Goal: Task Accomplishment & Management: Manage account settings

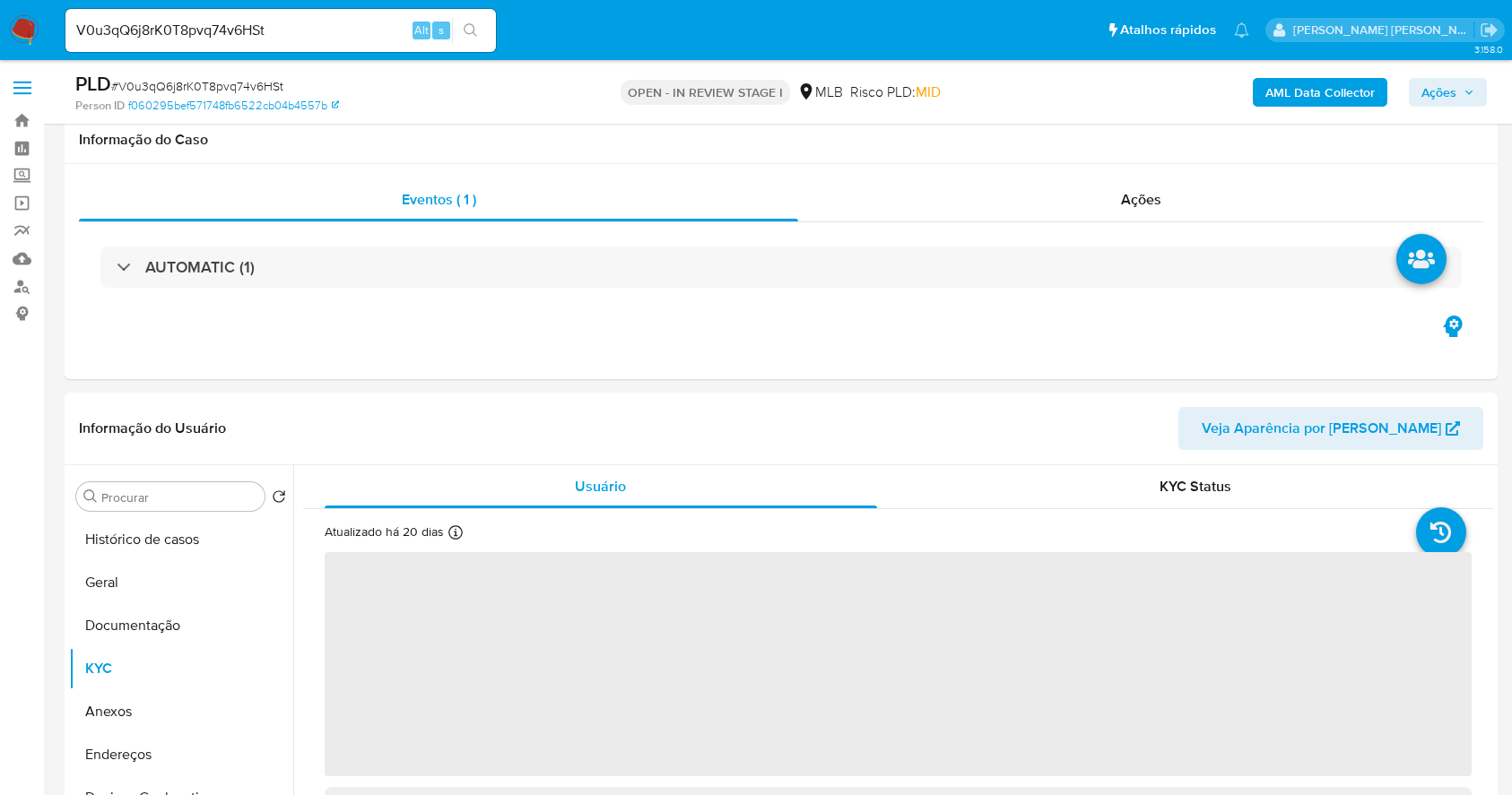
select select "10"
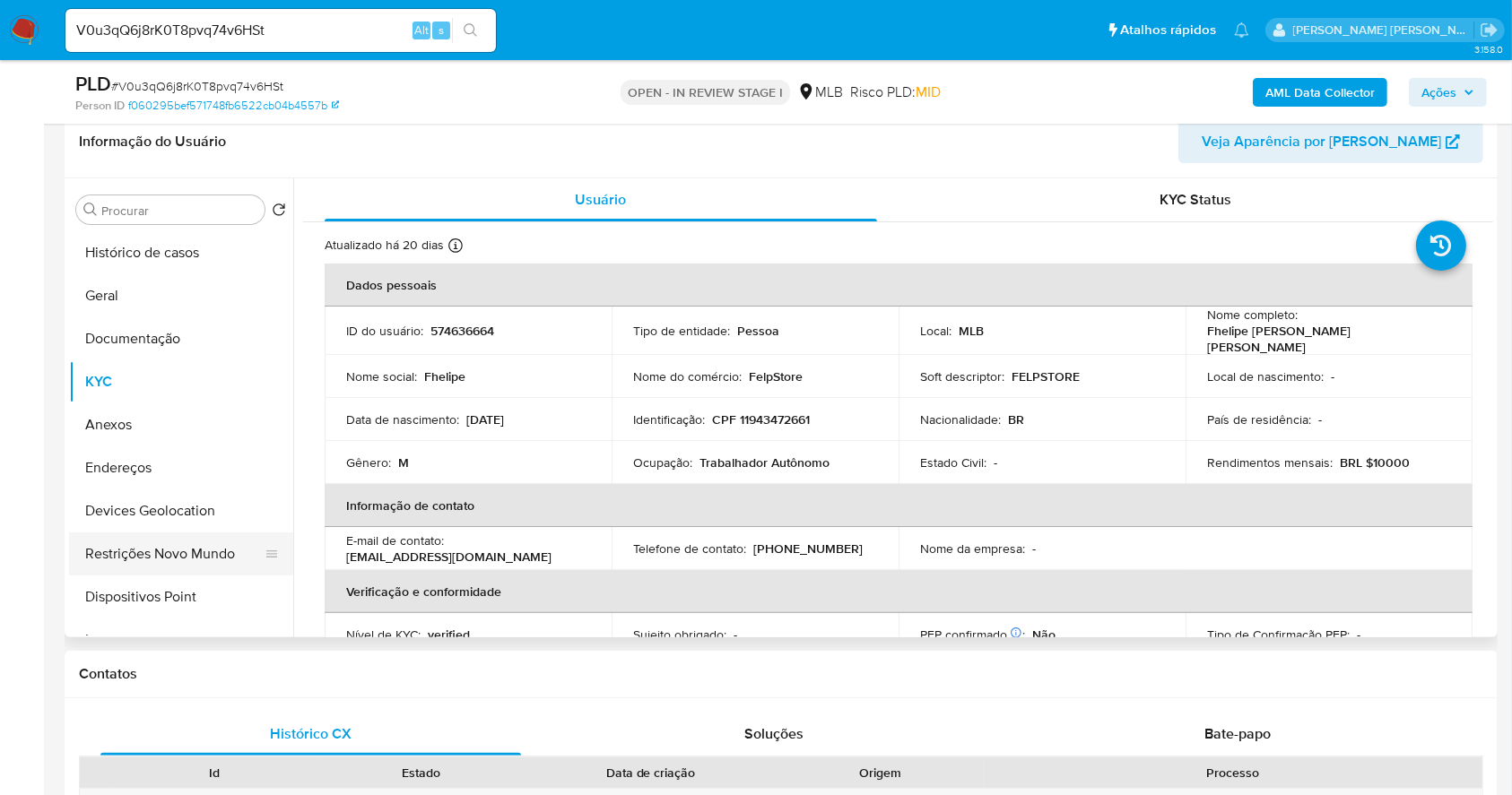
click at [184, 562] on button "Restrições Novo Mundo" at bounding box center [174, 553] width 209 height 43
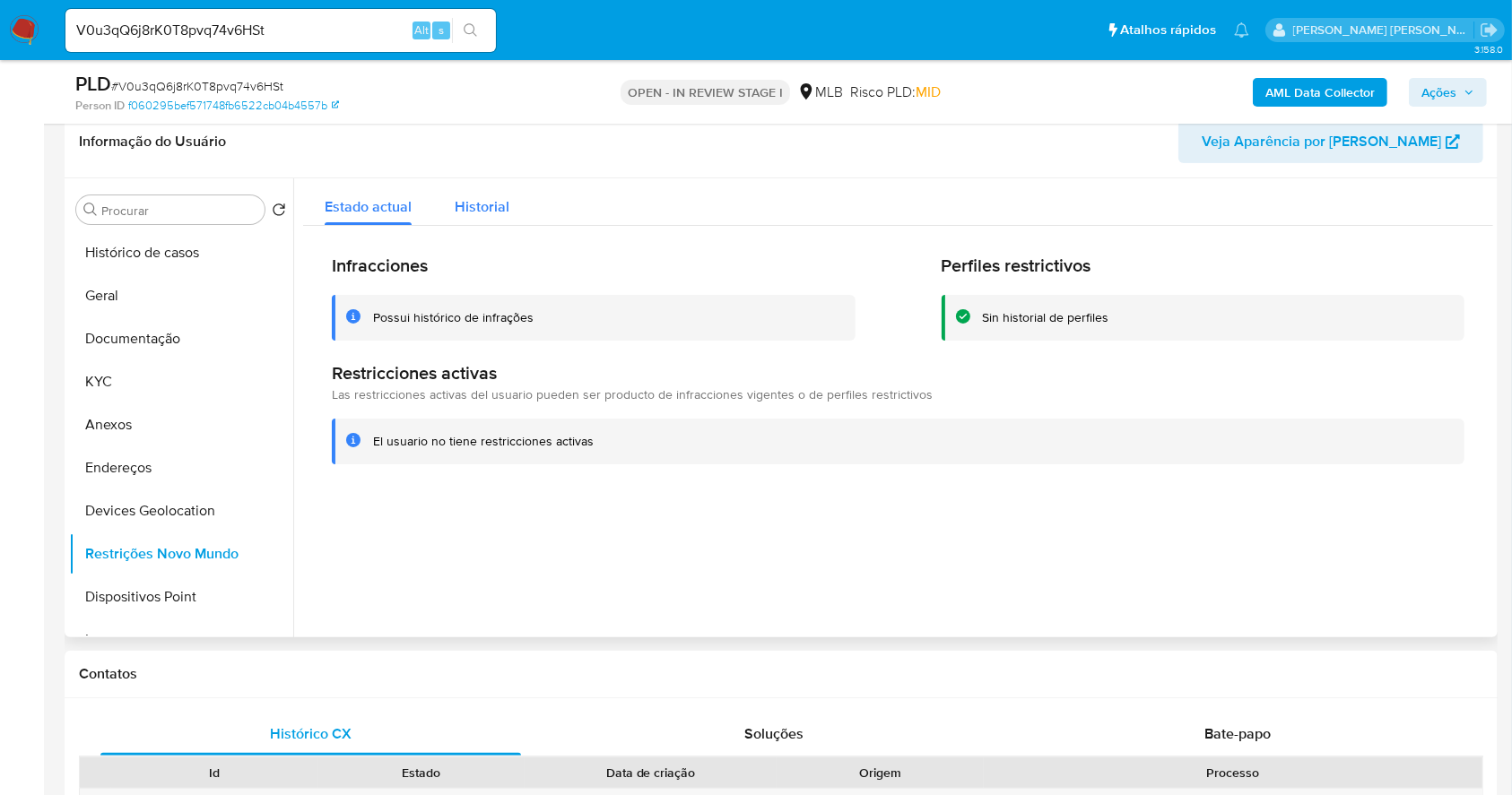
click at [476, 212] on span "Historial" at bounding box center [481, 205] width 55 height 20
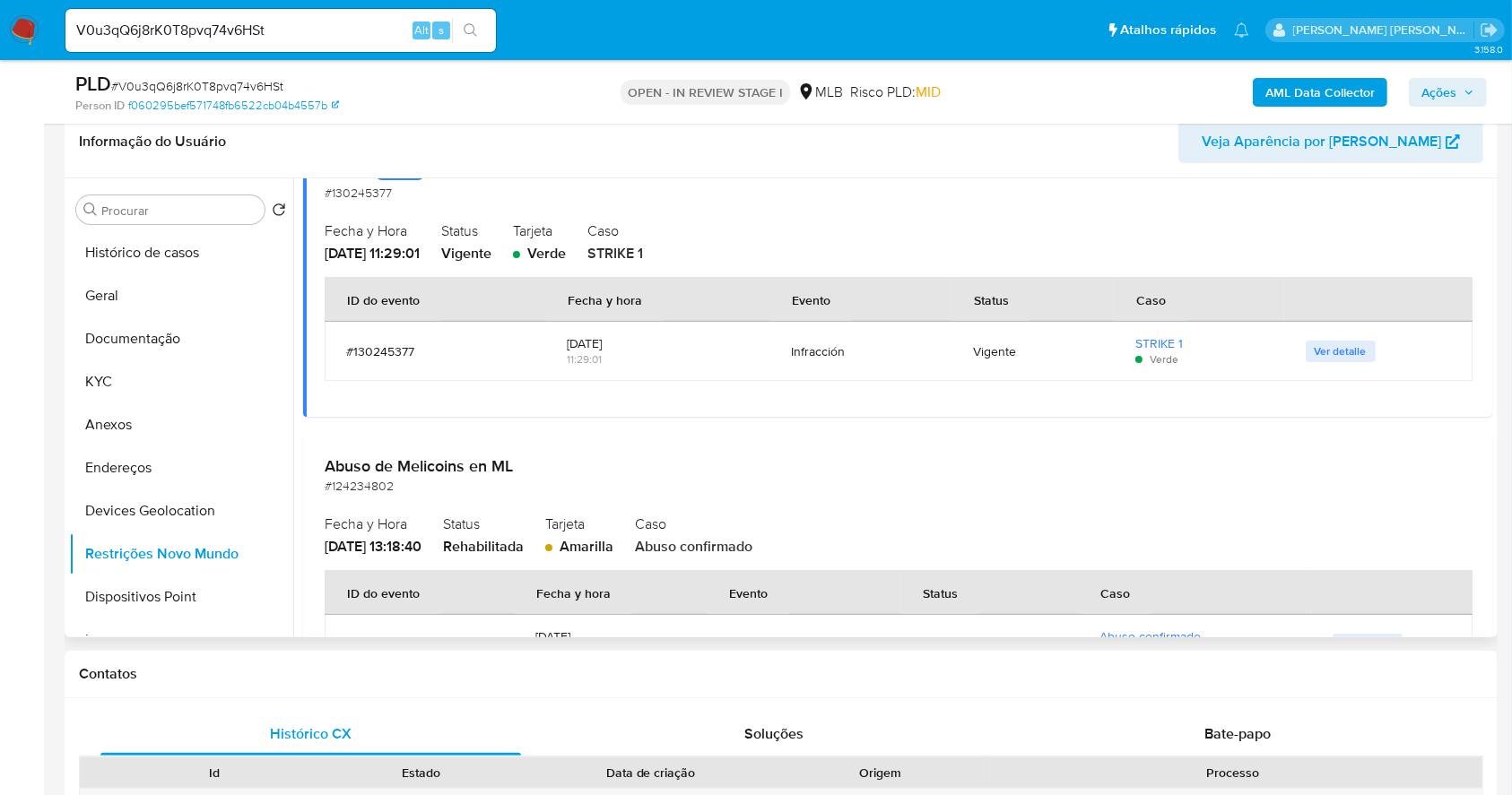
scroll to position [1302, 0]
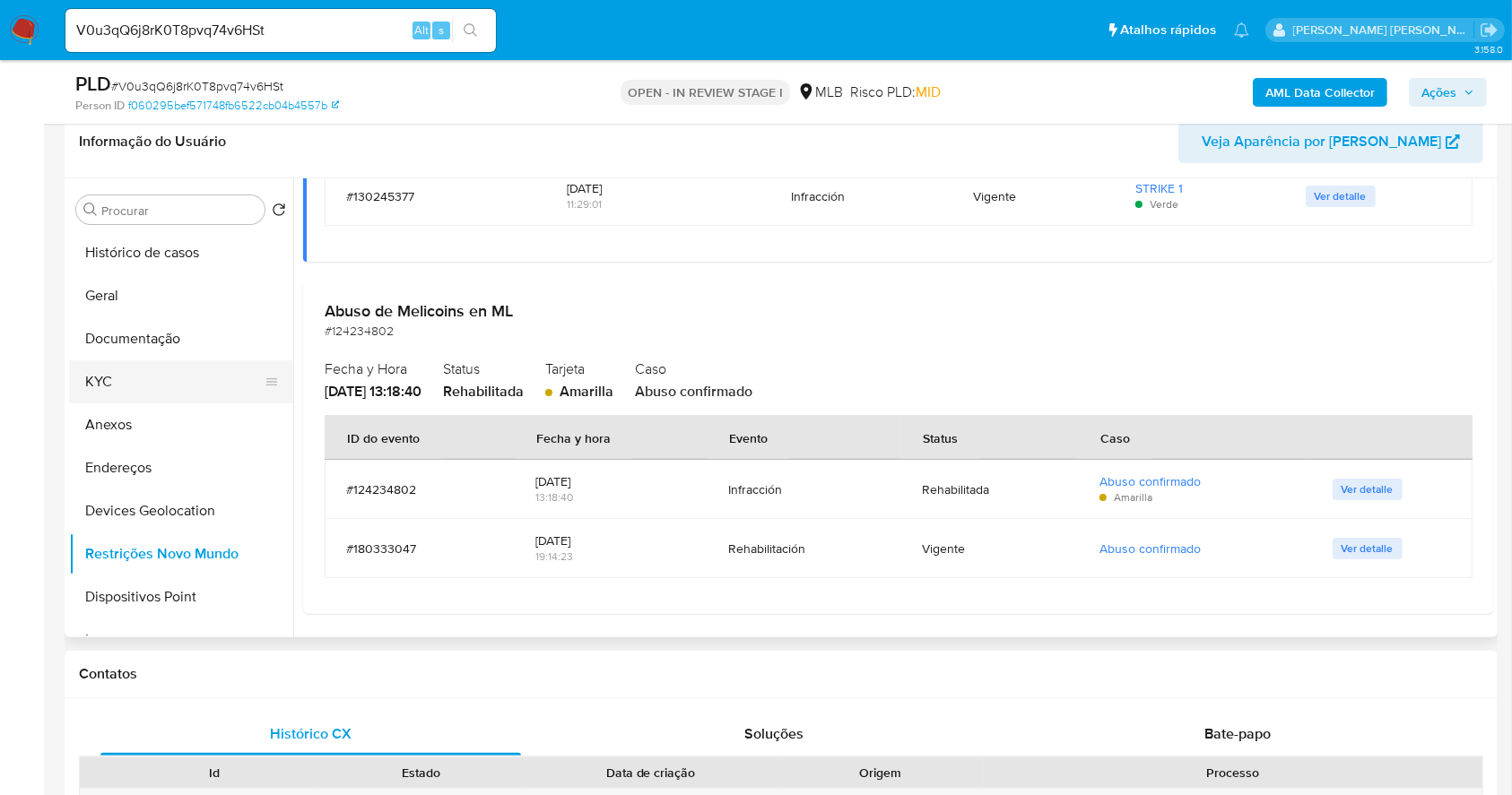
click at [226, 384] on button "KYC" at bounding box center [174, 381] width 209 height 43
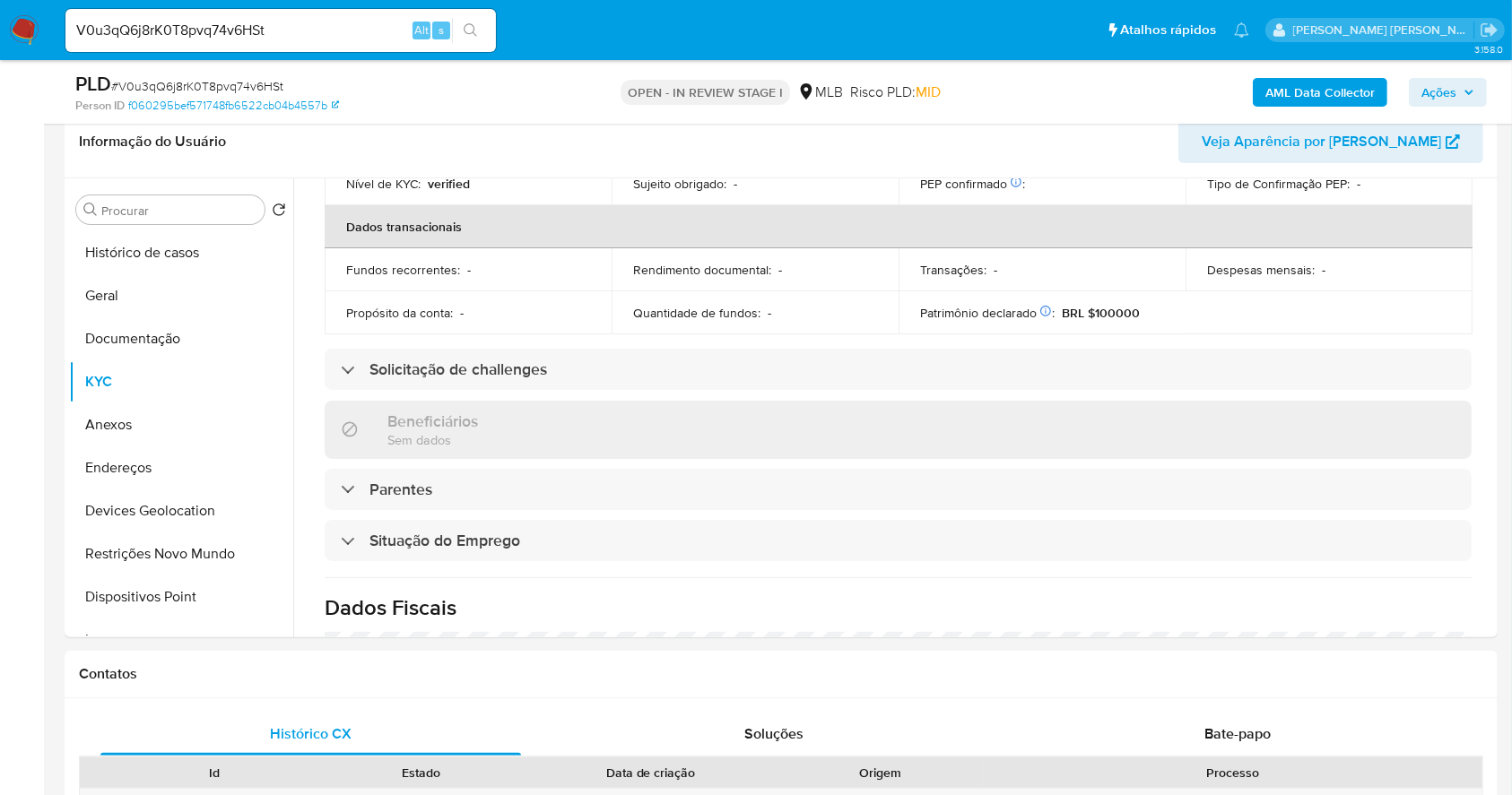
scroll to position [745, 0]
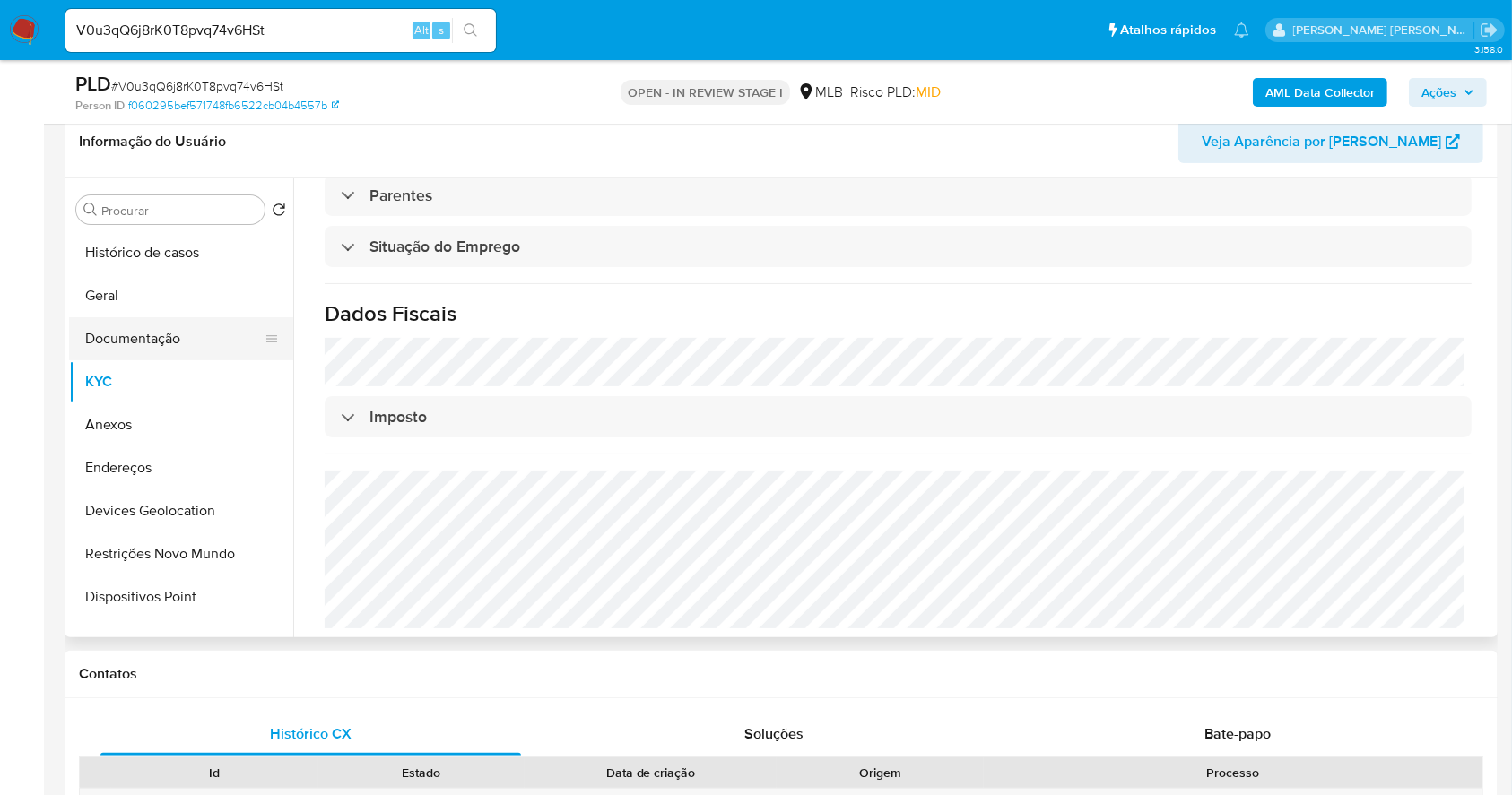
click at [152, 335] on button "Documentação" at bounding box center [174, 338] width 209 height 43
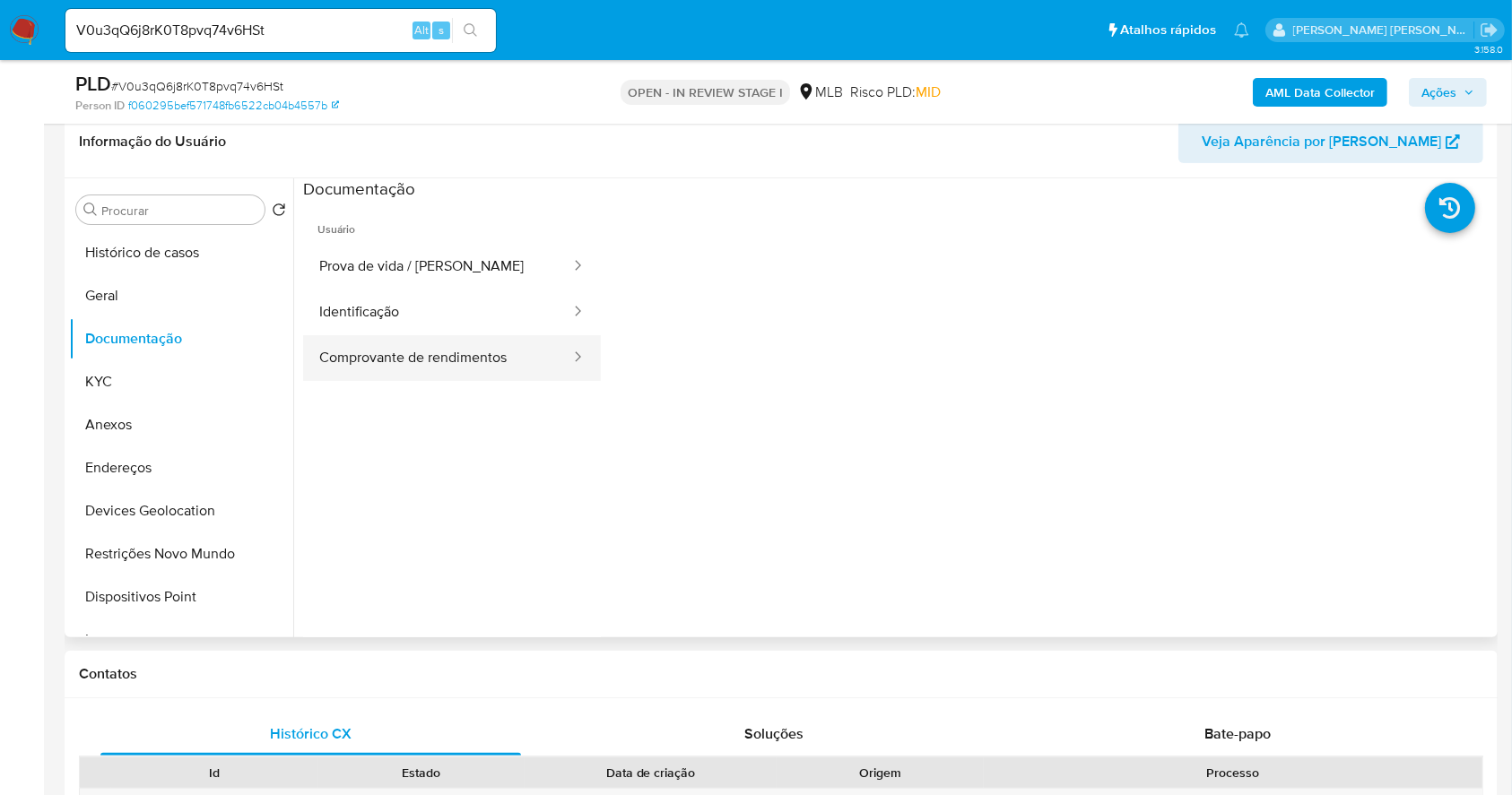
click at [425, 364] on button "Comprovante de rendimentos" at bounding box center [438, 358] width 269 height 46
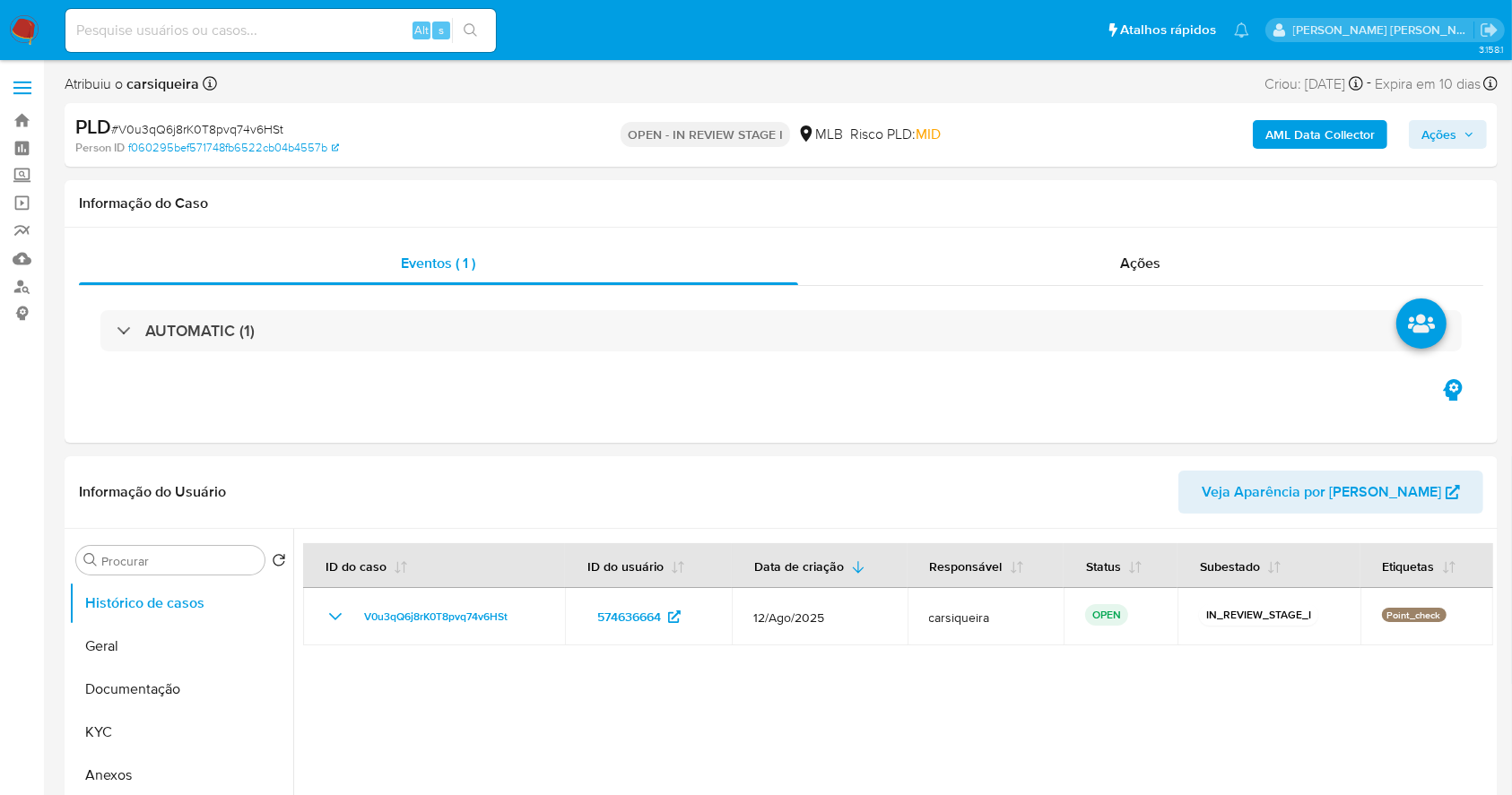
select select "10"
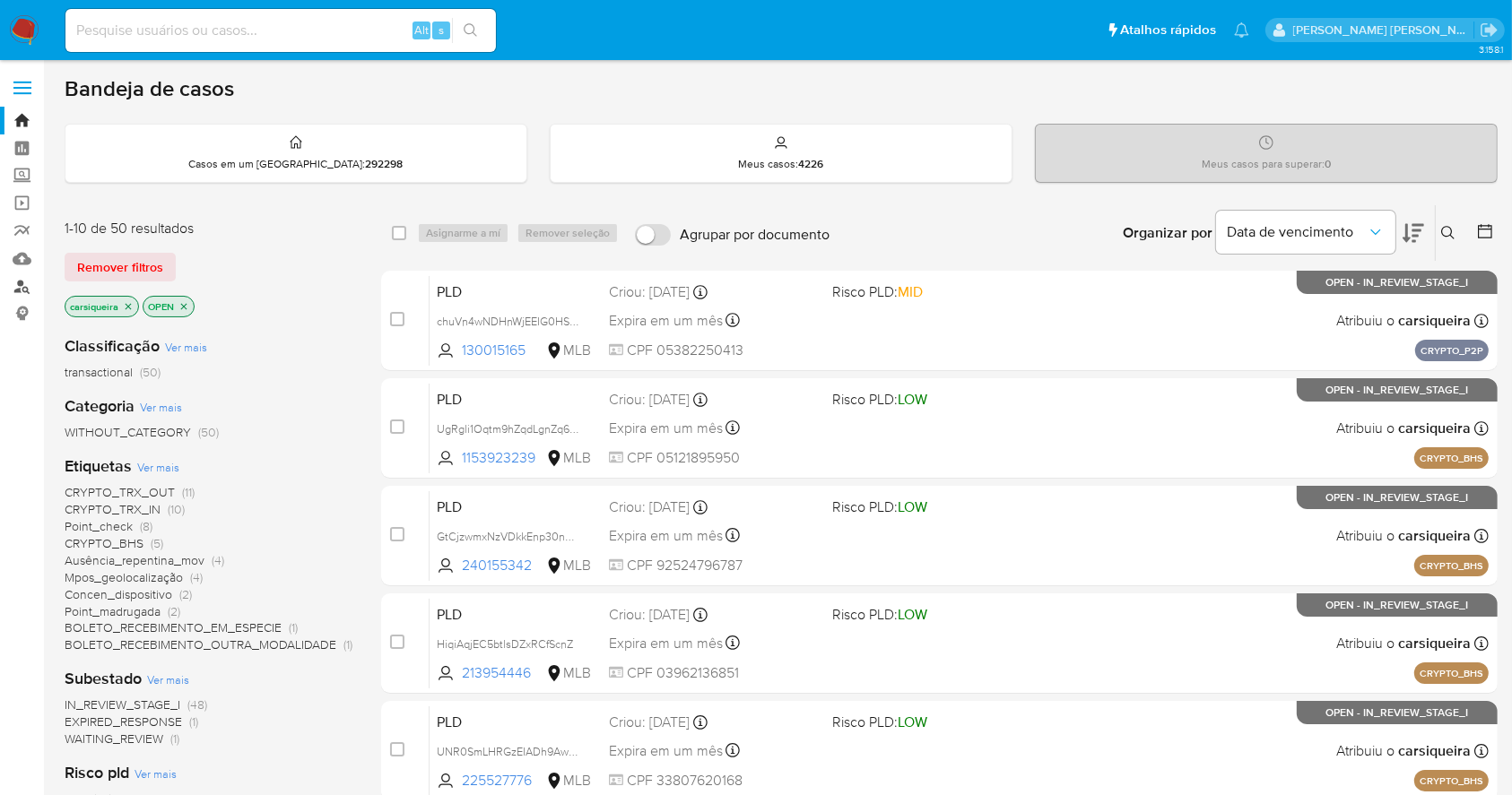
click at [21, 285] on link "Localizador de pessoas" at bounding box center [107, 286] width 213 height 28
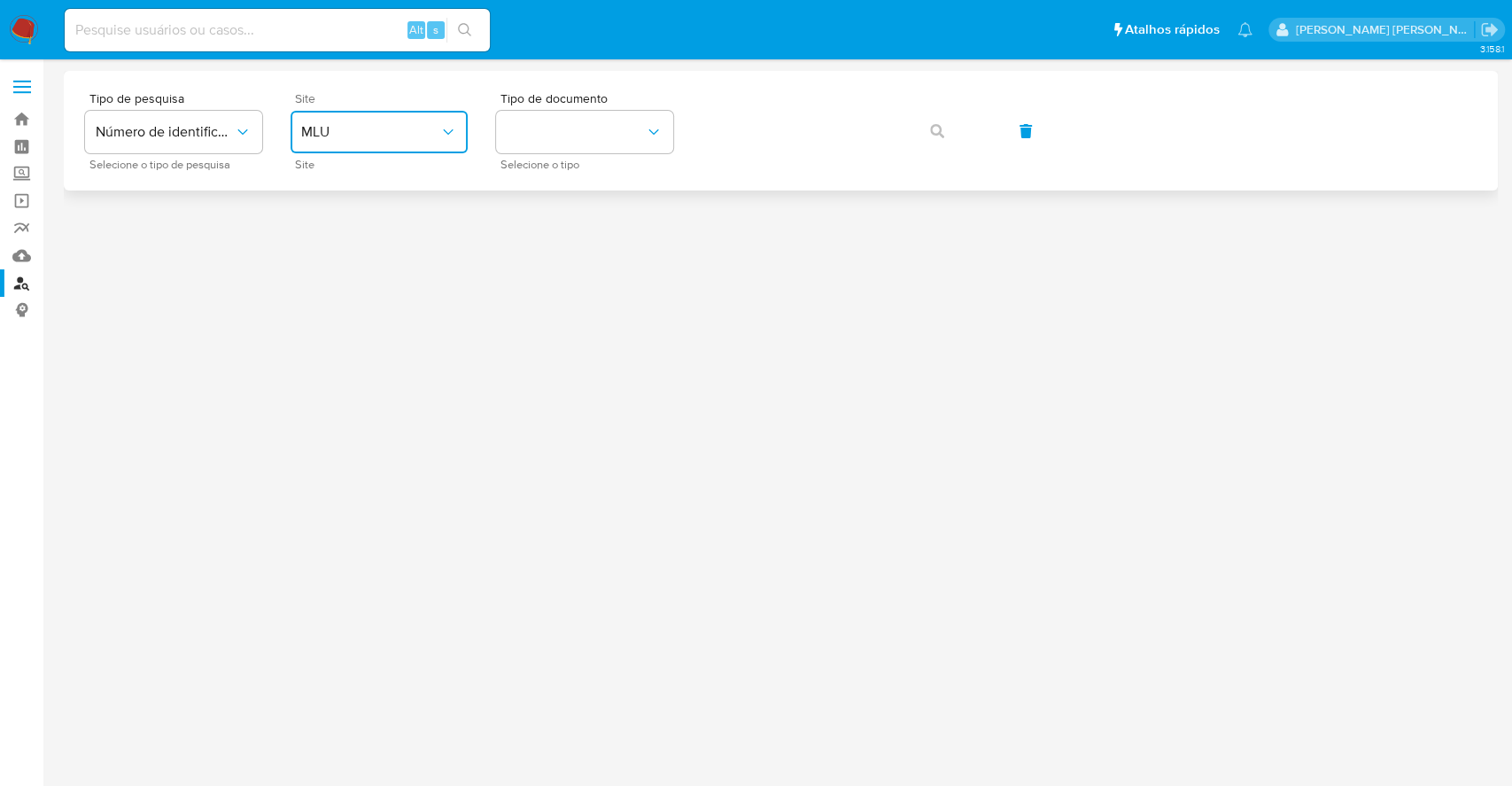
click at [340, 120] on button "MLU" at bounding box center [379, 132] width 177 height 43
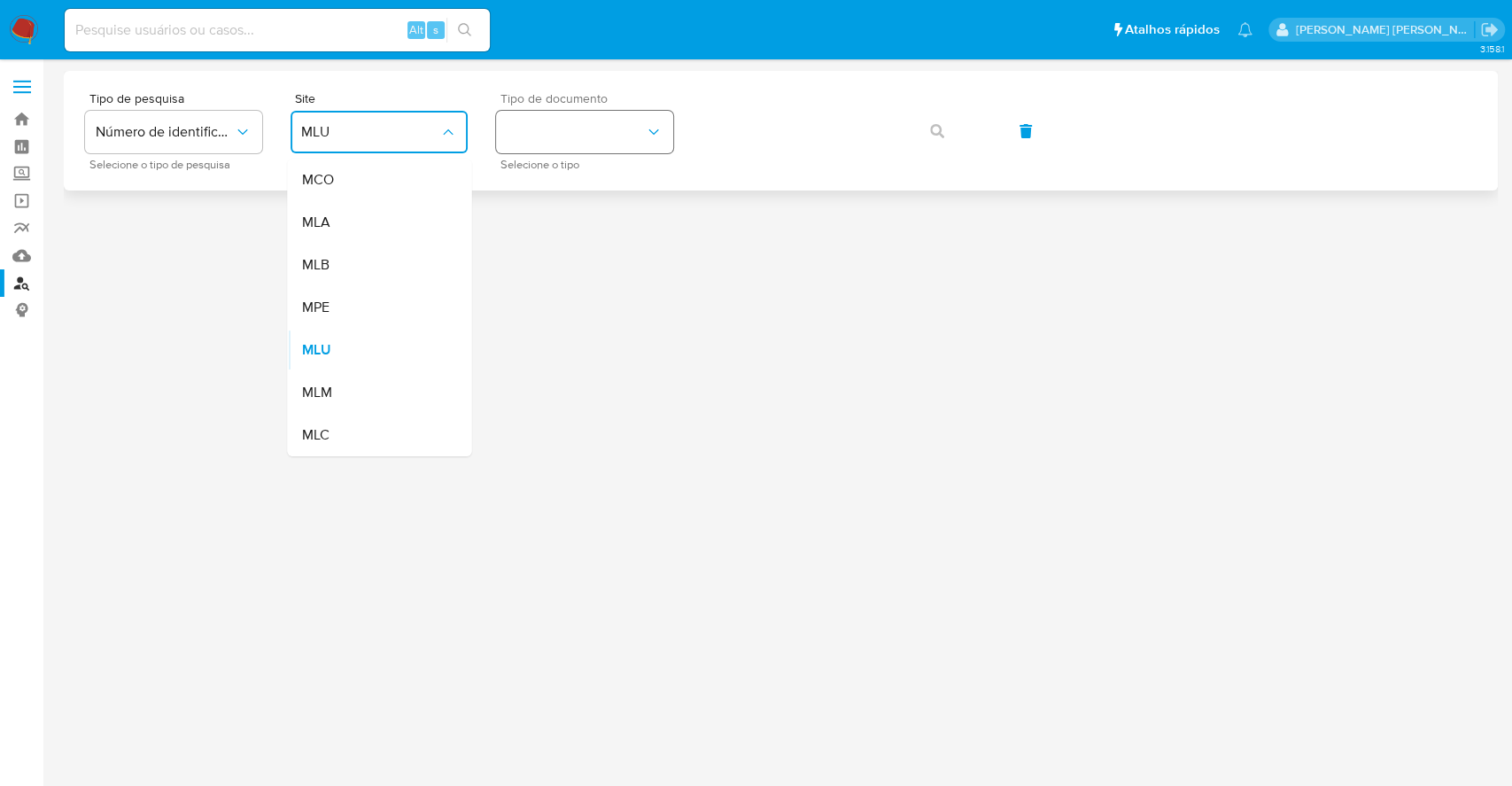
drag, startPoint x: 298, startPoint y: 258, endPoint x: 609, endPoint y: 129, distance: 336.7
click at [297, 256] on li "MLB" at bounding box center [379, 265] width 184 height 43
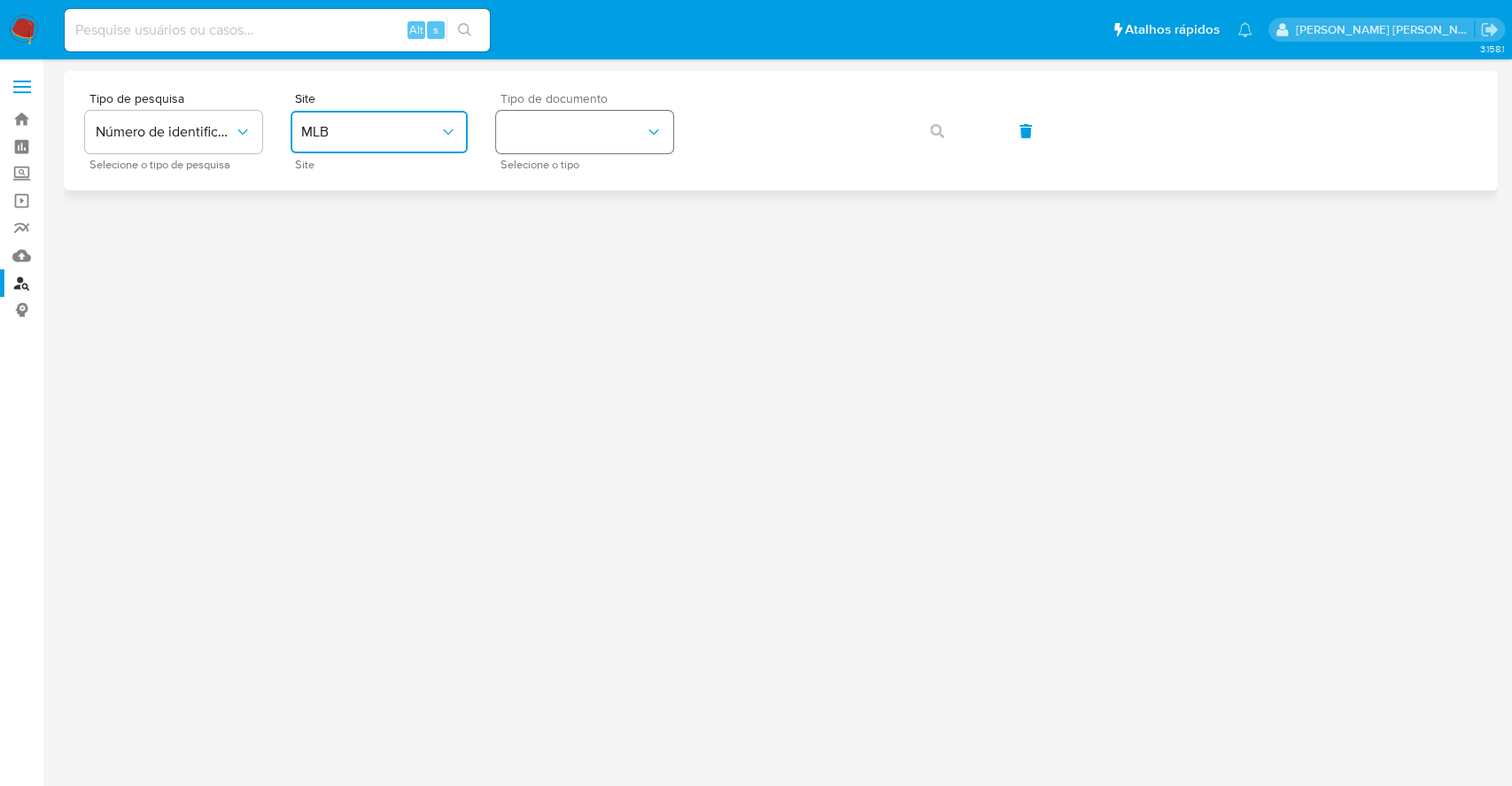
click at [609, 127] on button "identificationType" at bounding box center [585, 132] width 177 height 43
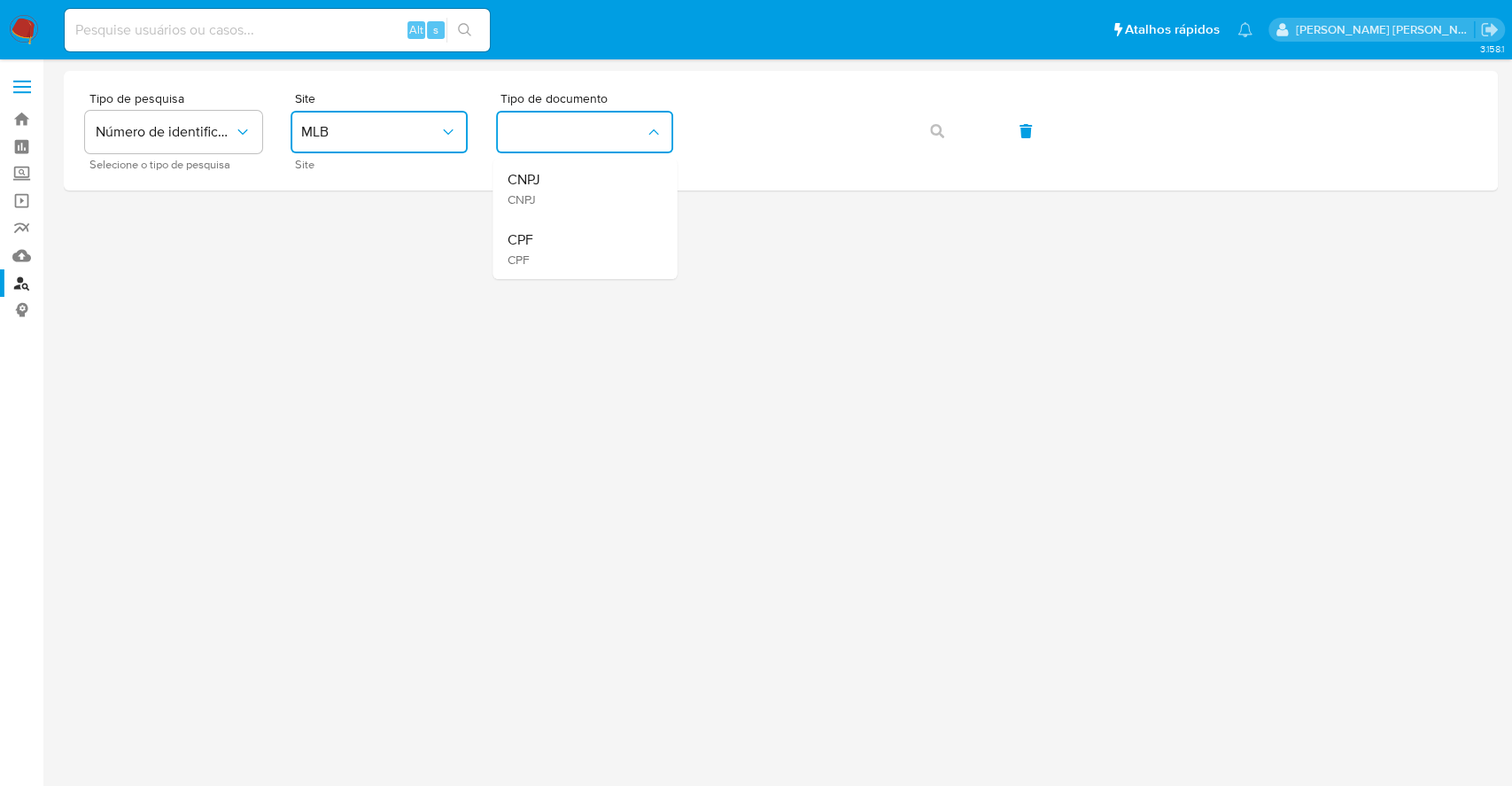
drag, startPoint x: 563, startPoint y: 257, endPoint x: 709, endPoint y: 219, distance: 150.9
click at [621, 236] on div "CPF CPF" at bounding box center [579, 249] width 145 height 60
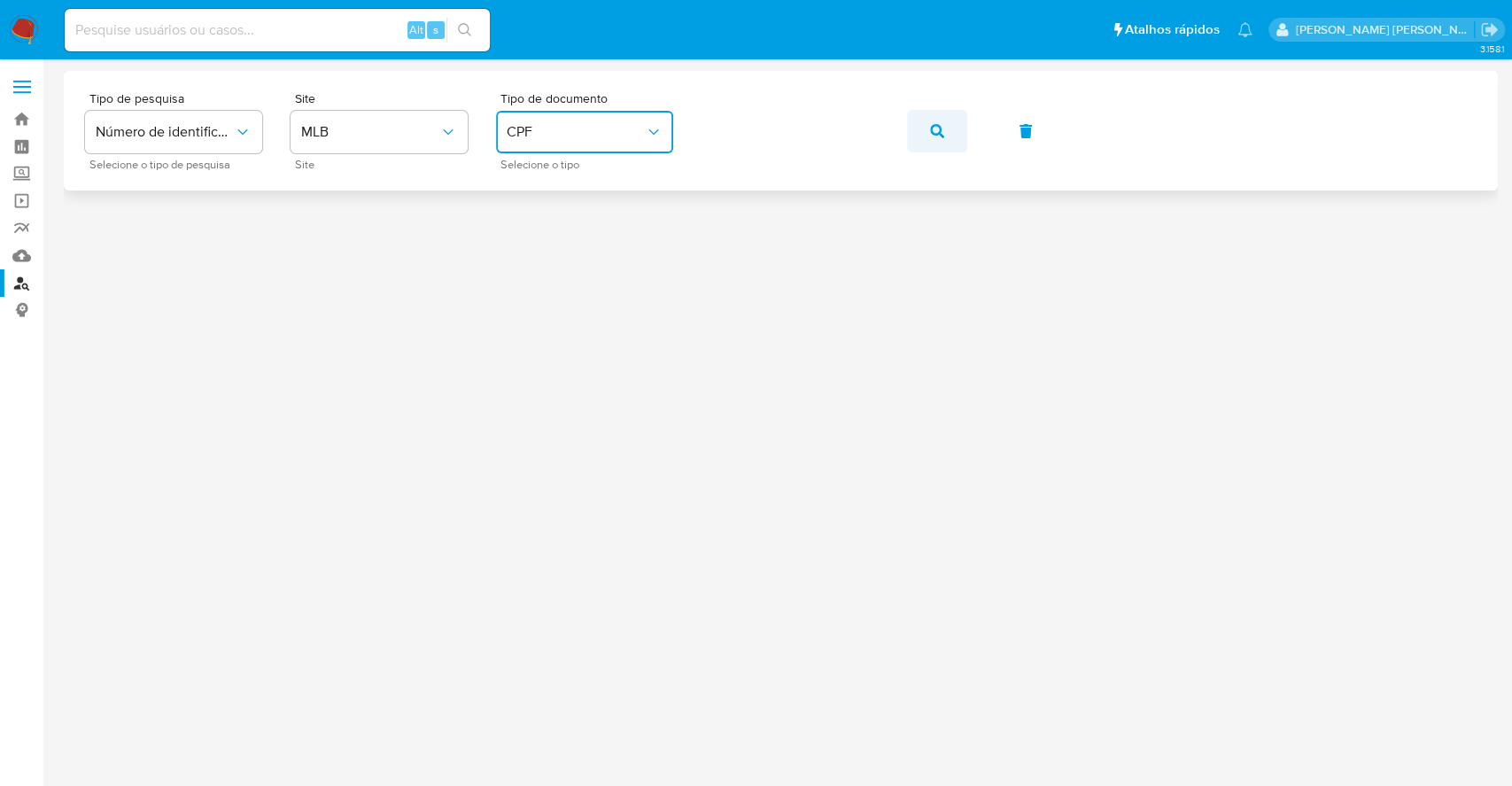
click at [924, 122] on button "button" at bounding box center [937, 131] width 60 height 43
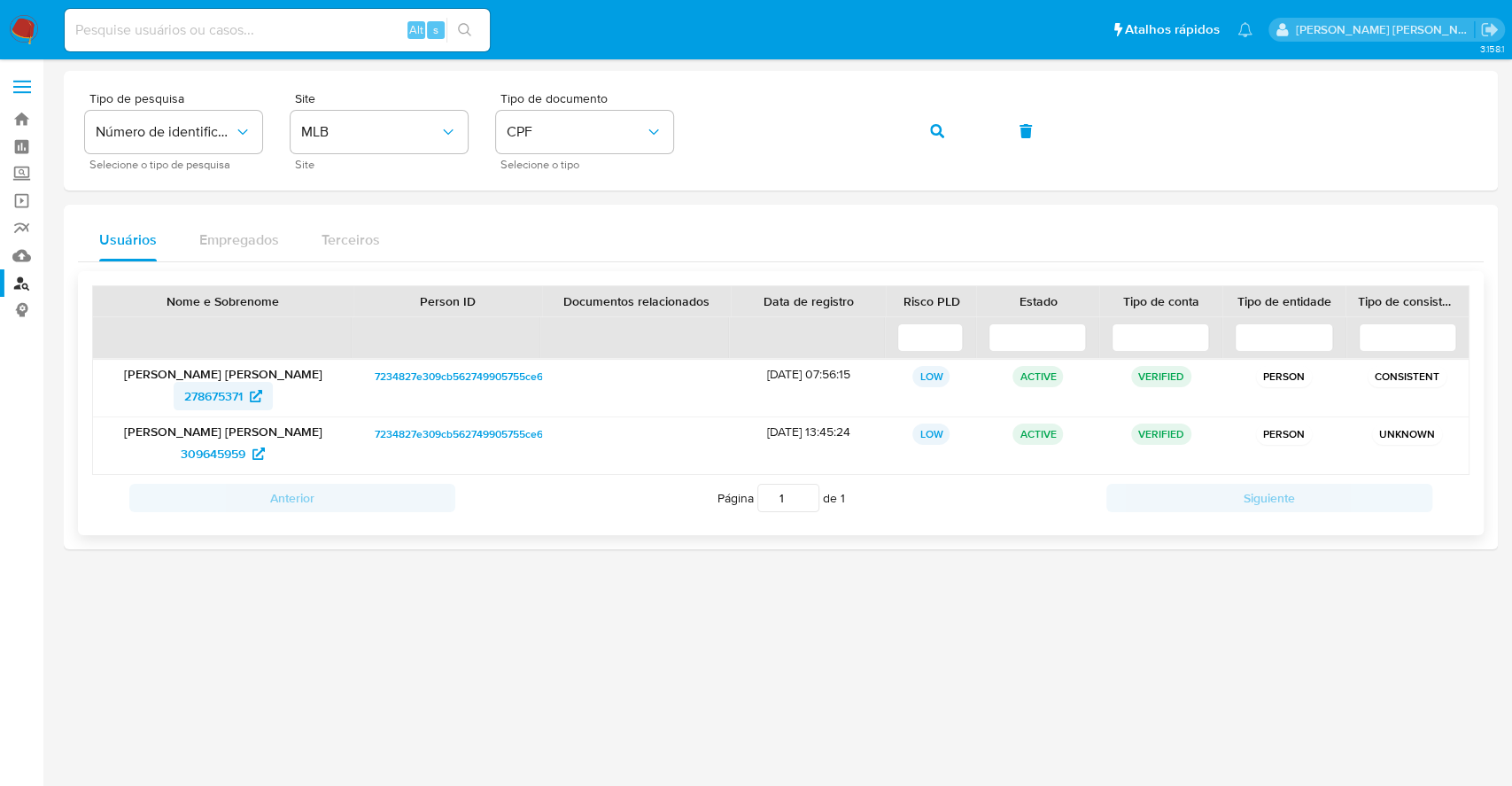
click at [216, 400] on span "278675371" at bounding box center [214, 396] width 59 height 28
click at [234, 451] on span "309645959" at bounding box center [213, 454] width 65 height 28
click at [938, 125] on icon "button" at bounding box center [937, 131] width 14 height 14
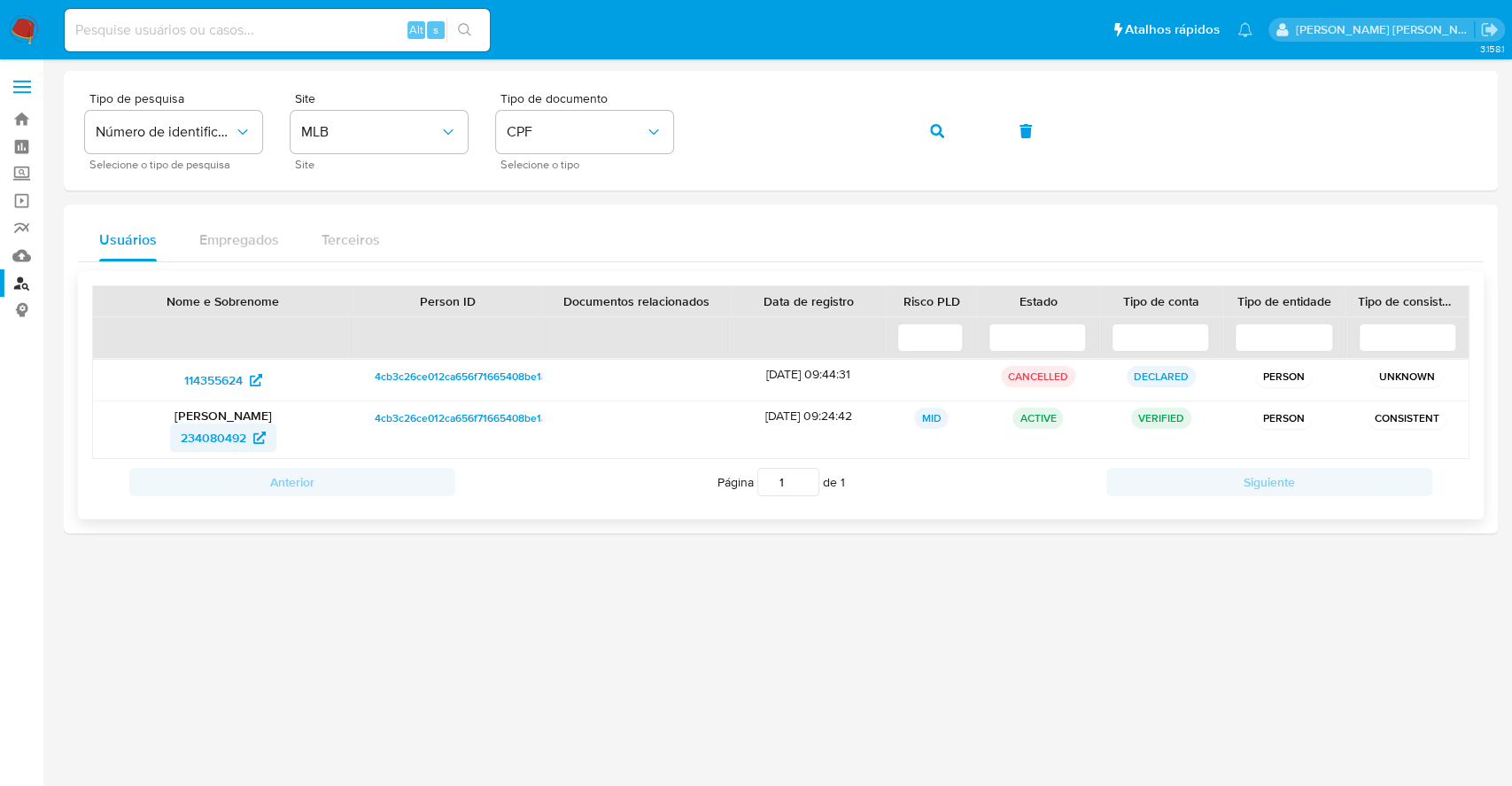
click at [219, 429] on span "234080492" at bounding box center [213, 438] width 65 height 28
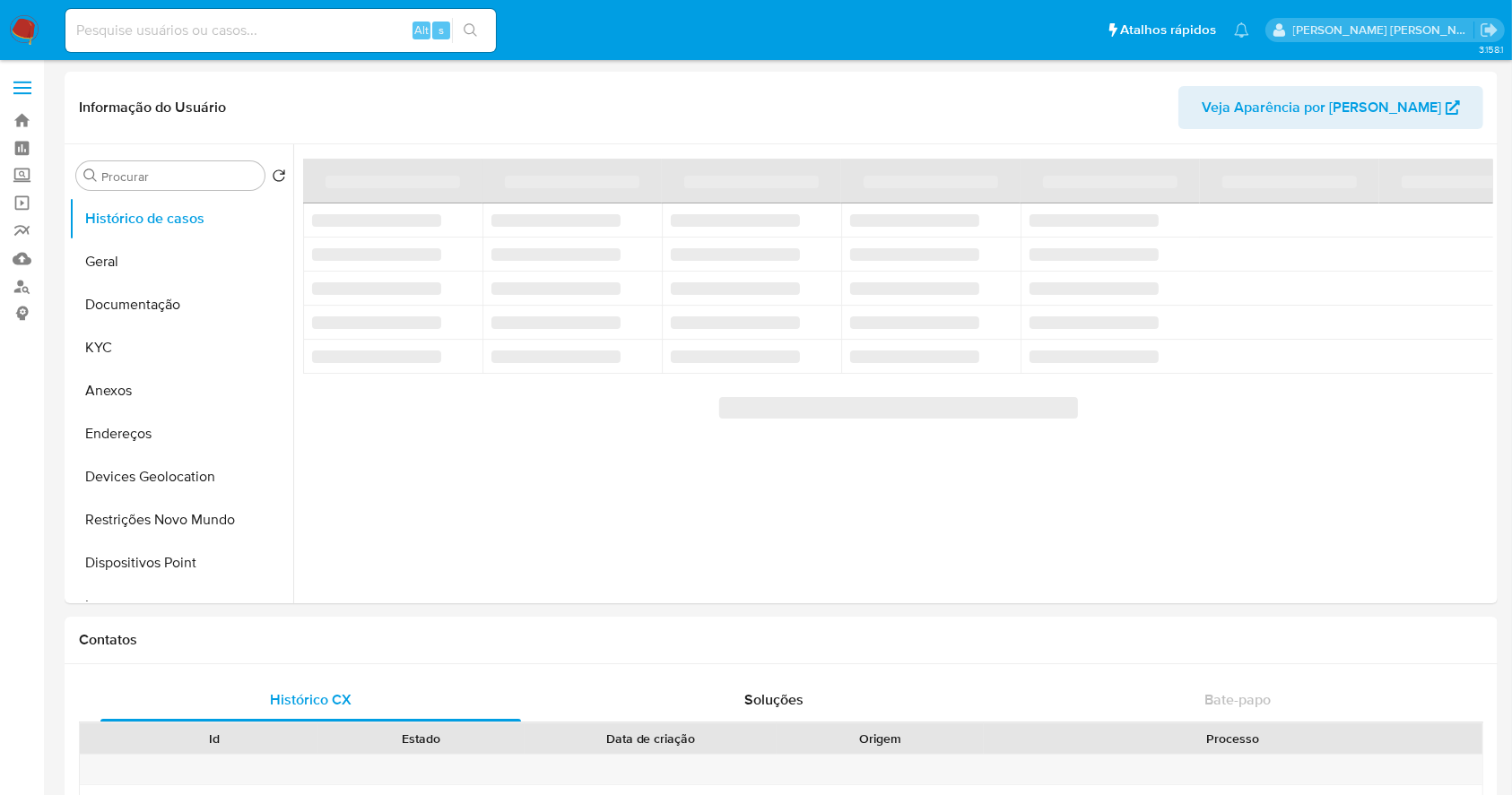
select select "10"
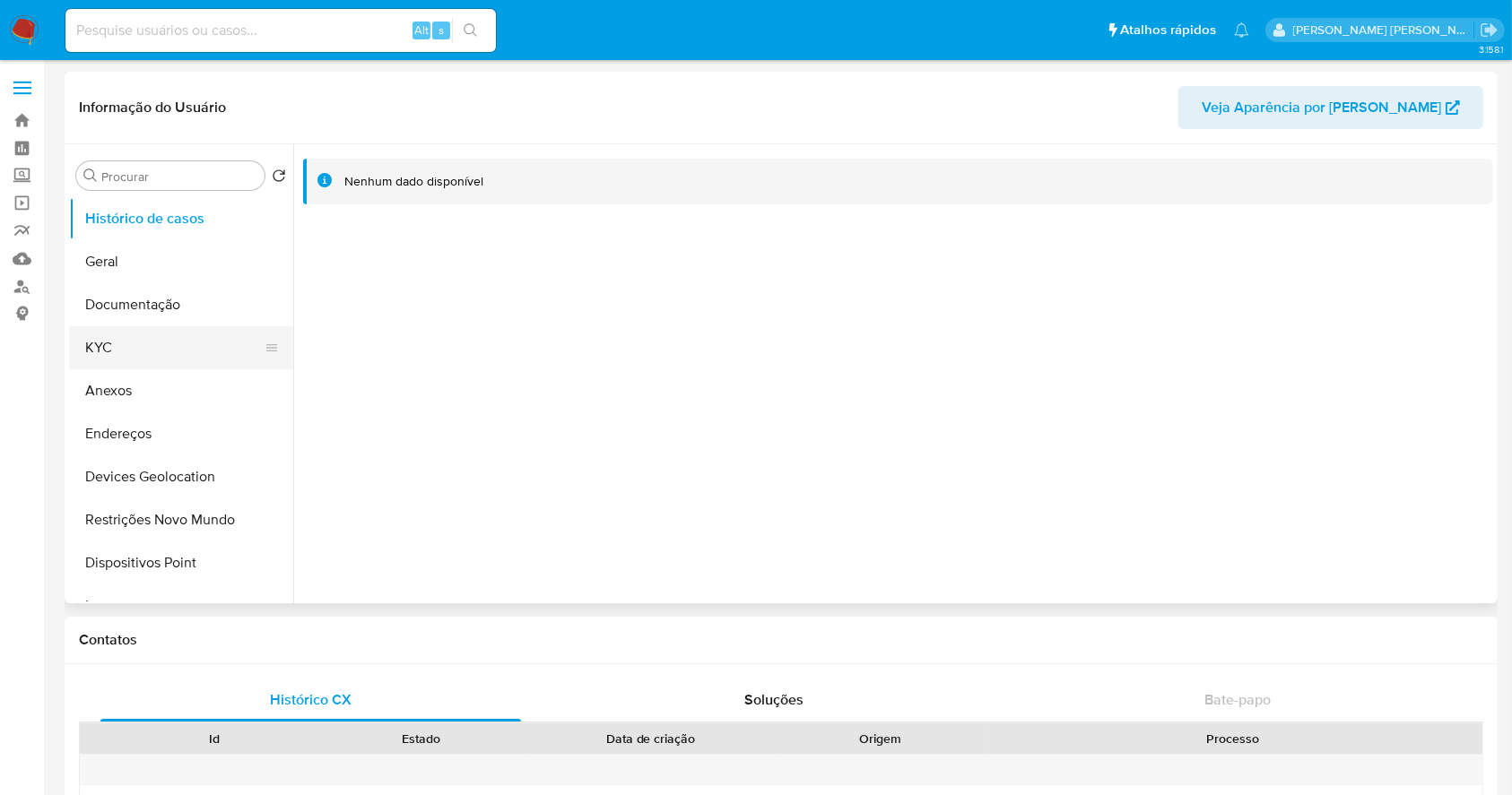
click at [156, 355] on button "KYC" at bounding box center [174, 348] width 209 height 43
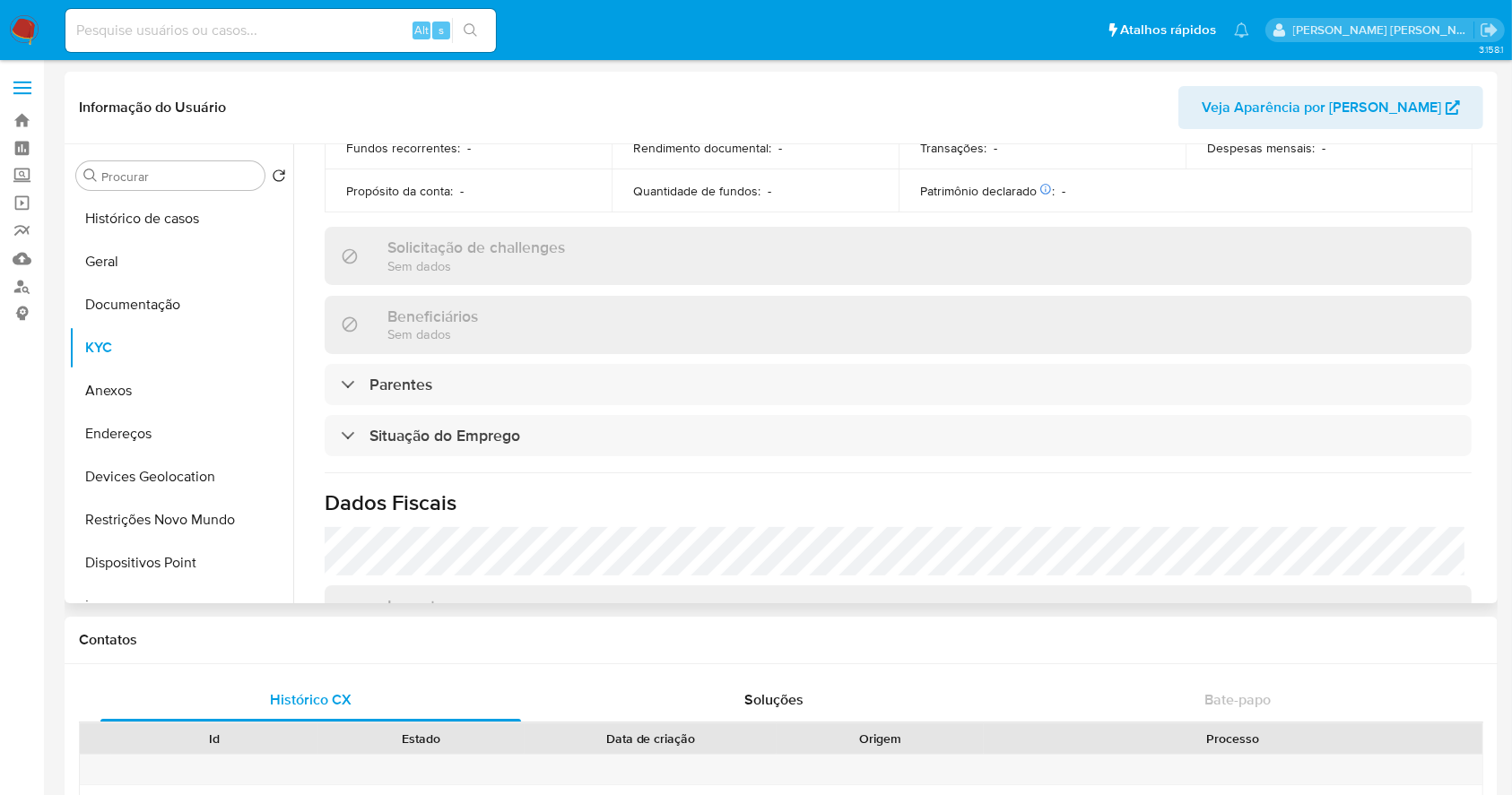
scroll to position [785, 0]
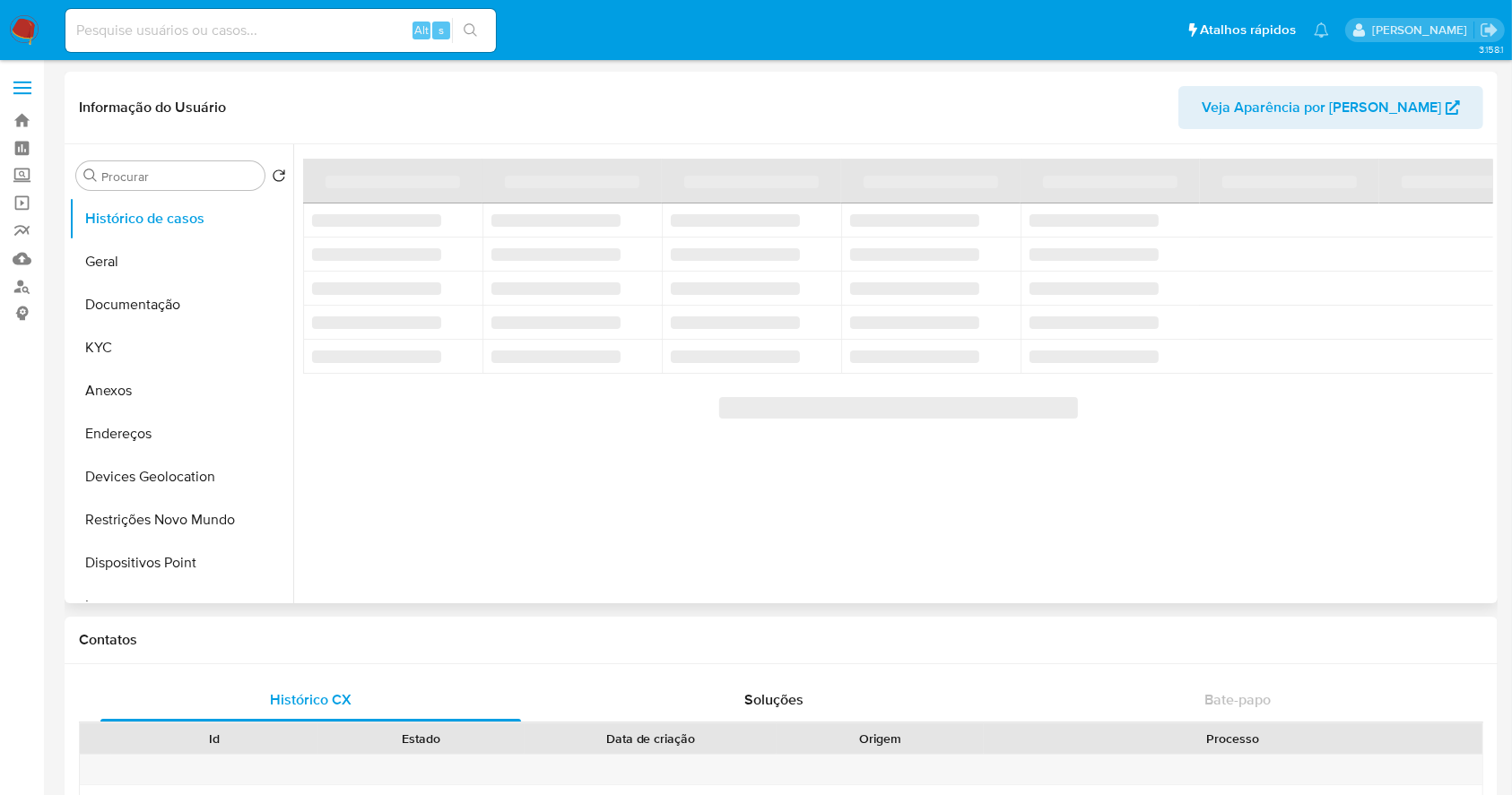
select select "10"
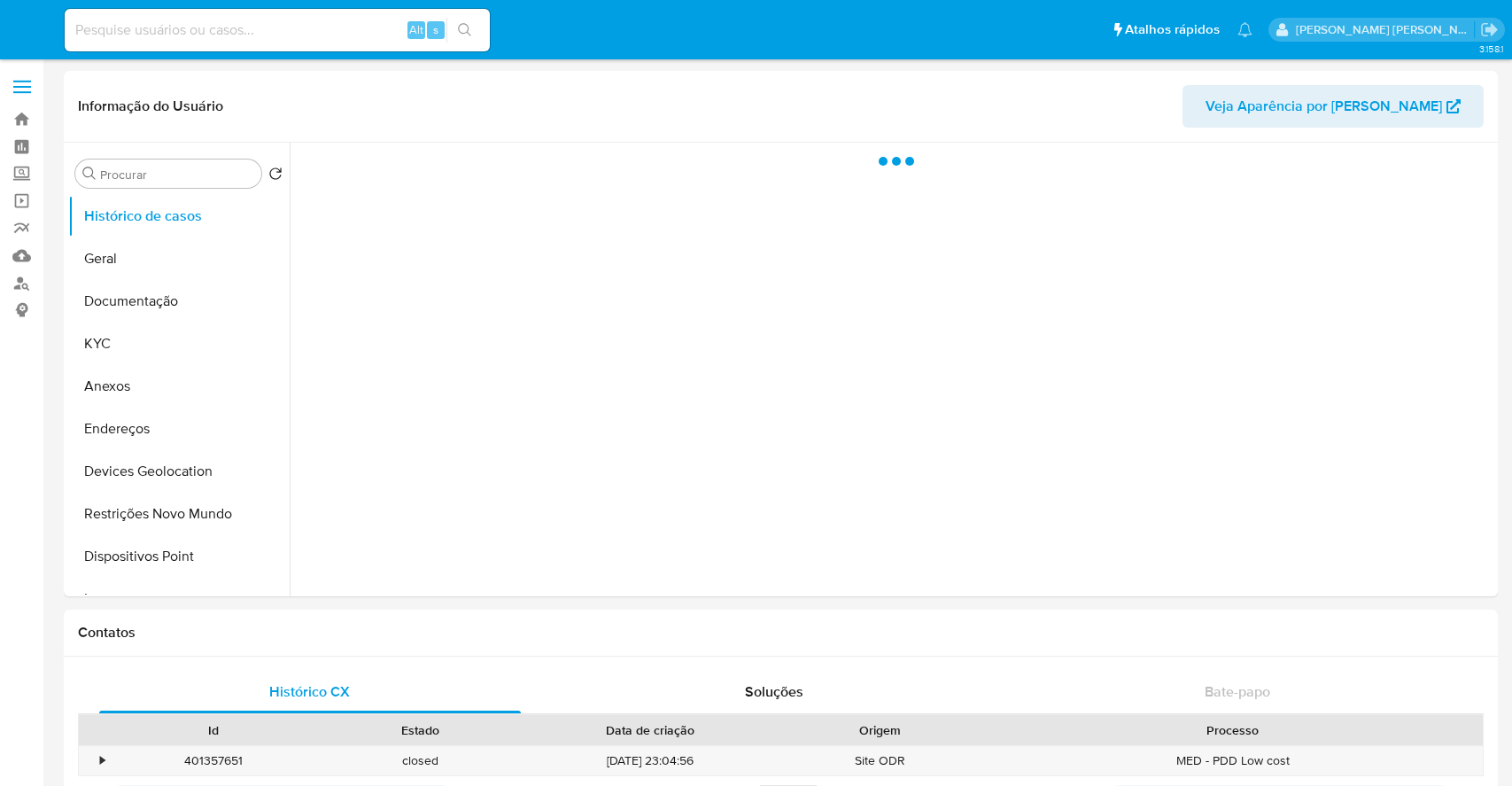
select select "10"
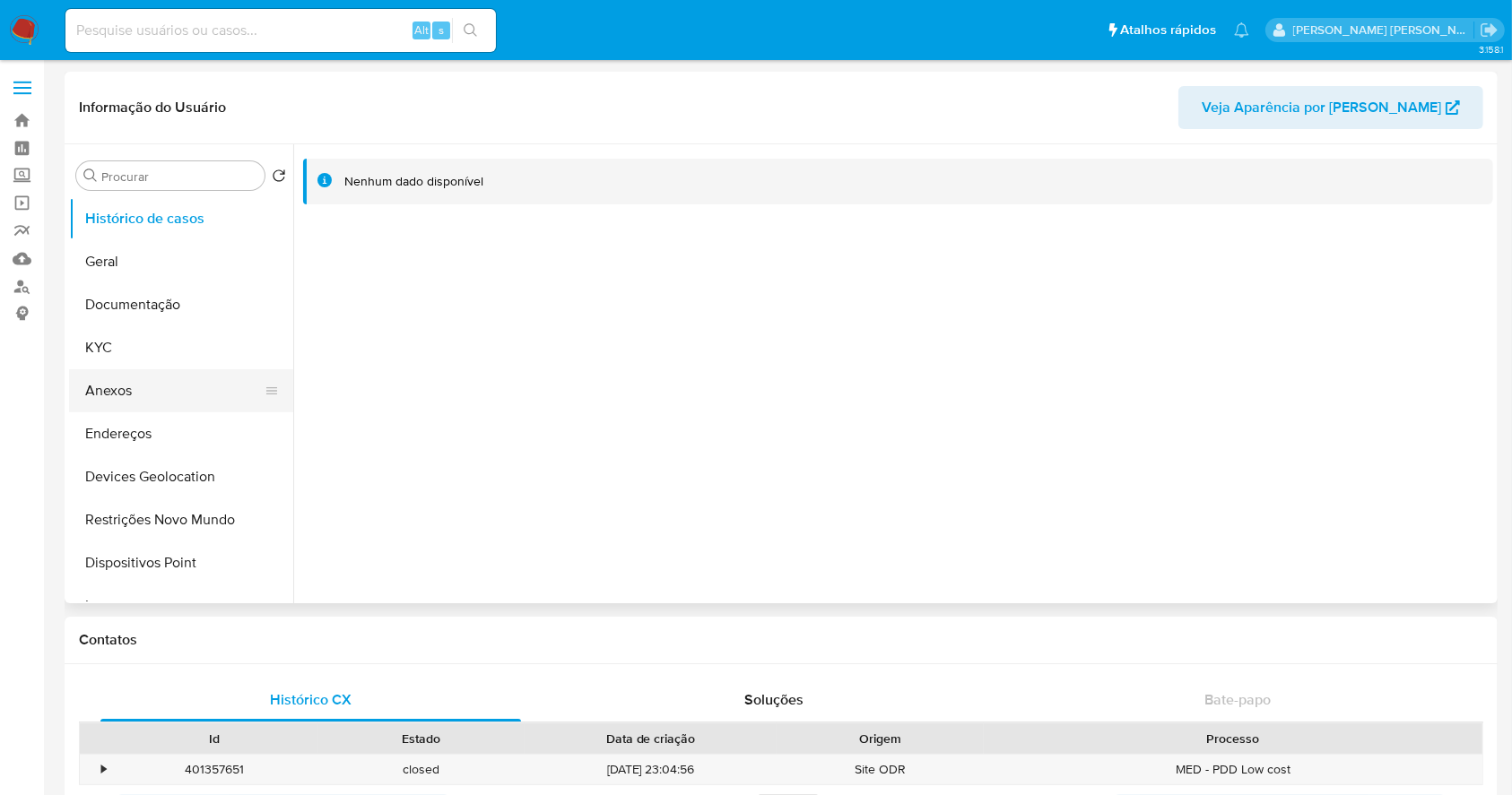
click at [134, 370] on button "Anexos" at bounding box center [174, 391] width 209 height 43
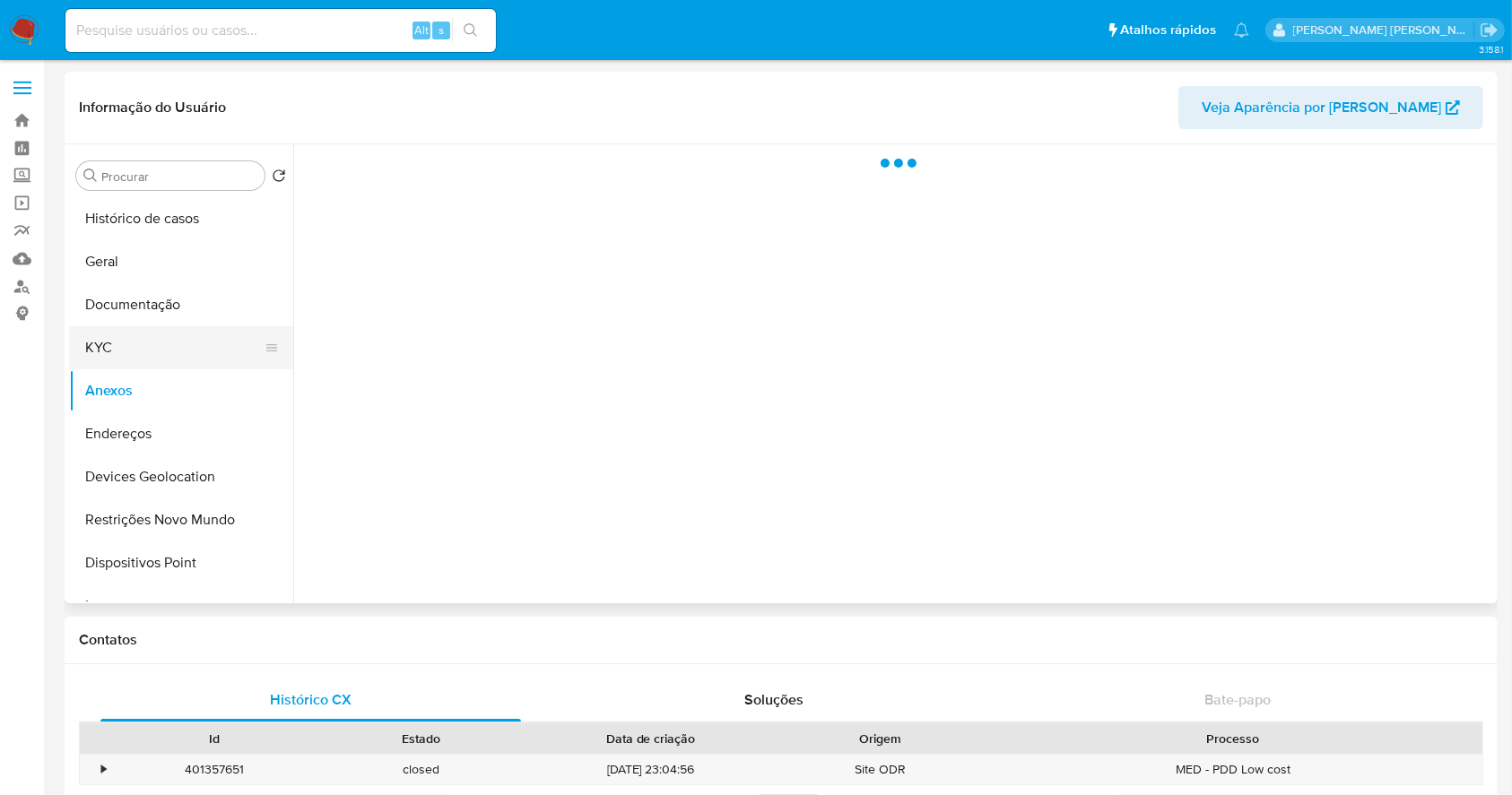
click at [158, 336] on button "KYC" at bounding box center [174, 348] width 209 height 43
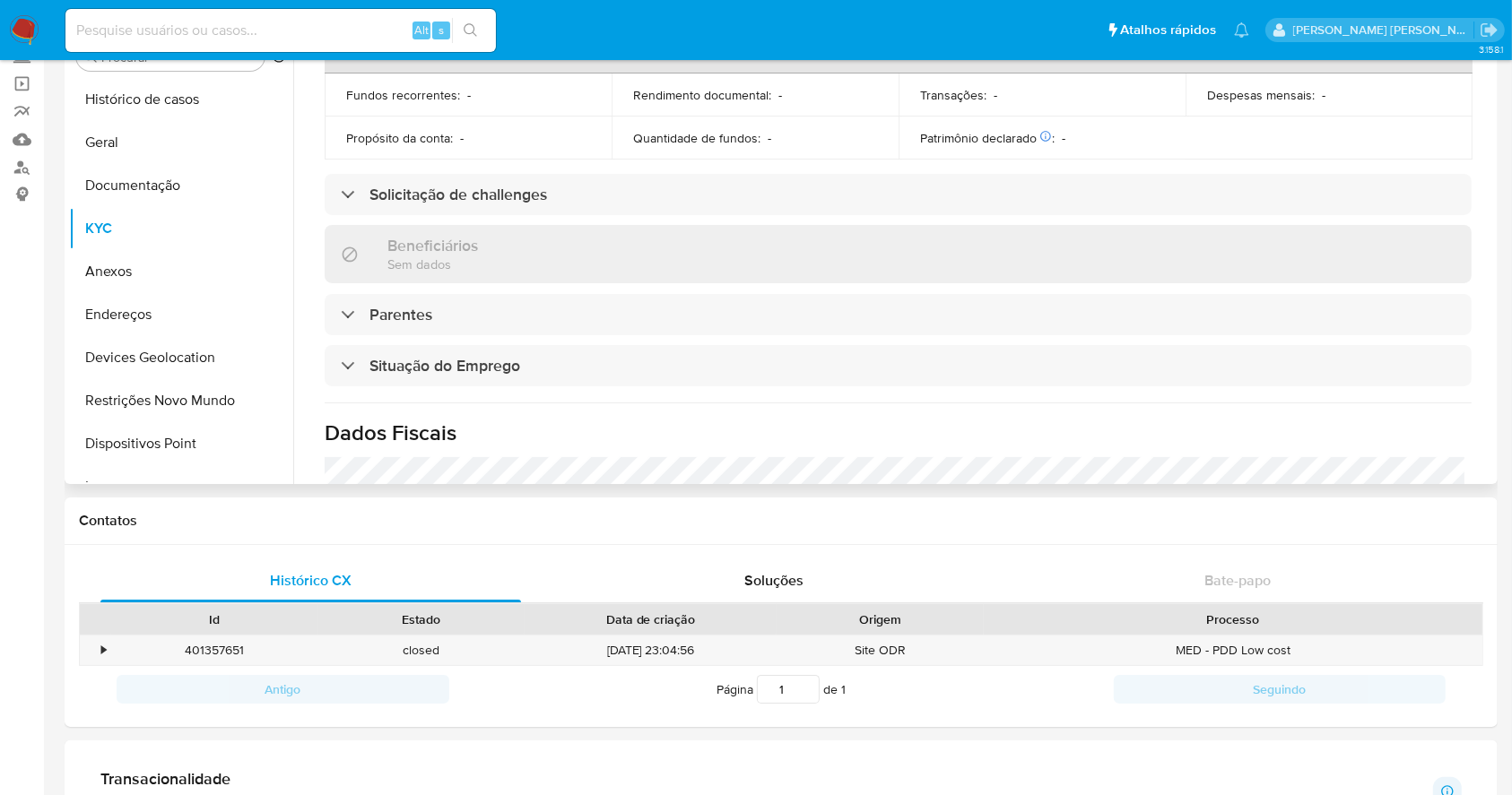
scroll to position [761, 0]
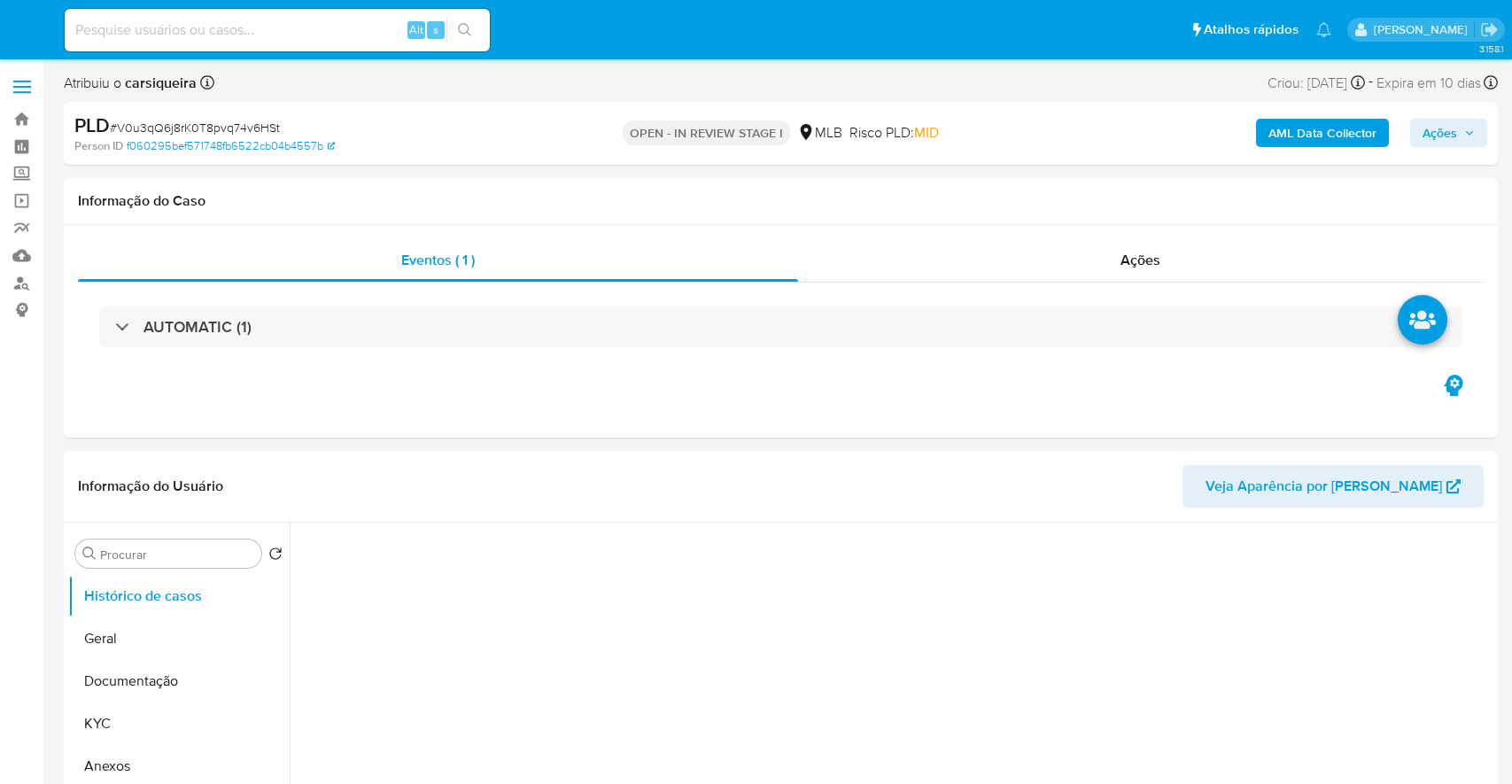
select select "10"
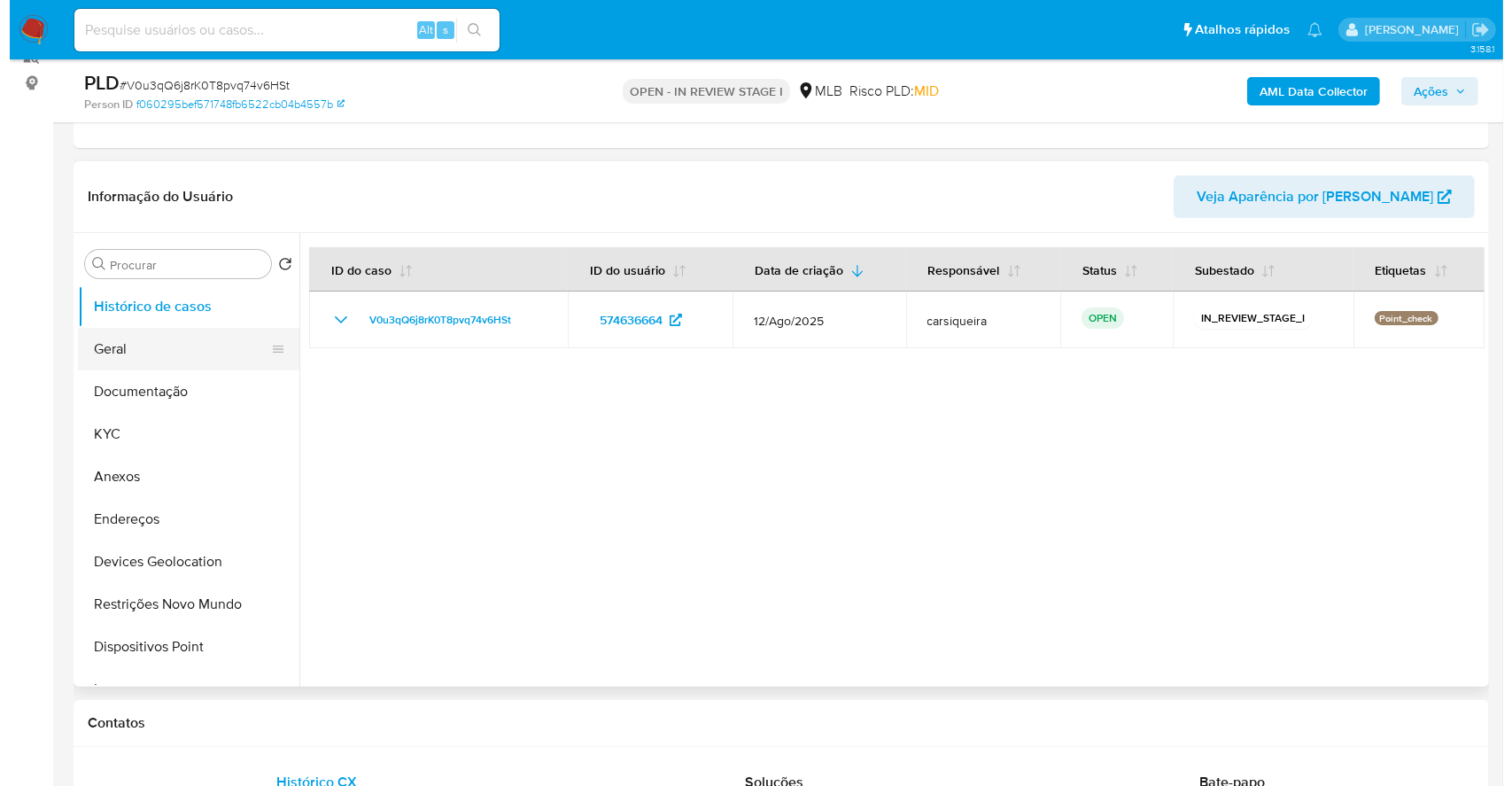
scroll to position [235, 0]
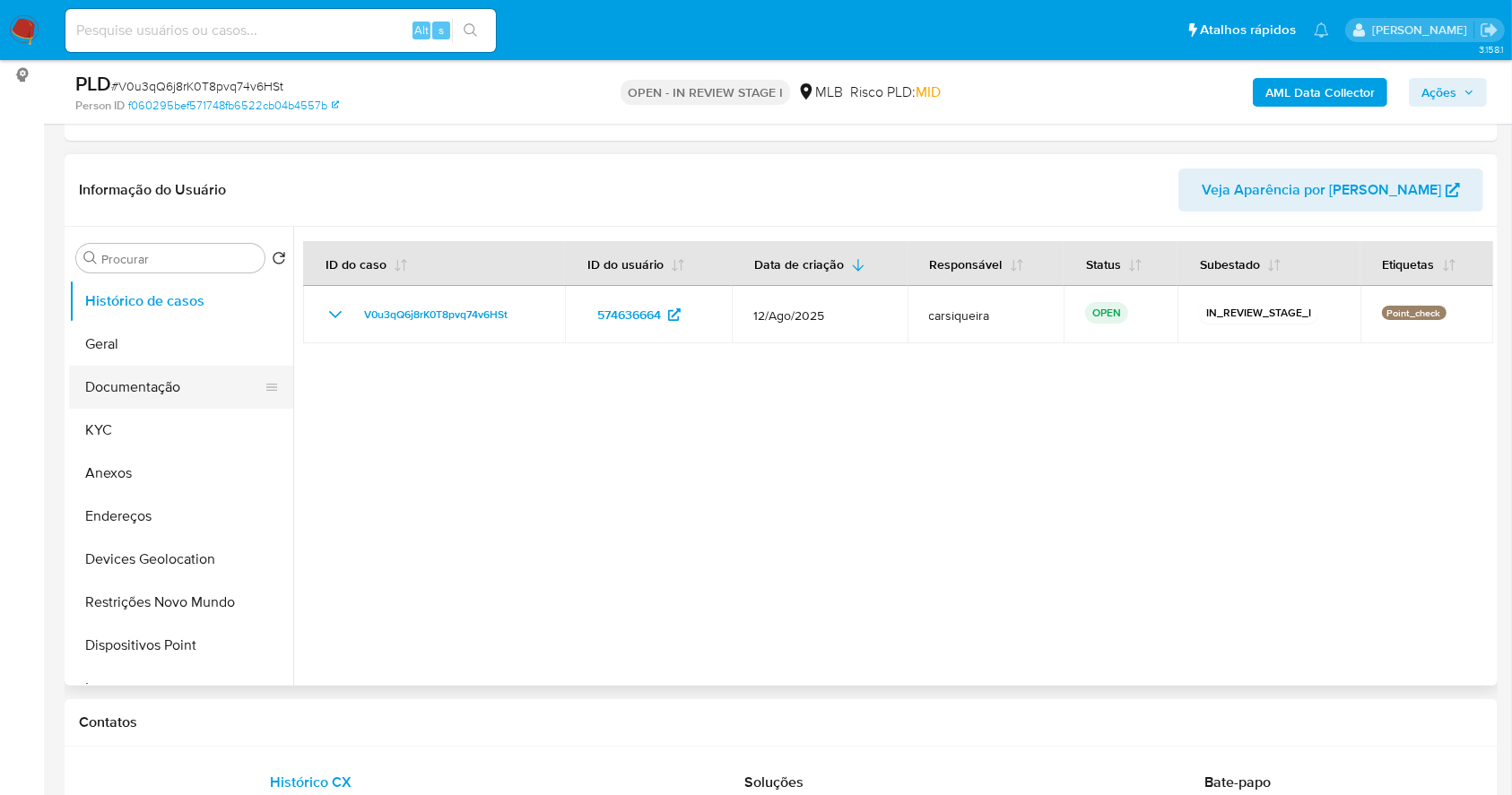
drag, startPoint x: 147, startPoint y: 349, endPoint x: 128, endPoint y: 364, distance: 24.2
click at [146, 348] on button "Geral" at bounding box center [181, 344] width 224 height 43
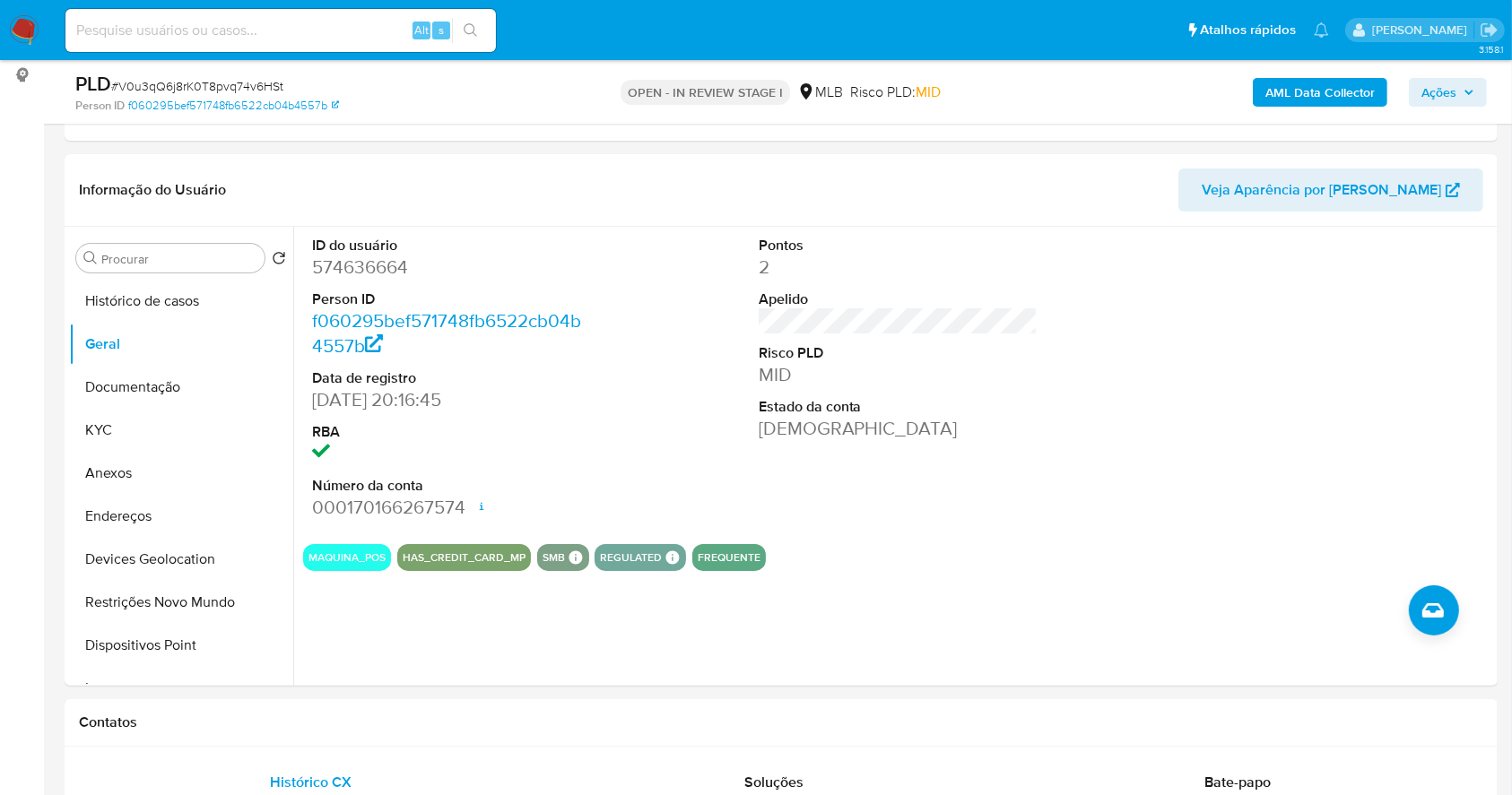
drag, startPoint x: 1433, startPoint y: 97, endPoint x: 1247, endPoint y: 104, distance: 186.1
click at [1432, 94] on span "Ações" at bounding box center [1439, 92] width 35 height 29
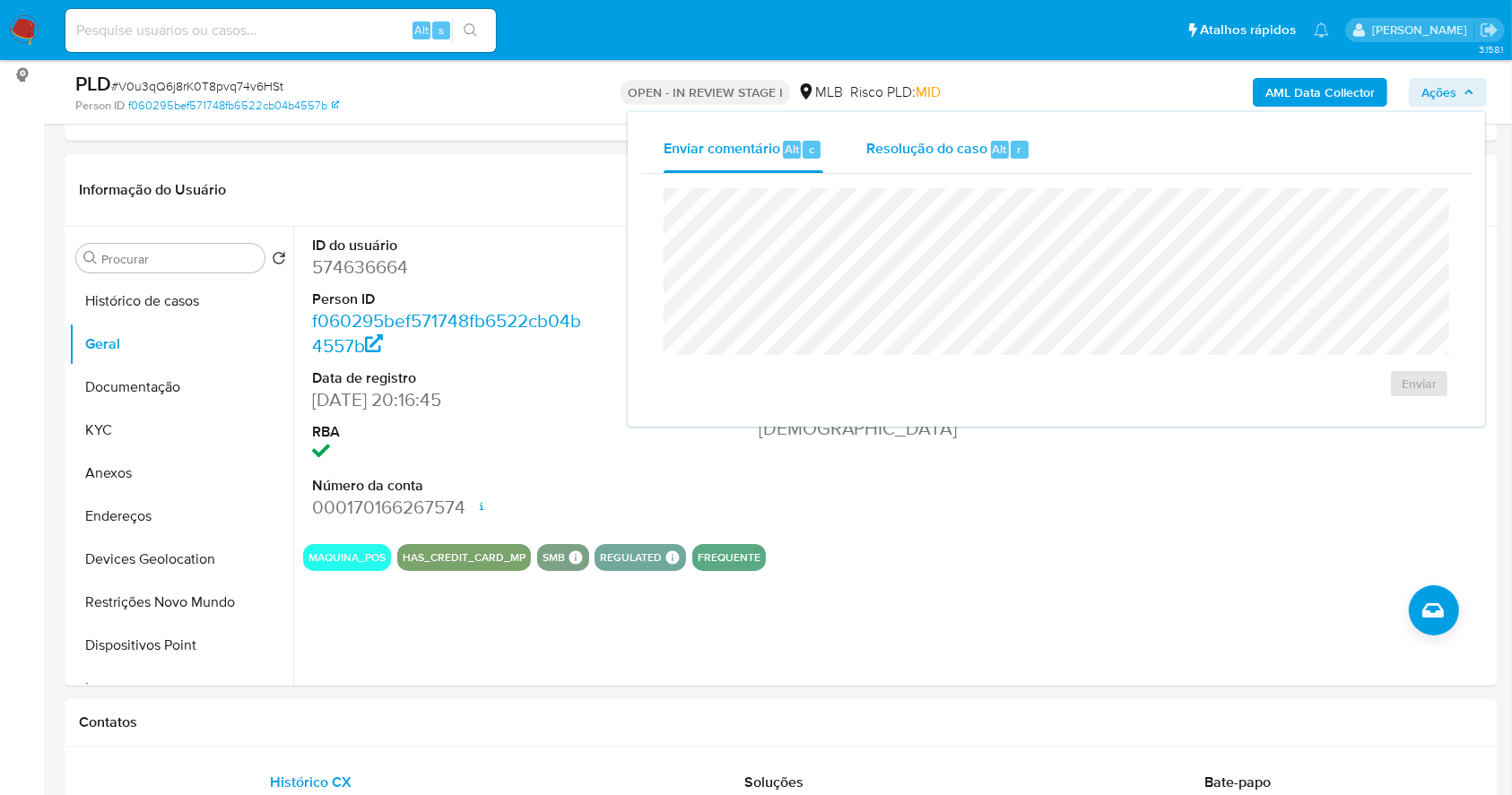
click at [899, 151] on span "Resolução do caso" at bounding box center [927, 148] width 121 height 20
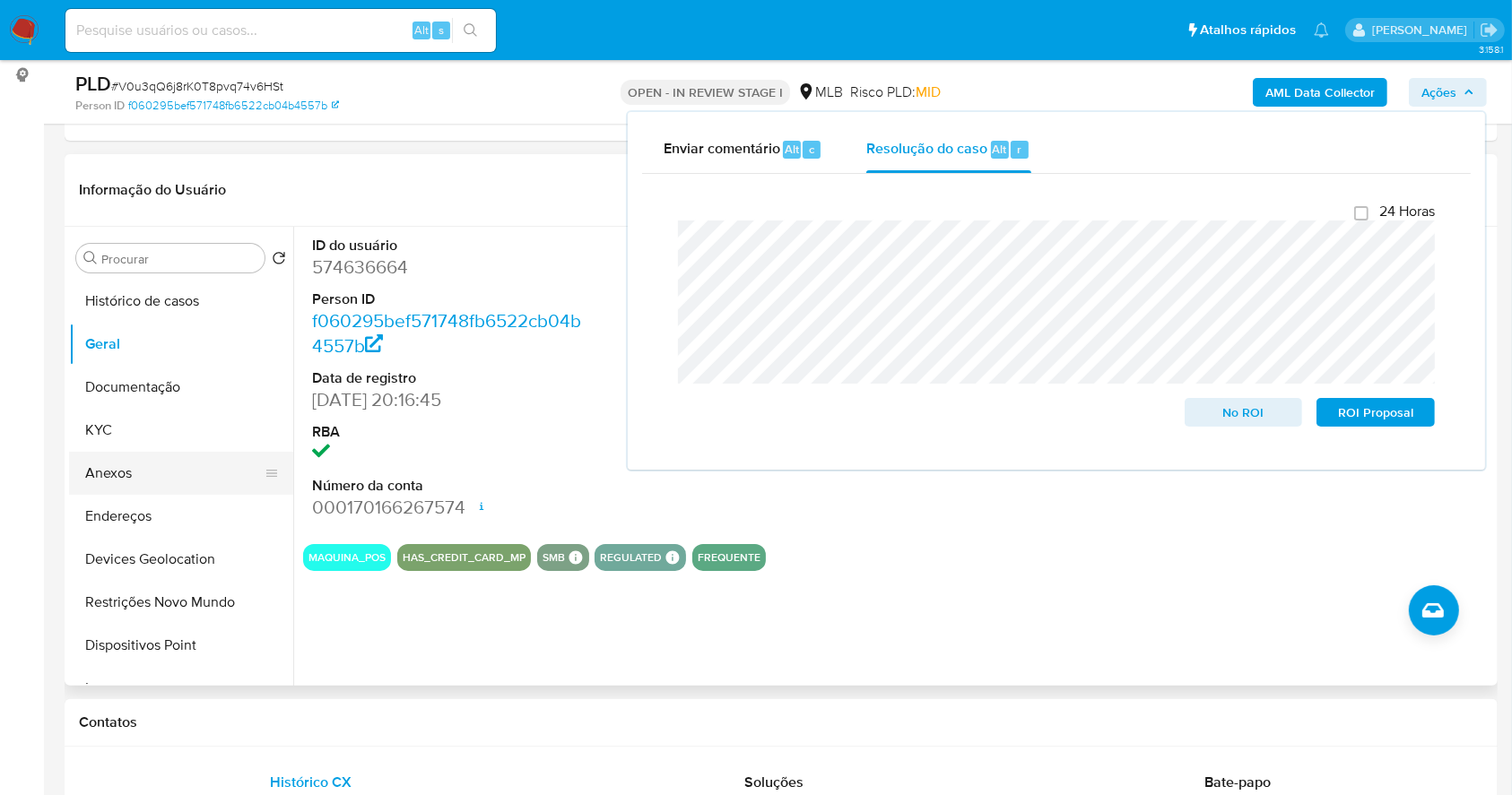
click at [151, 481] on button "Anexos" at bounding box center [174, 472] width 209 height 43
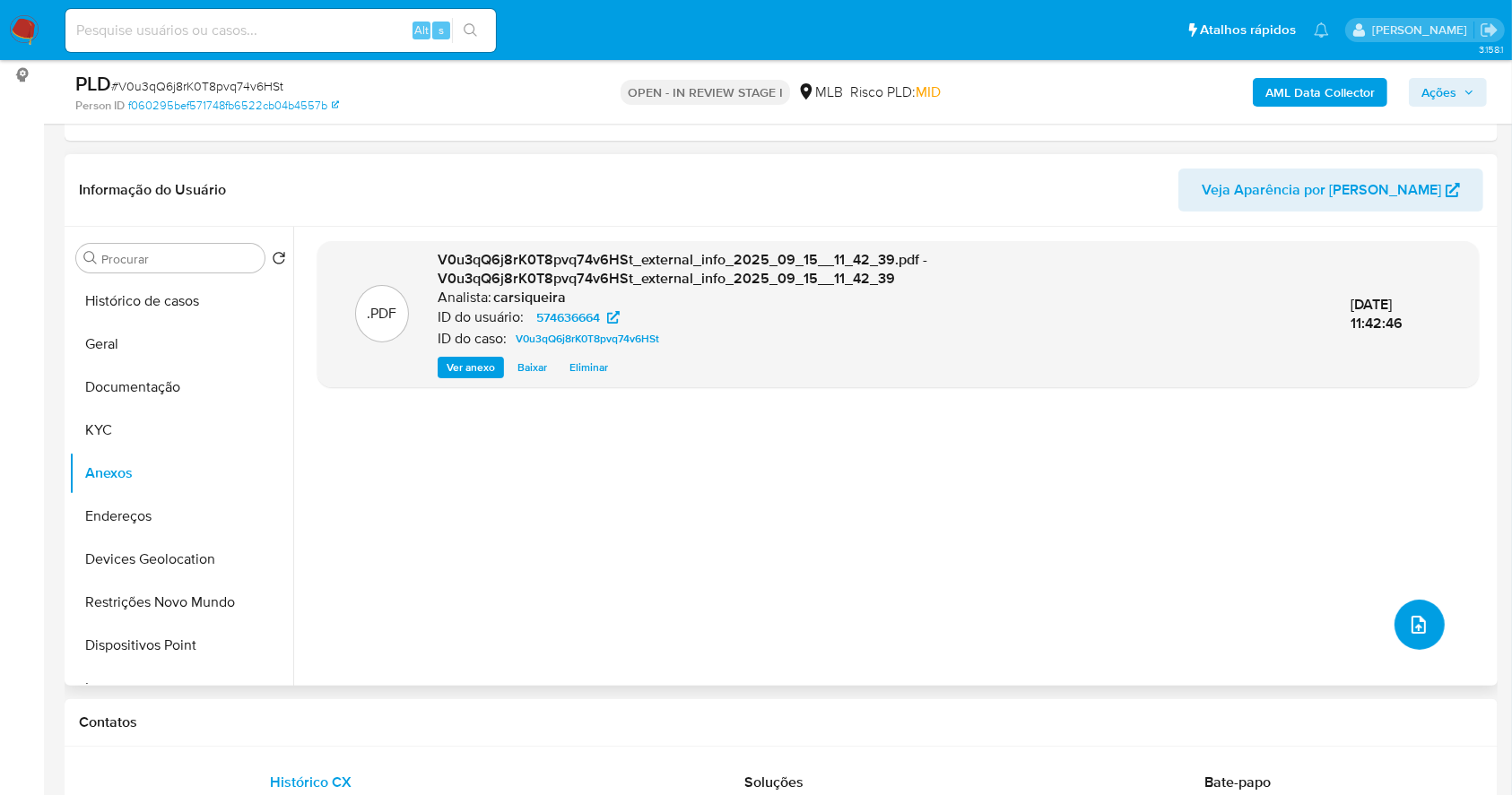
click at [1412, 609] on button "upload-file" at bounding box center [1420, 624] width 50 height 50
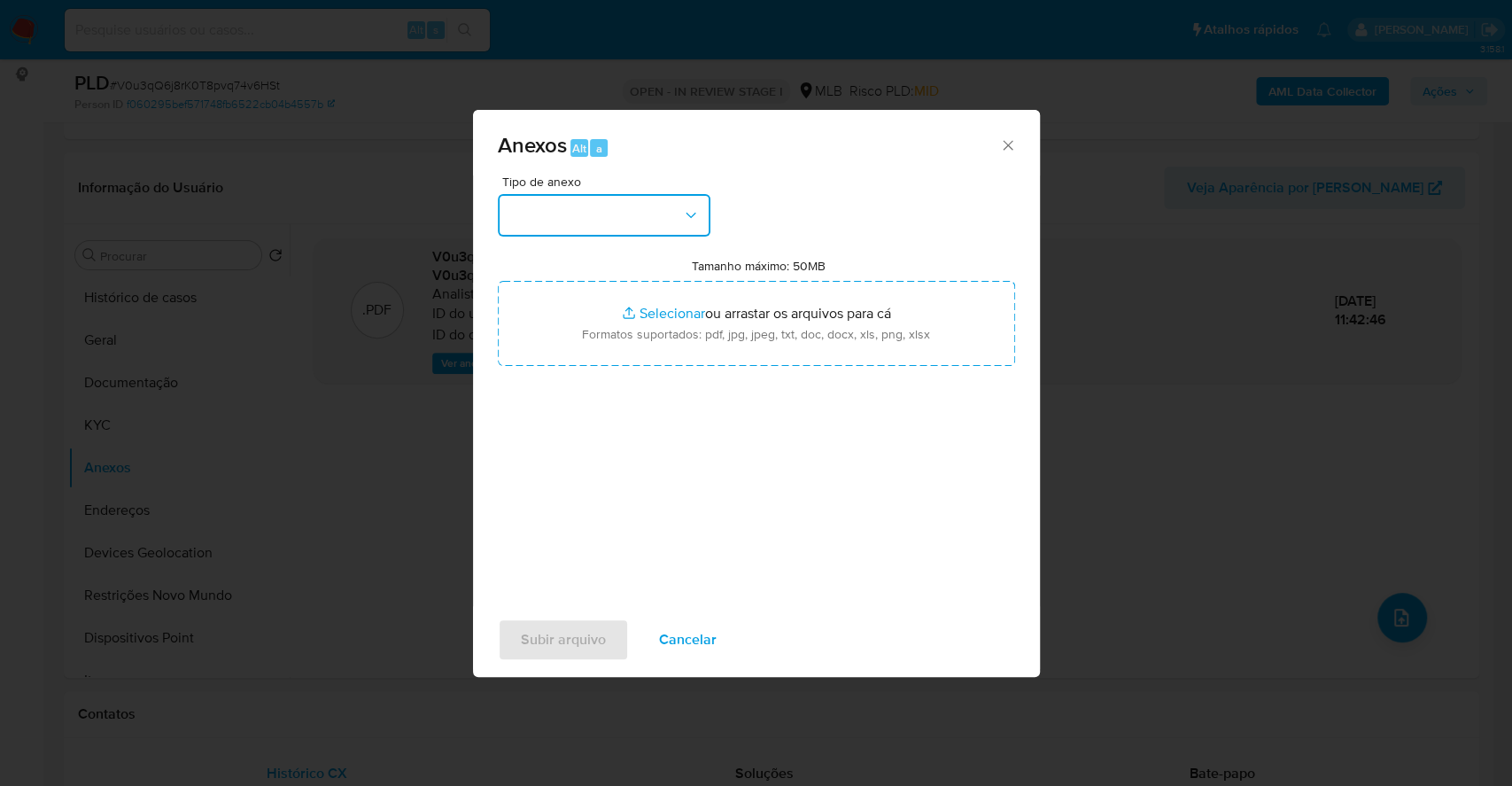
click at [594, 213] on button "button" at bounding box center [605, 215] width 213 height 43
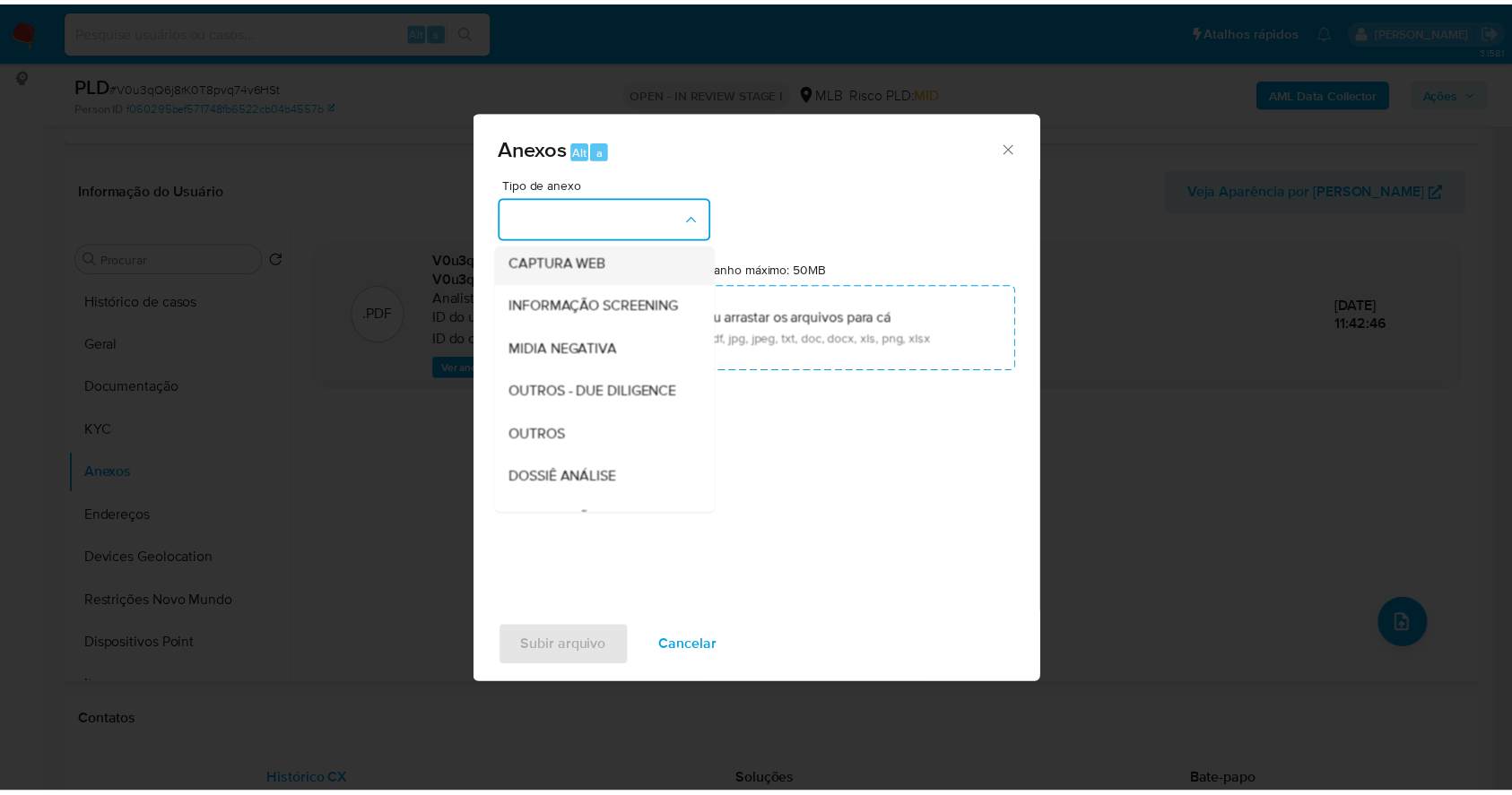
scroll to position [276, 0]
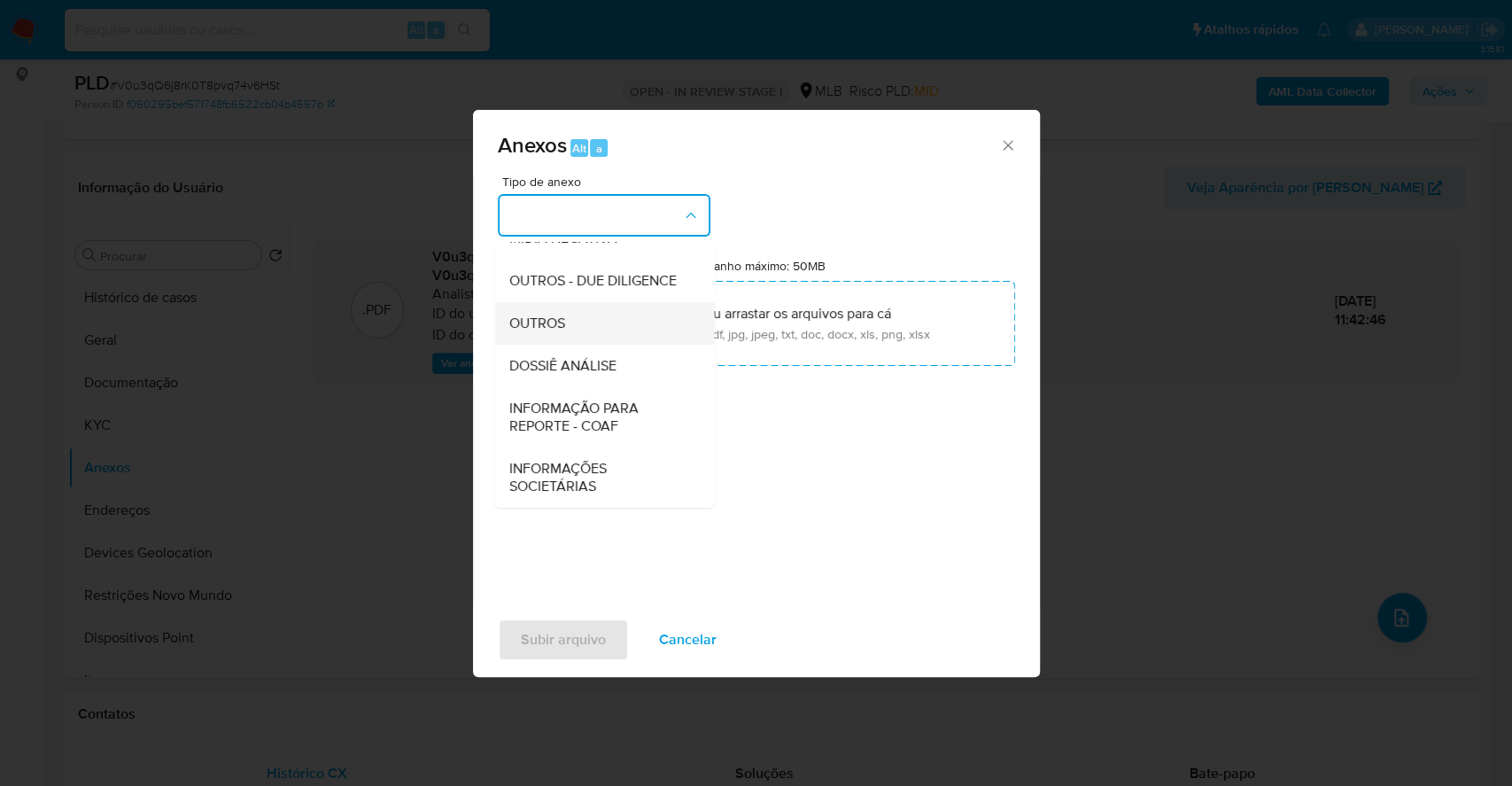
click at [551, 316] on span "OUTROS" at bounding box center [536, 323] width 56 height 18
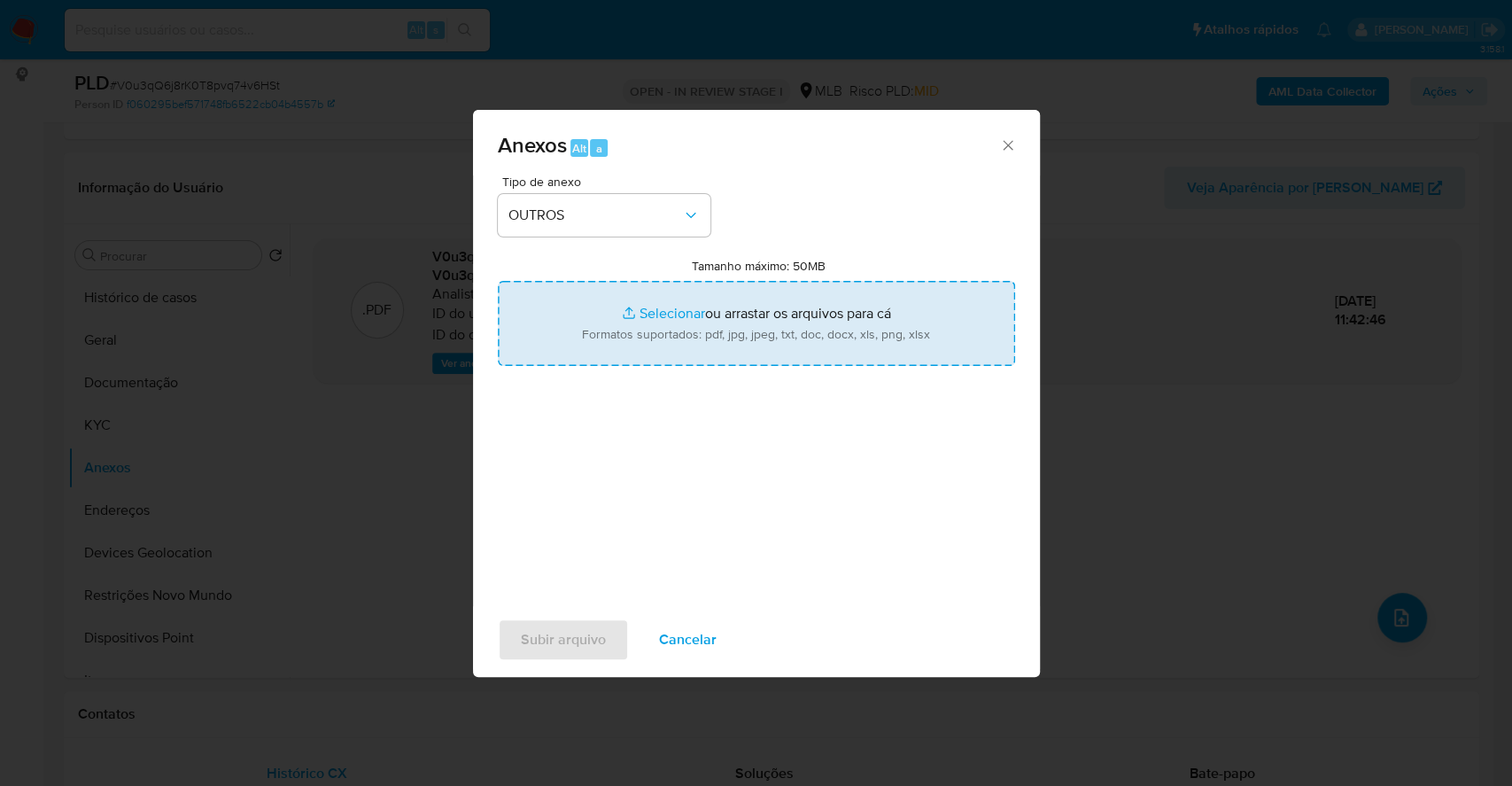
click at [649, 306] on input "Tamanho máximo: 50MB Selecionar arquivos" at bounding box center [756, 324] width 517 height 85
type input "C:\fakepath\Mulan 574636664_2025_09_15_07_28_11.xlsx"
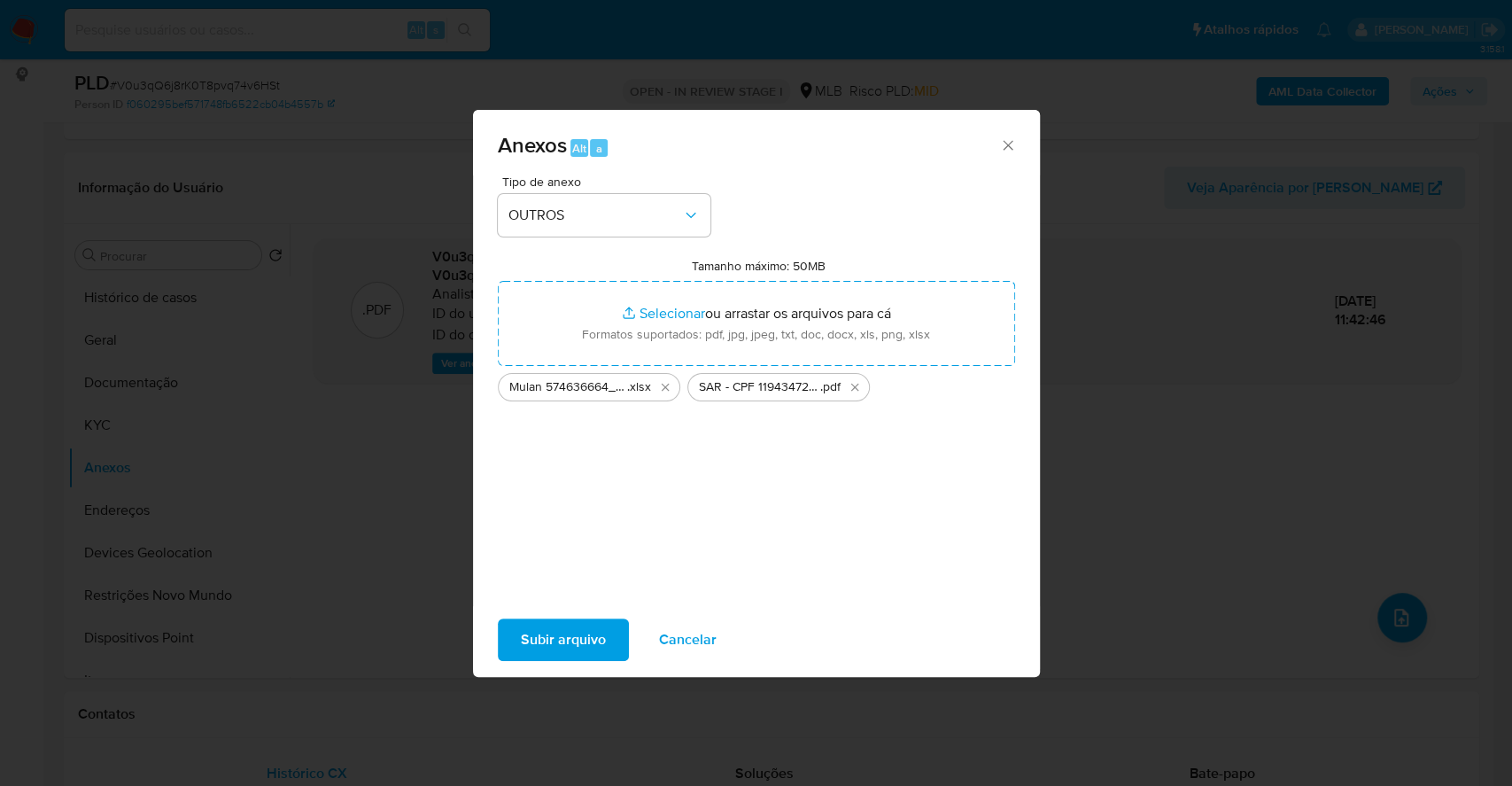
drag, startPoint x: 650, startPoint y: 306, endPoint x: 573, endPoint y: 636, distance: 338.9
click at [573, 636] on span "Subir arquivo" at bounding box center [564, 639] width 85 height 39
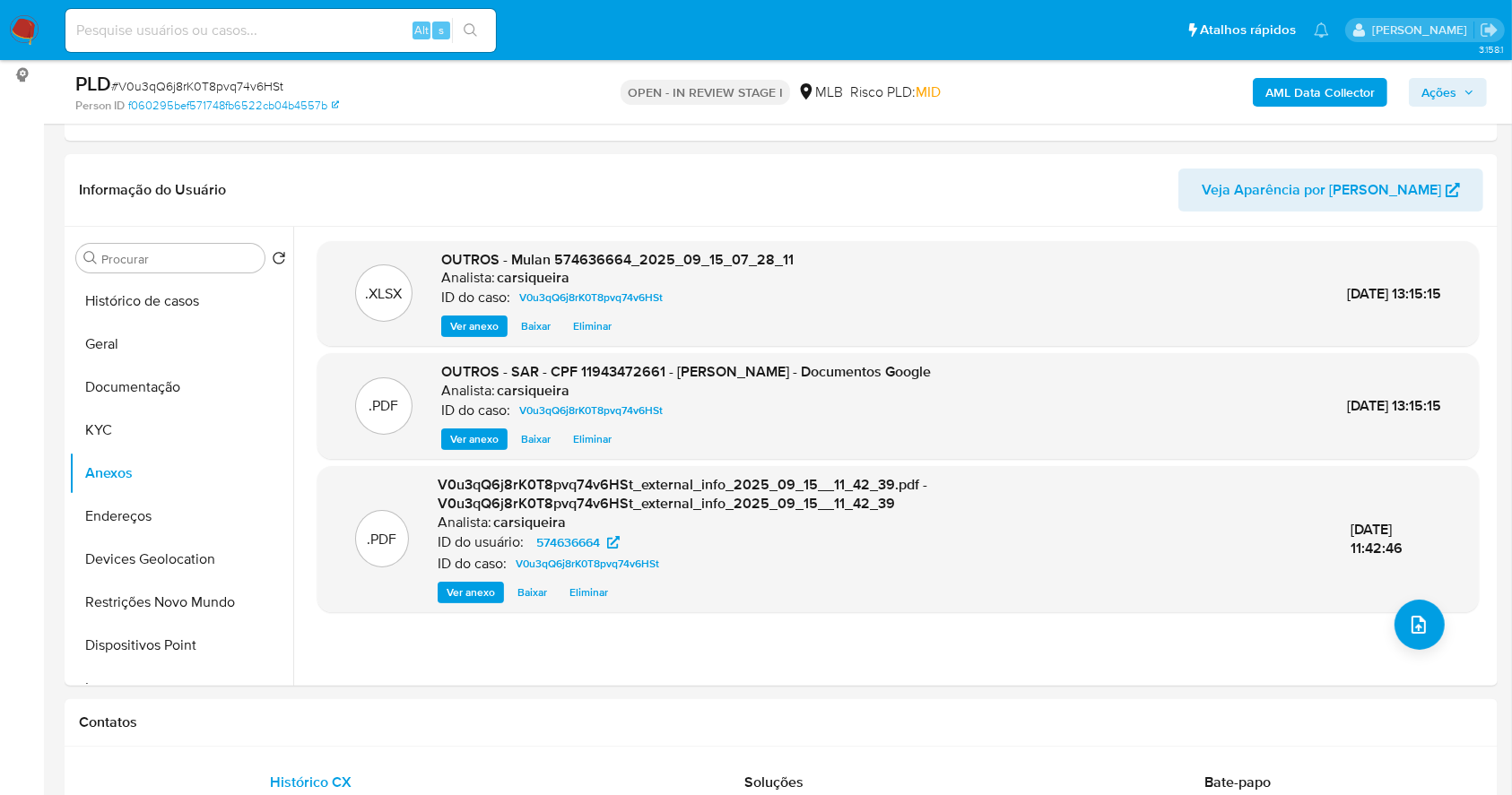
click at [1435, 92] on span "Ações" at bounding box center [1439, 92] width 35 height 29
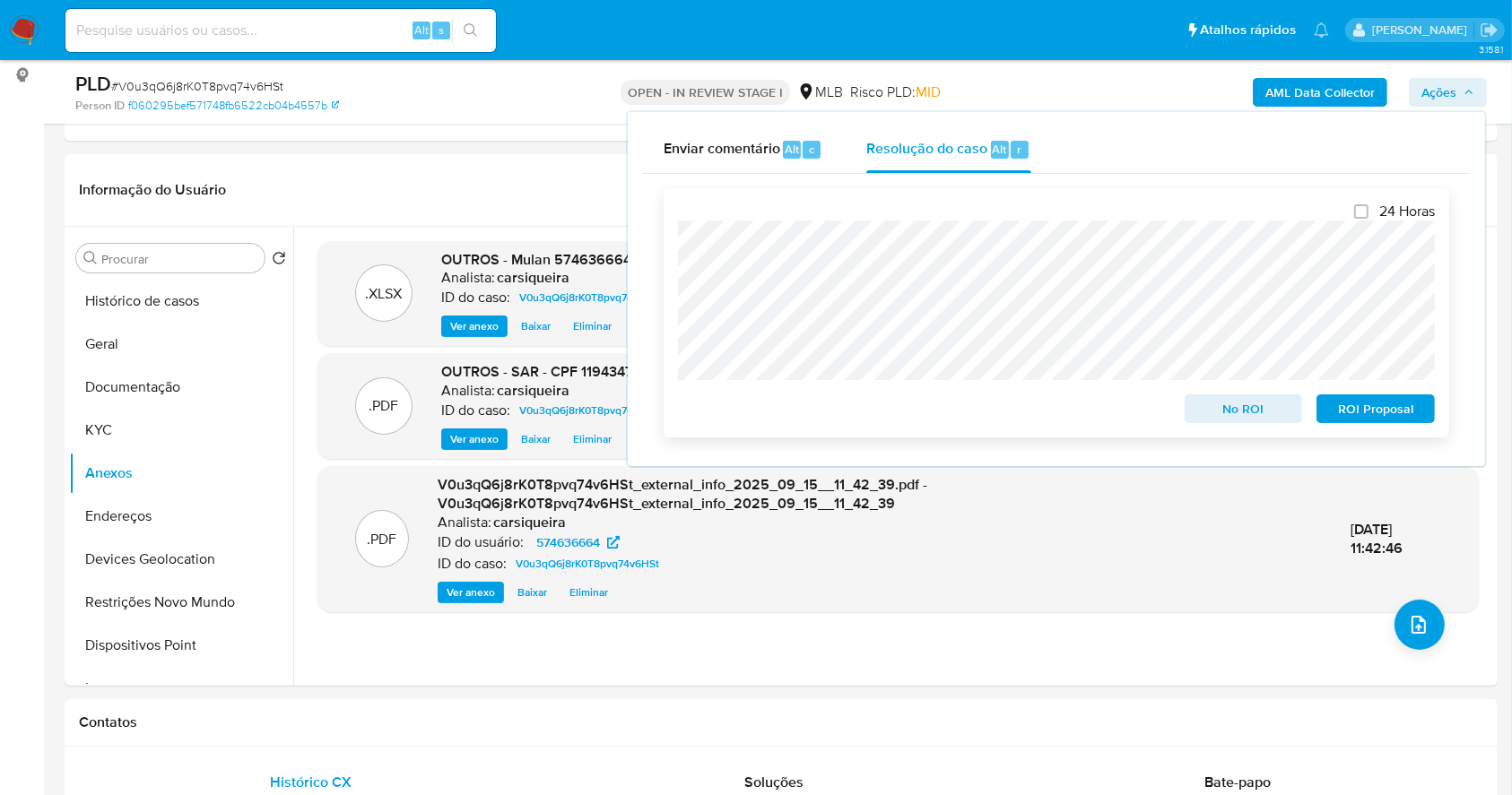
click at [1403, 405] on span "ROI Proposal" at bounding box center [1375, 409] width 93 height 25
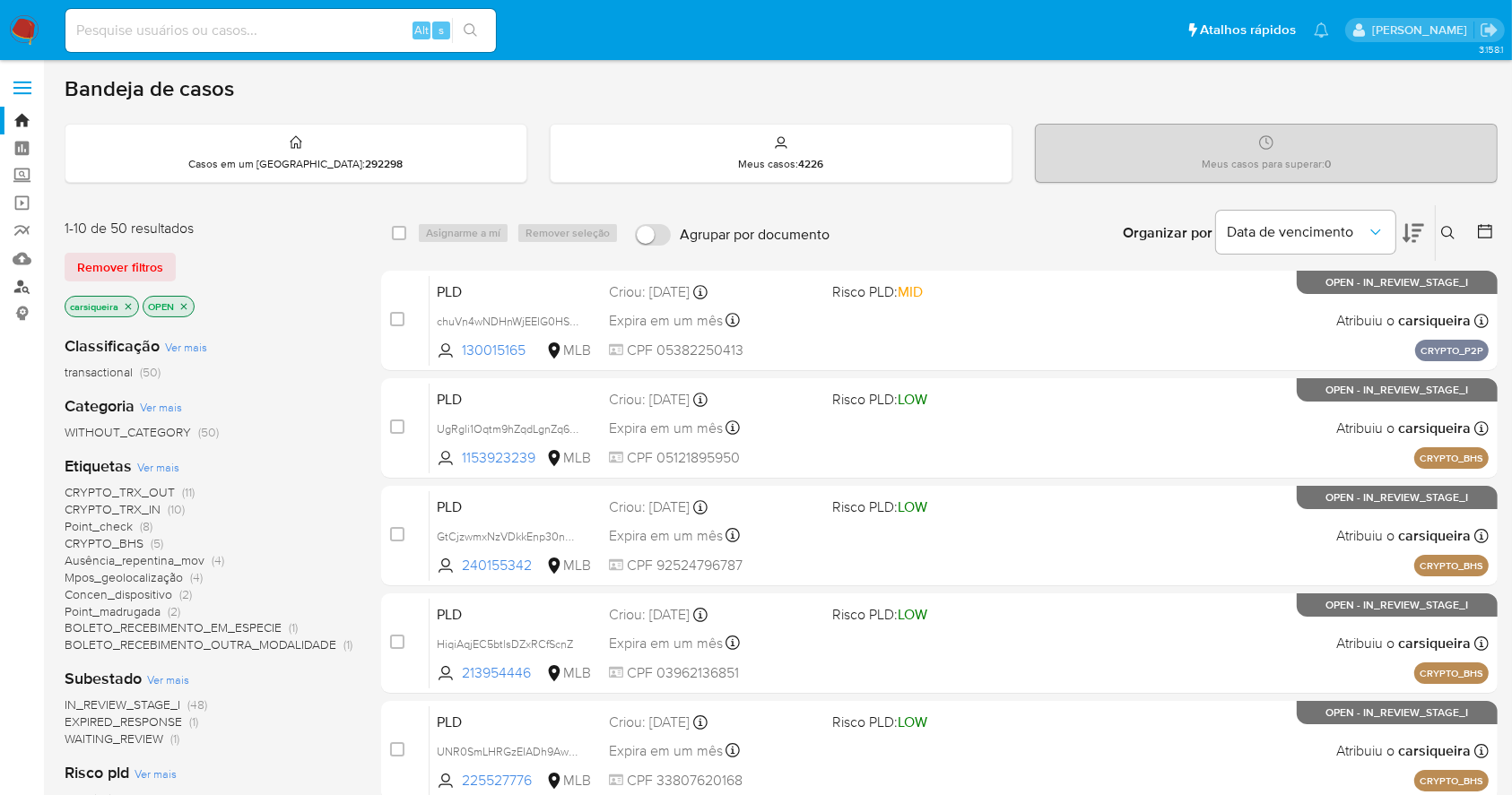
click at [23, 284] on link "Localizador de pessoas" at bounding box center [107, 286] width 213 height 28
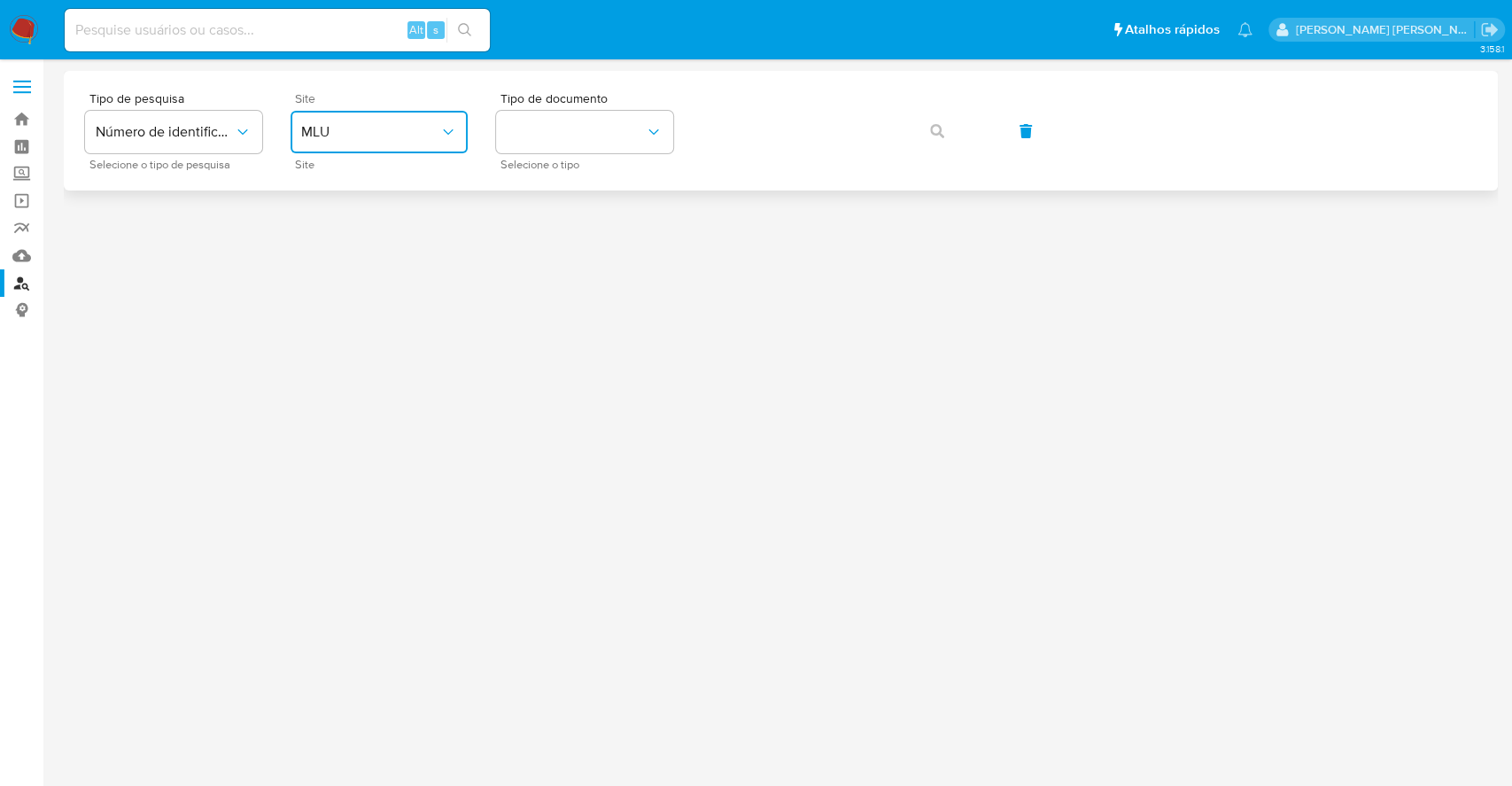
click at [355, 117] on button "MLU" at bounding box center [379, 132] width 177 height 43
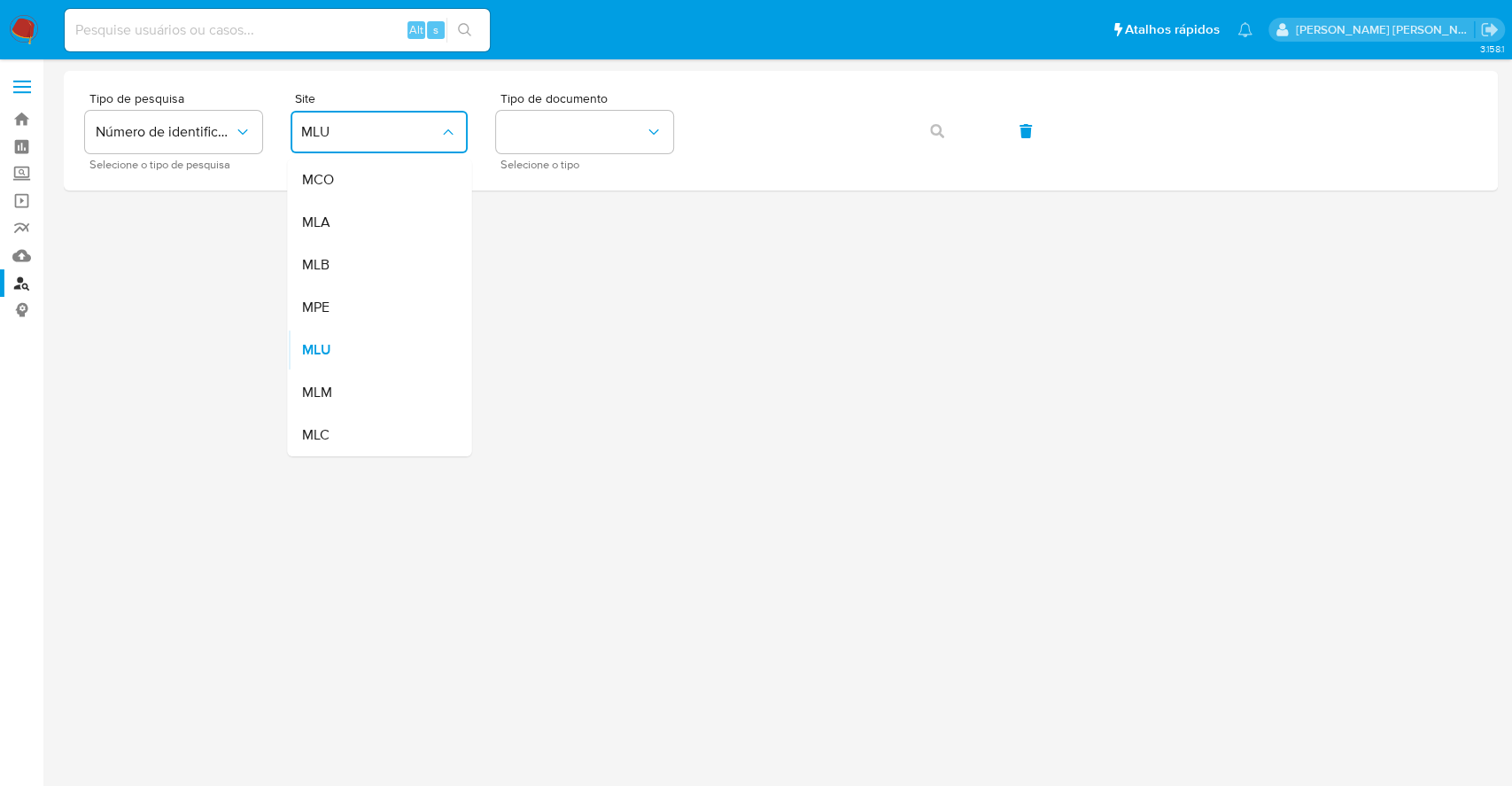
drag, startPoint x: 393, startPoint y: 259, endPoint x: 627, endPoint y: 196, distance: 242.3
click at [408, 253] on div "MLB" at bounding box center [373, 265] width 145 height 43
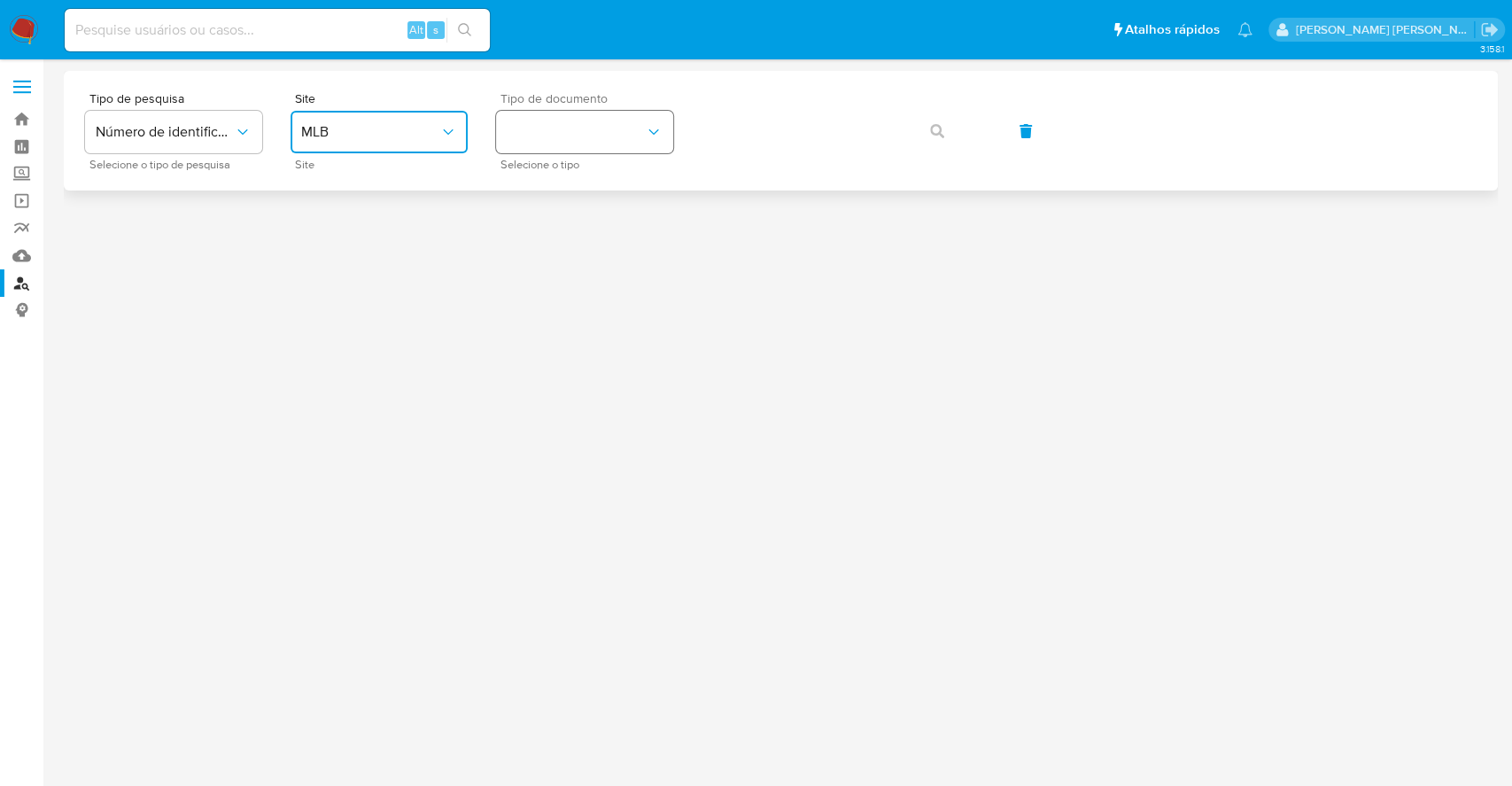
click at [599, 137] on button "identificationType" at bounding box center [585, 132] width 177 height 43
click at [558, 258] on div "CPF CPF" at bounding box center [579, 249] width 145 height 60
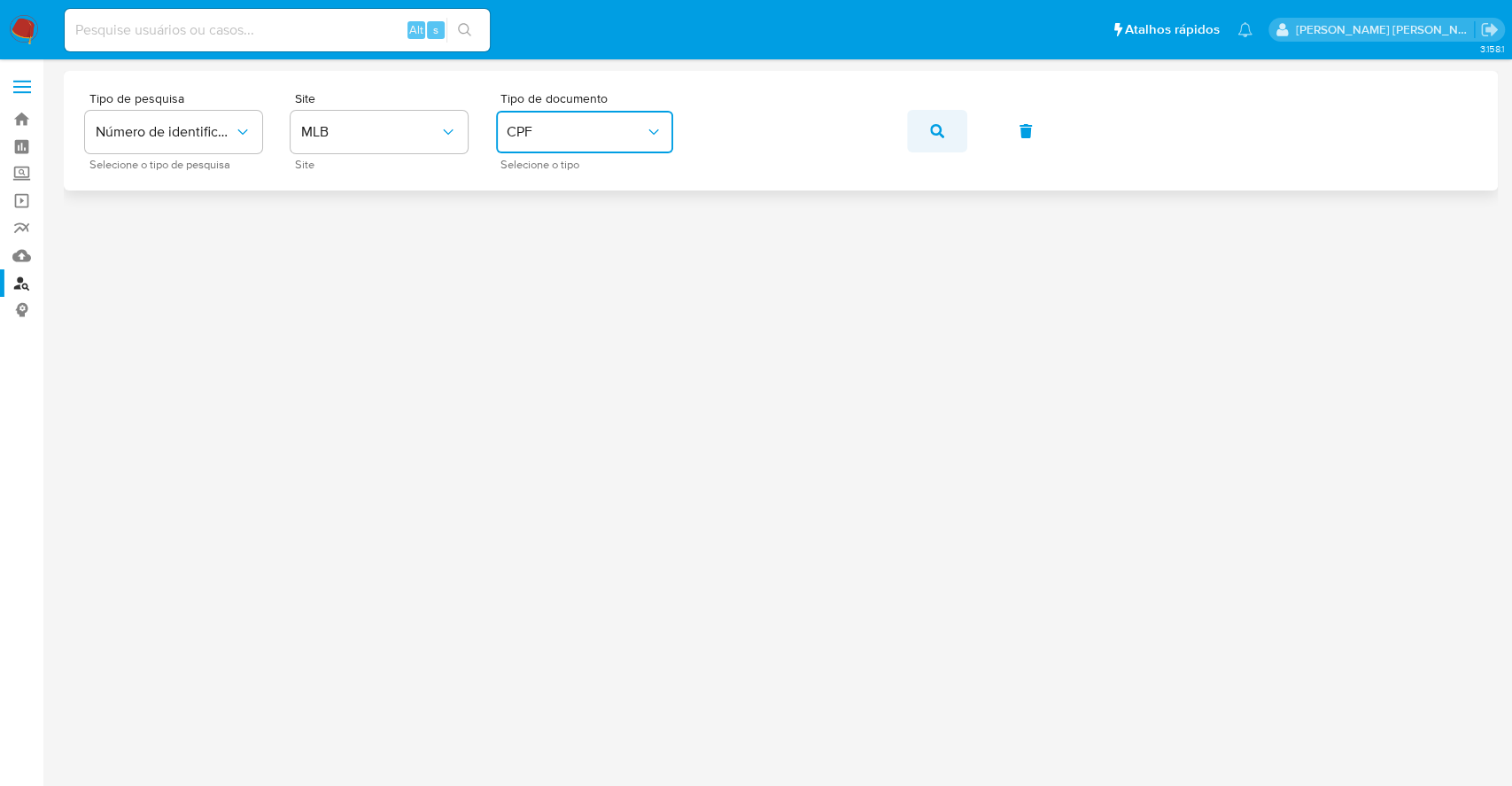
click at [936, 139] on span "button" at bounding box center [937, 131] width 14 height 39
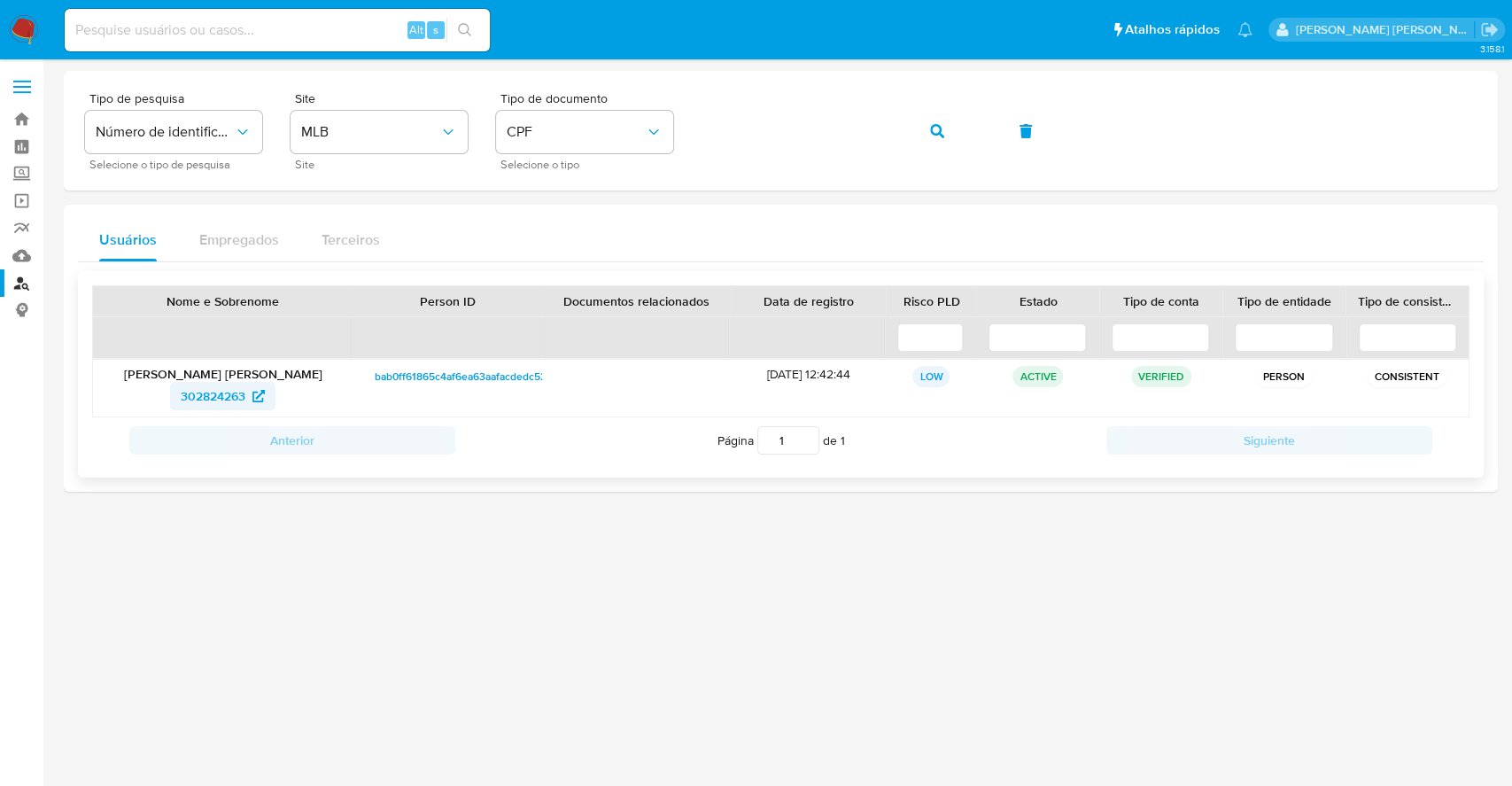
click at [241, 397] on span "302824263" at bounding box center [213, 396] width 65 height 28
click at [948, 126] on button "button" at bounding box center [937, 131] width 60 height 43
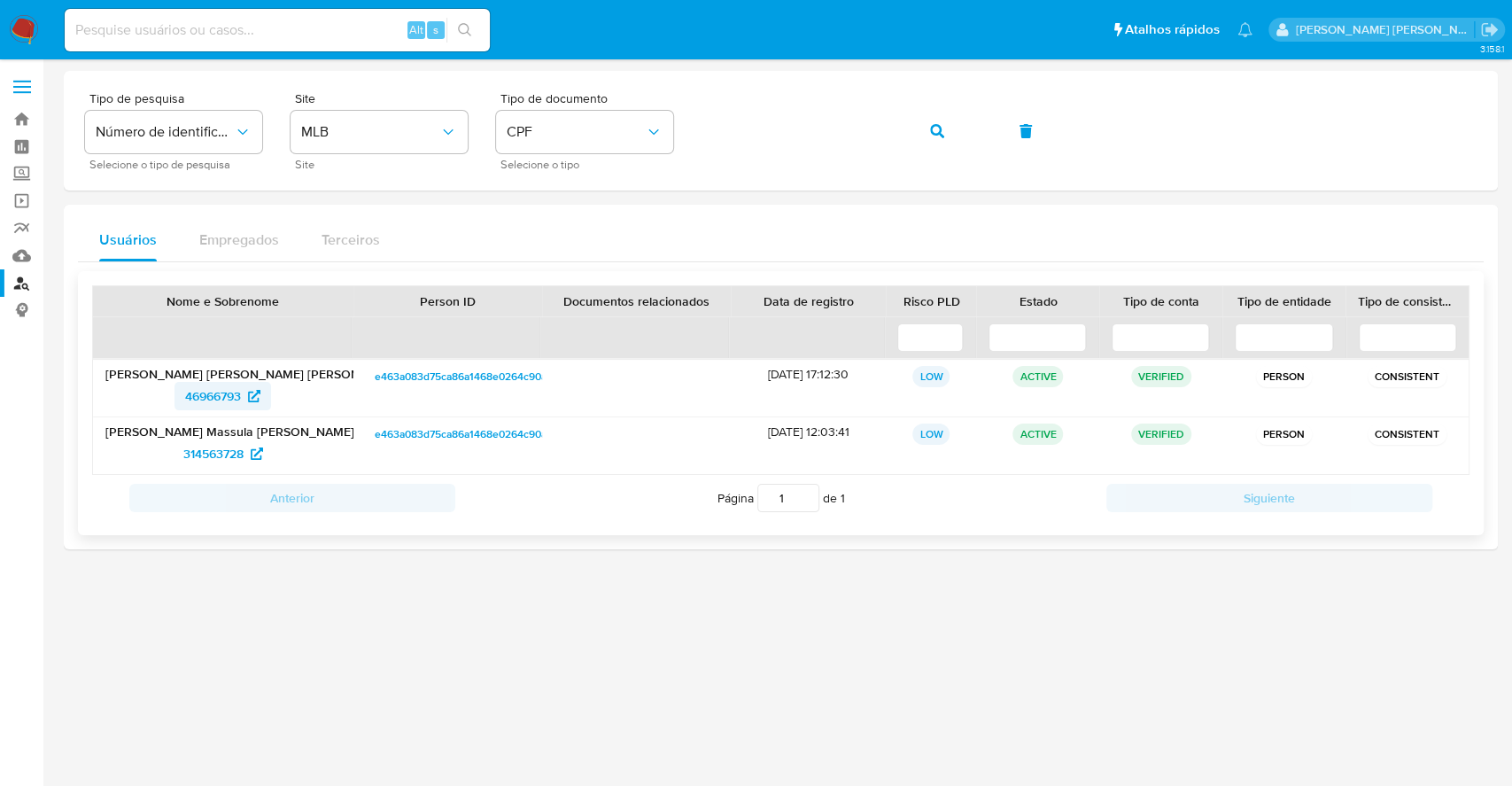
click at [232, 393] on span "46966793" at bounding box center [213, 396] width 56 height 28
click at [196, 453] on span "314563728" at bounding box center [213, 454] width 60 height 28
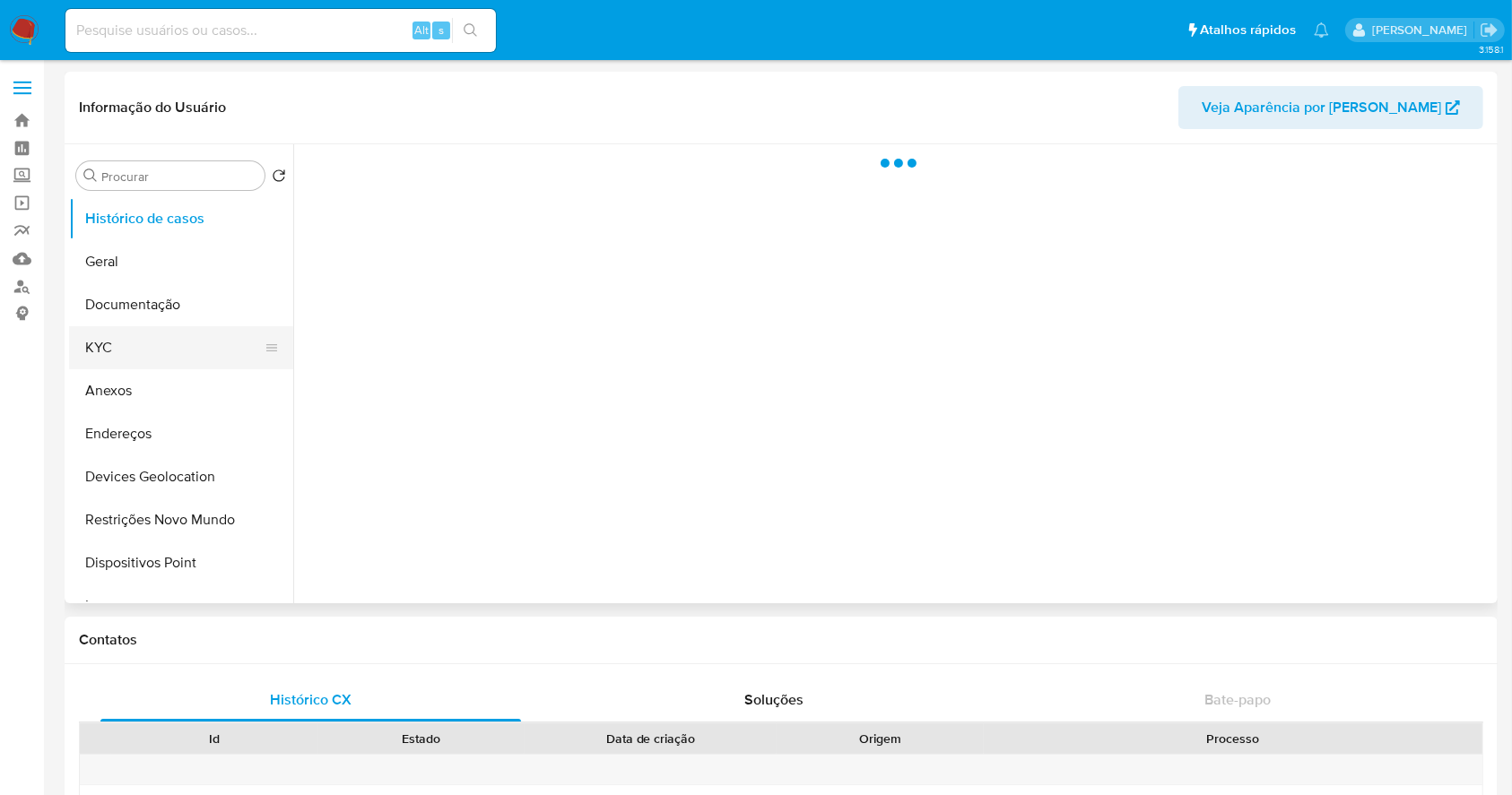
click at [183, 340] on button "KYC" at bounding box center [174, 348] width 209 height 43
select select "10"
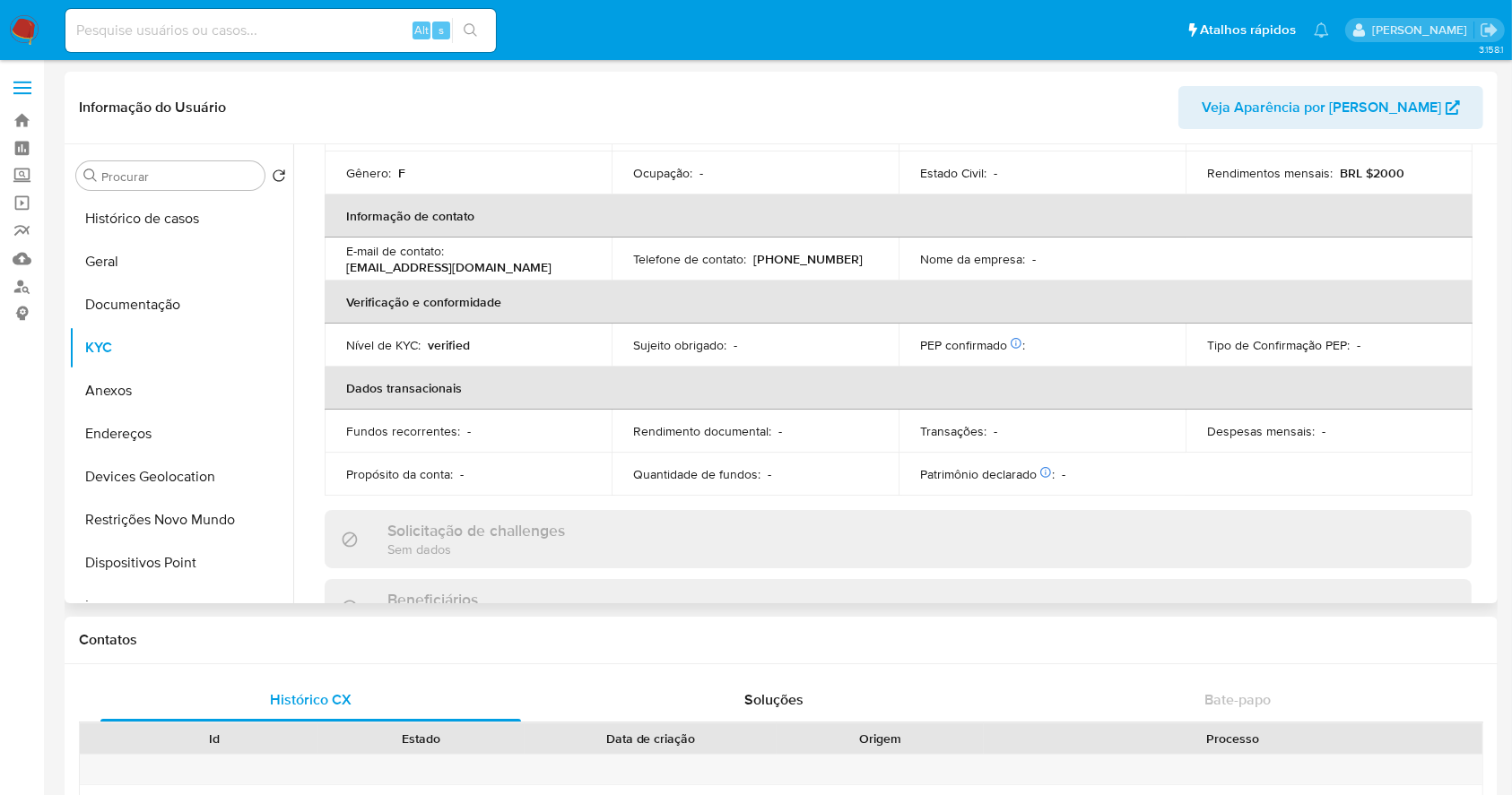
scroll to position [780, 0]
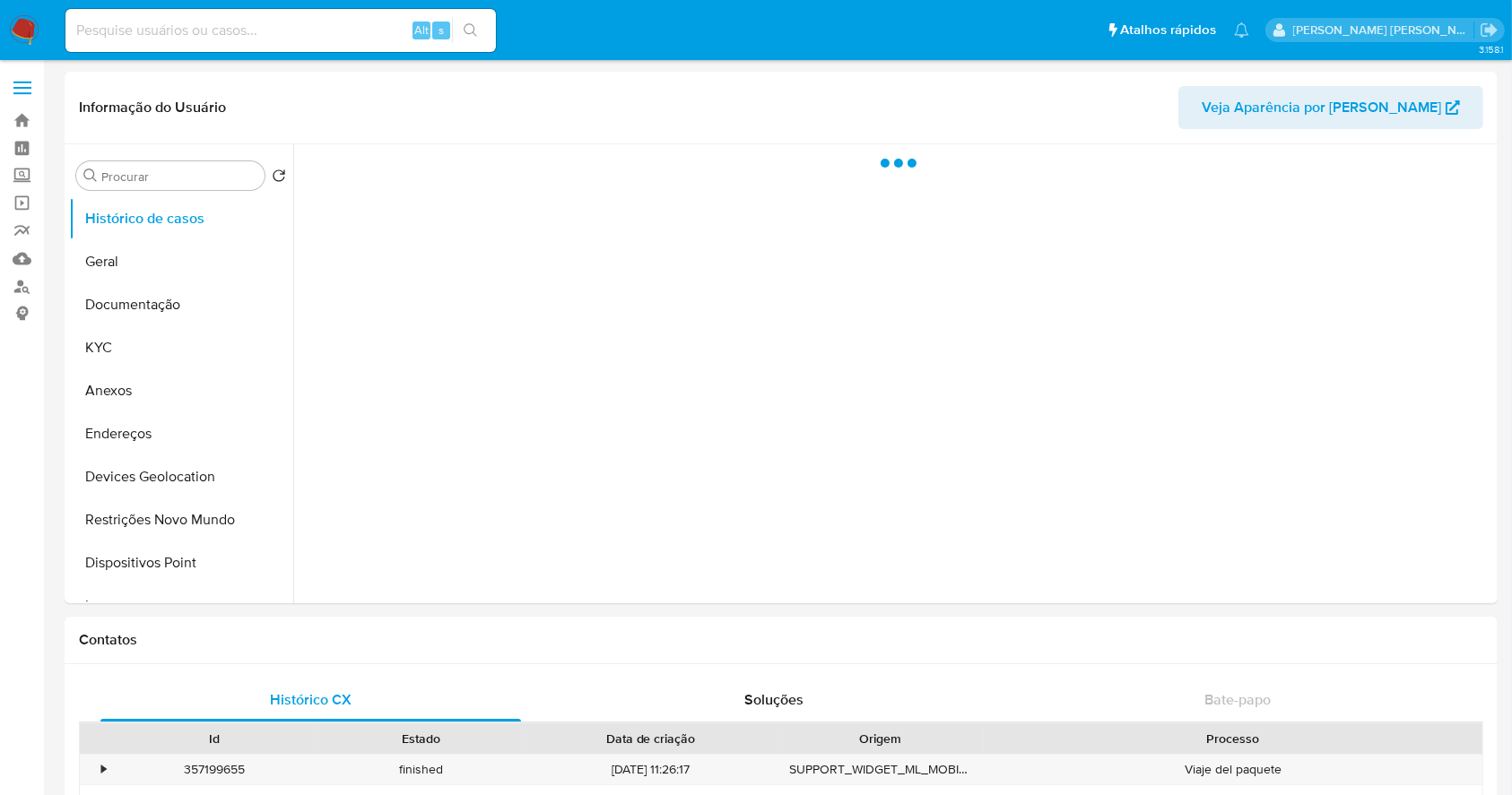
select select "10"
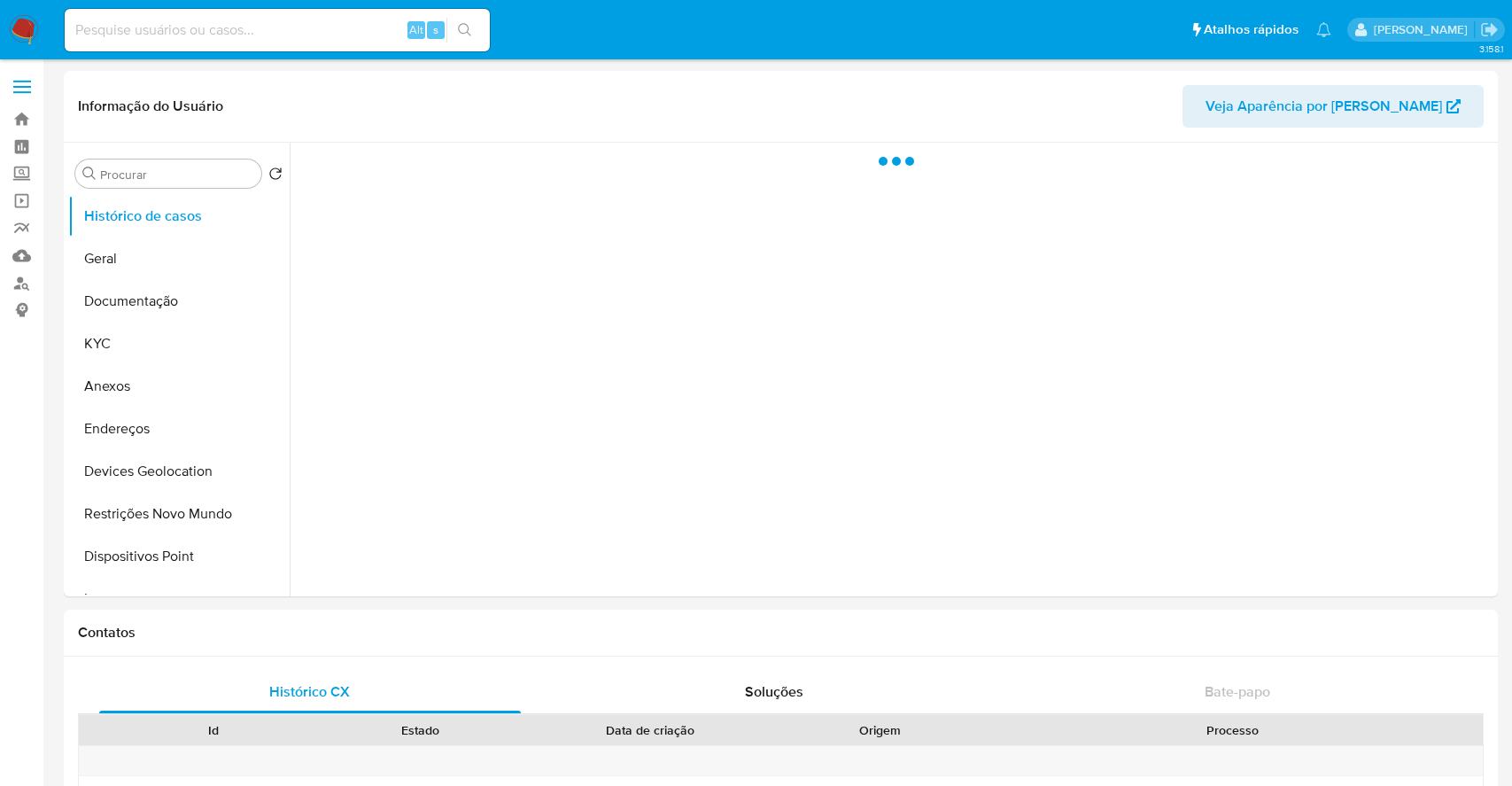
select select "10"
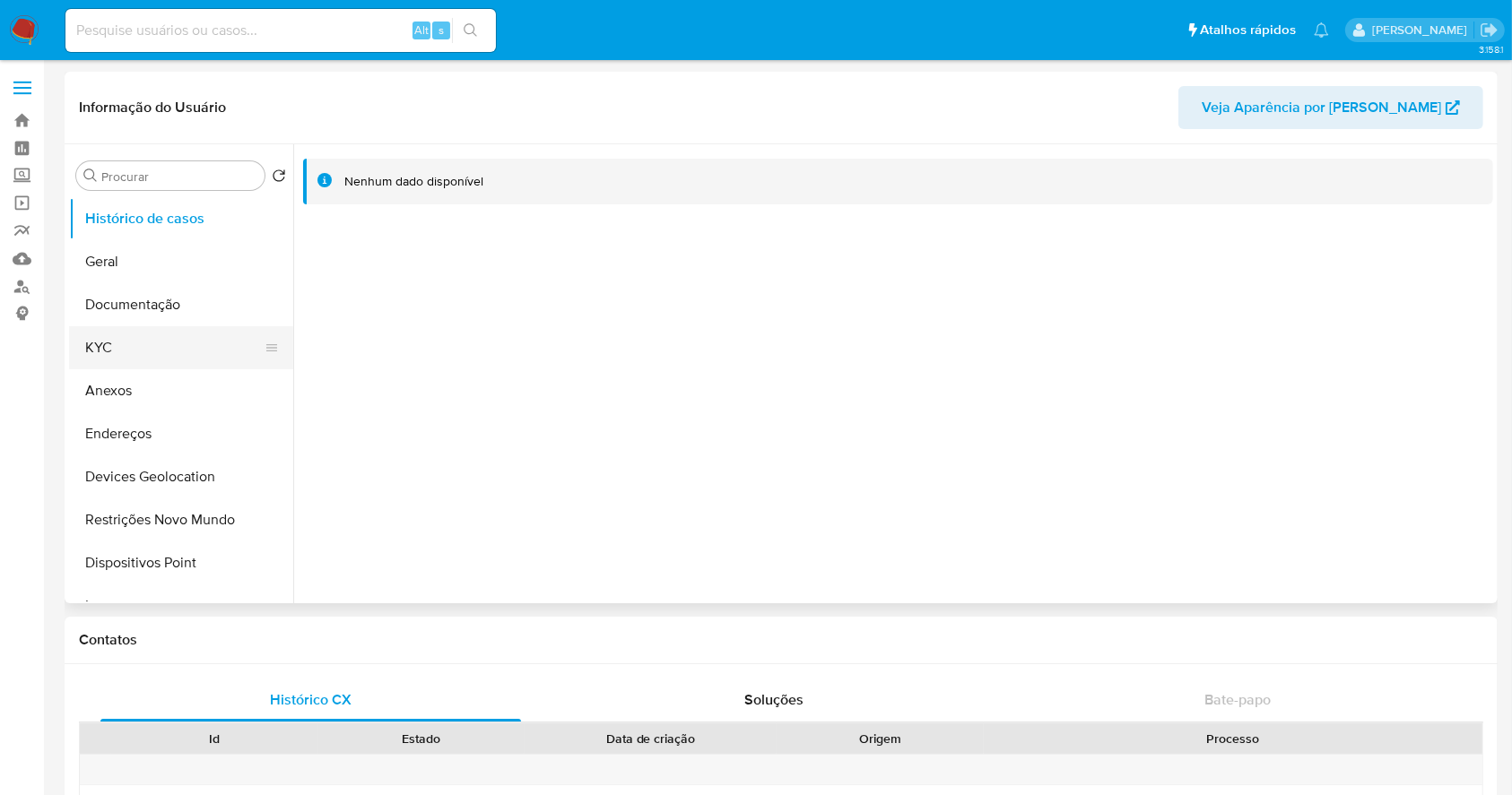
click at [160, 353] on button "KYC" at bounding box center [174, 348] width 209 height 43
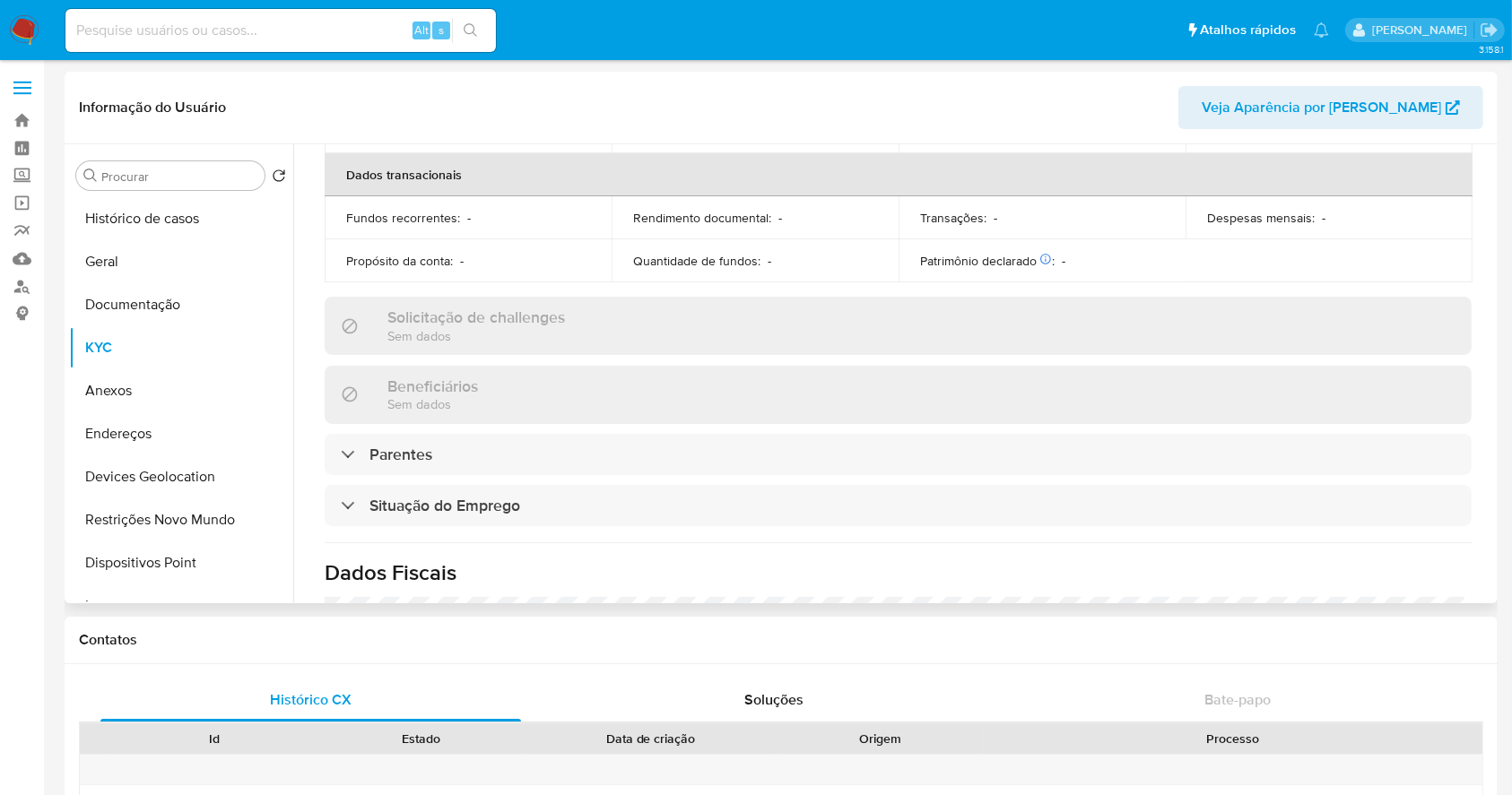
scroll to position [807, 0]
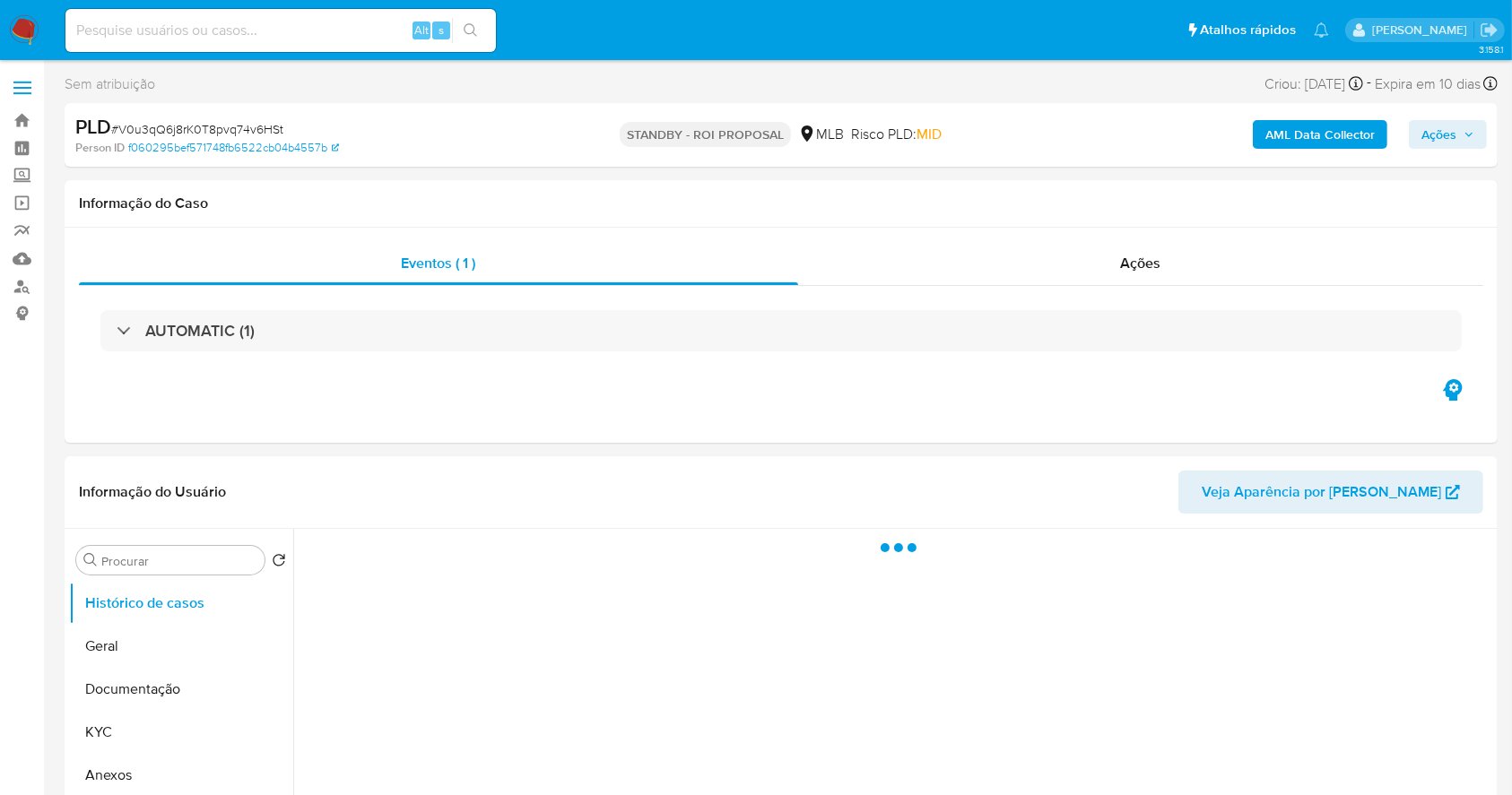
select select "10"
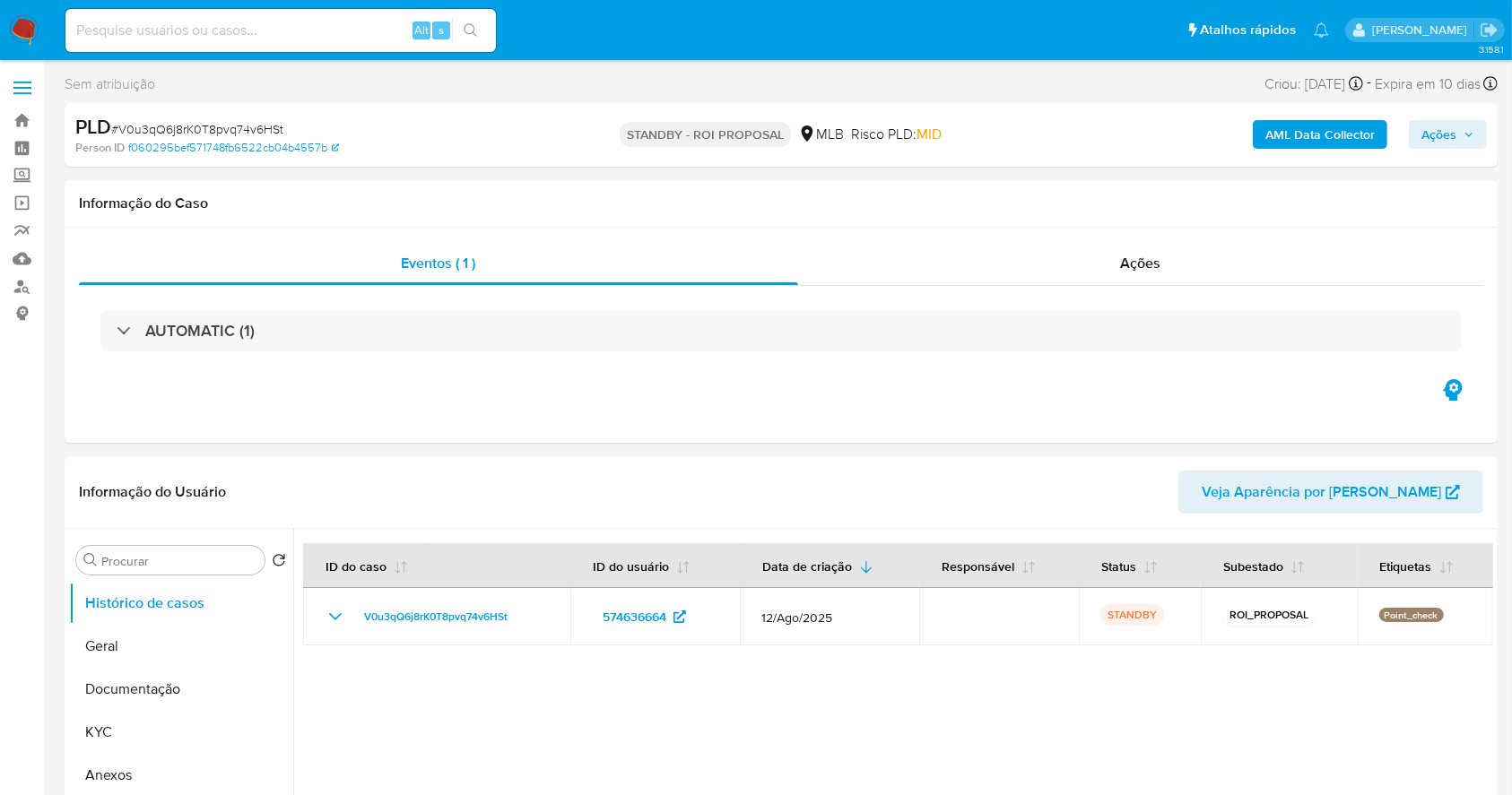
click at [21, 20] on img at bounding box center [24, 31] width 31 height 31
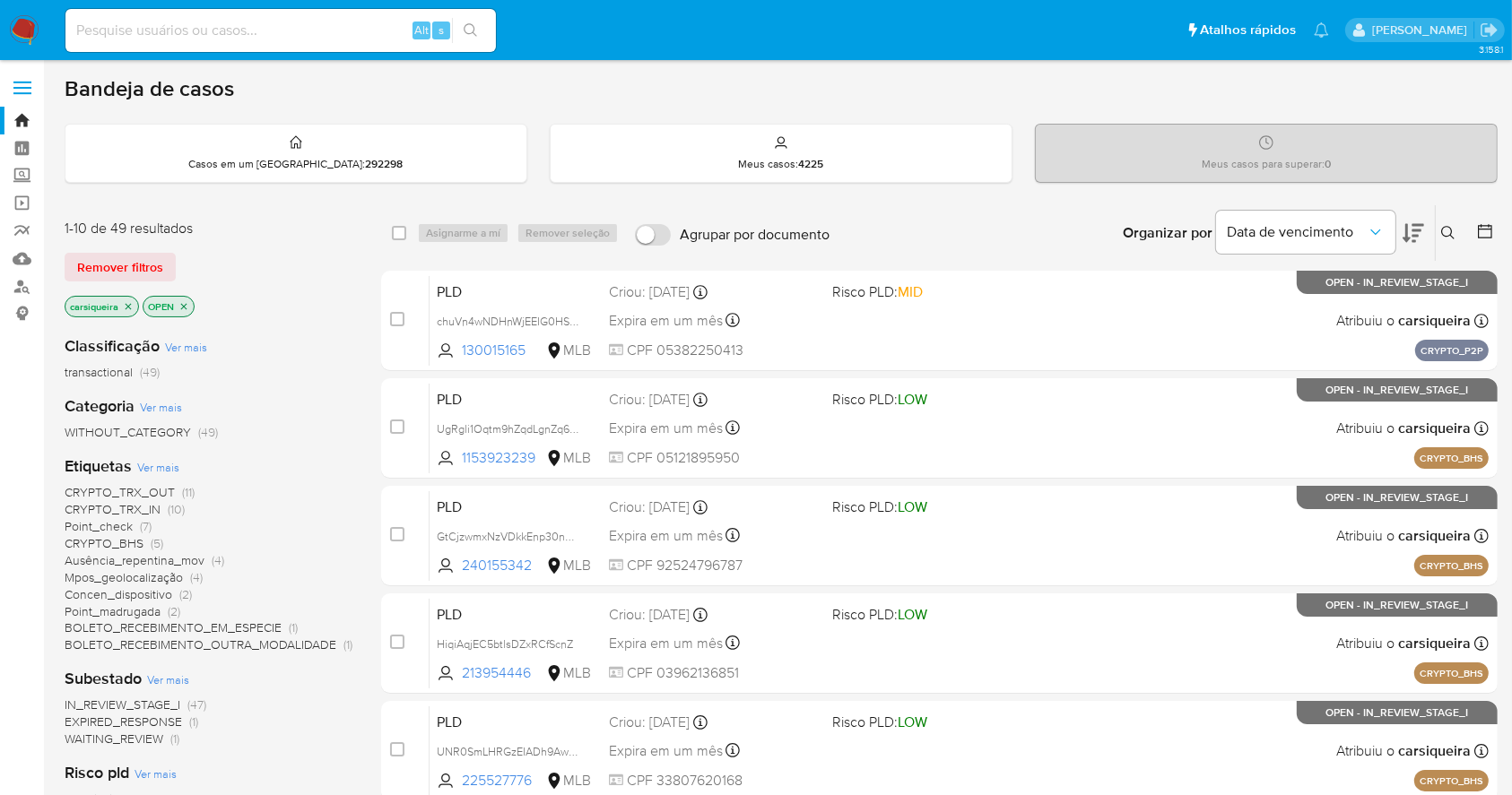
click at [1482, 228] on icon at bounding box center [1484, 230] width 14 height 14
click at [1477, 219] on div at bounding box center [1481, 233] width 33 height 56
click at [1481, 224] on icon at bounding box center [1484, 230] width 14 height 14
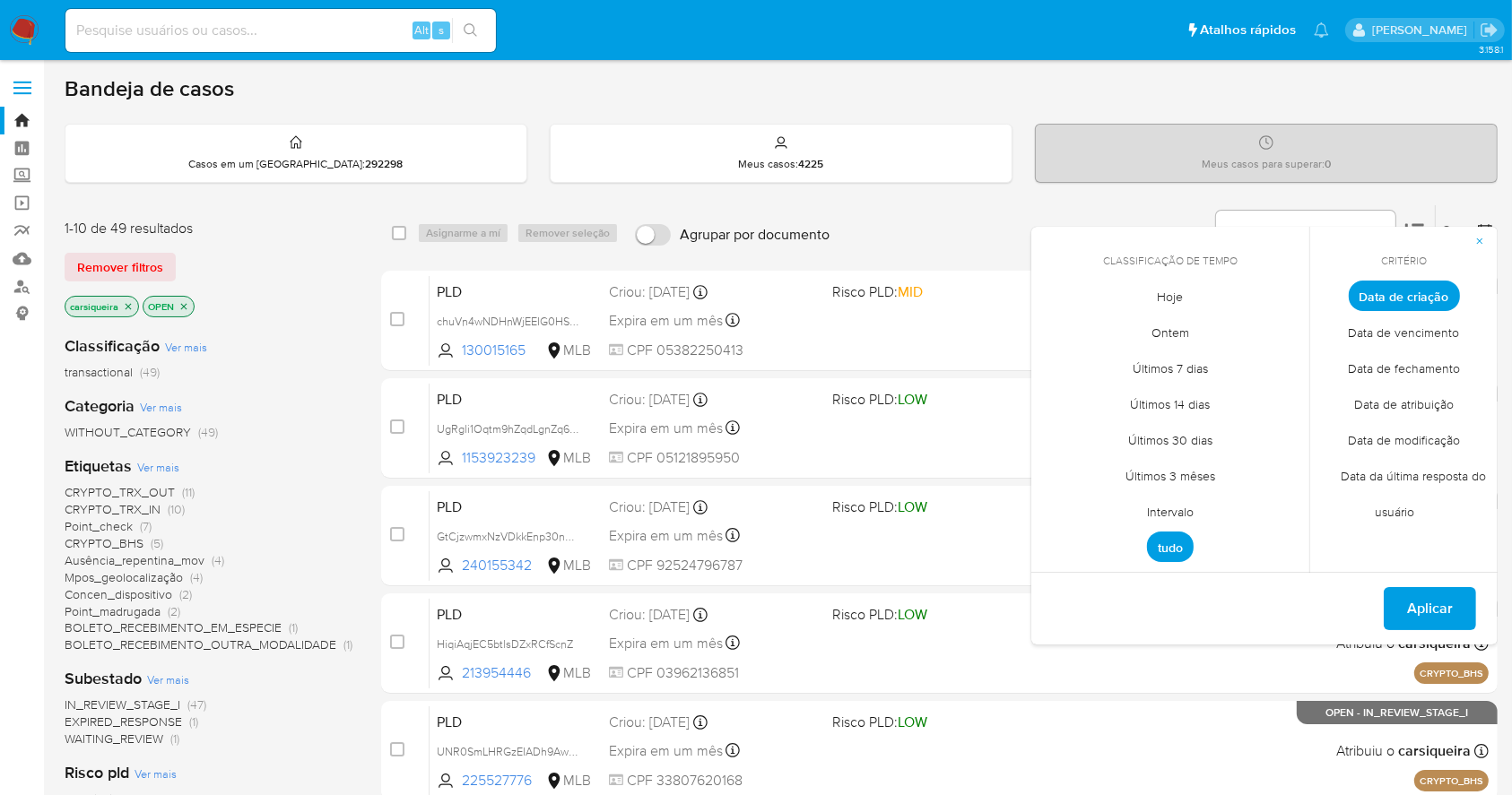
click at [1170, 508] on span "Intervalo" at bounding box center [1170, 512] width 85 height 36
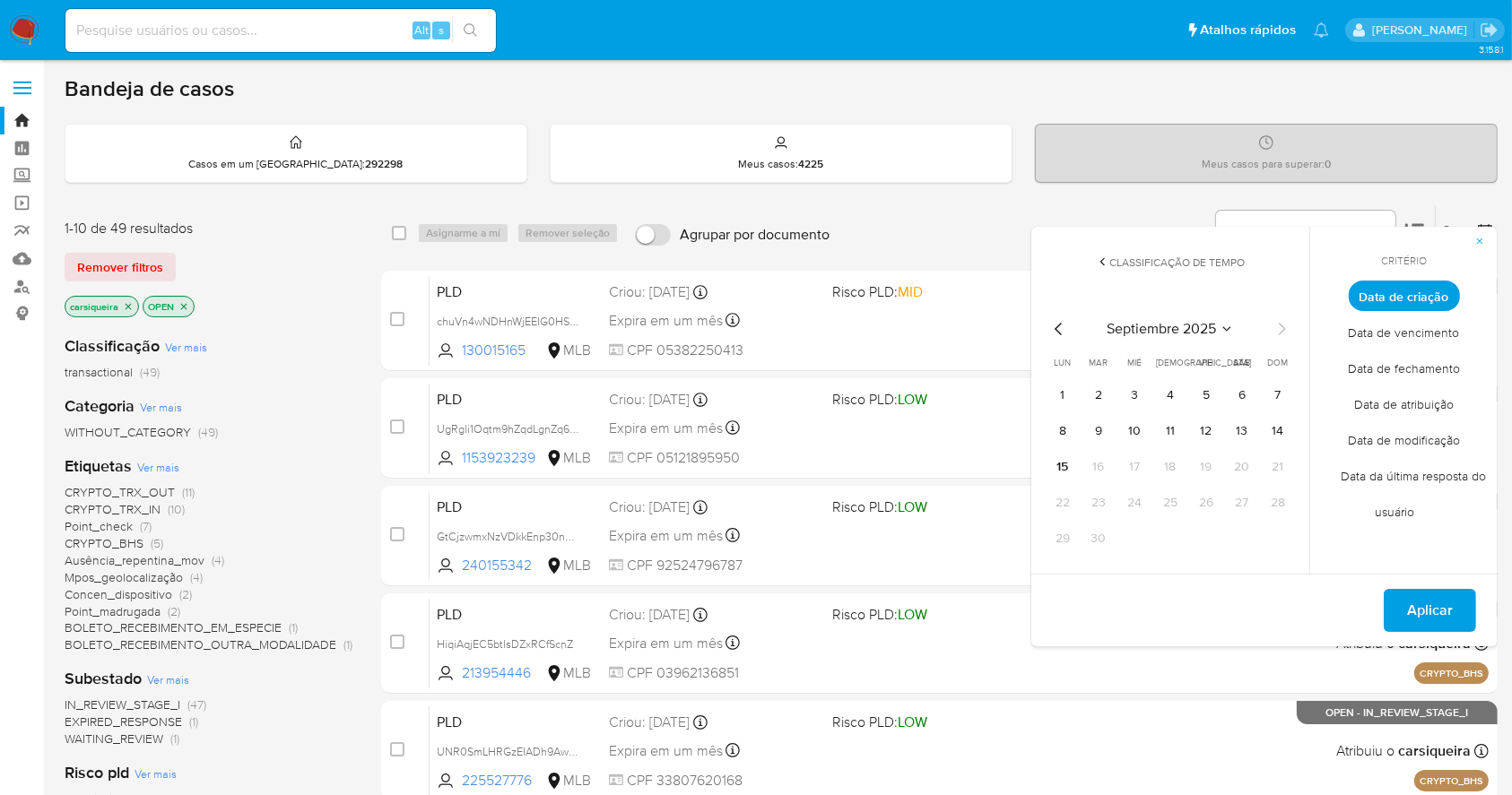
click at [1059, 328] on icon "Mes anterior" at bounding box center [1059, 328] width 21 height 21
click at [1214, 393] on button "1" at bounding box center [1207, 396] width 29 height 29
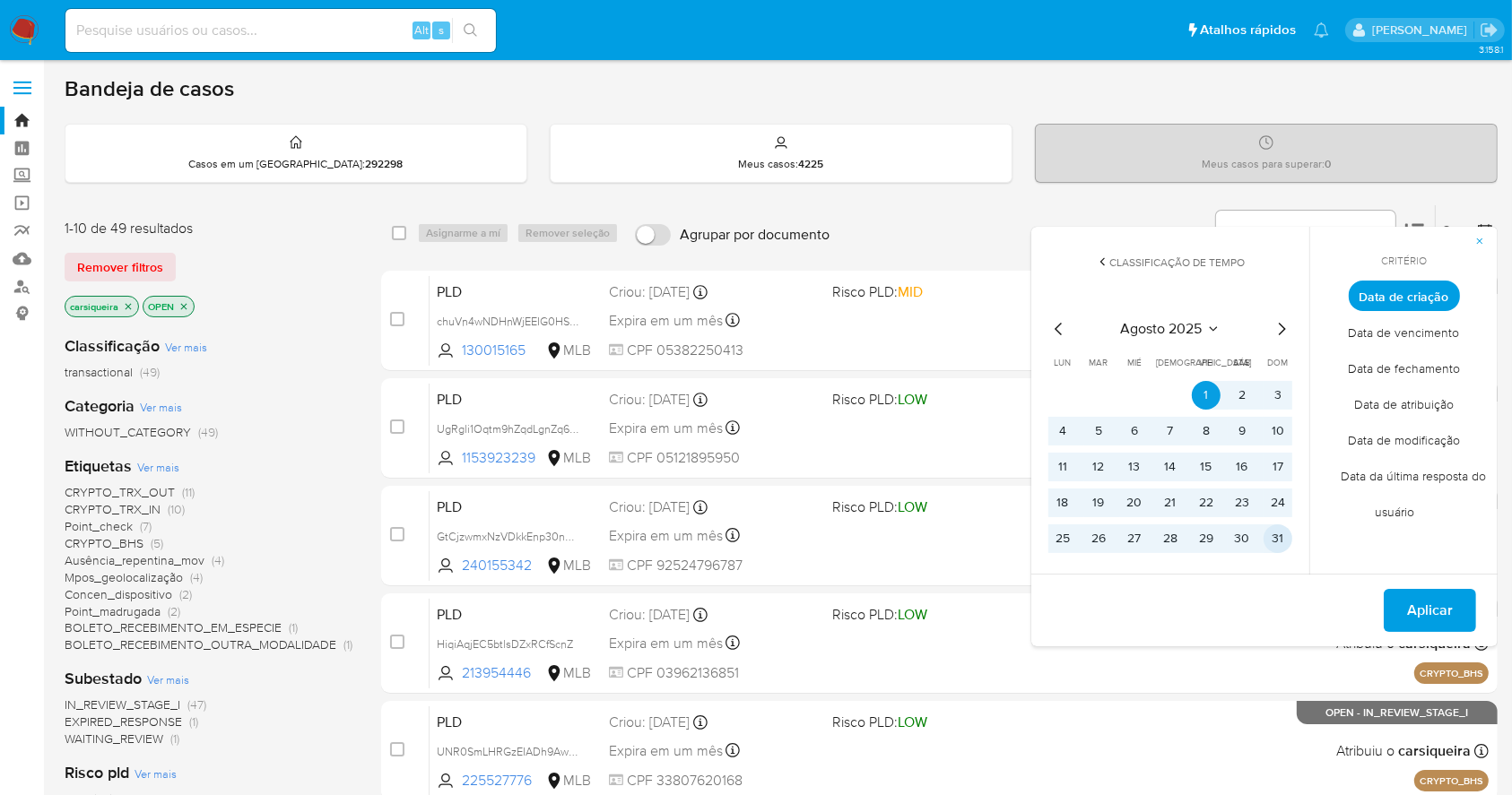
click at [1281, 538] on button "31" at bounding box center [1278, 539] width 29 height 29
click at [1441, 614] on span "Aplicar" at bounding box center [1430, 610] width 46 height 39
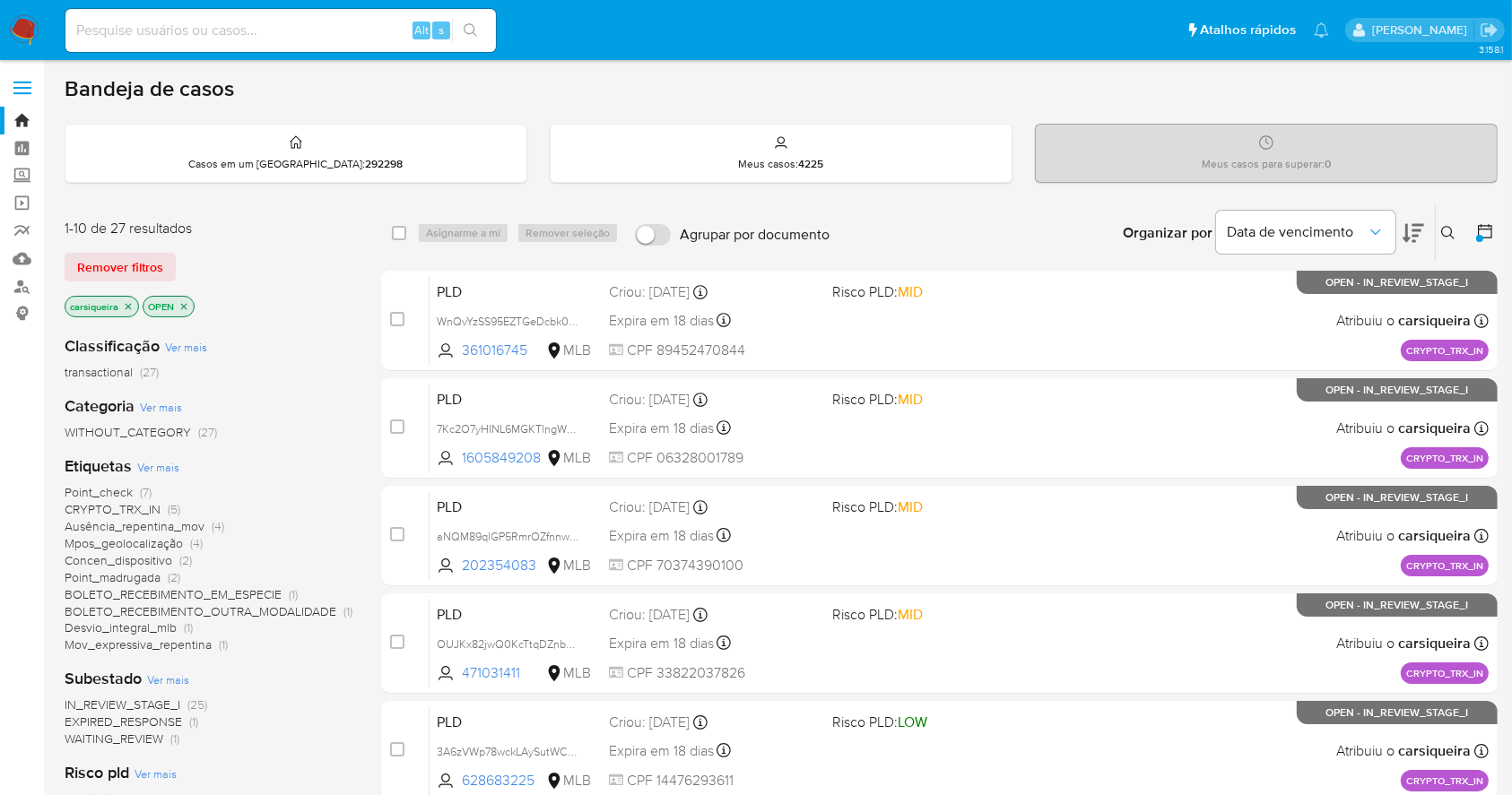
click at [129, 304] on icon "close-filter" at bounding box center [128, 306] width 11 height 11
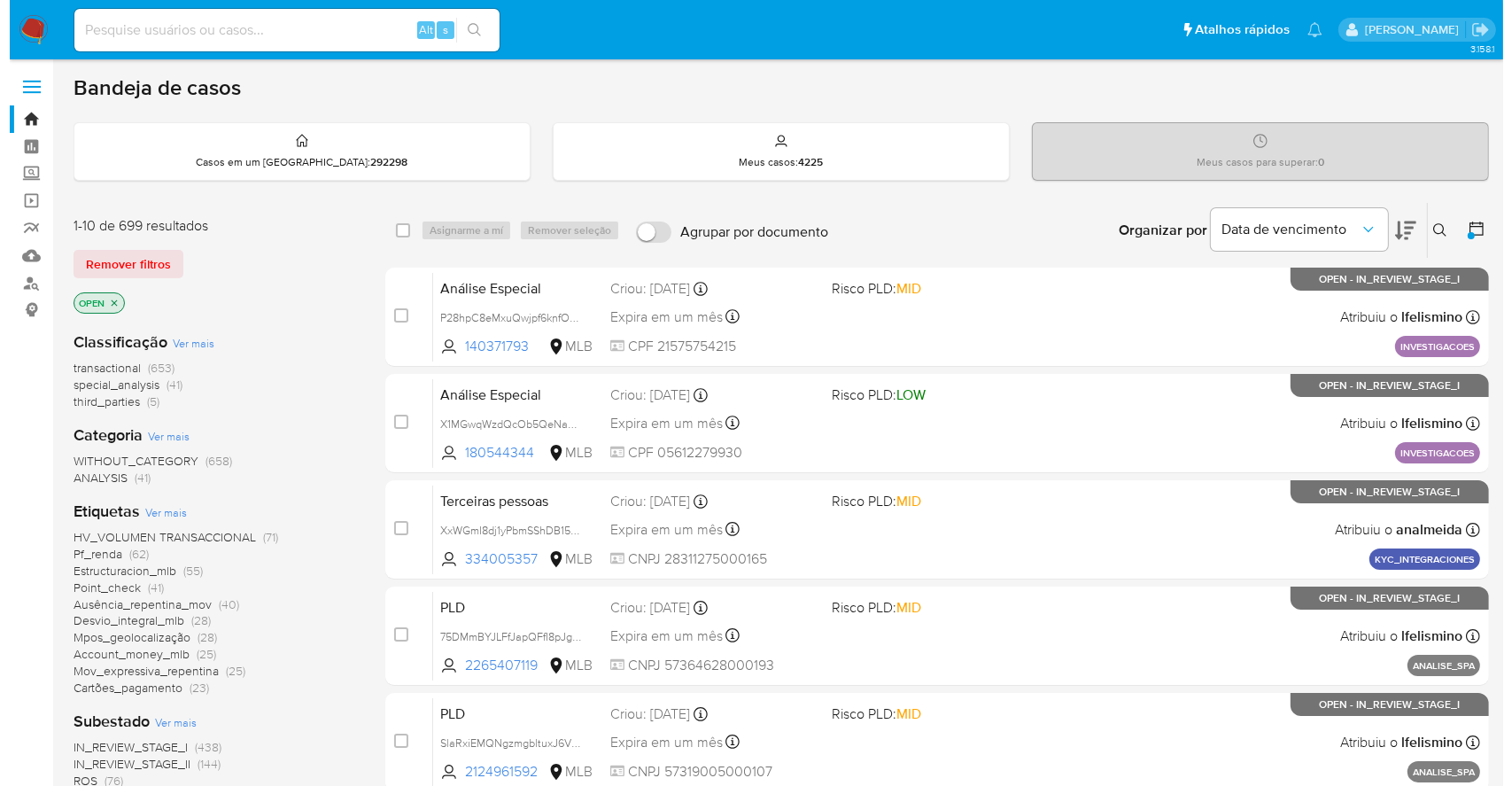
scroll to position [675, 0]
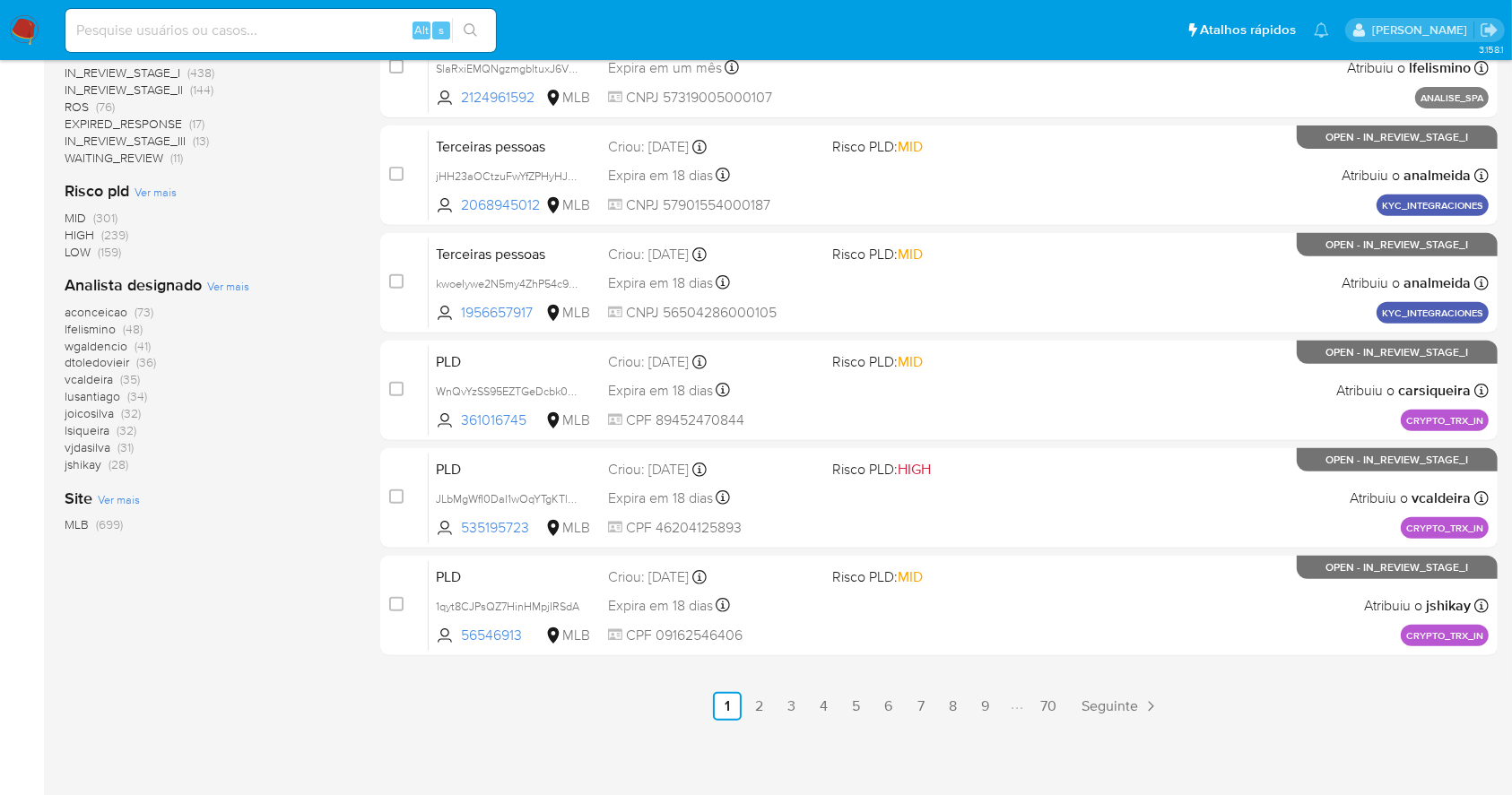
click at [225, 289] on span "Ver mais" at bounding box center [229, 285] width 42 height 16
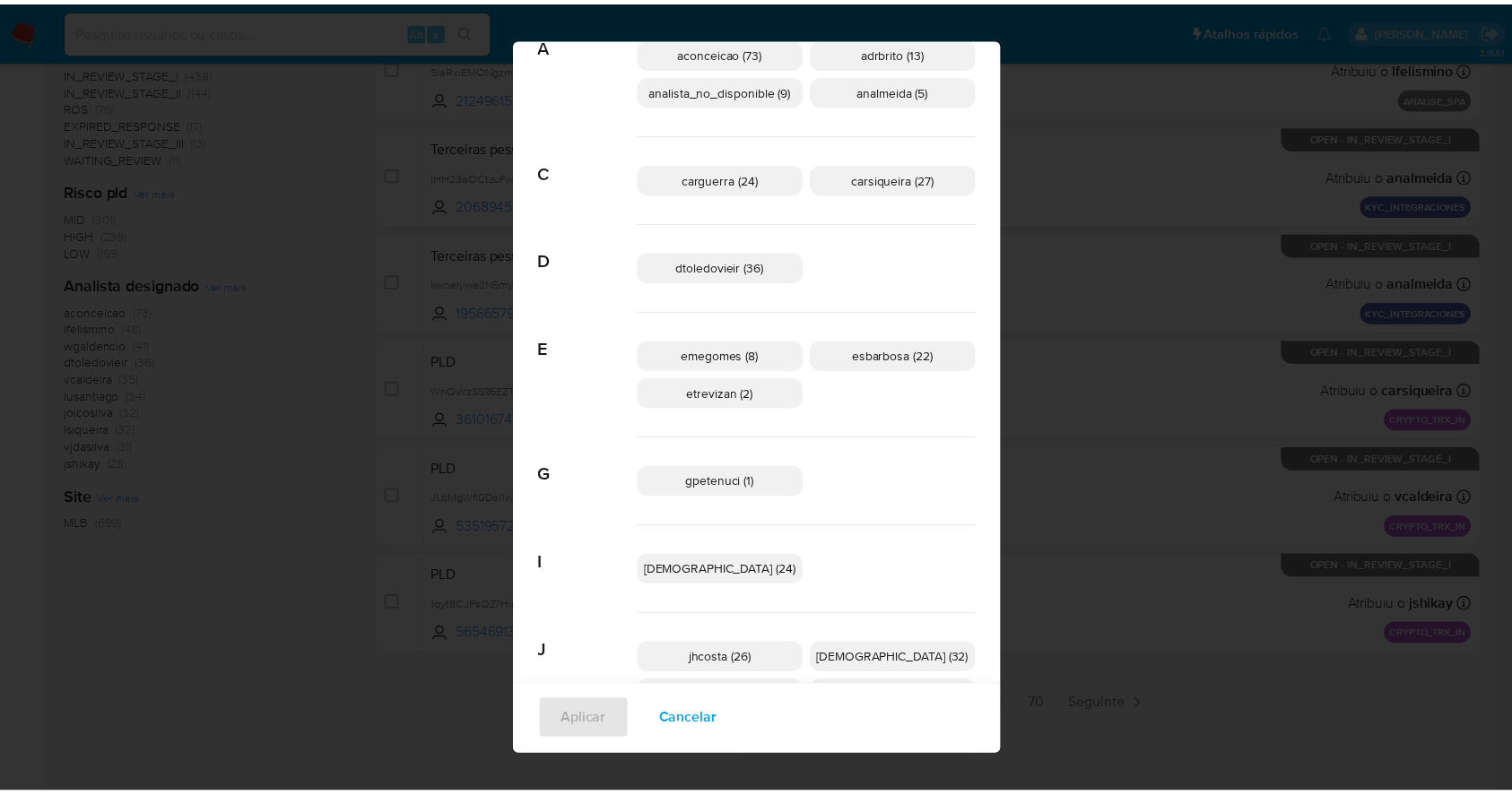
scroll to position [0, 0]
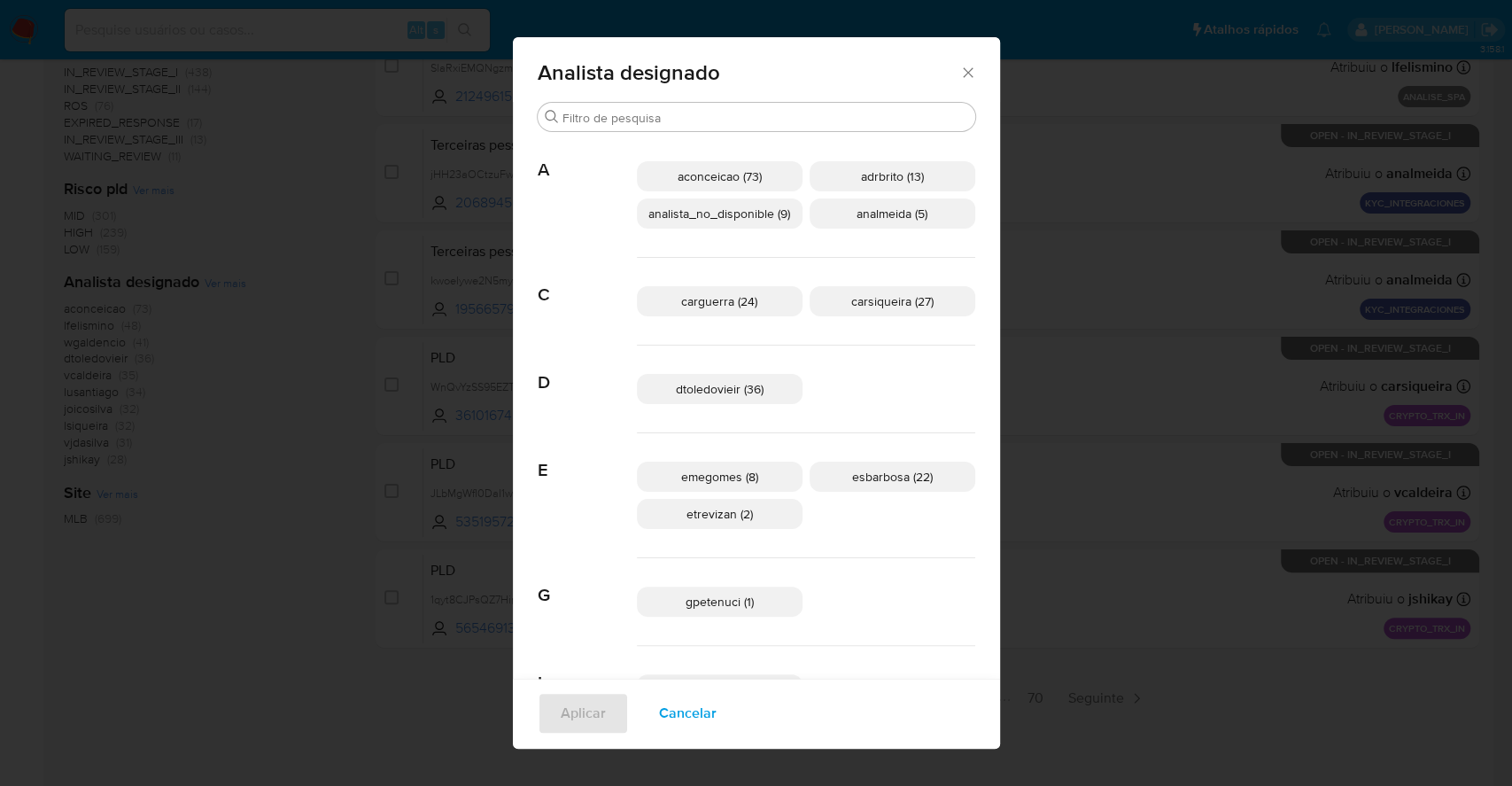
click at [681, 720] on span "Cancelar" at bounding box center [687, 713] width 58 height 39
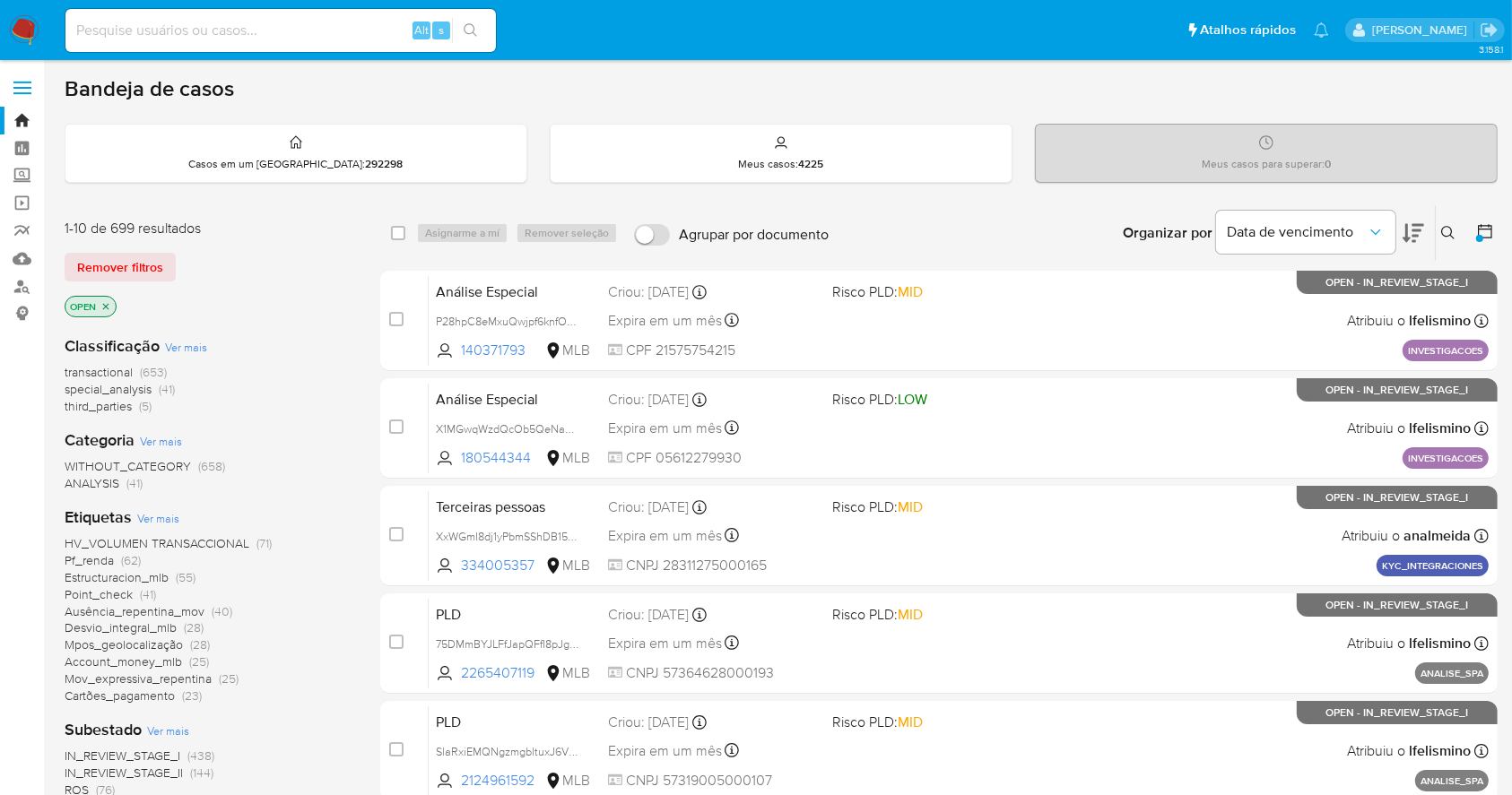
click at [30, 34] on img at bounding box center [24, 31] width 31 height 31
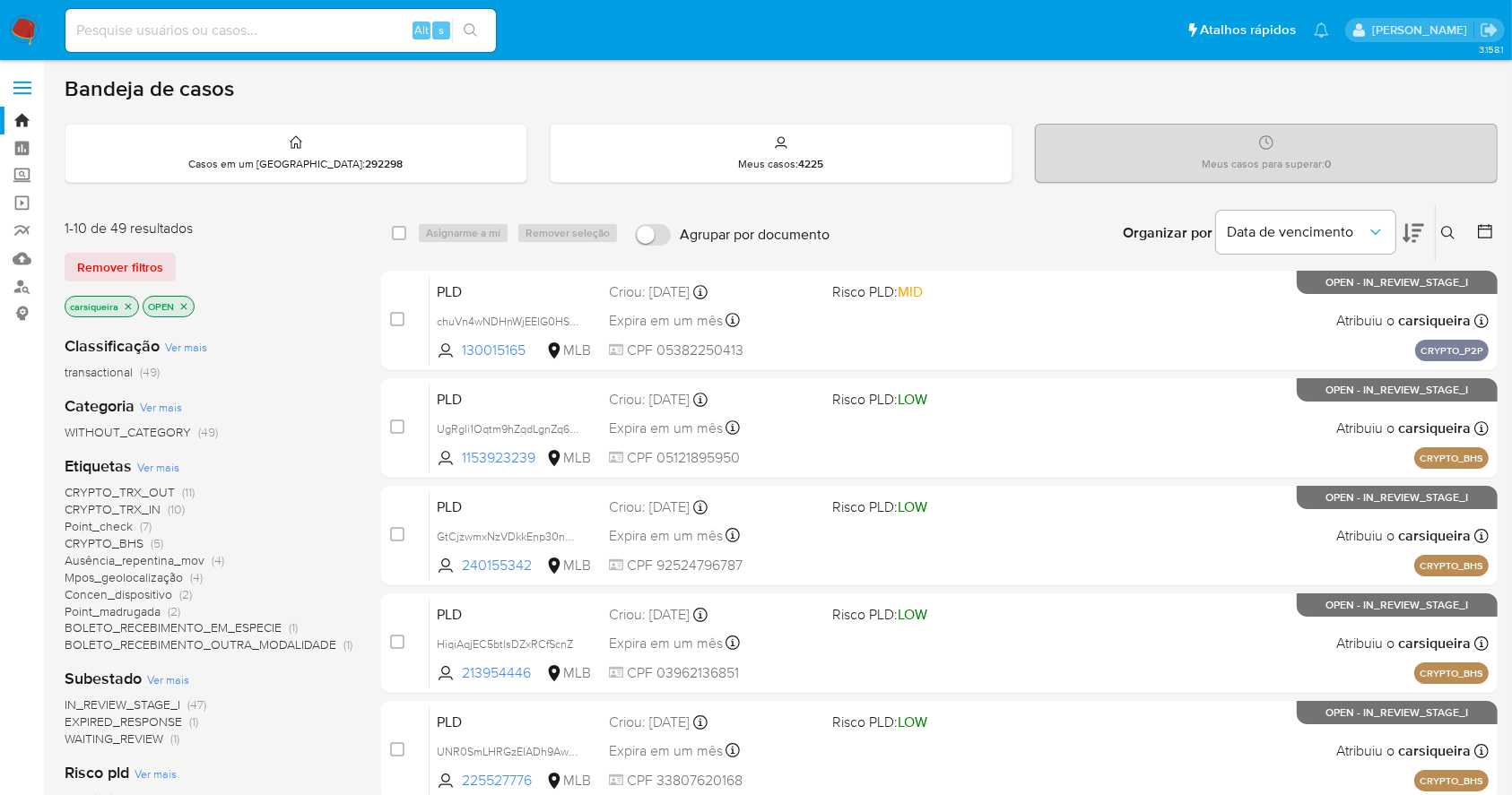
click at [17, 26] on img at bounding box center [24, 31] width 31 height 31
click at [1489, 229] on icon at bounding box center [1484, 230] width 18 height 18
click at [1489, 241] on button at bounding box center [1486, 232] width 21 height 21
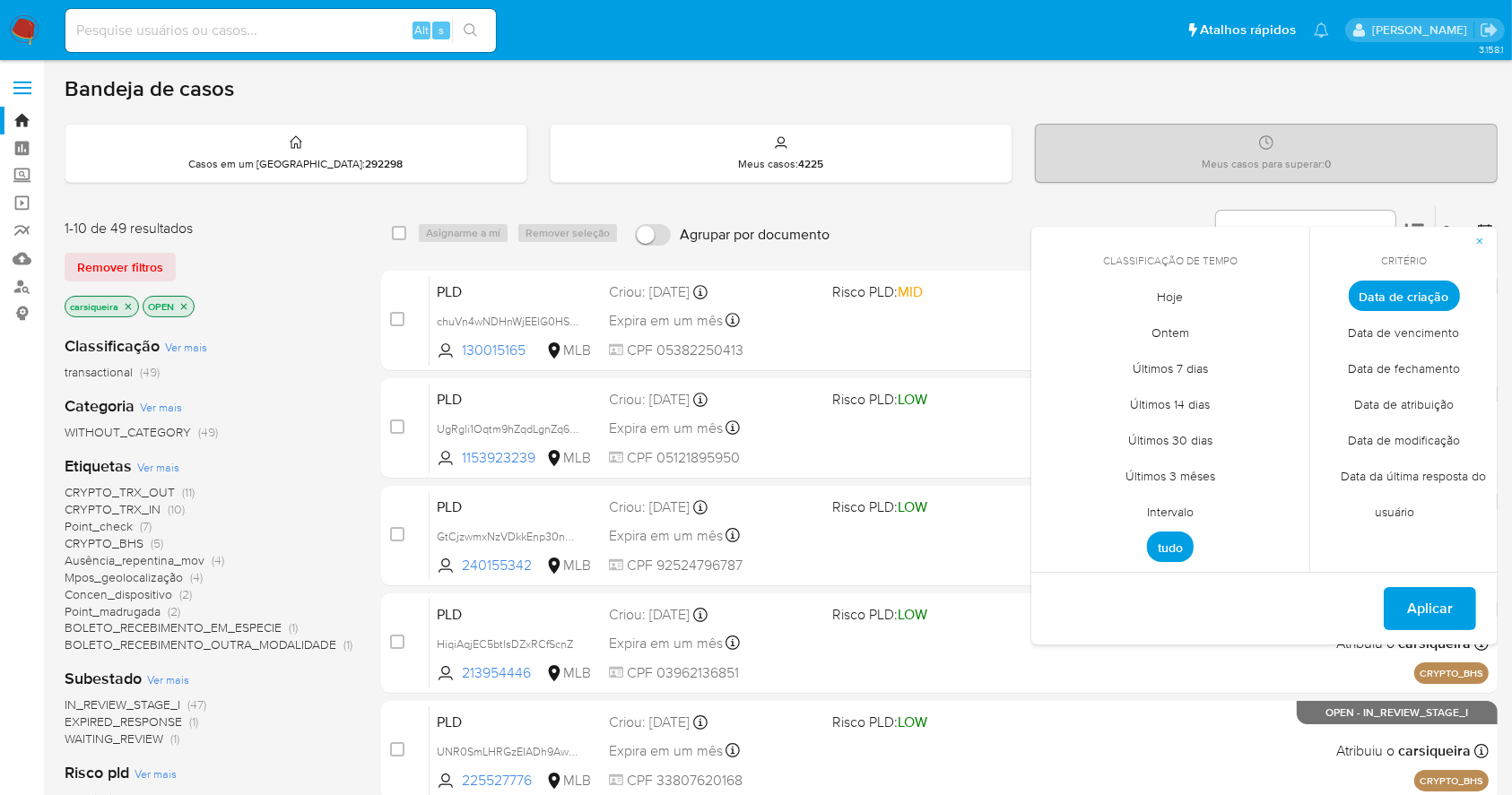
click at [1427, 401] on span "Data de atribuição" at bounding box center [1403, 404] width 137 height 36
click at [1169, 287] on span "Hoje" at bounding box center [1171, 297] width 63 height 36
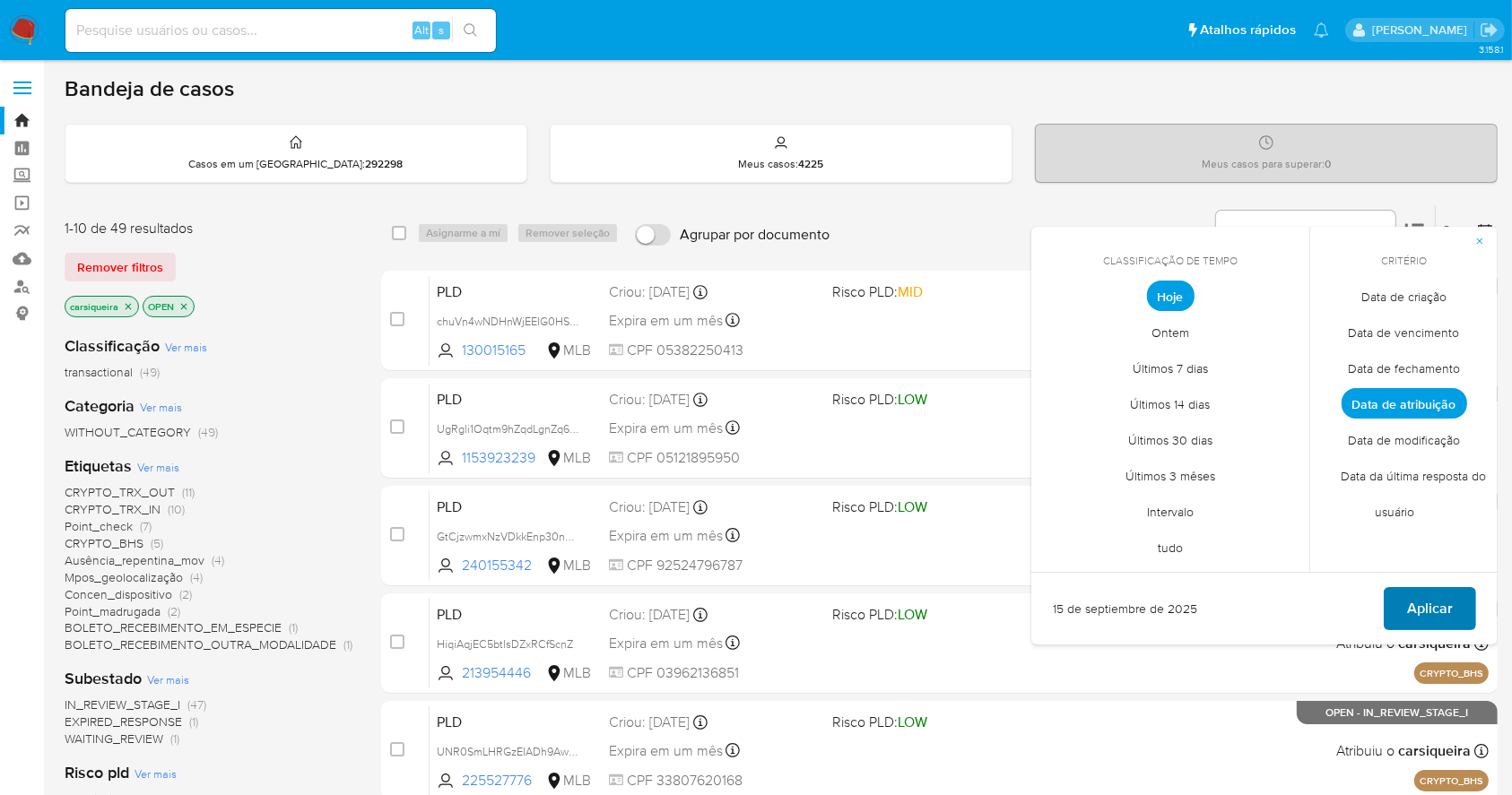
click at [1440, 600] on span "Aplicar" at bounding box center [1430, 608] width 46 height 39
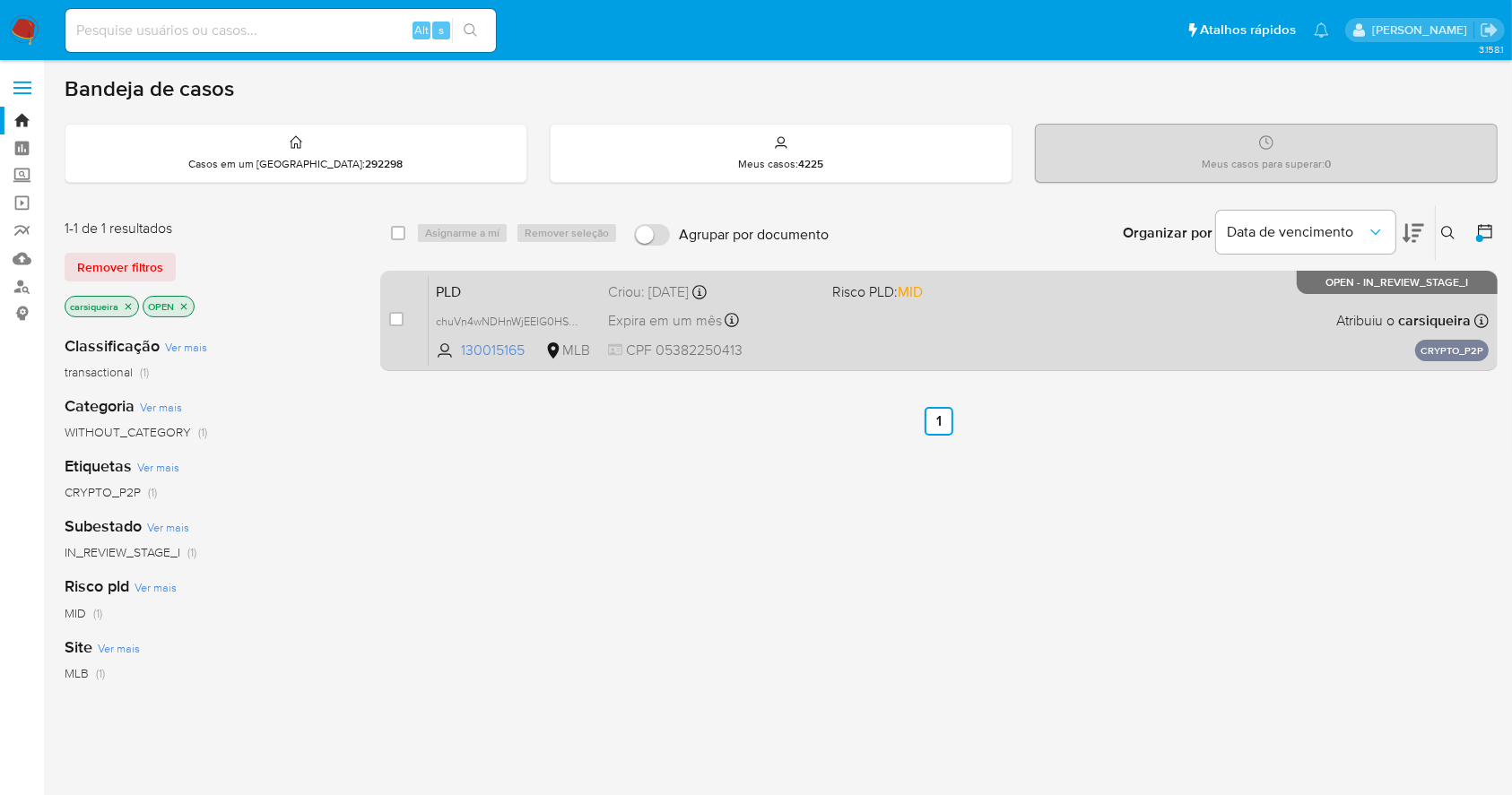
click at [852, 301] on div "PLD chuVn4wNDHnWjEEIG0HSWhWb 130015165 MLB Risco PLD: MID Criou: 15/09/2025 Cri…" at bounding box center [958, 321] width 1060 height 90
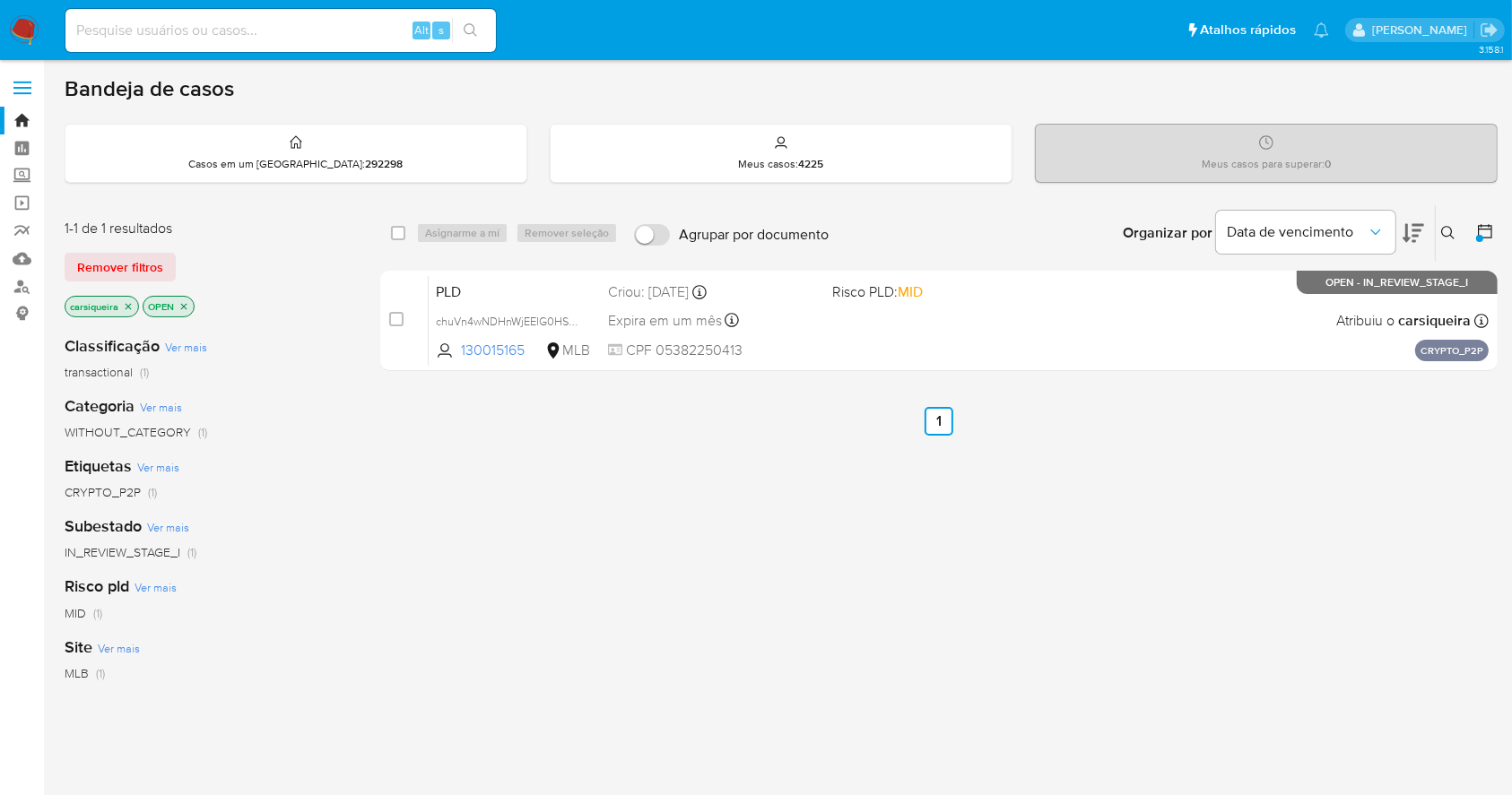
click at [21, 28] on img at bounding box center [24, 31] width 31 height 31
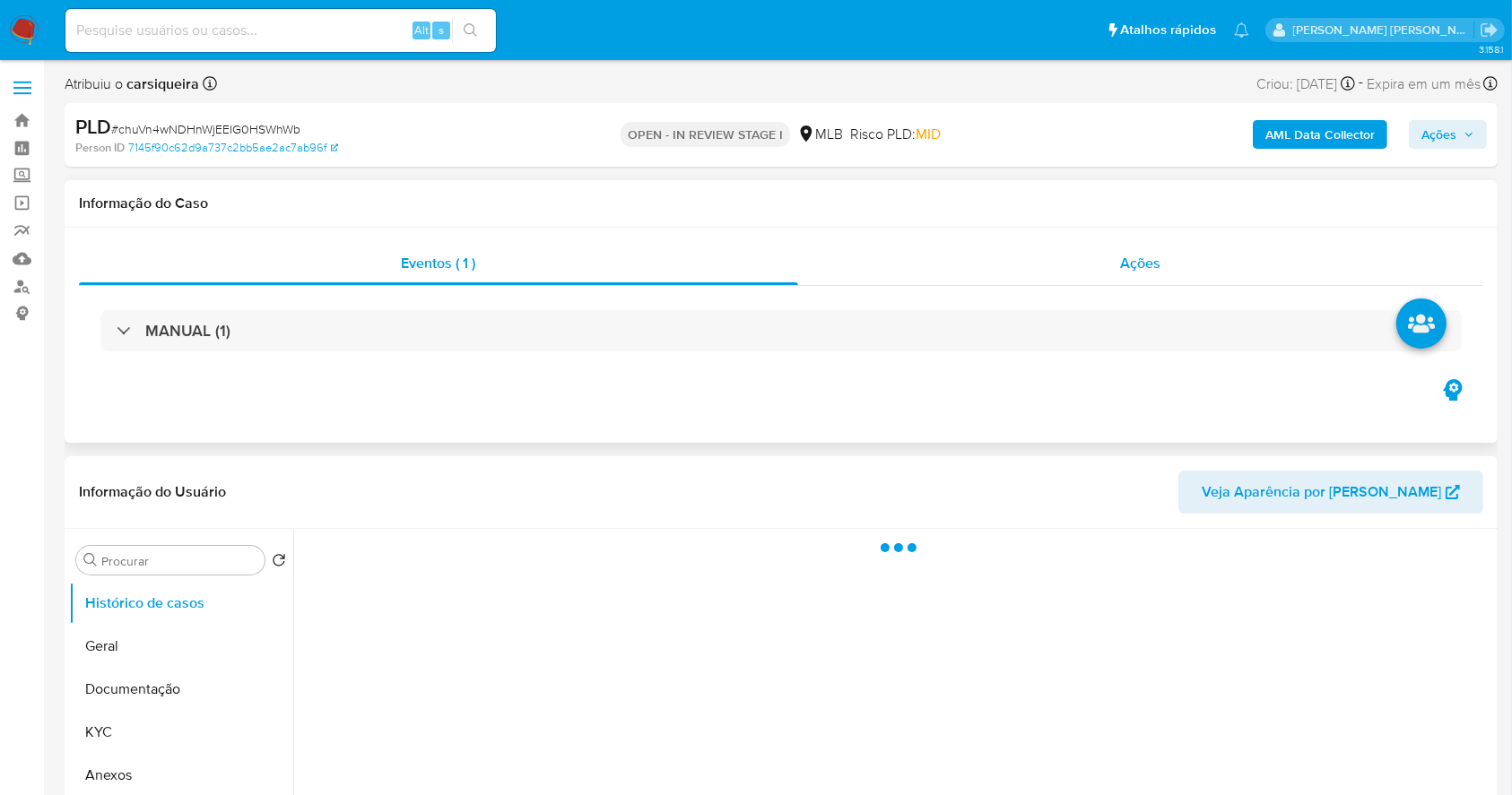
click at [1134, 271] on span "Ações" at bounding box center [1141, 262] width 40 height 20
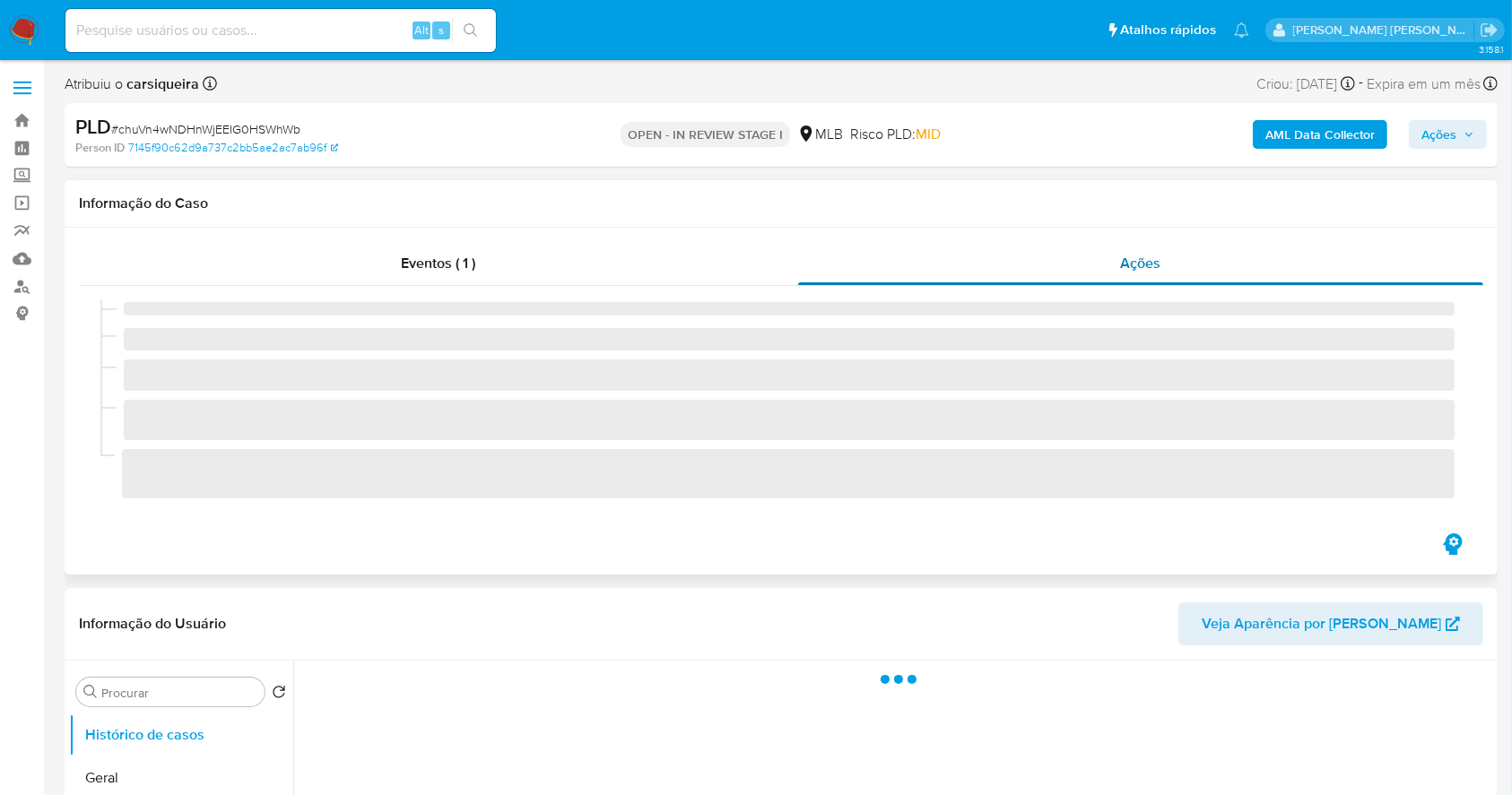
select select "10"
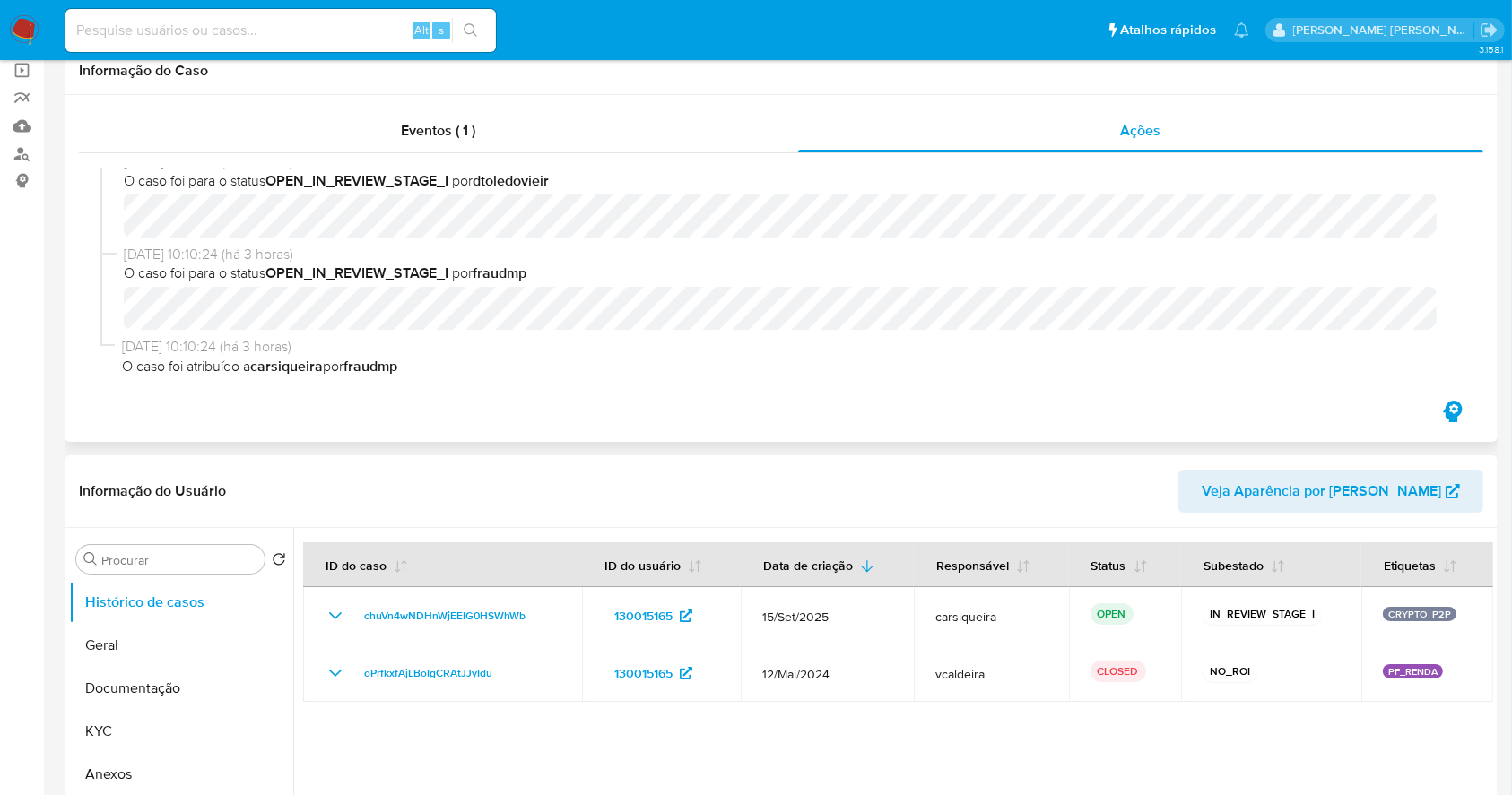
scroll to position [238, 0]
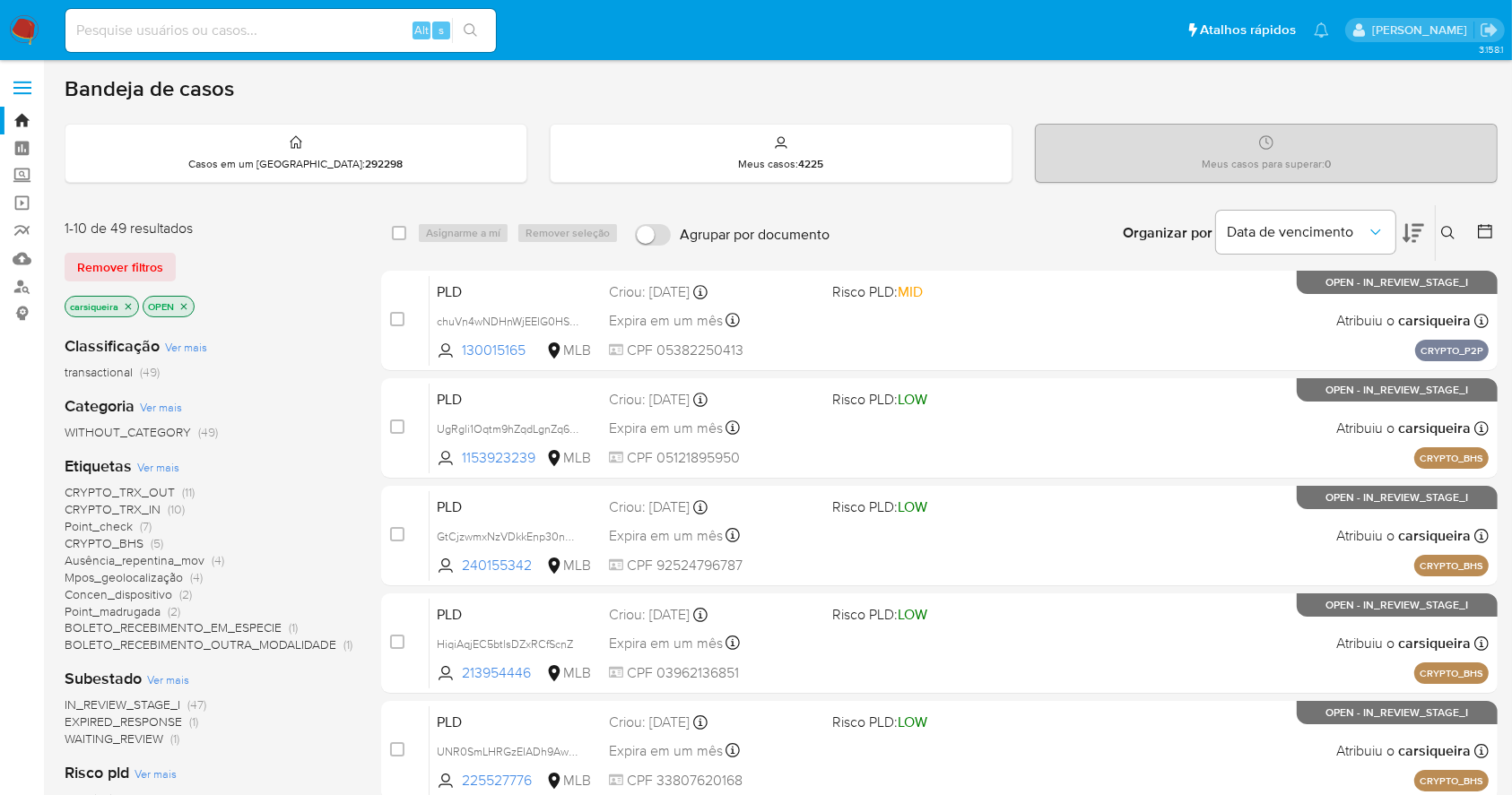
click at [1482, 229] on icon at bounding box center [1484, 230] width 18 height 18
click at [1482, 229] on icon at bounding box center [1484, 230] width 18 height 18
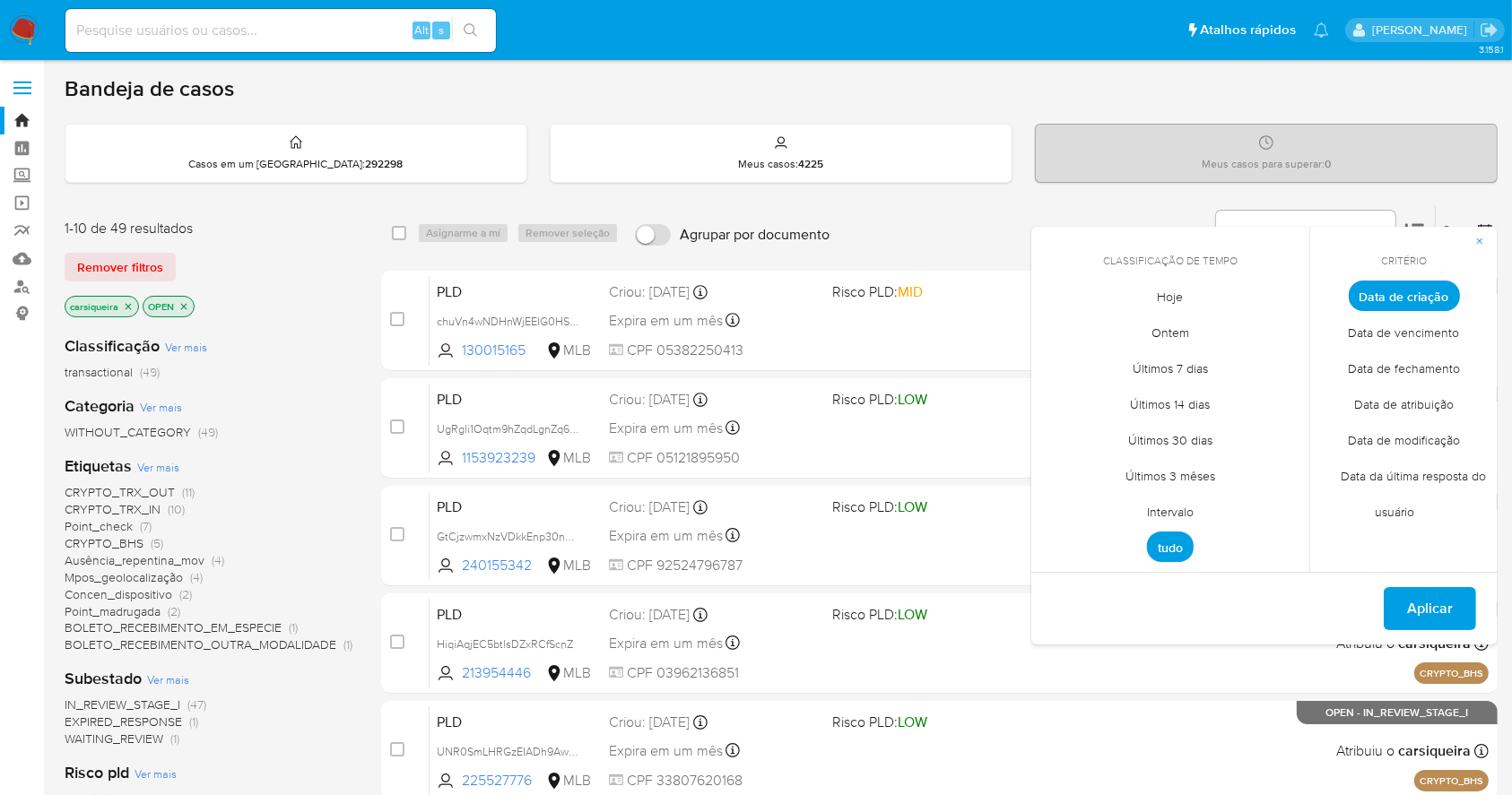
click at [1184, 511] on span "Intervalo" at bounding box center [1170, 512] width 85 height 36
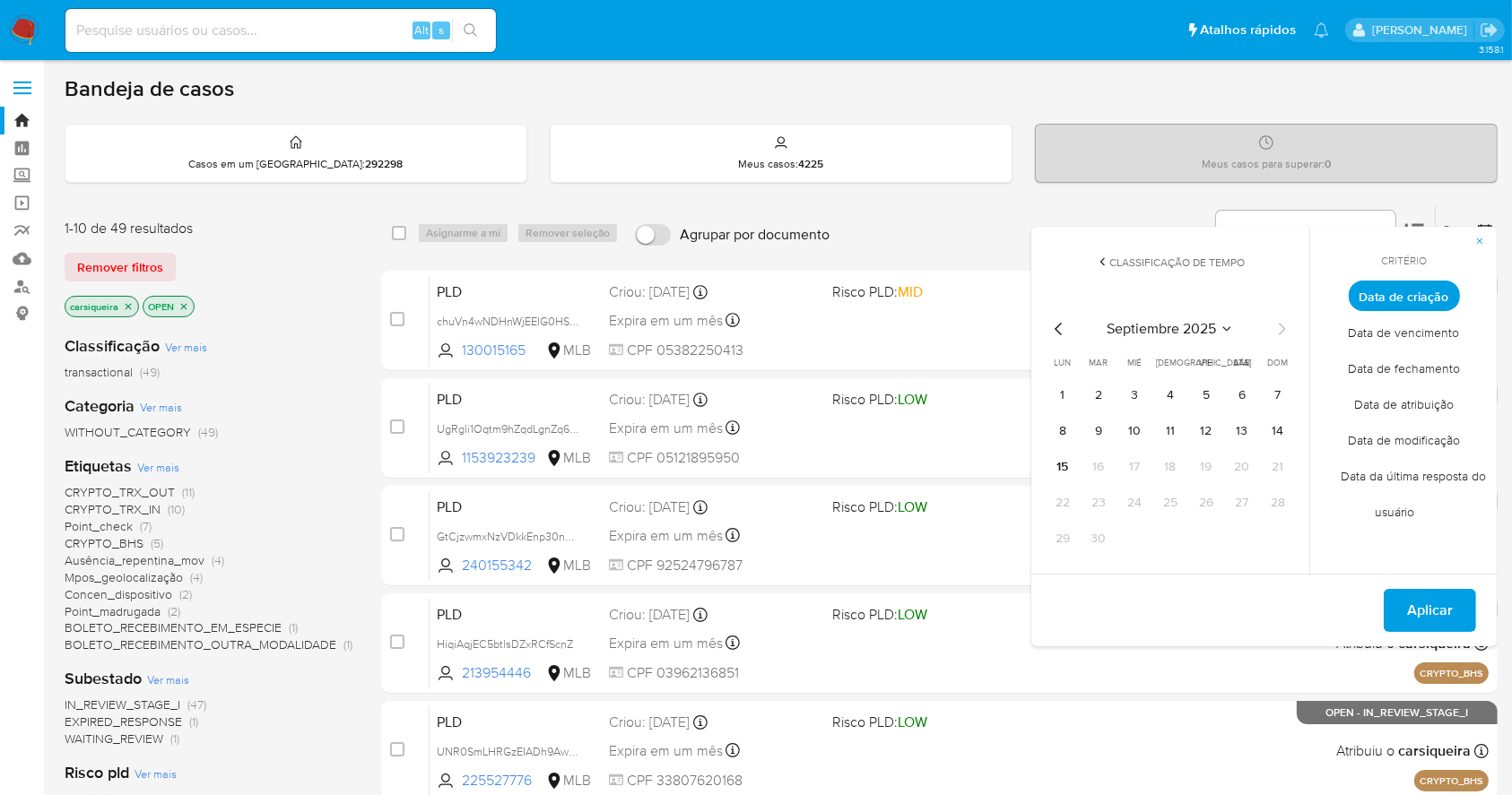
click at [1061, 320] on icon "Mes anterior" at bounding box center [1059, 328] width 21 height 21
click at [1195, 393] on button "1" at bounding box center [1207, 396] width 29 height 29
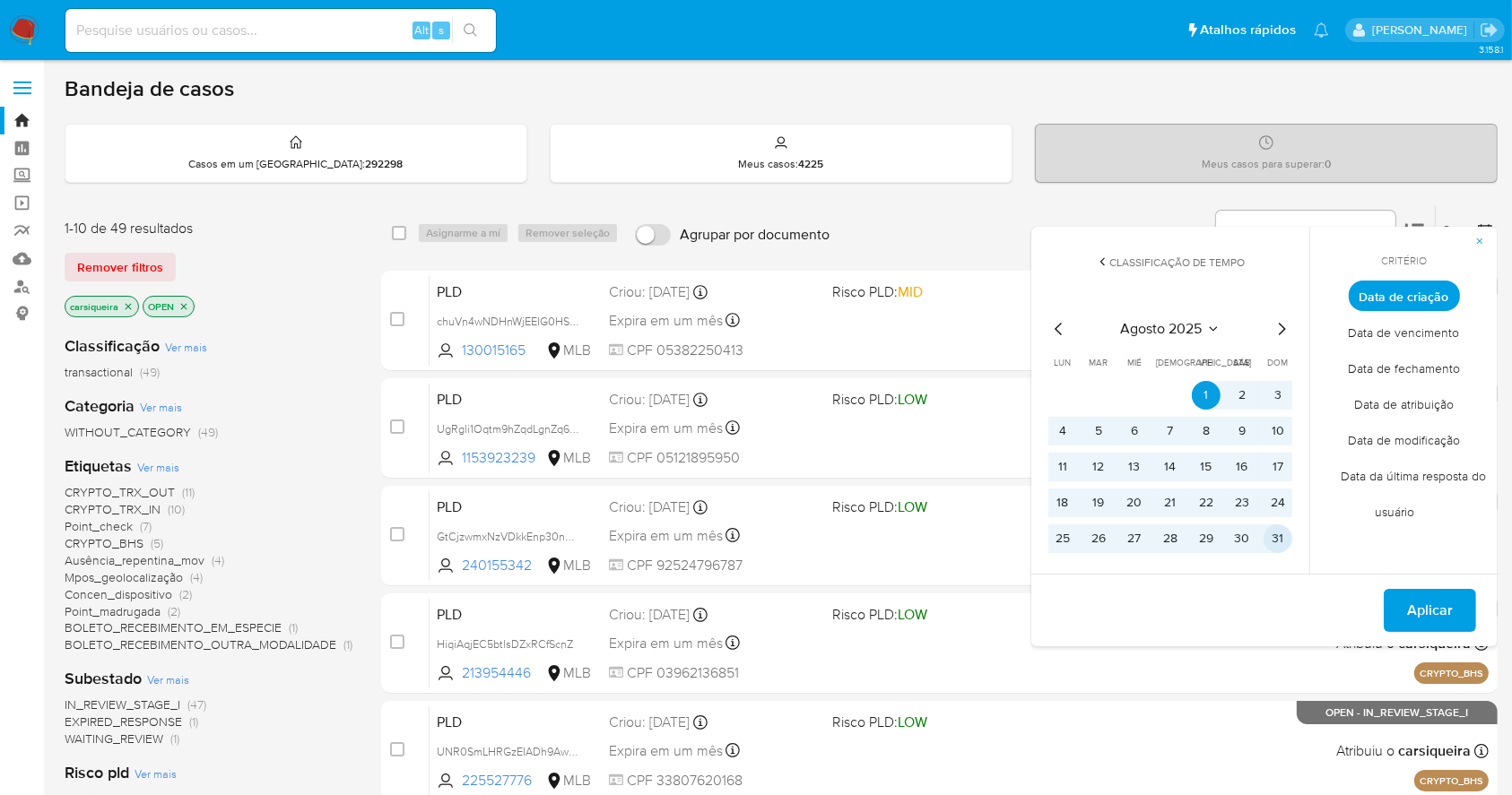
drag, startPoint x: 1263, startPoint y: 533, endPoint x: 1343, endPoint y: 546, distance: 81.0
click at [1277, 533] on button "31" at bounding box center [1278, 539] width 29 height 29
click at [1411, 613] on span "Aplicar" at bounding box center [1430, 610] width 46 height 39
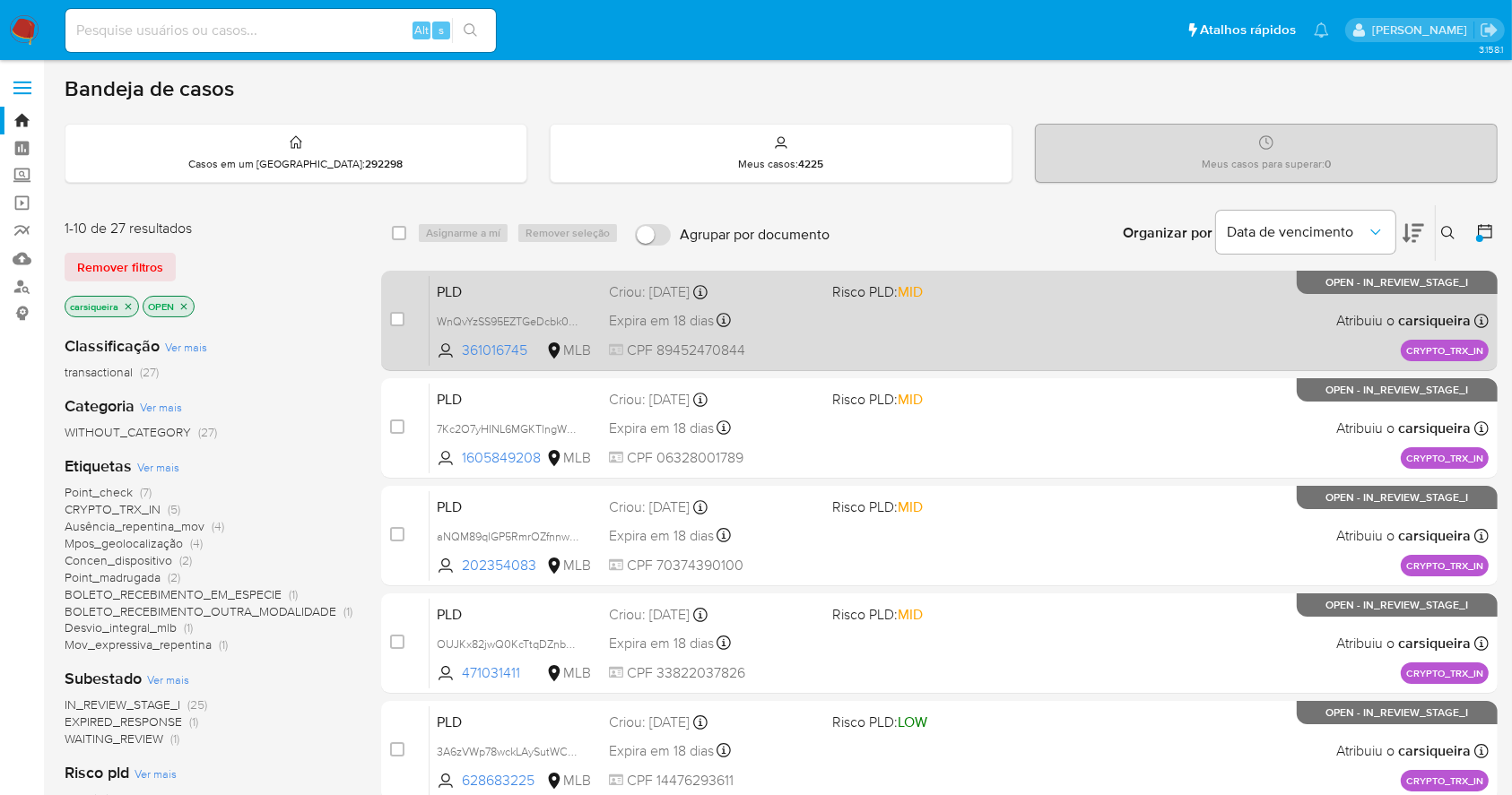
scroll to position [119, 0]
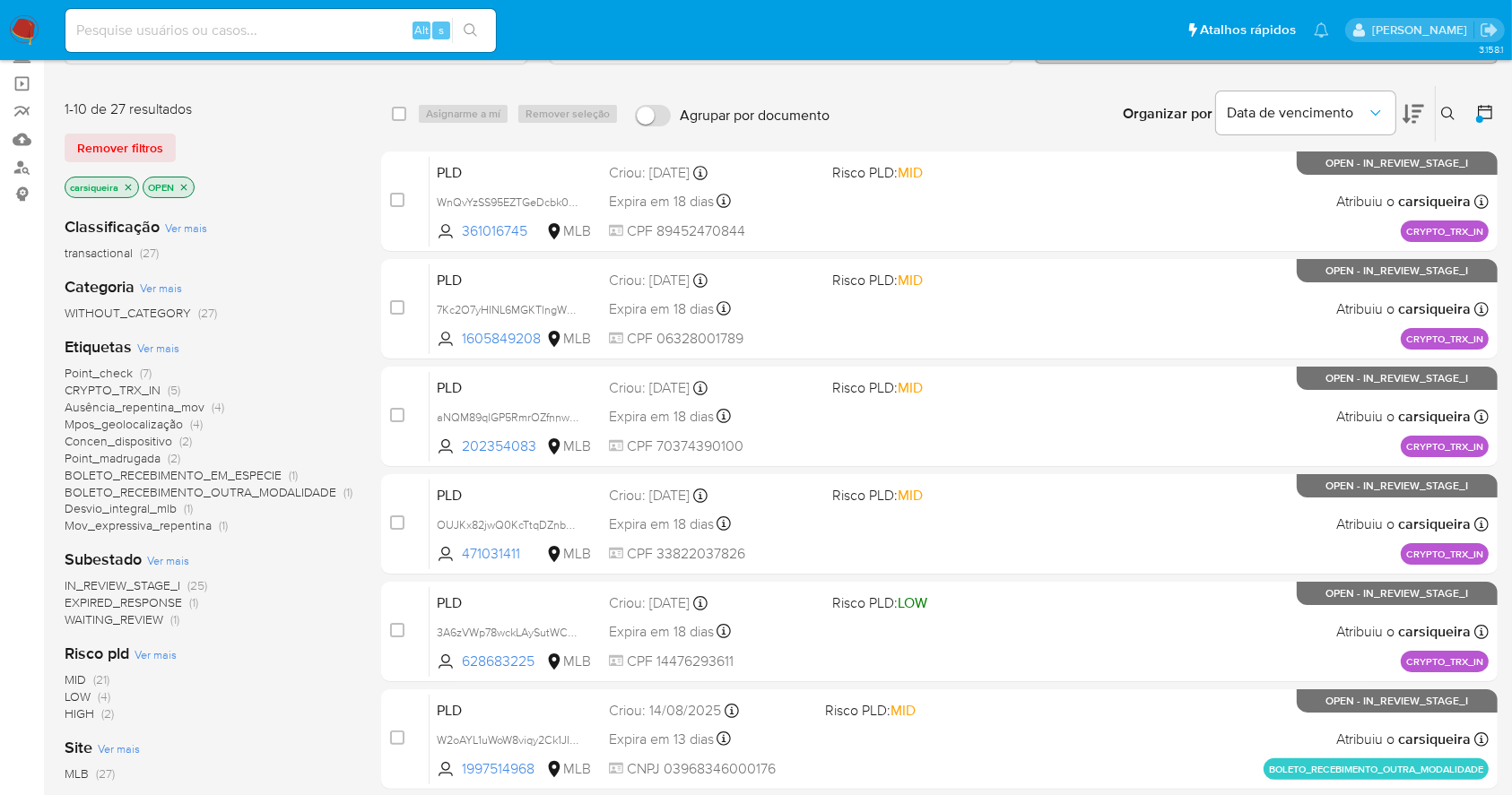
click at [166, 625] on span "WAITING_REVIEW (1)" at bounding box center [121, 620] width 114 height 17
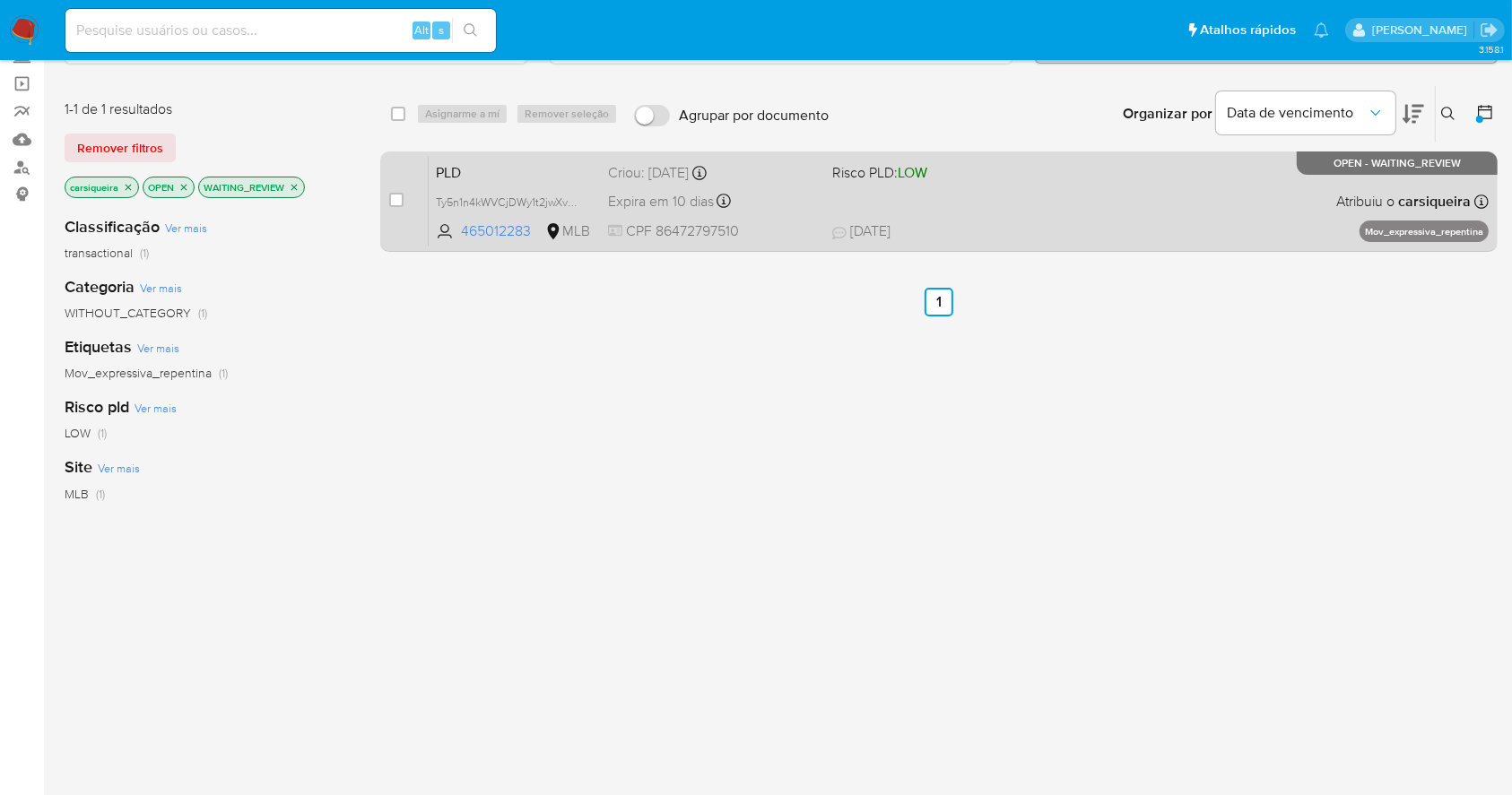
click at [954, 194] on div "PLD Ty5n1n4kWVCjDWy1t2jwXv0x 465012283 MLB Risco PLD: LOW Criou: 12/08/2025 Cri…" at bounding box center [958, 201] width 1060 height 90
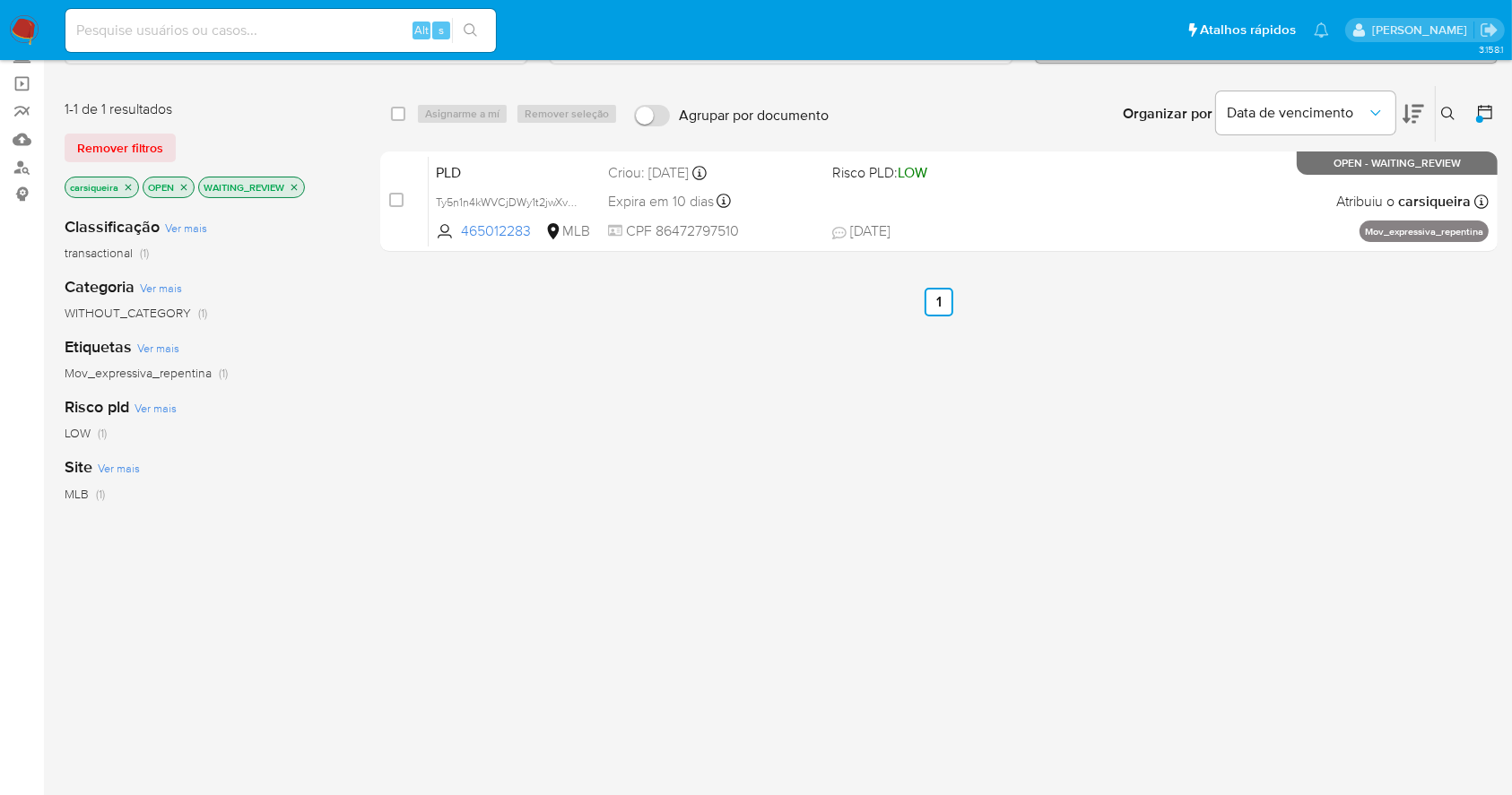
click at [25, 27] on img at bounding box center [24, 31] width 31 height 31
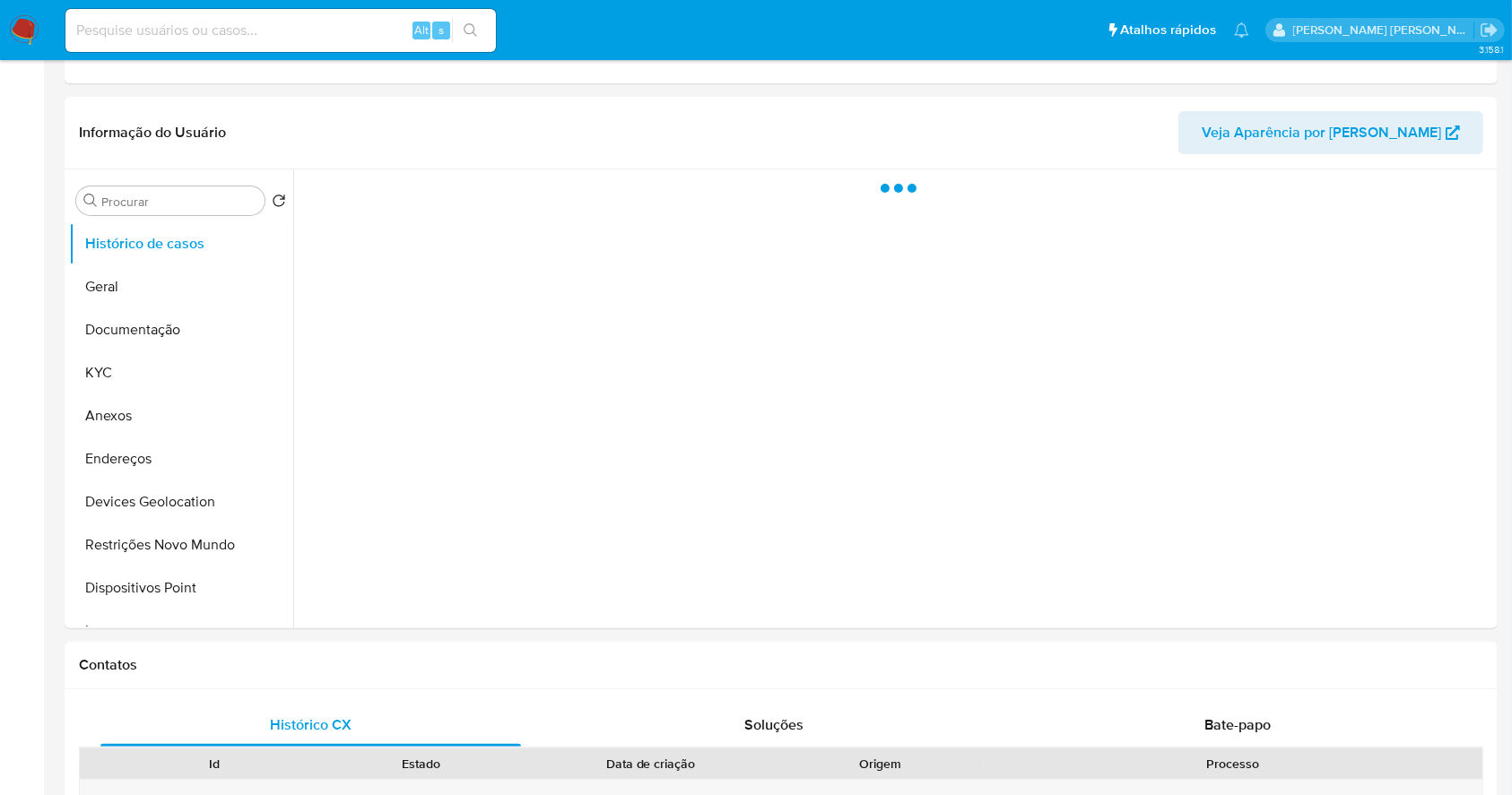
select select "10"
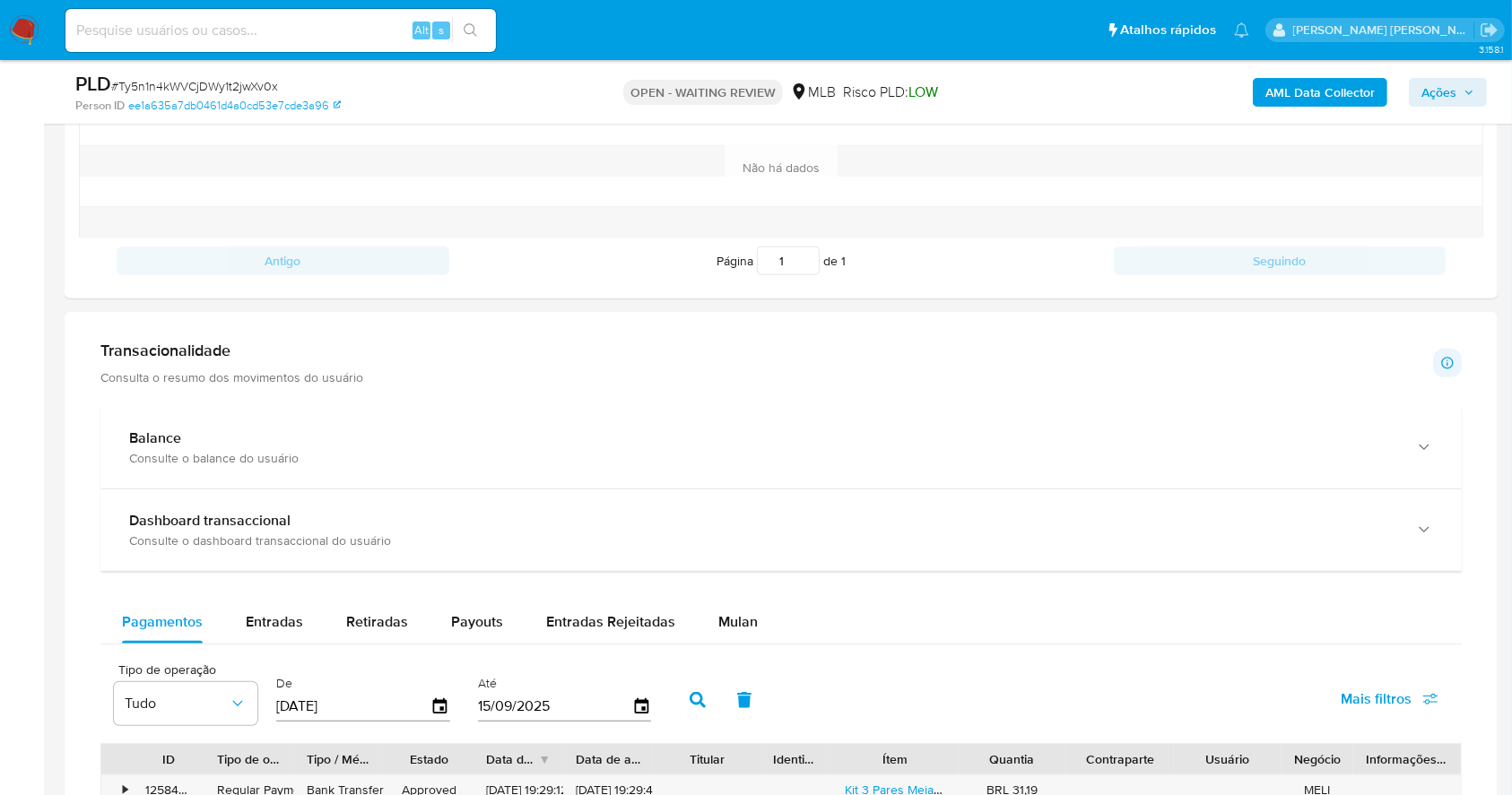
scroll to position [1044, 0]
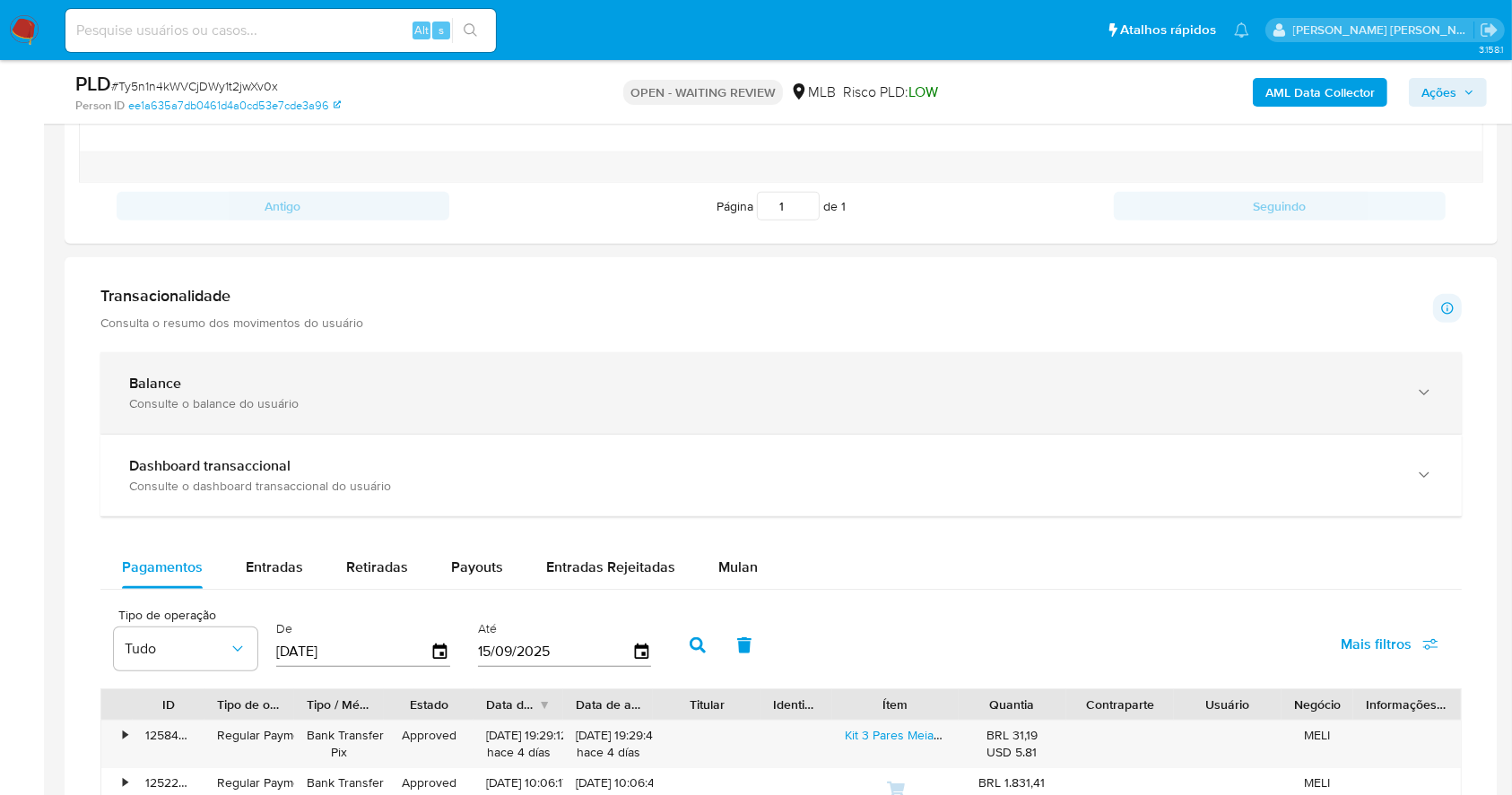
click at [797, 381] on div "Balance" at bounding box center [763, 383] width 1268 height 18
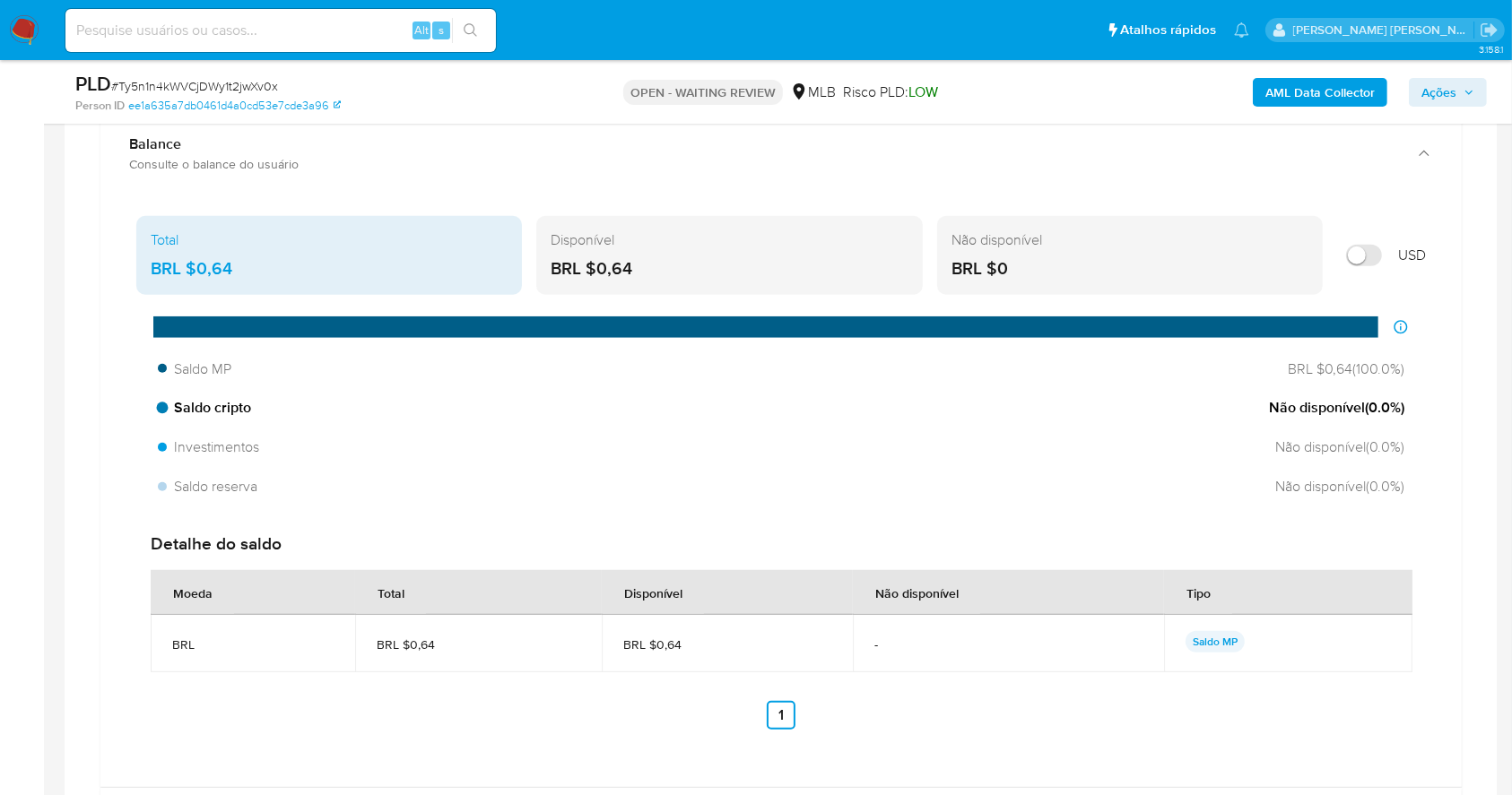
scroll to position [1164, 0]
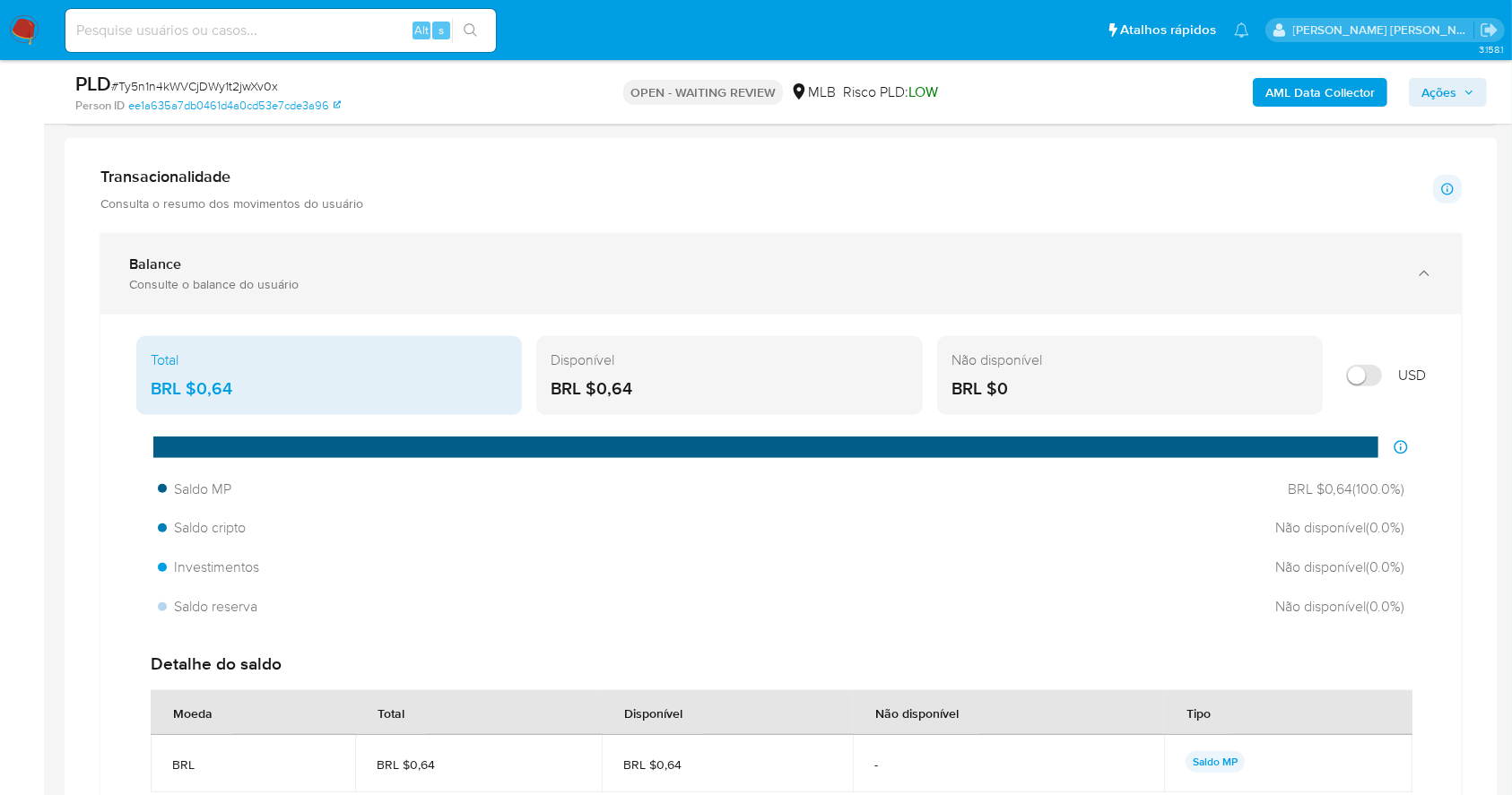
click at [519, 277] on div "Consulte o balance do usuário" at bounding box center [763, 284] width 1268 height 16
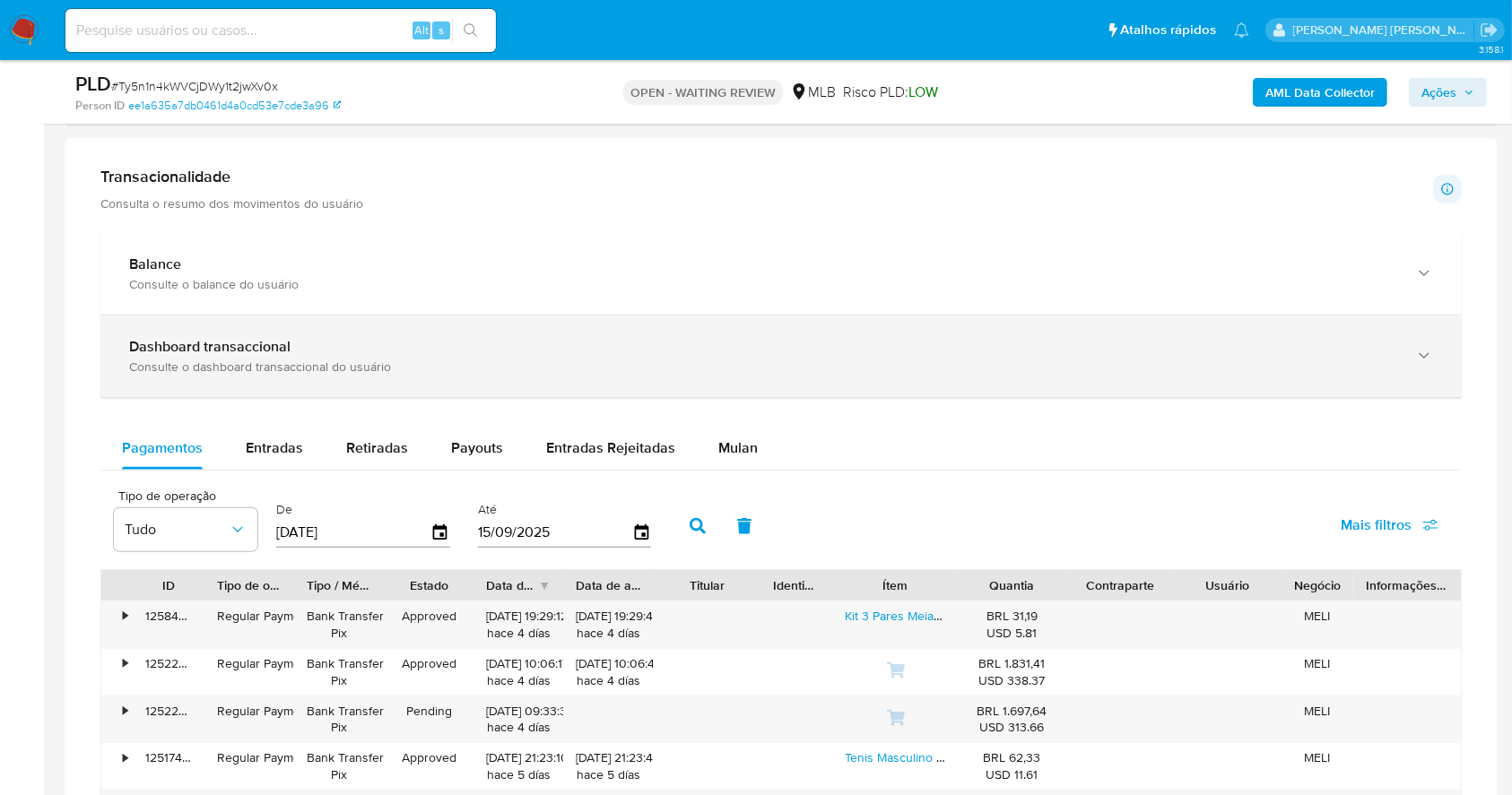
click at [446, 358] on div "Consulte o dashboard transaccional do usuário" at bounding box center [763, 366] width 1268 height 16
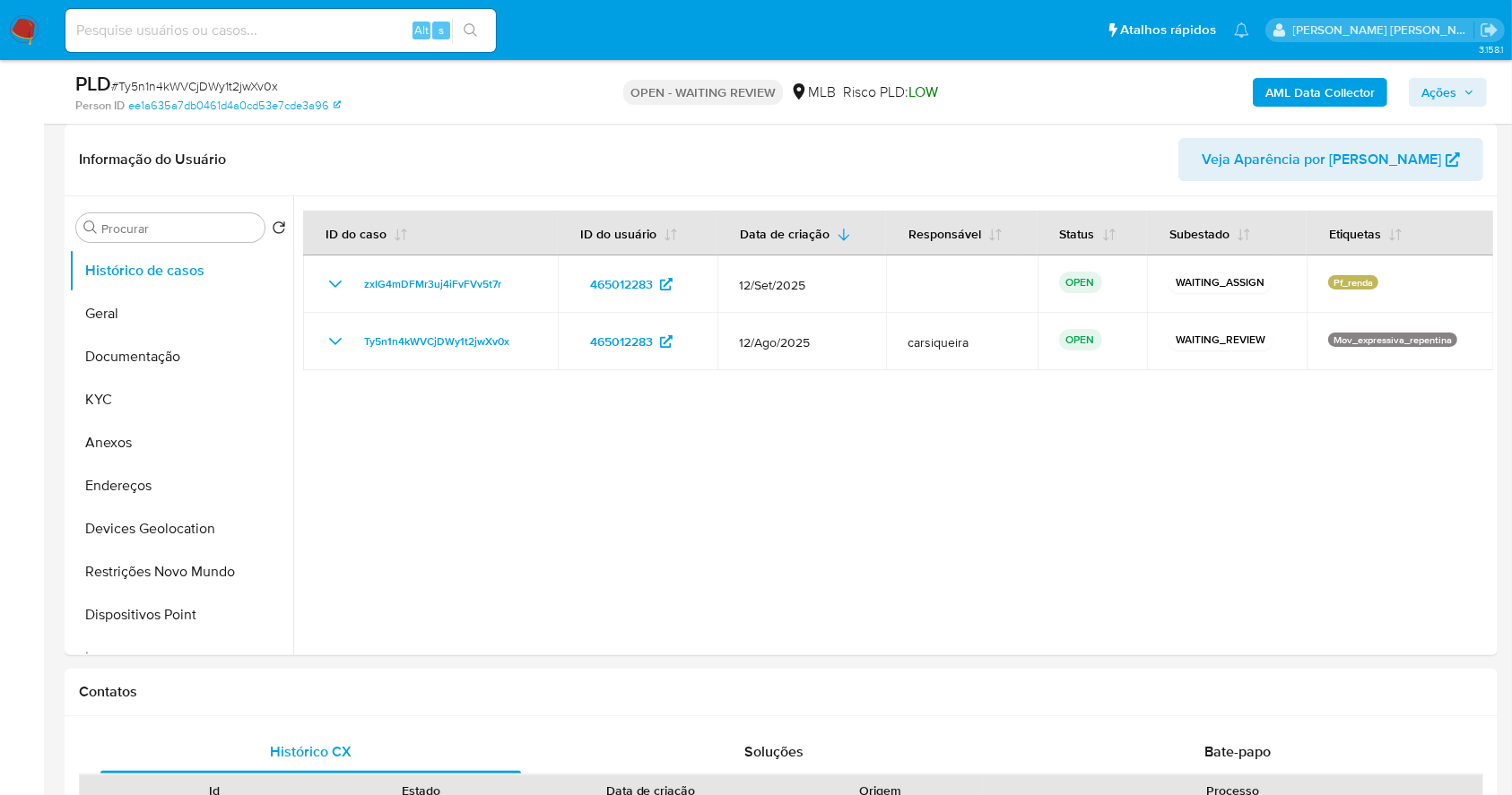
scroll to position [265, 0]
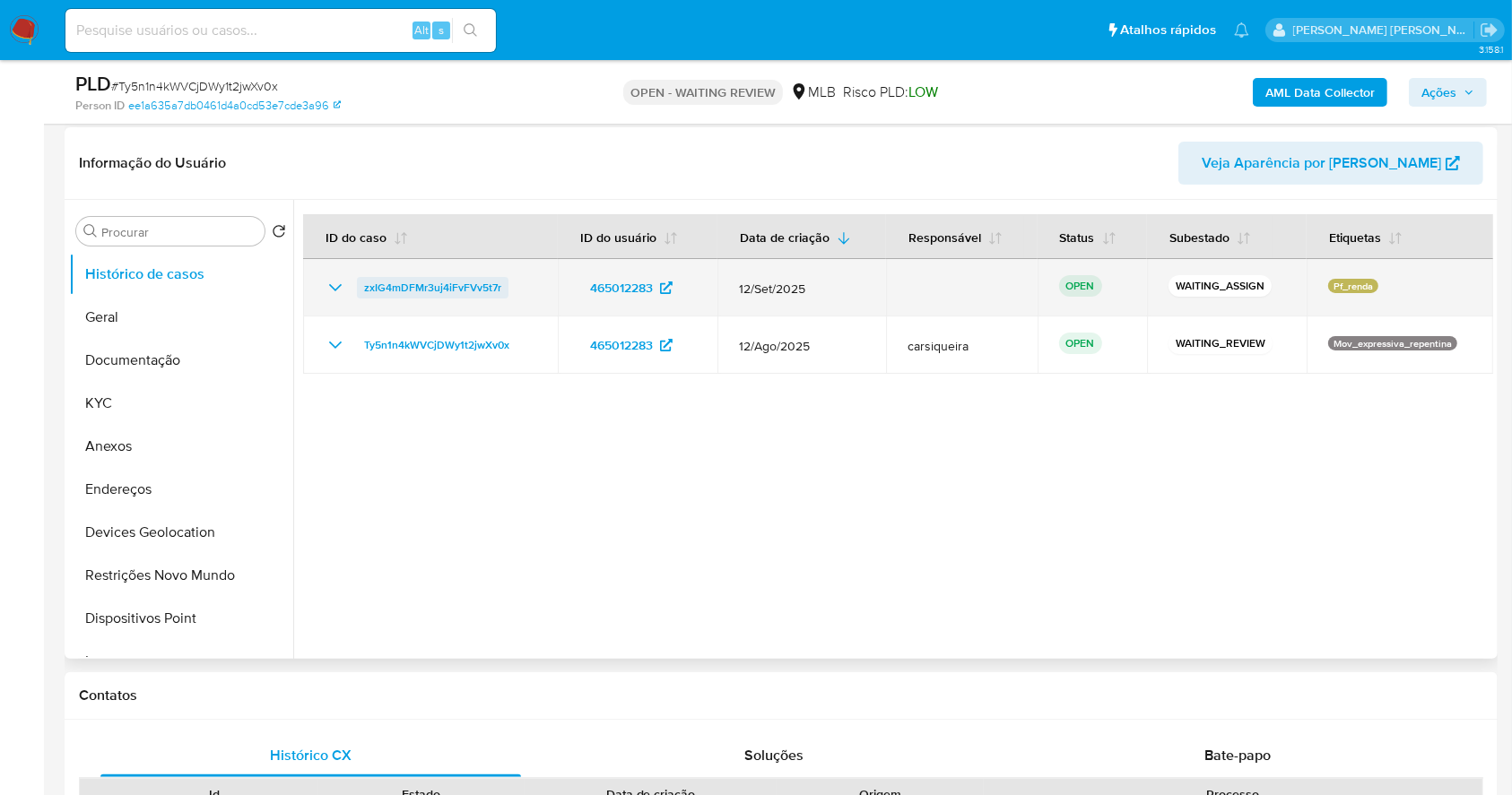
drag, startPoint x: 519, startPoint y: 283, endPoint x: 363, endPoint y: 286, distance: 156.0
click at [363, 286] on td "zxIG4mDFMr3uj4iFvFVv5t7r" at bounding box center [430, 288] width 255 height 58
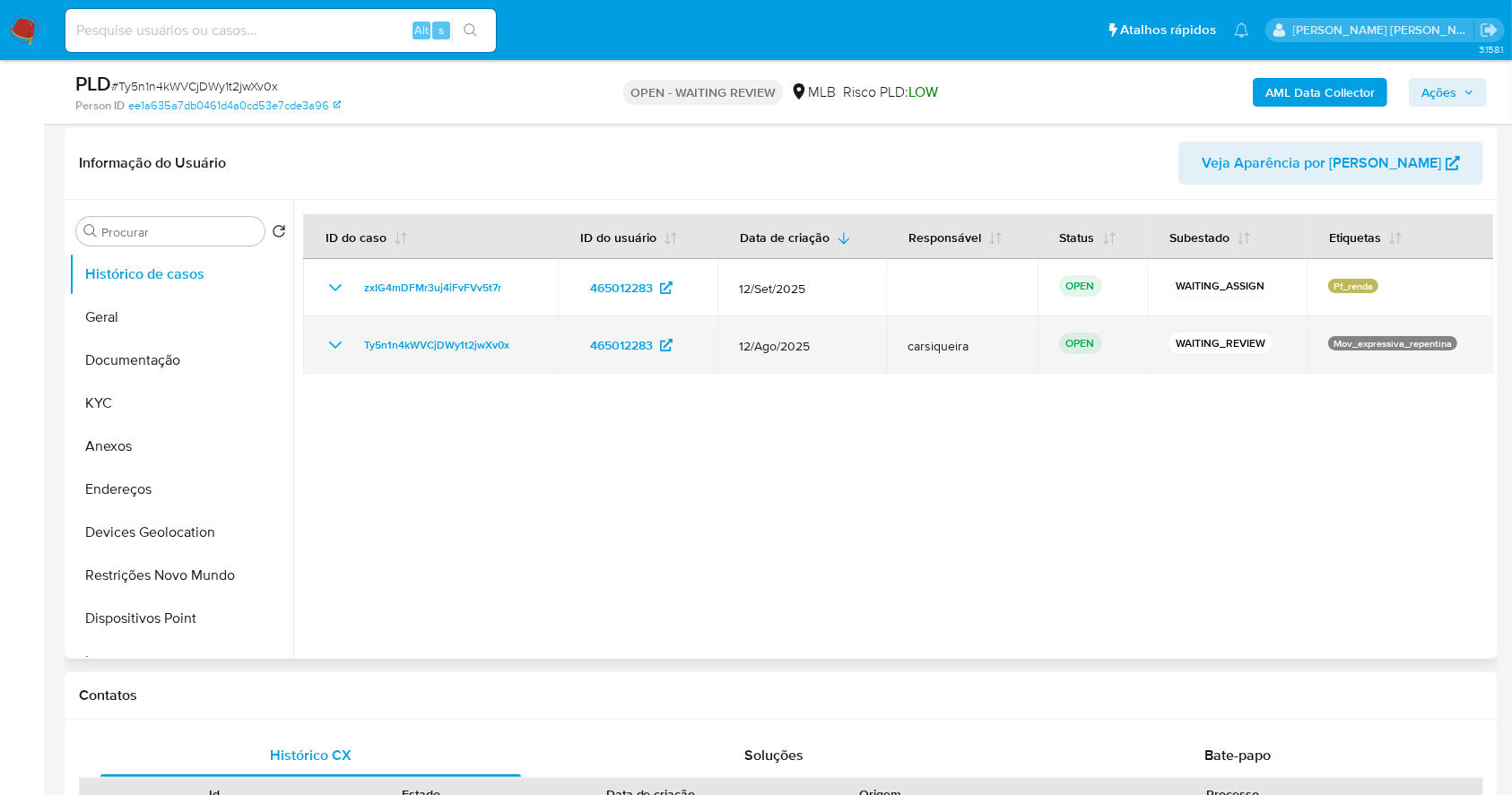
drag, startPoint x: 531, startPoint y: 345, endPoint x: 345, endPoint y: 345, distance: 186.0
click at [345, 345] on div "Ty5n1n4kWVCjDWy1t2jwXv0x" at bounding box center [430, 345] width 211 height 21
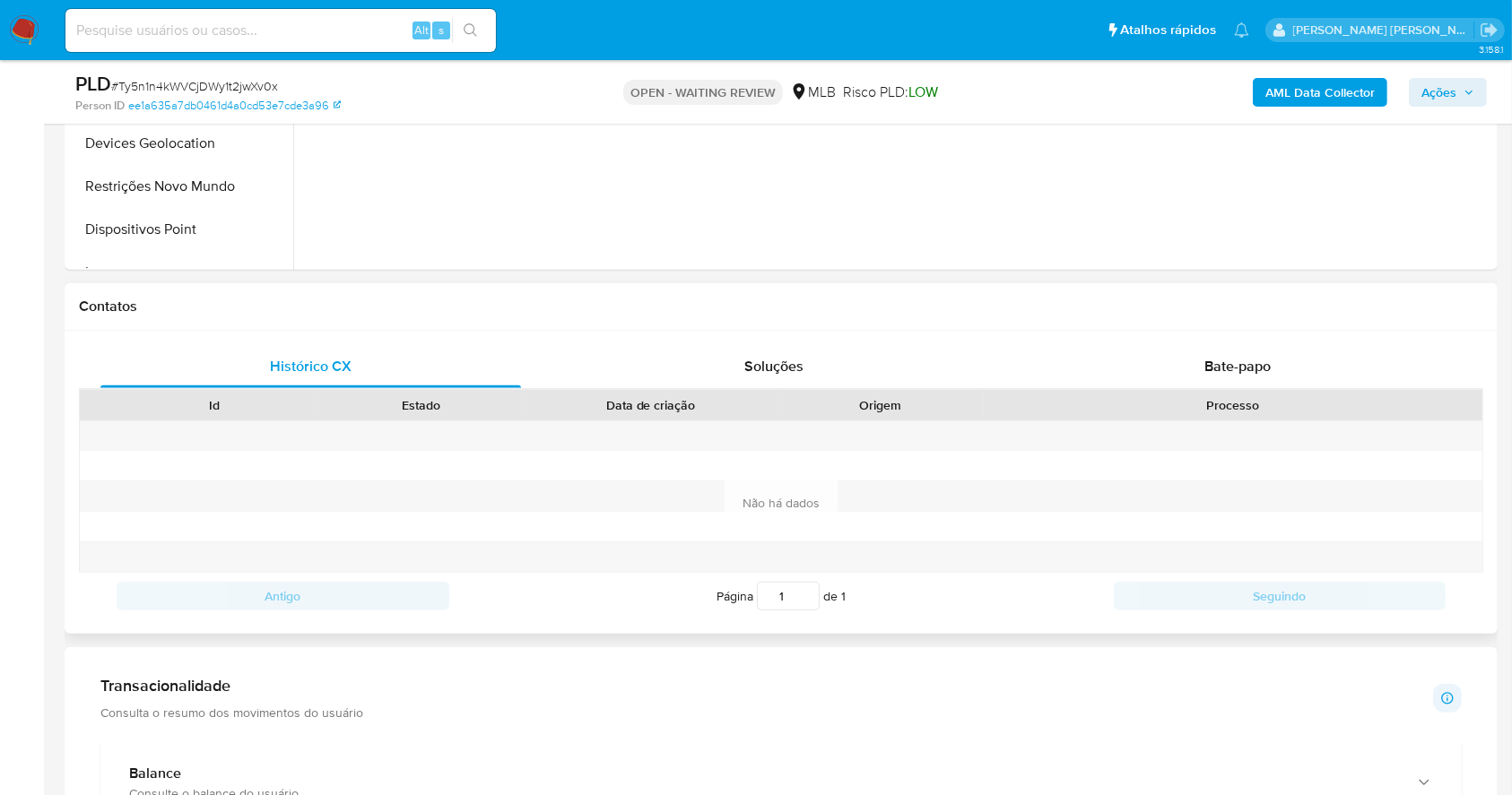
scroll to position [651, 0]
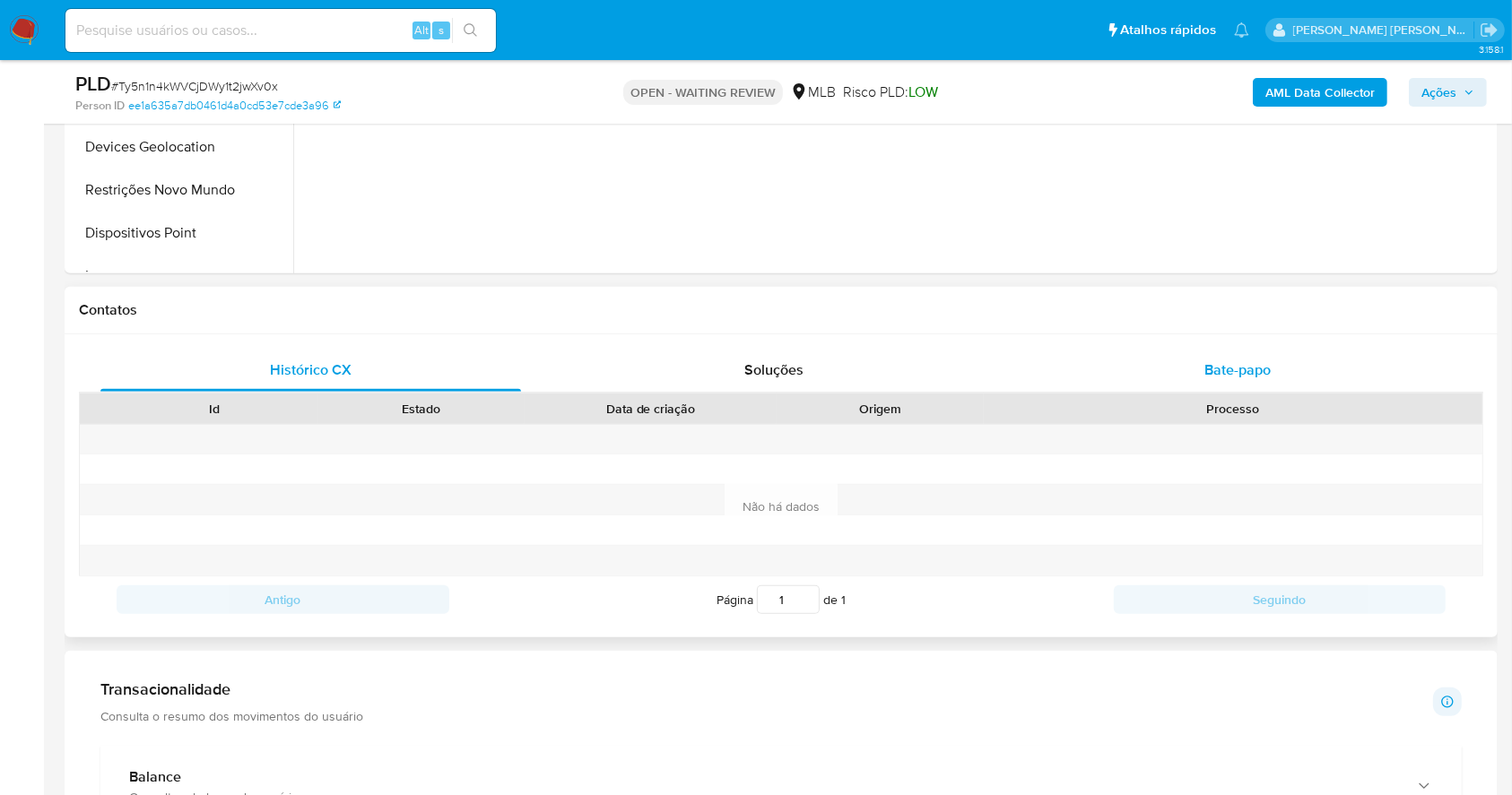
click at [1224, 368] on span "Bate-papo" at bounding box center [1237, 369] width 66 height 20
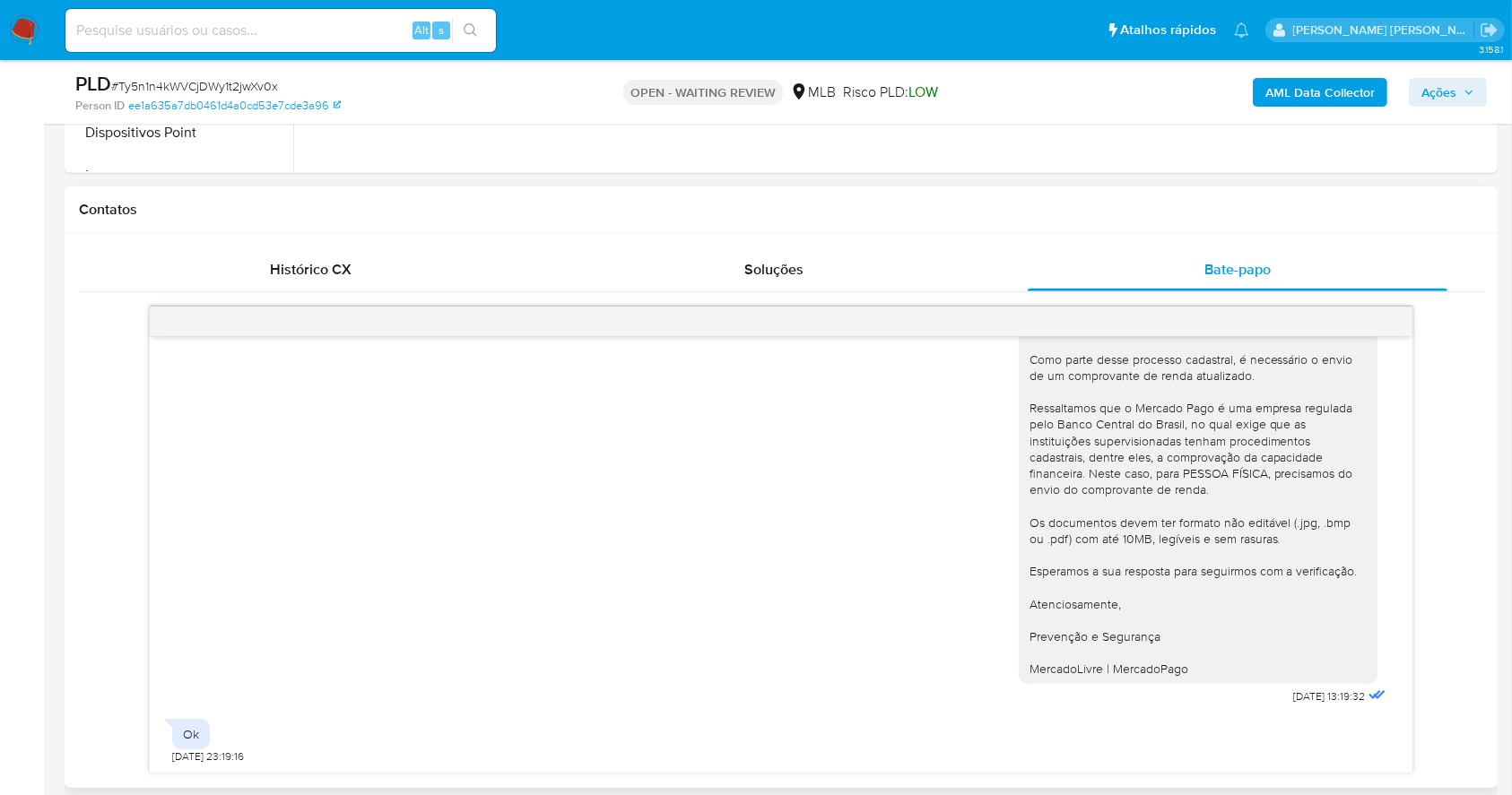
scroll to position [889, 0]
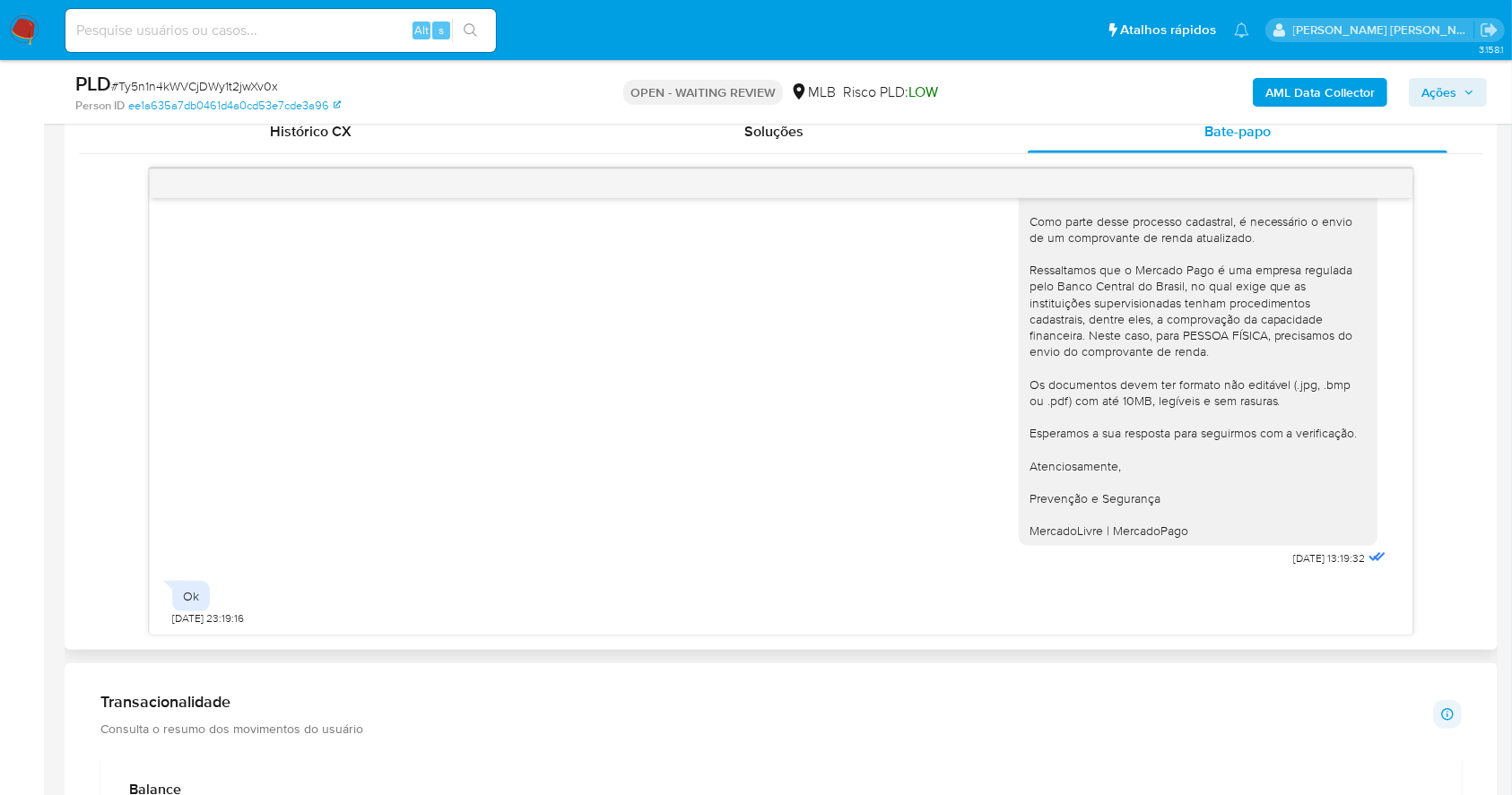
click at [247, 591] on div "Ok [DATE] 23:19:16" at bounding box center [208, 599] width 74 height 54
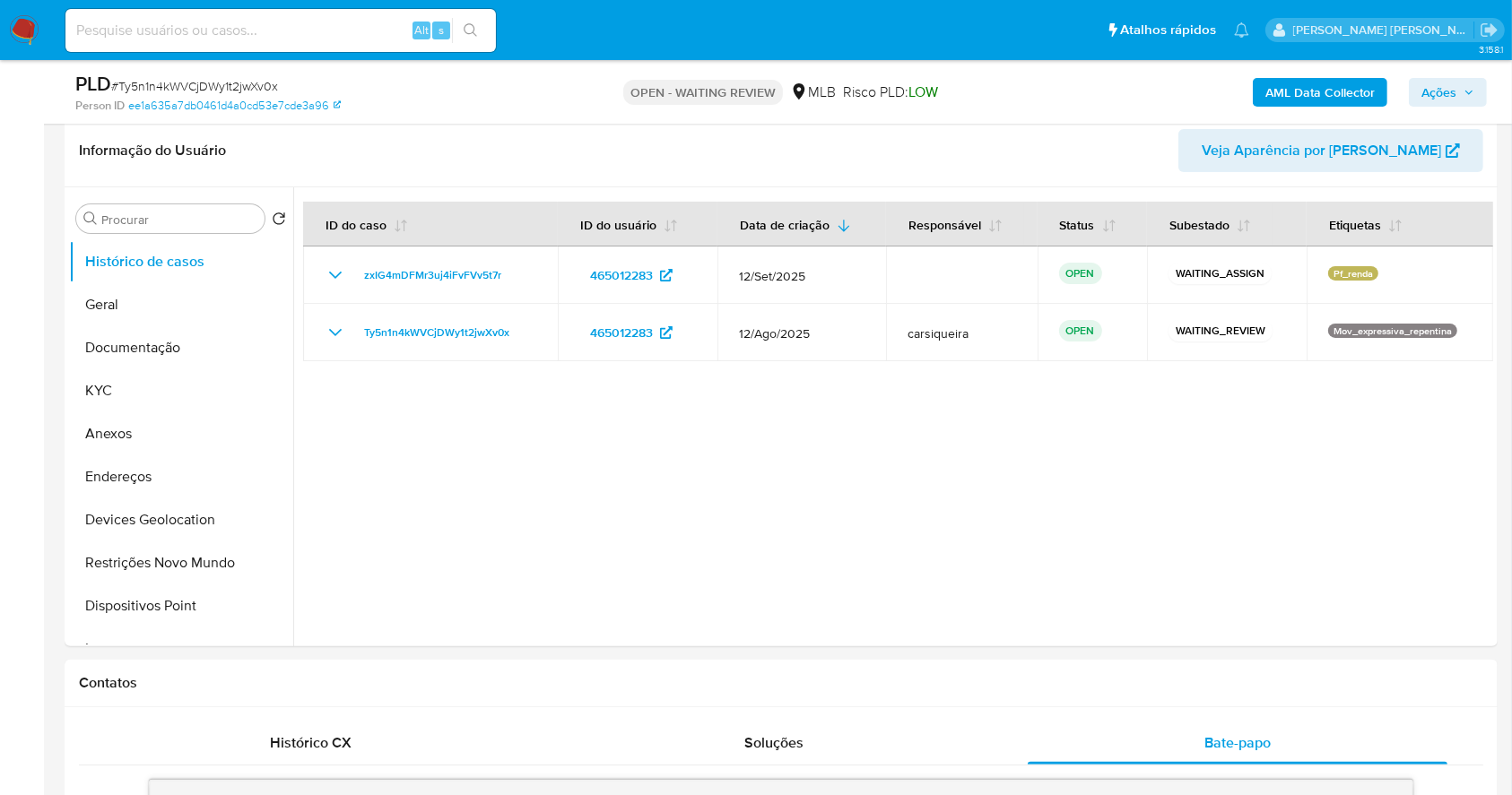
scroll to position [270, 0]
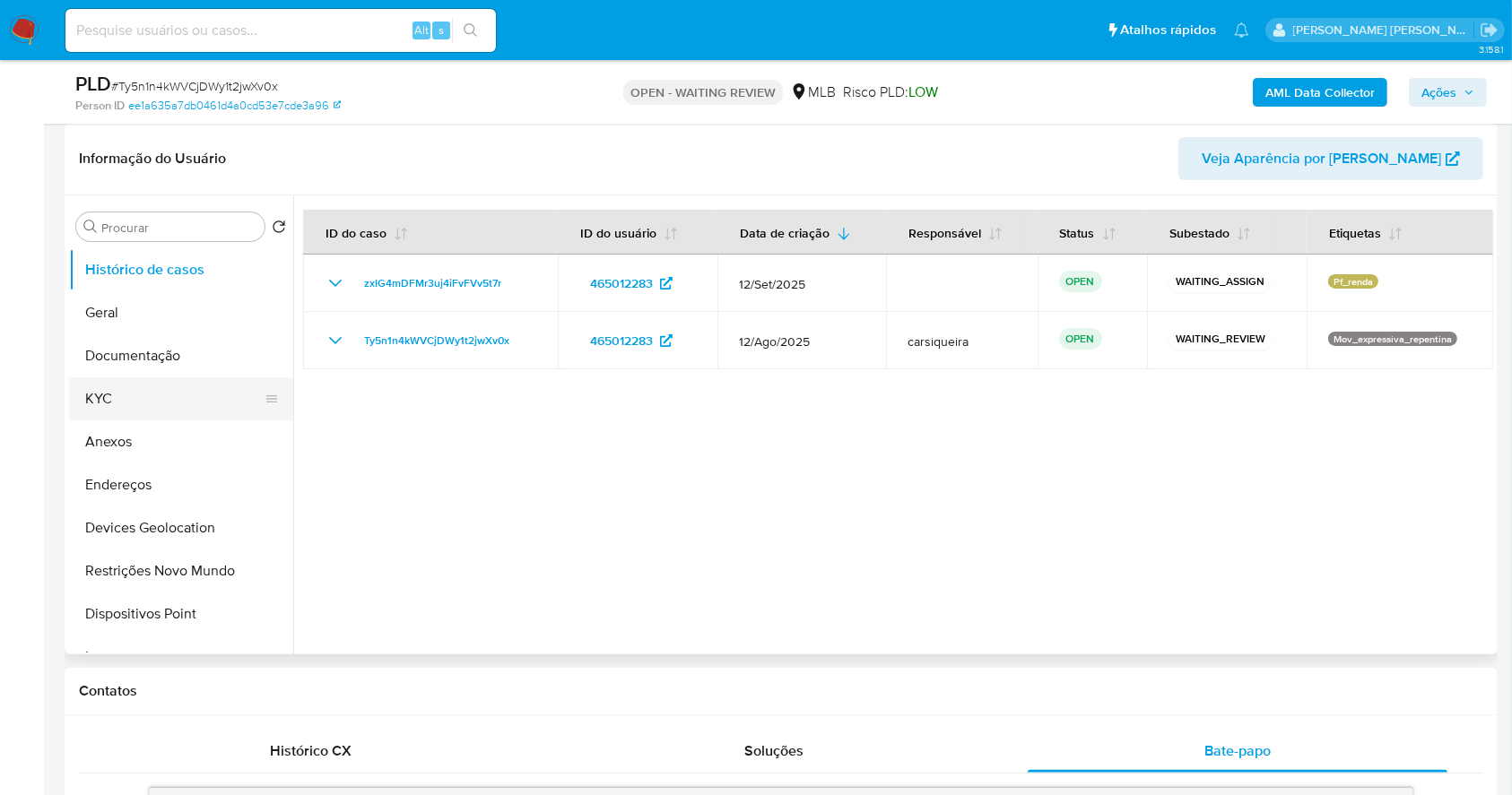
click at [186, 401] on button "KYC" at bounding box center [174, 398] width 209 height 43
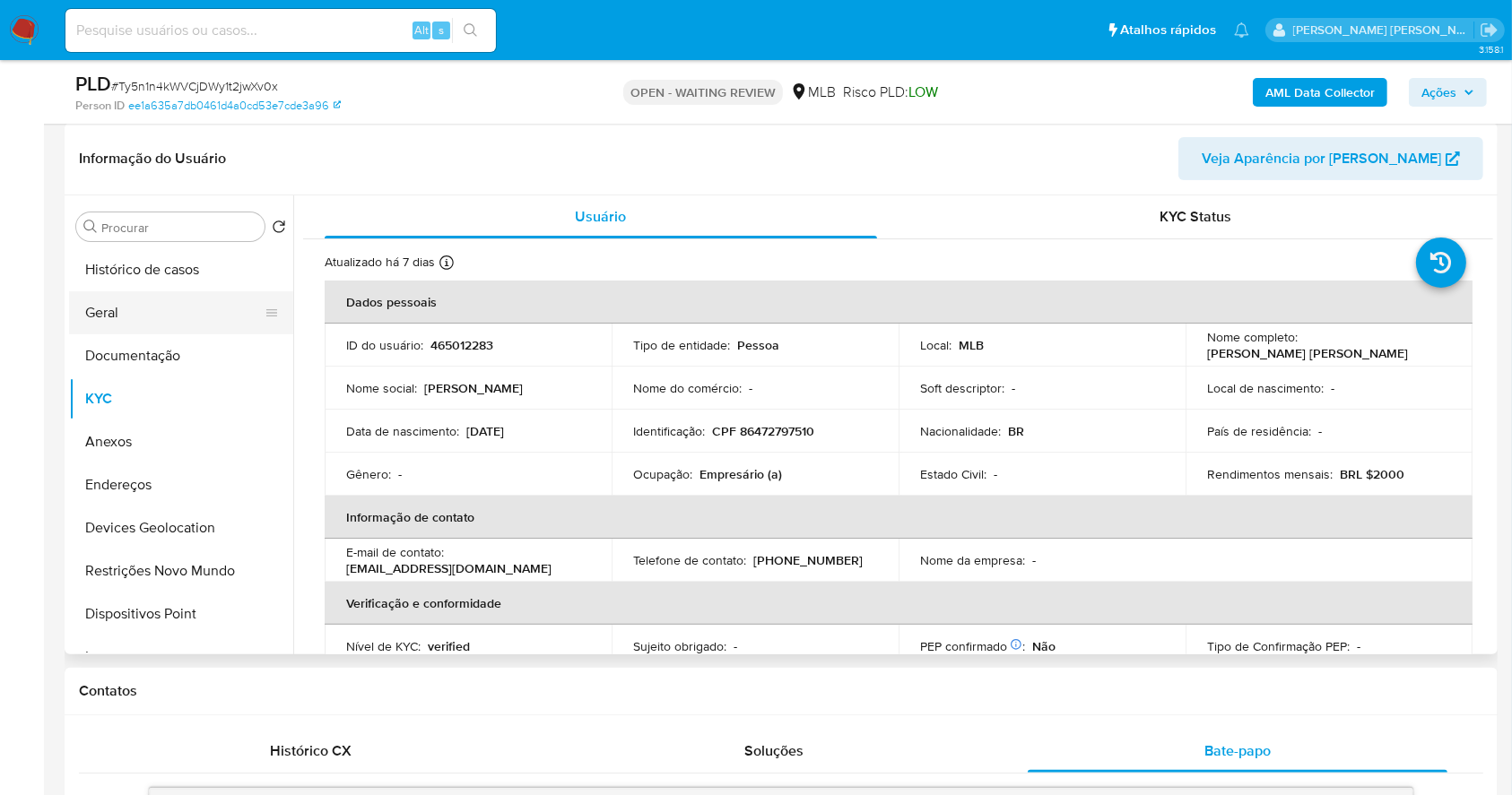
click at [158, 312] on button "Geral" at bounding box center [174, 312] width 209 height 43
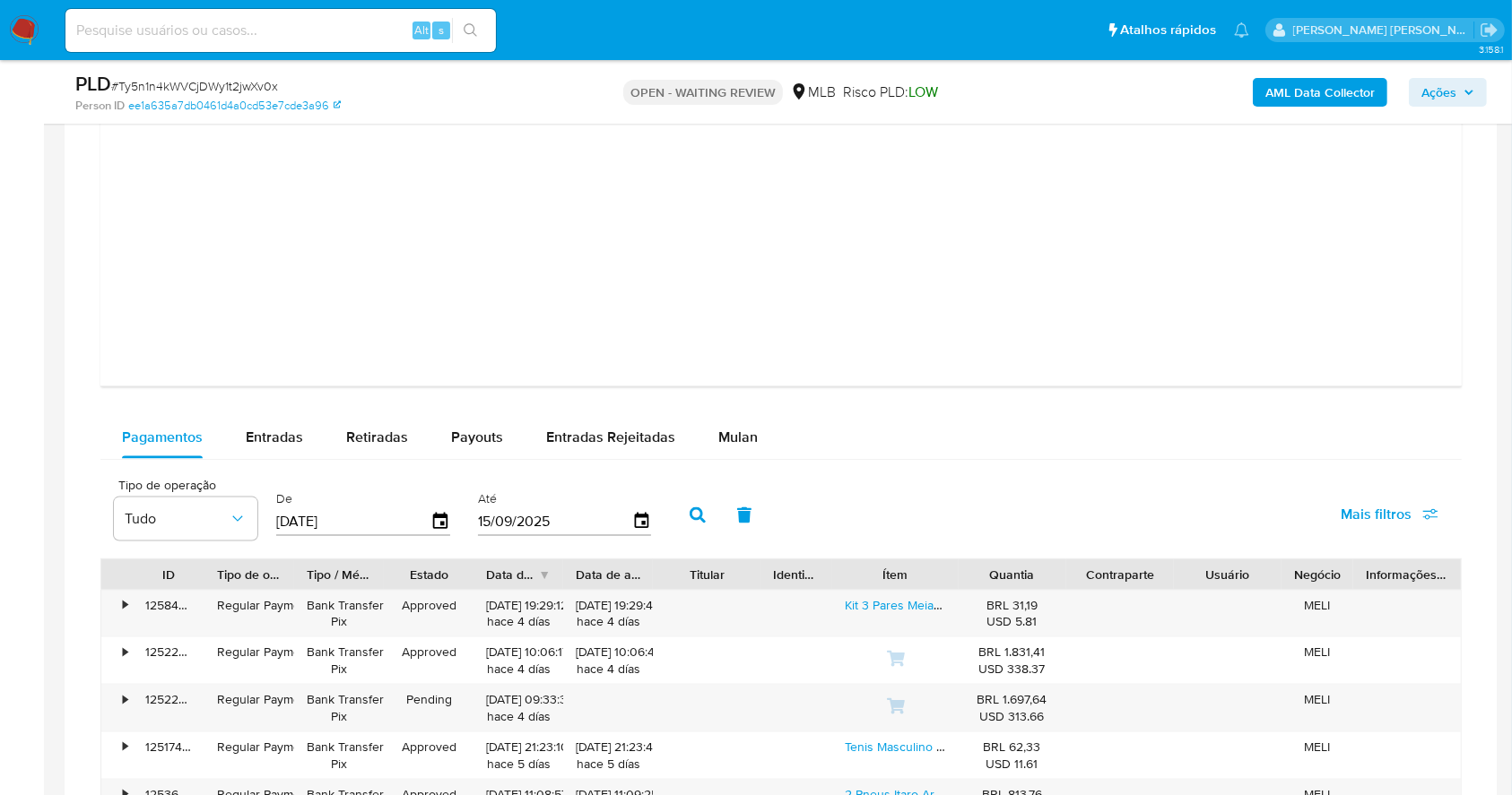
scroll to position [2331, 0]
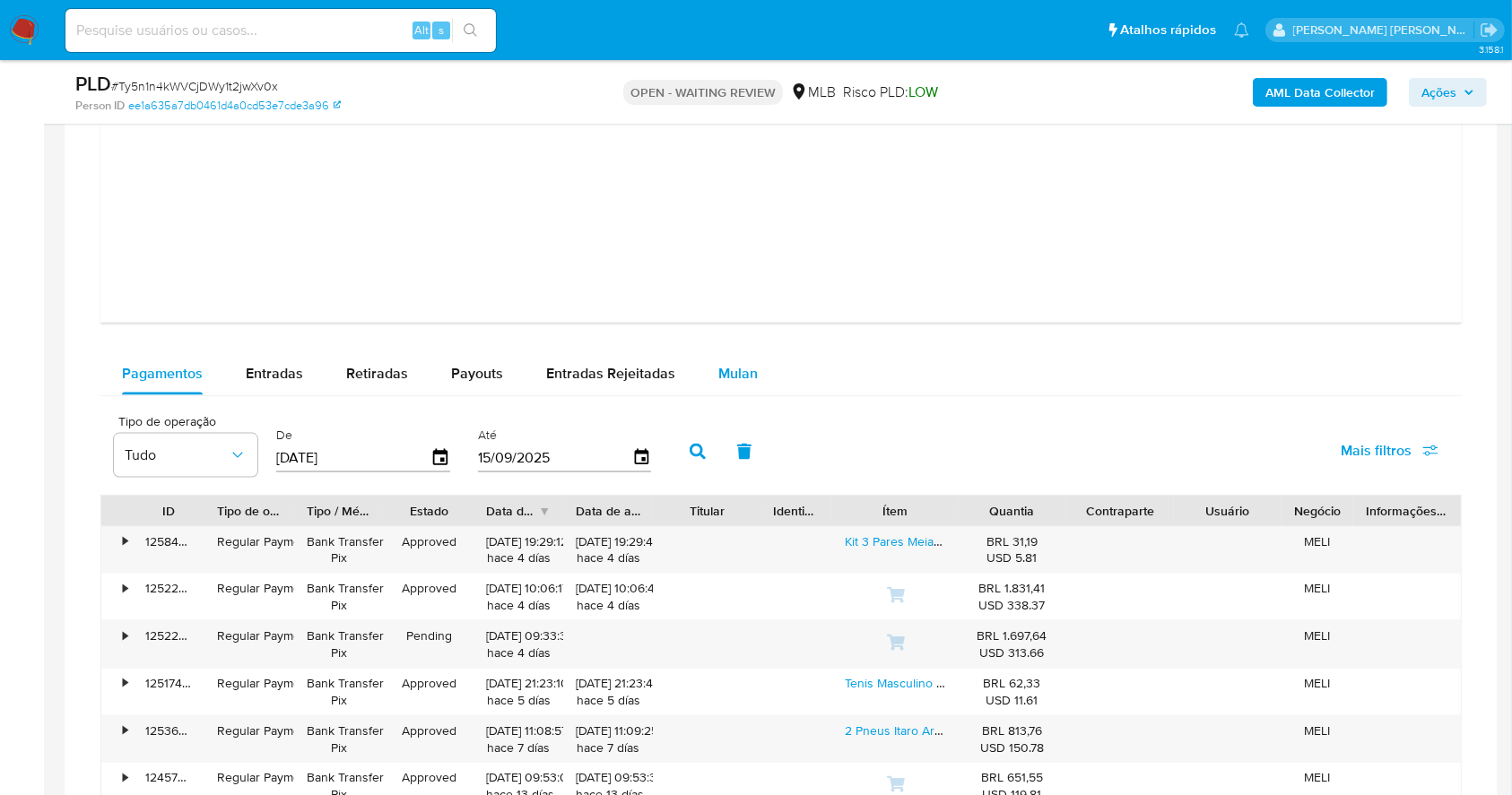
click at [719, 372] on span "Mulan" at bounding box center [738, 373] width 39 height 20
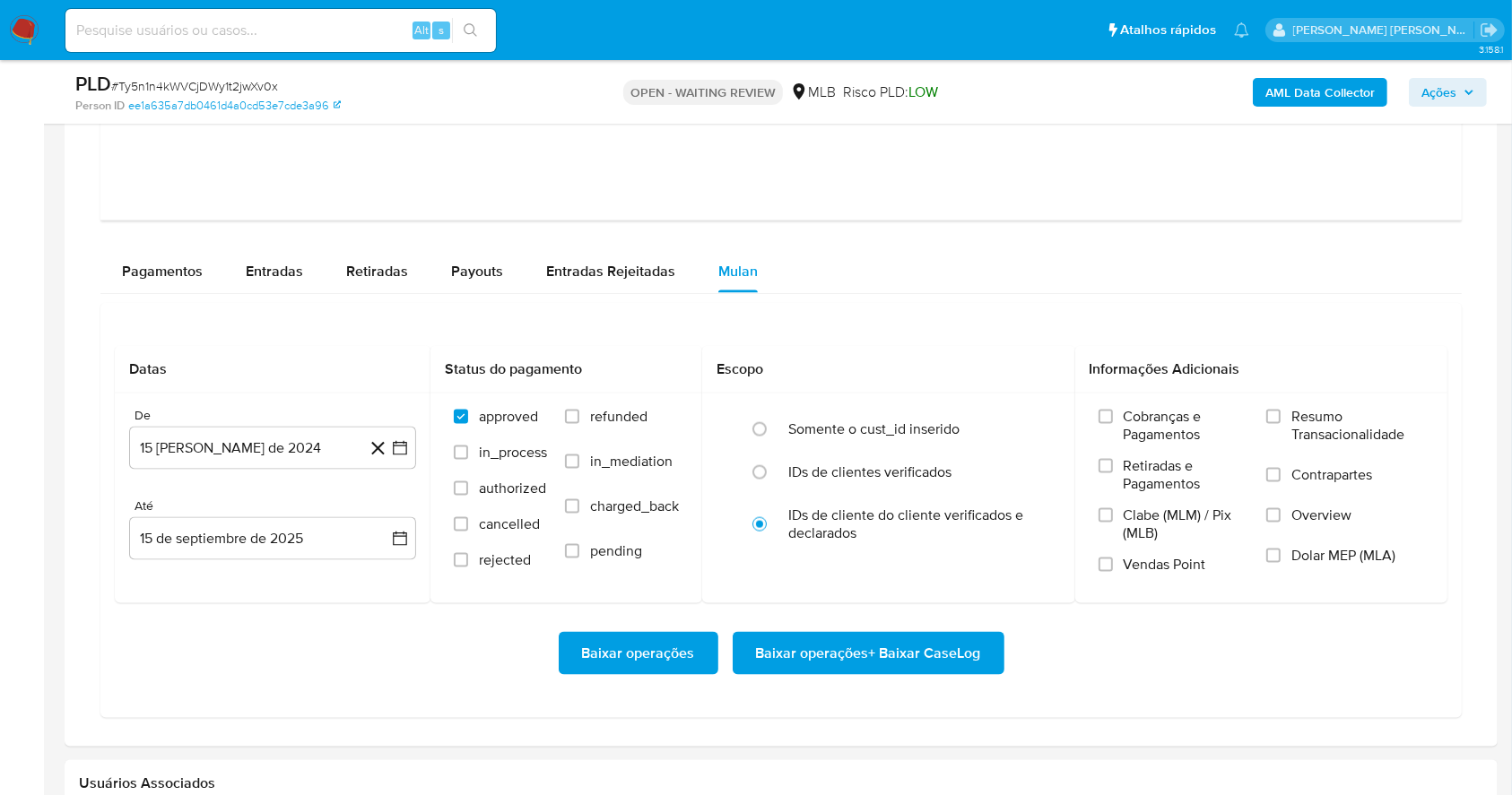
scroll to position [2570, 0]
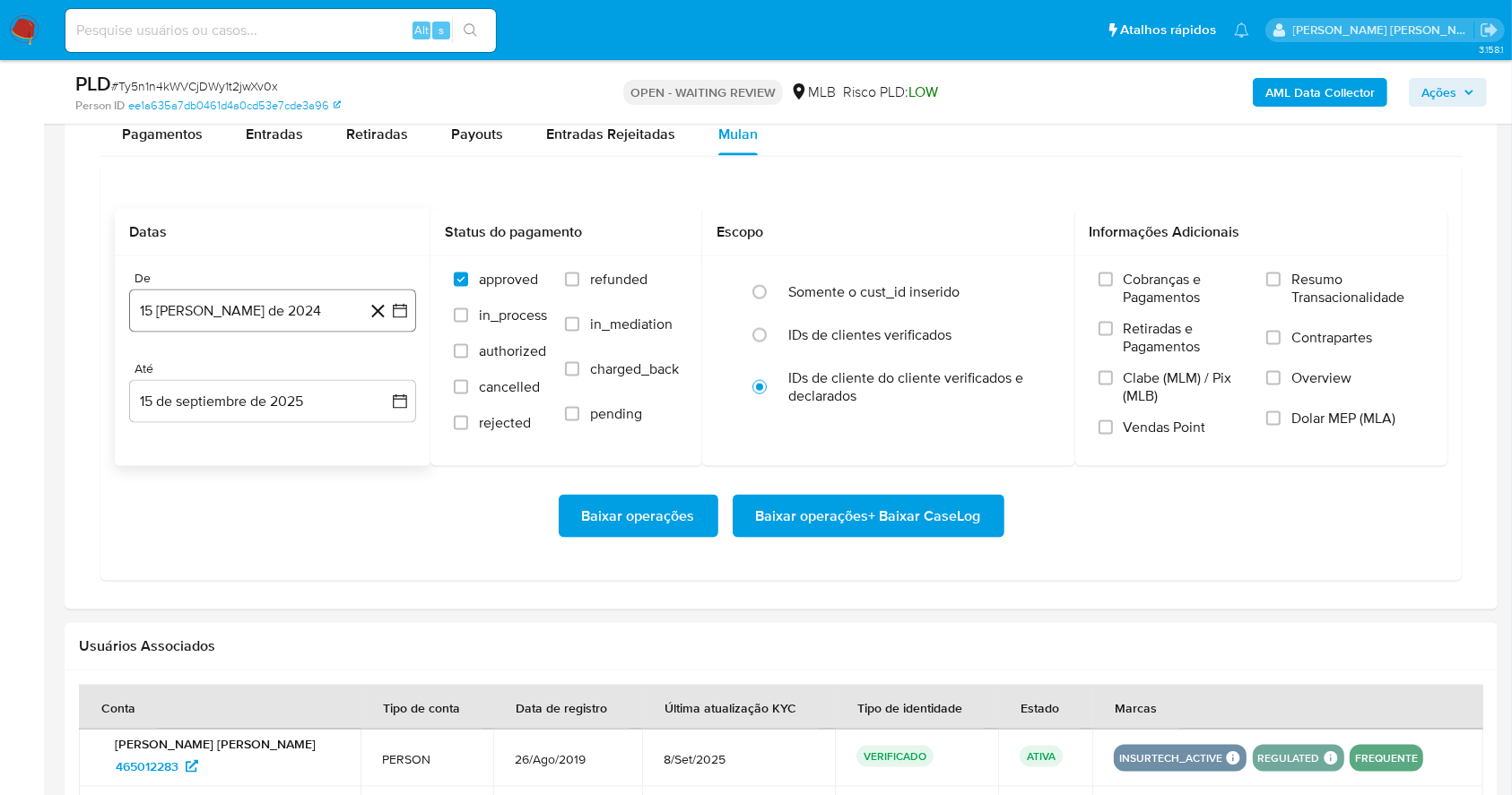
click at [401, 319] on button "15 de agosto de 2024" at bounding box center [272, 311] width 287 height 43
click at [388, 367] on icon "Mes siguiente" at bounding box center [383, 375] width 21 height 21
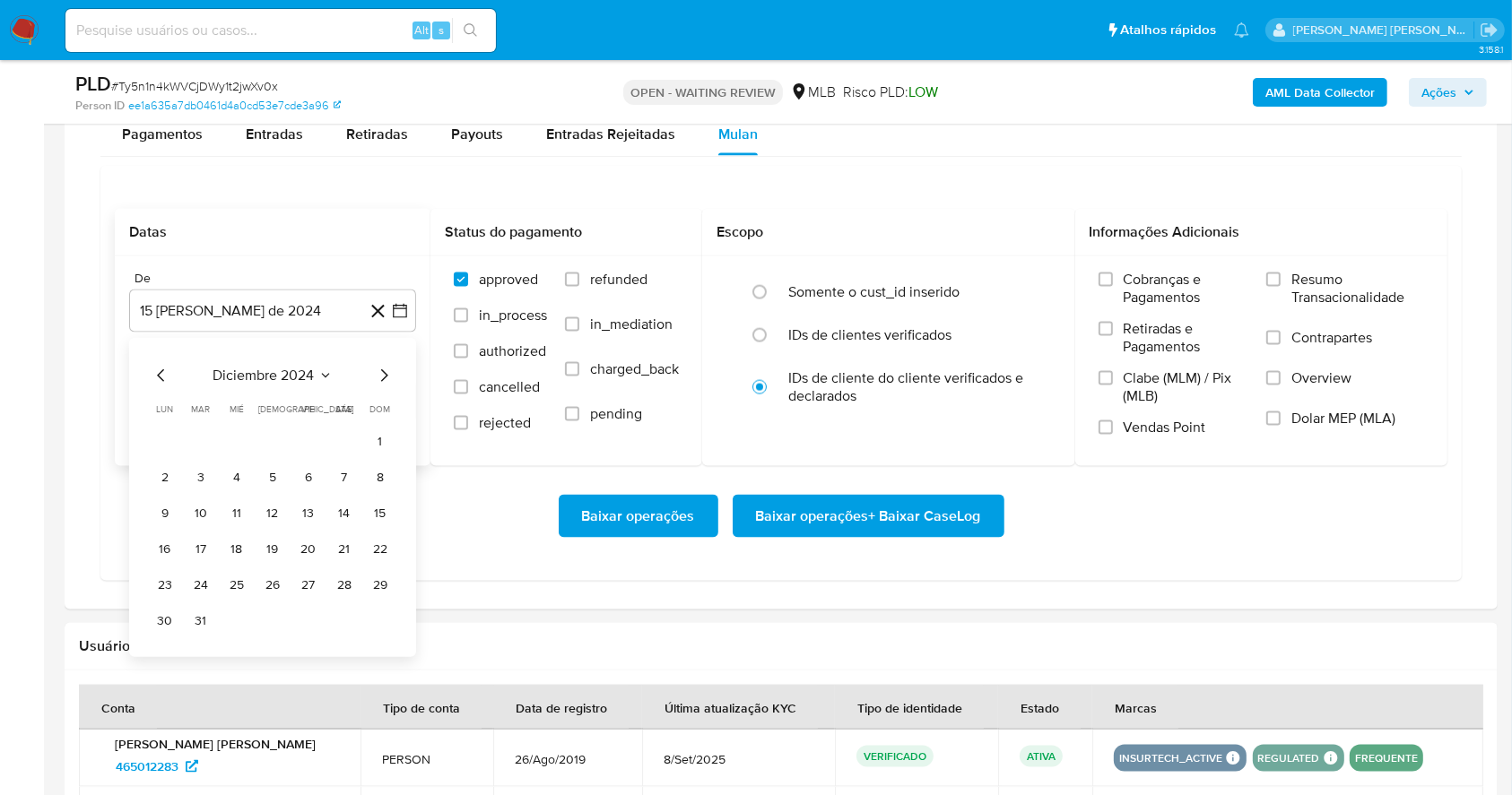
click at [388, 367] on icon "Mes siguiente" at bounding box center [383, 375] width 21 height 21
click at [388, 366] on icon "Mes siguiente" at bounding box center [383, 375] width 21 height 21
click at [358, 434] on tr "1 2" at bounding box center [273, 442] width 244 height 29
click at [352, 434] on button "1" at bounding box center [345, 442] width 29 height 29
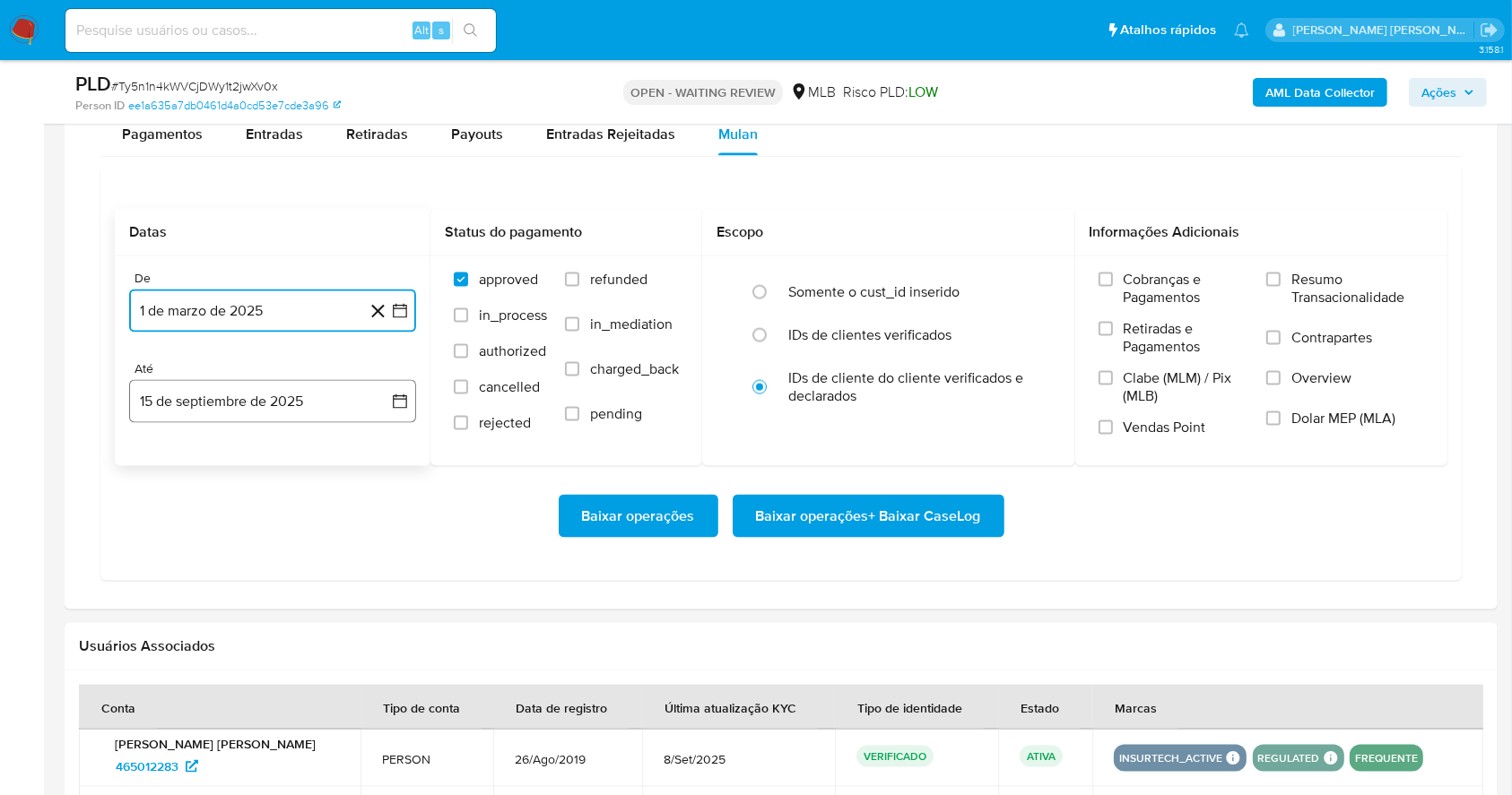
click at [328, 398] on button "15 de septiembre de 2025" at bounding box center [272, 401] width 287 height 43
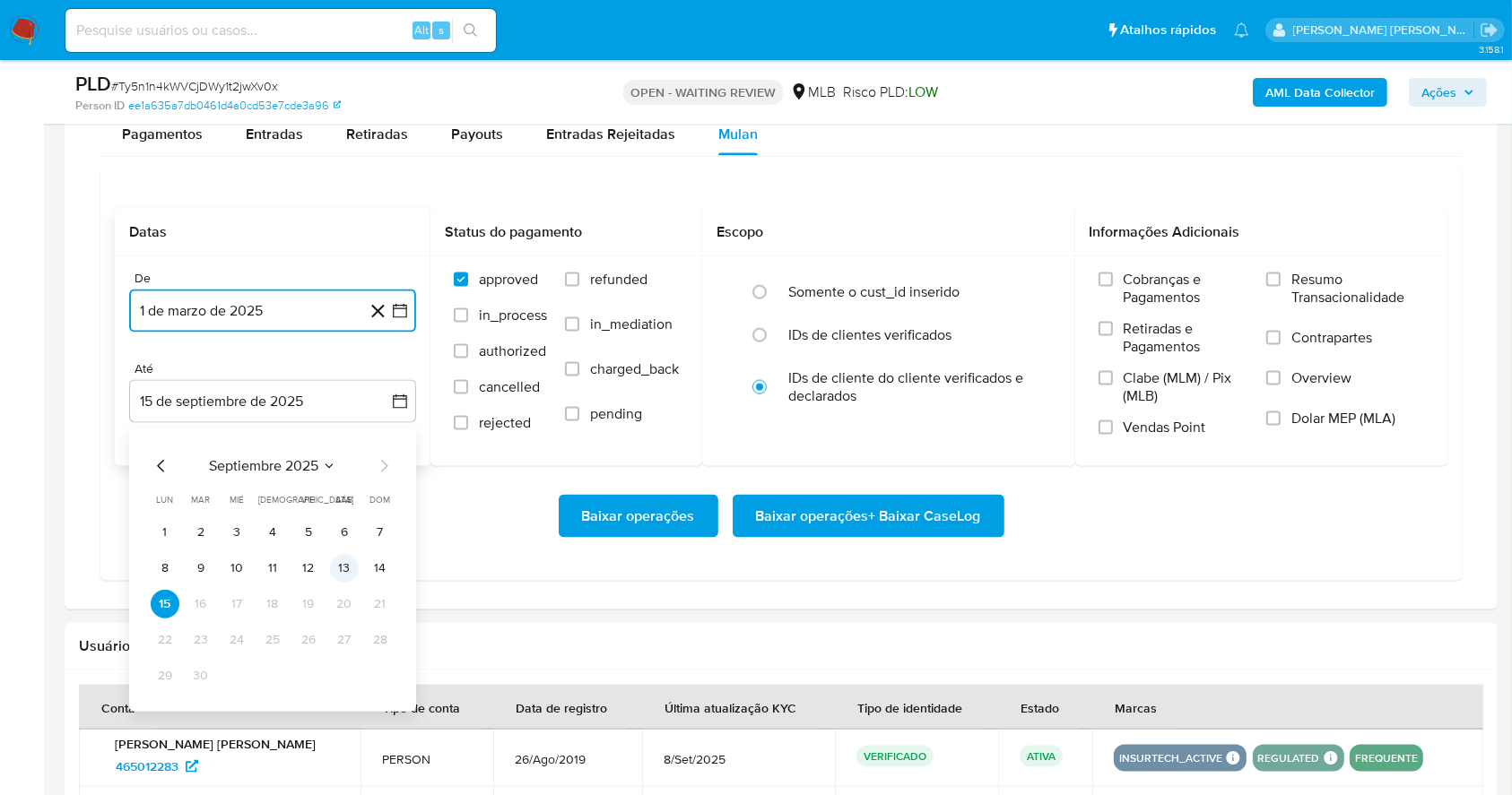
click at [343, 563] on button "13" at bounding box center [345, 568] width 29 height 29
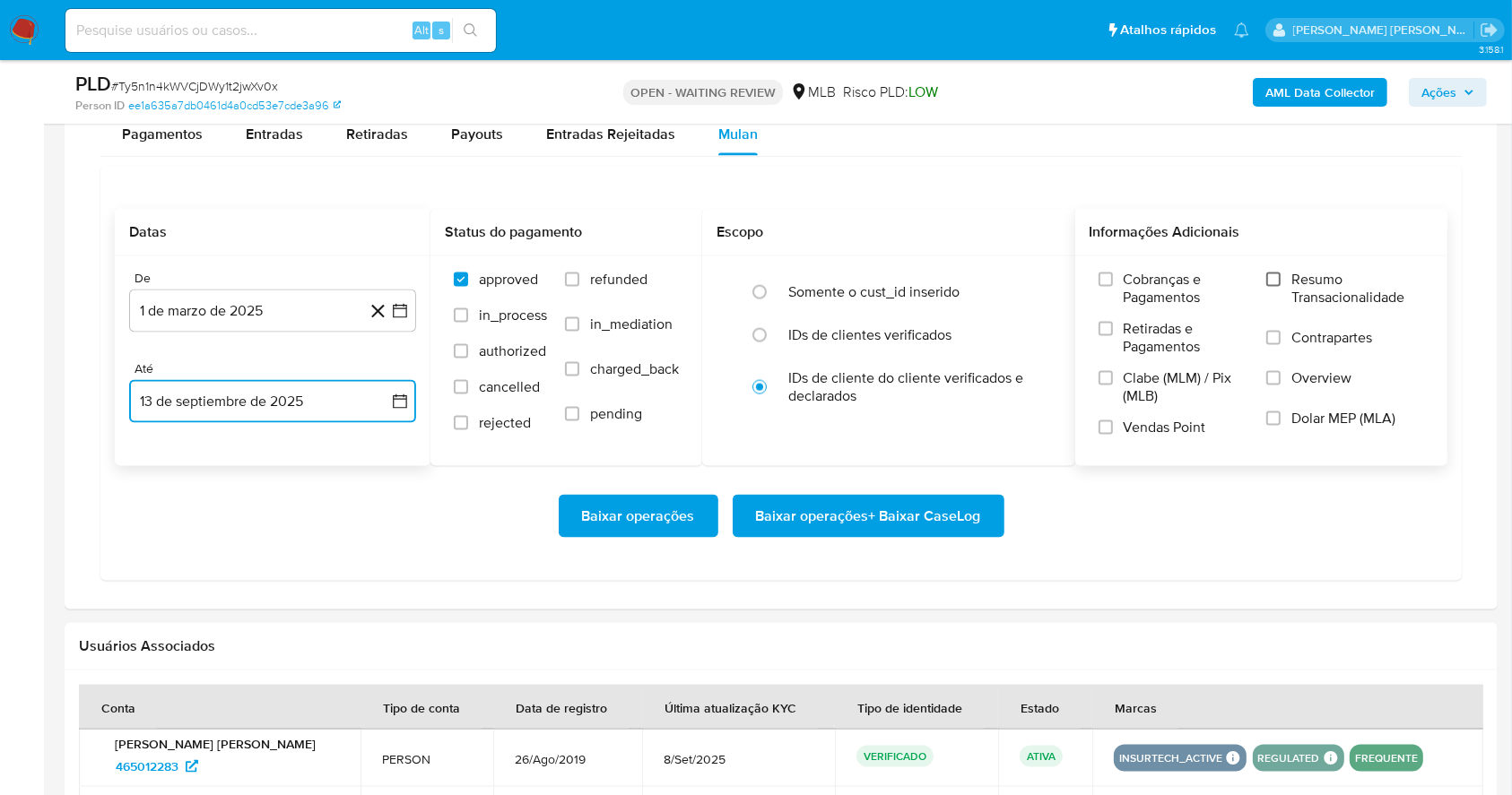
click at [1270, 280] on input "Resumo Transacionalidade" at bounding box center [1273, 279] width 14 height 14
click at [1111, 427] on input "Vendas Point" at bounding box center [1105, 427] width 14 height 14
click at [924, 508] on span "Baixar operações + Baixar CaseLog" at bounding box center [868, 516] width 225 height 39
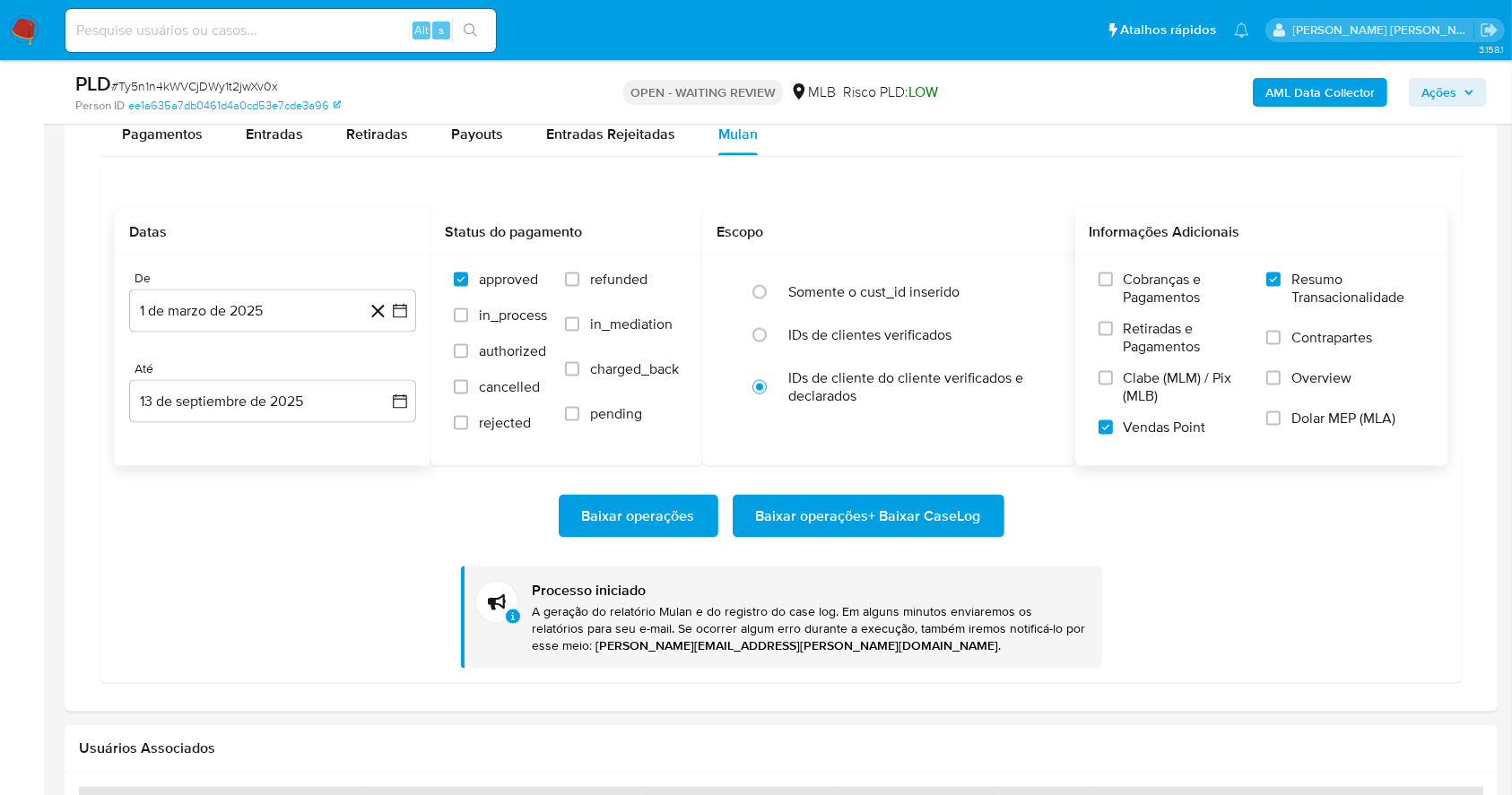
scroll to position [0, 0]
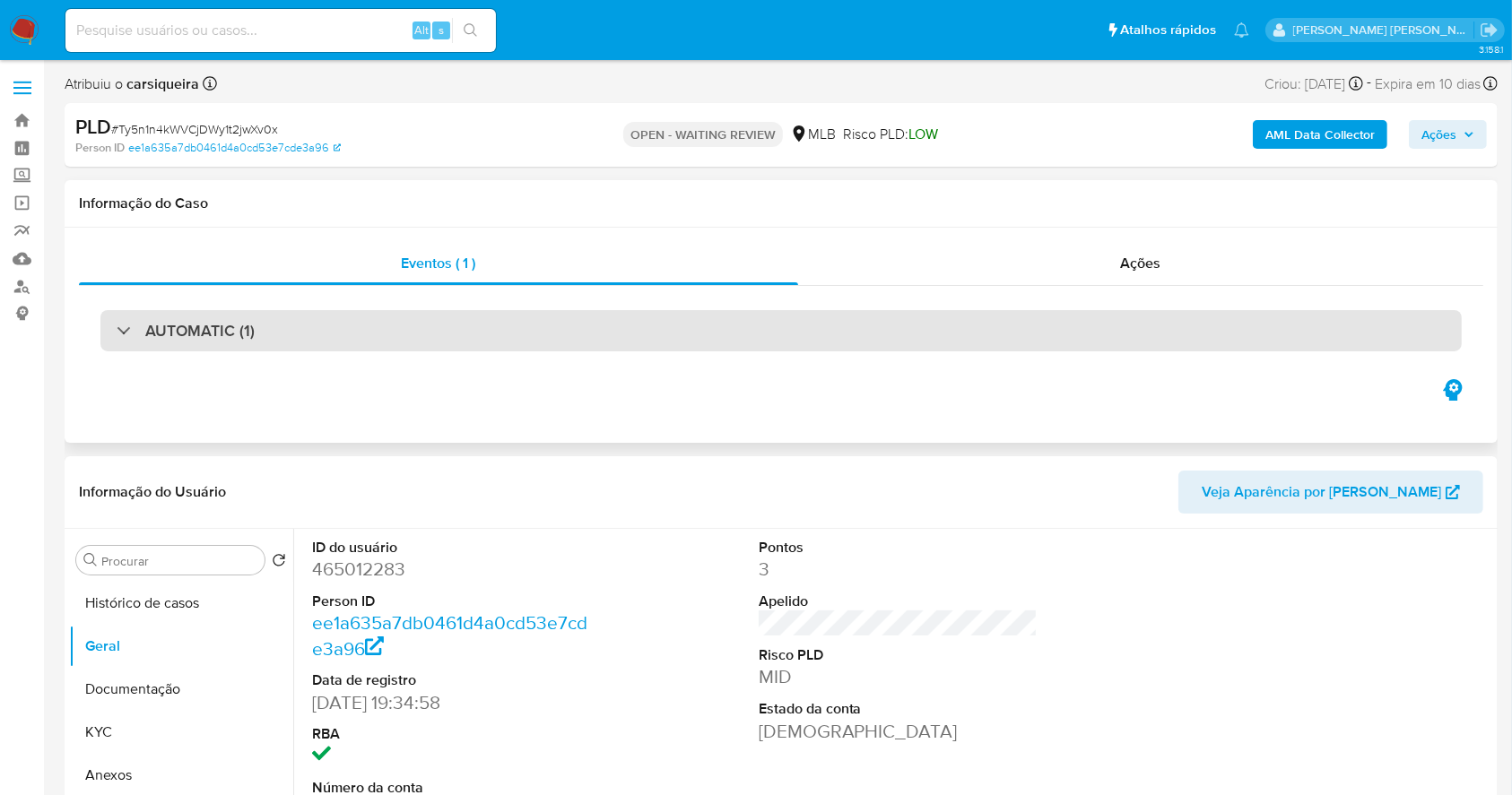
click at [457, 340] on div "AUTOMATIC (1)" at bounding box center [781, 330] width 1361 height 41
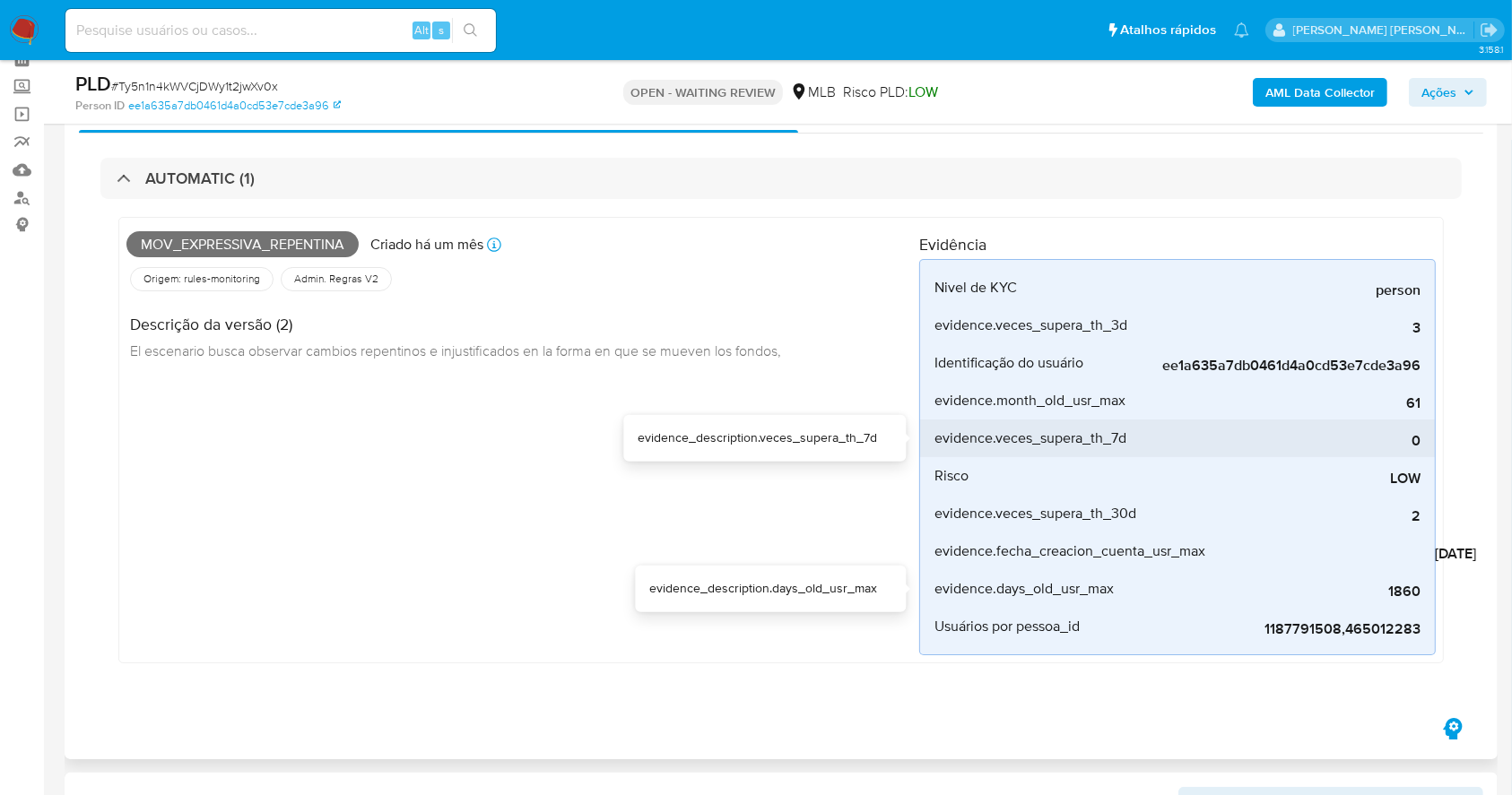
scroll to position [119, 0]
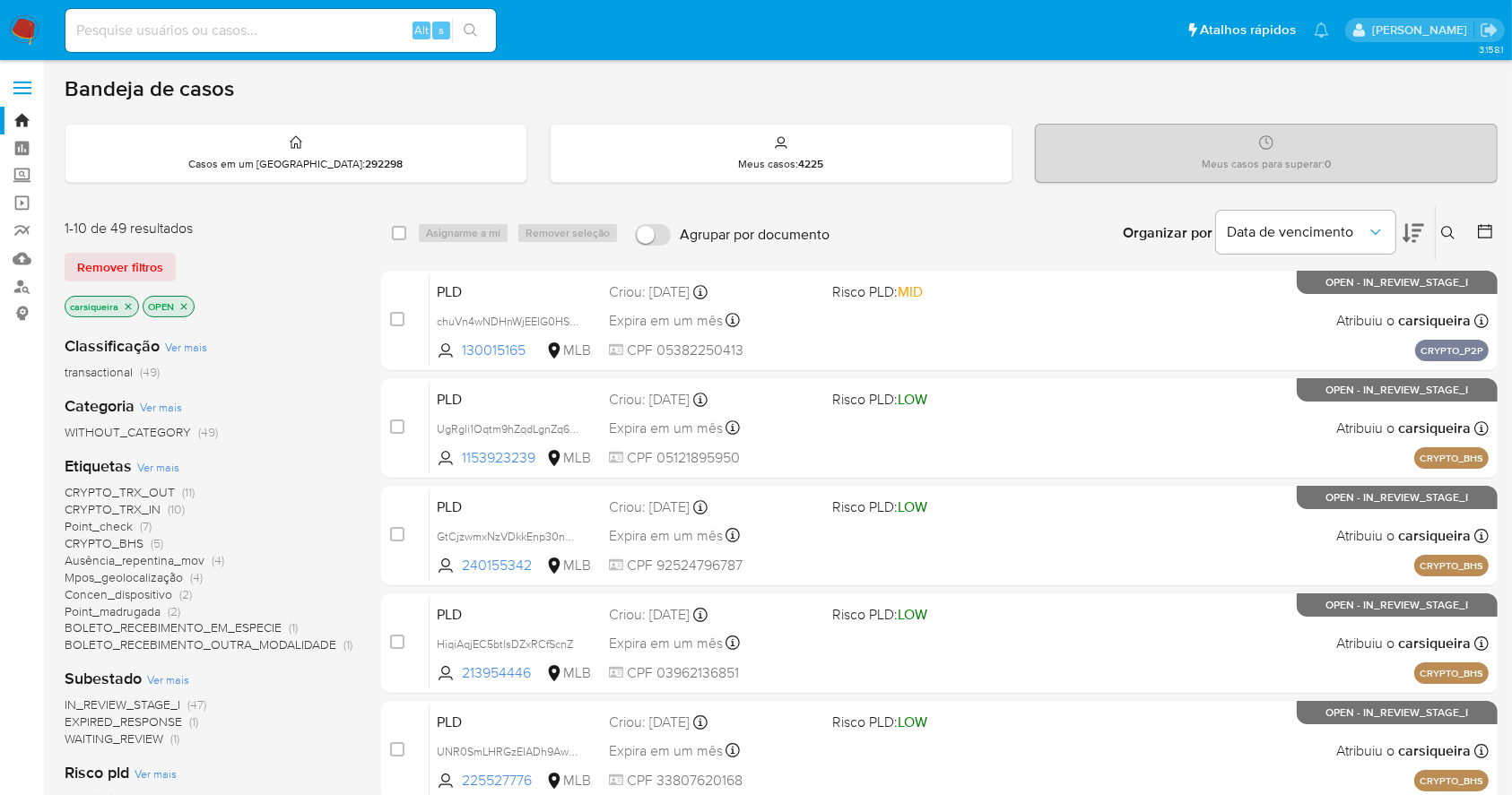
drag, startPoint x: 128, startPoint y: 304, endPoint x: 179, endPoint y: 303, distance: 51.0
click at [128, 304] on icon "close-filter" at bounding box center [129, 306] width 7 height 7
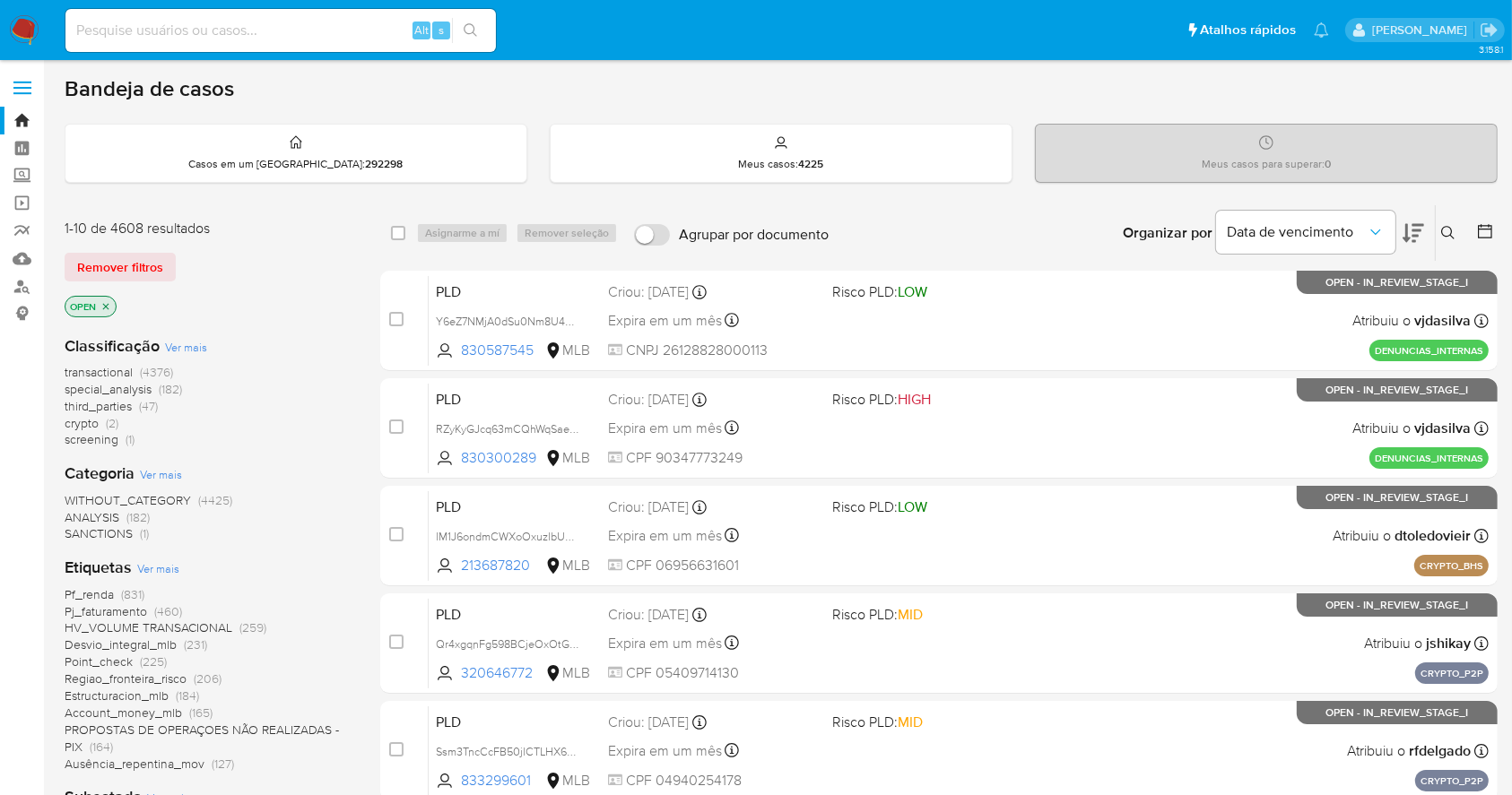
click at [1442, 228] on icon at bounding box center [1448, 232] width 13 height 13
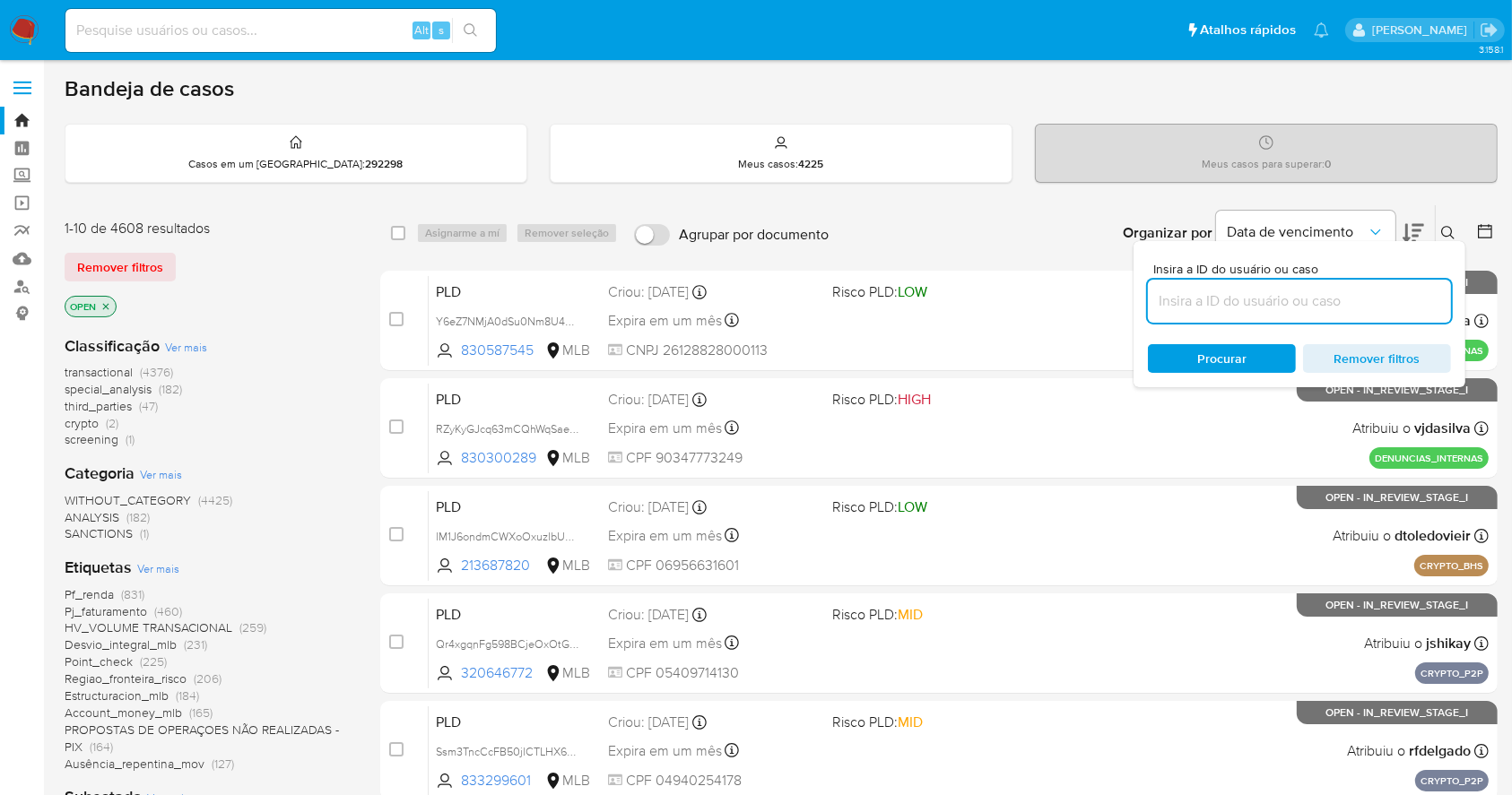
click at [1314, 298] on input at bounding box center [1300, 301] width 304 height 23
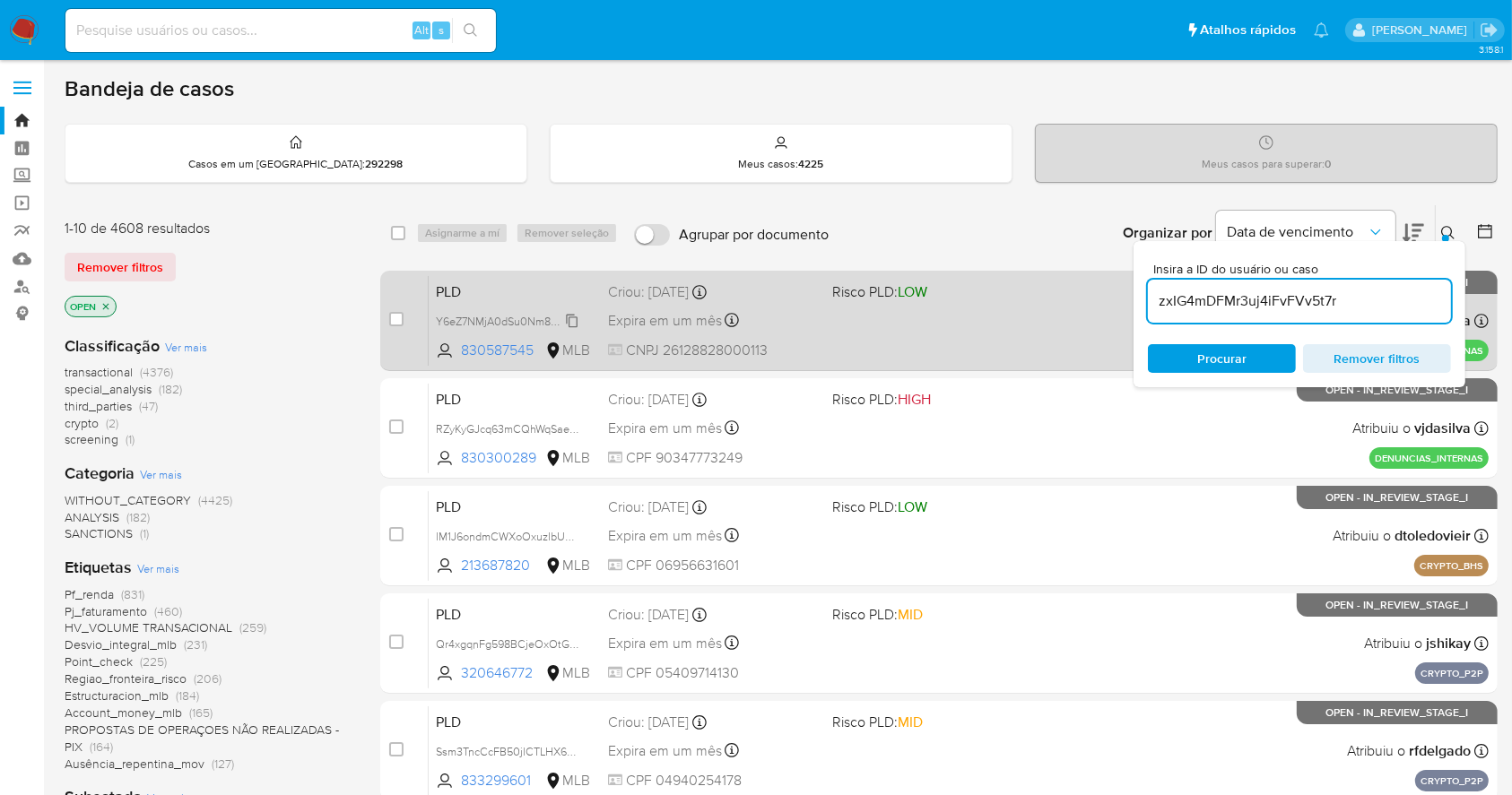
type input "zxIG4mDFMr3uj4iFvFVv5t7r"
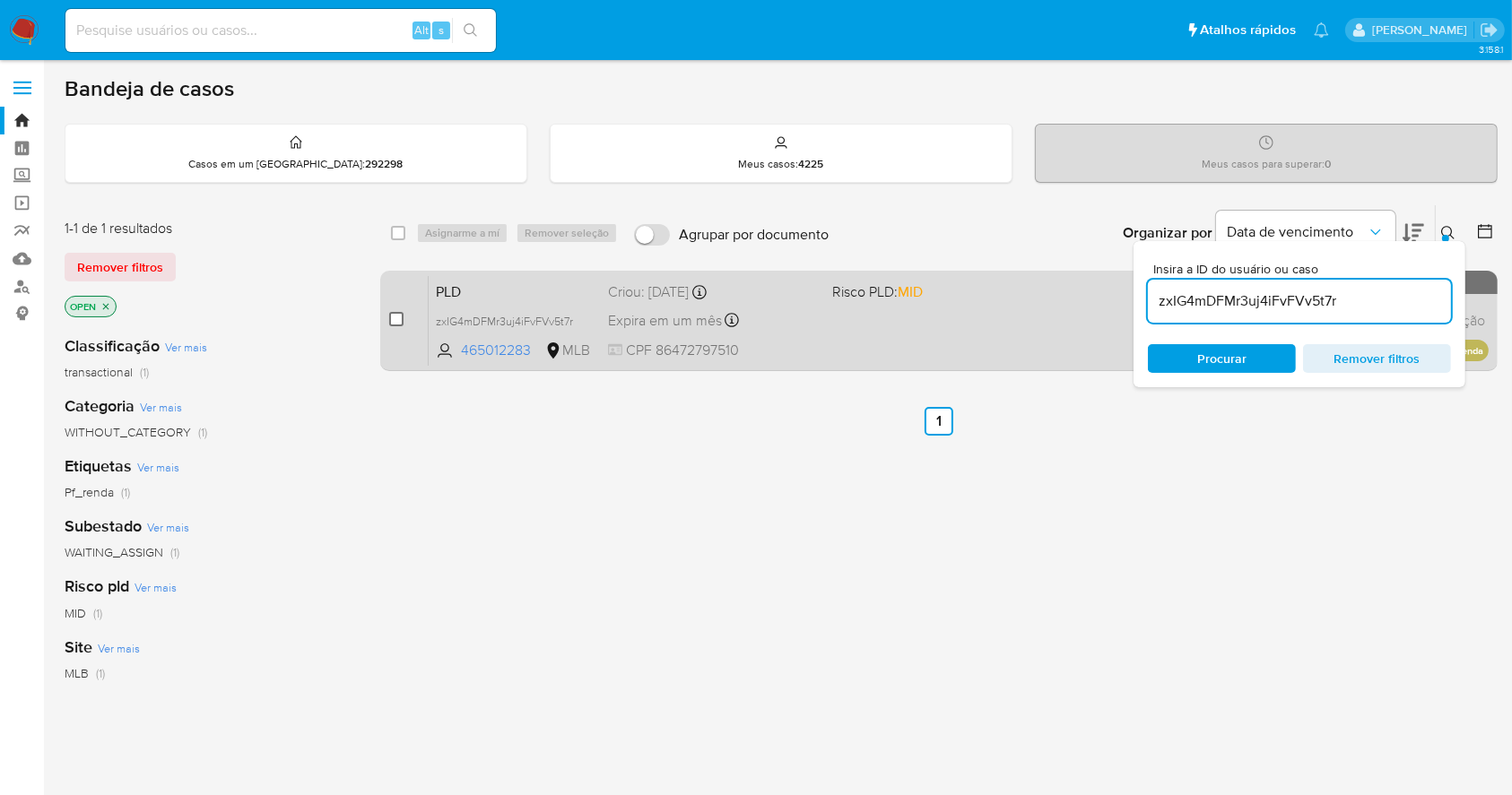
click at [402, 321] on input "checkbox" at bounding box center [396, 319] width 14 height 14
checkbox input "true"
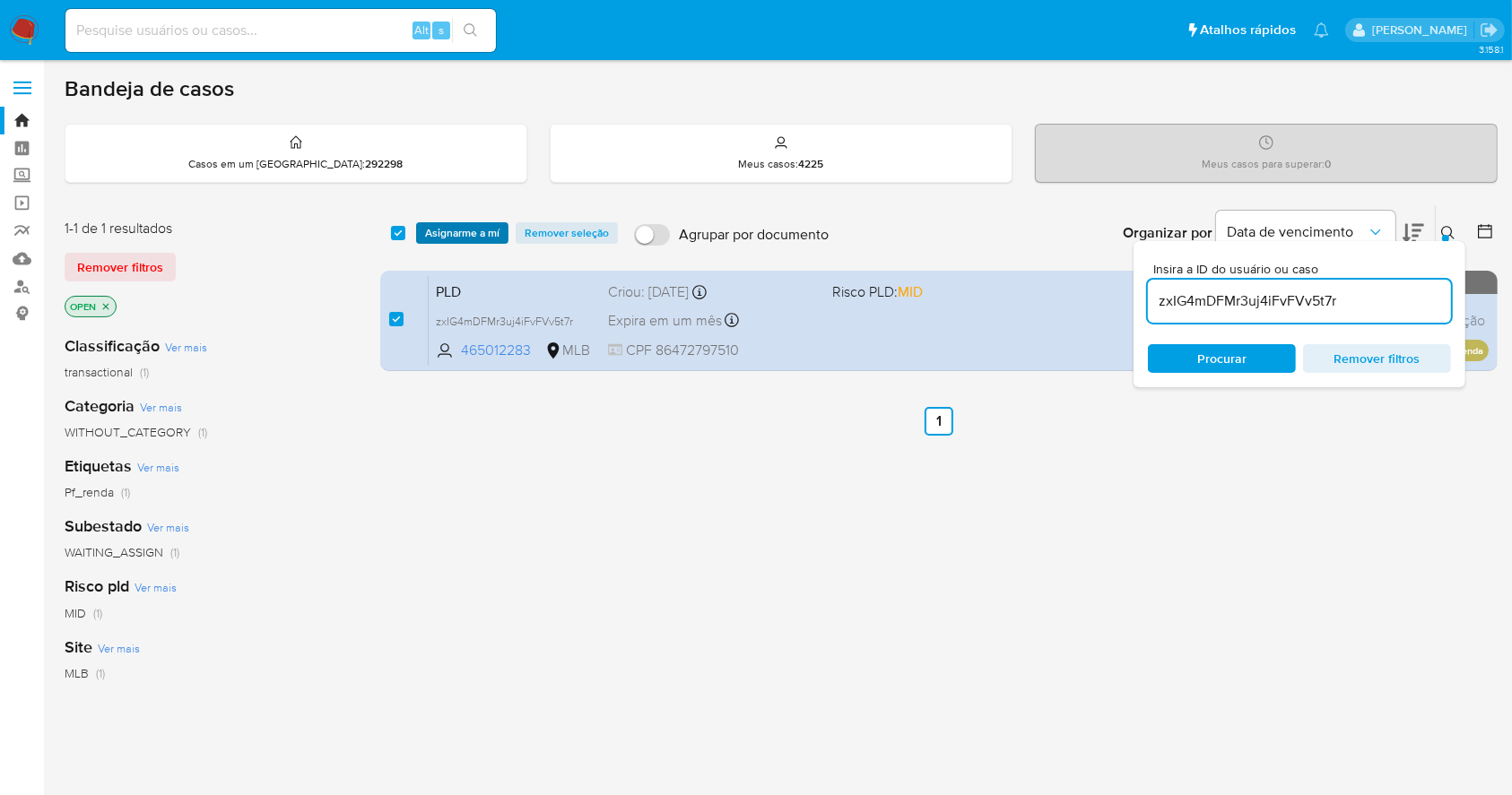
click at [451, 232] on span "Asignarme a mí" at bounding box center [461, 232] width 74 height 18
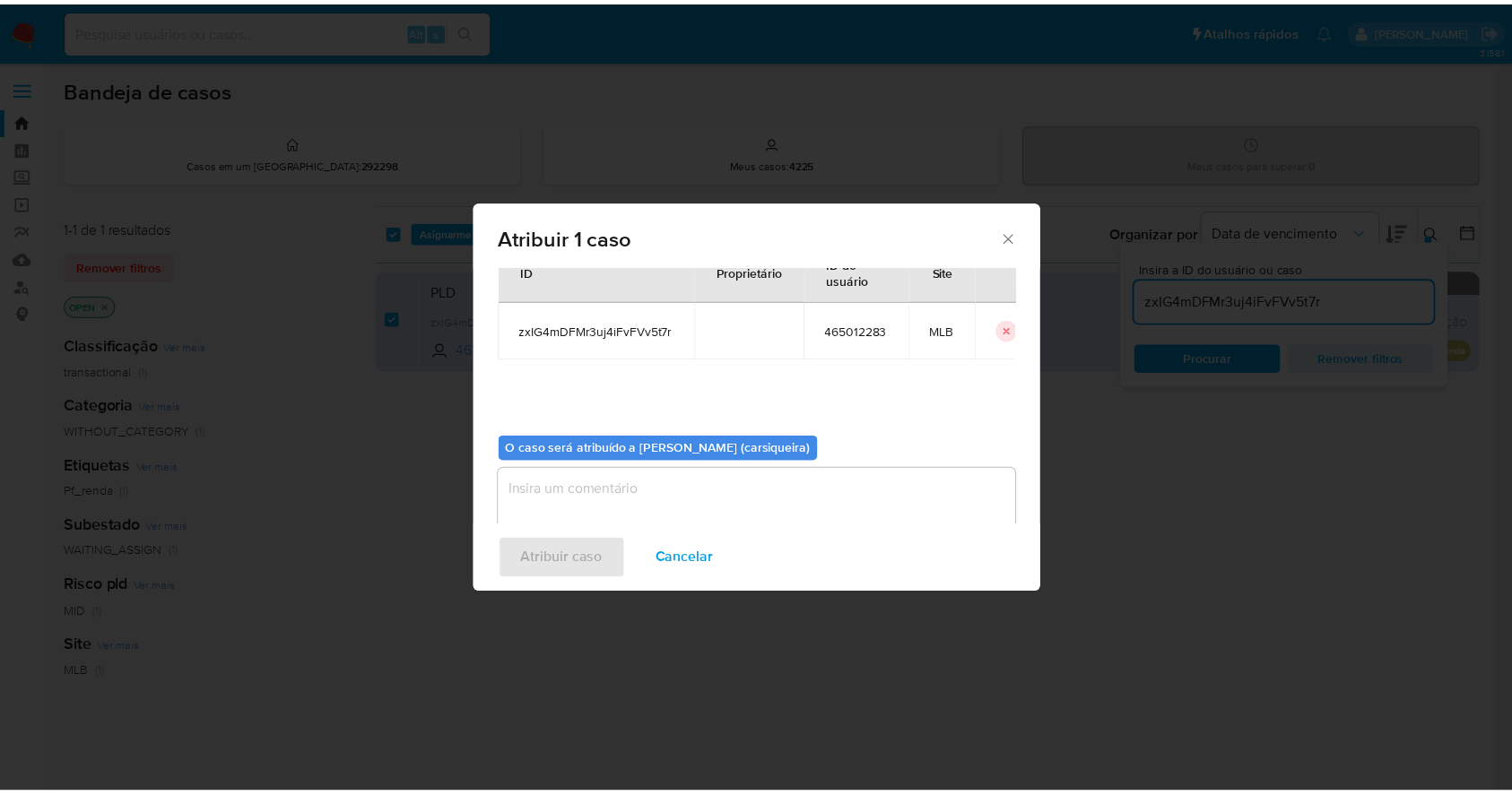
scroll to position [92, 0]
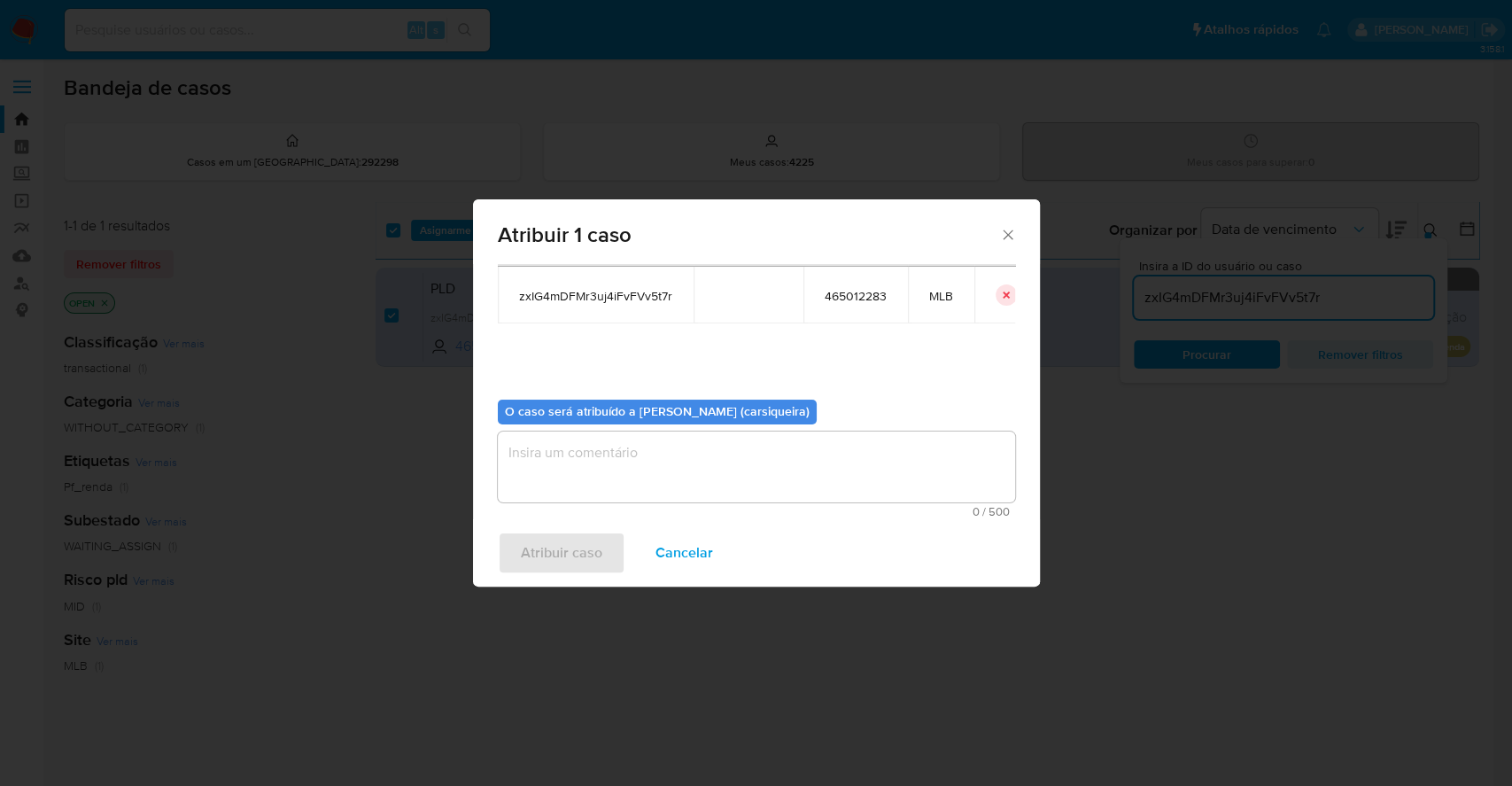
drag, startPoint x: 709, startPoint y: 463, endPoint x: 629, endPoint y: 512, distance: 93.8
click at [709, 463] on textarea "assign-modal" at bounding box center [756, 467] width 517 height 71
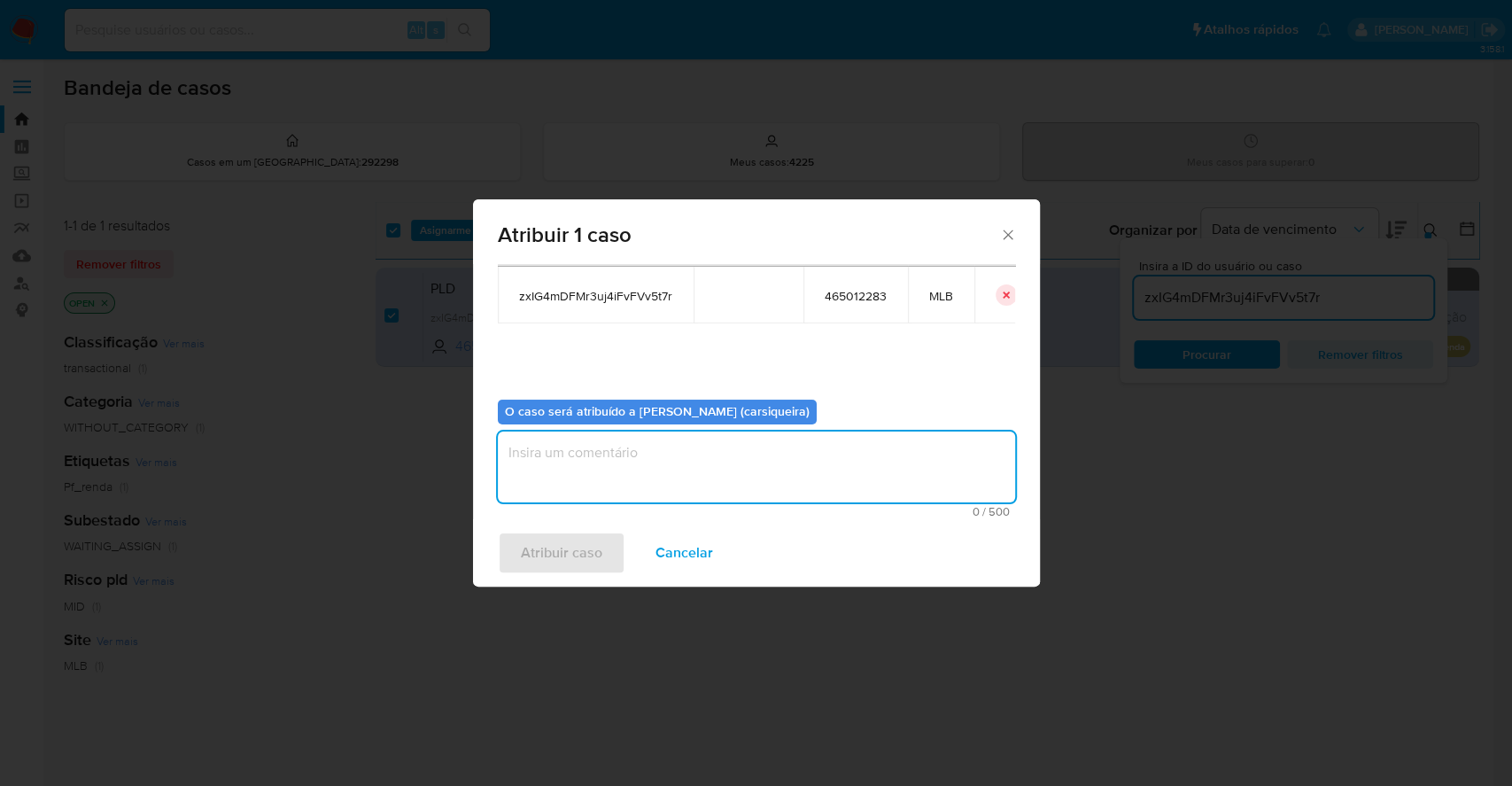
paste textarea "zxIG4mDFMr3uj4iFvFVv5t7r"
type textarea "zxIG4mDFMr3uj4iFvFVv5t7r"
click at [569, 536] on span "Atribuir caso" at bounding box center [562, 552] width 82 height 39
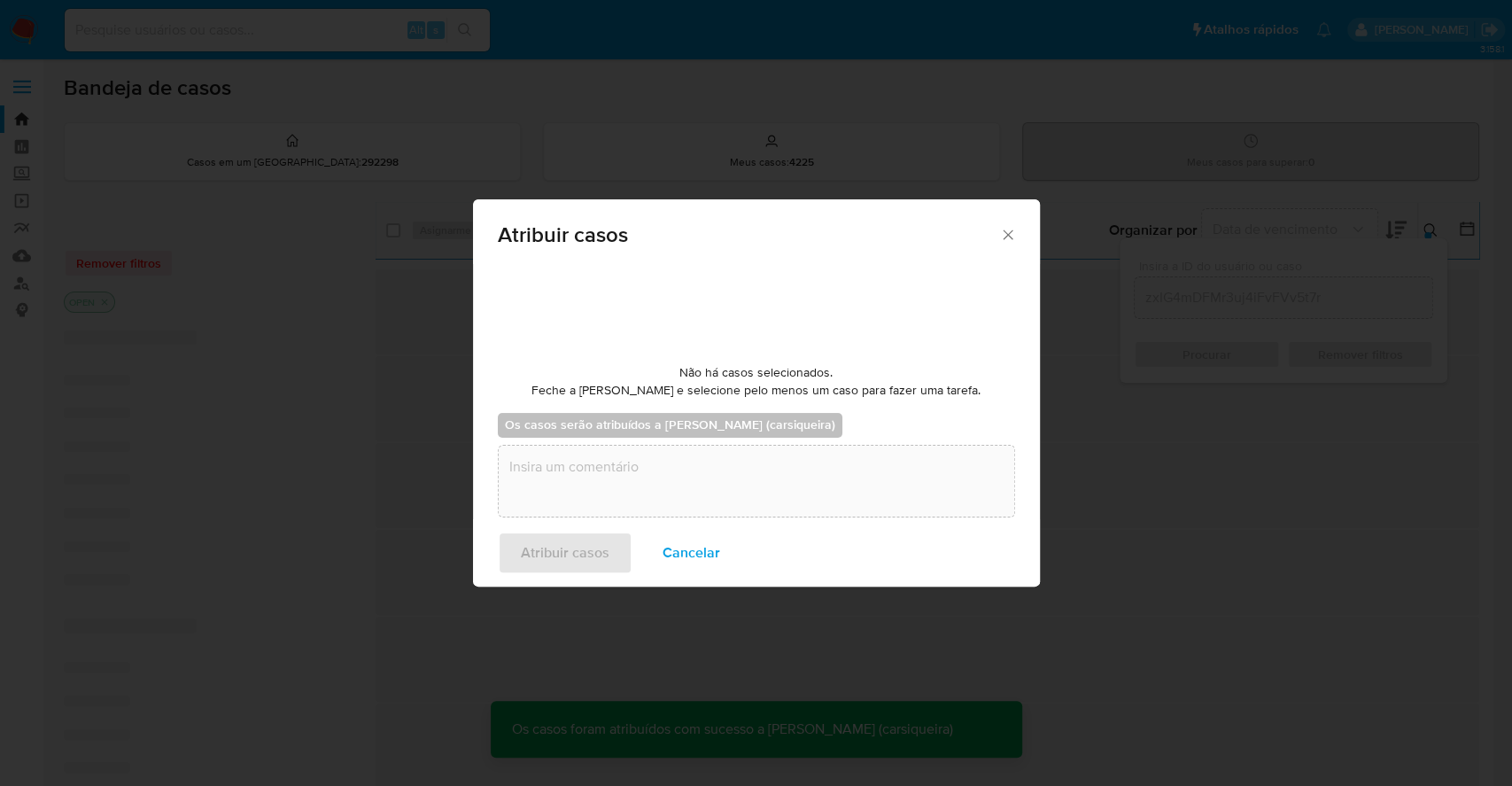
checkbox input "false"
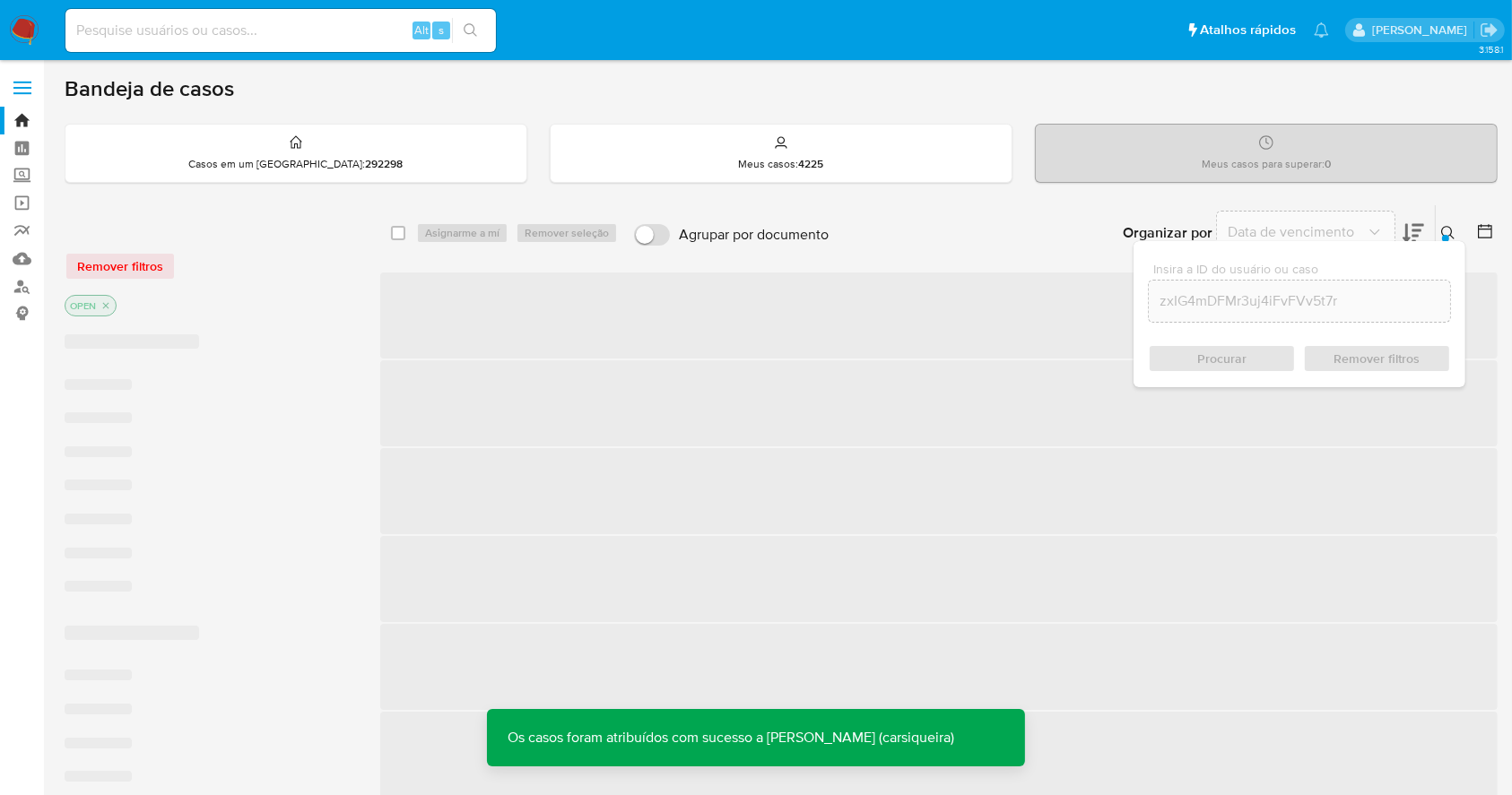
click at [284, 20] on input at bounding box center [280, 31] width 430 height 23
paste input "zxIG4mDFMr3uj4iFvFVv5t7r"
type input "zxIG4mDFMr3uj4iFvFVv5t7r"
click at [478, 27] on button "search-icon" at bounding box center [470, 31] width 37 height 25
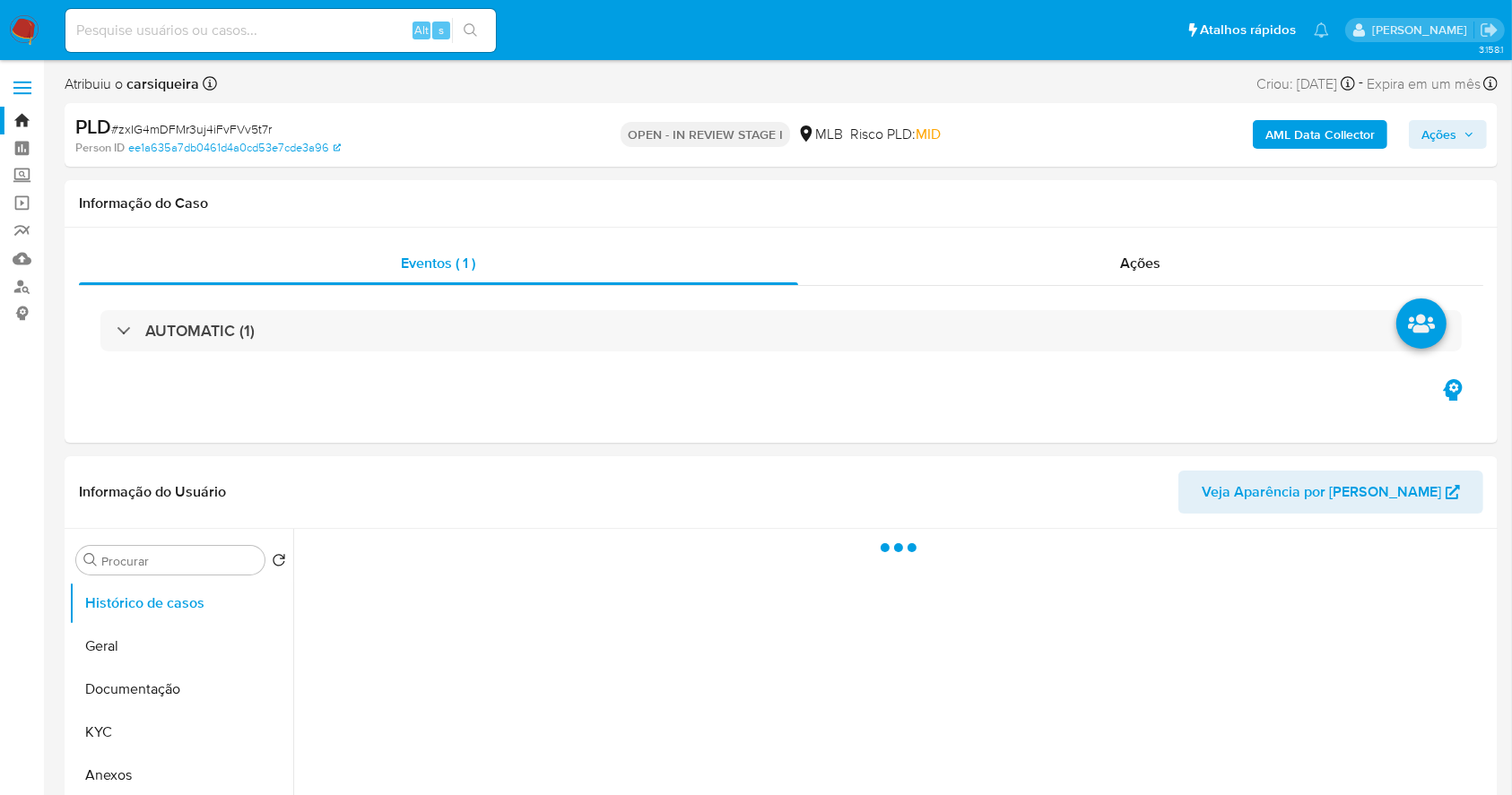
select select "10"
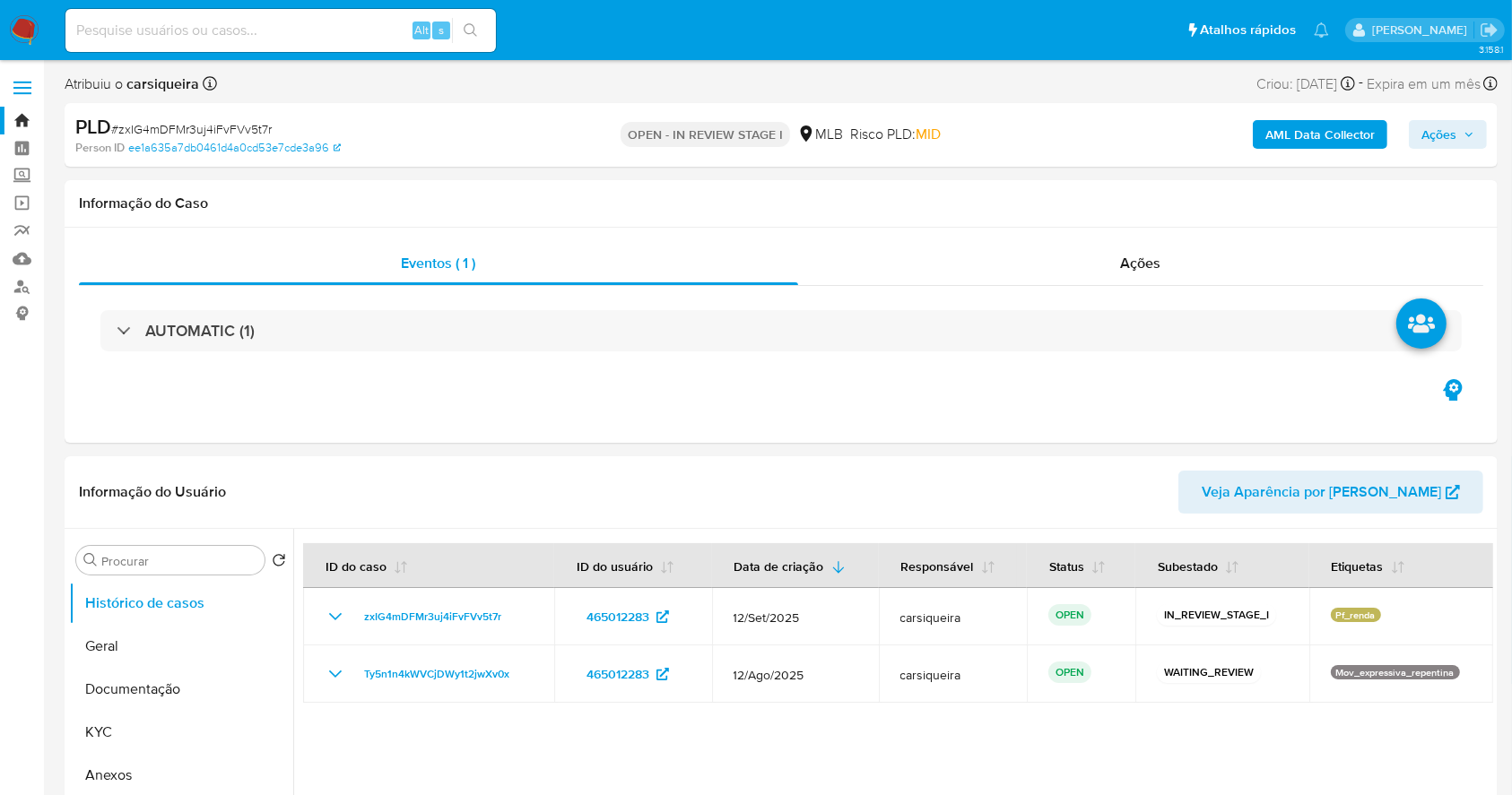
drag, startPoint x: 1439, startPoint y: 130, endPoint x: 1423, endPoint y: 132, distance: 16.1
click at [1423, 132] on span "Ações" at bounding box center [1439, 134] width 35 height 29
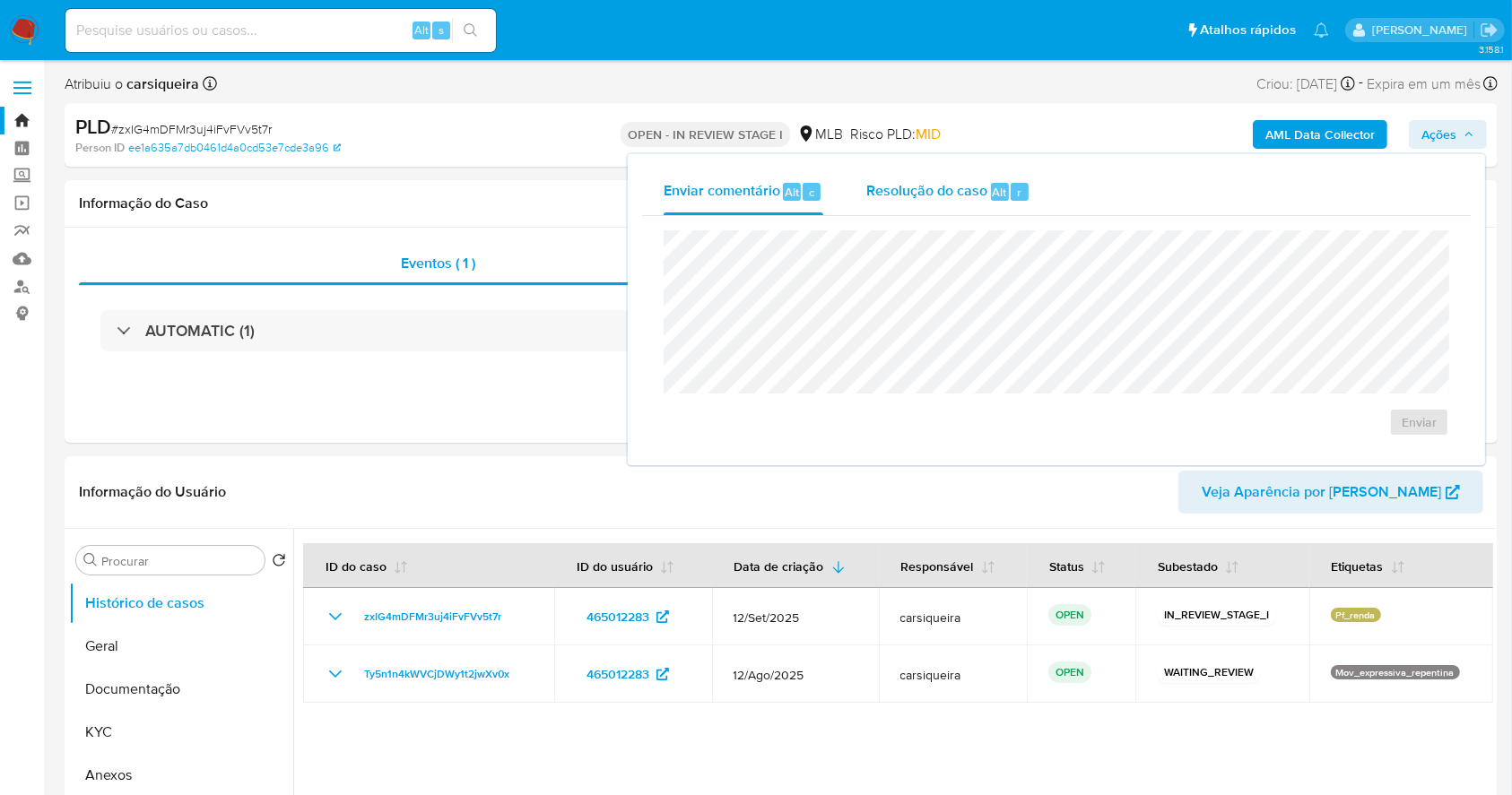
click at [963, 199] on span "Resolução do caso" at bounding box center [927, 191] width 121 height 20
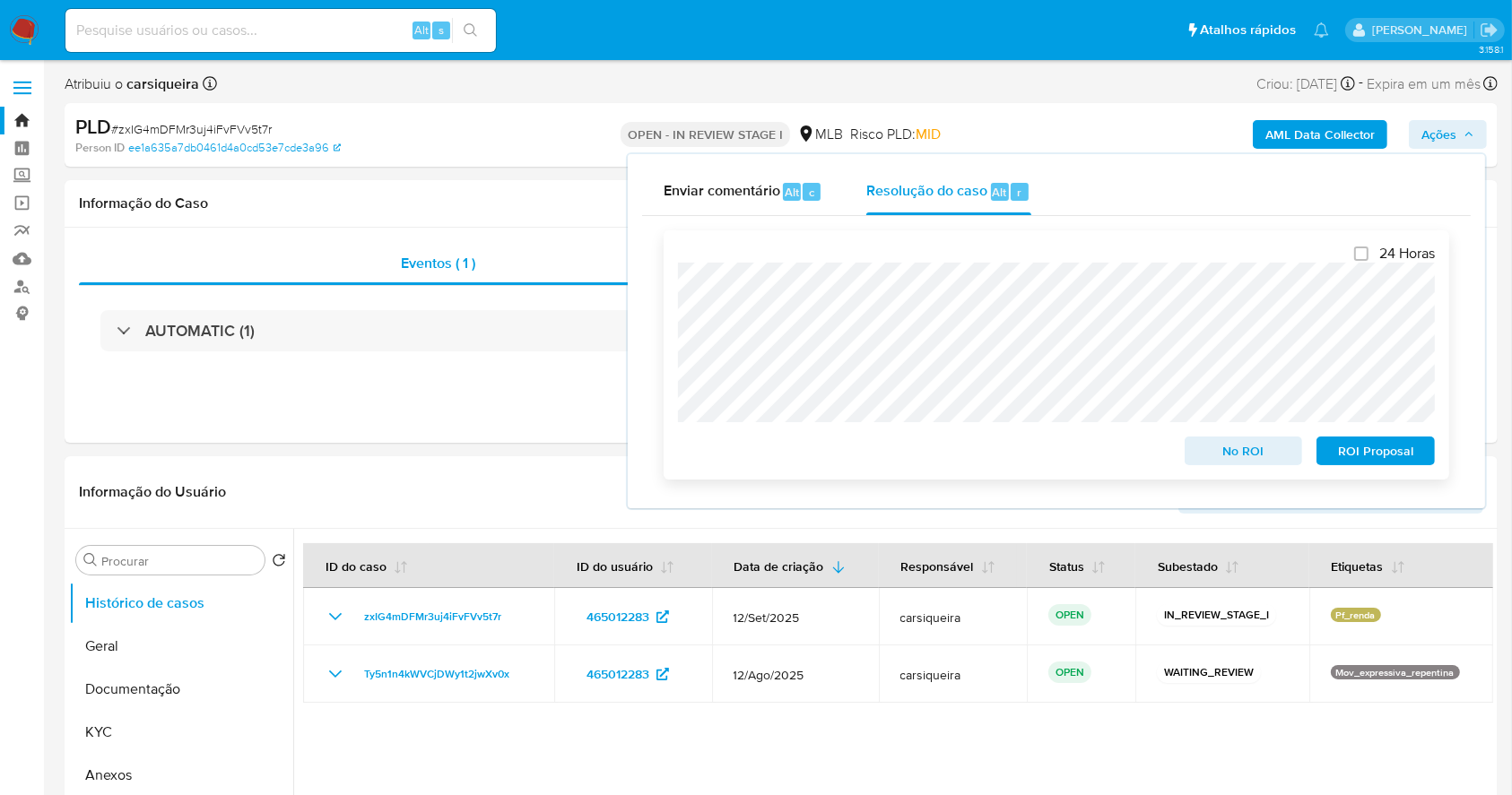
click at [1267, 457] on span "No ROI" at bounding box center [1243, 450] width 93 height 25
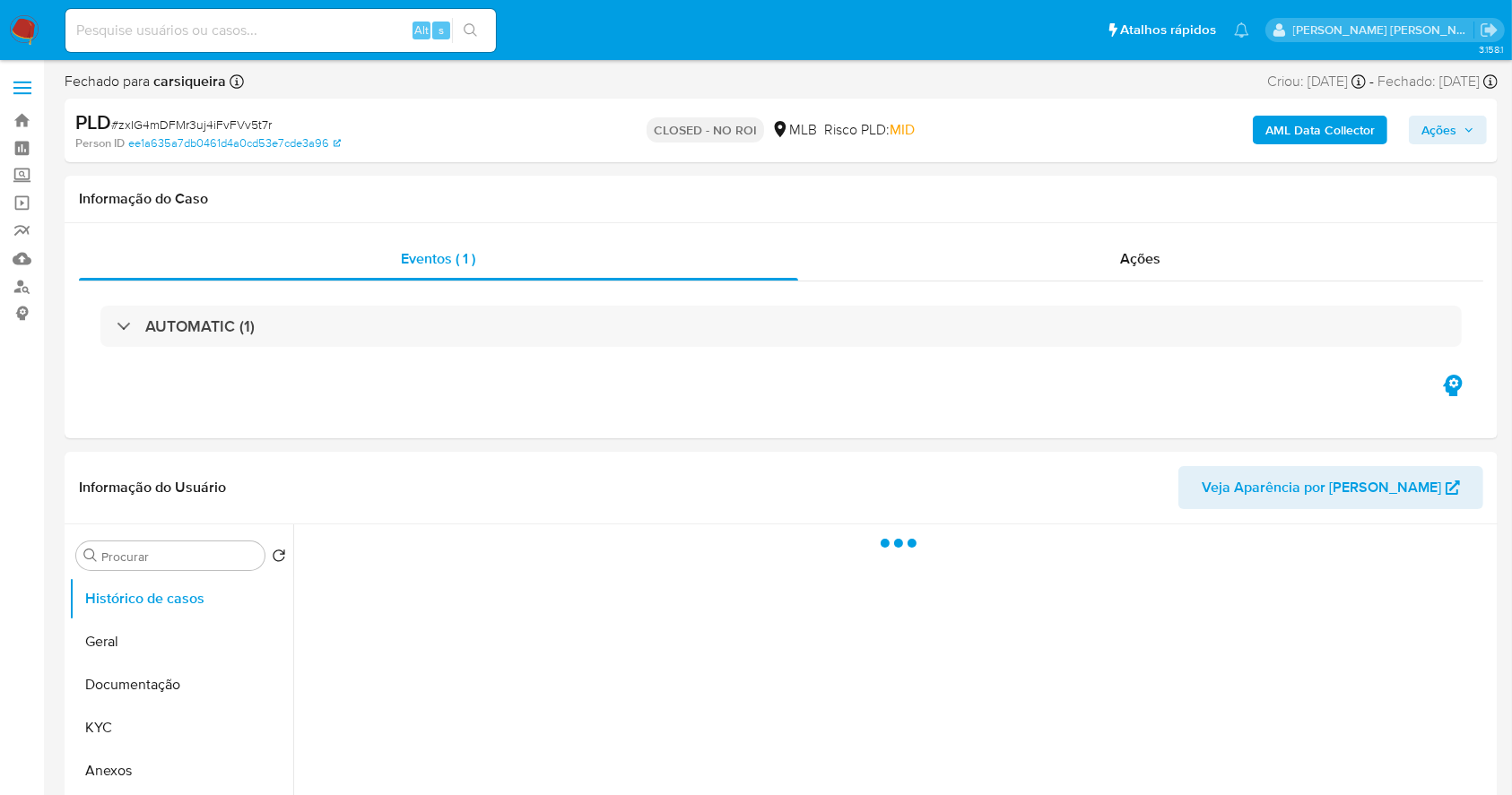
select select "10"
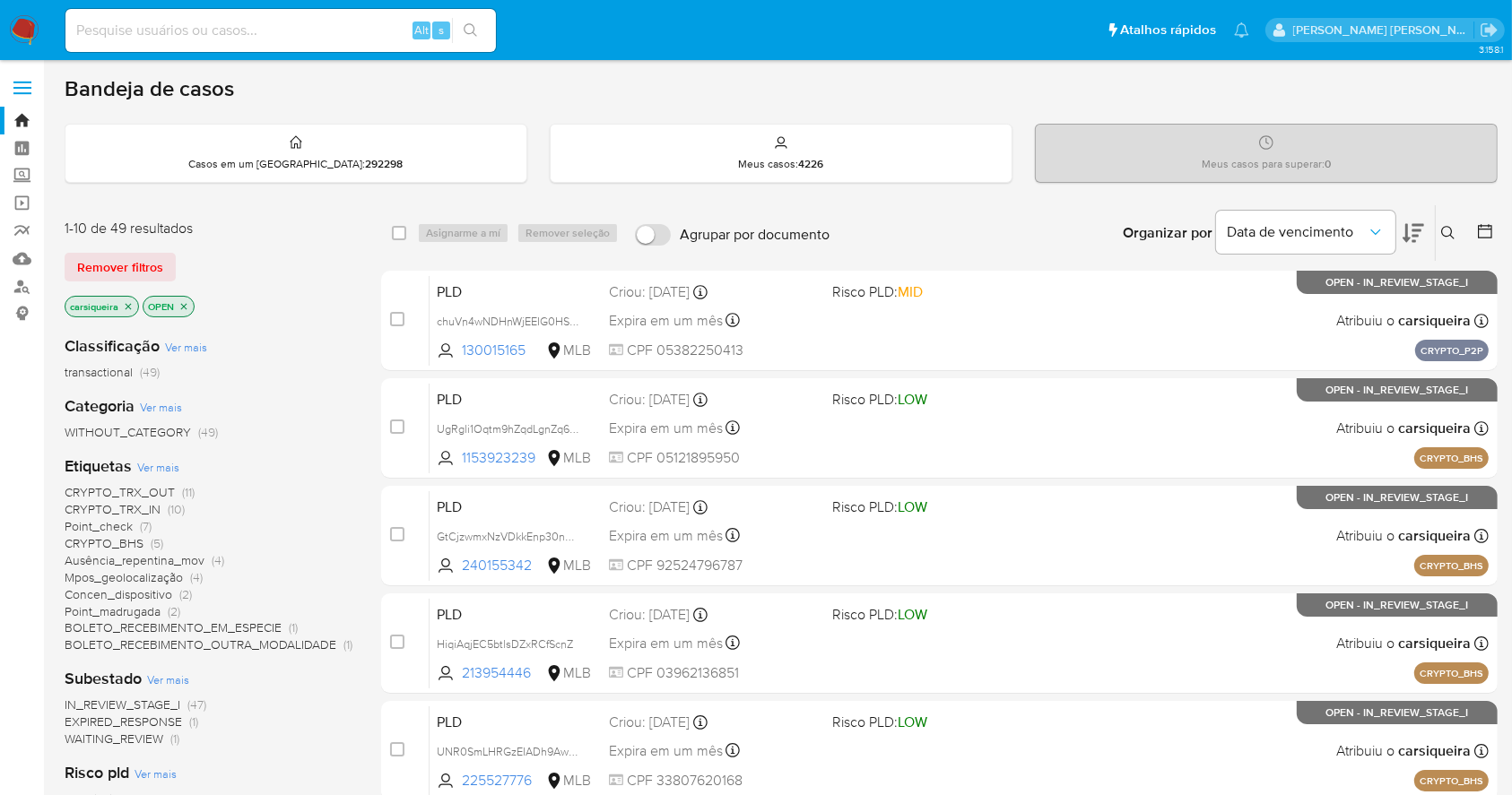
click at [140, 524] on span "(7)" at bounding box center [146, 526] width 12 height 18
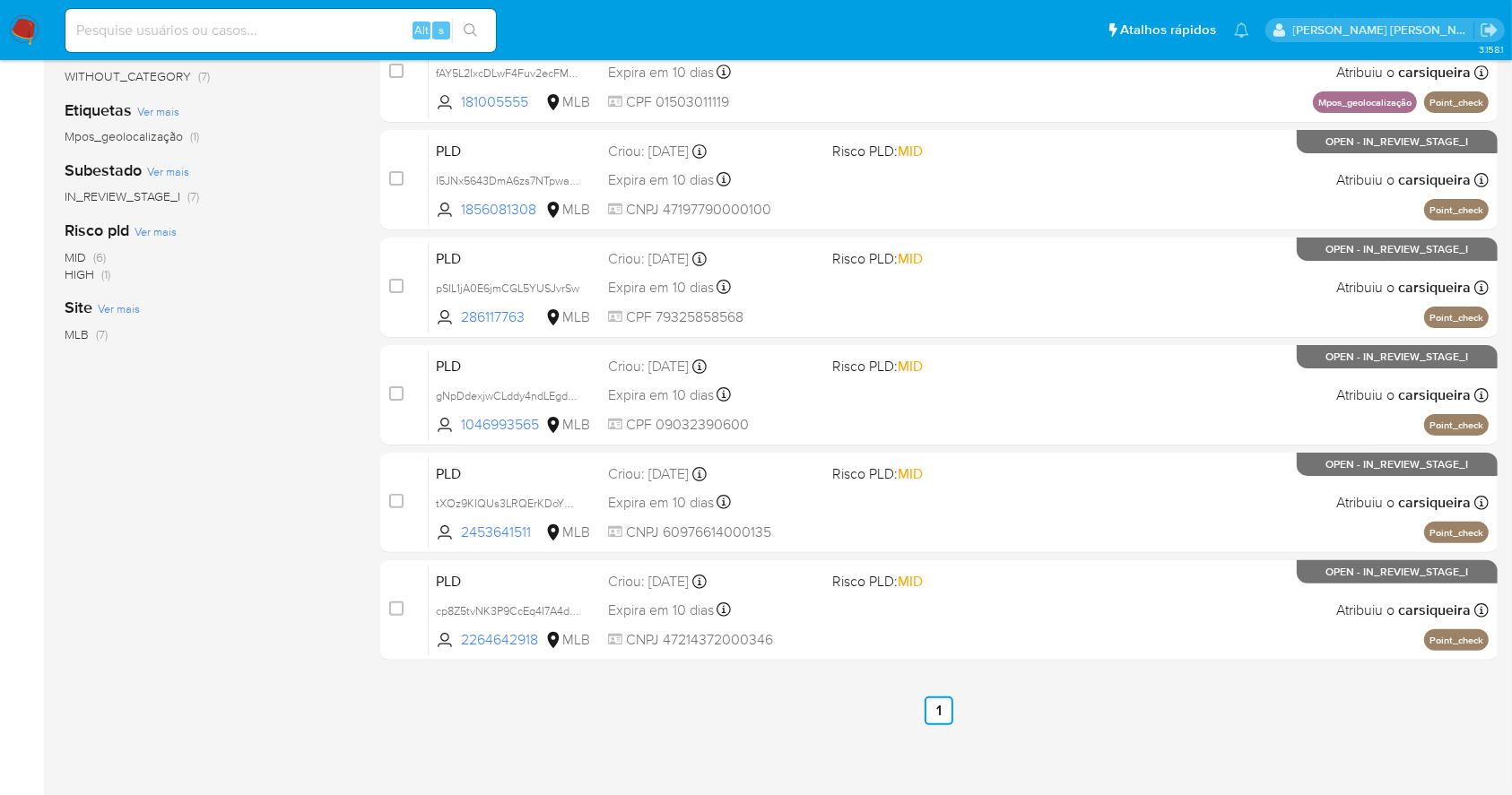
scroll to position [360, 0]
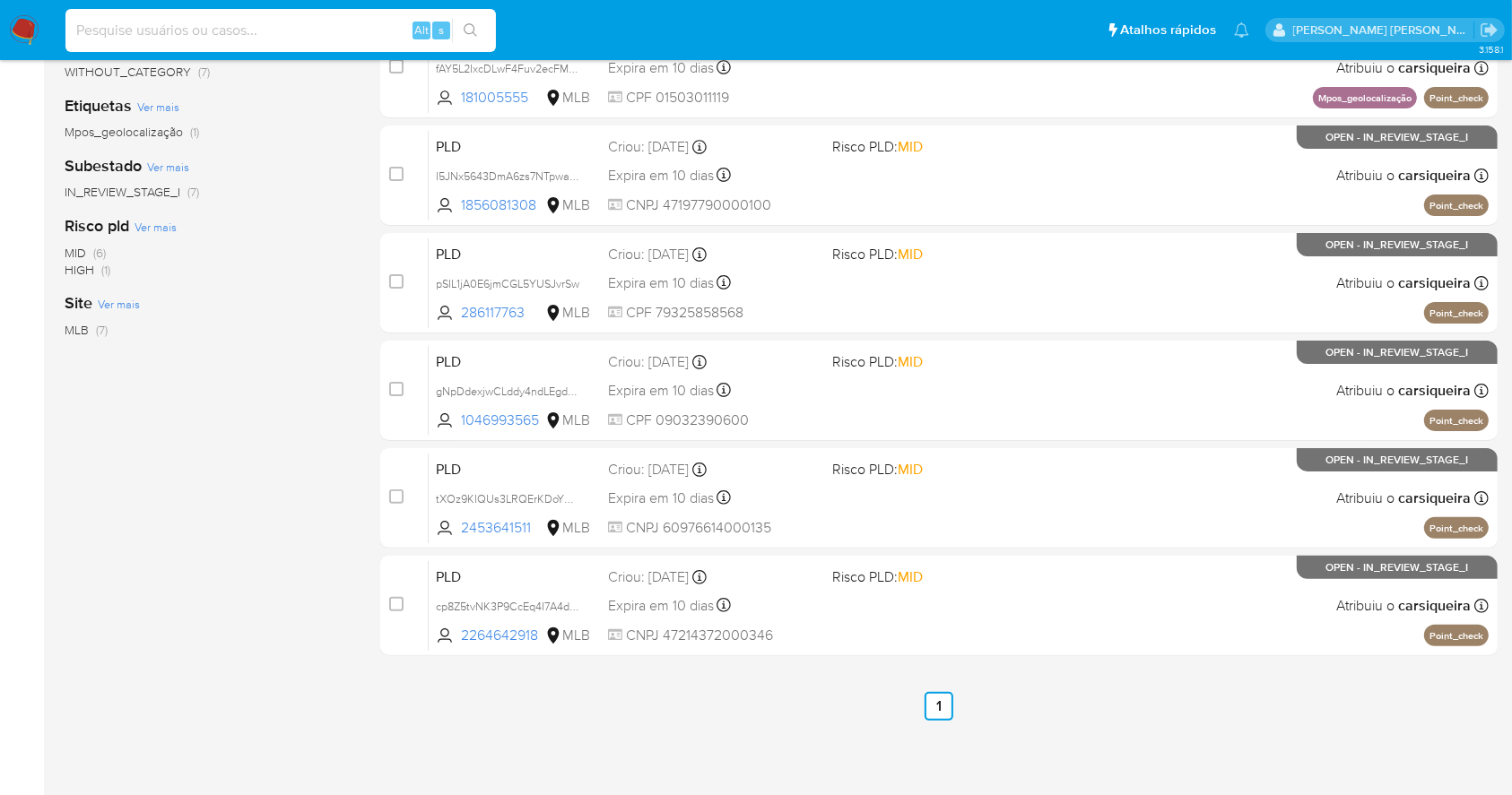
click at [266, 25] on input at bounding box center [280, 31] width 430 height 23
paste input "lgizitKfmjvsdYbgdjCadtNT"
type input "lgizitKfmjvsdYbgdjCadtNT"
click at [469, 23] on icon "search-icon" at bounding box center [471, 30] width 14 height 14
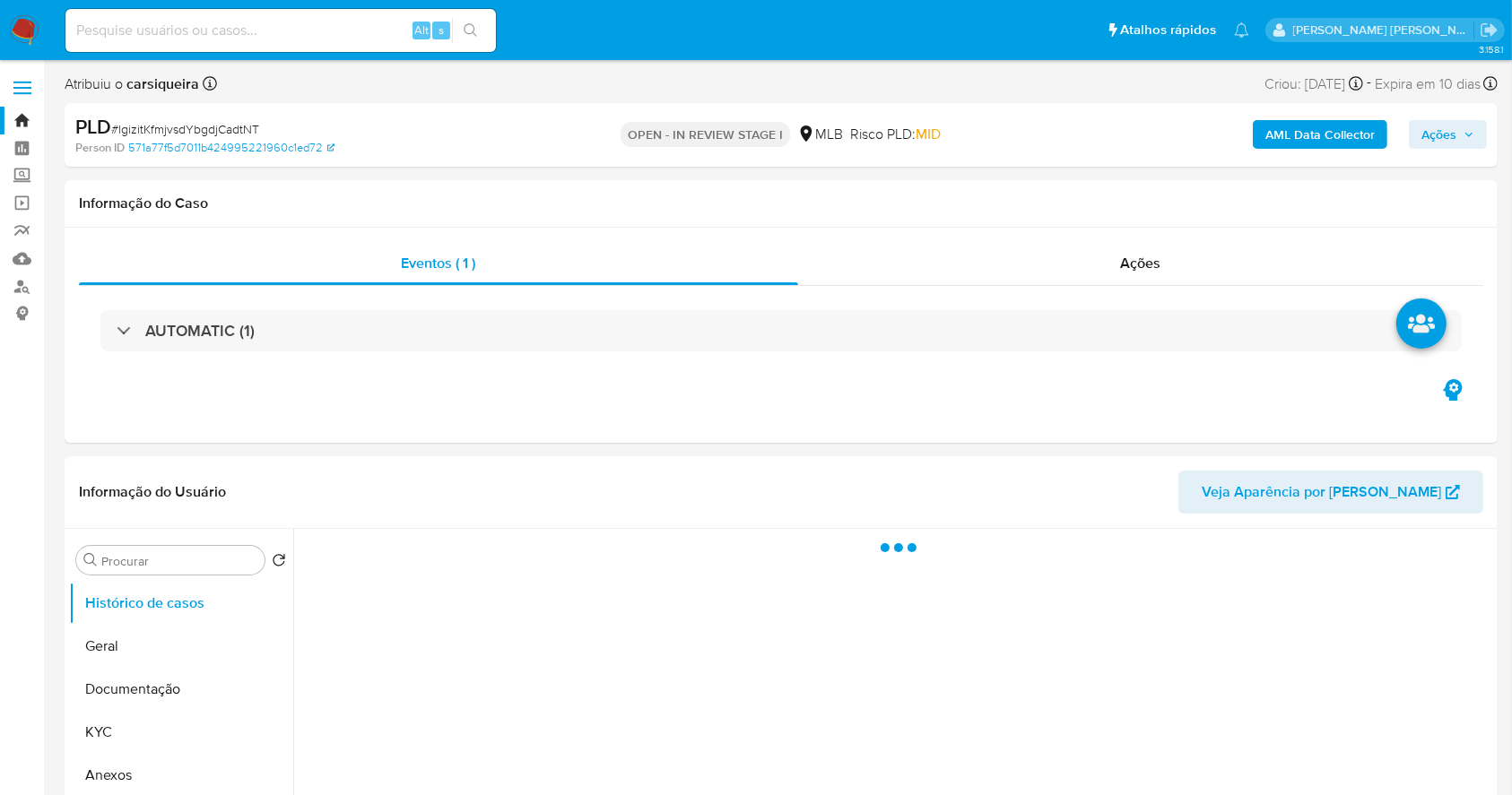
select select "10"
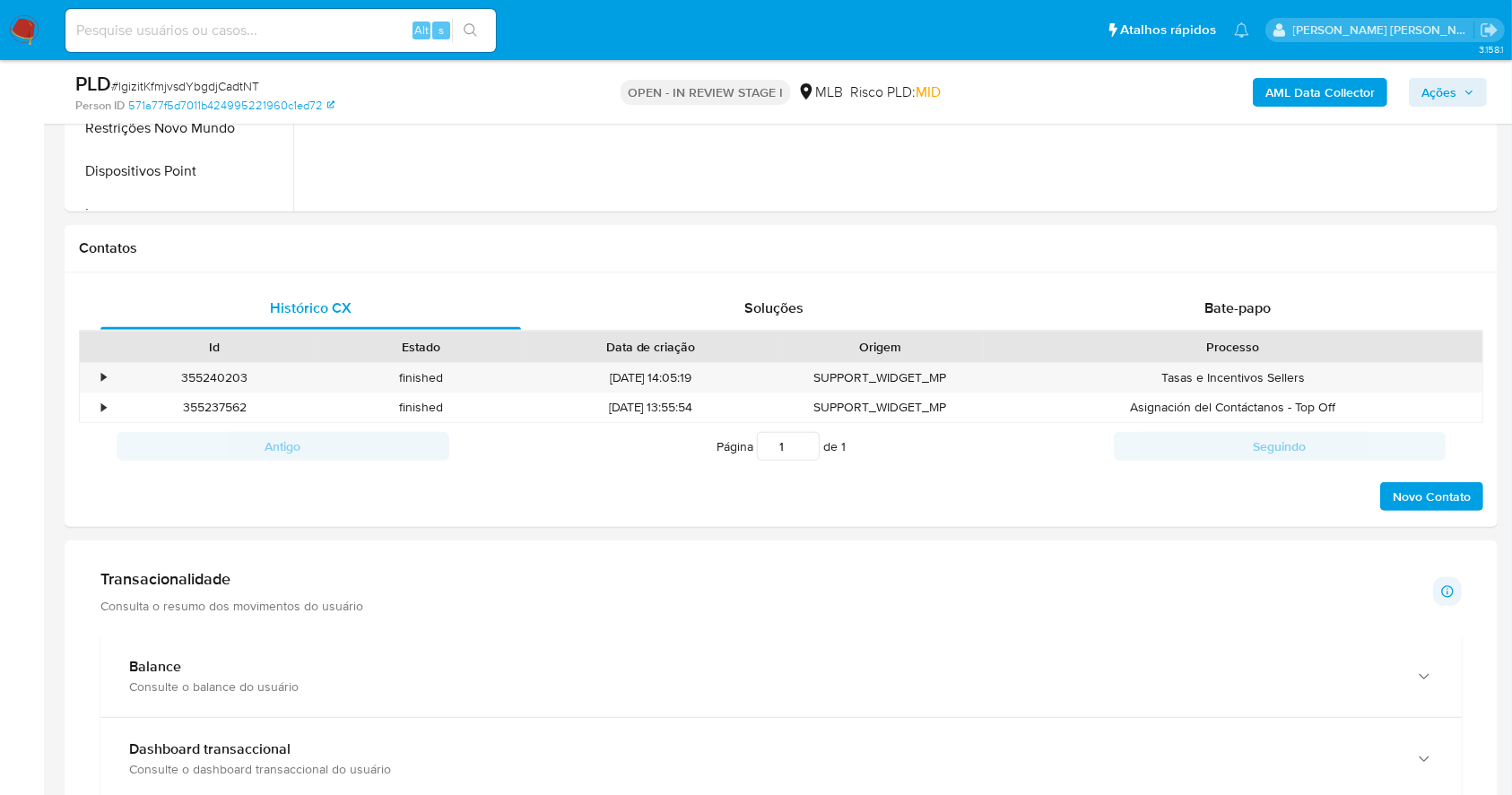
scroll to position [717, 0]
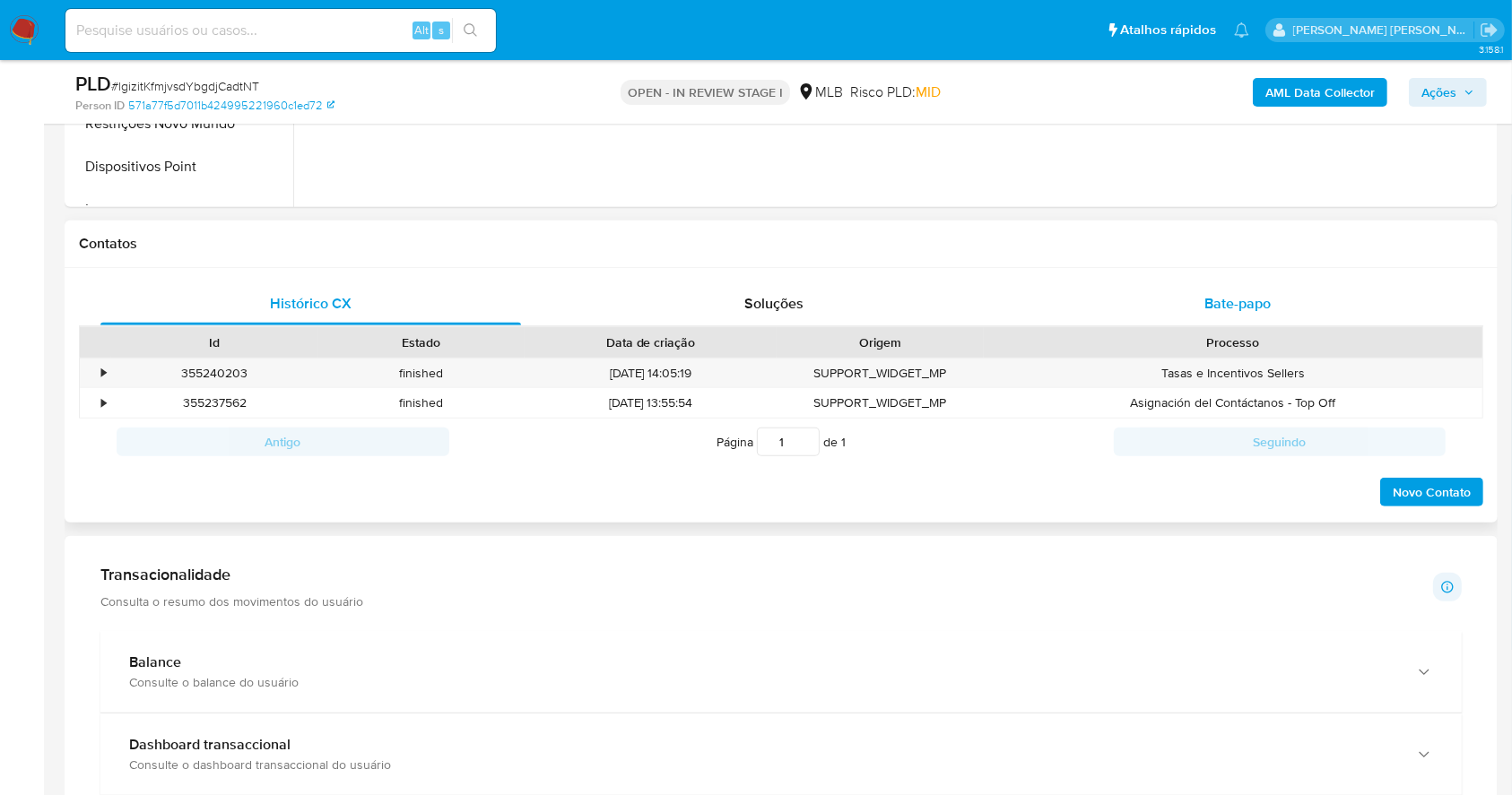
click at [1249, 298] on span "Bate-papo" at bounding box center [1237, 302] width 66 height 20
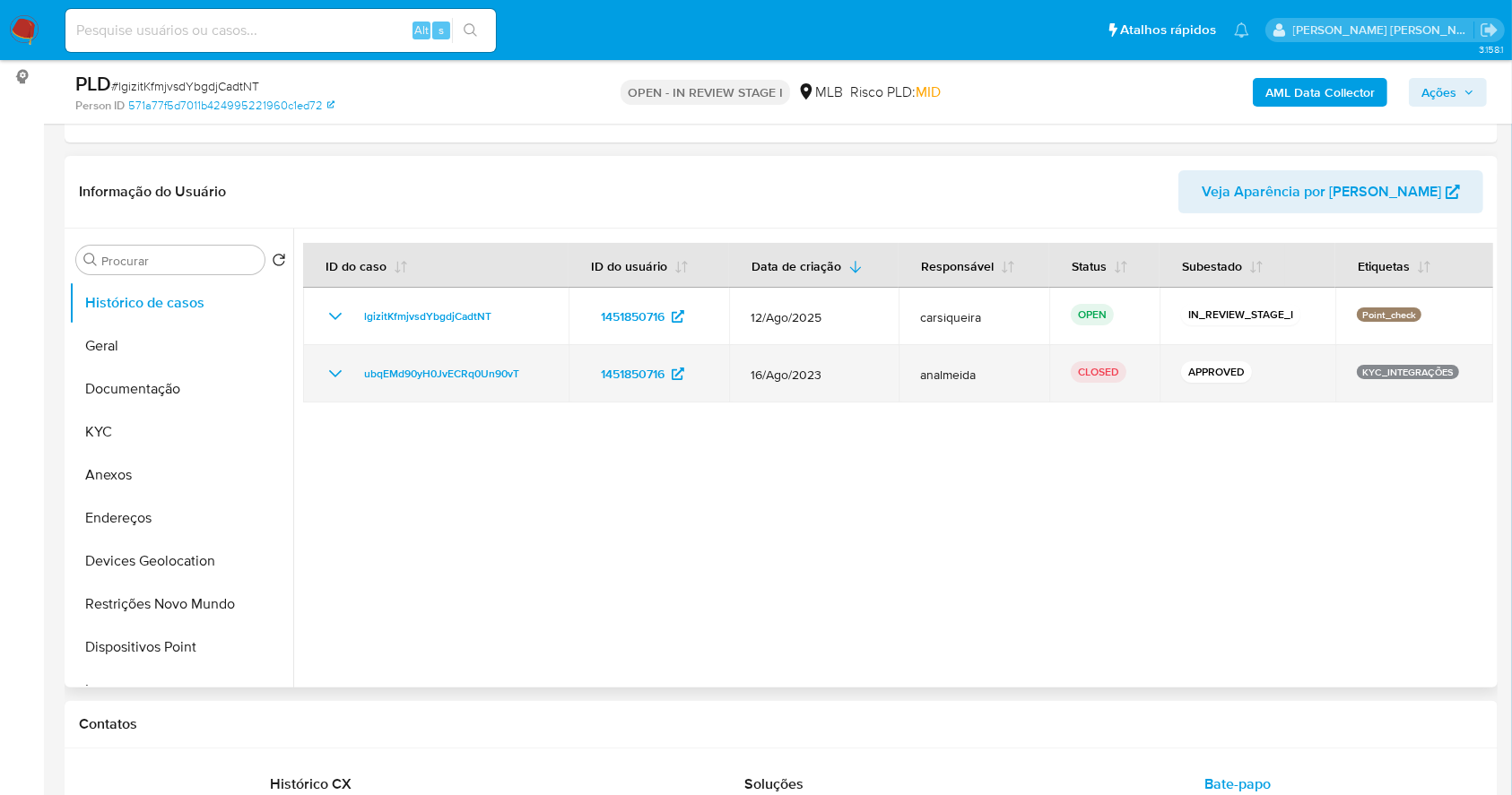
scroll to position [234, 0]
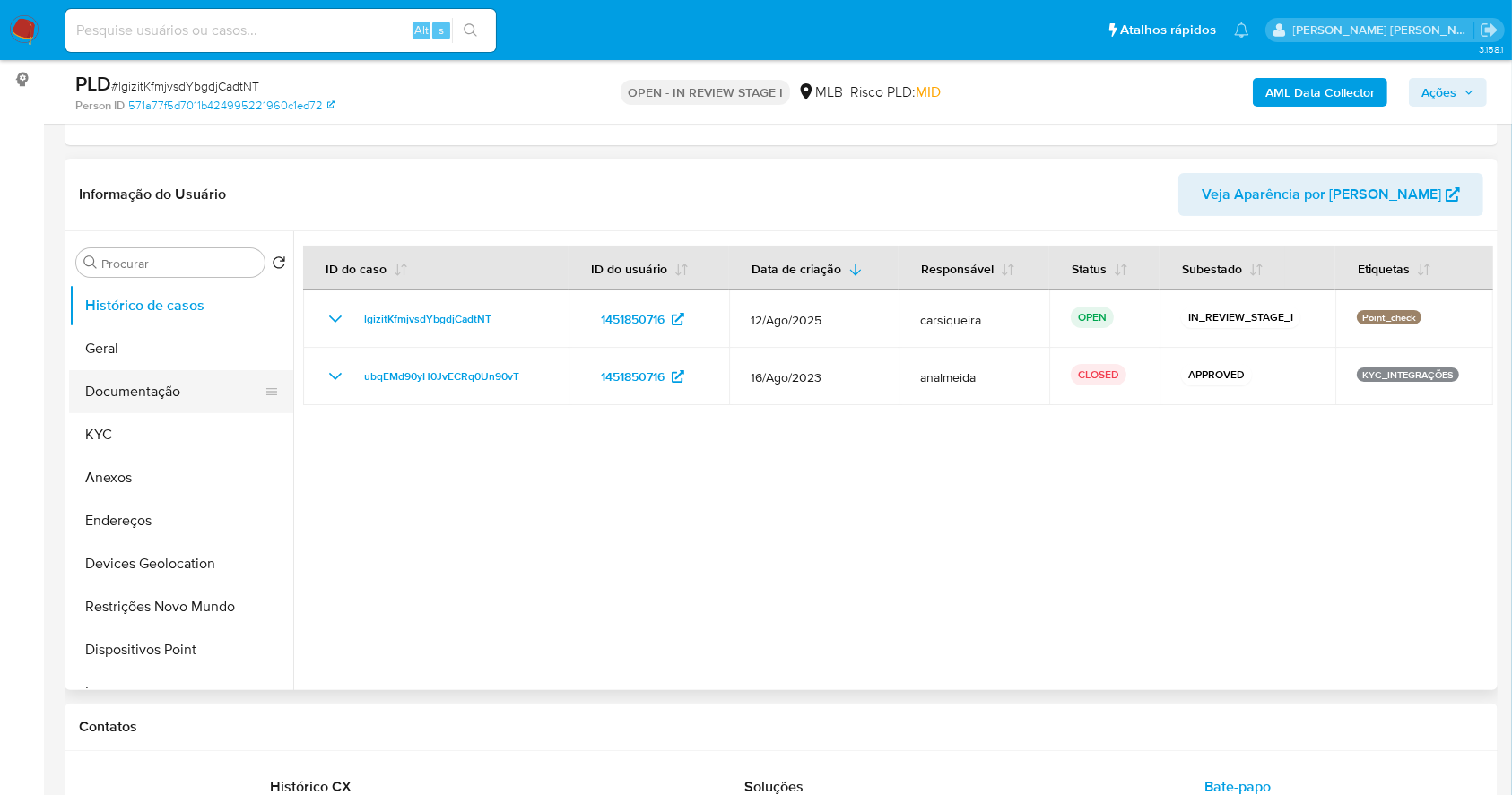
click at [168, 385] on button "Documentação" at bounding box center [174, 392] width 209 height 43
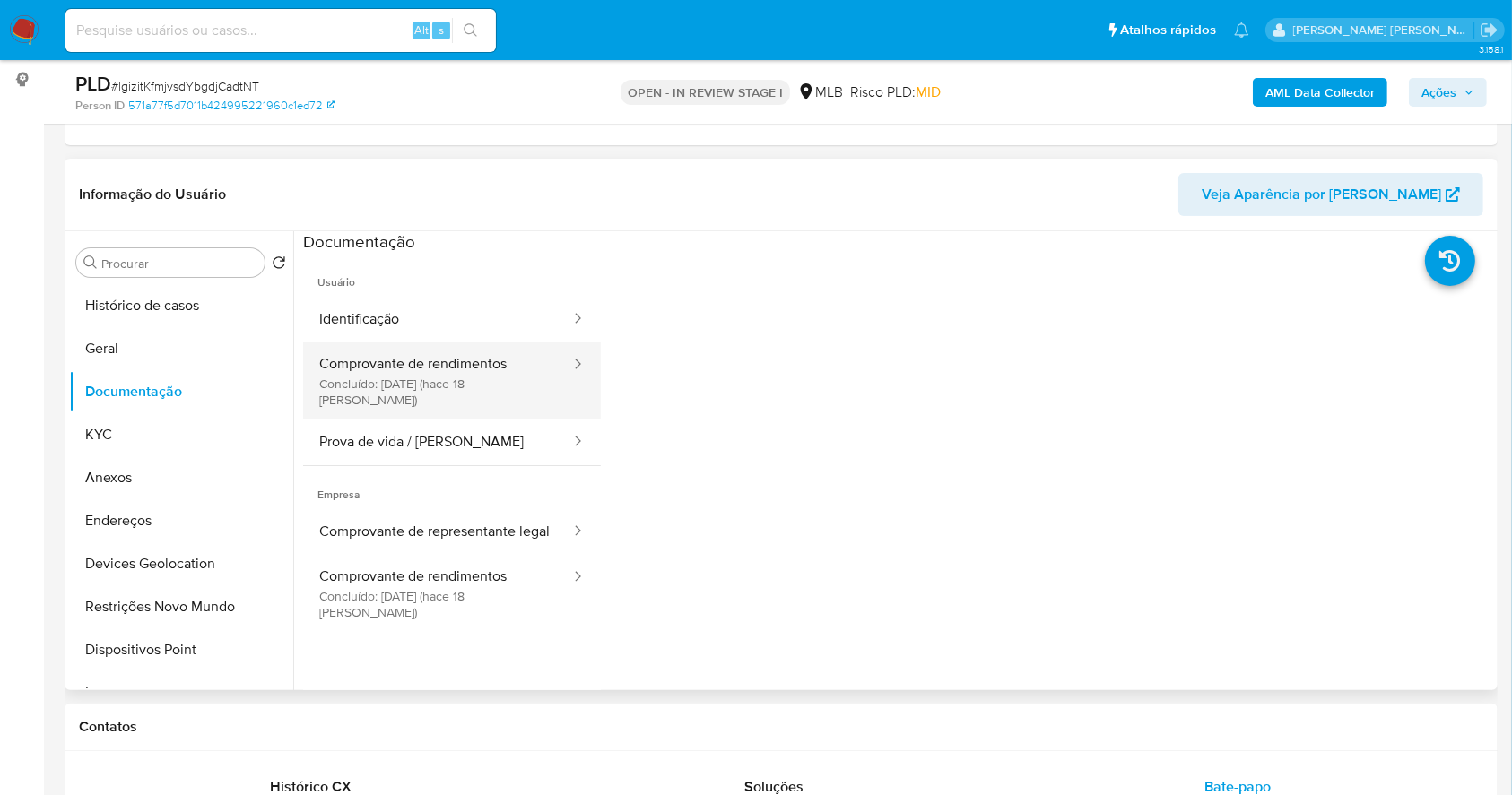
click at [476, 371] on button "Comprovante de rendimentos Concluído: 28/08/2025 (hace 18 días)" at bounding box center [438, 381] width 269 height 77
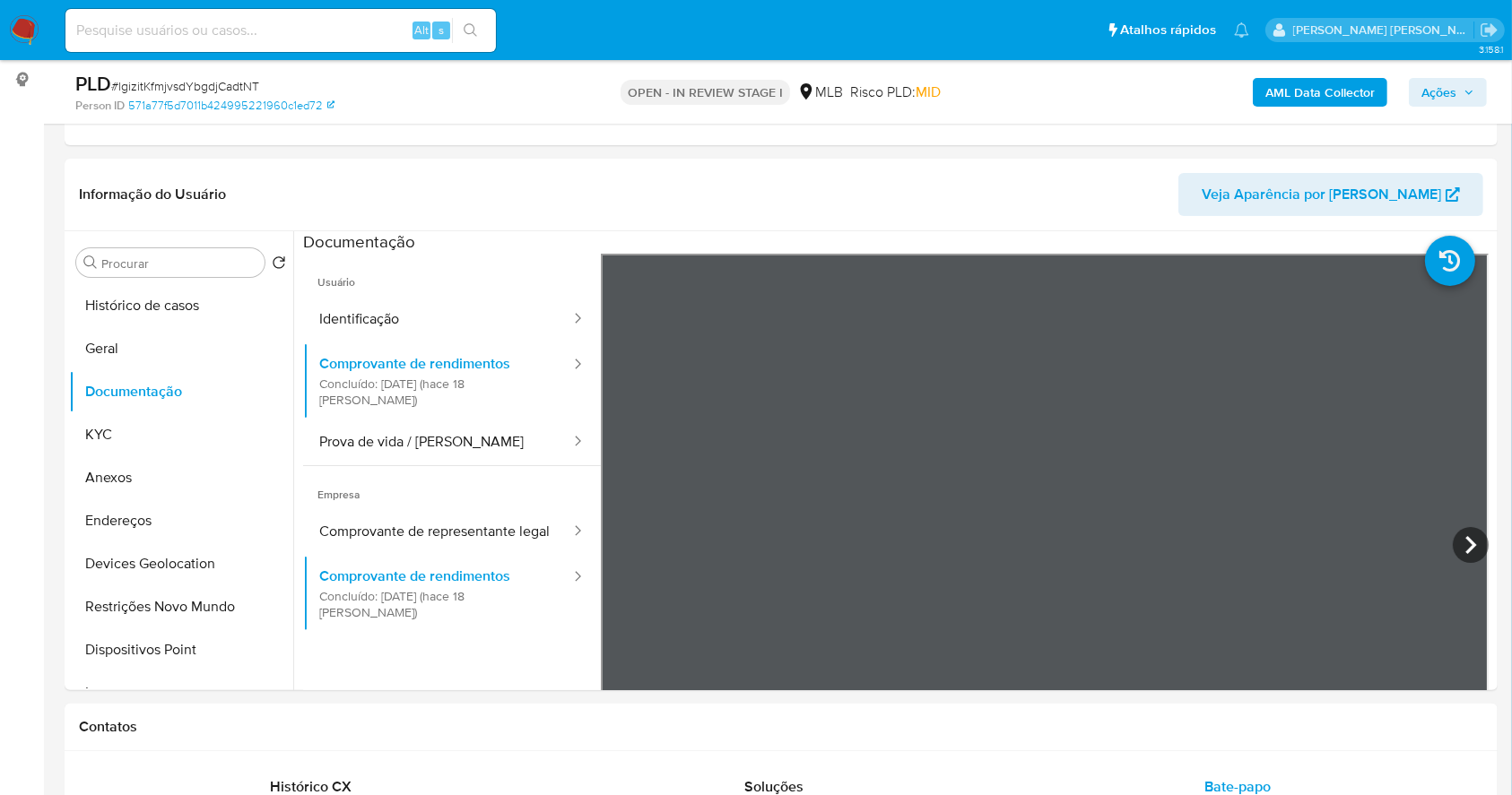
click at [228, 26] on input at bounding box center [280, 31] width 430 height 23
paste input "lgizitKfmjvsdYbgdjCadtNT"
type input "lgizitKfmjvsdYbgdjCadtNT"
click at [470, 23] on icon "search-icon" at bounding box center [471, 30] width 14 height 14
click at [167, 331] on button "Geral" at bounding box center [174, 349] width 209 height 43
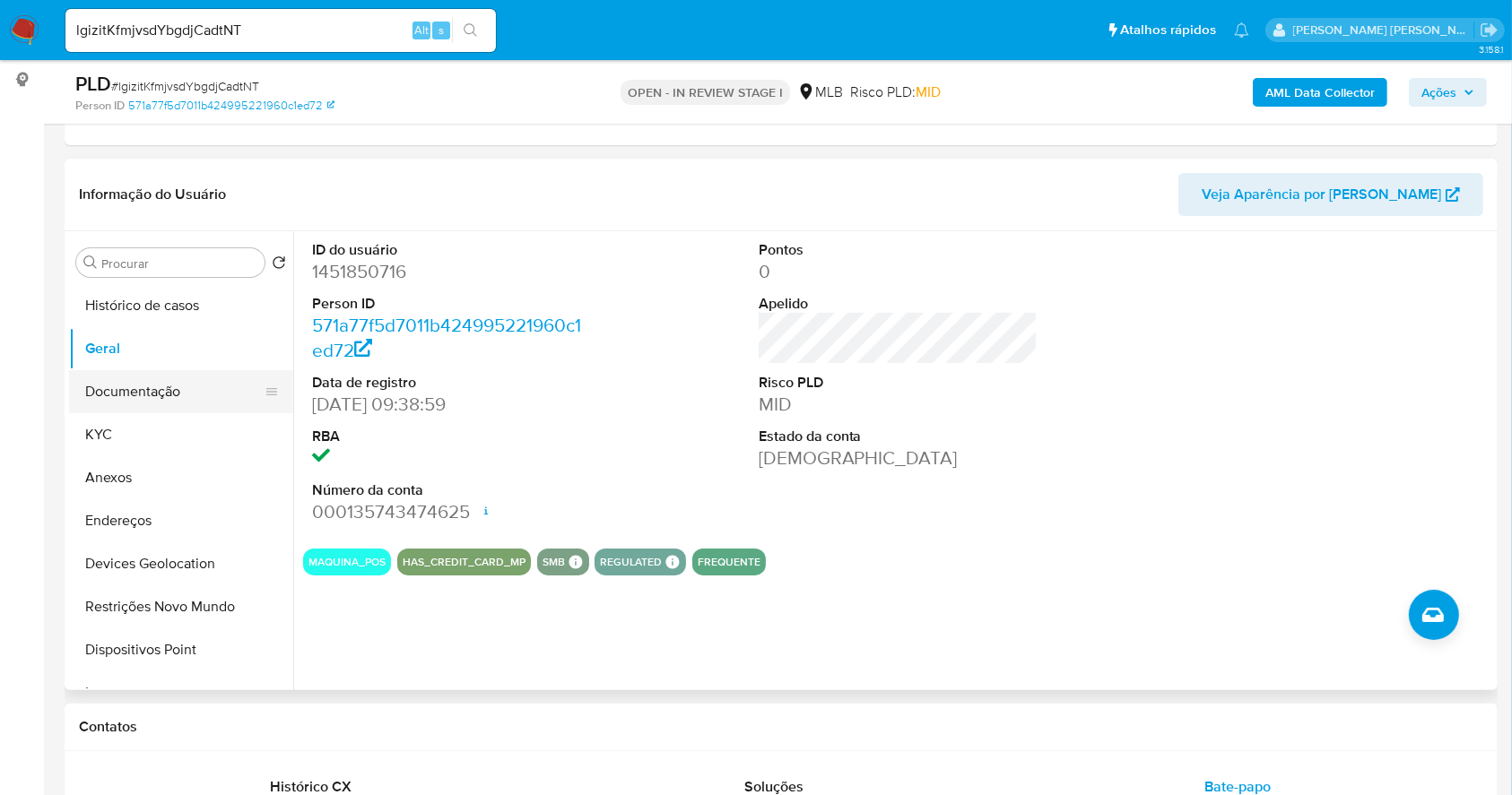
click at [141, 378] on button "Documentação" at bounding box center [174, 392] width 209 height 43
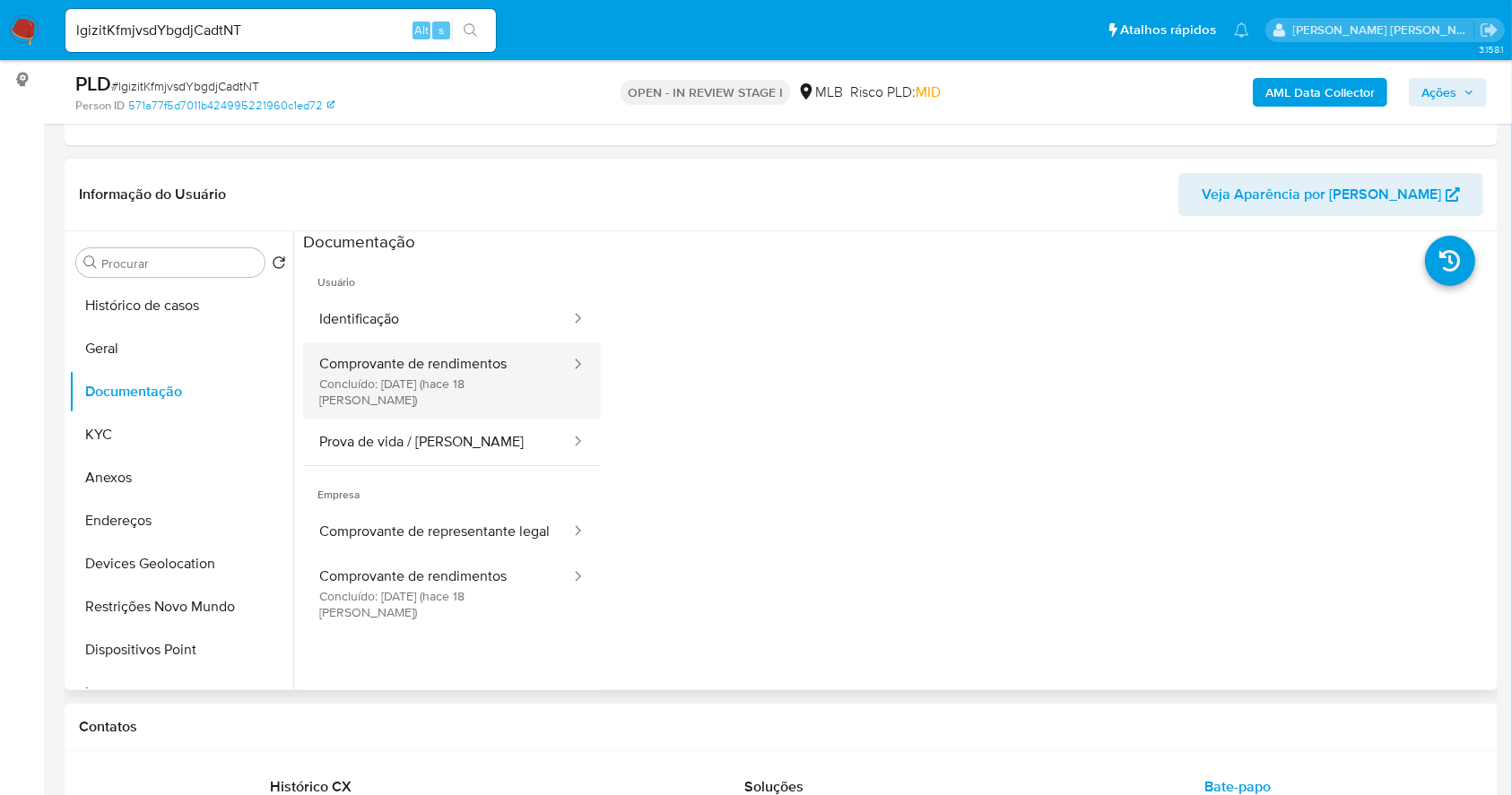
click at [509, 384] on button "Comprovante de rendimentos Concluído: 28/08/2025 (hace 18 días)" at bounding box center [438, 381] width 269 height 77
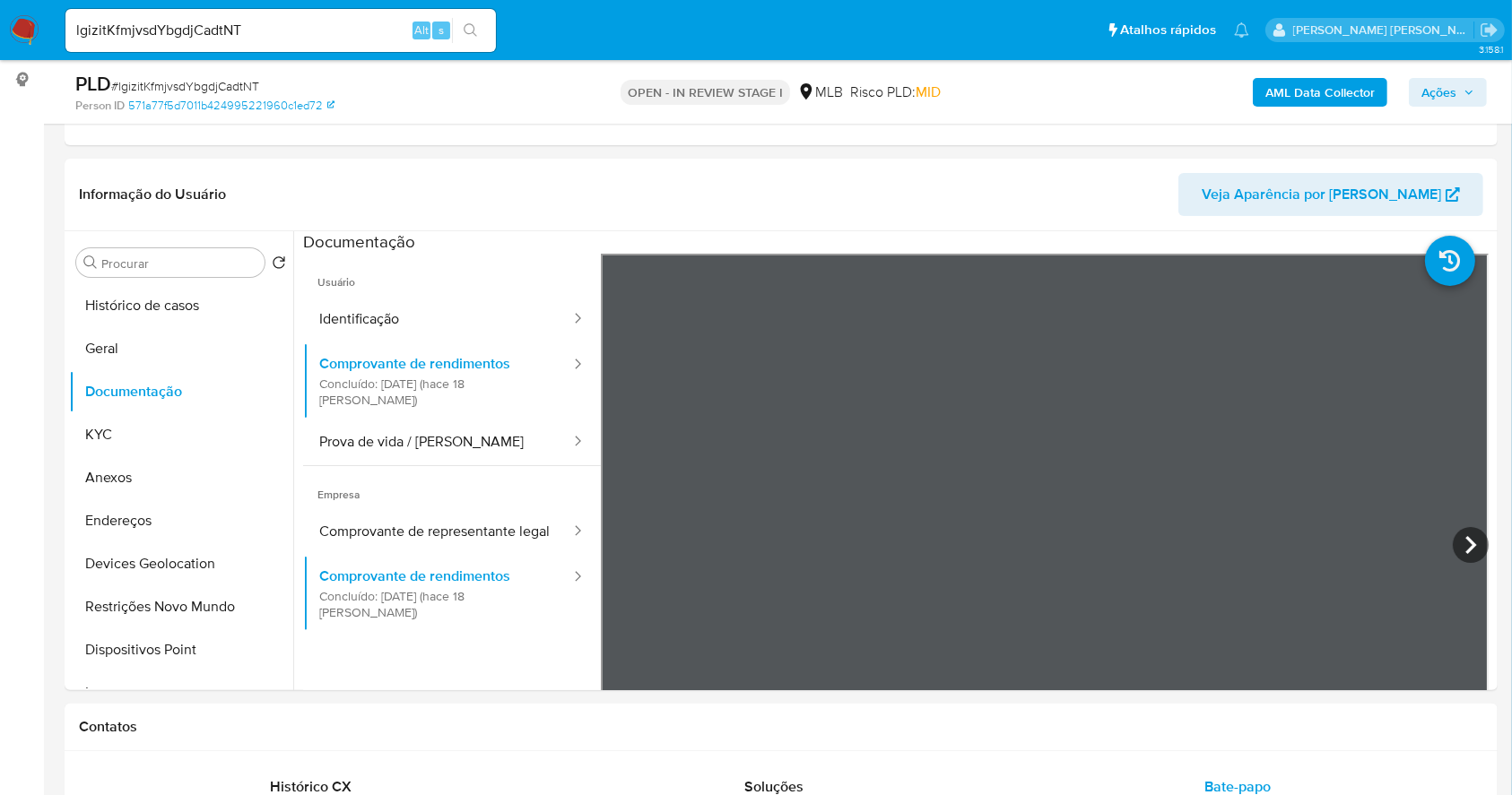
click at [1317, 100] on b "AML Data Collector" at bounding box center [1320, 92] width 110 height 29
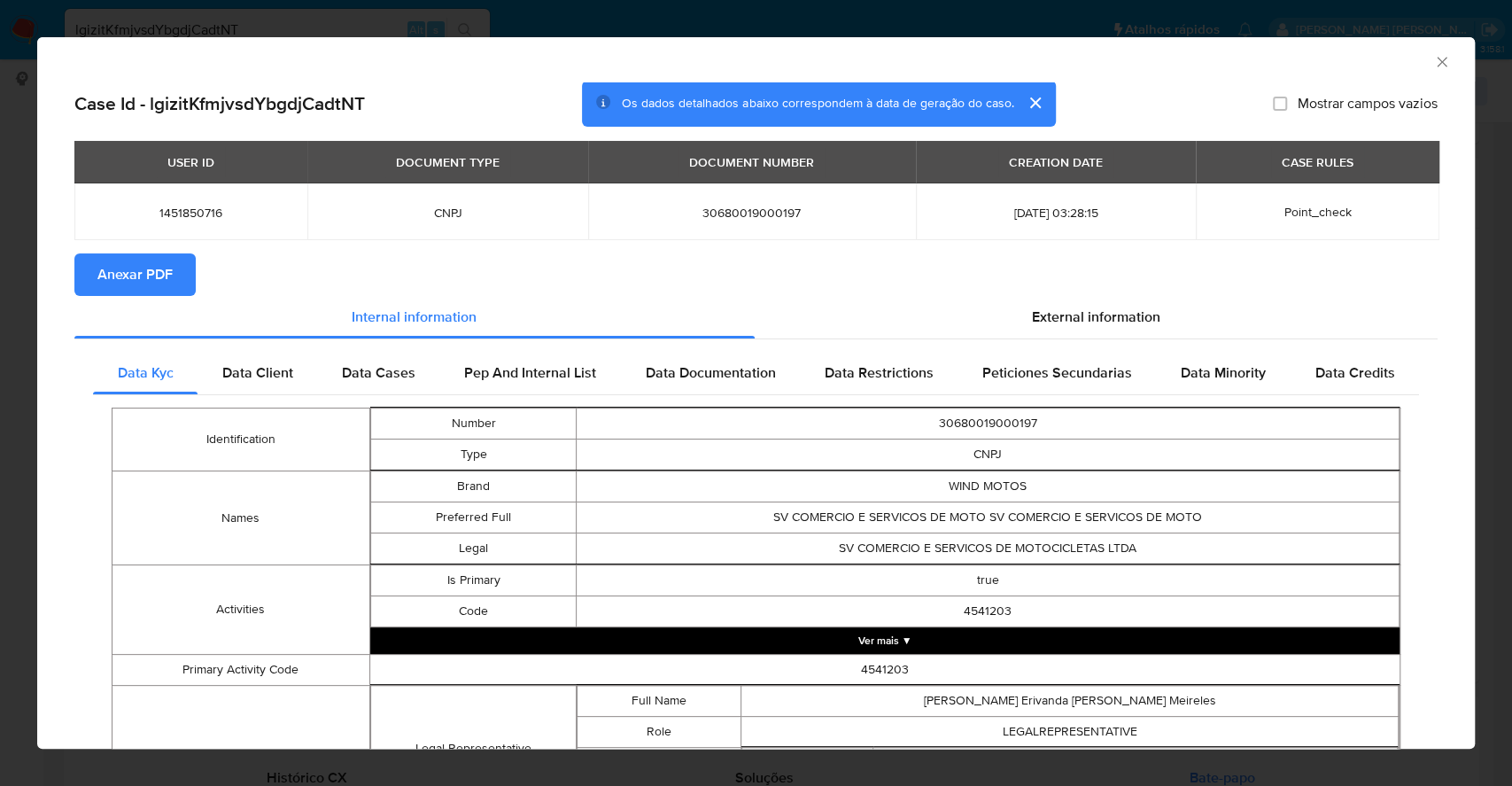
click at [149, 260] on span "Anexar PDF" at bounding box center [135, 274] width 75 height 39
click at [65, 354] on div "Case Id - lgizitKfmjvsdYbgdjCadtNT Os dados detalhados abaixo correspondem à da…" at bounding box center [756, 683] width 1438 height 1202
click at [0, 309] on div "AML Data Collector Case Id - lgizitKfmjvsdYbgdjCadtNT Os dados detalhados abaix…" at bounding box center [756, 393] width 1512 height 786
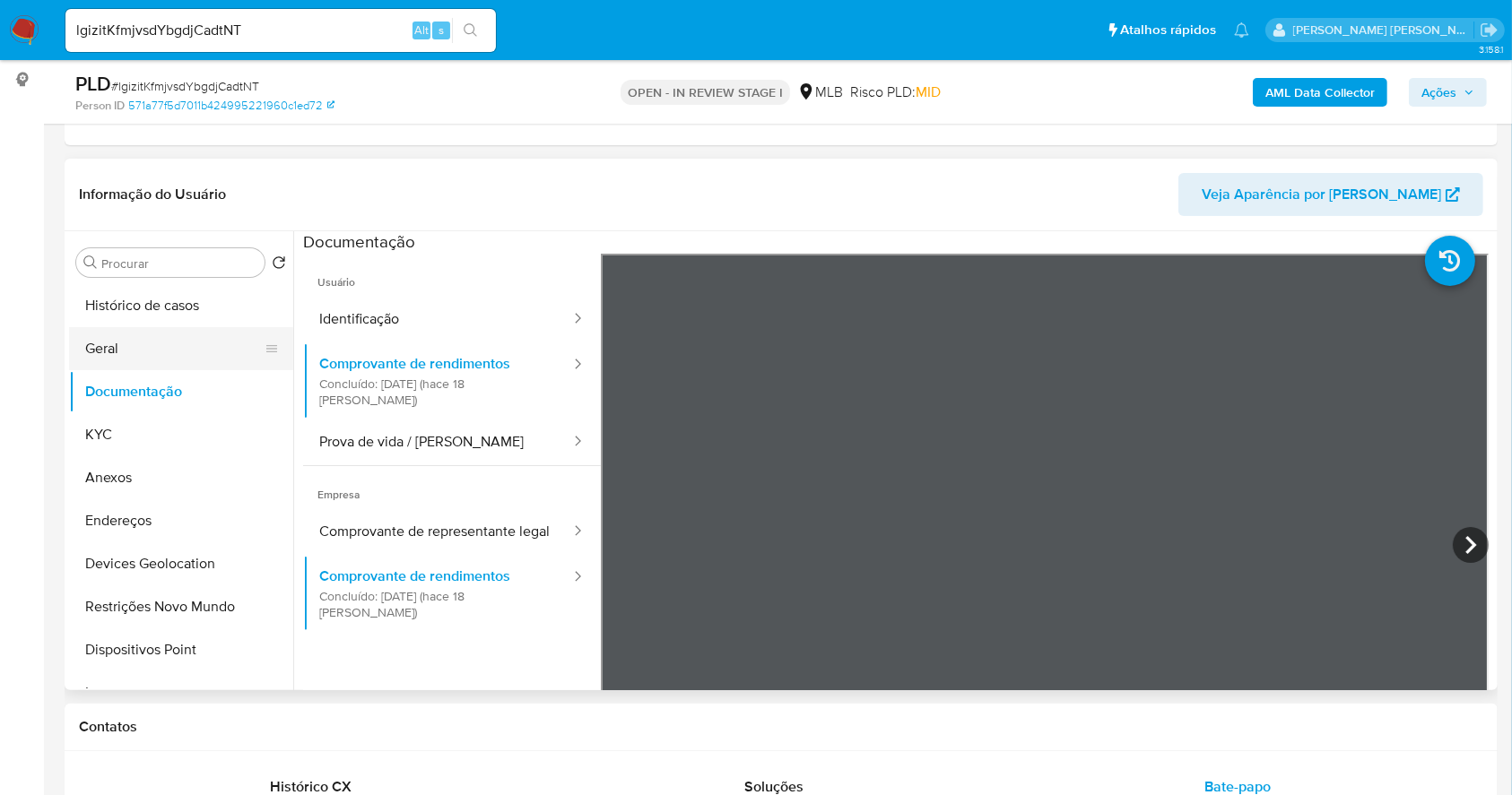
click at [181, 345] on button "Geral" at bounding box center [174, 349] width 209 height 43
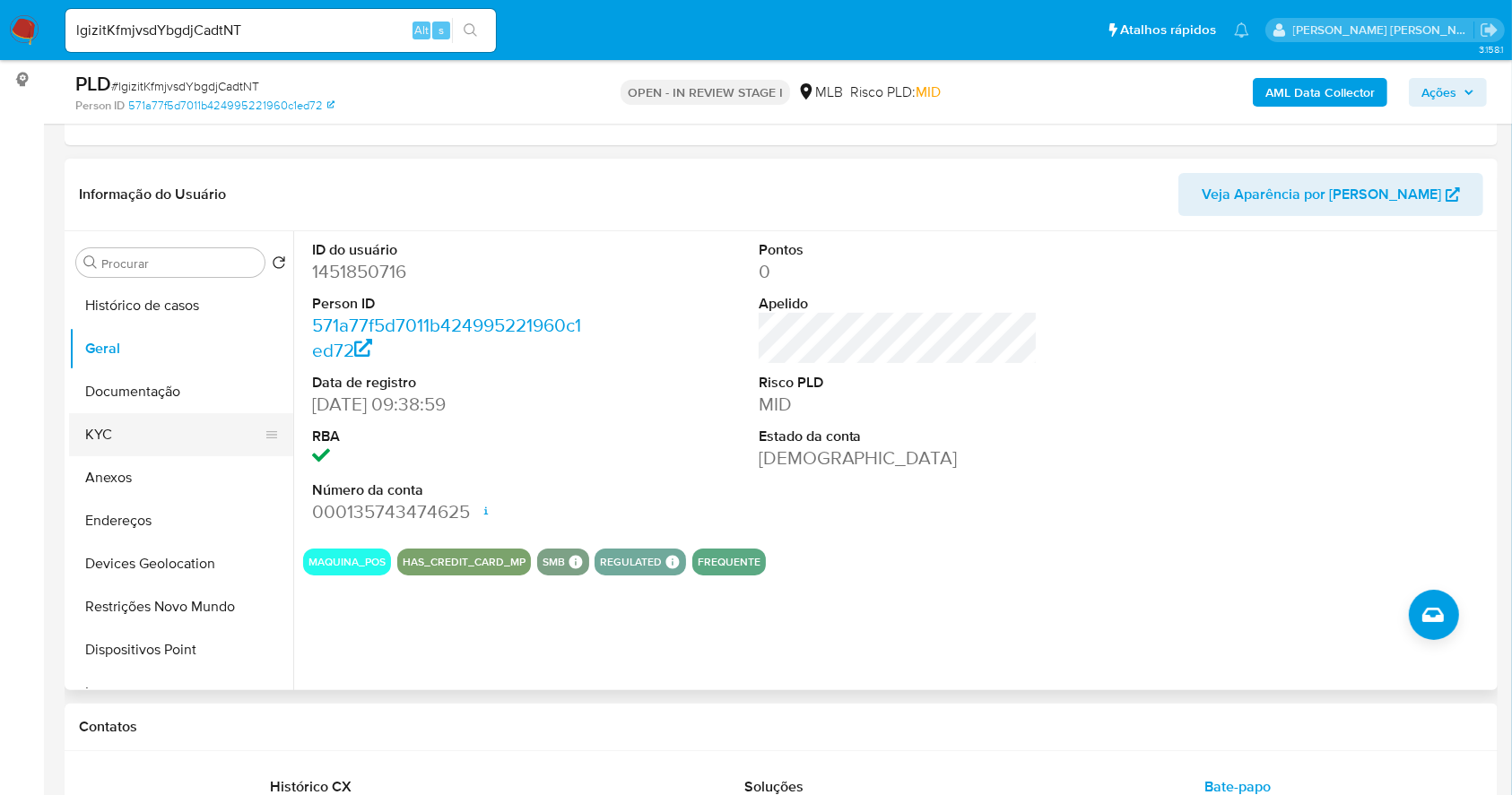
click at [160, 426] on button "KYC" at bounding box center [174, 434] width 209 height 43
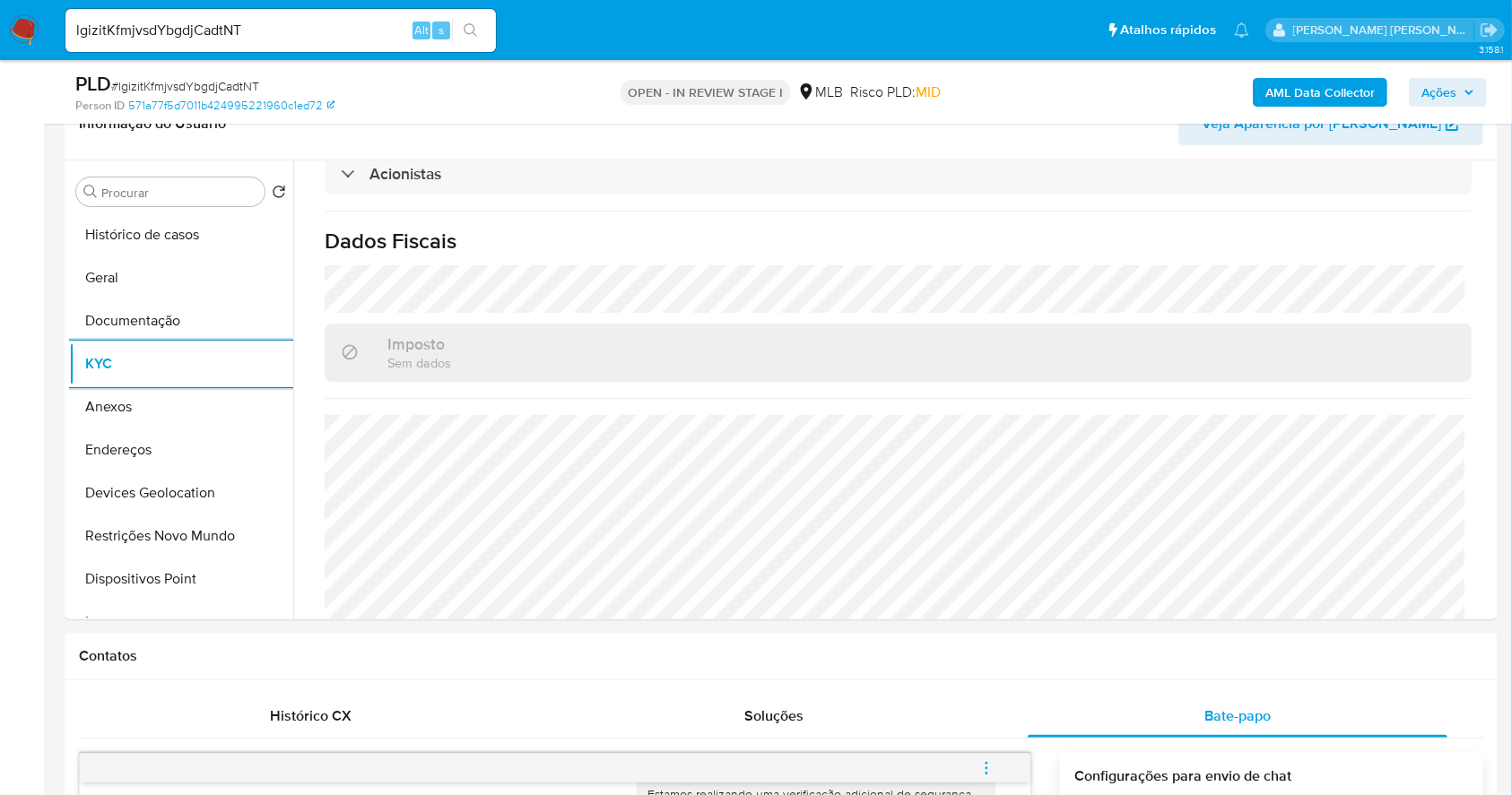
scroll to position [353, 0]
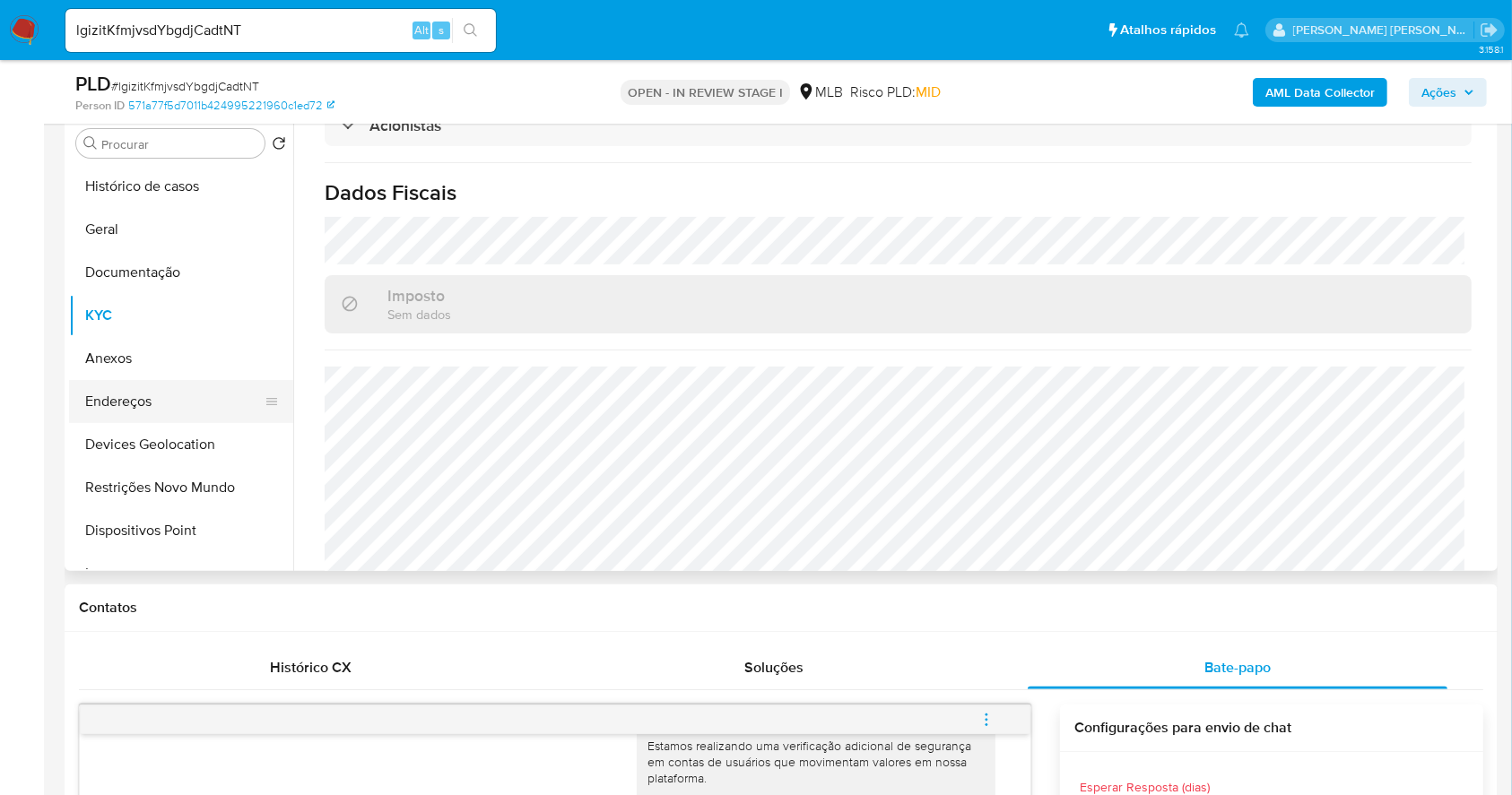
click at [117, 398] on button "Endereços" at bounding box center [174, 401] width 209 height 43
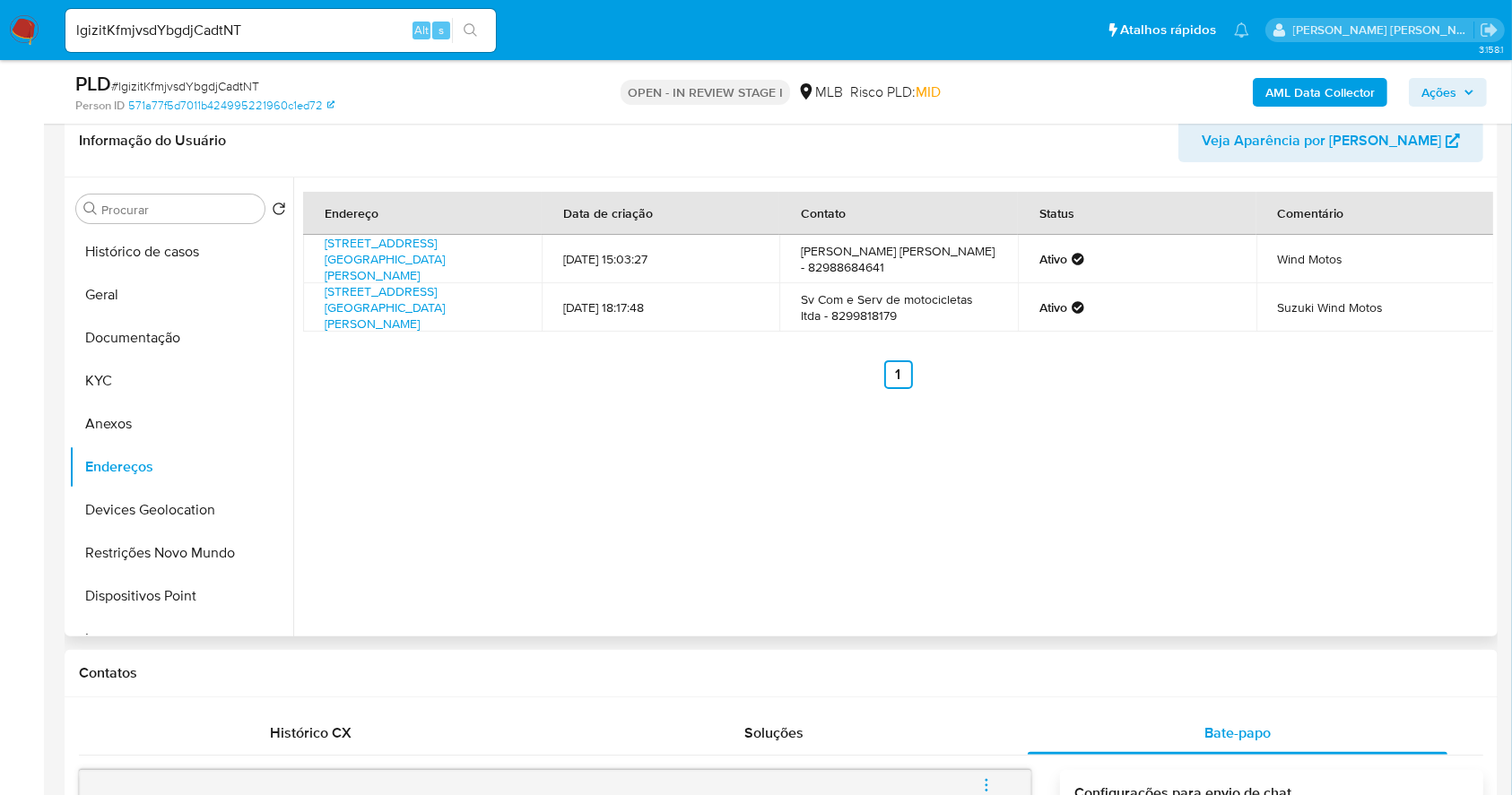
scroll to position [234, 0]
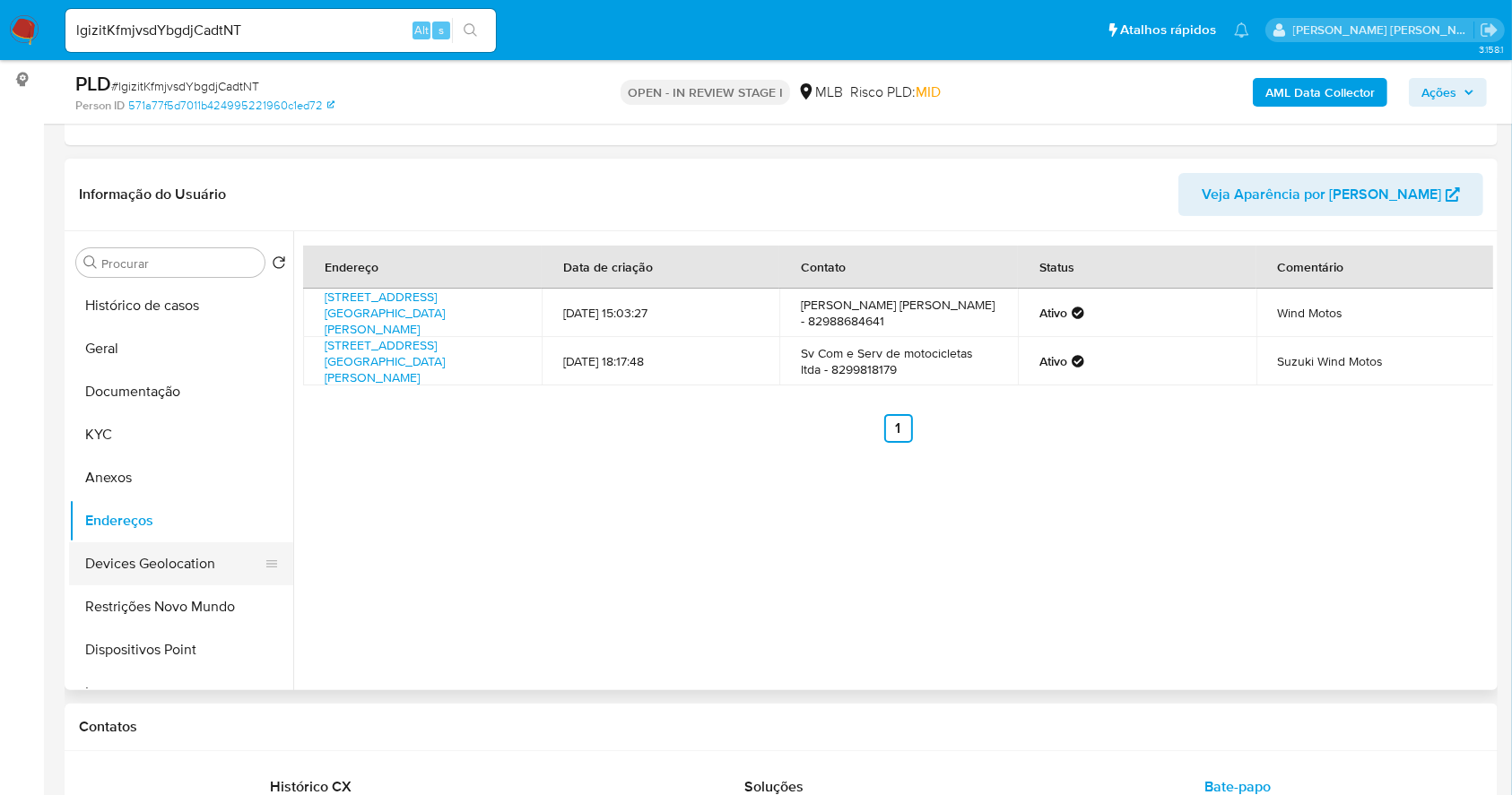
click at [181, 563] on button "Devices Geolocation" at bounding box center [174, 564] width 209 height 43
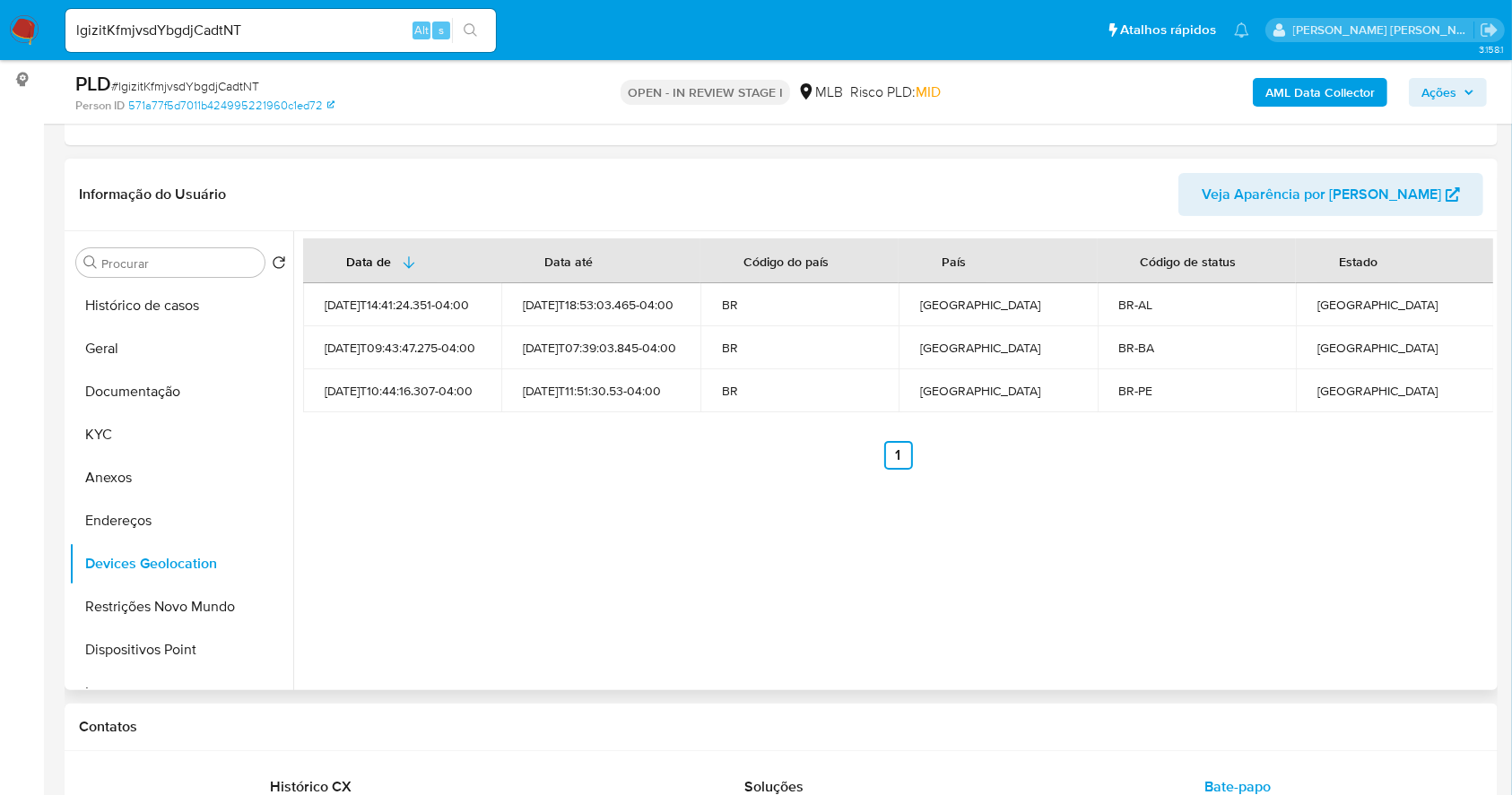
drag, startPoint x: 129, startPoint y: 611, endPoint x: 866, endPoint y: 210, distance: 839.0
click at [147, 604] on button "Restrições Novo Mundo" at bounding box center [181, 607] width 224 height 43
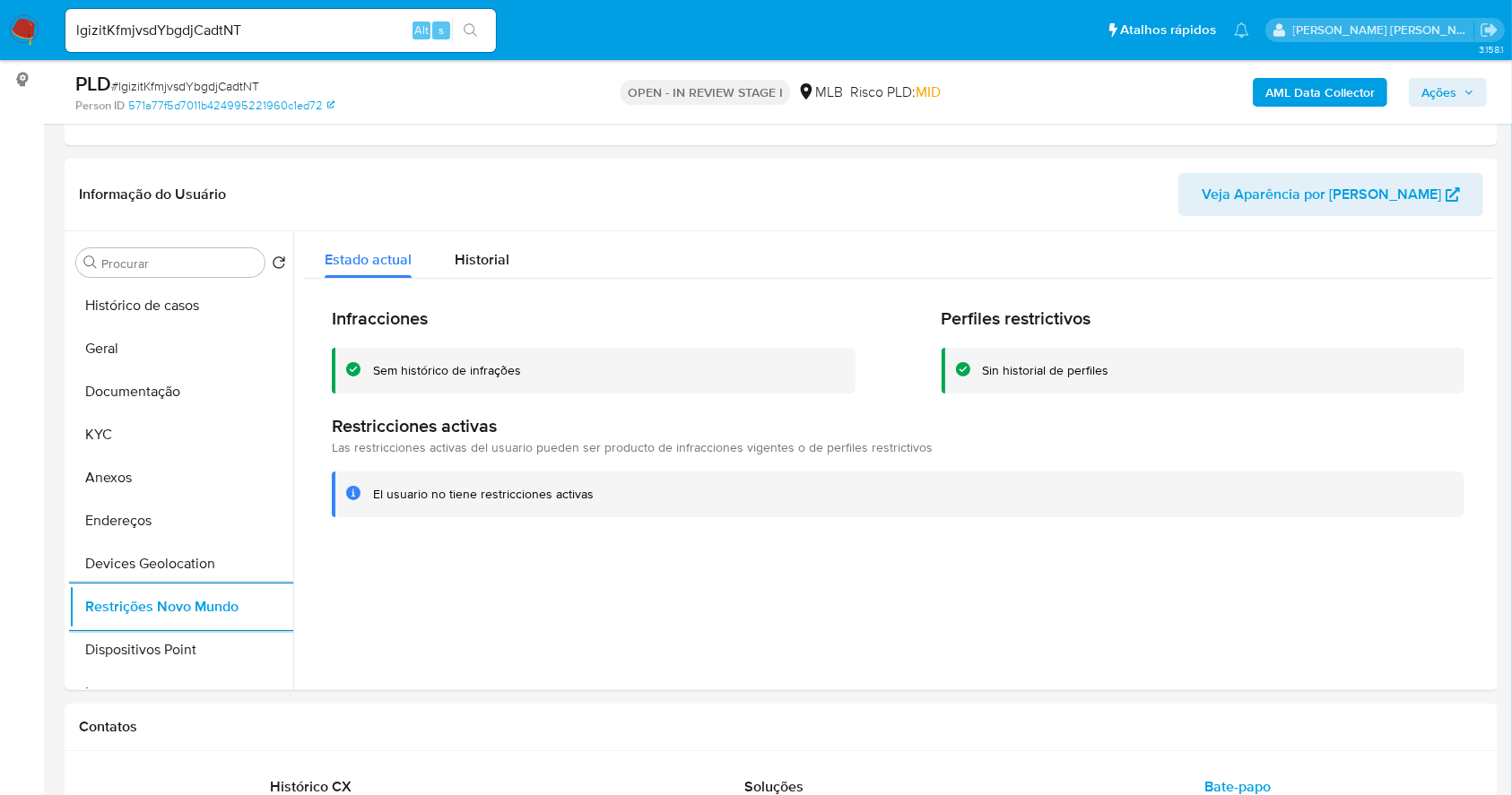
drag, startPoint x: 222, startPoint y: 637, endPoint x: 630, endPoint y: 53, distance: 712.4
click at [226, 636] on button "Dispositivos Point" at bounding box center [181, 649] width 224 height 43
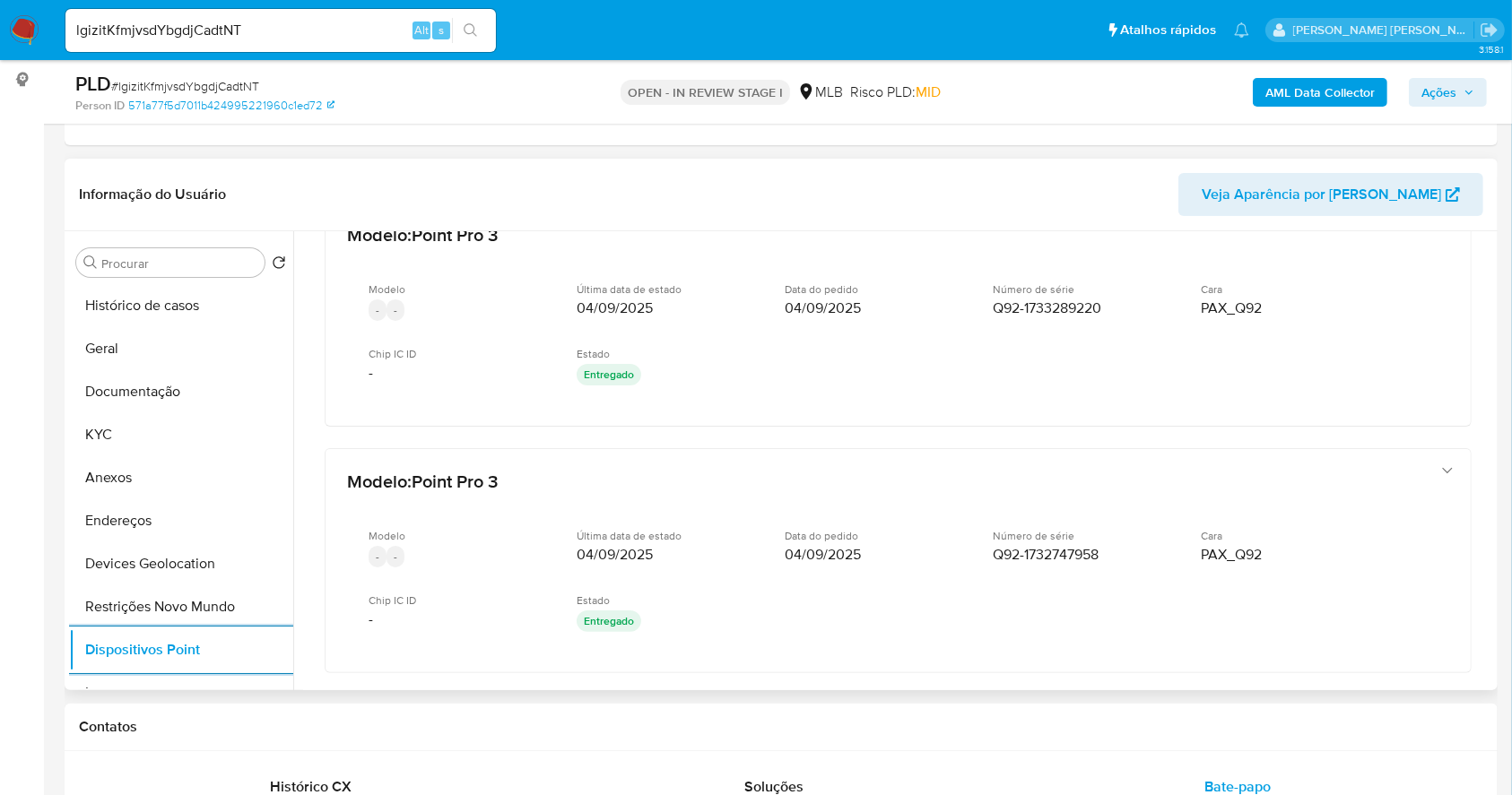
scroll to position [597, 0]
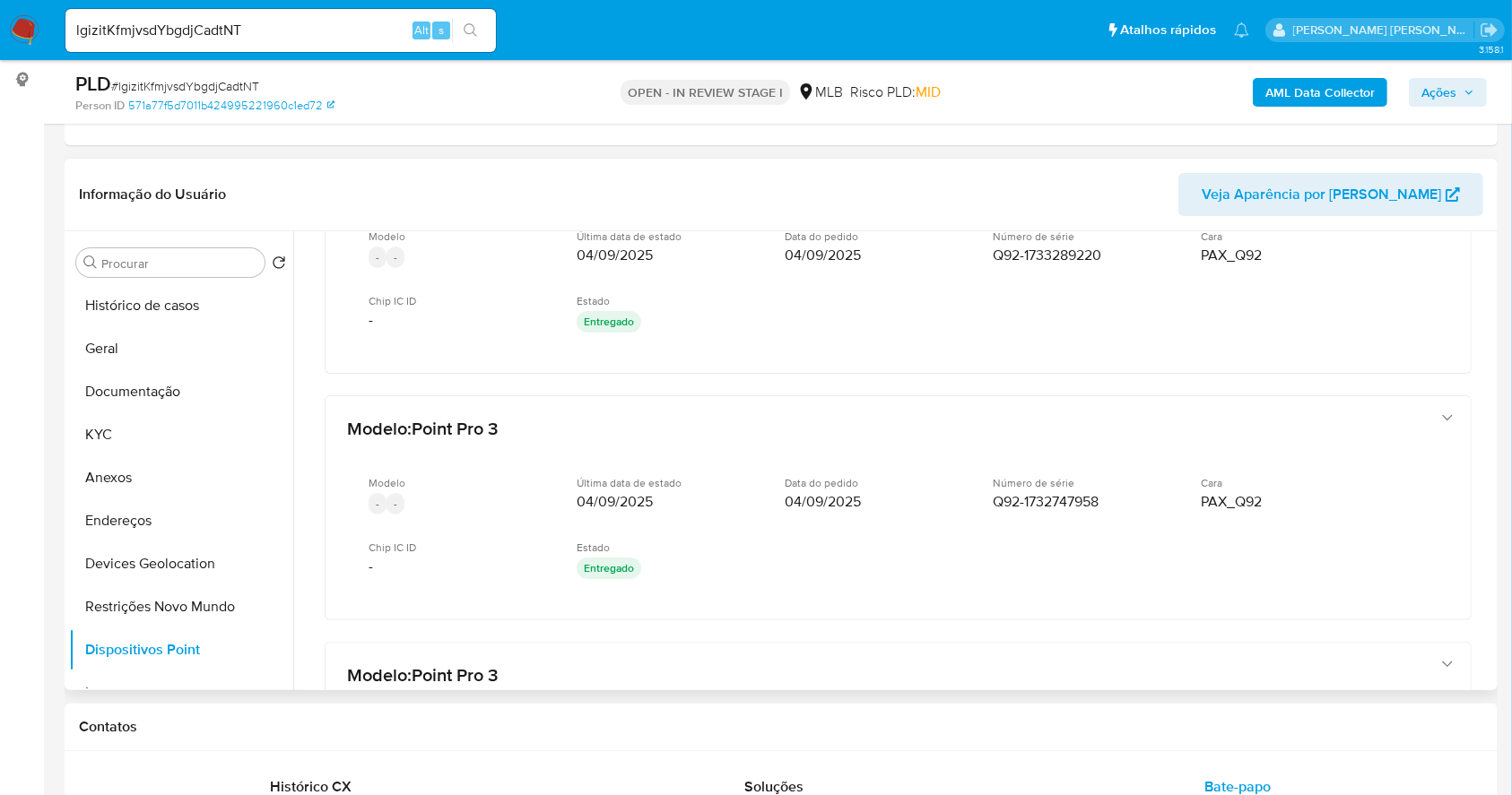
drag, startPoint x: 1485, startPoint y: 454, endPoint x: 1486, endPoint y: 441, distance: 13.0
click at [1486, 441] on div at bounding box center [892, 461] width 1200 height 459
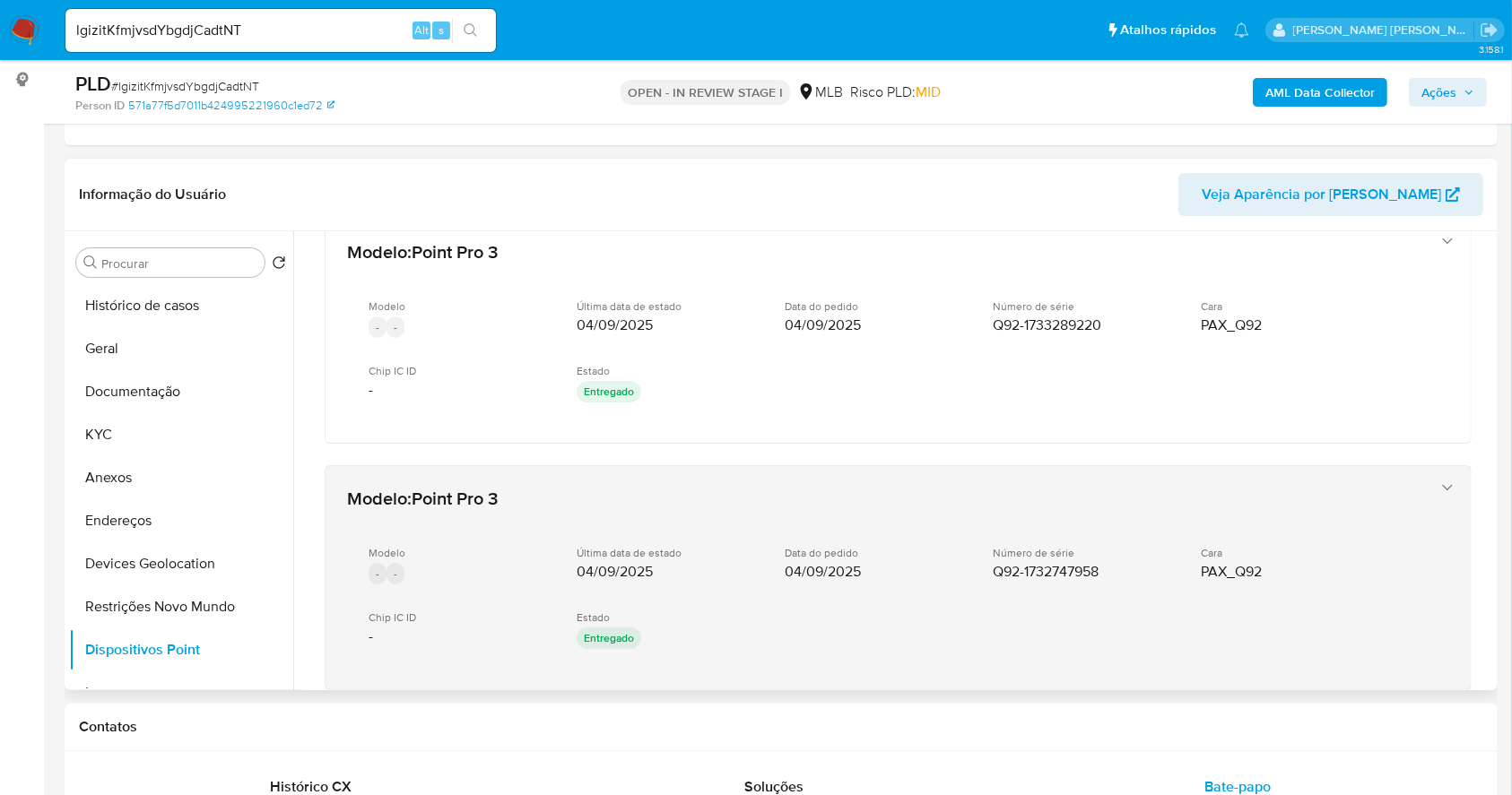
scroll to position [881, 0]
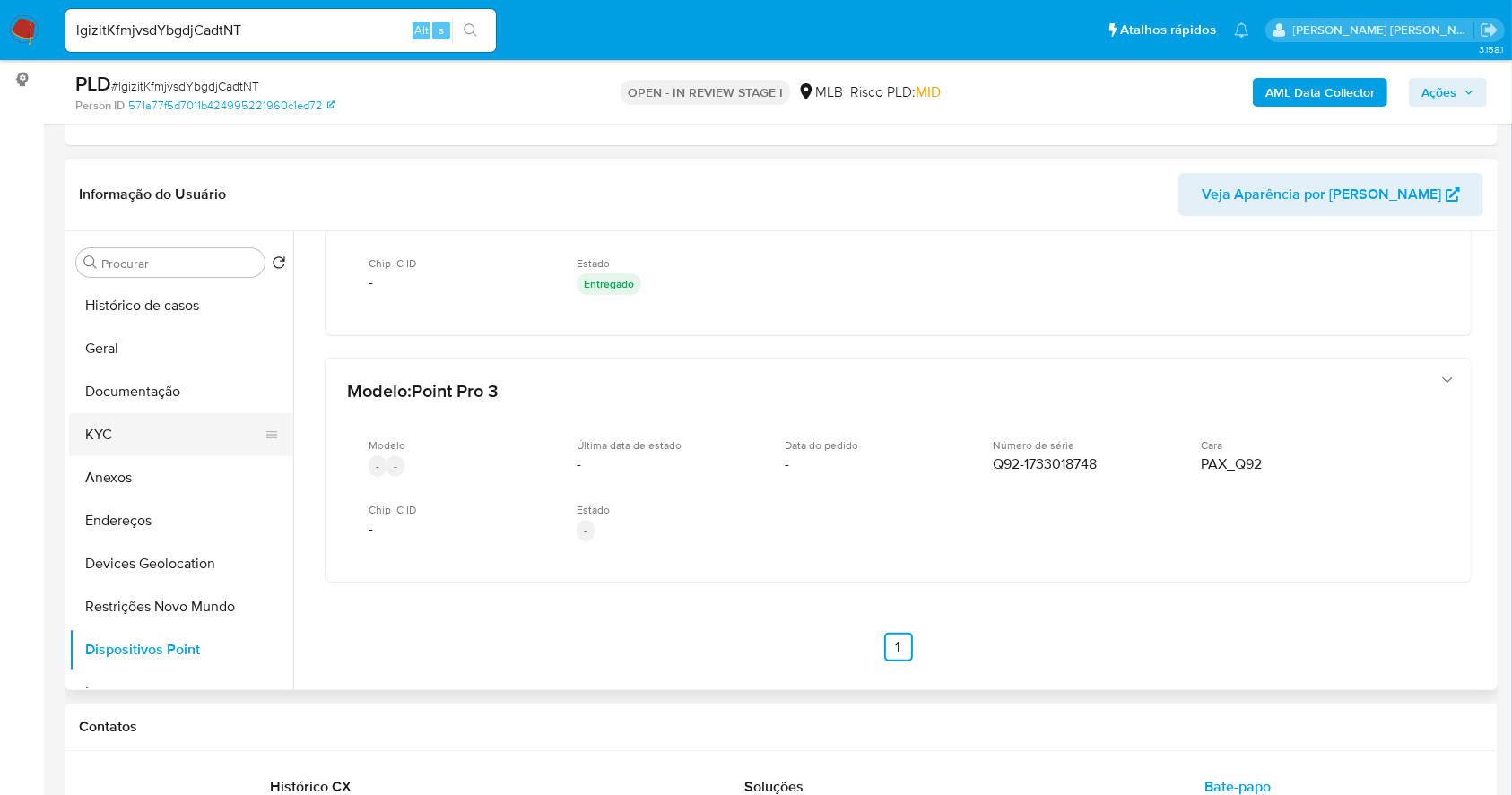
click at [159, 437] on button "KYC" at bounding box center [174, 434] width 209 height 43
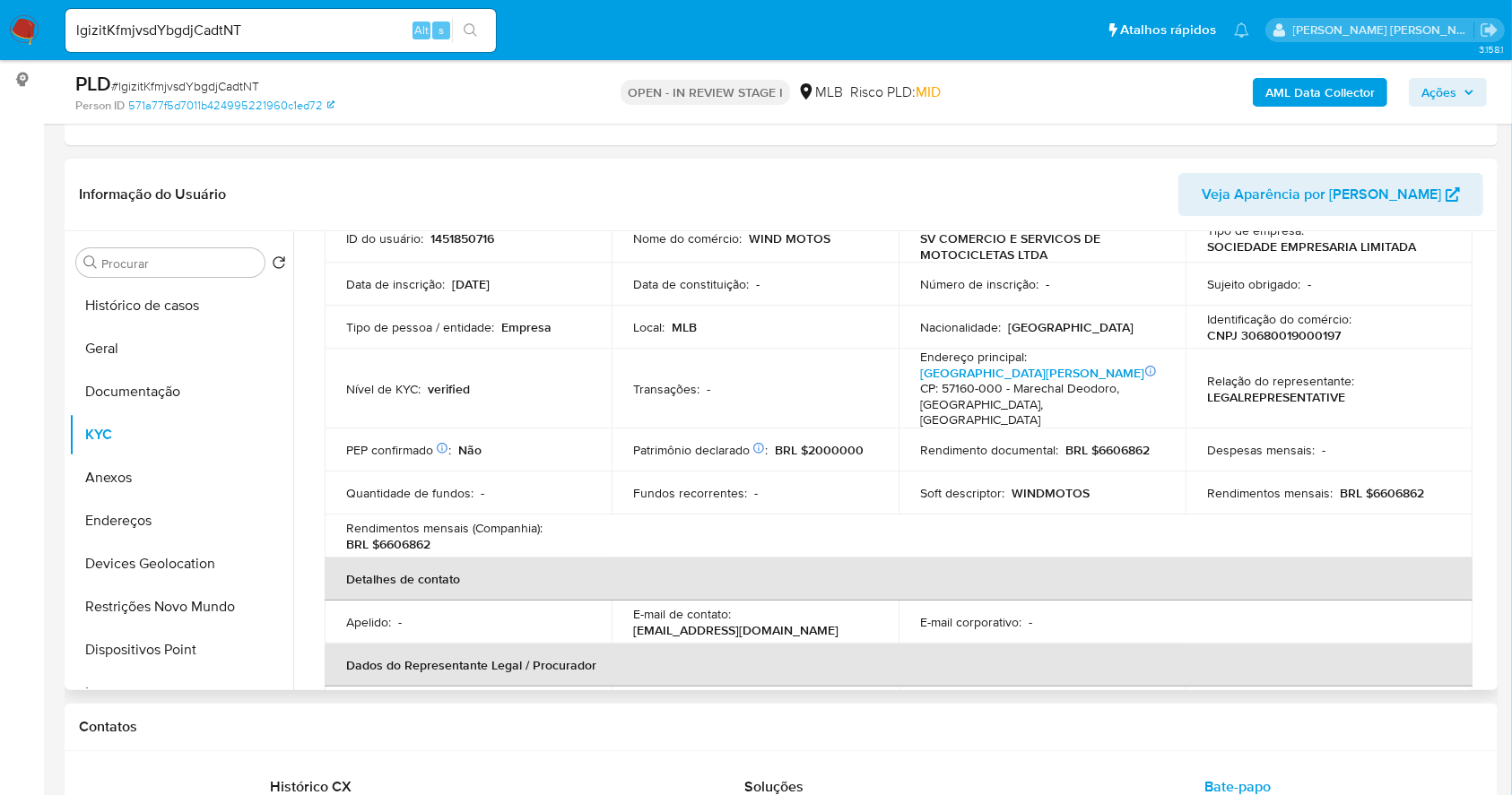
scroll to position [26, 0]
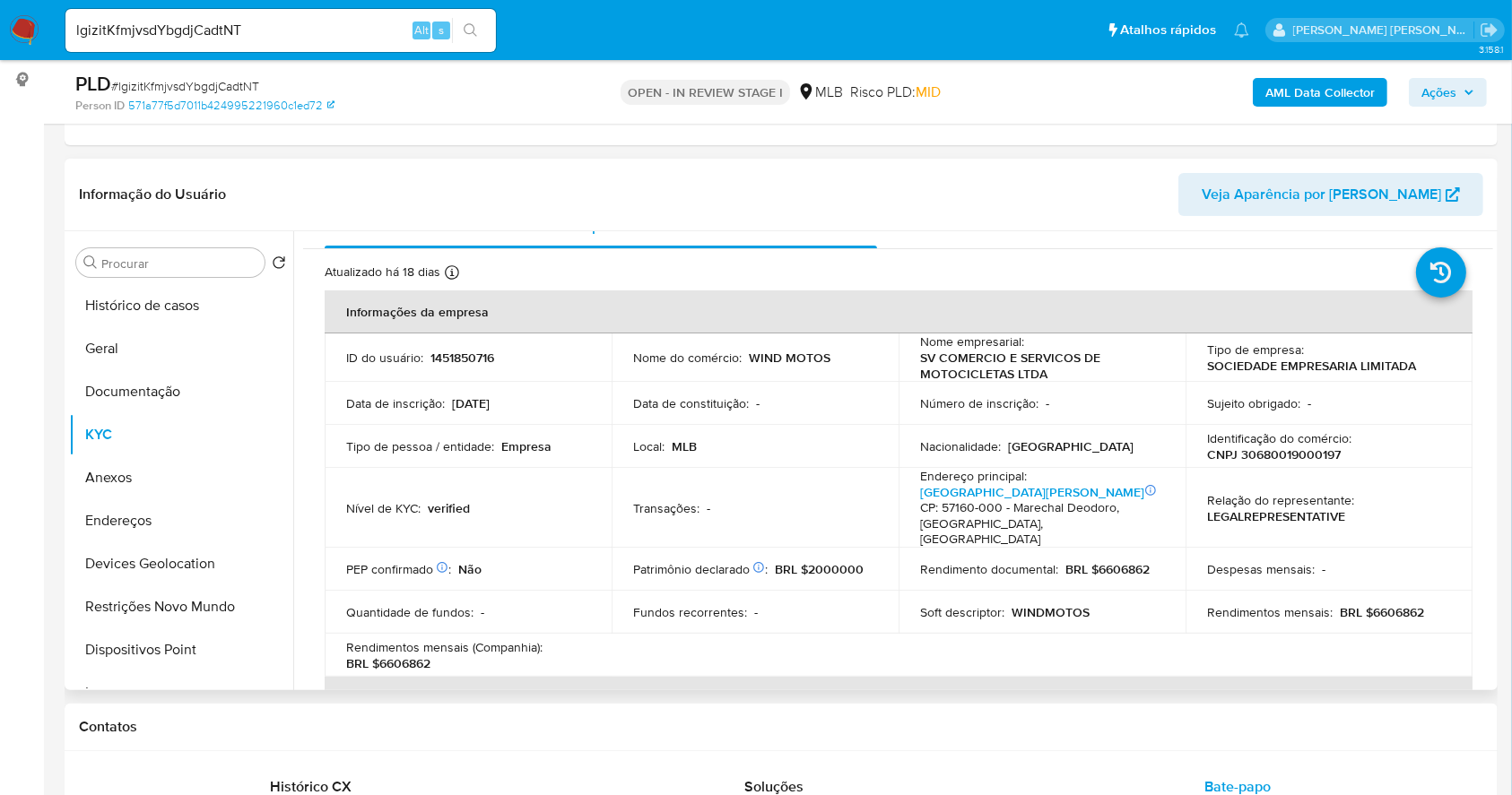
click at [1292, 463] on p "CNPJ 30680019000197" at bounding box center [1273, 454] width 134 height 16
copy p "30680019000197"
click at [165, 312] on button "Histórico de casos" at bounding box center [174, 305] width 209 height 43
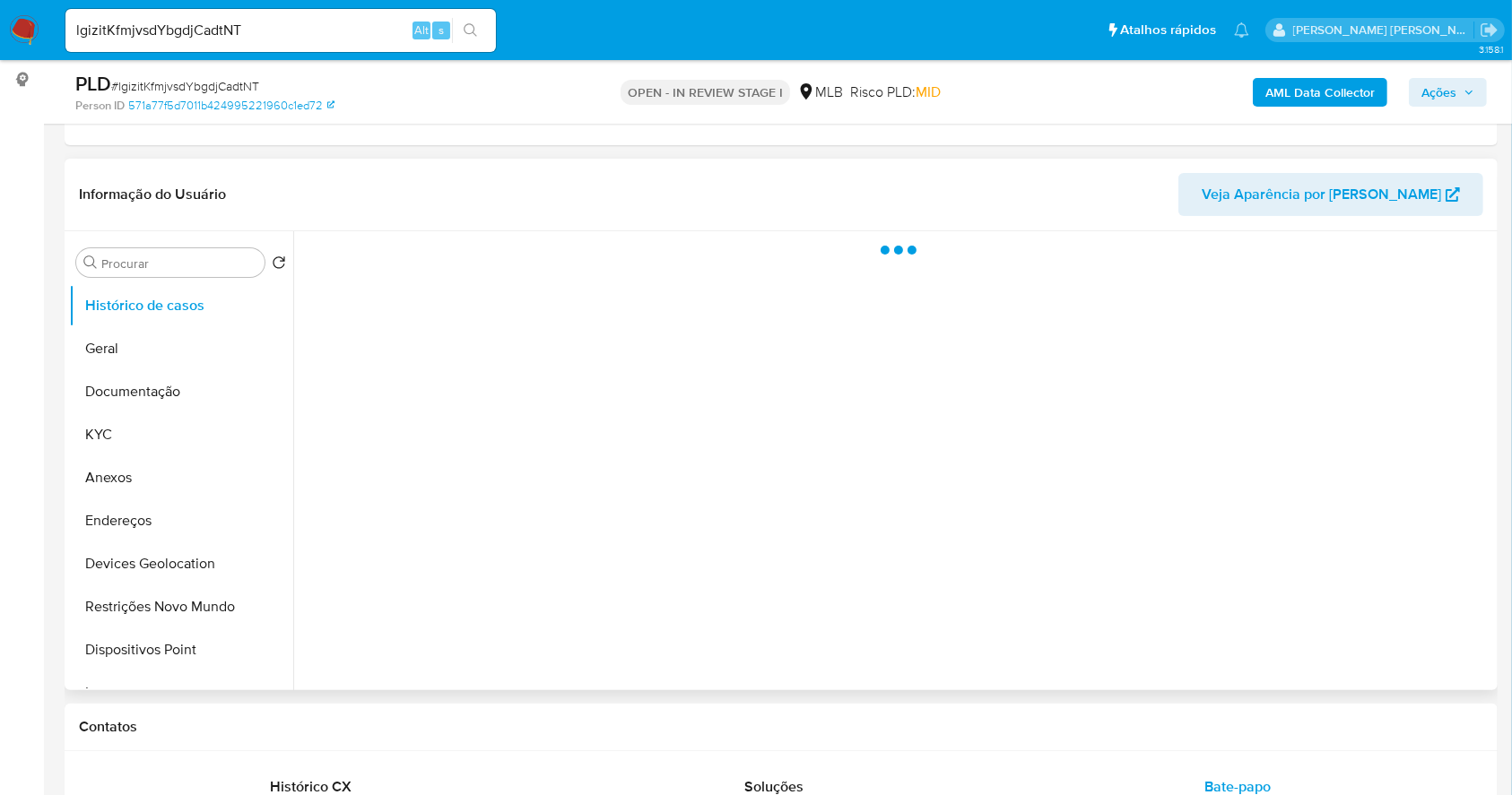
scroll to position [0, 0]
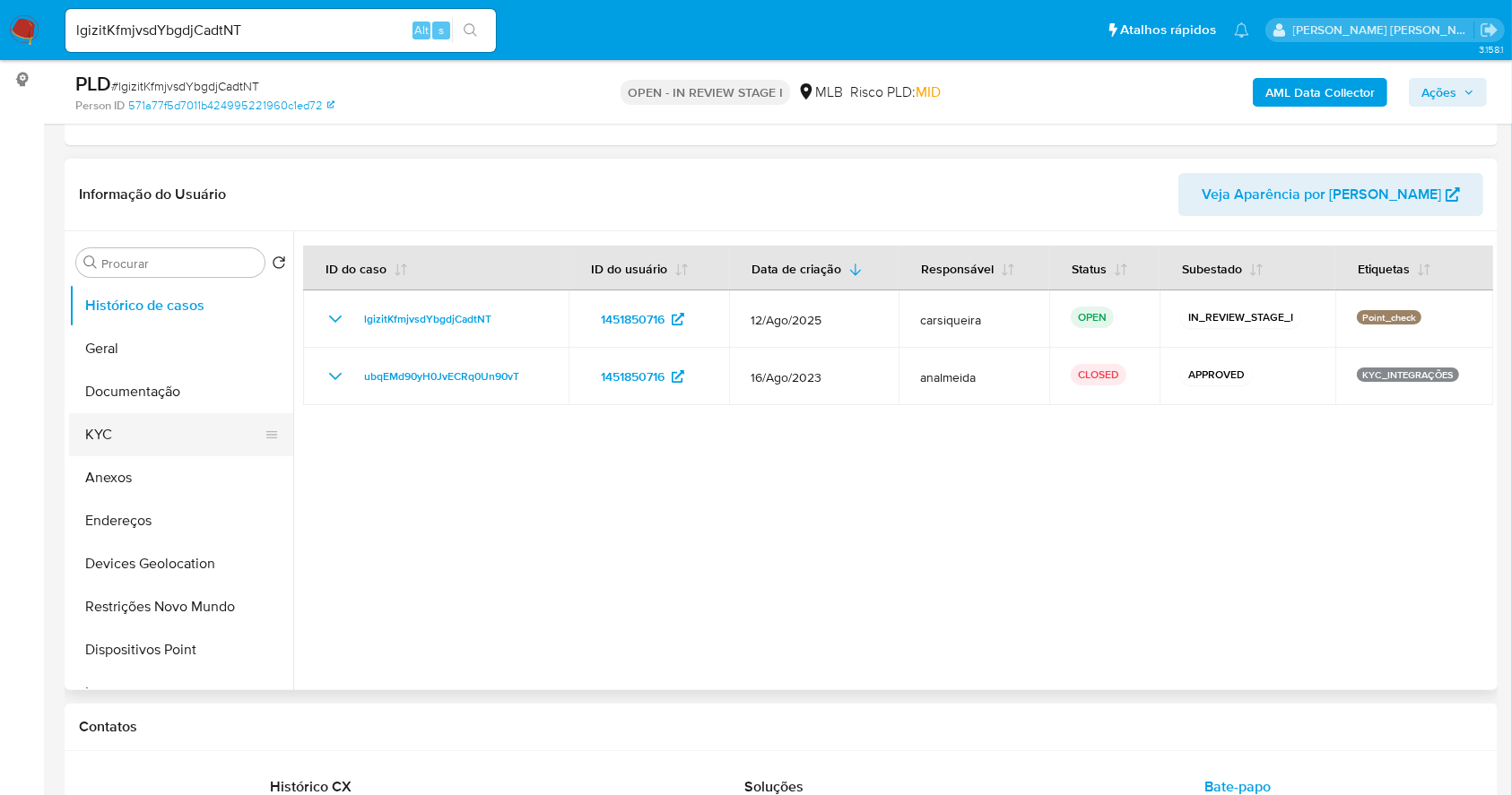
click at [129, 433] on button "KYC" at bounding box center [174, 434] width 209 height 43
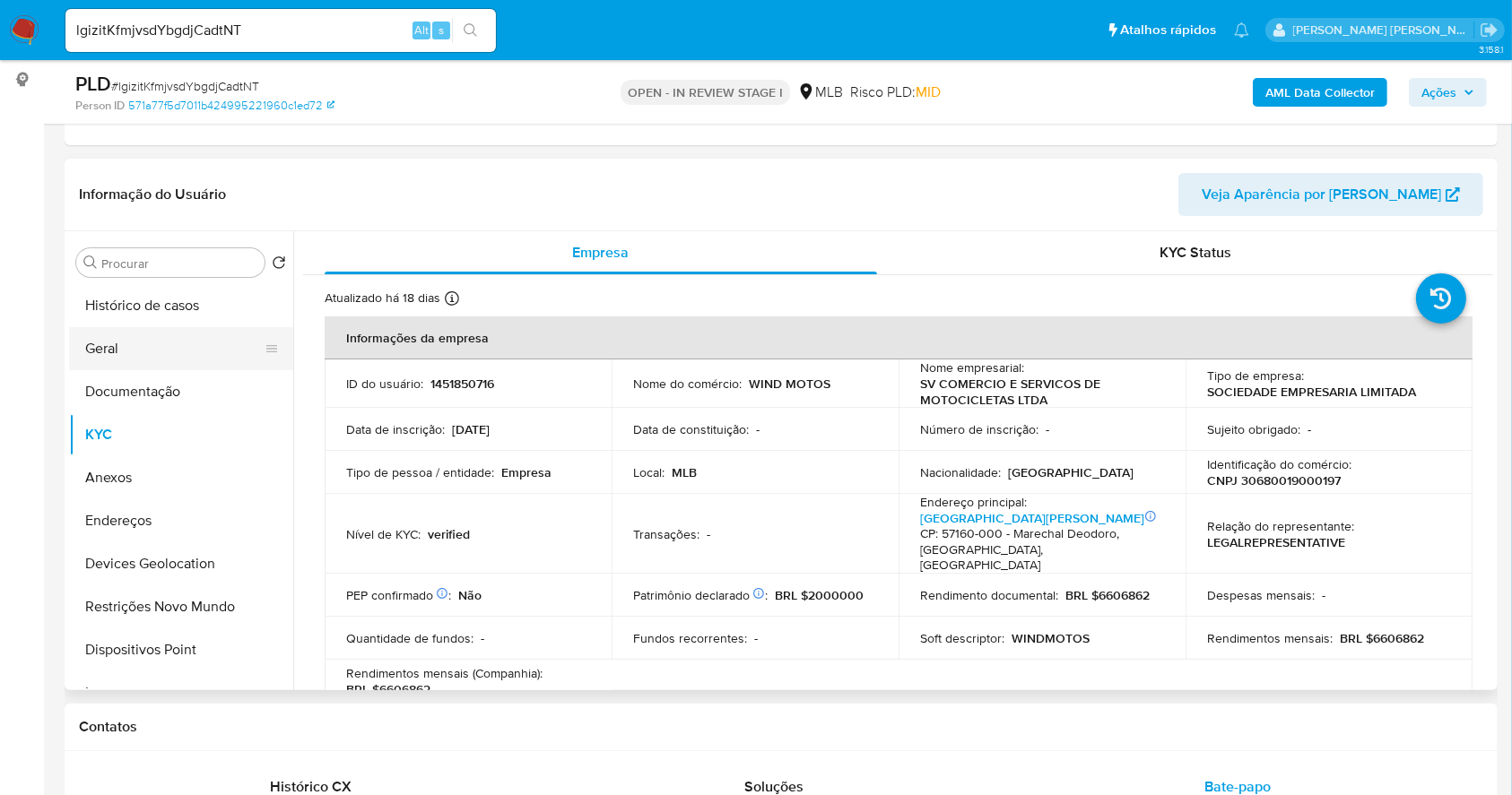
click at [112, 338] on button "Geral" at bounding box center [174, 349] width 209 height 43
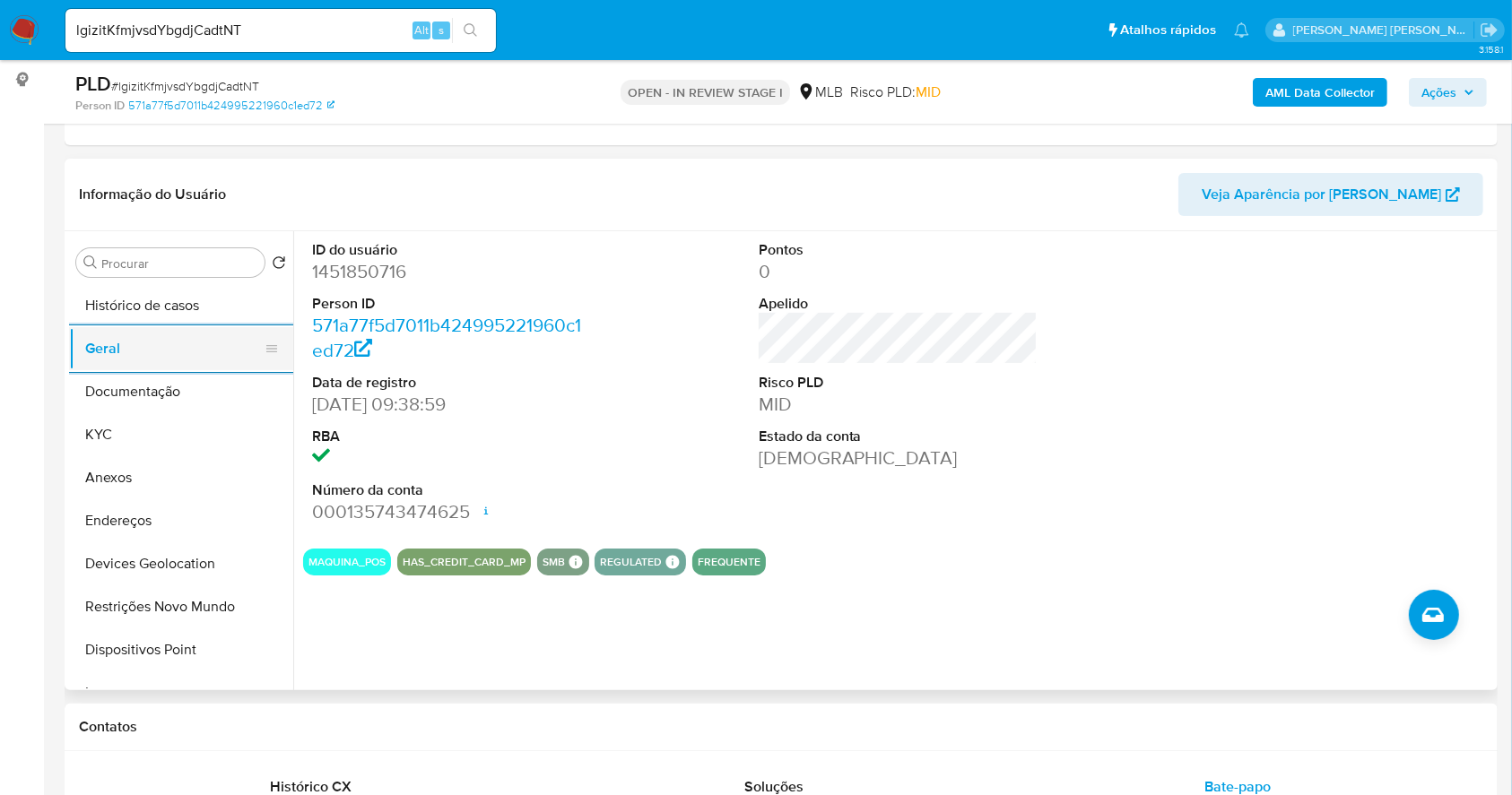
click at [134, 440] on button "KYC" at bounding box center [181, 434] width 224 height 43
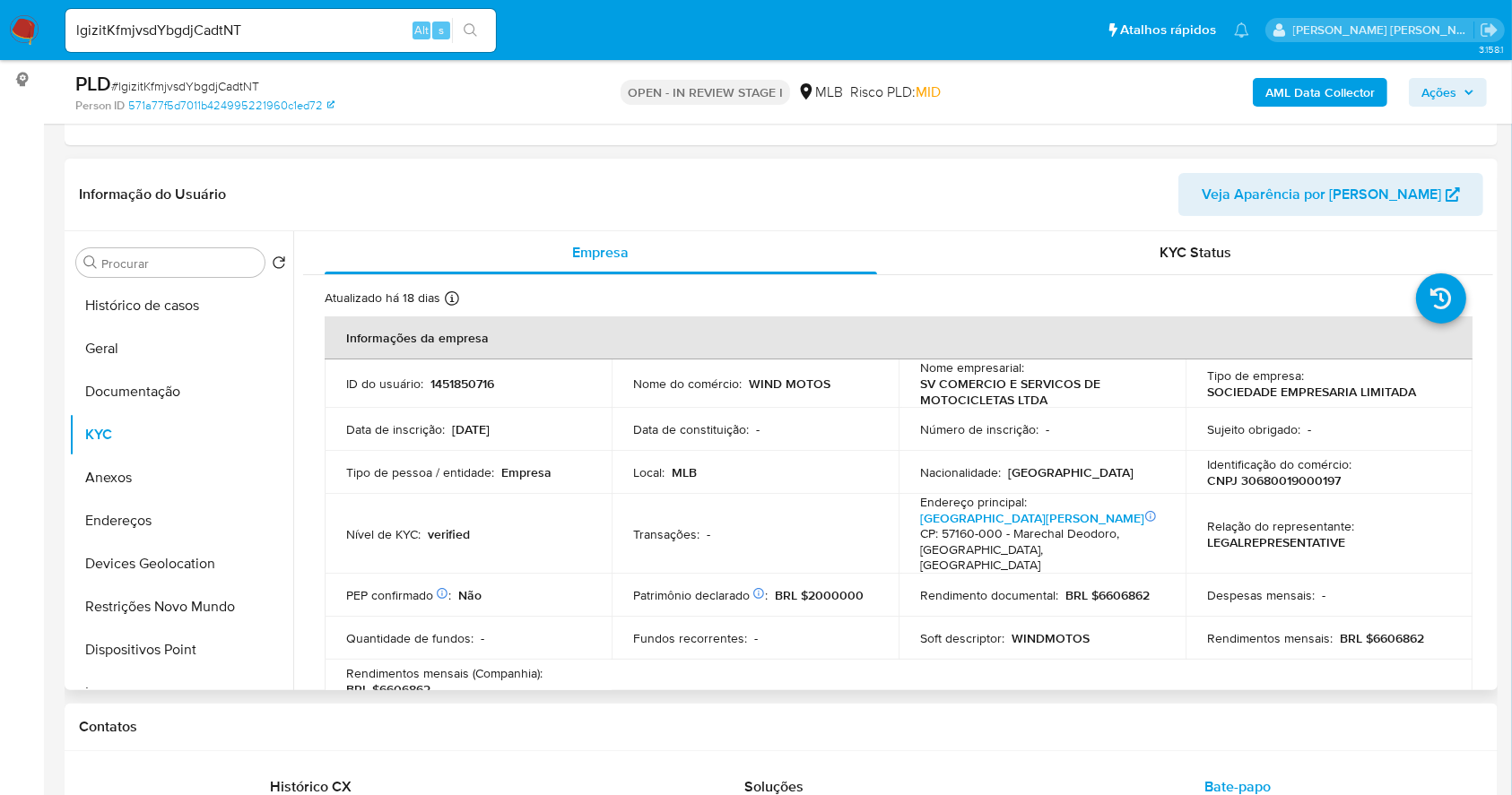
click at [1282, 484] on p "CNPJ 30680019000197" at bounding box center [1273, 480] width 134 height 16
copy p "30680019000197"
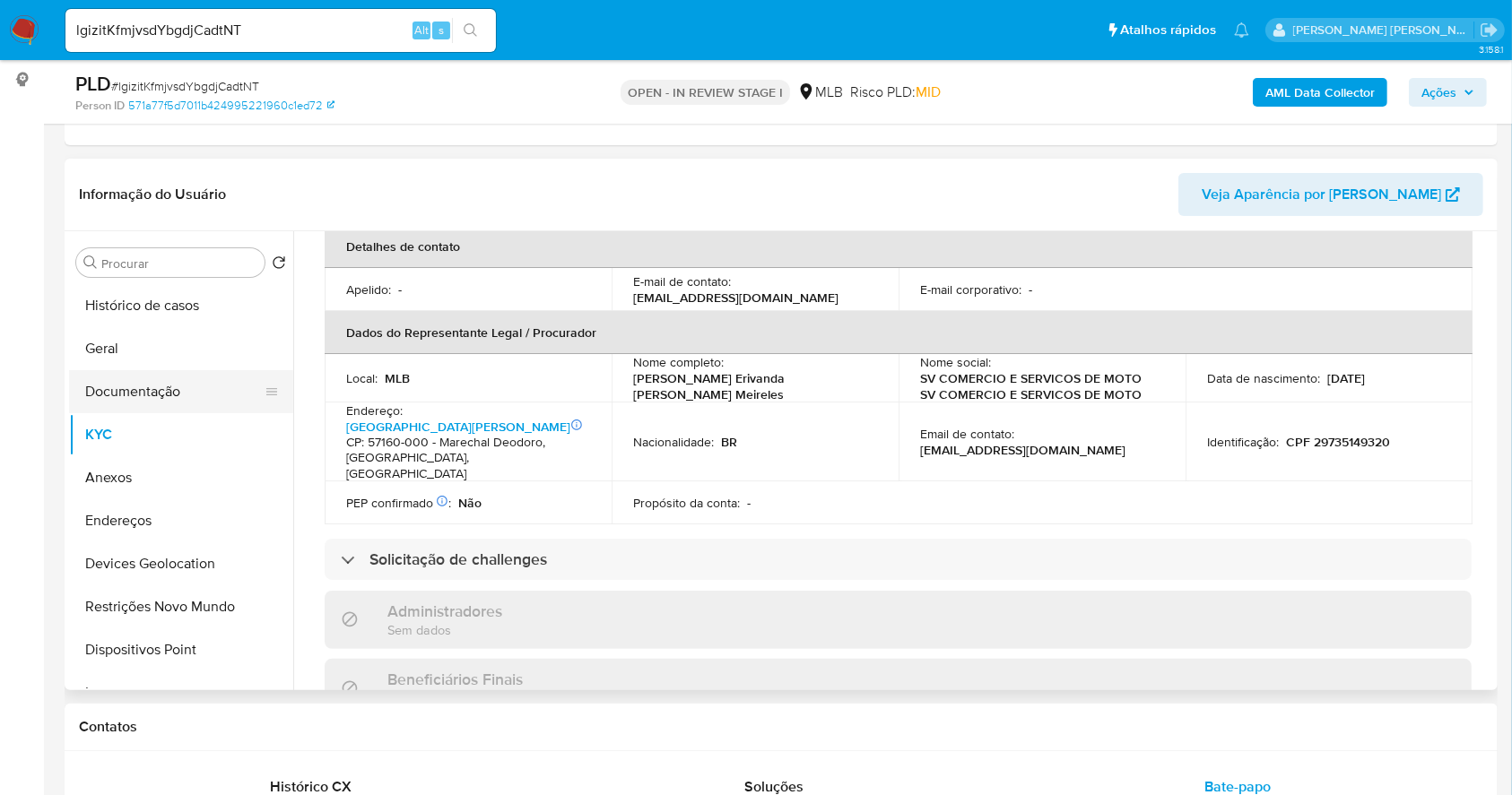
click at [168, 379] on button "Documentação" at bounding box center [174, 392] width 209 height 43
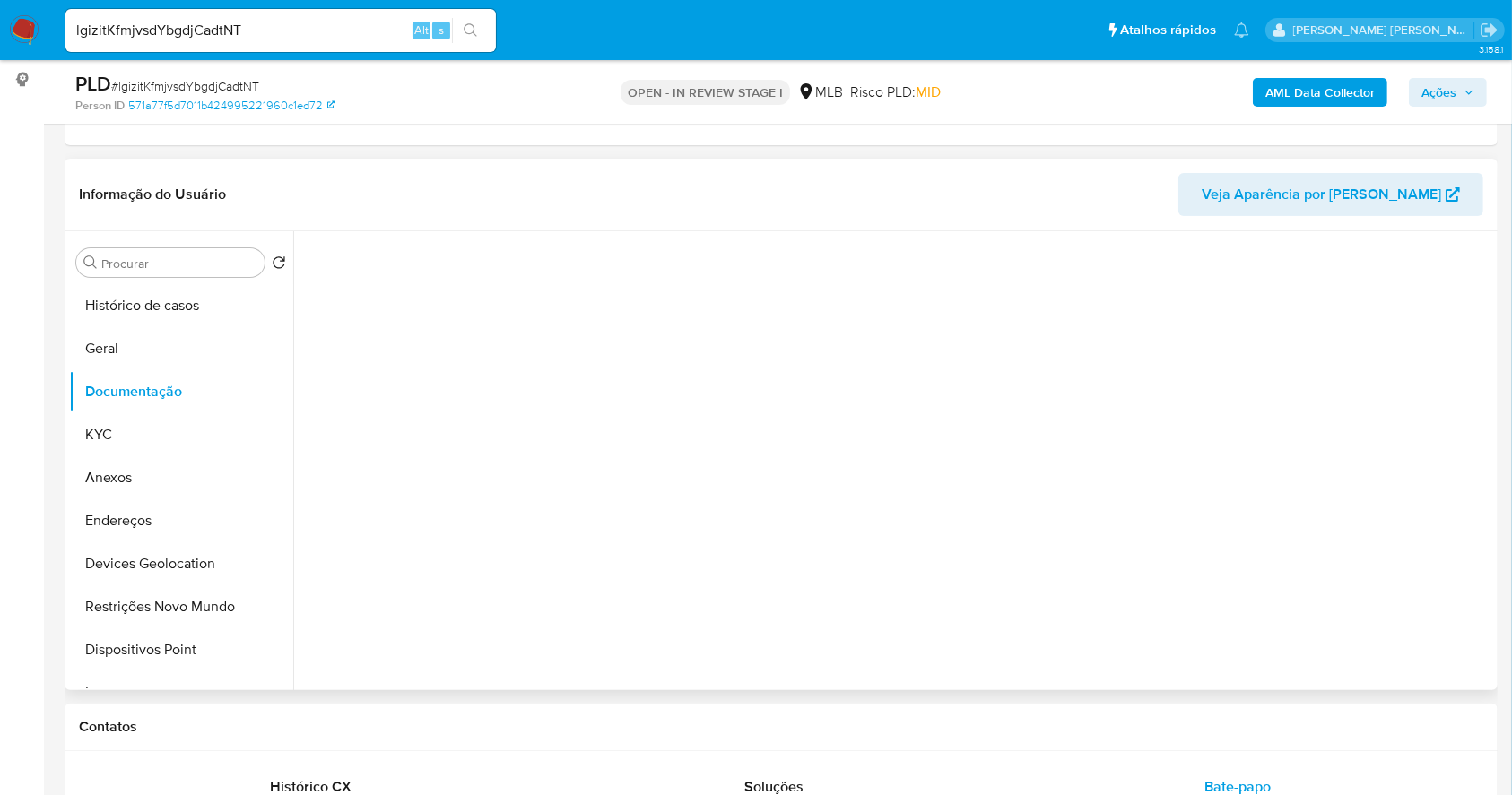
scroll to position [0, 0]
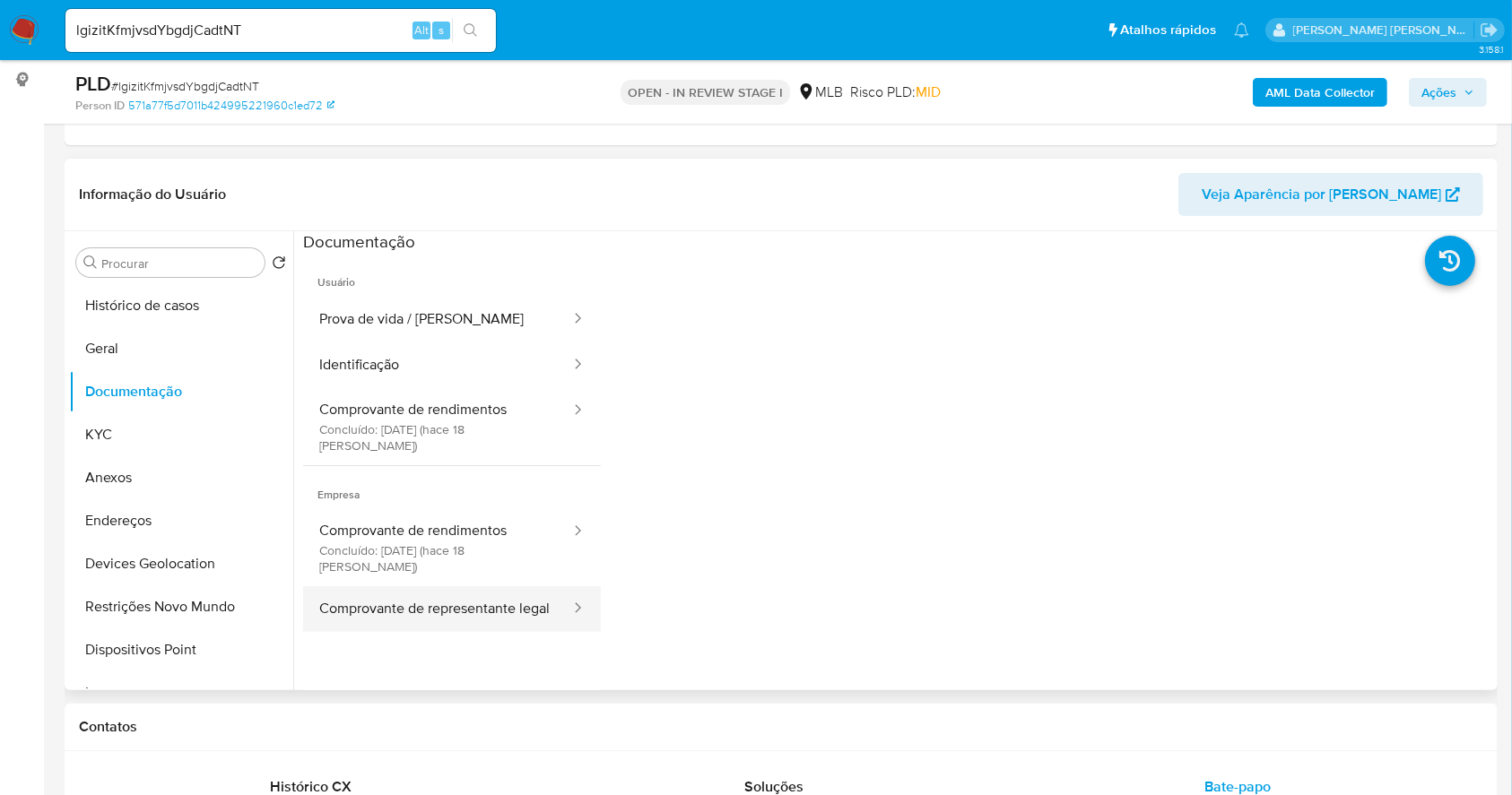
click at [436, 587] on button "Comprovante de representante legal" at bounding box center [438, 609] width 269 height 46
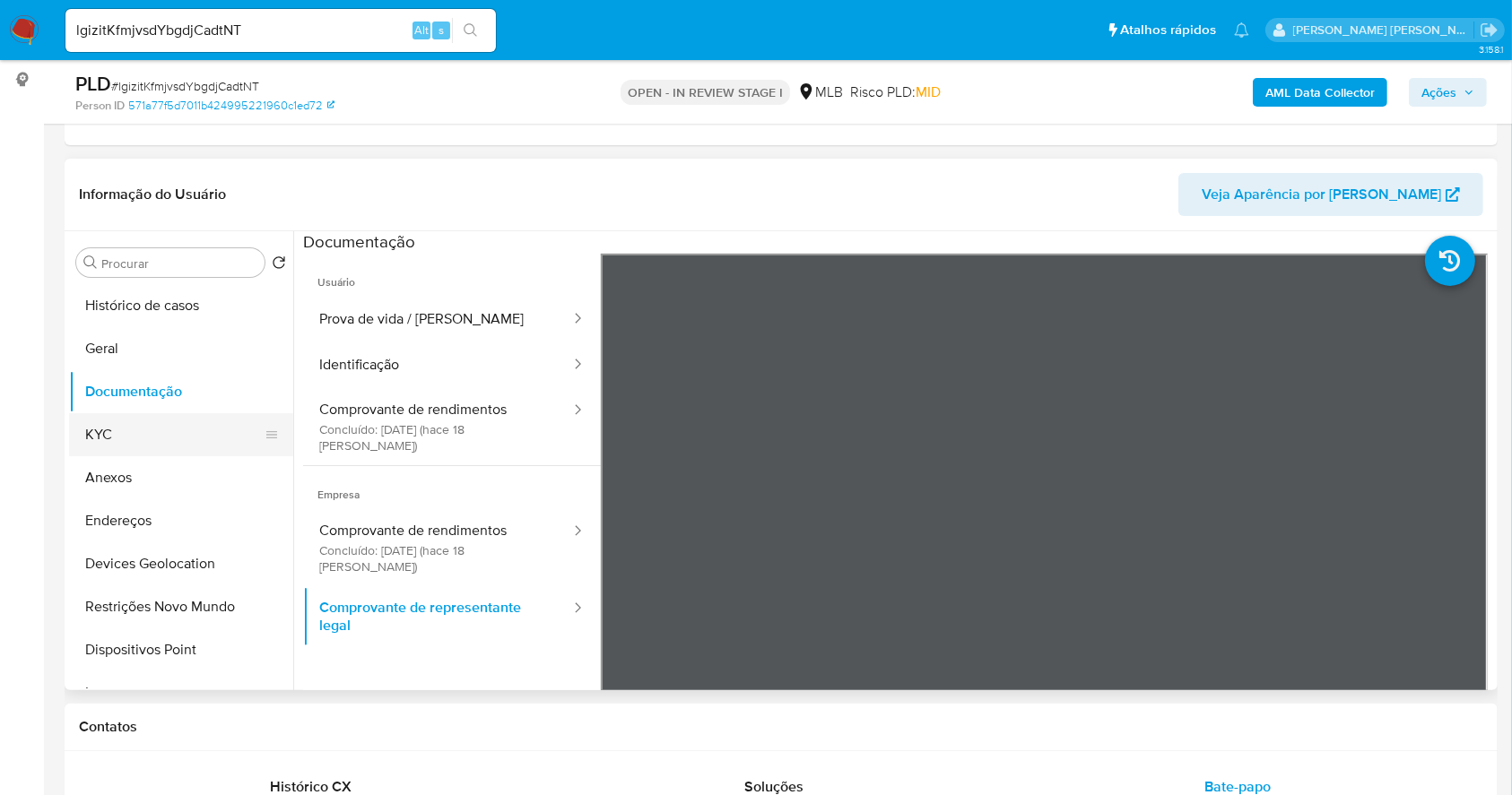
click at [152, 422] on button "KYC" at bounding box center [174, 434] width 209 height 43
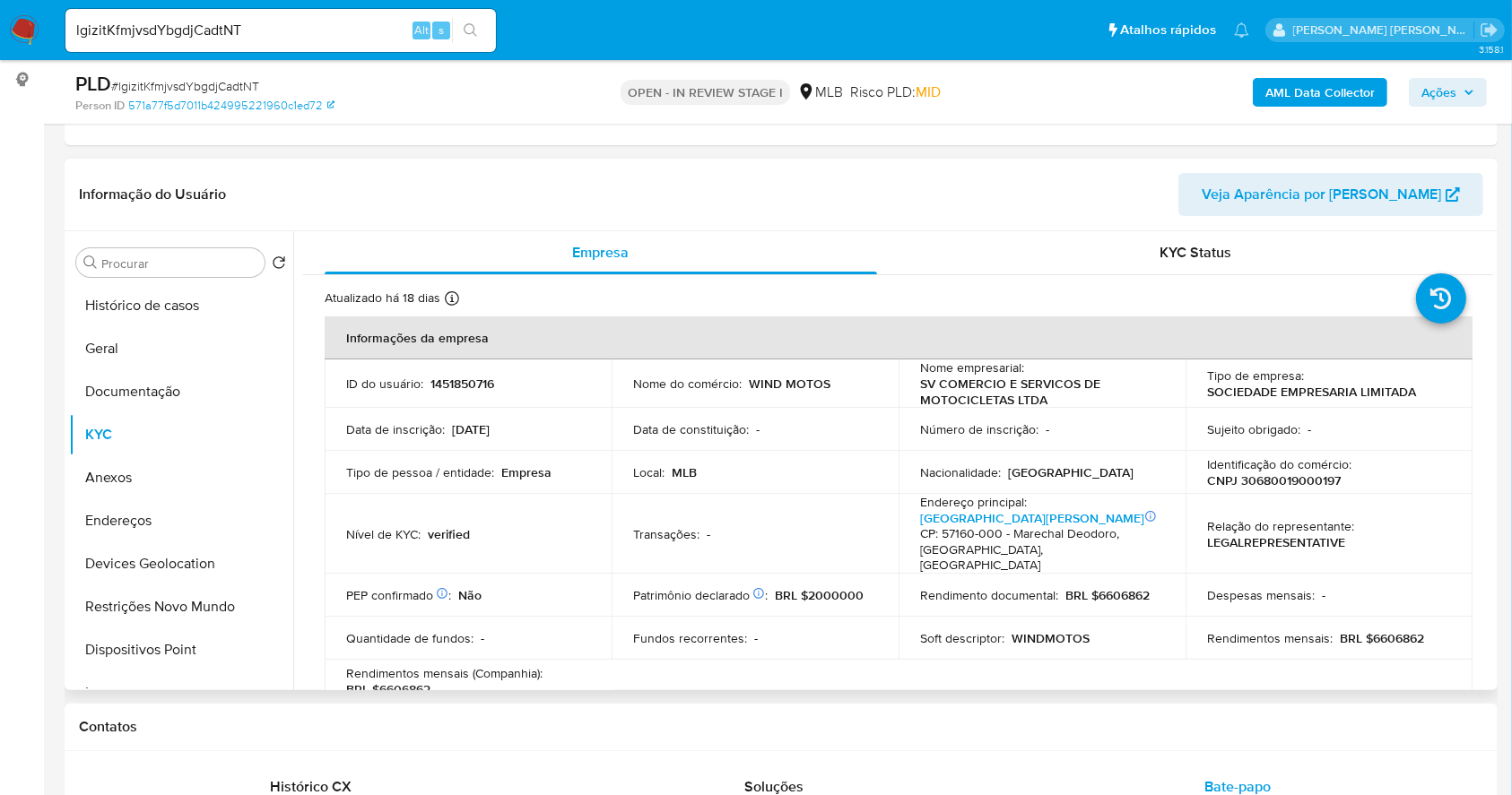
click at [1254, 487] on p "CNPJ 30680019000197" at bounding box center [1273, 480] width 134 height 16
copy p "30680019000197"
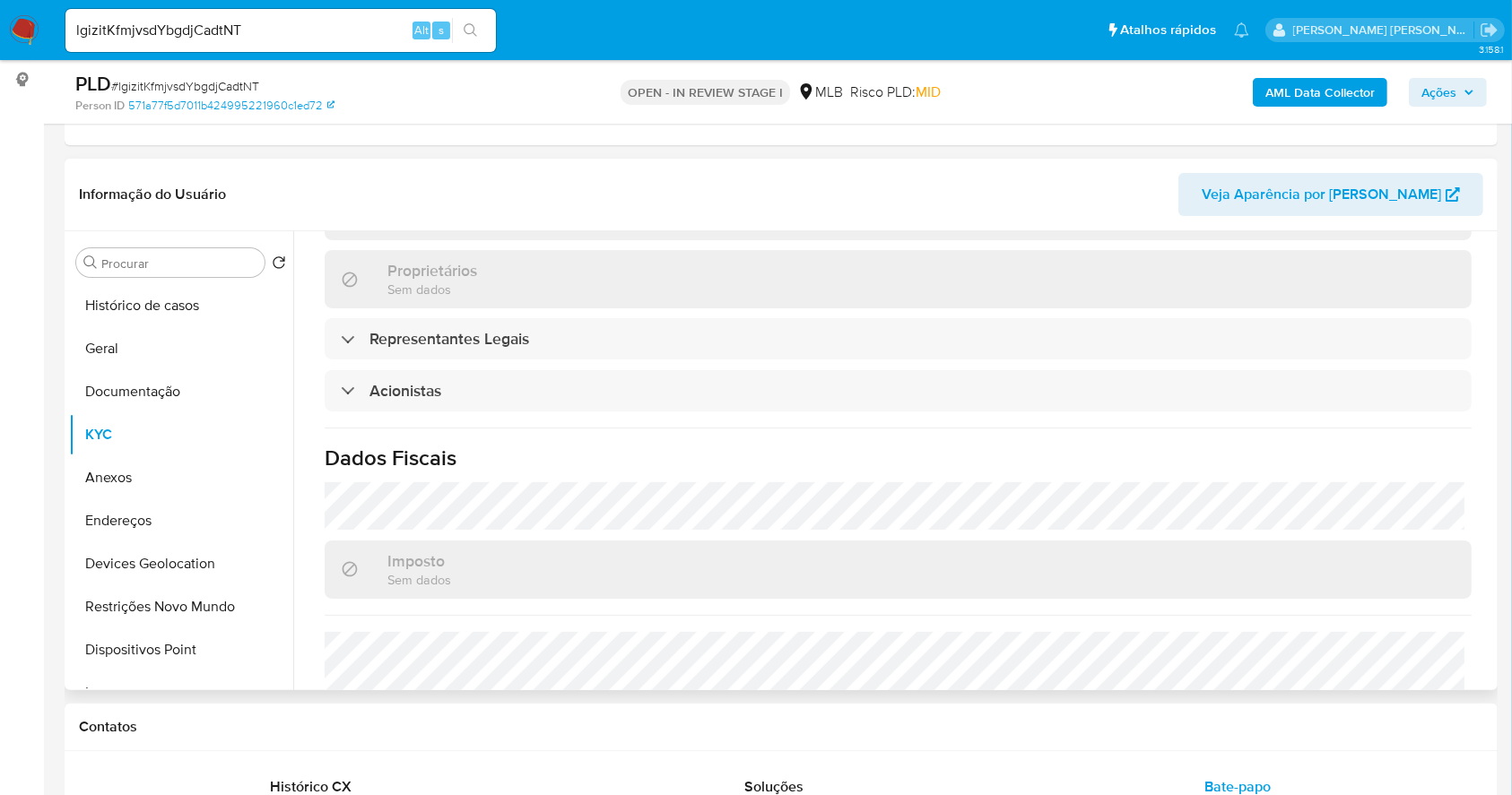
scroll to position [1101, 0]
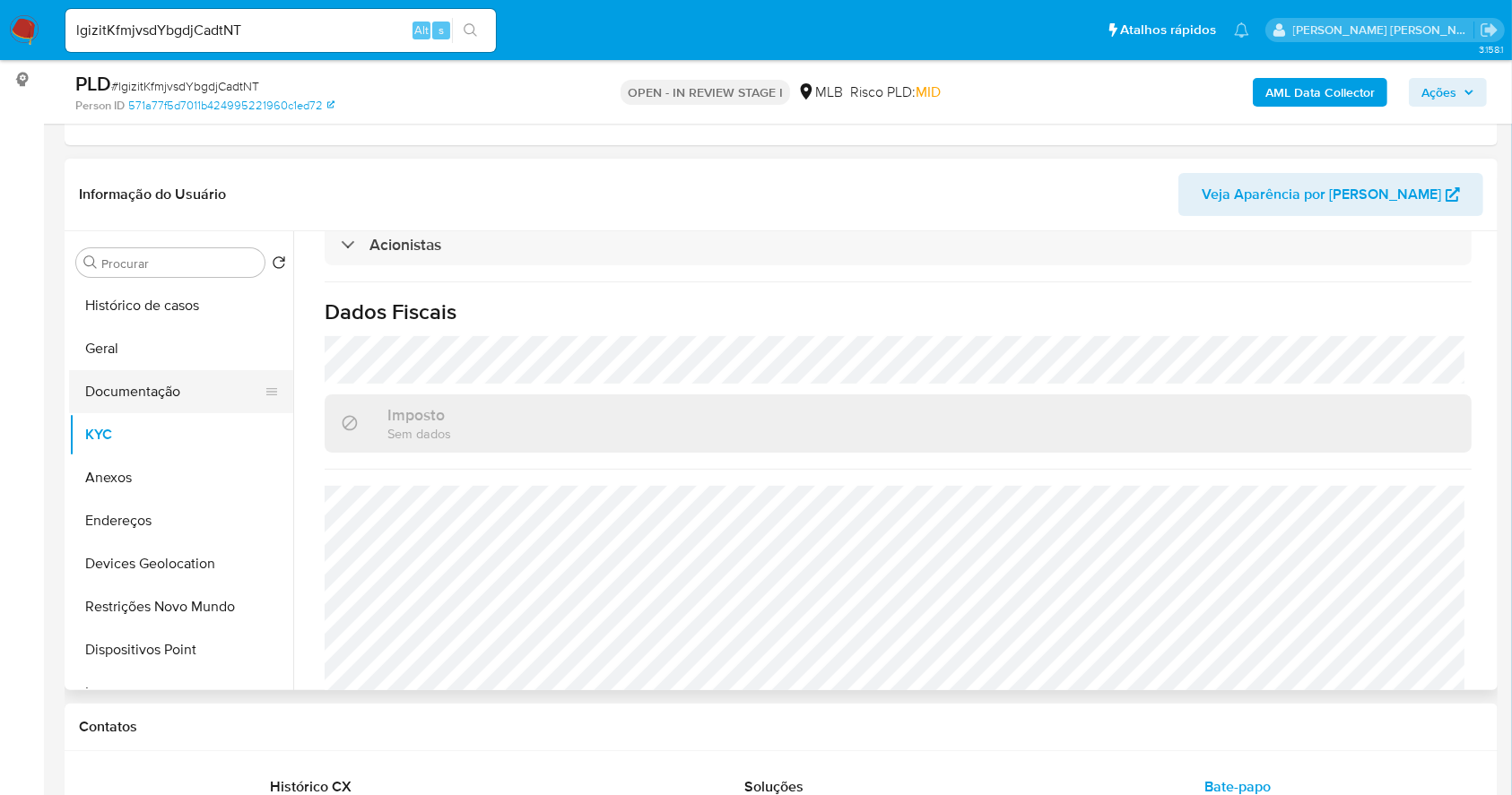
click at [202, 391] on button "Documentação" at bounding box center [174, 392] width 209 height 43
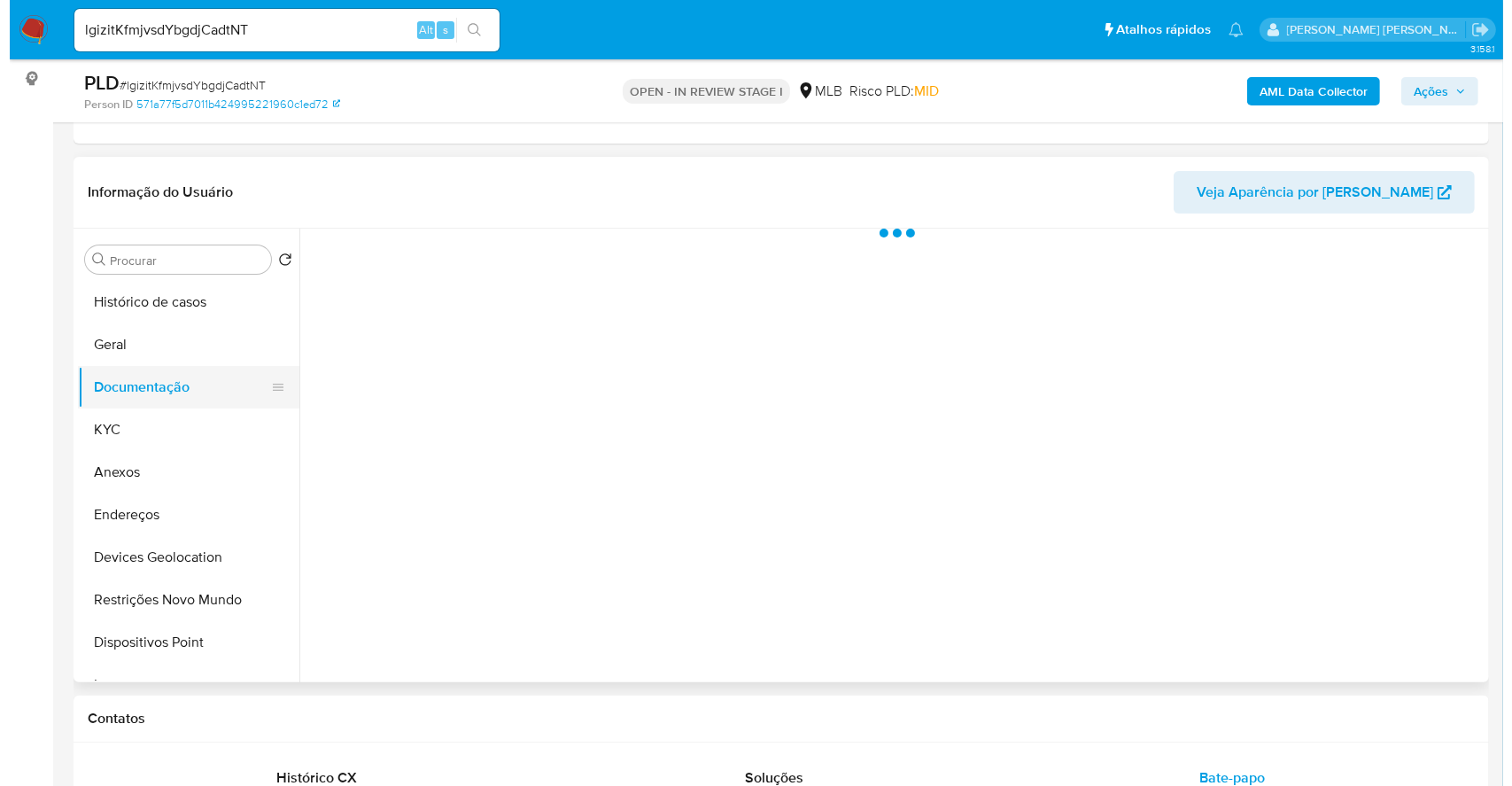
scroll to position [0, 0]
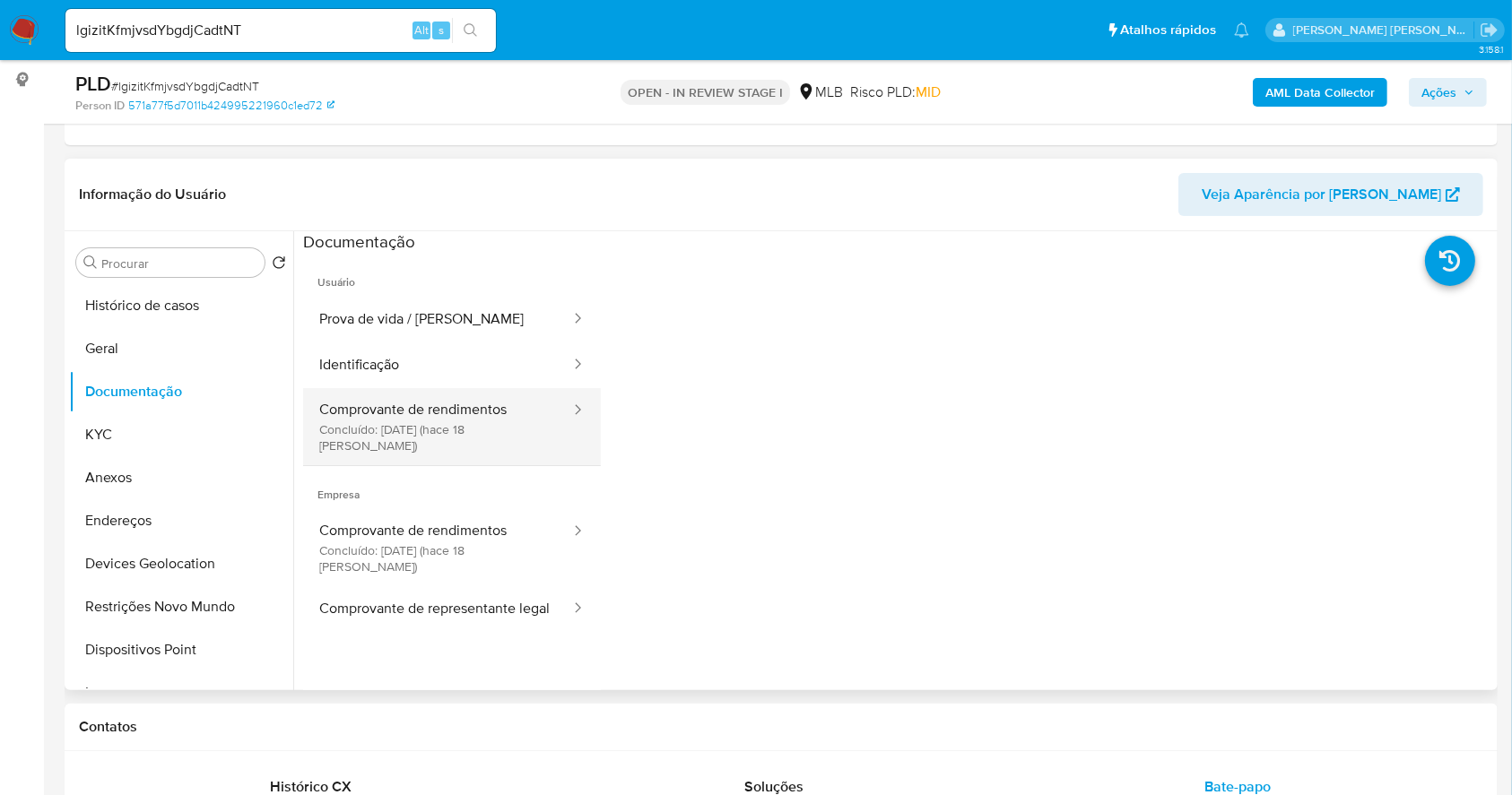
click at [469, 402] on button "Comprovante de rendimentos Concluído: 28/08/2025 (hace 18 días)" at bounding box center [438, 426] width 269 height 77
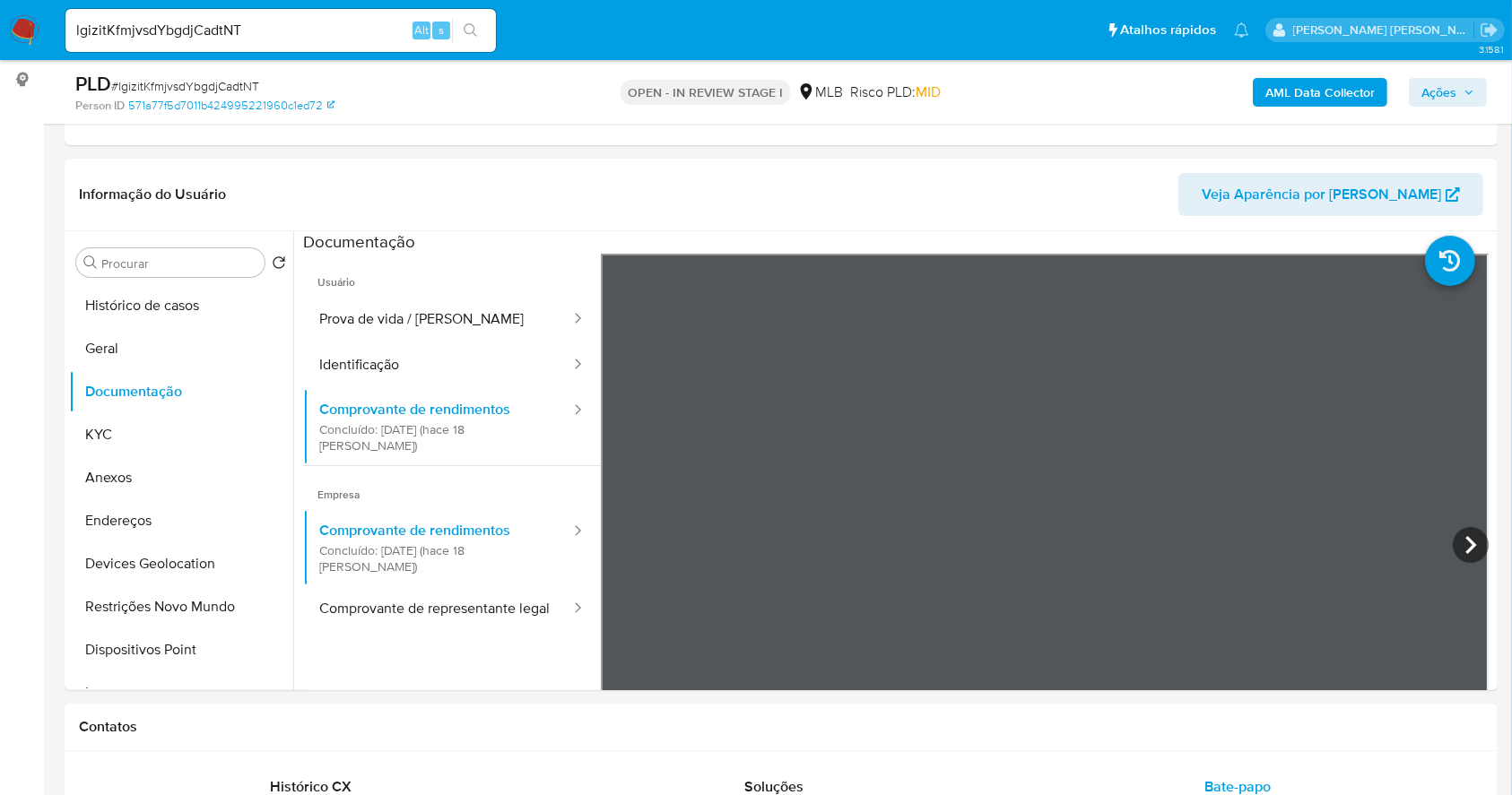
click at [1452, 75] on div "AML Data Collector Ações" at bounding box center [1254, 92] width 465 height 42
drag, startPoint x: 1450, startPoint y: 89, endPoint x: 1395, endPoint y: 102, distance: 56.5
click at [1449, 89] on span "Ações" at bounding box center [1439, 92] width 35 height 29
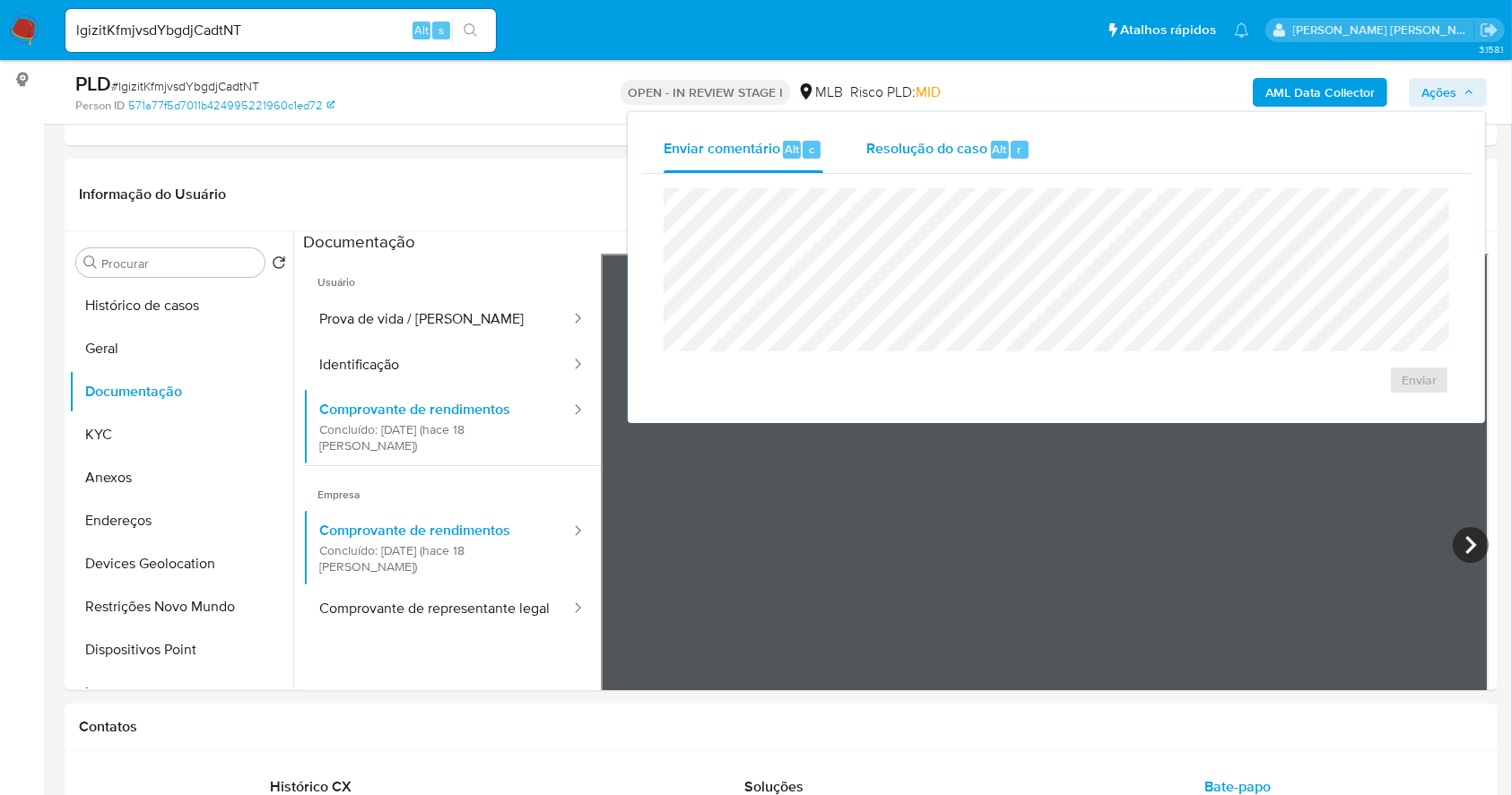
click at [918, 138] on span "Resolução do caso" at bounding box center [927, 148] width 121 height 20
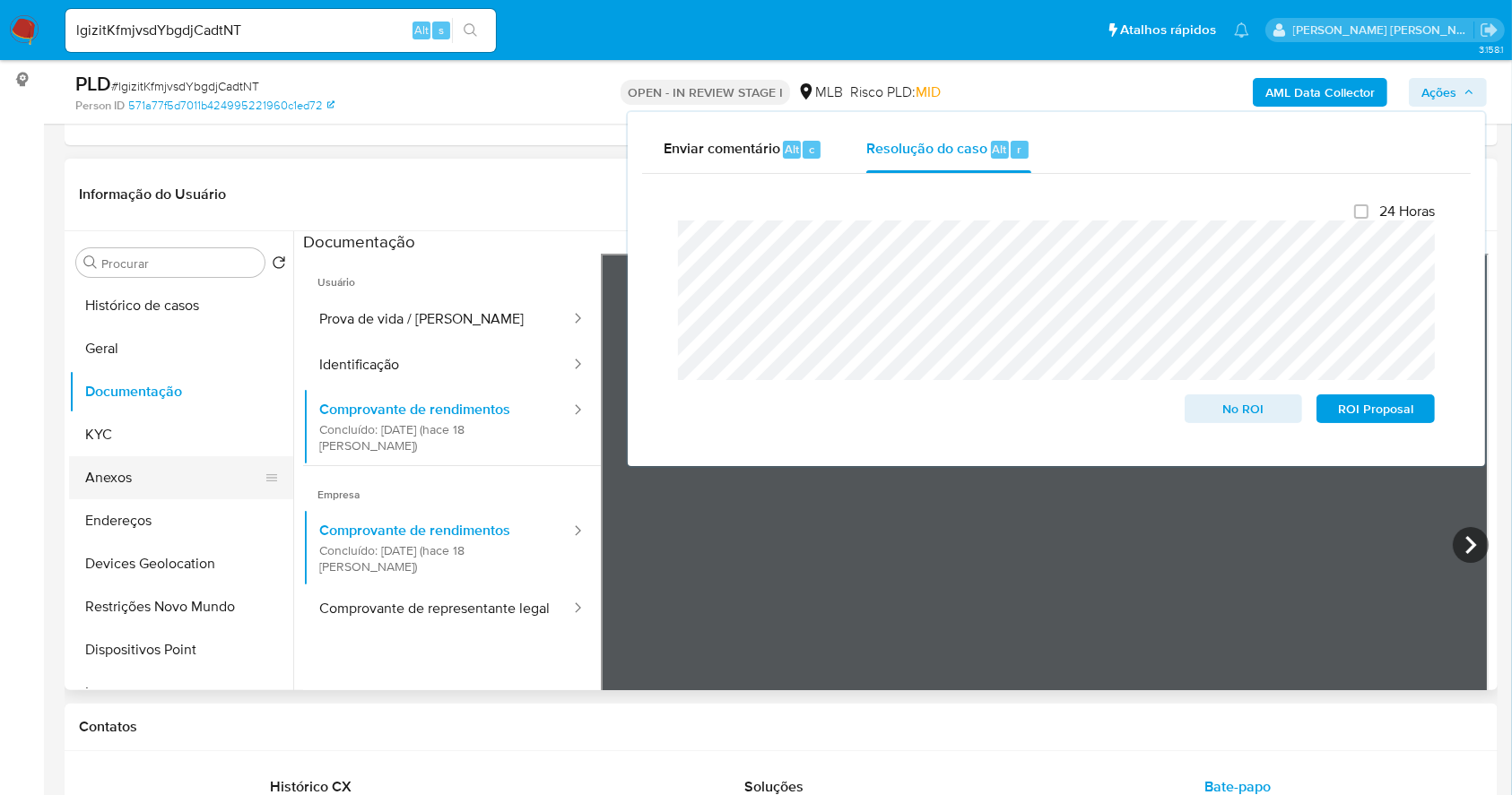
click at [151, 479] on button "Anexos" at bounding box center [174, 477] width 209 height 43
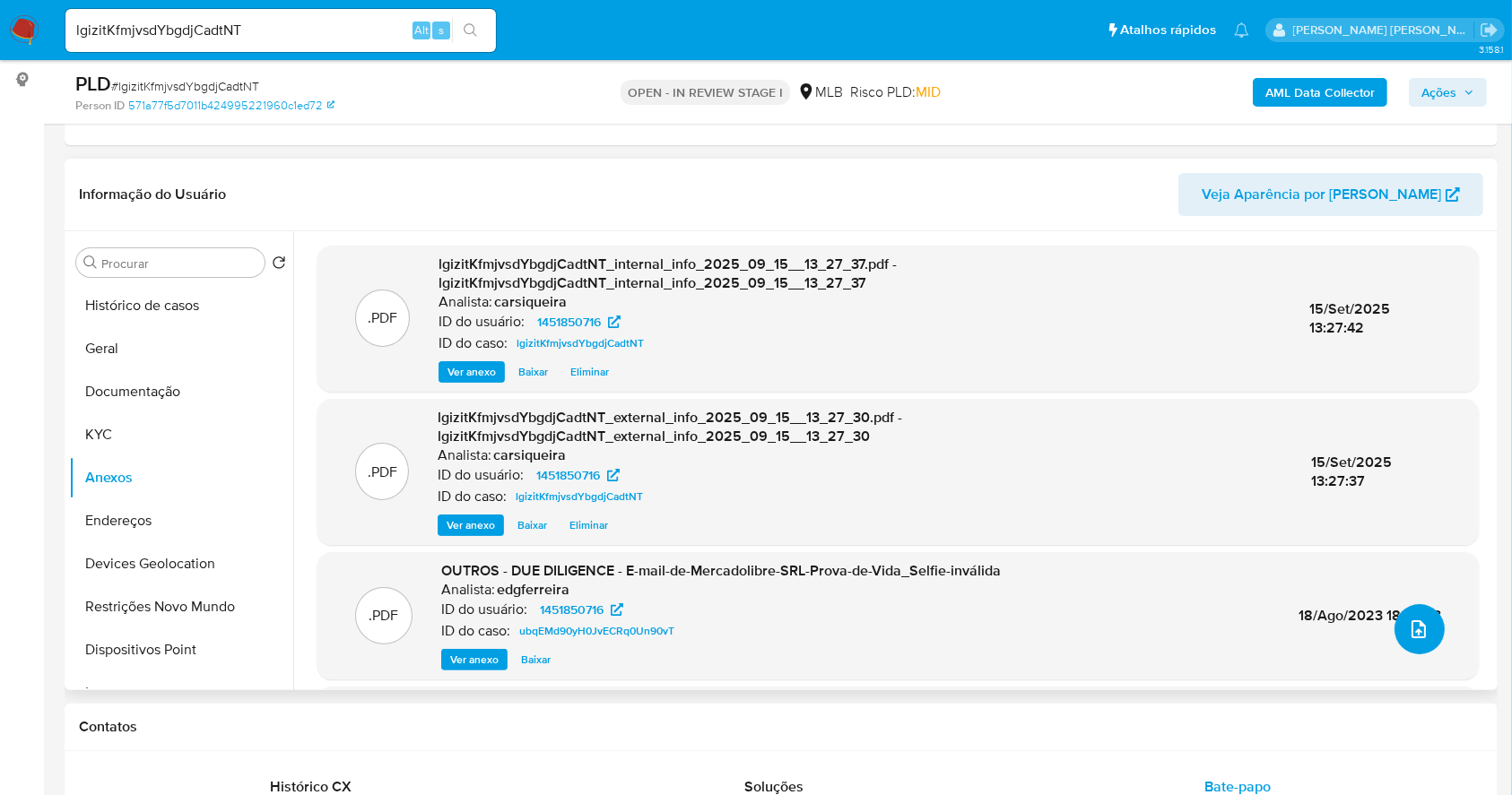
click at [1426, 638] on button "upload-file" at bounding box center [1420, 629] width 50 height 50
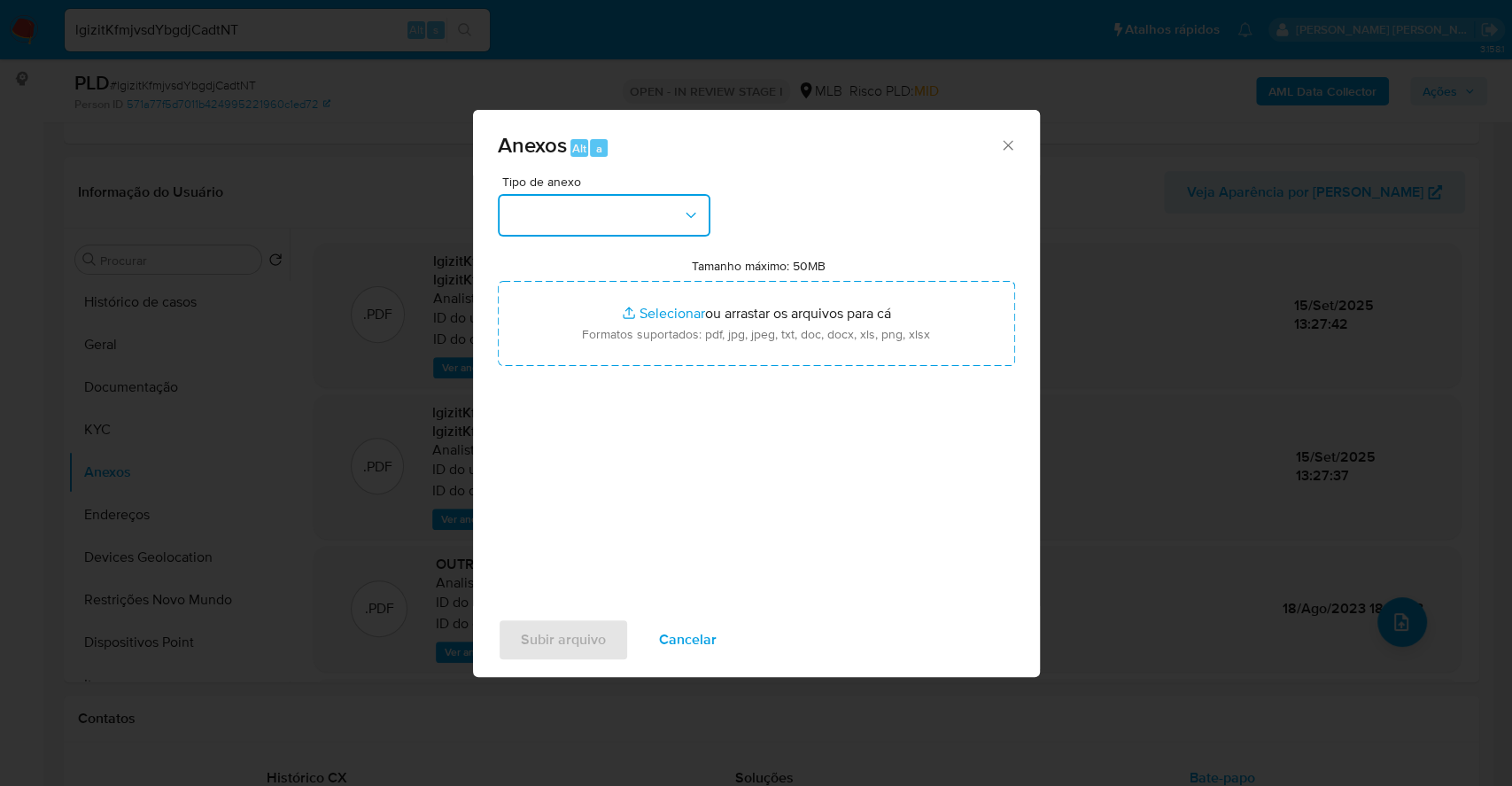
click at [552, 209] on button "button" at bounding box center [605, 215] width 213 height 43
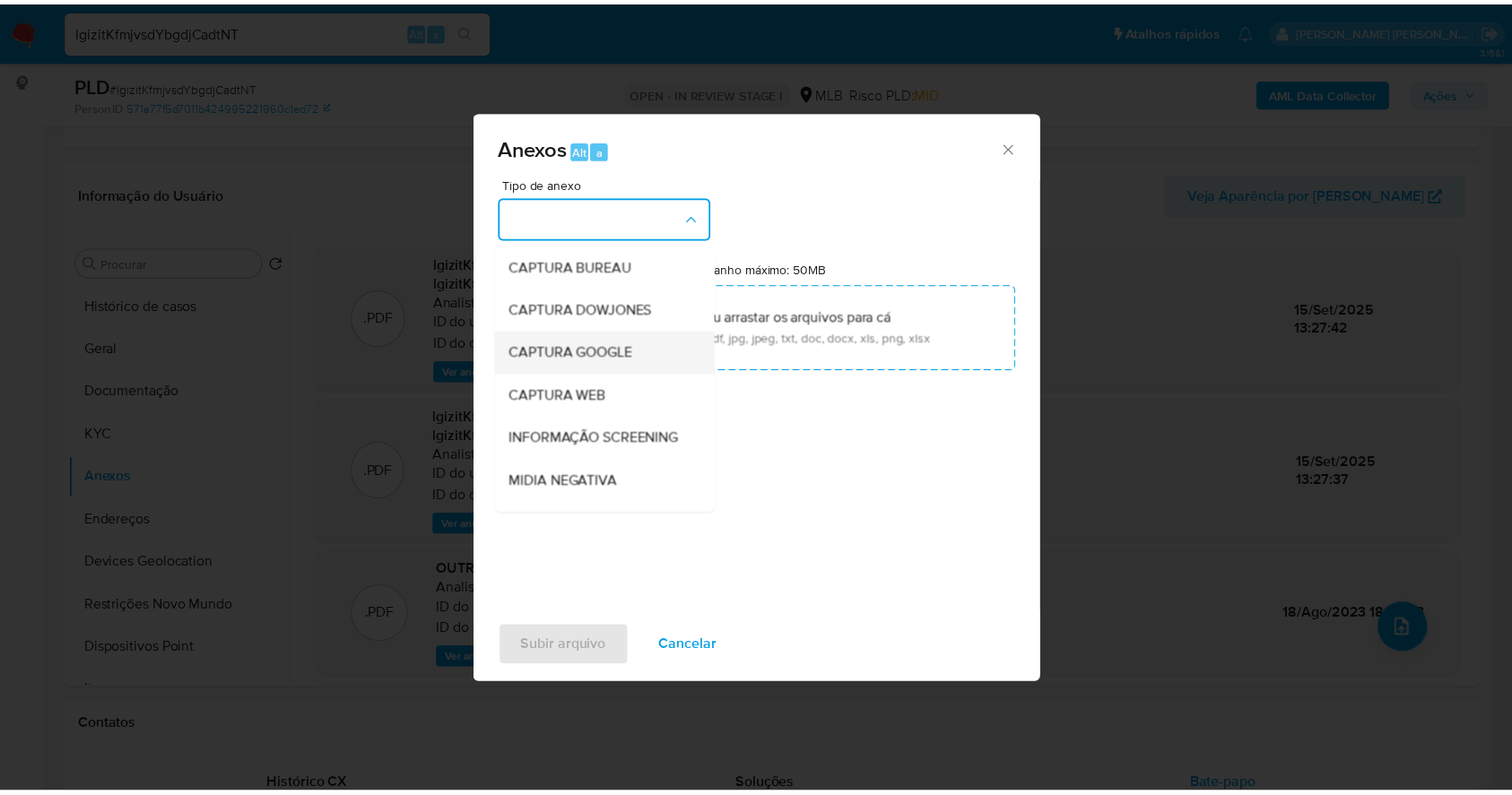
scroll to position [276, 0]
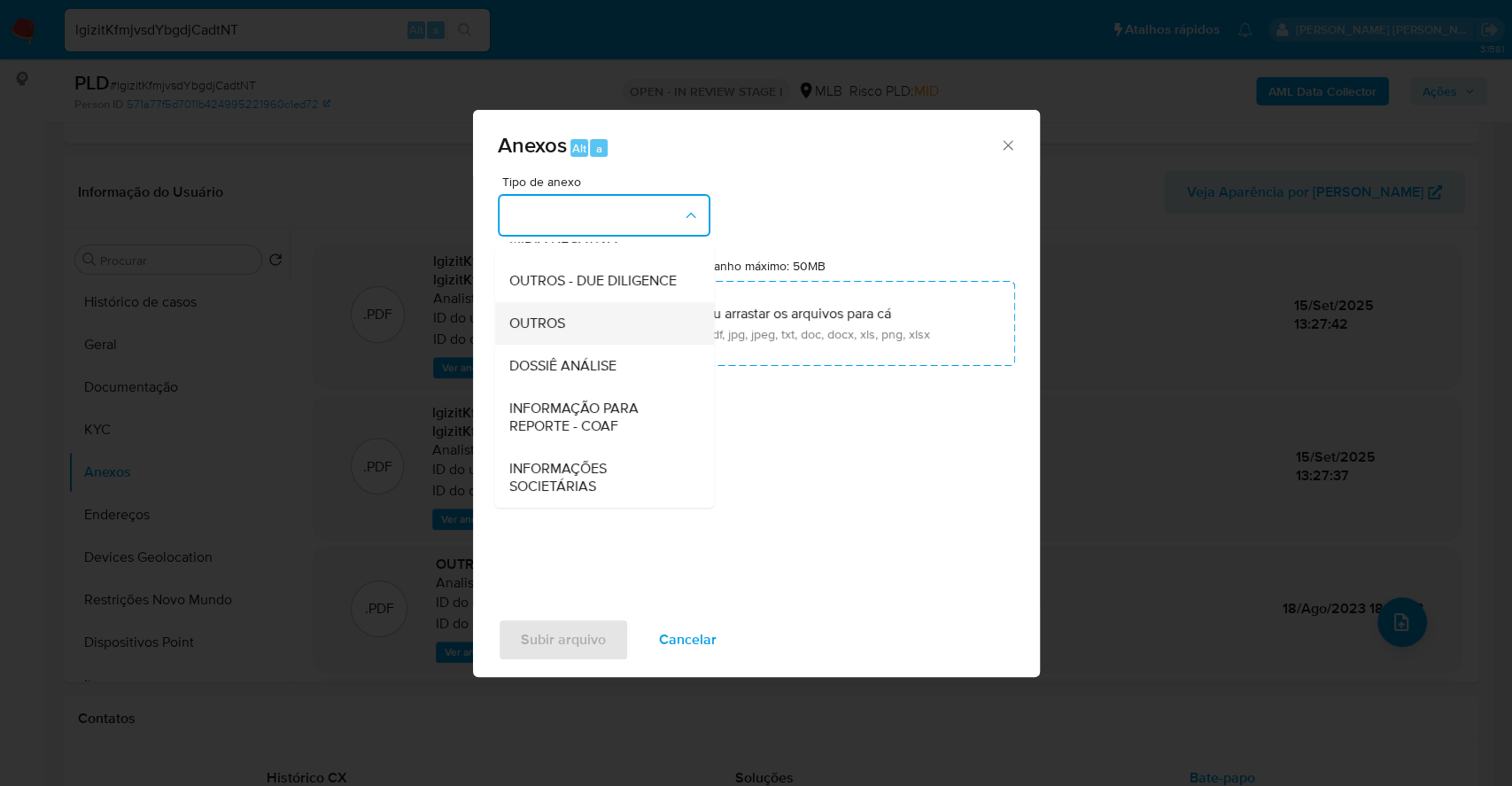
click at [558, 312] on div "OUTROS" at bounding box center [599, 323] width 180 height 43
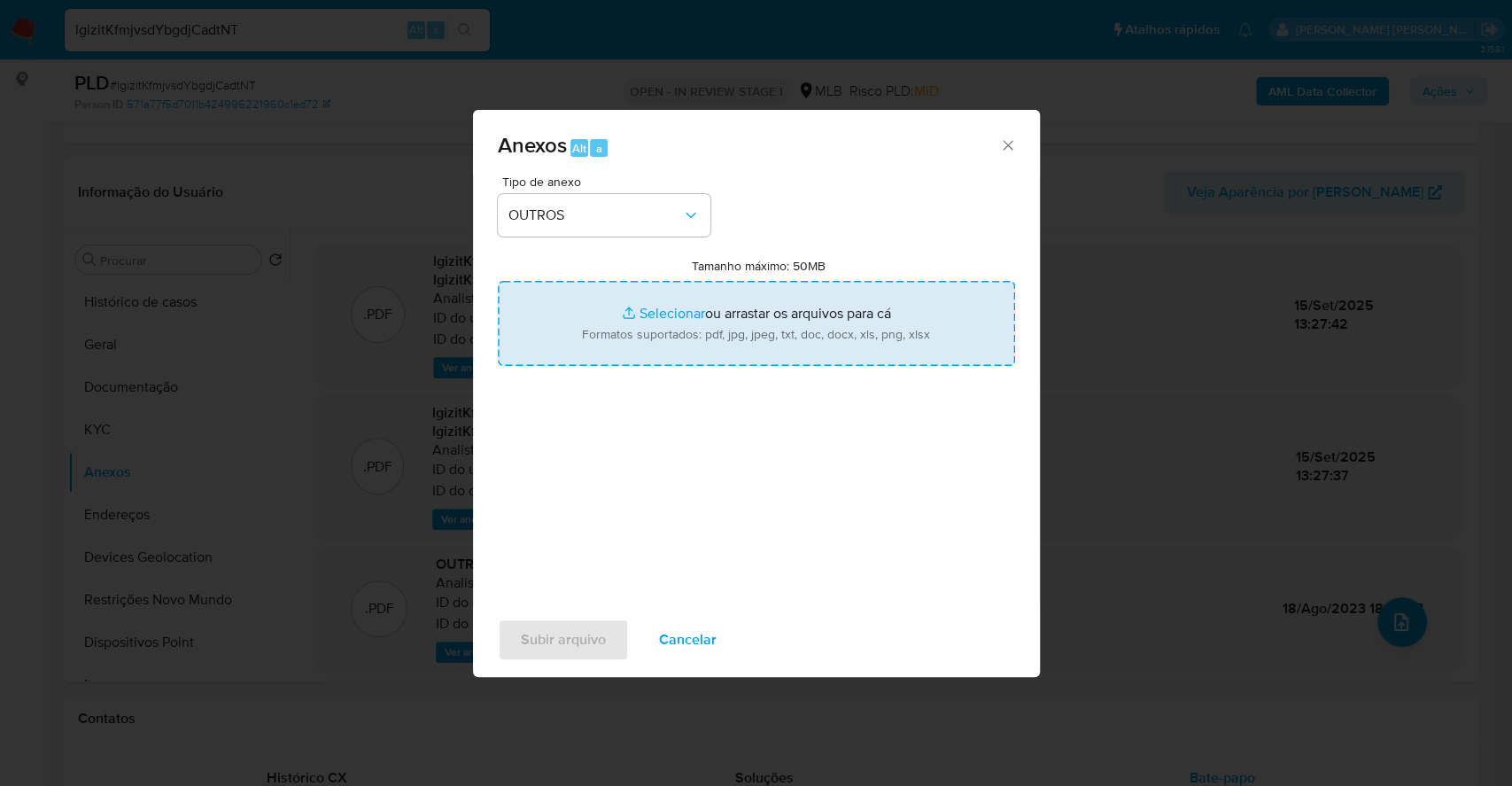
click at [632, 312] on input "Tamanho máximo: 50MB Selecionar arquivos" at bounding box center [756, 324] width 517 height 85
type input "C:\fakepath\CNPJ 30680019000197 - SV COMERCIO E SERVICOS DE MOTOCICLETAS LTDA -…"
click at [563, 632] on span "Subir arquivo" at bounding box center [564, 639] width 85 height 39
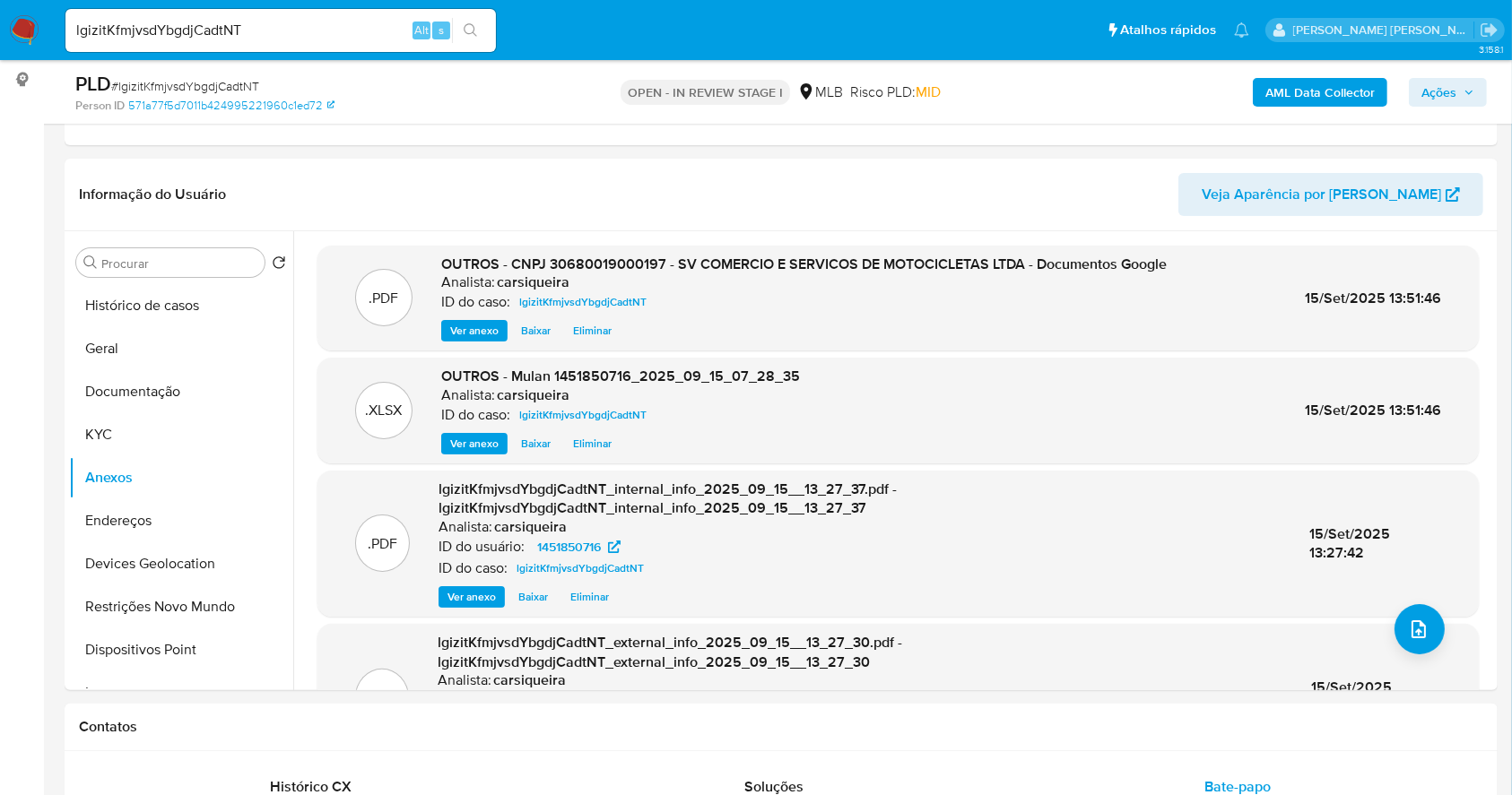
click at [1435, 89] on span "Ações" at bounding box center [1439, 92] width 35 height 29
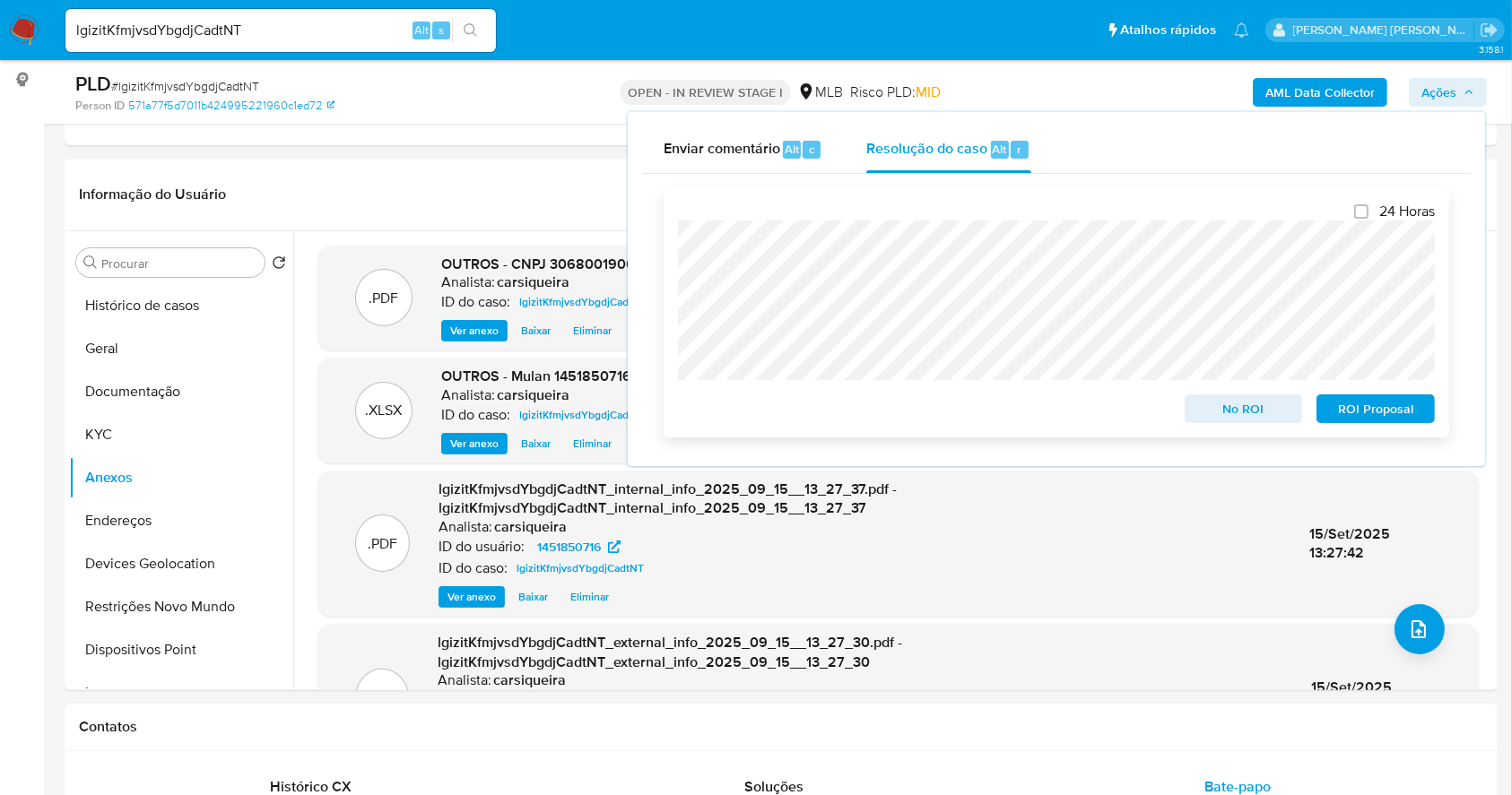
click at [1254, 420] on span "No ROI" at bounding box center [1243, 409] width 93 height 25
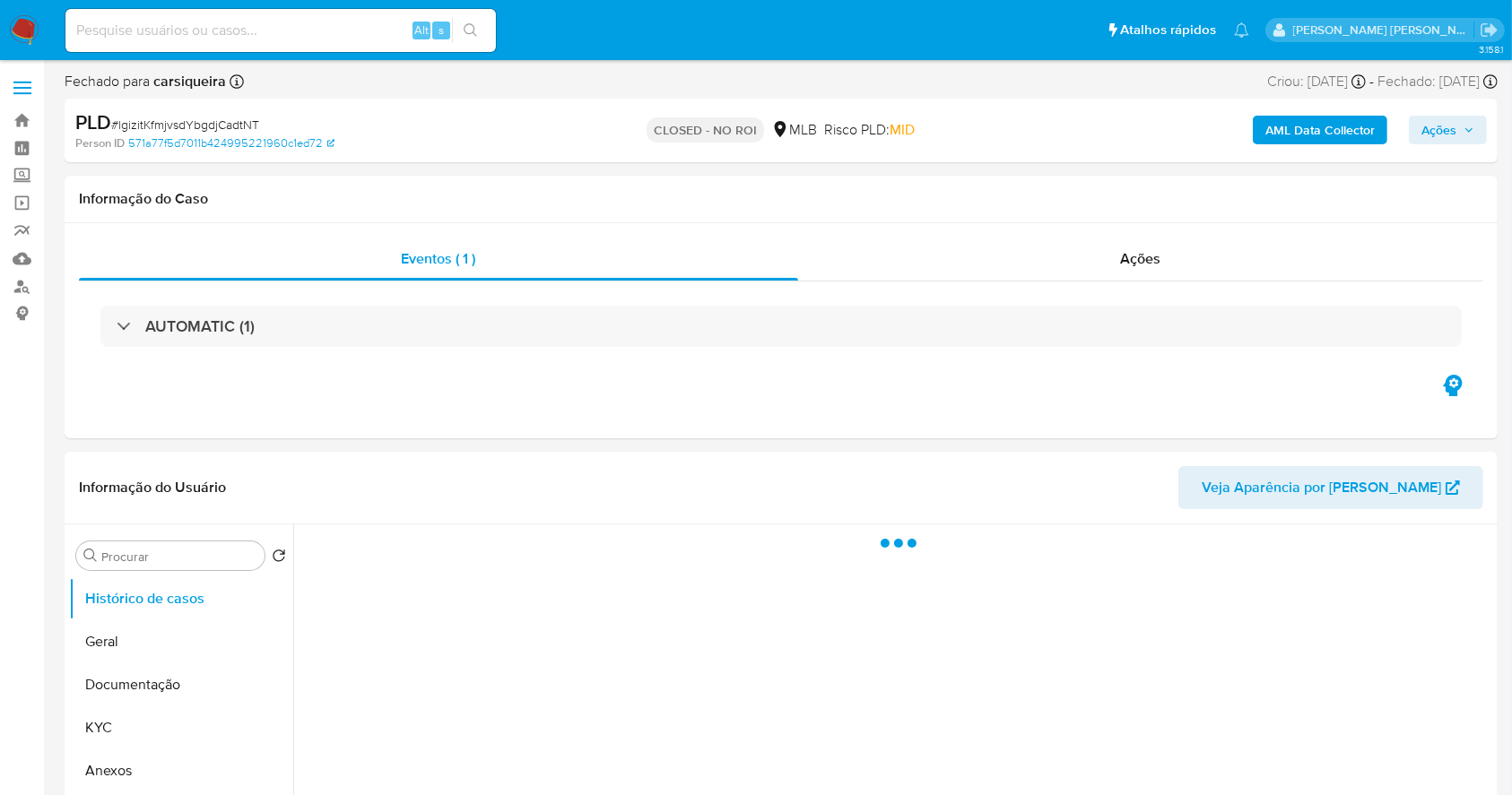
click at [30, 30] on img at bounding box center [24, 31] width 31 height 31
select select "10"
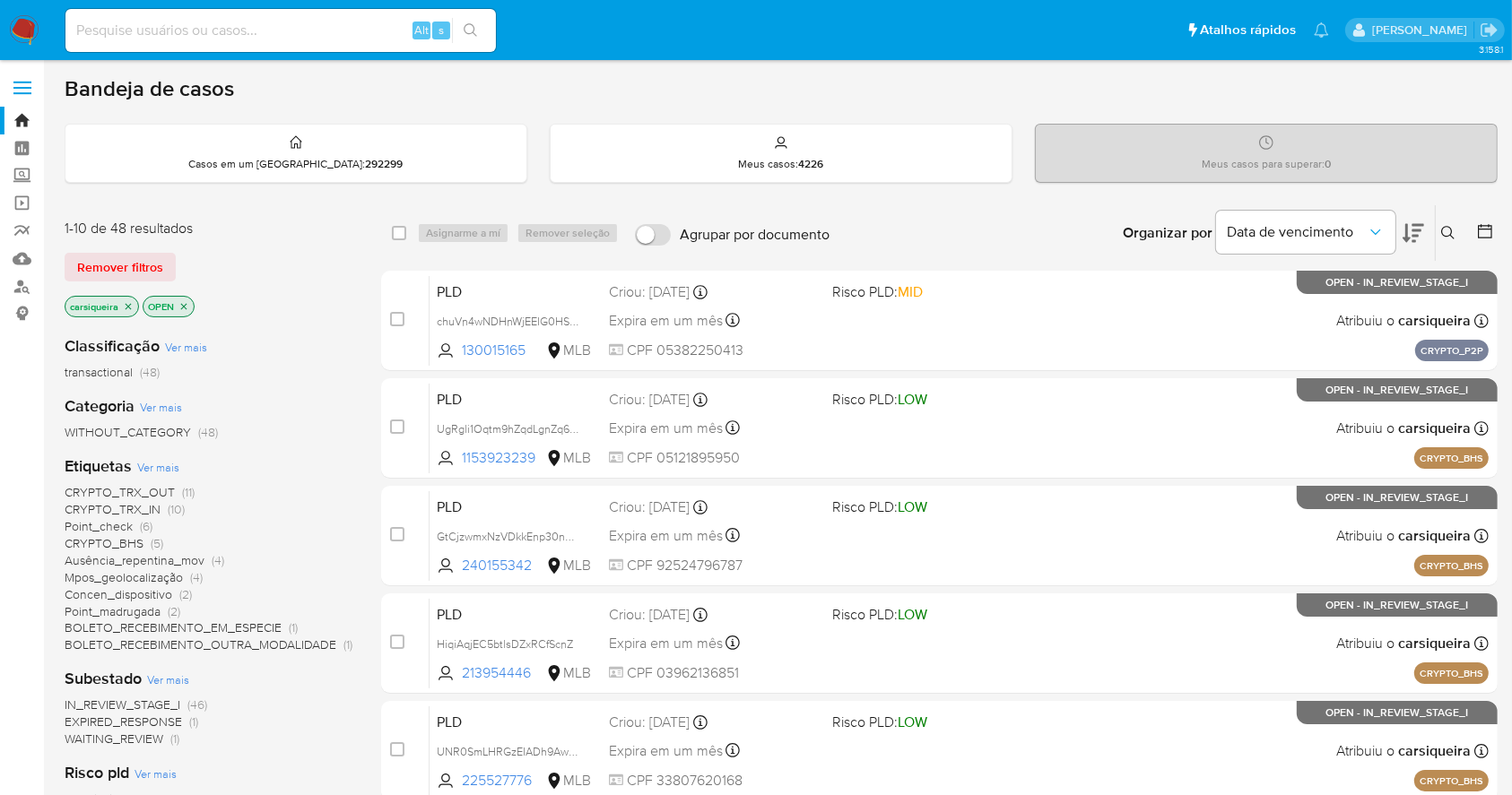
click at [136, 527] on span "Point_check (6)" at bounding box center [108, 527] width 87 height 17
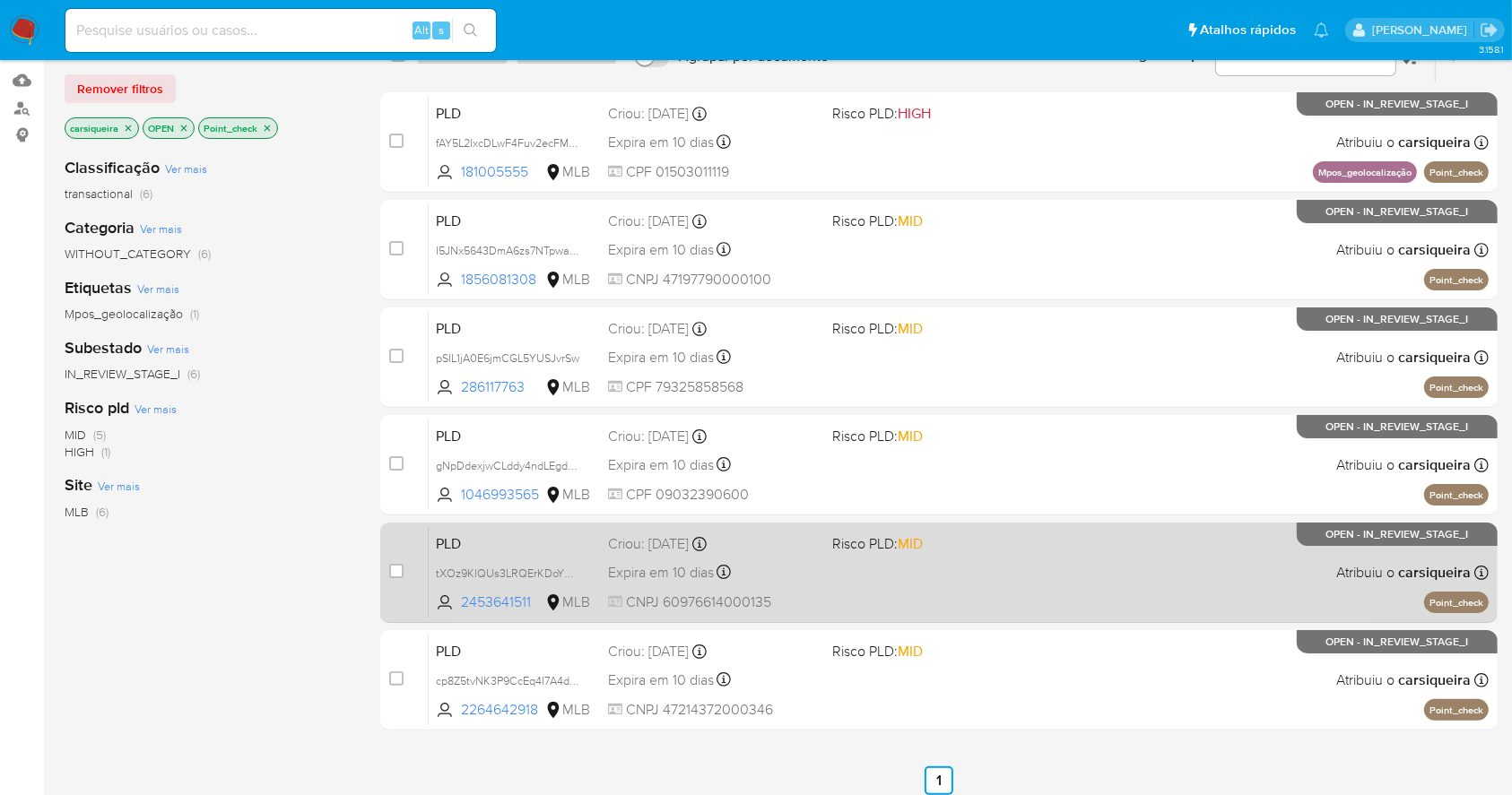
scroll to position [295, 0]
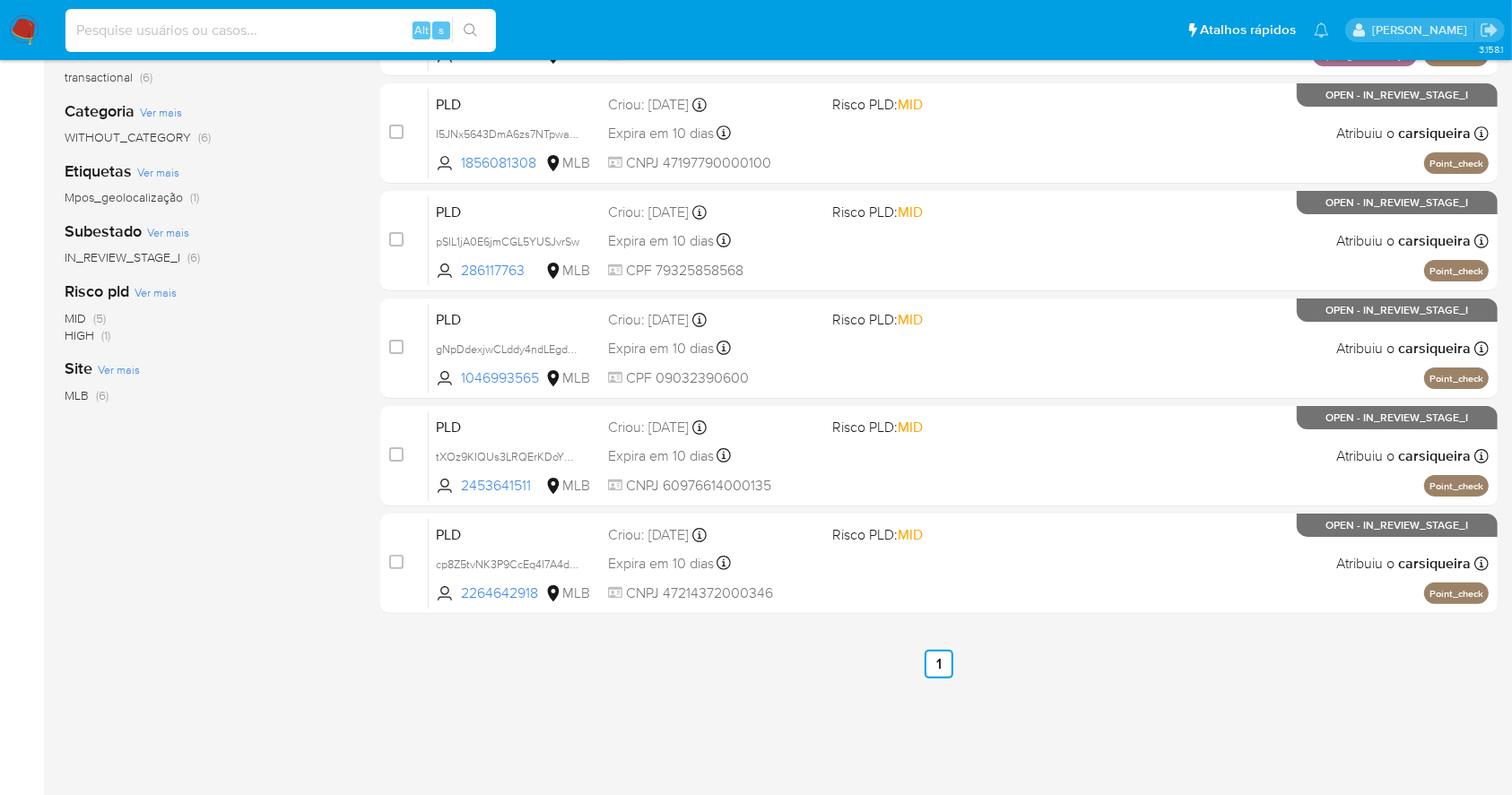
click at [281, 25] on input at bounding box center [280, 31] width 430 height 23
paste input "cp8Z5tvNK3P9CcEq4I7A4d8G"
type input "cp8Z5tvNK3P9CcEq4I7A4d8G"
click at [477, 25] on icon "search-icon" at bounding box center [471, 30] width 14 height 14
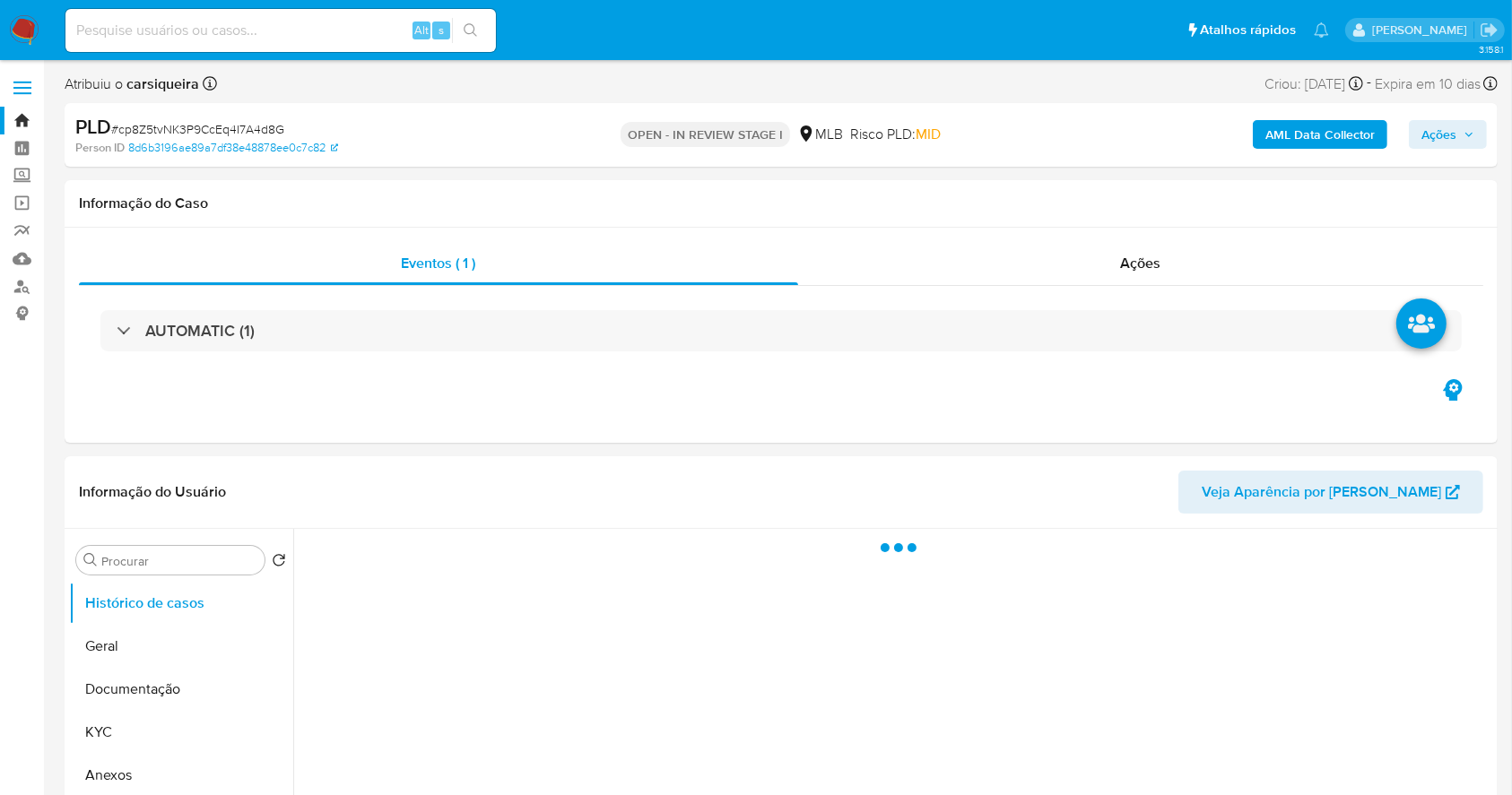
select select "10"
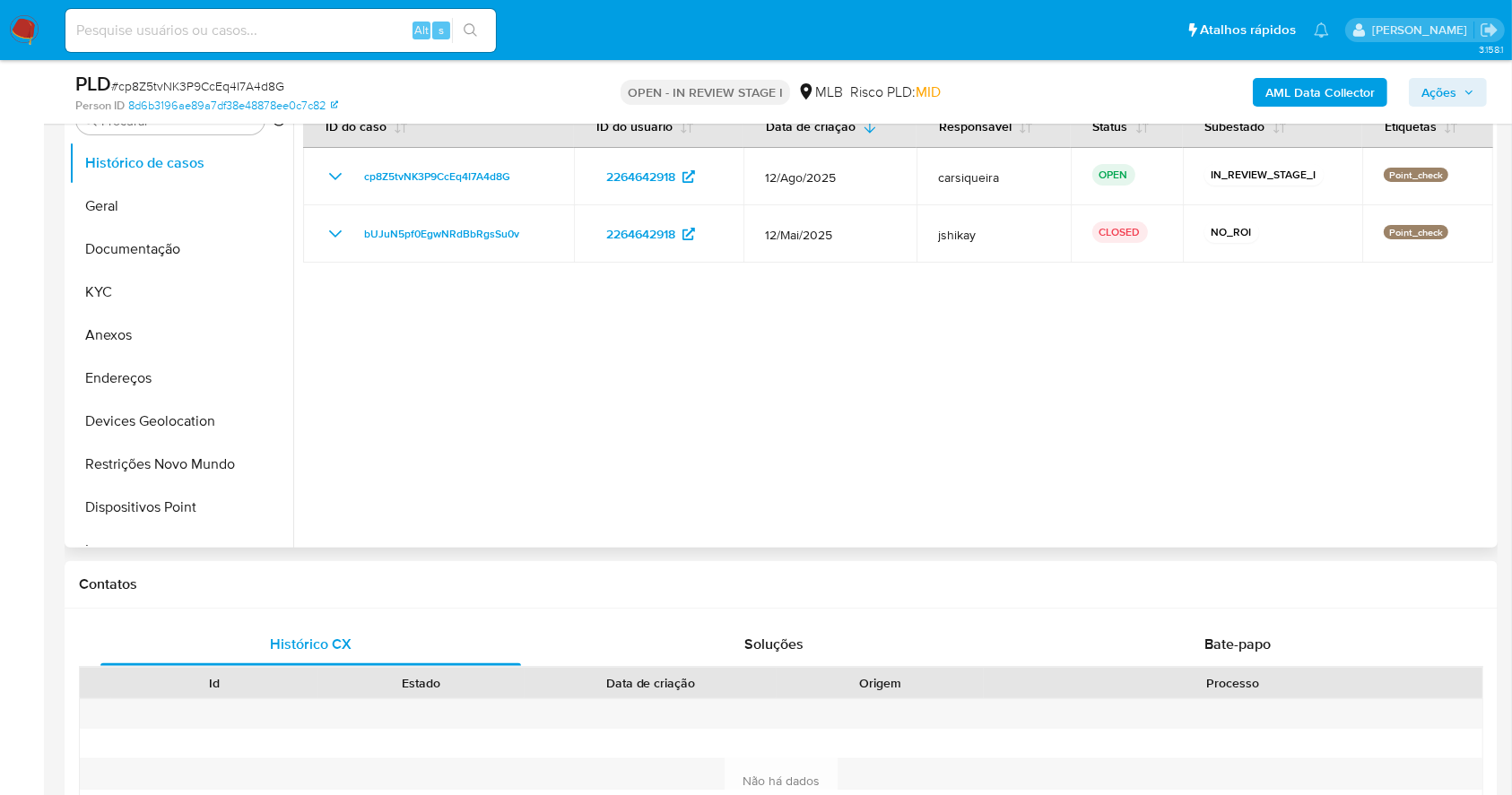
scroll to position [351, 0]
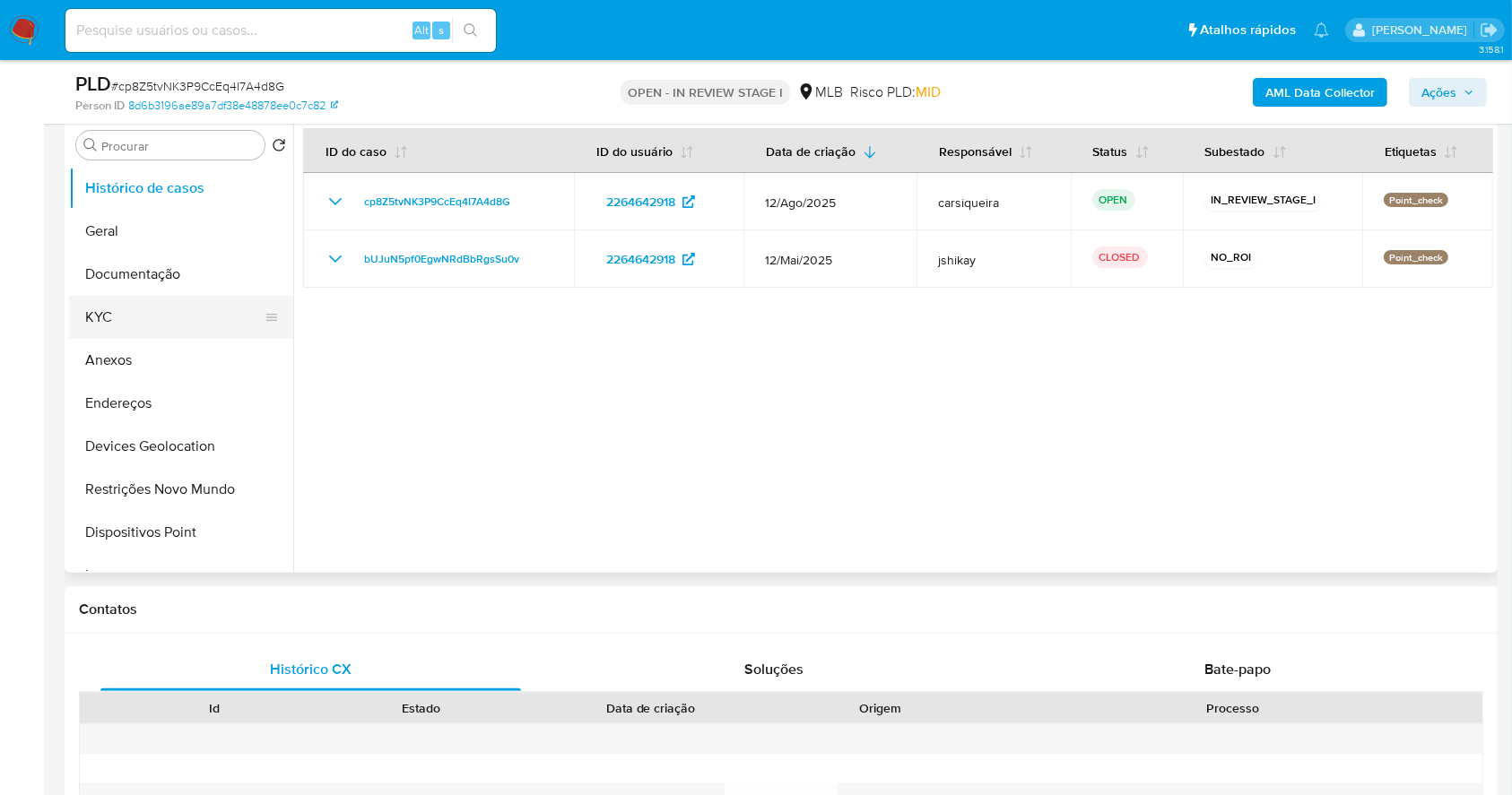
click at [155, 309] on button "KYC" at bounding box center [174, 317] width 209 height 43
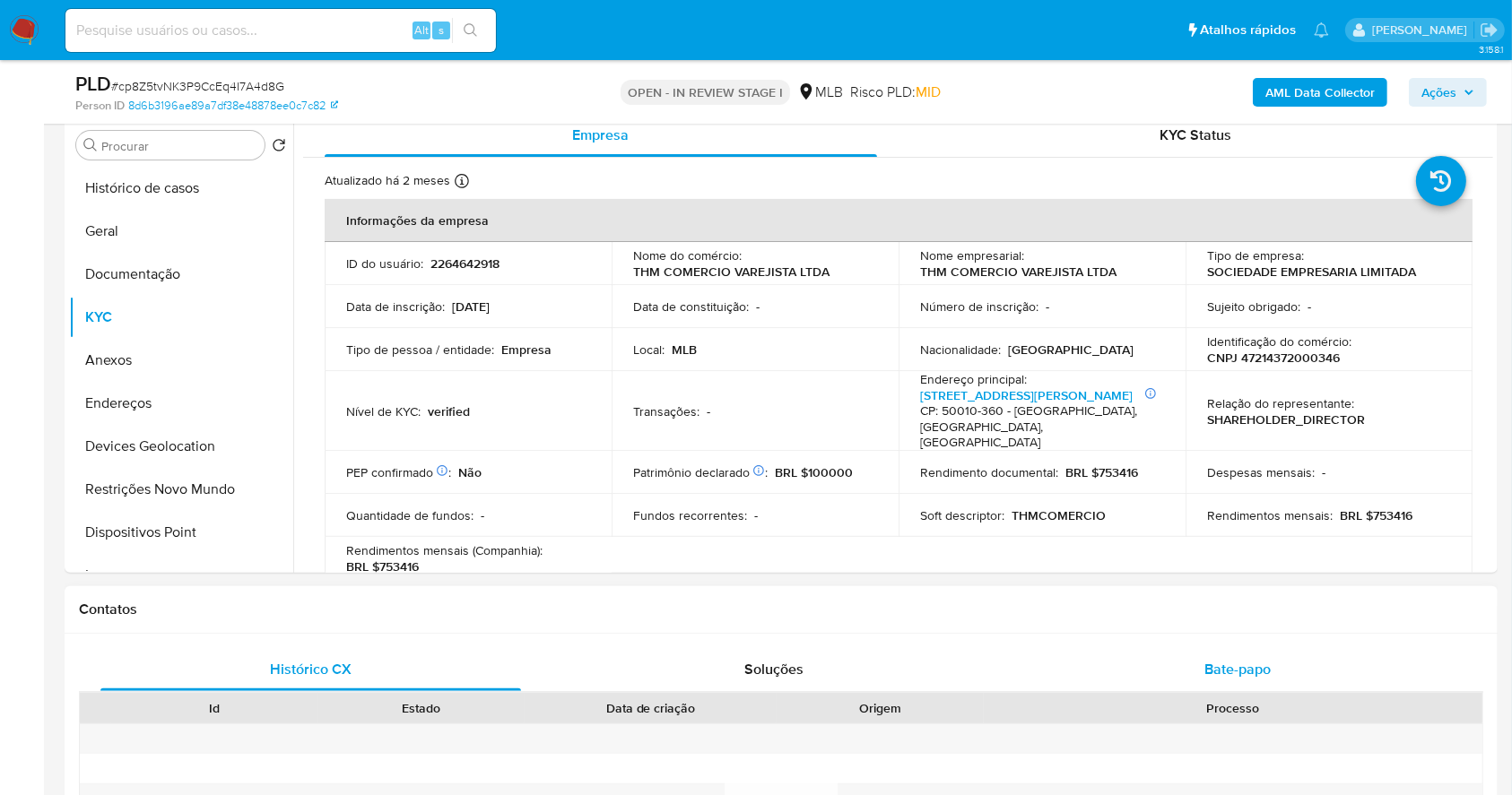
click at [1206, 674] on span "Bate-papo" at bounding box center [1237, 668] width 66 height 20
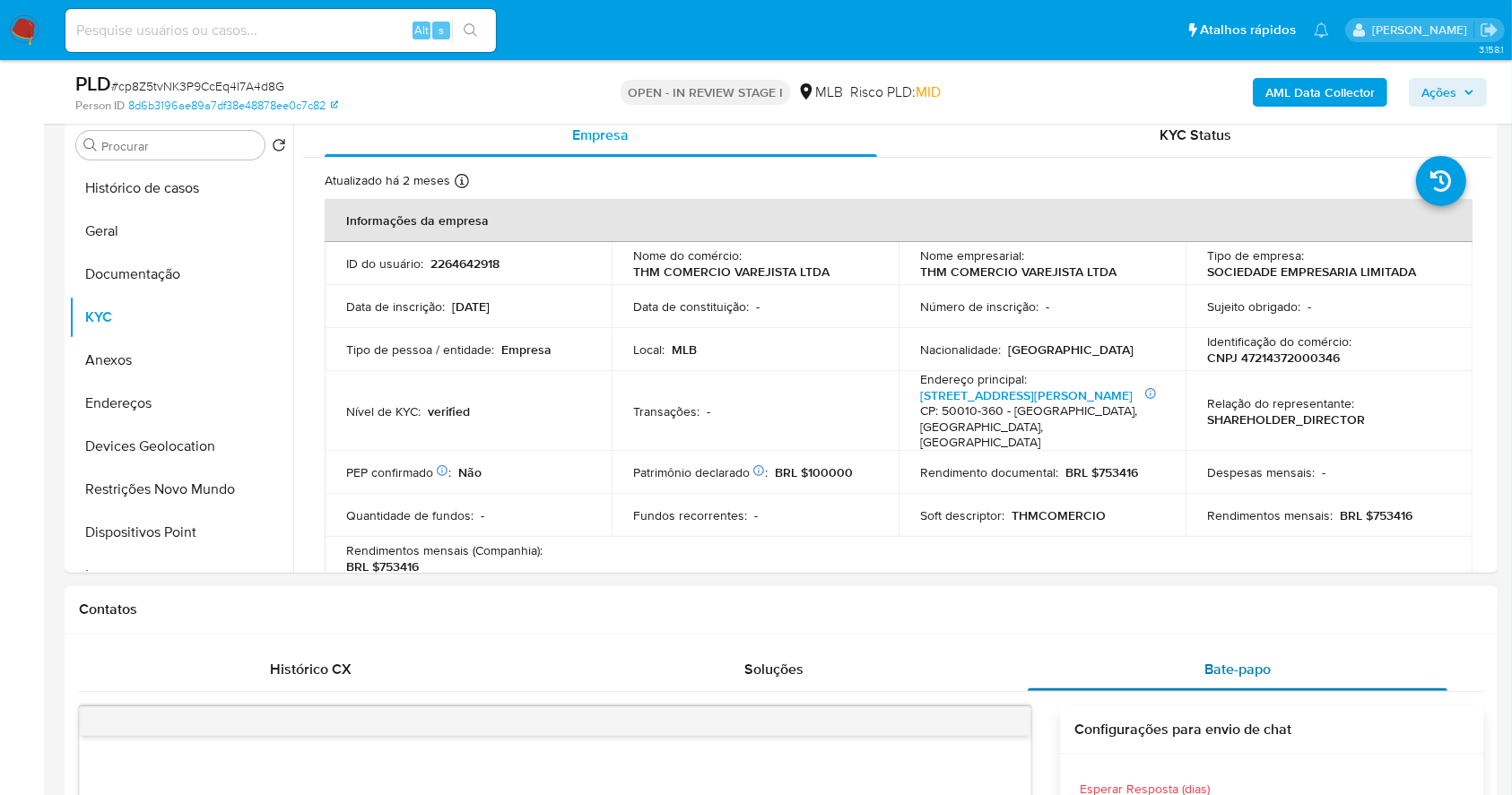
click at [1247, 670] on span "Bate-papo" at bounding box center [1237, 668] width 66 height 20
click at [161, 260] on button "Documentação" at bounding box center [174, 274] width 209 height 43
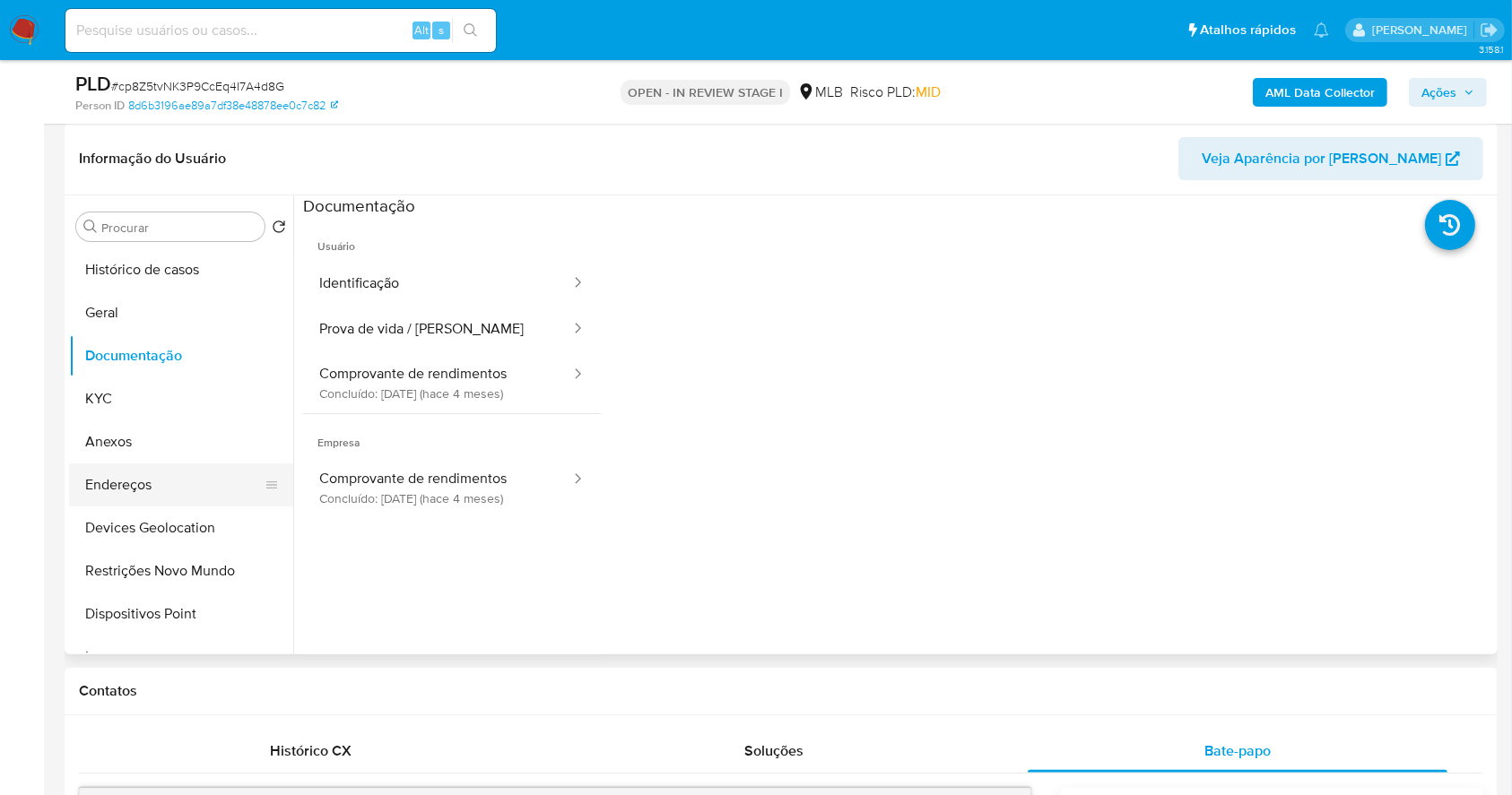
scroll to position [232, 0]
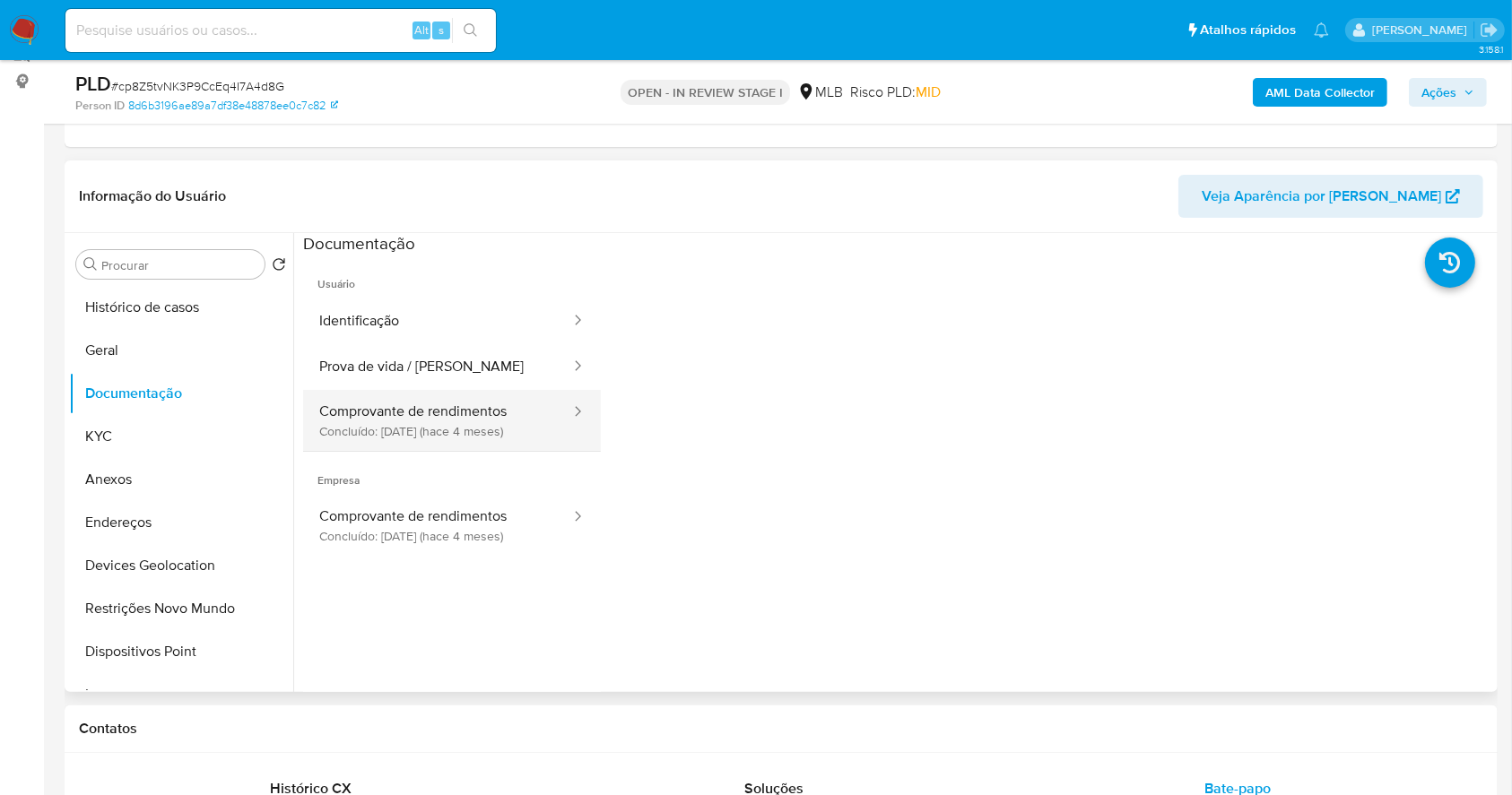
click at [424, 405] on button "Comprovante de rendimentos Concluído: 19/05/2025 (hace 4 meses)" at bounding box center [438, 420] width 269 height 60
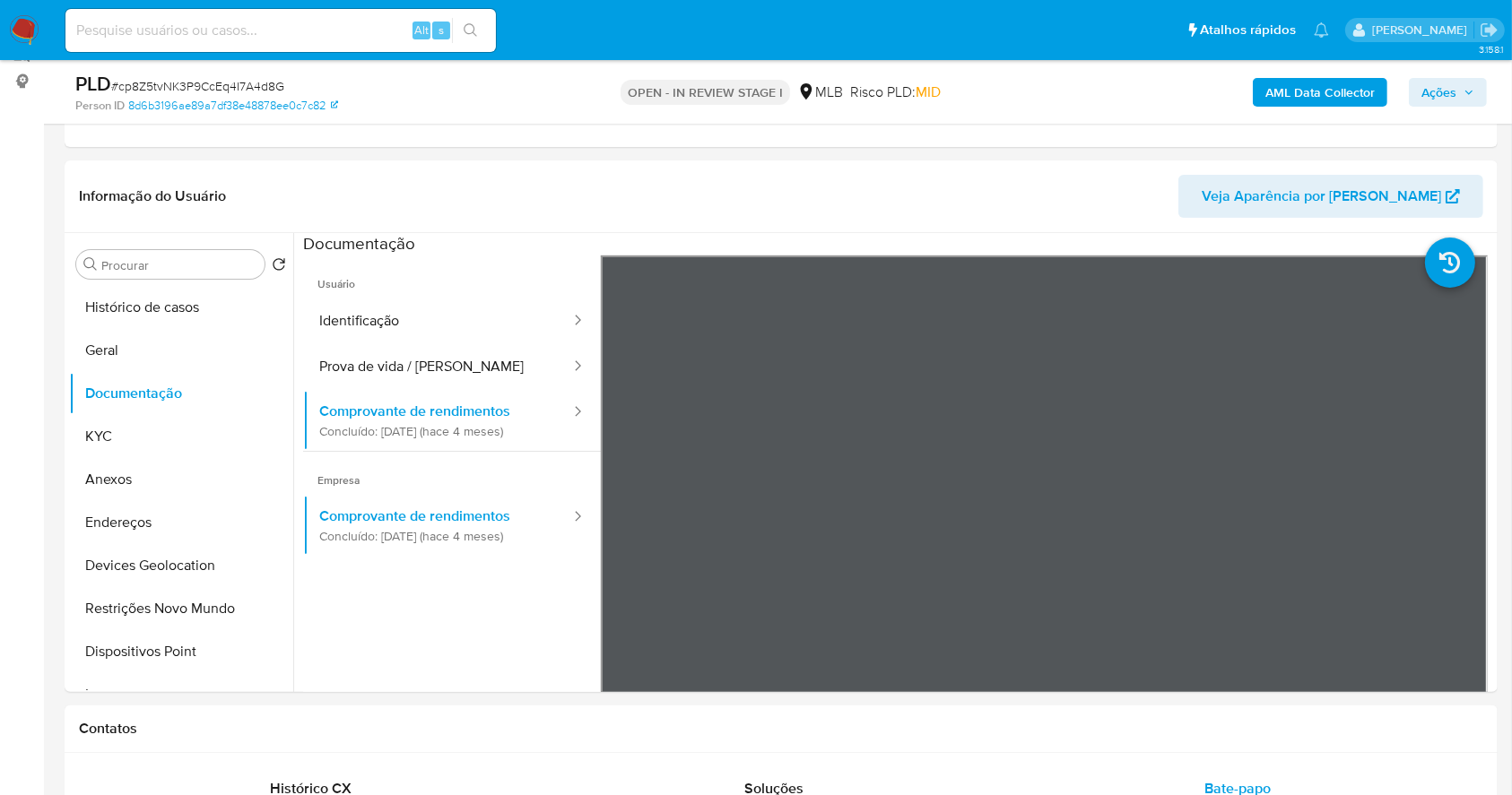
click at [335, 33] on input at bounding box center [280, 31] width 430 height 23
paste input "cp8Z5tvNK3P9CcEq4I7A4d8G"
type input "cp8Z5tvNK3P9CcEq4I7A4d8G"
click at [476, 35] on icon "search-icon" at bounding box center [471, 30] width 13 height 13
click at [140, 426] on button "KYC" at bounding box center [174, 436] width 209 height 43
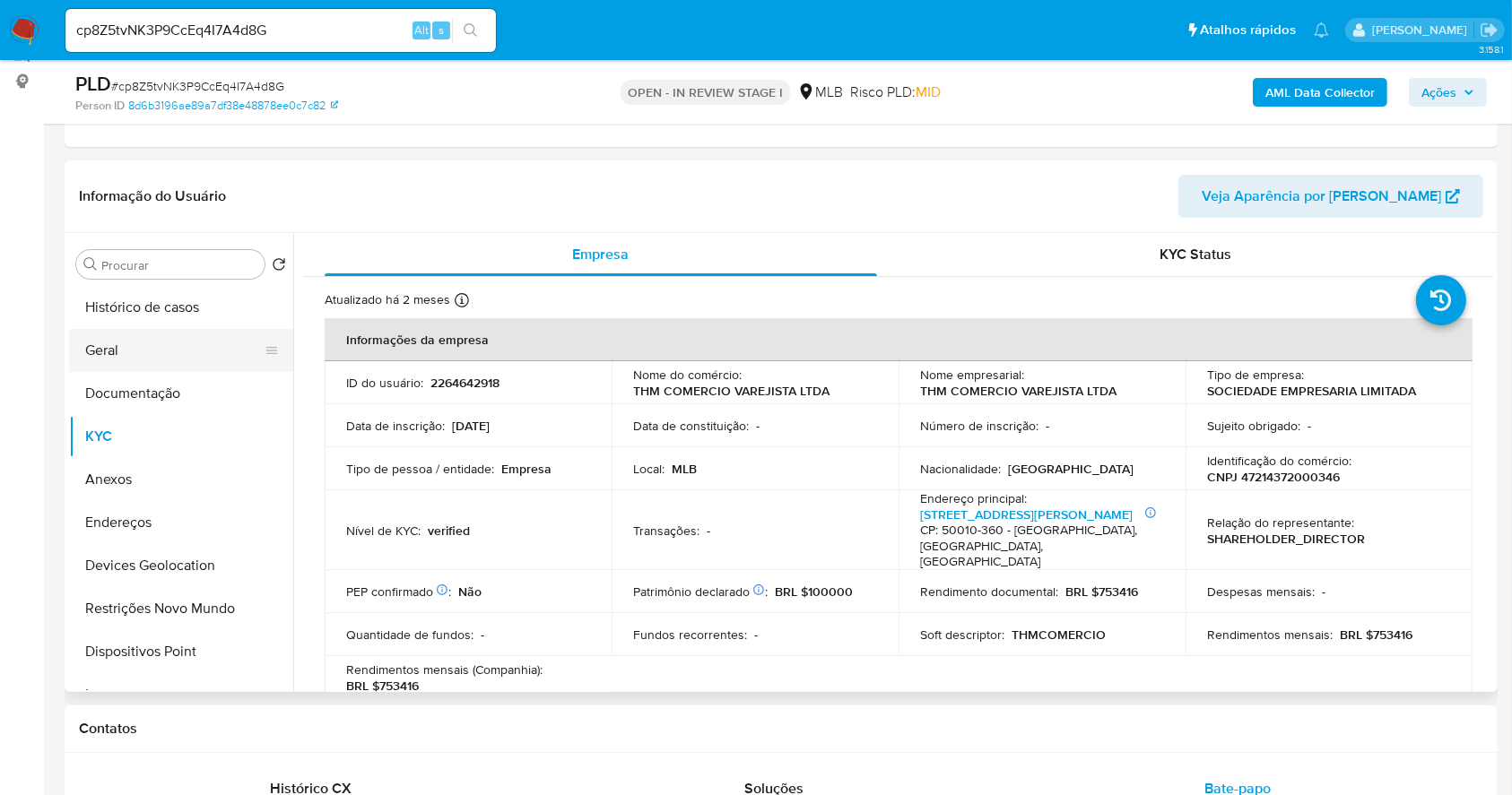
click at [165, 354] on button "Geral" at bounding box center [174, 350] width 209 height 43
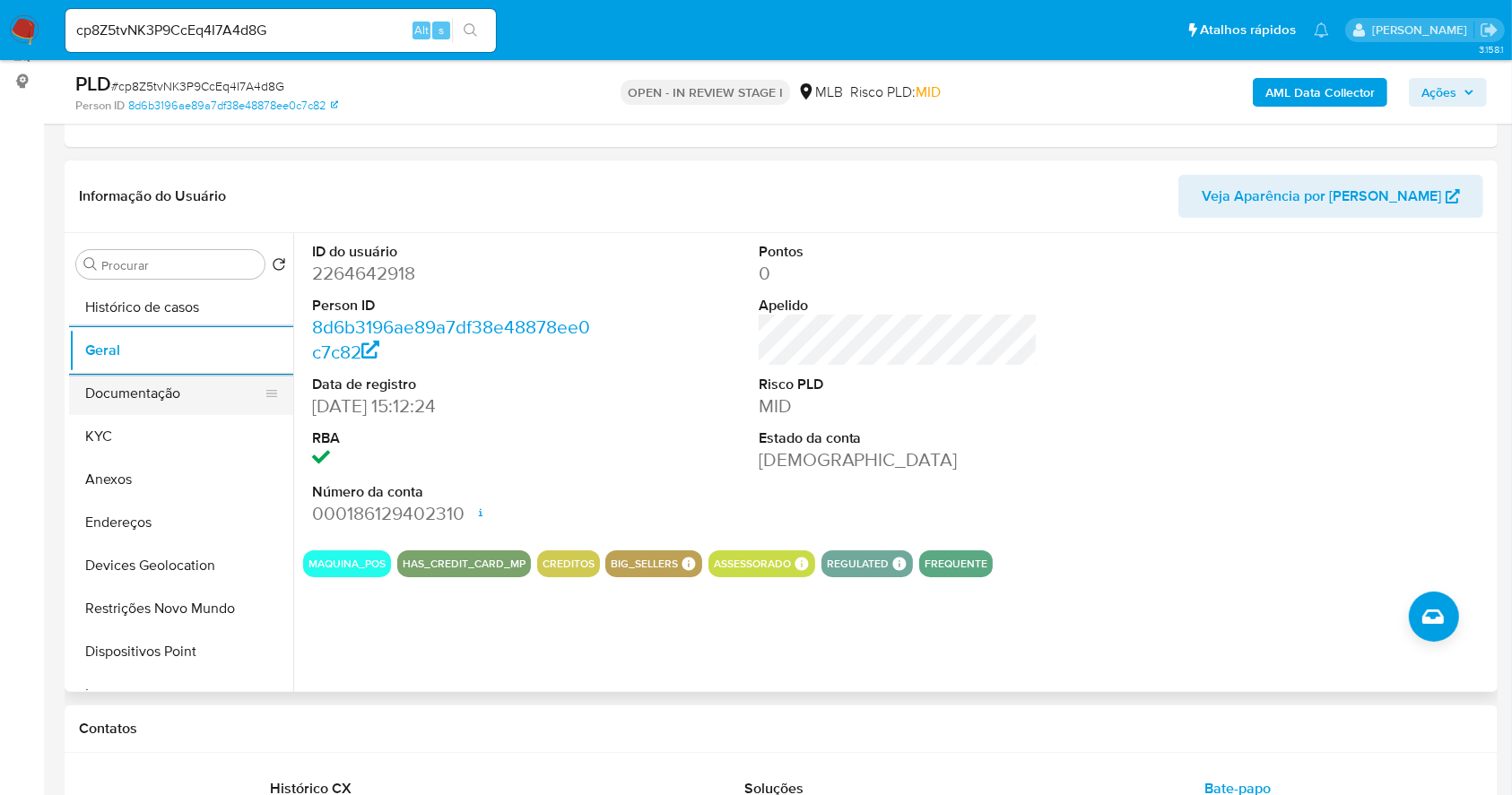
click at [136, 406] on button "Documentação" at bounding box center [174, 393] width 209 height 43
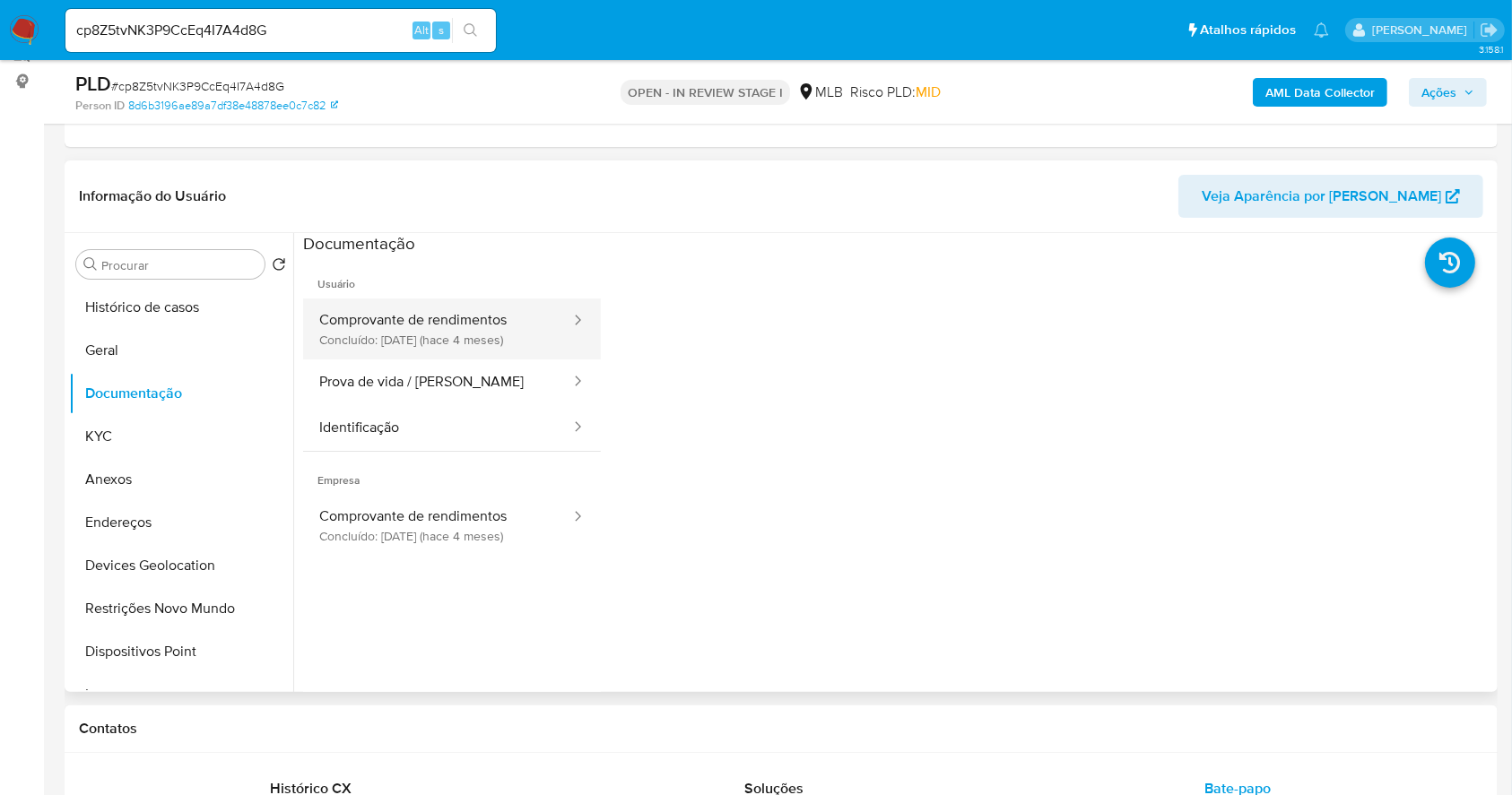
click at [443, 314] on button "Comprovante de rendimentos Concluído: 19/05/2025 (hace 4 meses)" at bounding box center [438, 328] width 269 height 60
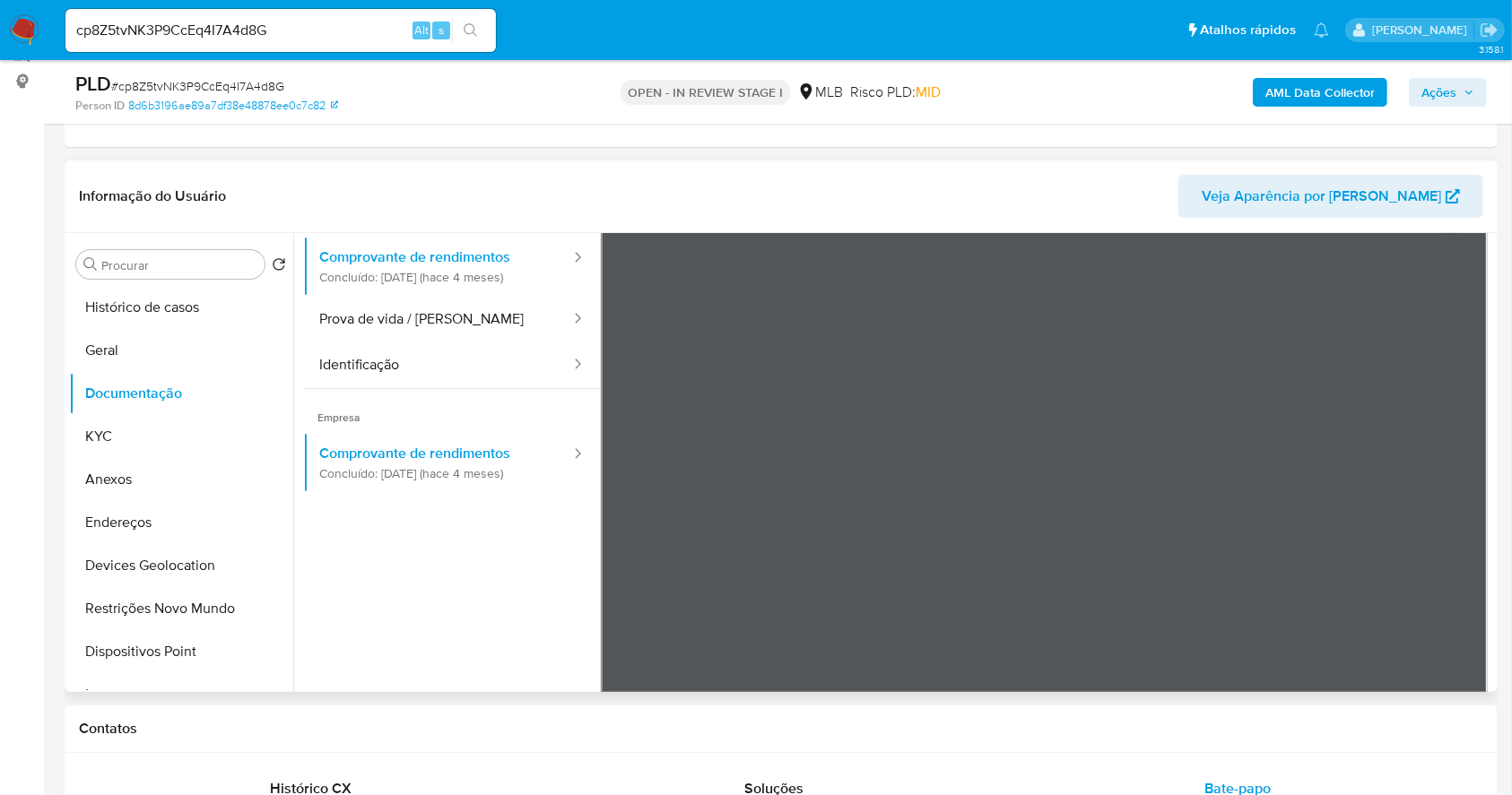
scroll to position [36, 0]
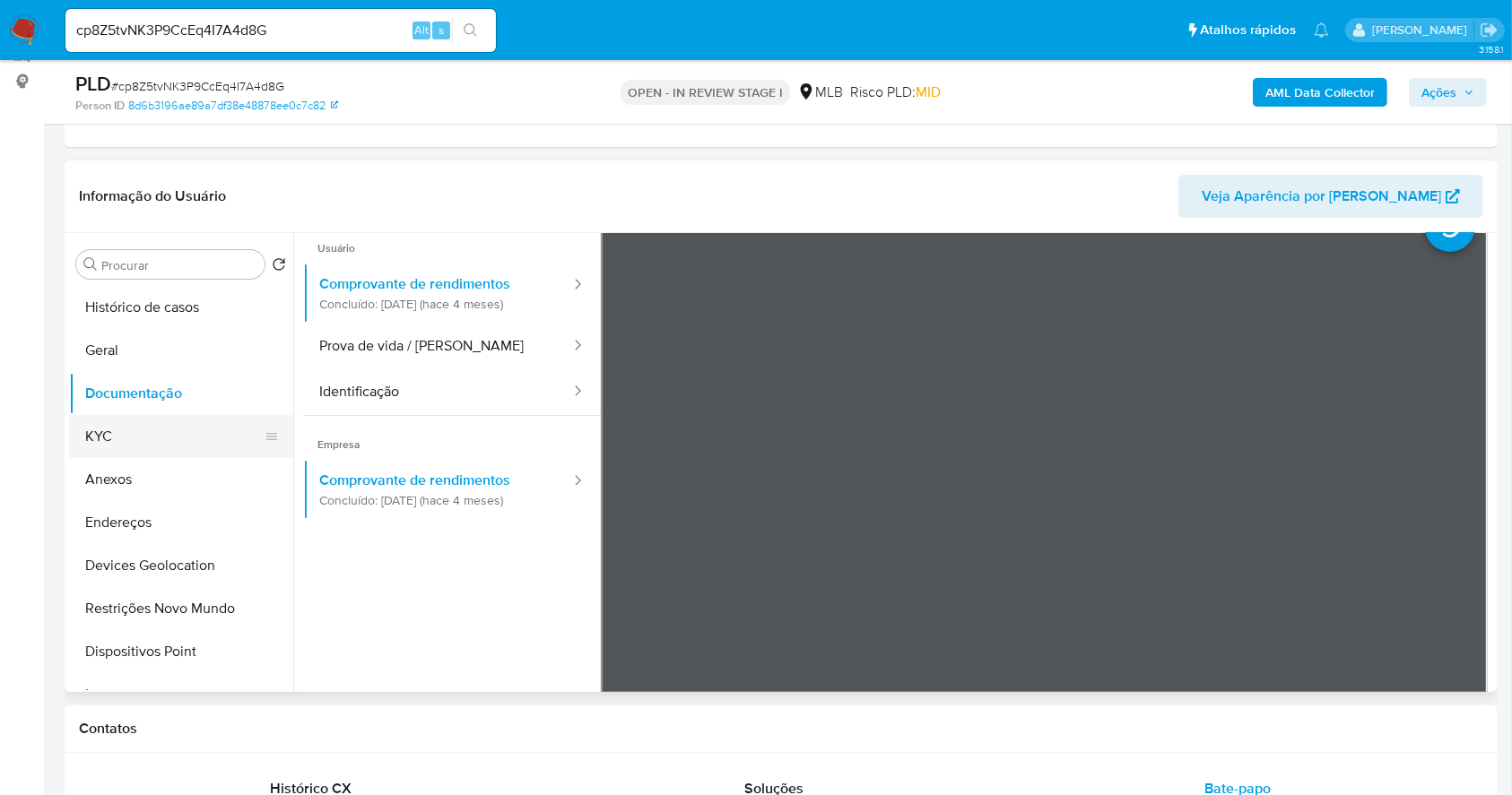
click at [143, 436] on button "KYC" at bounding box center [174, 436] width 209 height 43
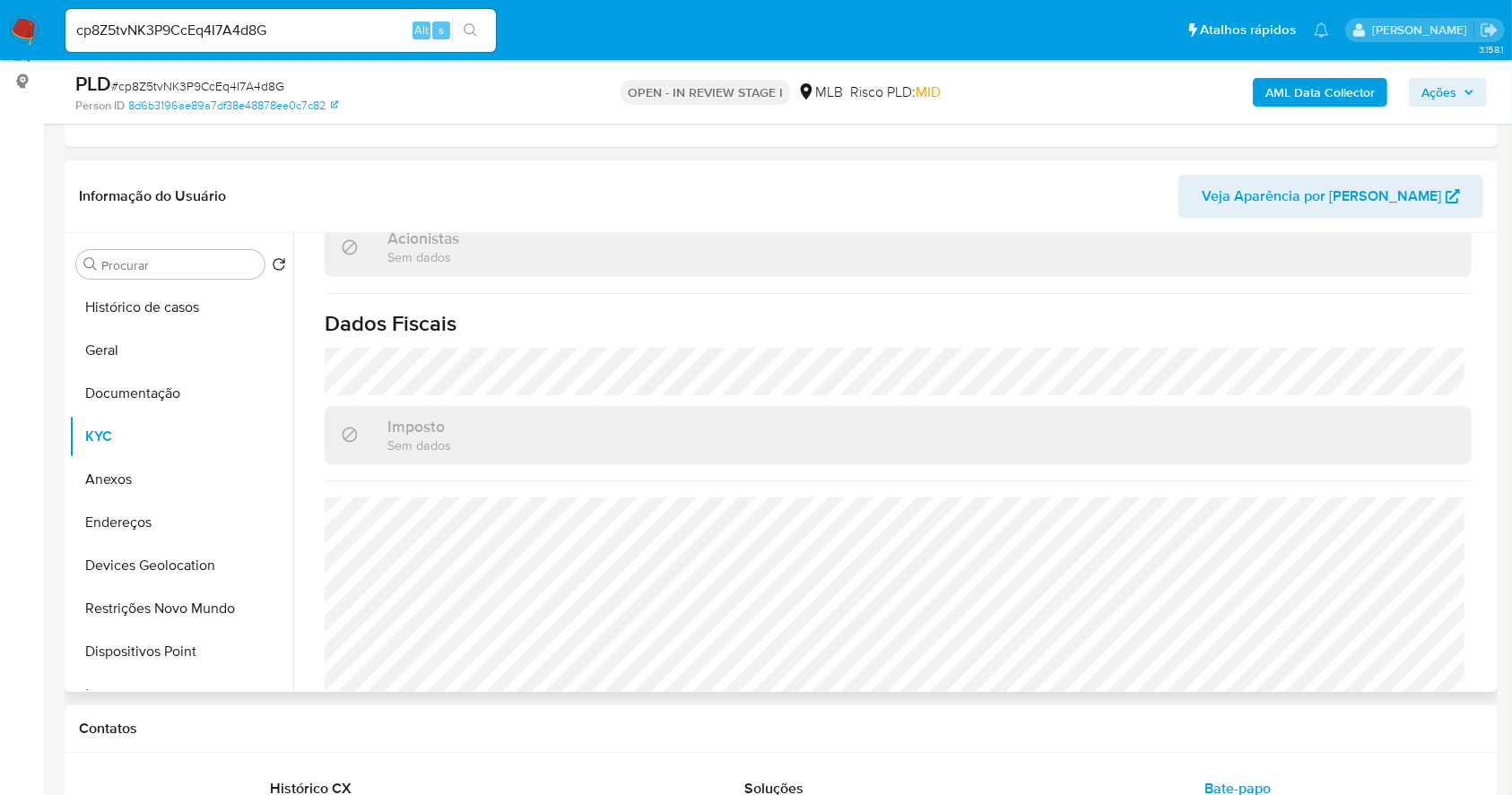
scroll to position [1127, 0]
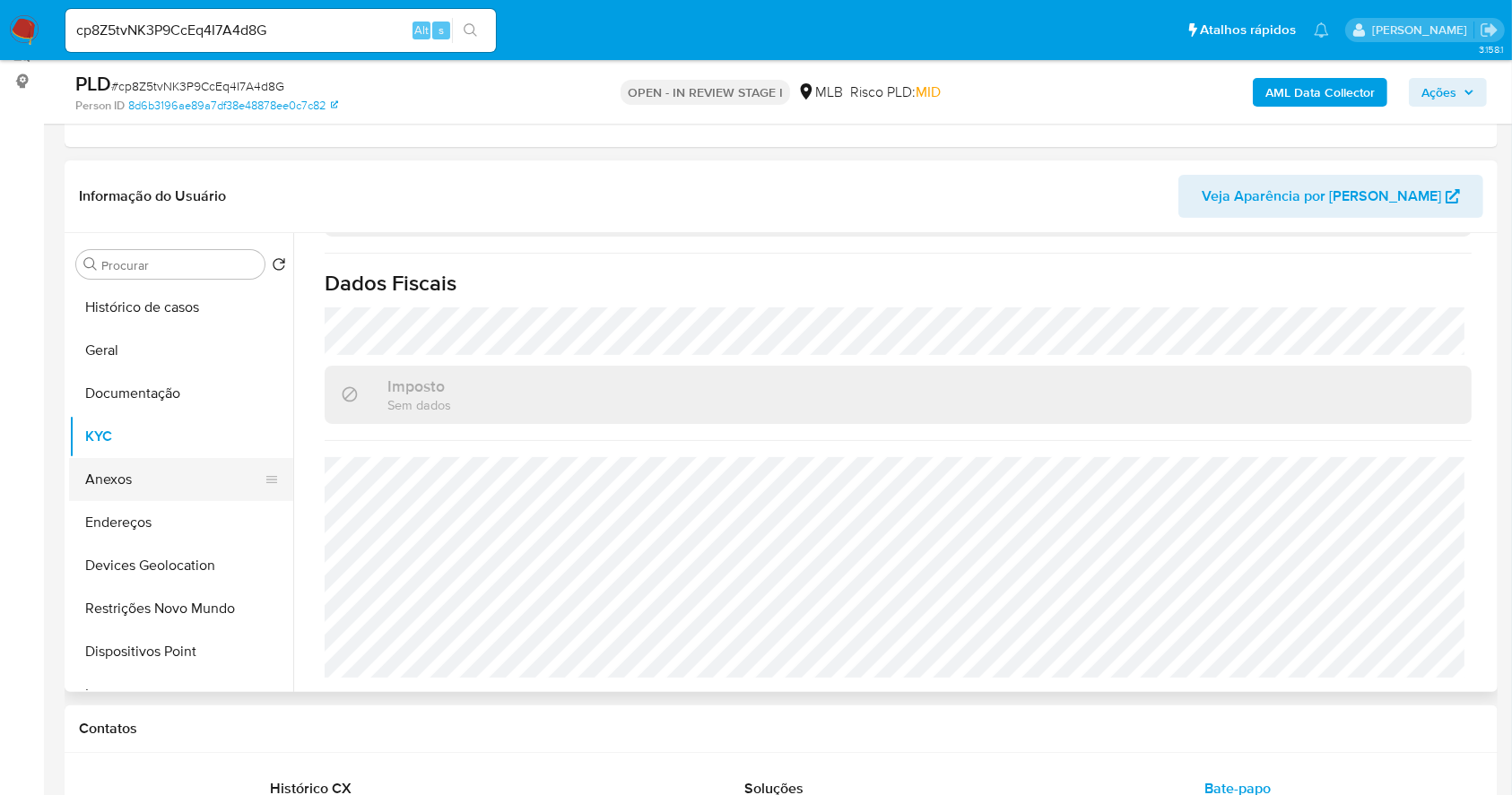
click at [173, 467] on button "Anexos" at bounding box center [174, 479] width 209 height 43
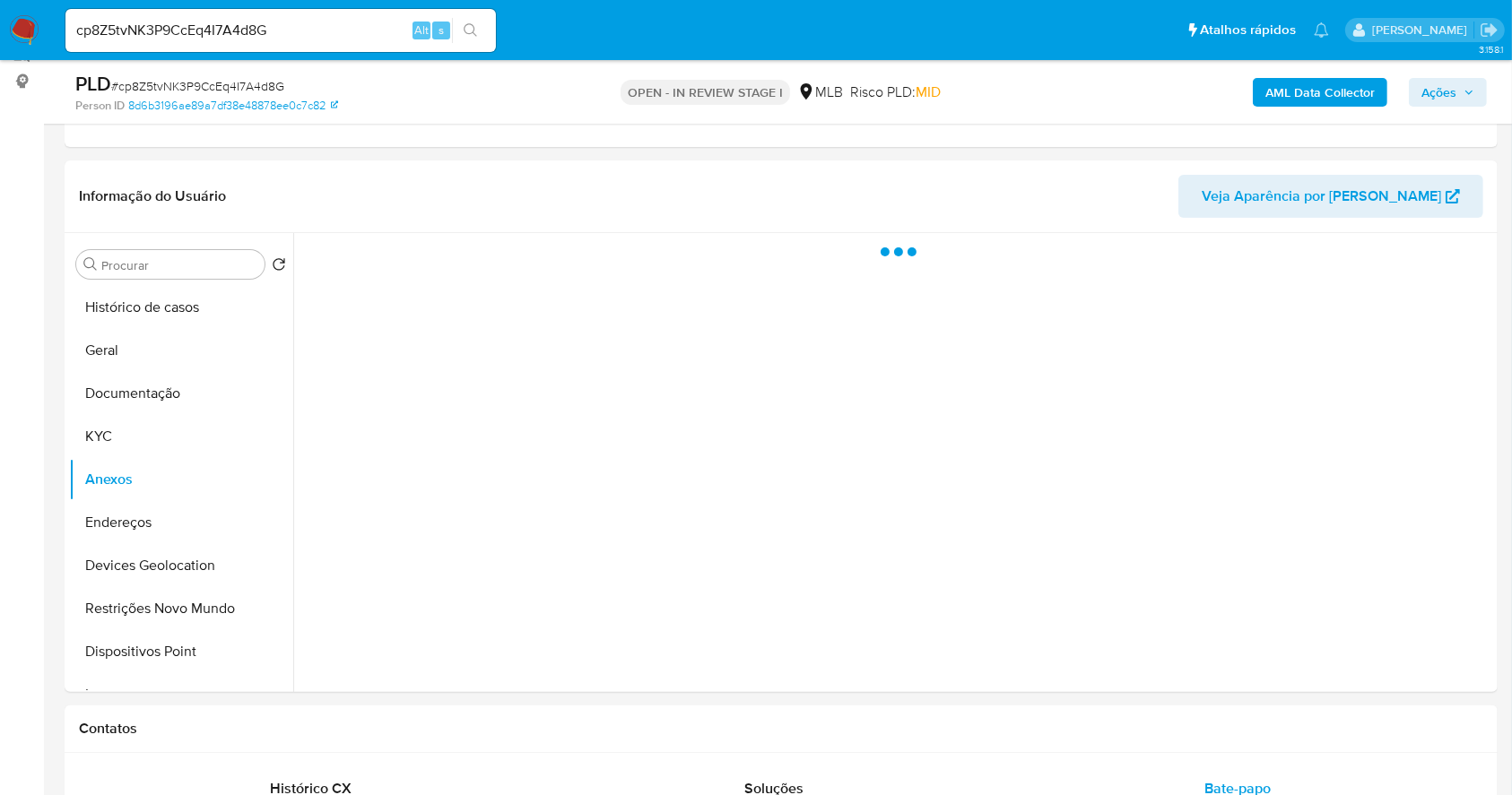
scroll to position [0, 0]
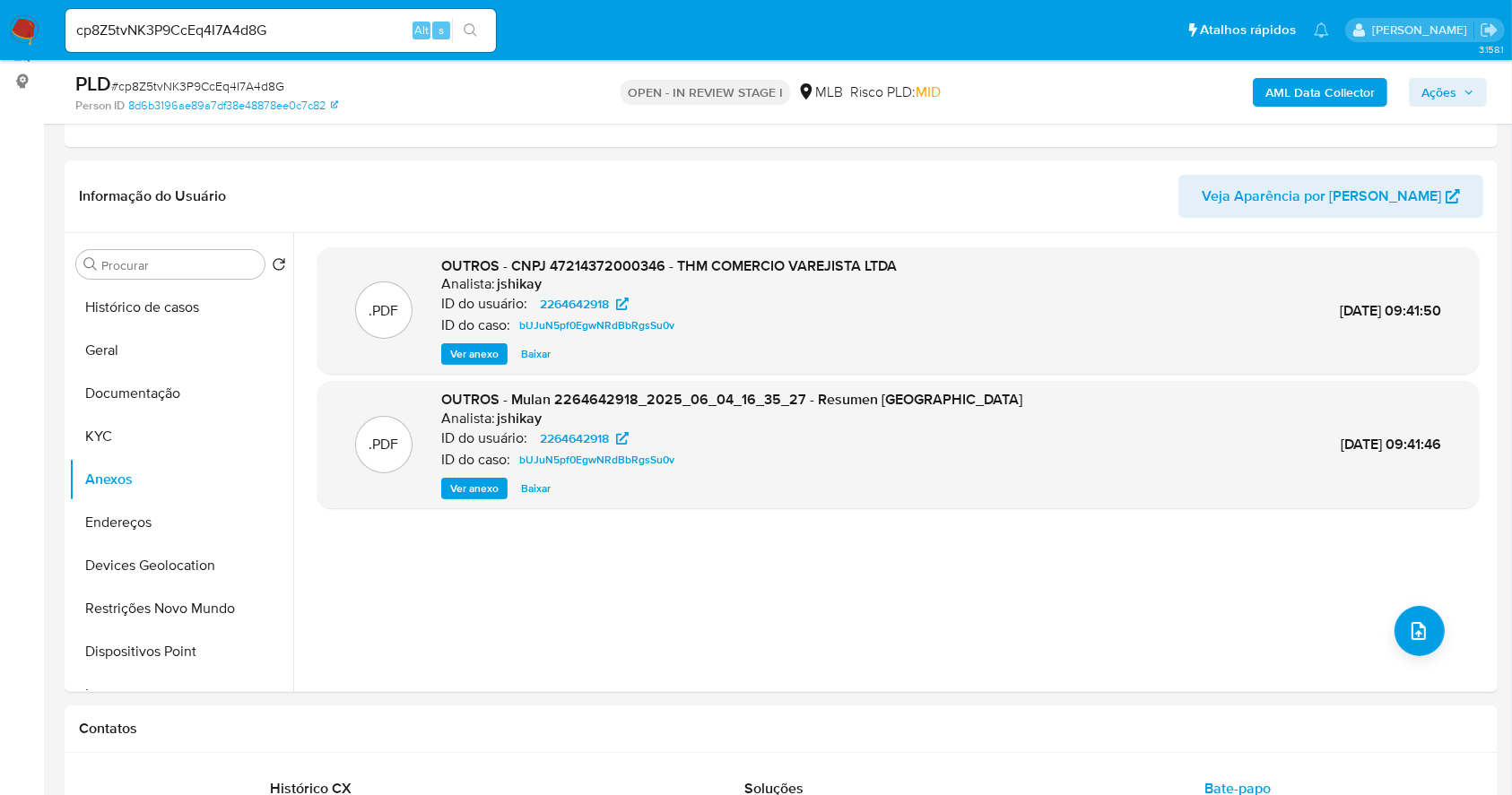
click at [1304, 74] on div "AML Data Collector Ações" at bounding box center [1254, 92] width 465 height 42
click at [1306, 78] on b "AML Data Collector" at bounding box center [1320, 92] width 110 height 29
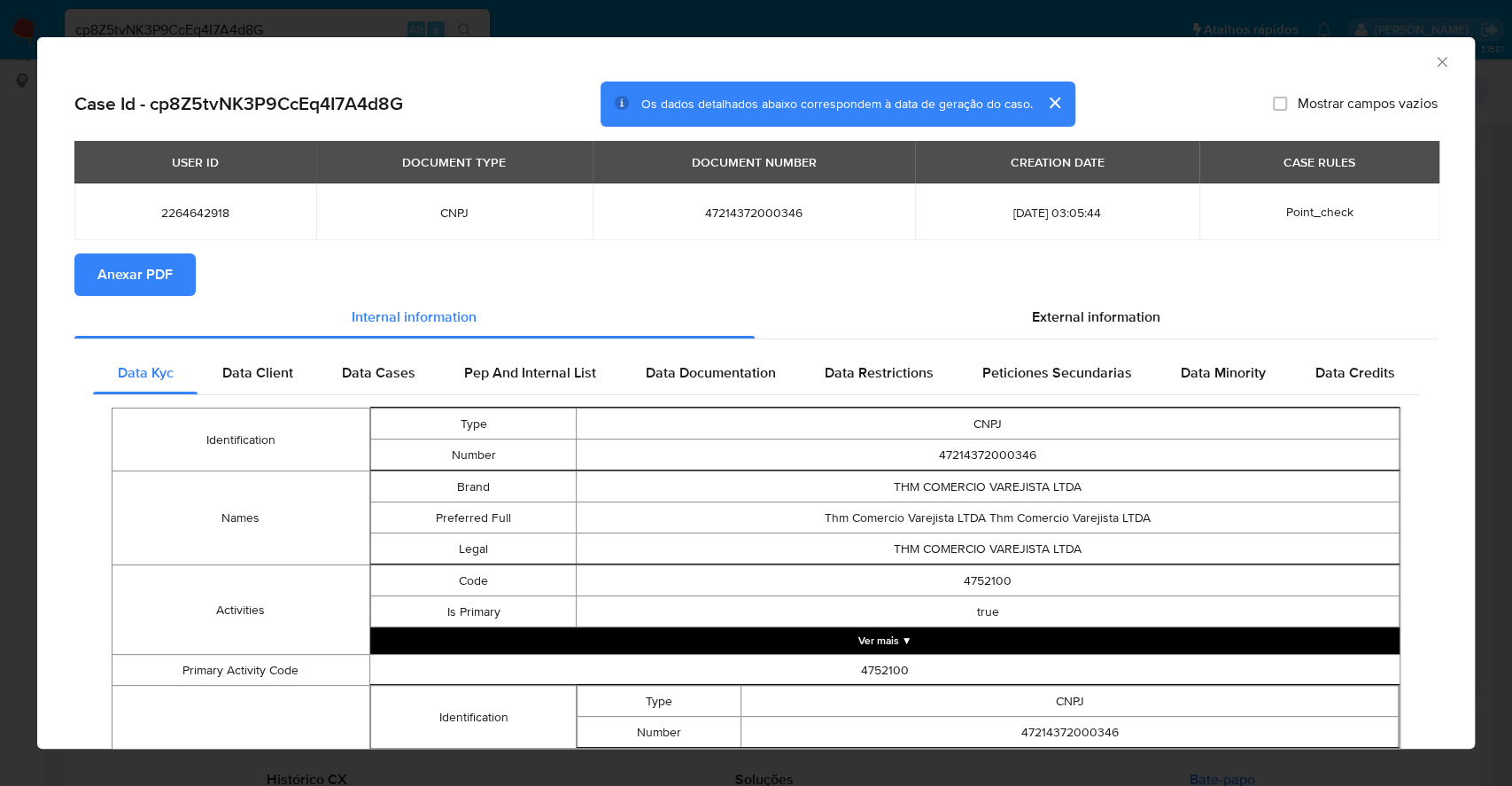
click at [125, 264] on span "Anexar PDF" at bounding box center [135, 274] width 75 height 39
click at [7, 374] on div "AML Data Collector Case Id - cp8Z5tvNK3P9CcEq4I7A4d8G Os dados detalhados abaix…" at bounding box center [756, 393] width 1512 height 786
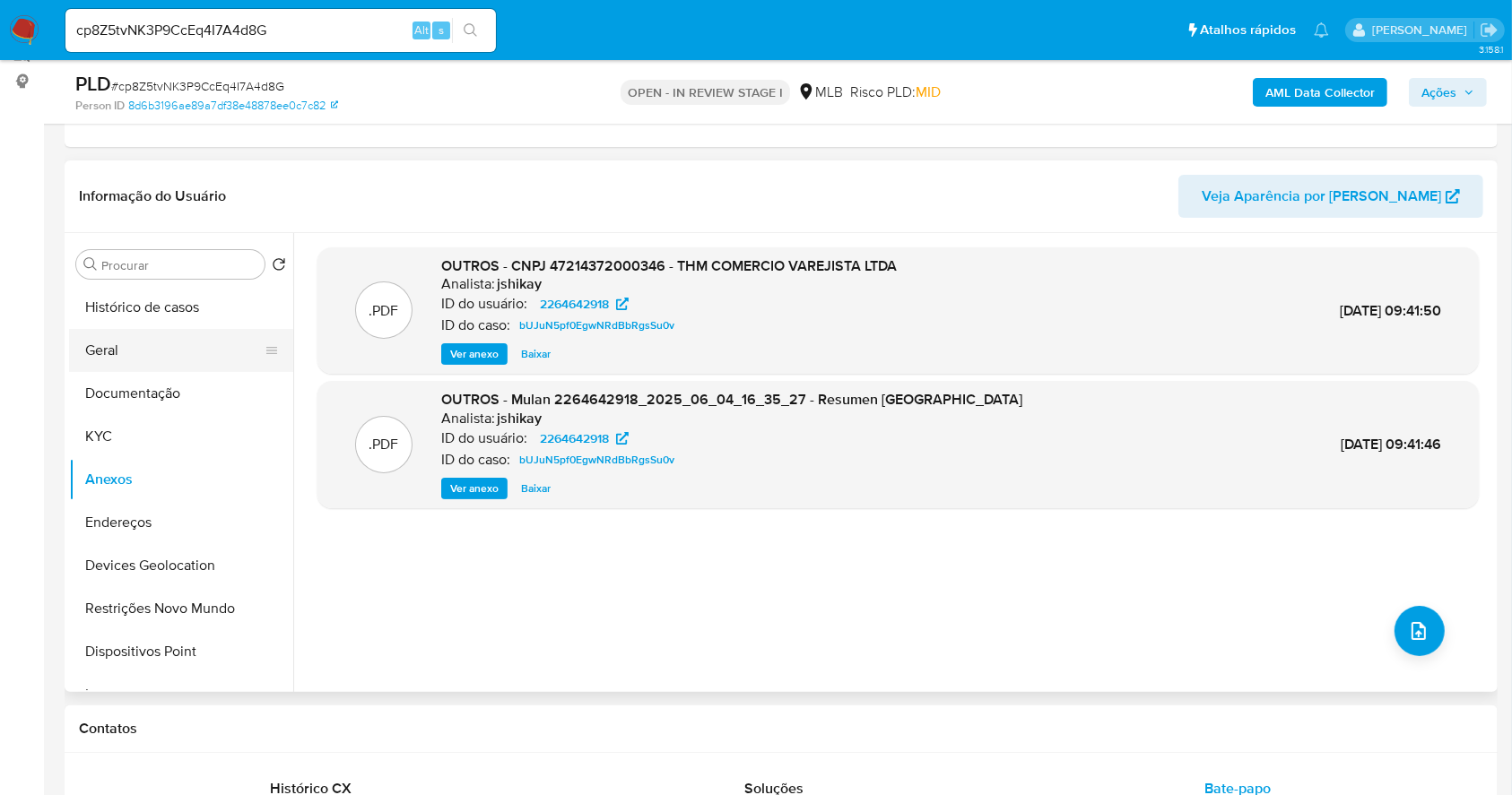
click at [159, 344] on button "Geral" at bounding box center [174, 350] width 209 height 43
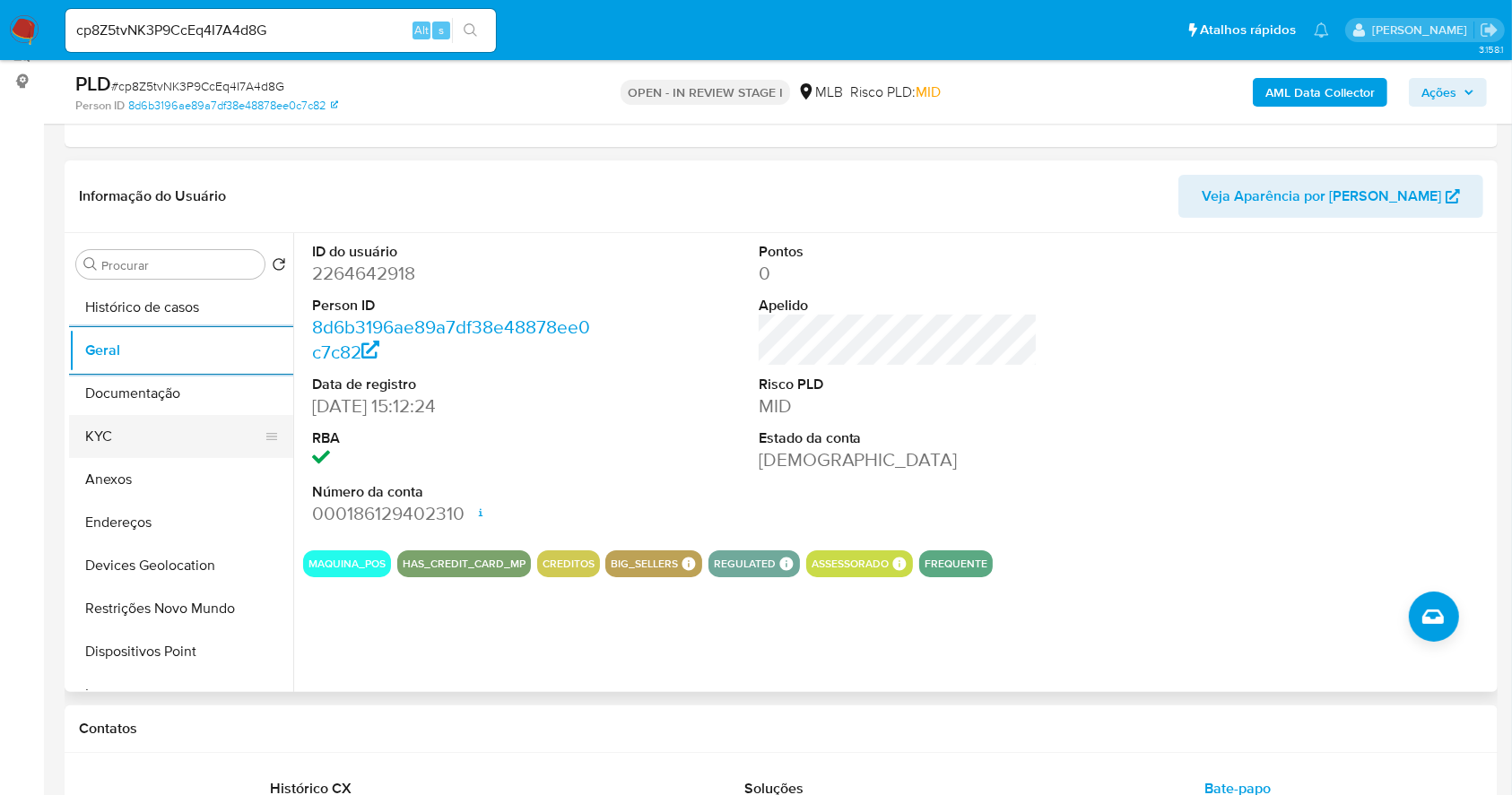
click at [181, 430] on button "KYC" at bounding box center [174, 436] width 209 height 43
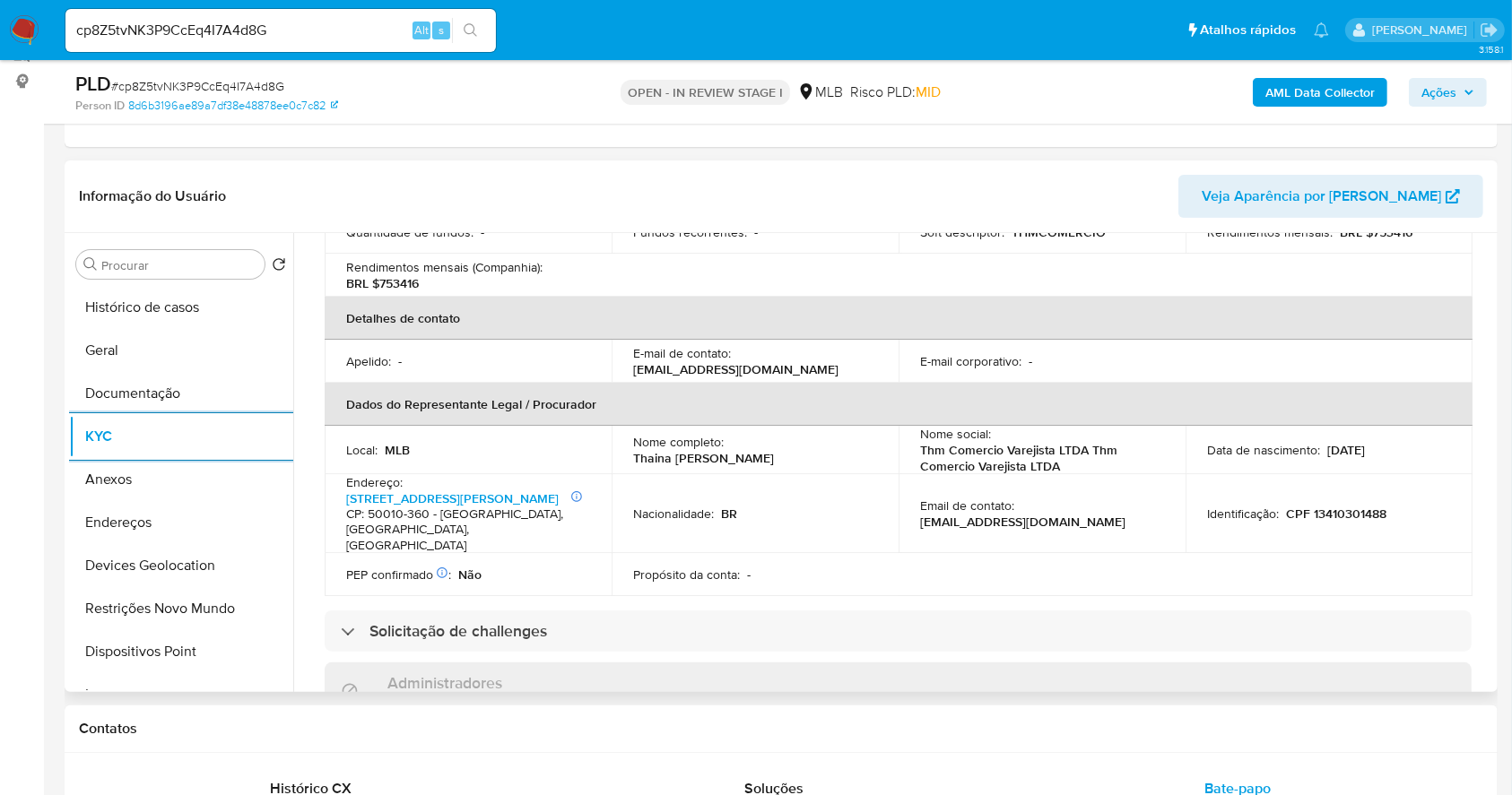
scroll to position [1075, 0]
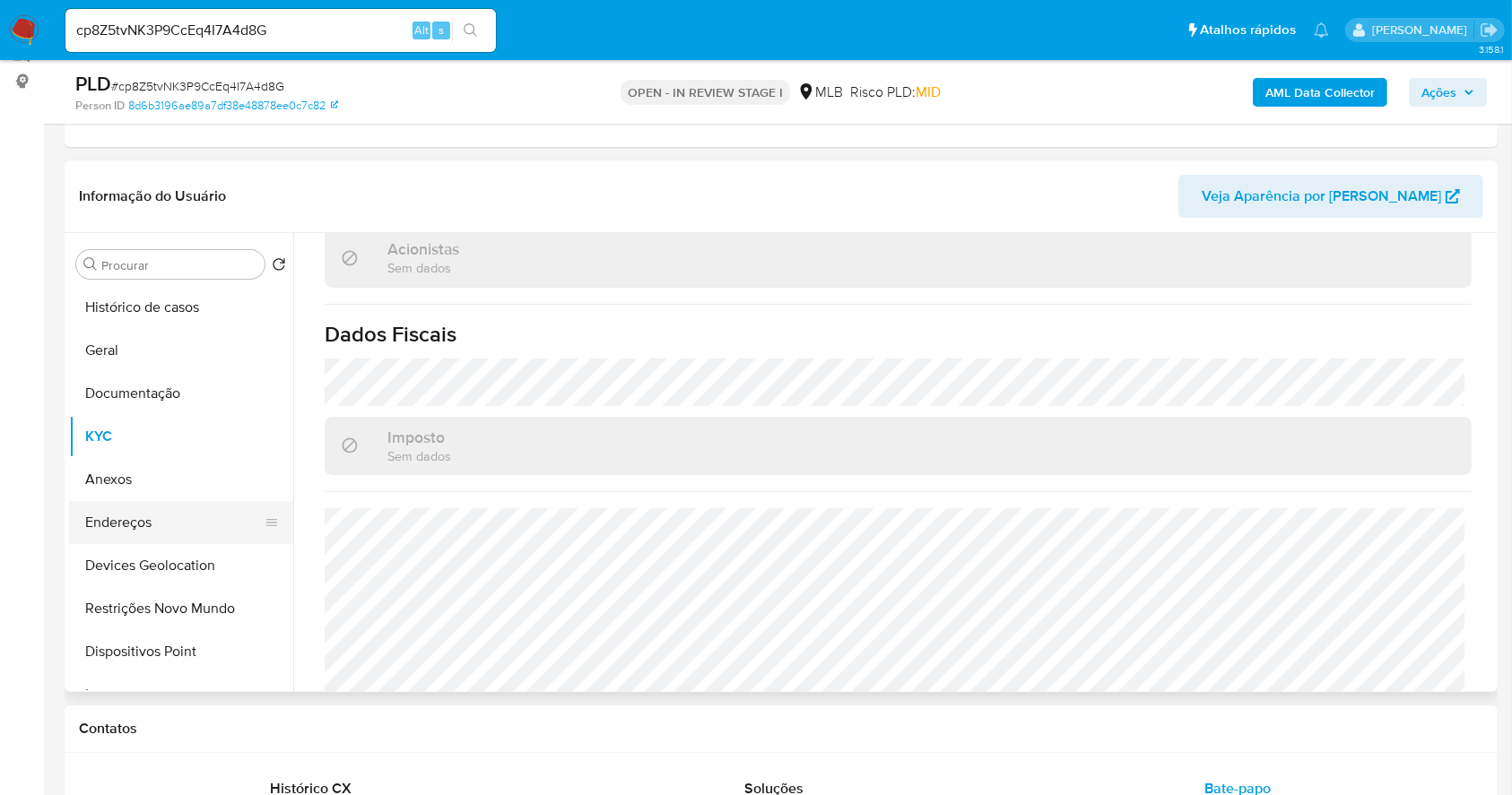
click at [177, 515] on button "Endereços" at bounding box center [174, 522] width 209 height 43
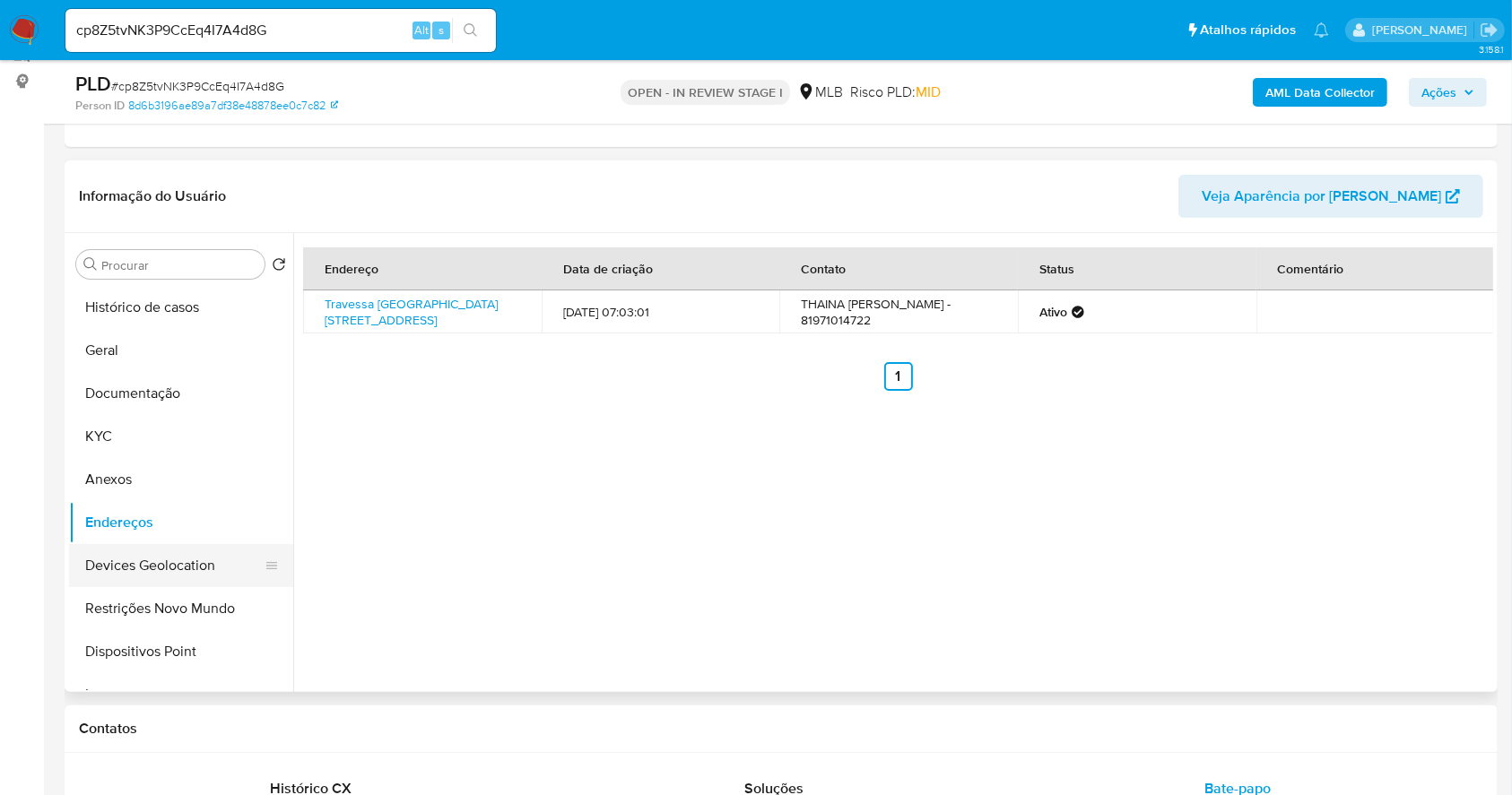
click at [237, 574] on button "Devices Geolocation" at bounding box center [174, 566] width 209 height 43
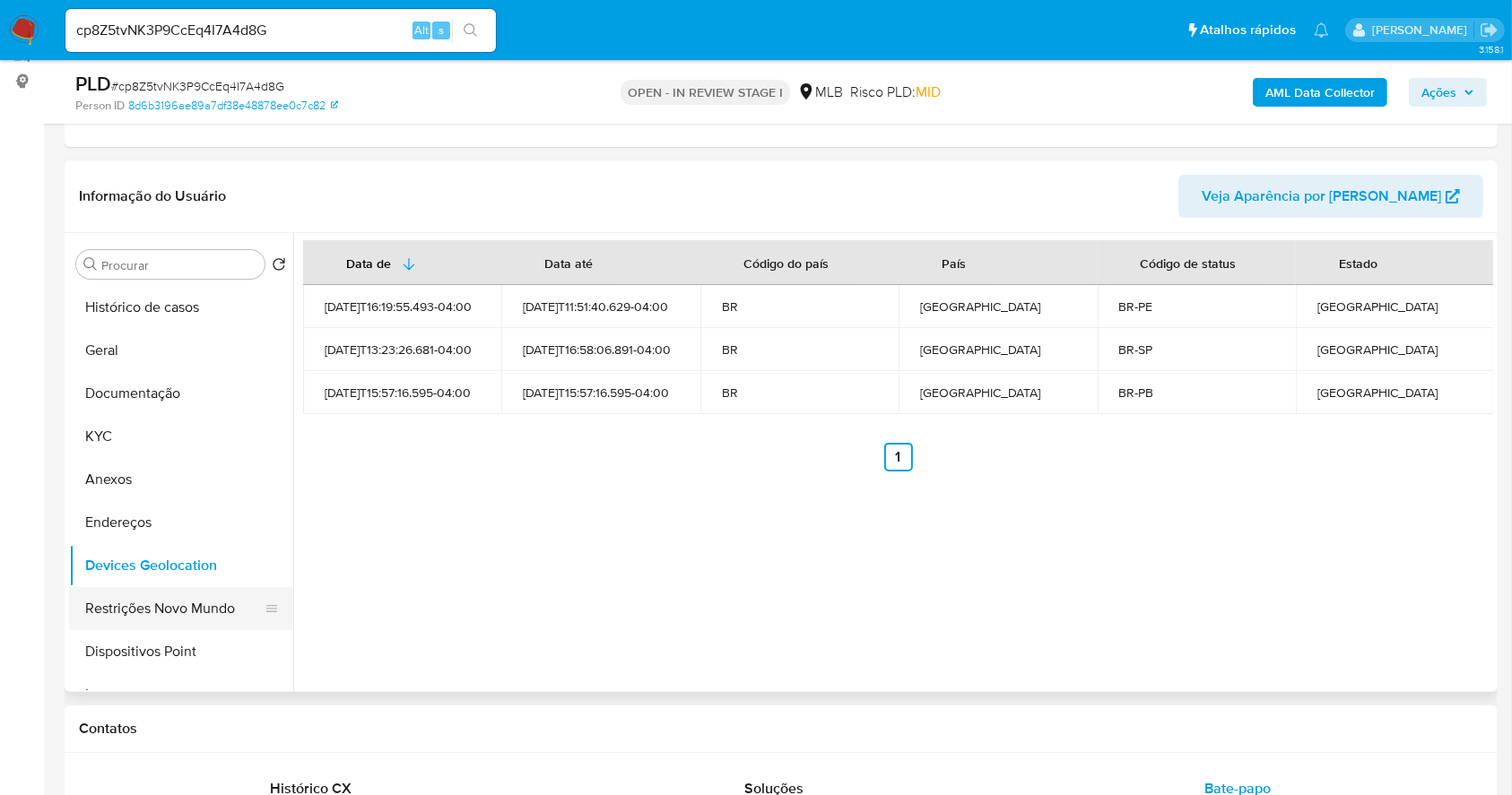
click at [181, 593] on button "Restrições Novo Mundo" at bounding box center [174, 608] width 209 height 43
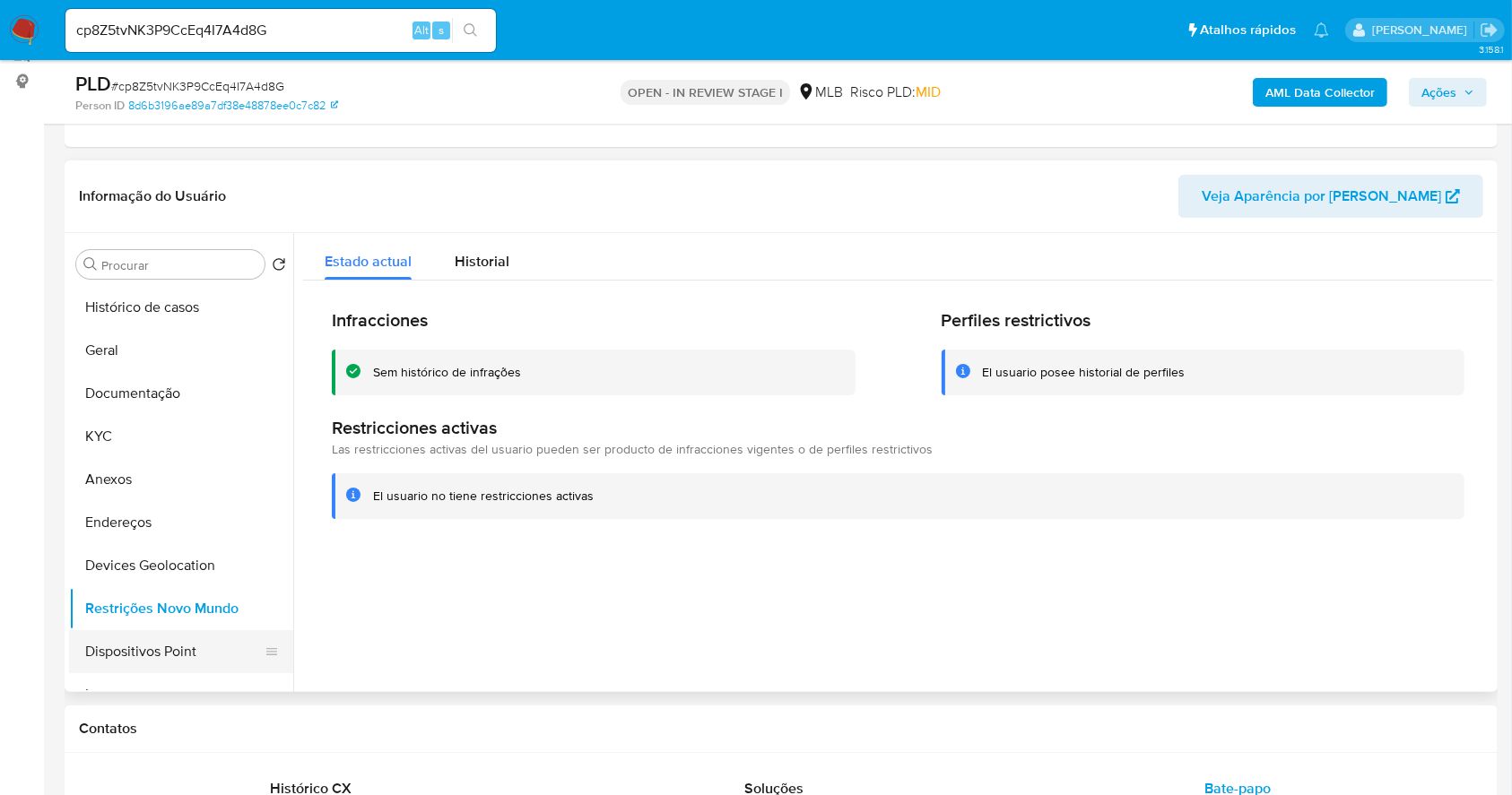
click at [210, 667] on button "Dispositivos Point" at bounding box center [174, 651] width 209 height 43
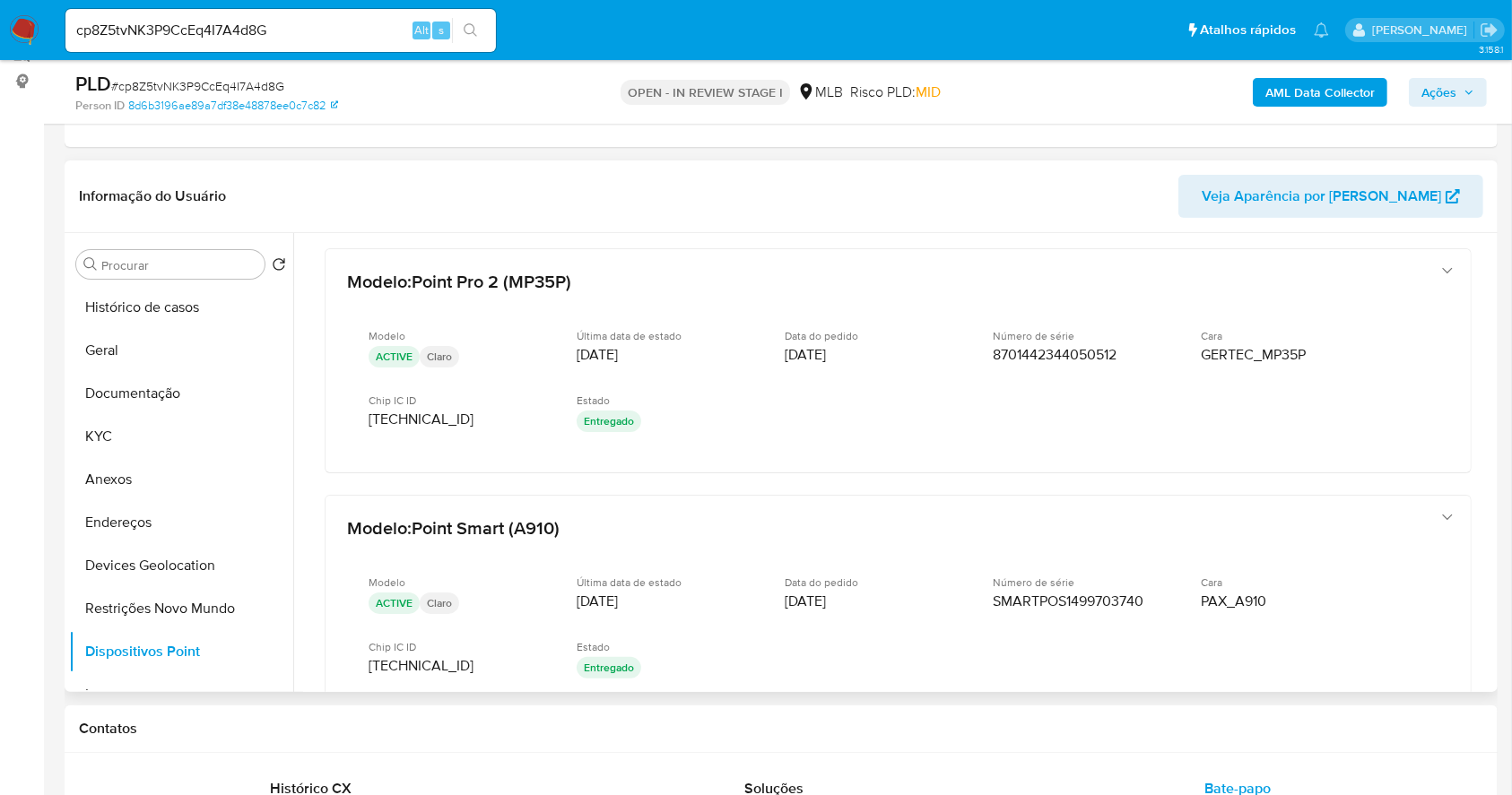
scroll to position [502, 0]
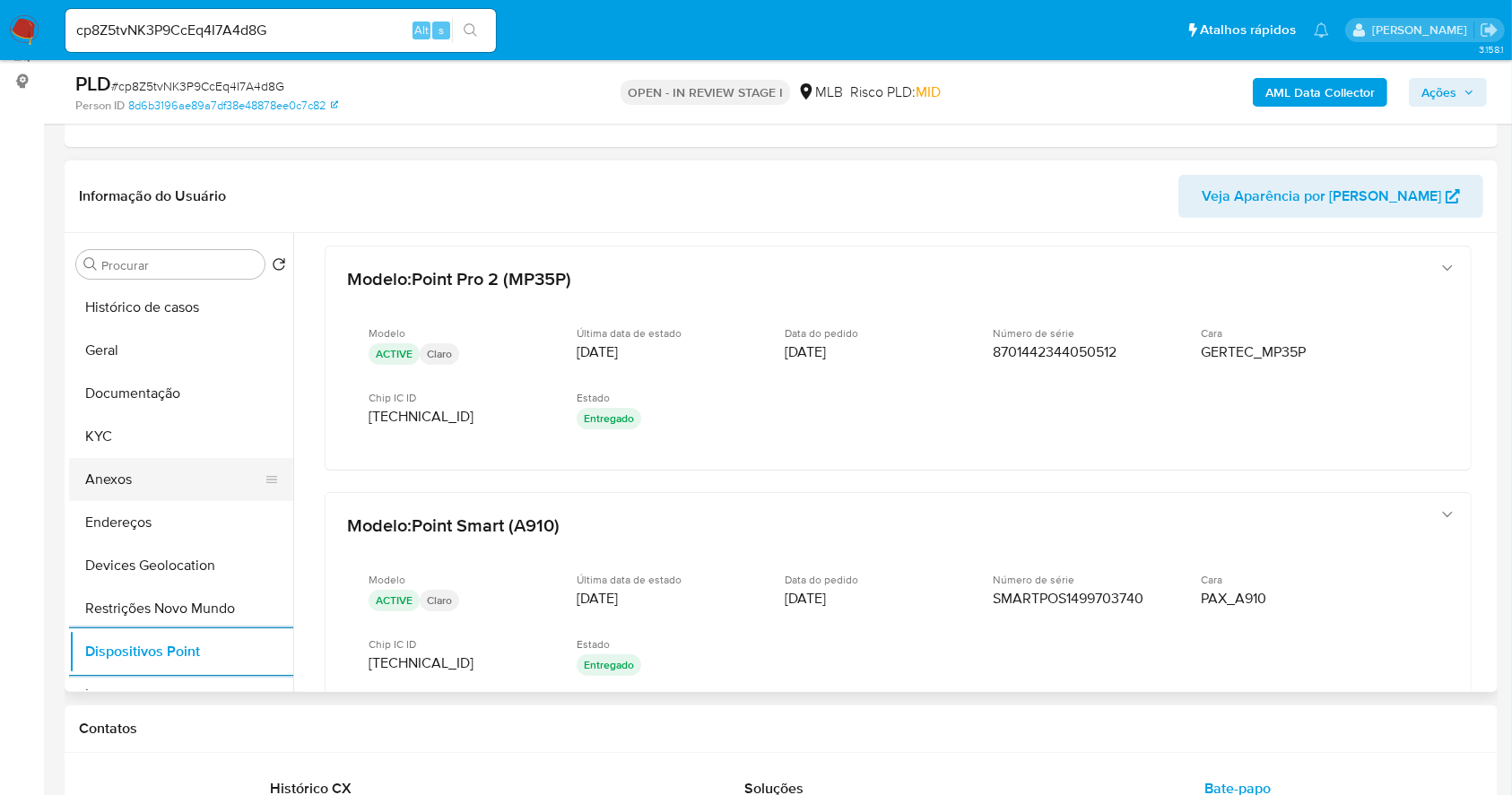
click at [168, 481] on button "Anexos" at bounding box center [174, 479] width 209 height 43
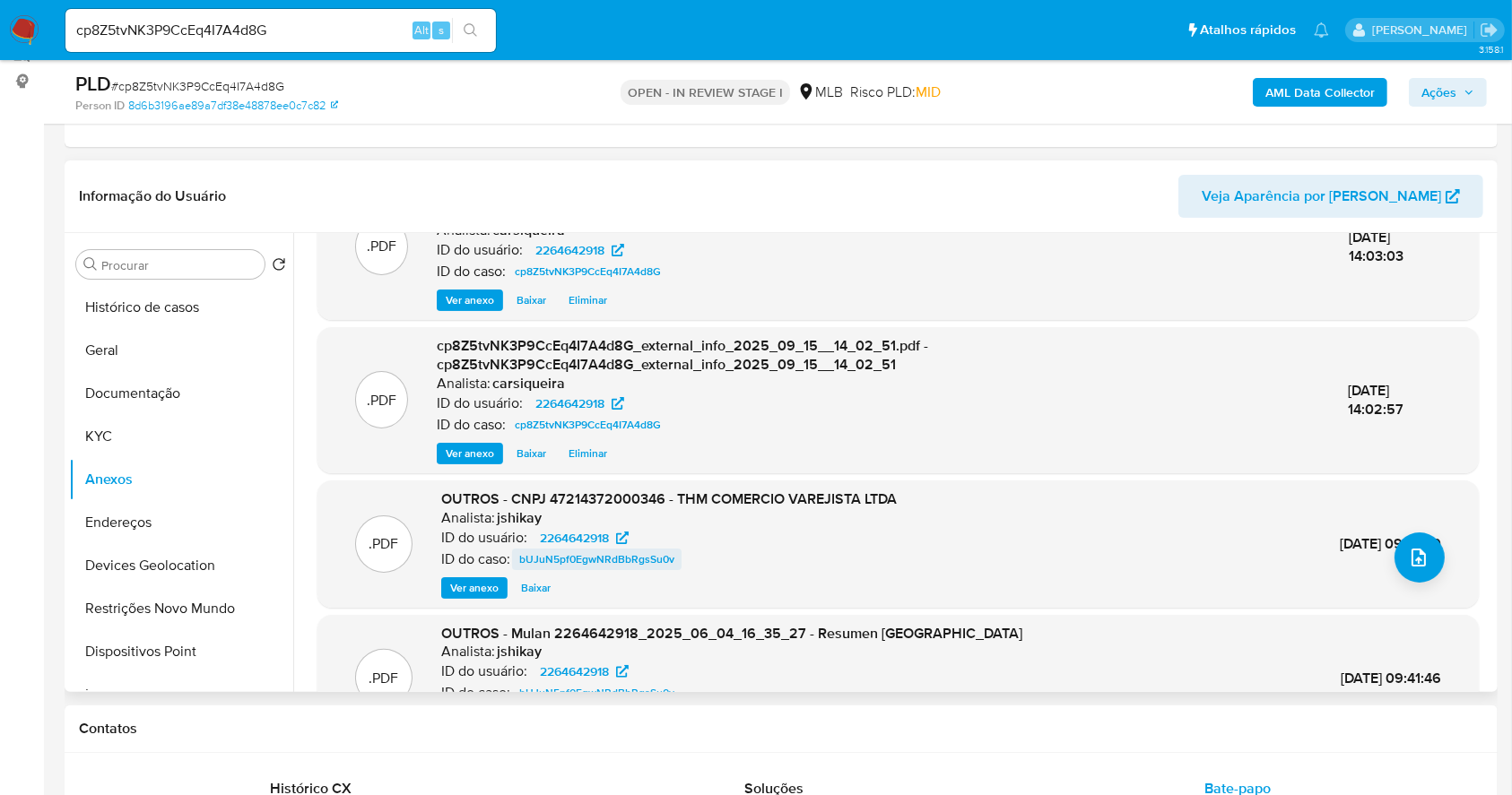
scroll to position [139, 0]
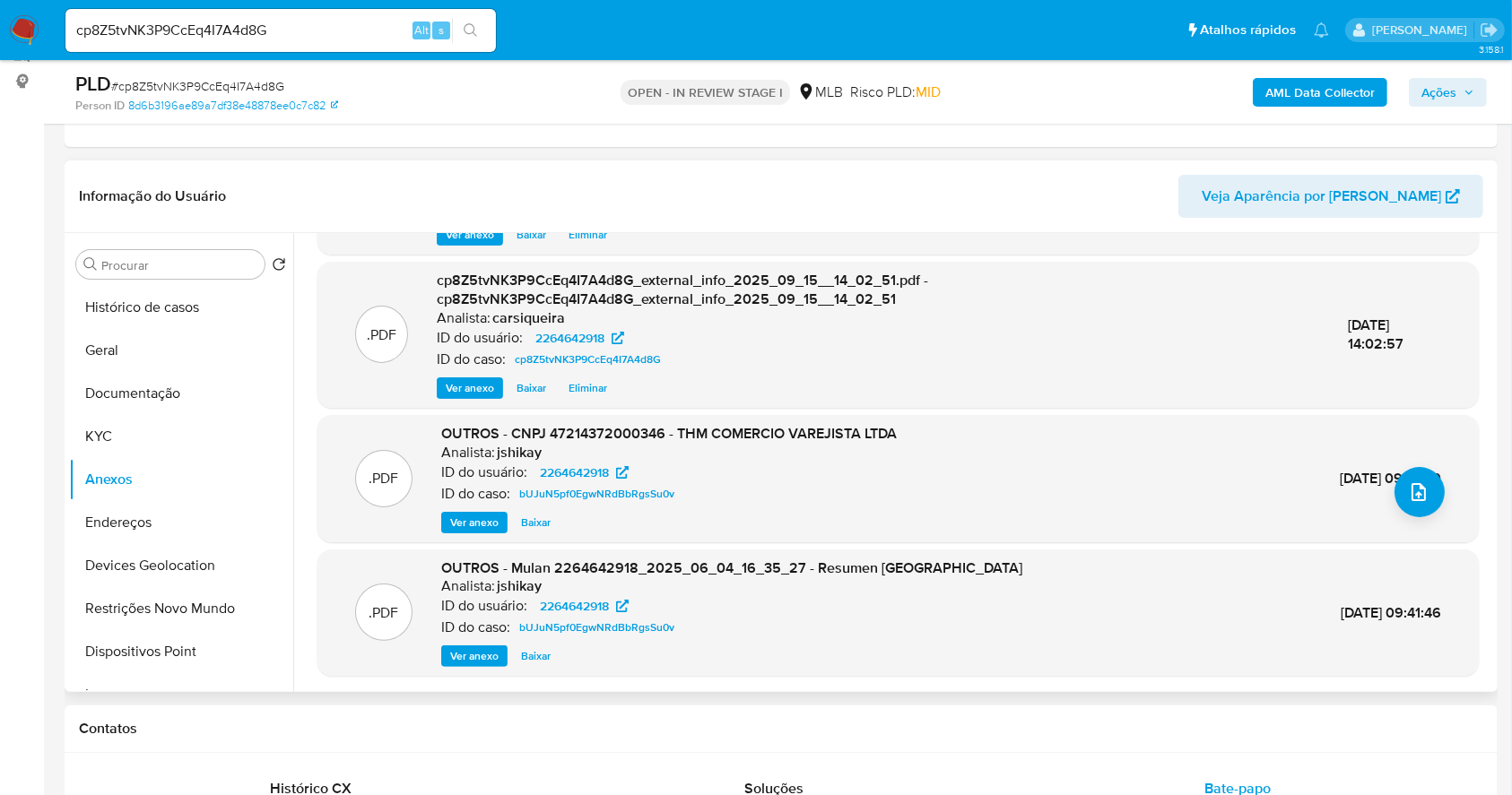
click at [496, 518] on span "Ver anexo" at bounding box center [475, 522] width 48 height 18
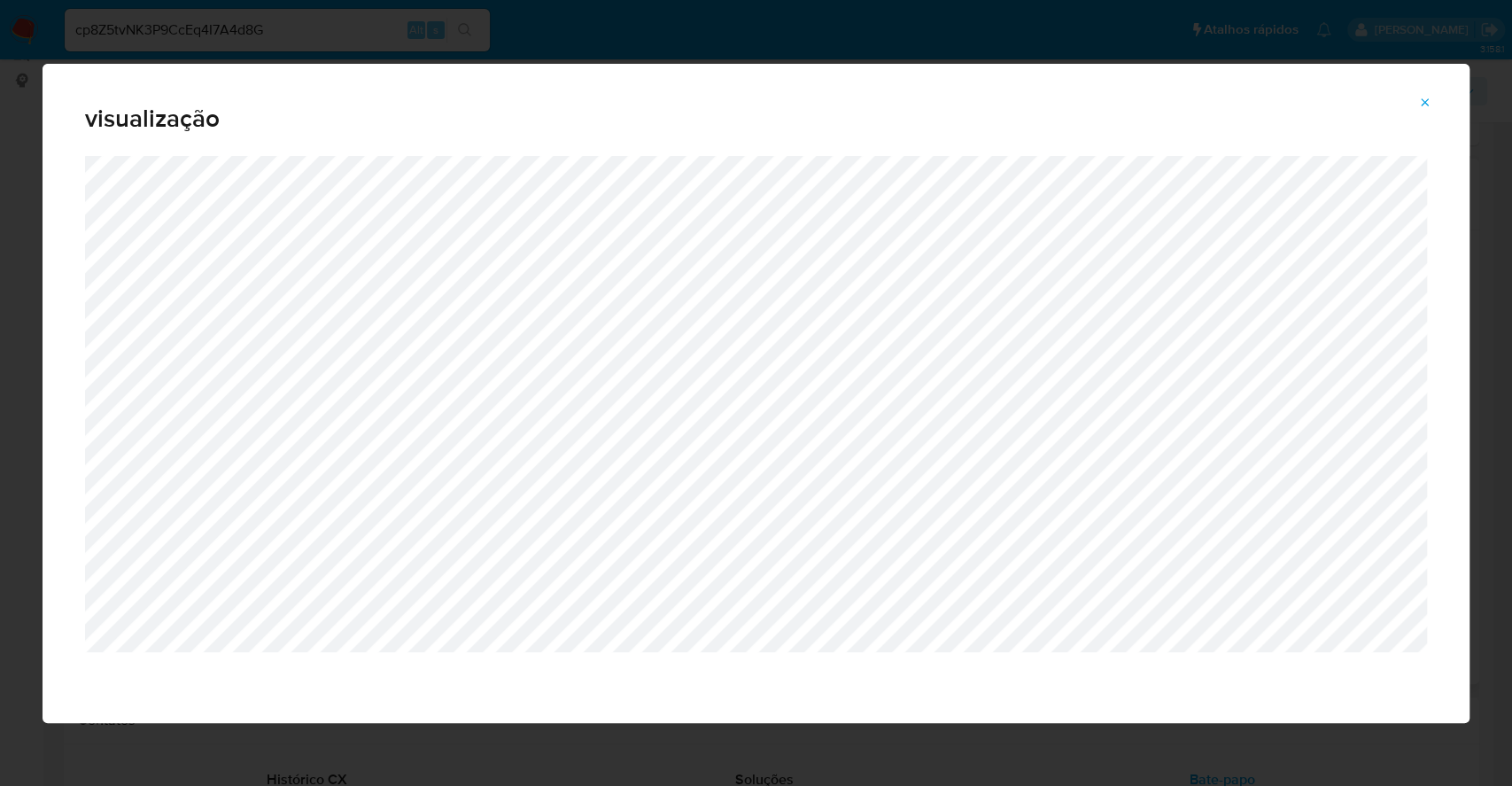
click at [0, 313] on div "visualização" at bounding box center [756, 393] width 1512 height 786
click at [1428, 102] on icon "Attachment preview" at bounding box center [1425, 103] width 14 height 14
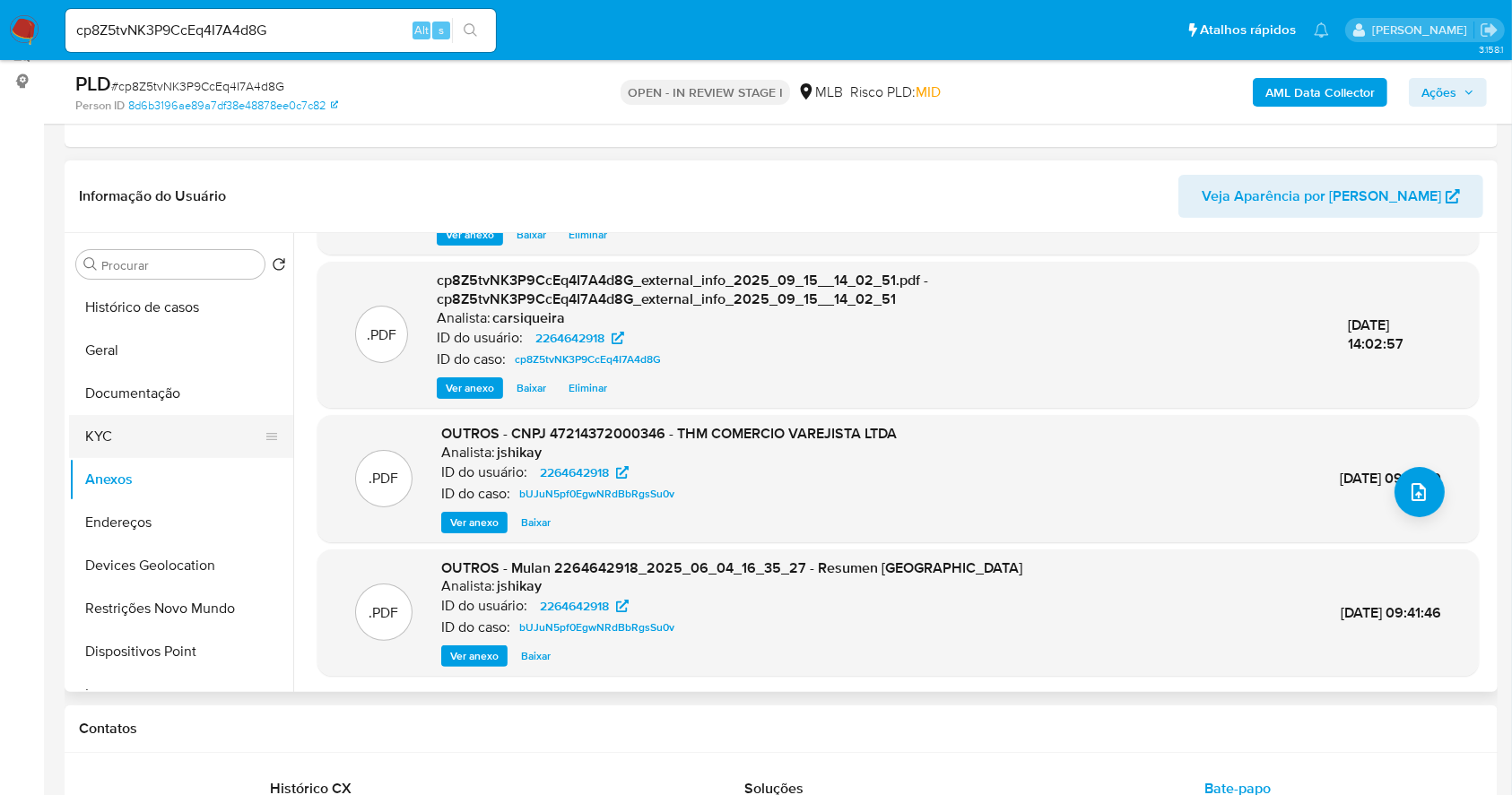
click at [142, 447] on button "KYC" at bounding box center [174, 436] width 209 height 43
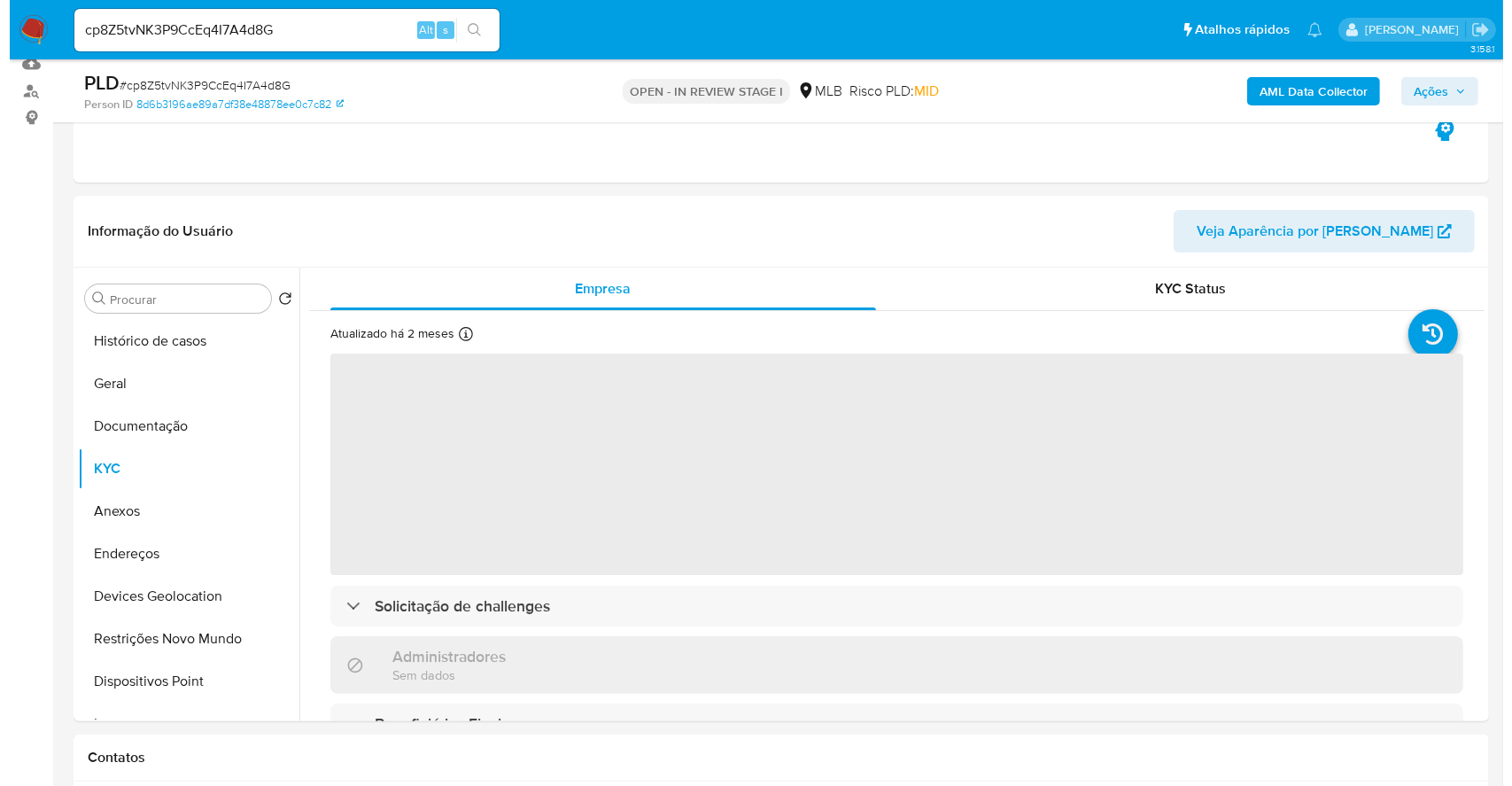
scroll to position [230, 0]
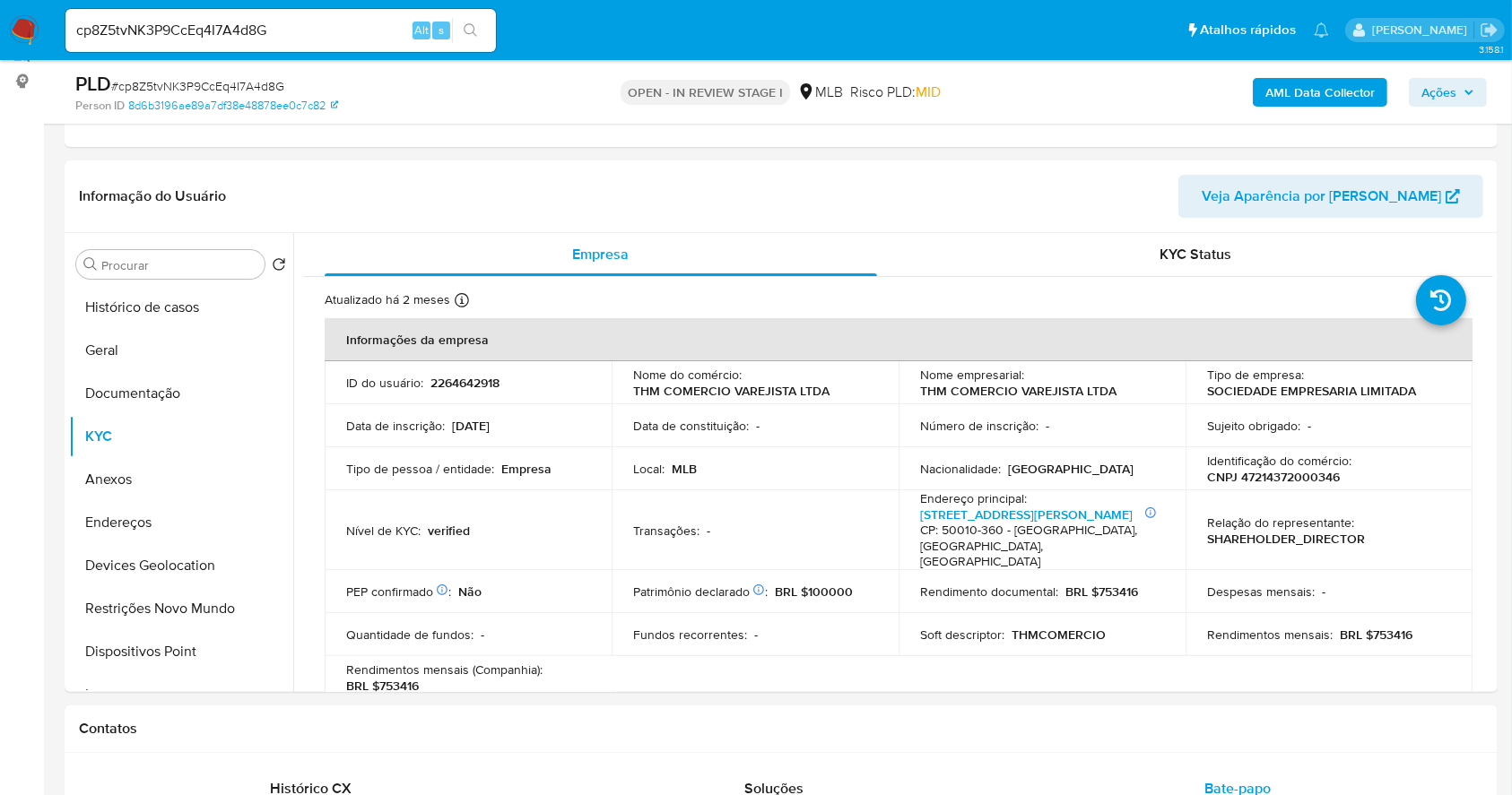
drag, startPoint x: 1449, startPoint y: 94, endPoint x: 1284, endPoint y: 106, distance: 165.4
click at [1449, 92] on span "Ações" at bounding box center [1439, 92] width 35 height 29
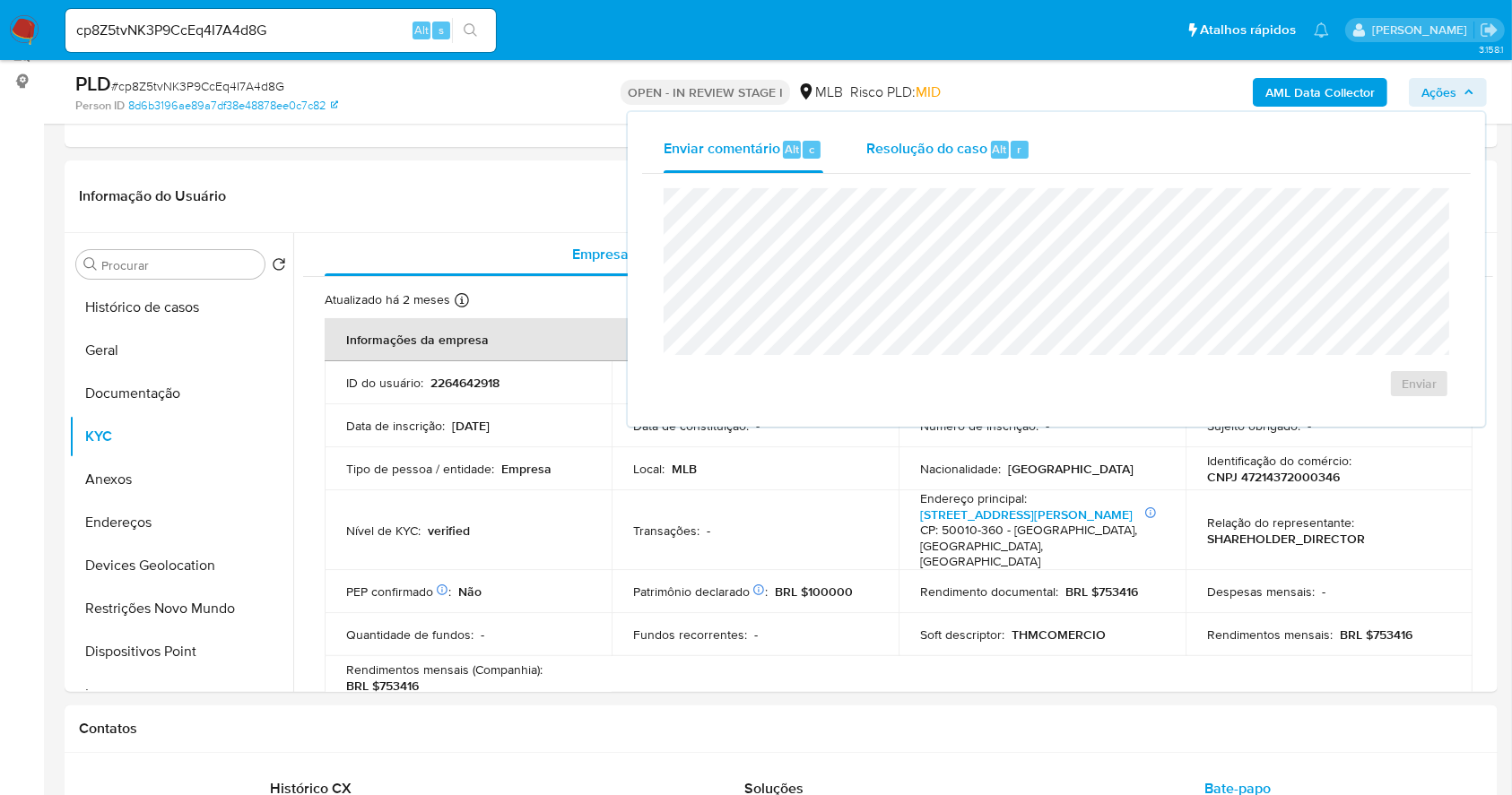
click at [991, 127] on div "Resolução do caso Alt r" at bounding box center [948, 150] width 164 height 47
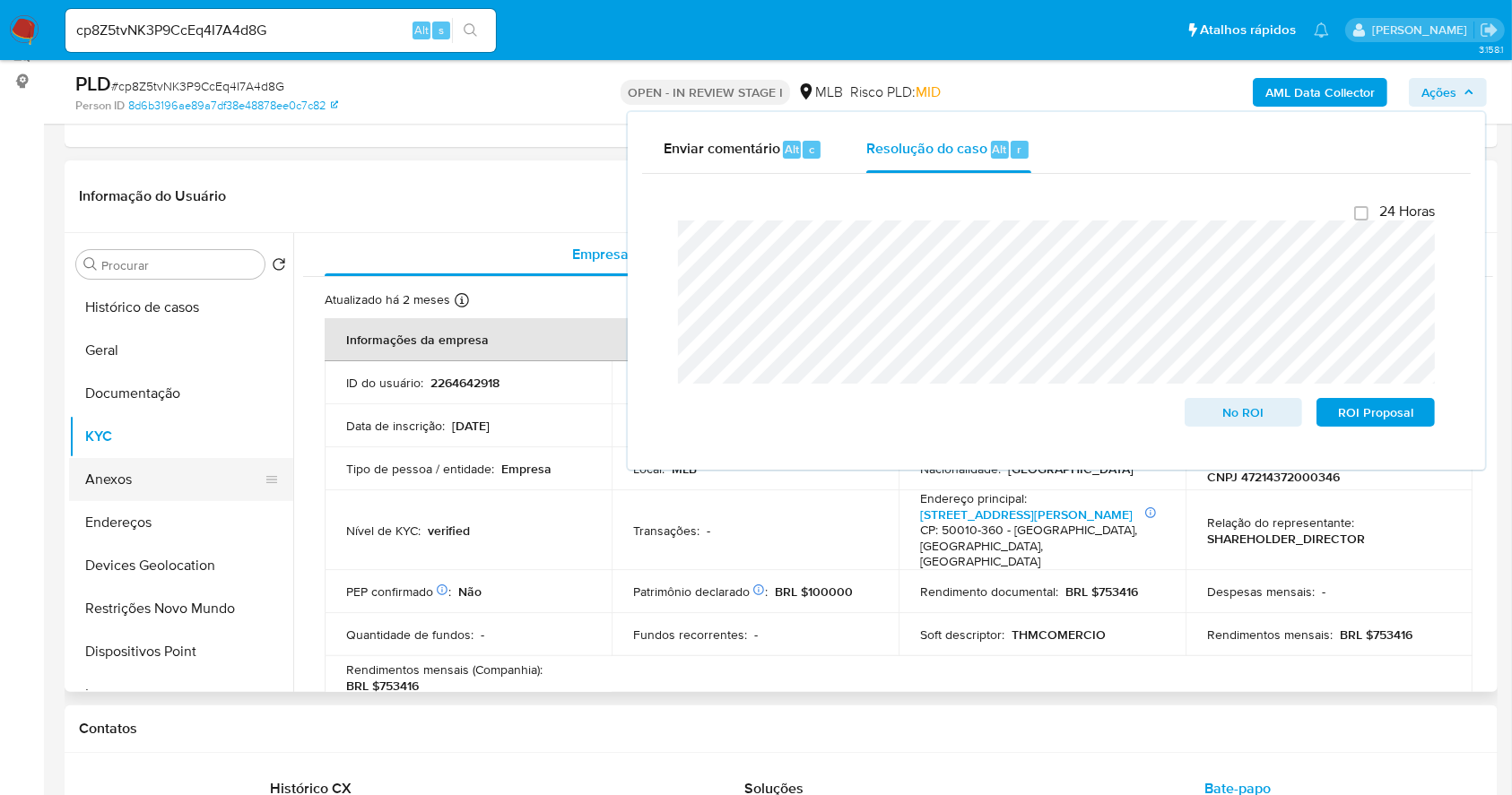
click at [156, 492] on button "Anexos" at bounding box center [174, 479] width 209 height 43
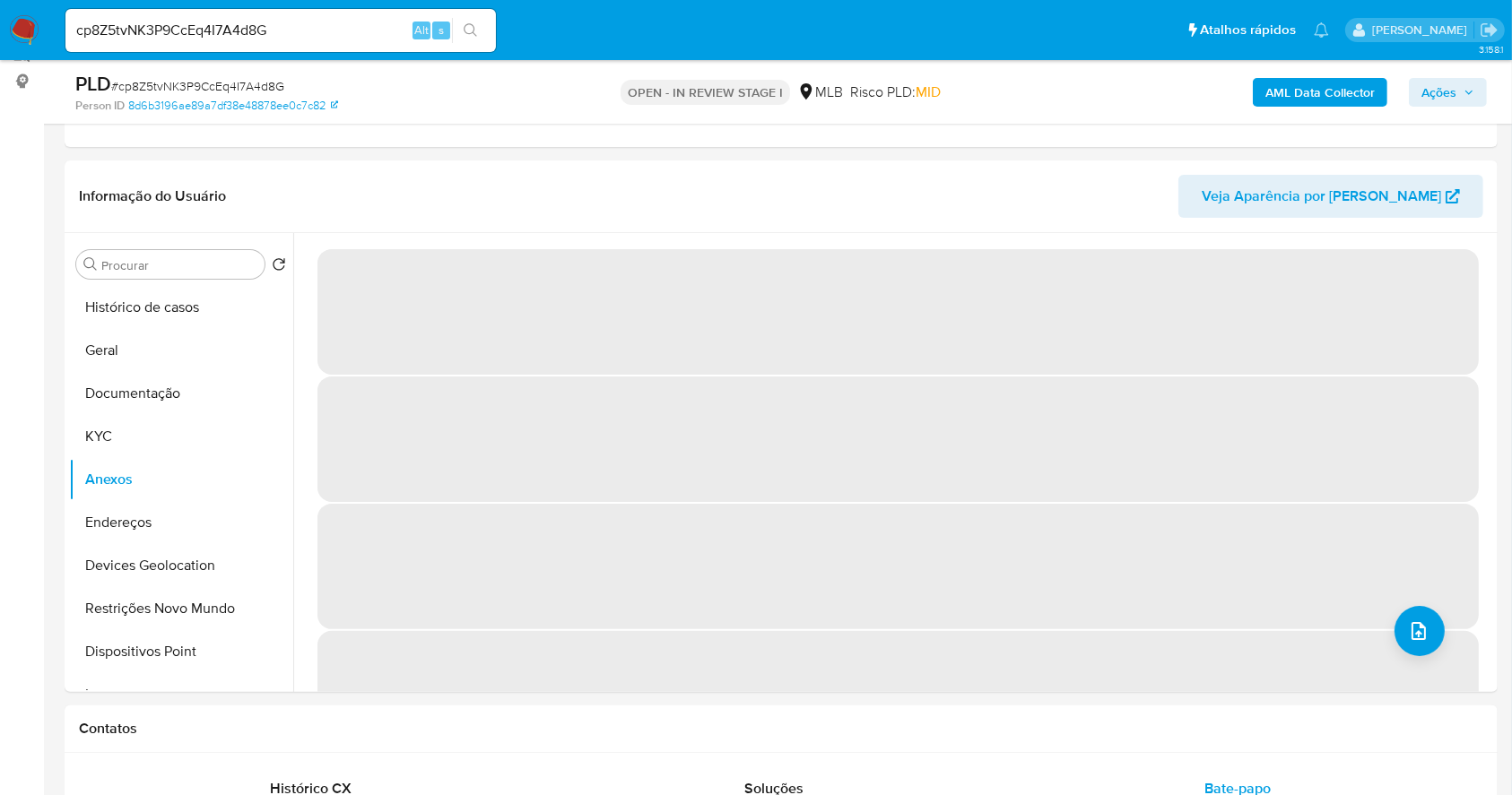
click at [1463, 88] on icon "button" at bounding box center [1468, 92] width 11 height 11
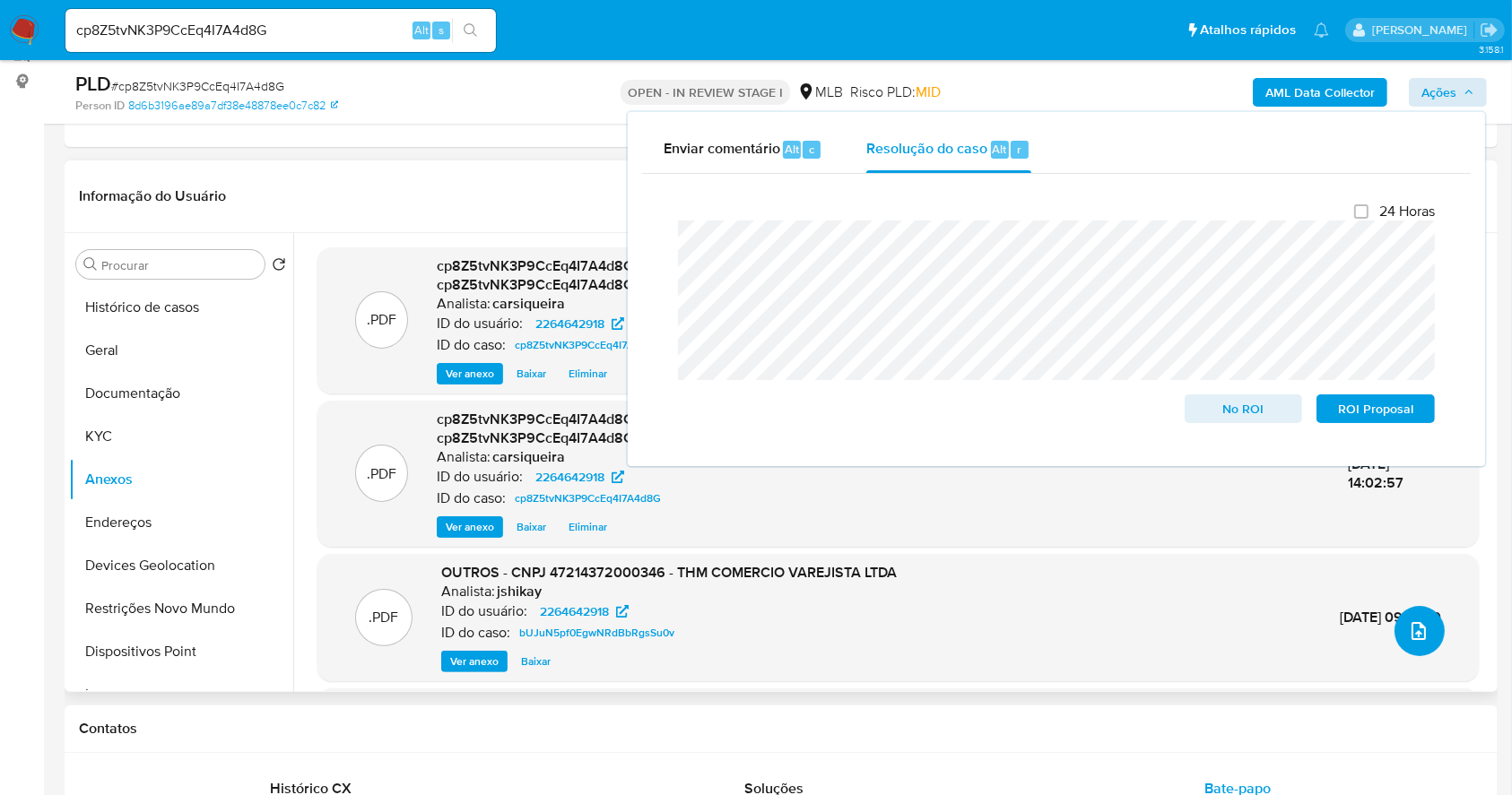
click at [1411, 636] on icon "upload-file" at bounding box center [1418, 631] width 14 height 18
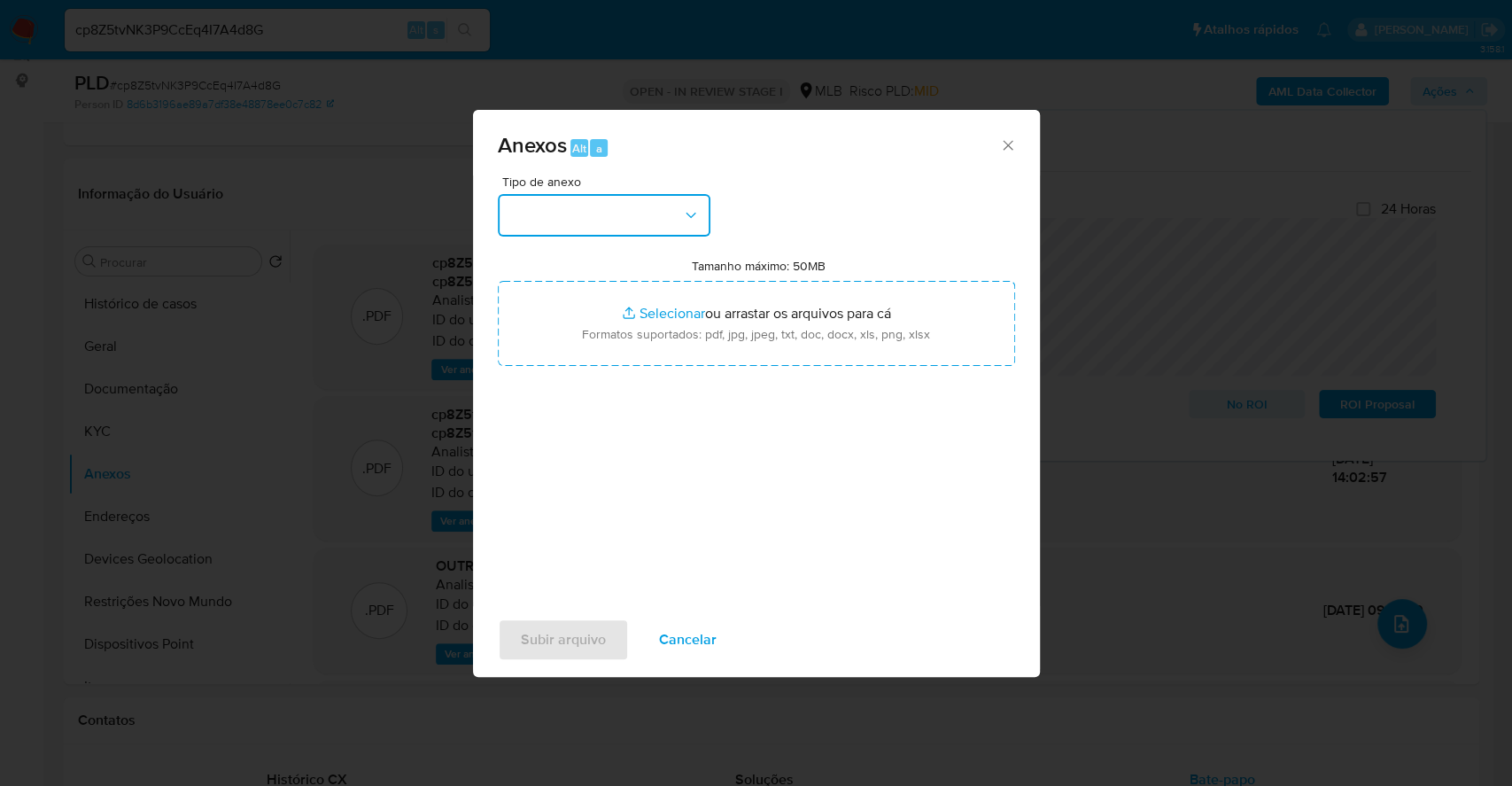
click at [605, 205] on button "button" at bounding box center [605, 215] width 213 height 43
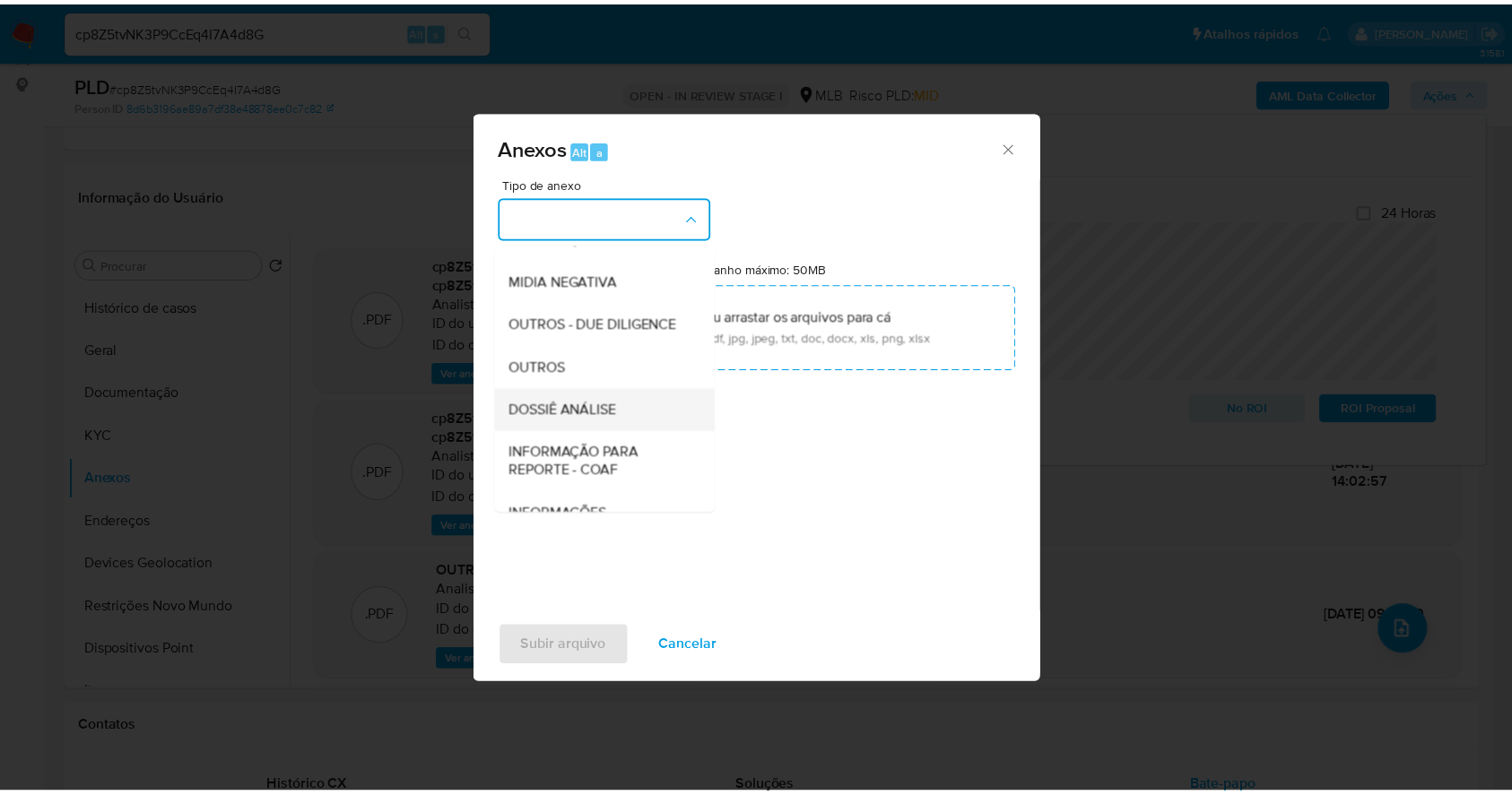
scroll to position [276, 0]
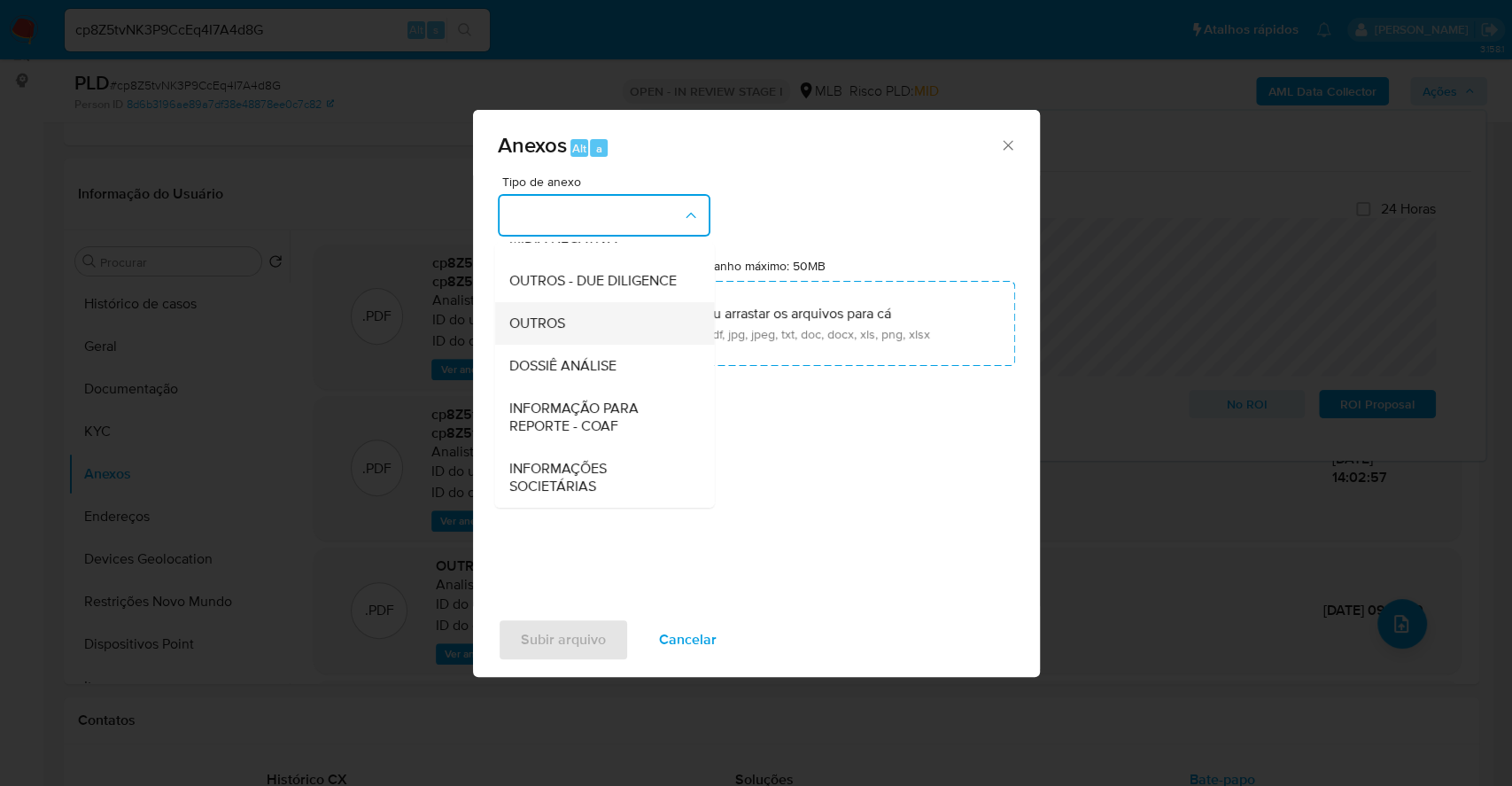
click at [570, 313] on div "OUTROS" at bounding box center [599, 323] width 180 height 43
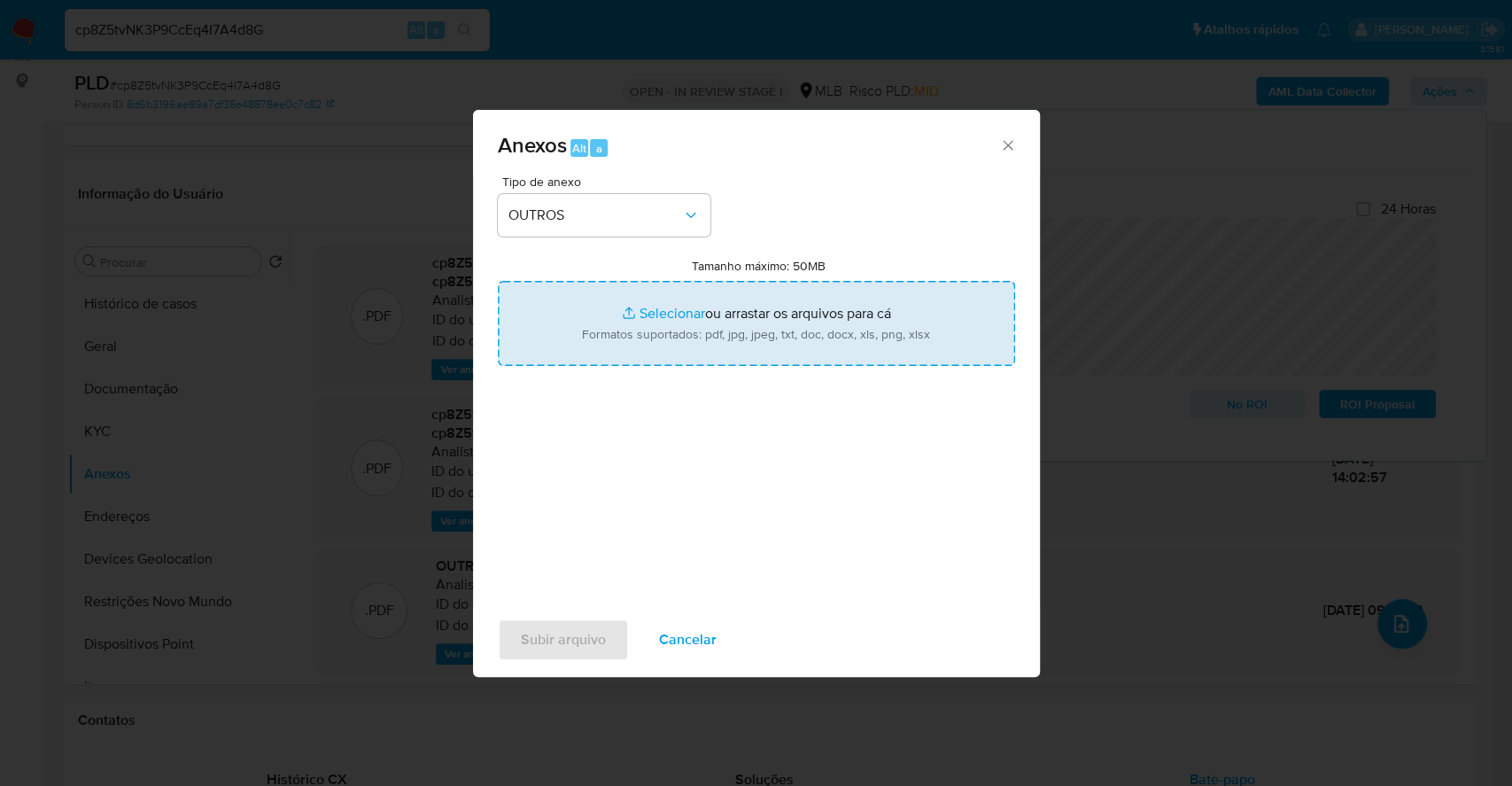
click at [646, 309] on input "Tamanho máximo: 50MB Selecionar arquivos" at bounding box center [756, 324] width 517 height 85
type input "C:\fakepath\CNPJ 47214372000346 - THM COMERCIO VAREJISTA LTDA - Documentos Goog…"
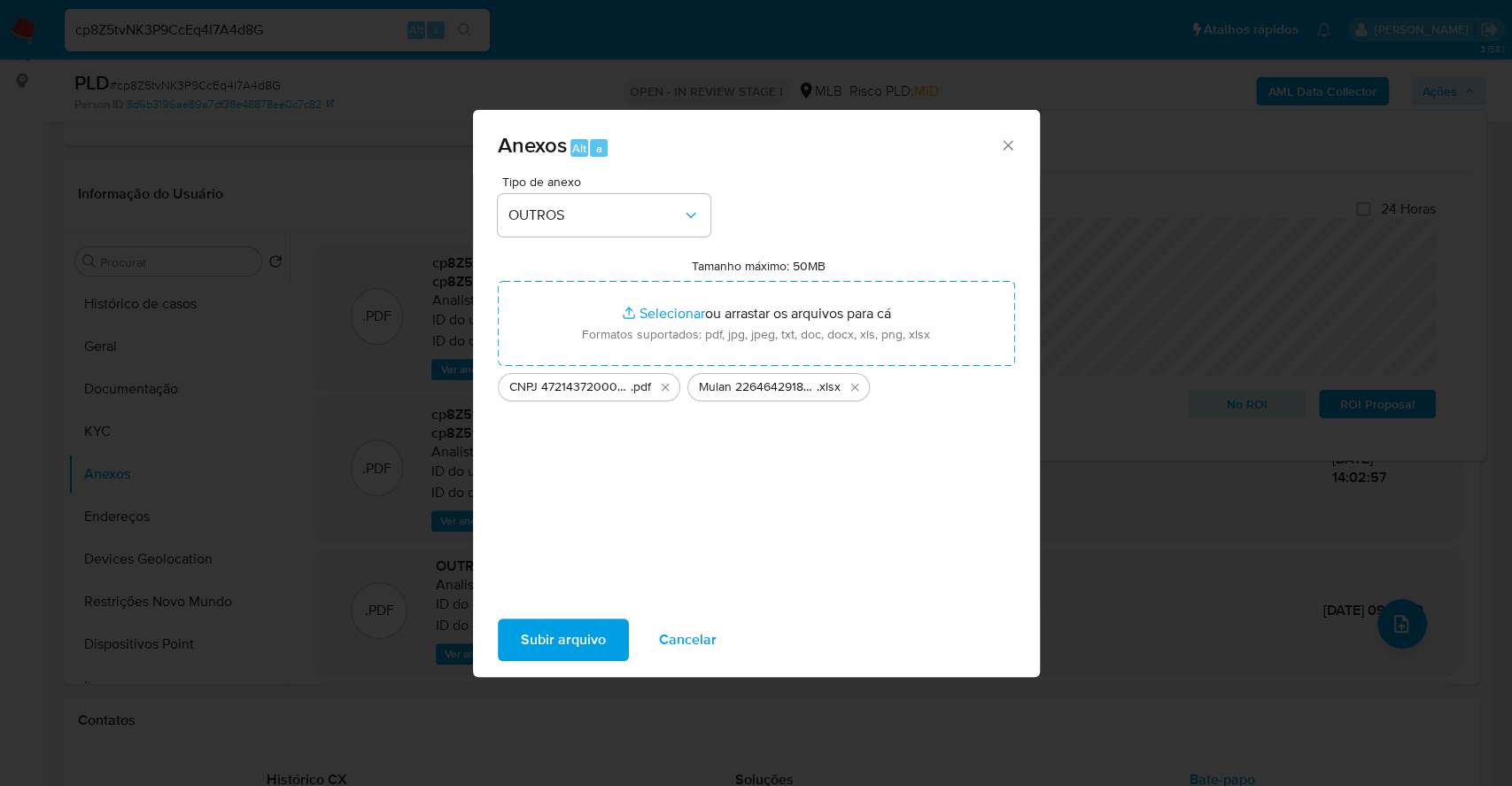
click at [567, 624] on span "Subir arquivo" at bounding box center [564, 639] width 85 height 39
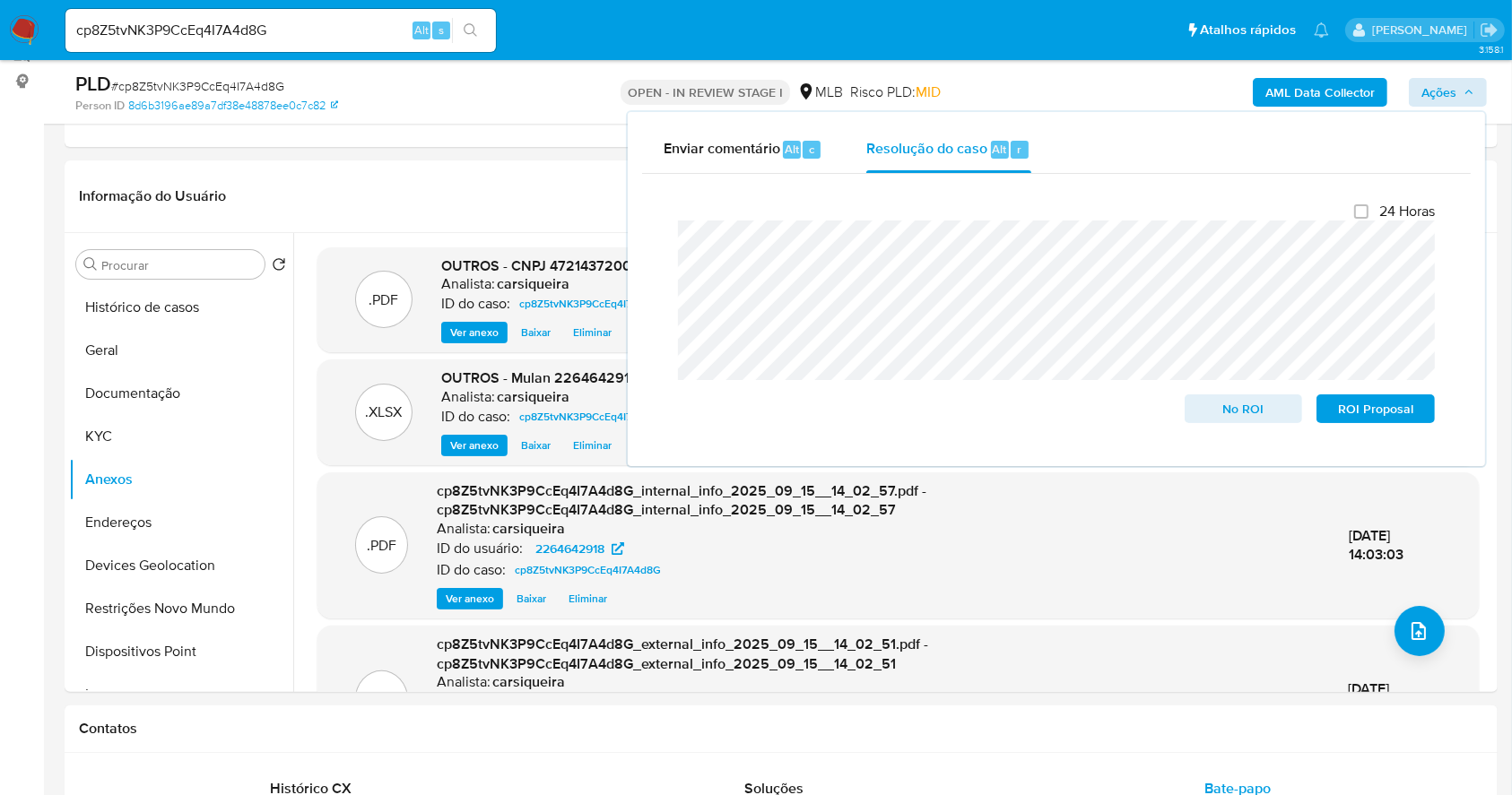
click at [1259, 411] on span "No ROI" at bounding box center [1243, 409] width 93 height 25
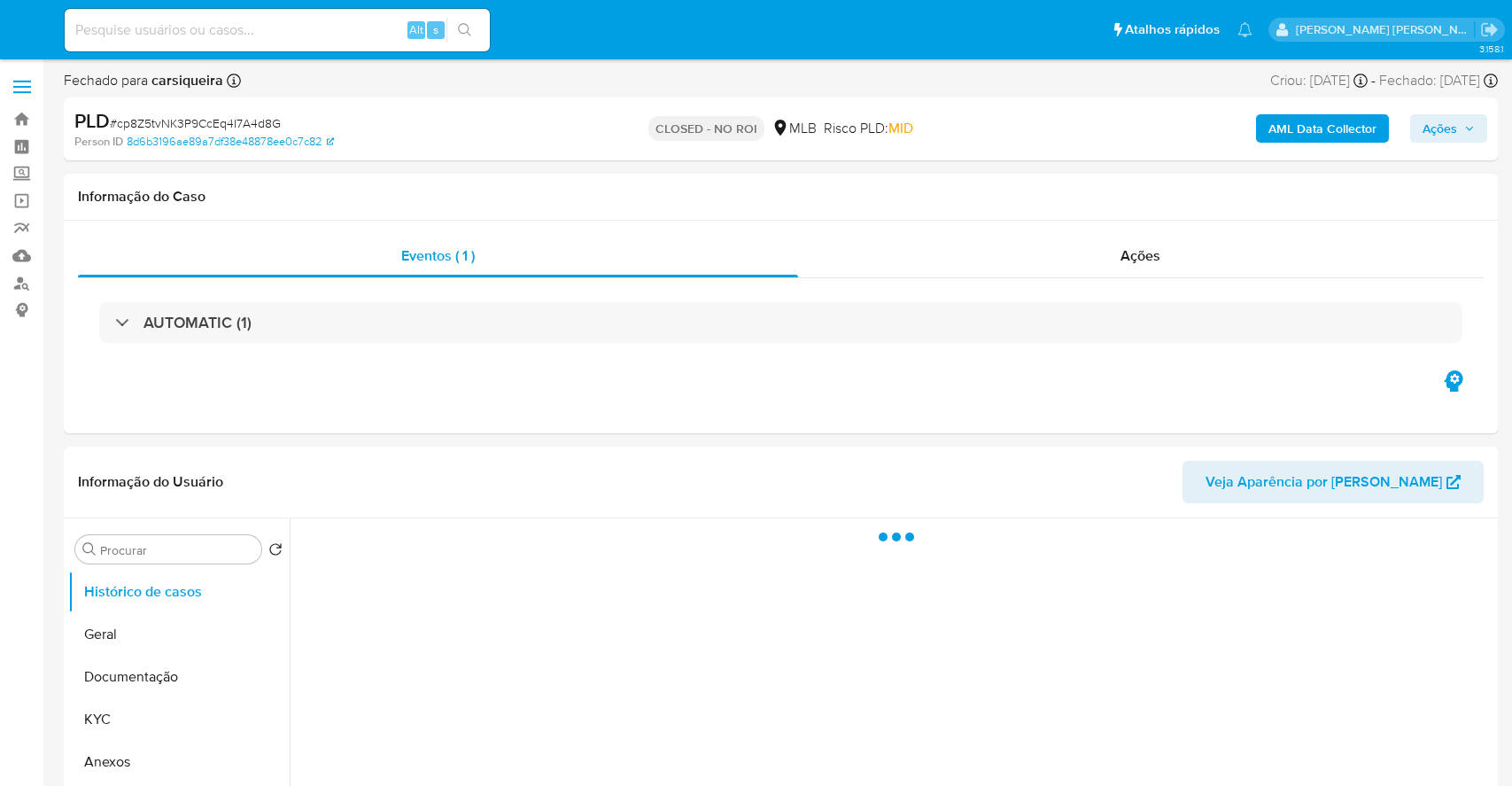
select select "10"
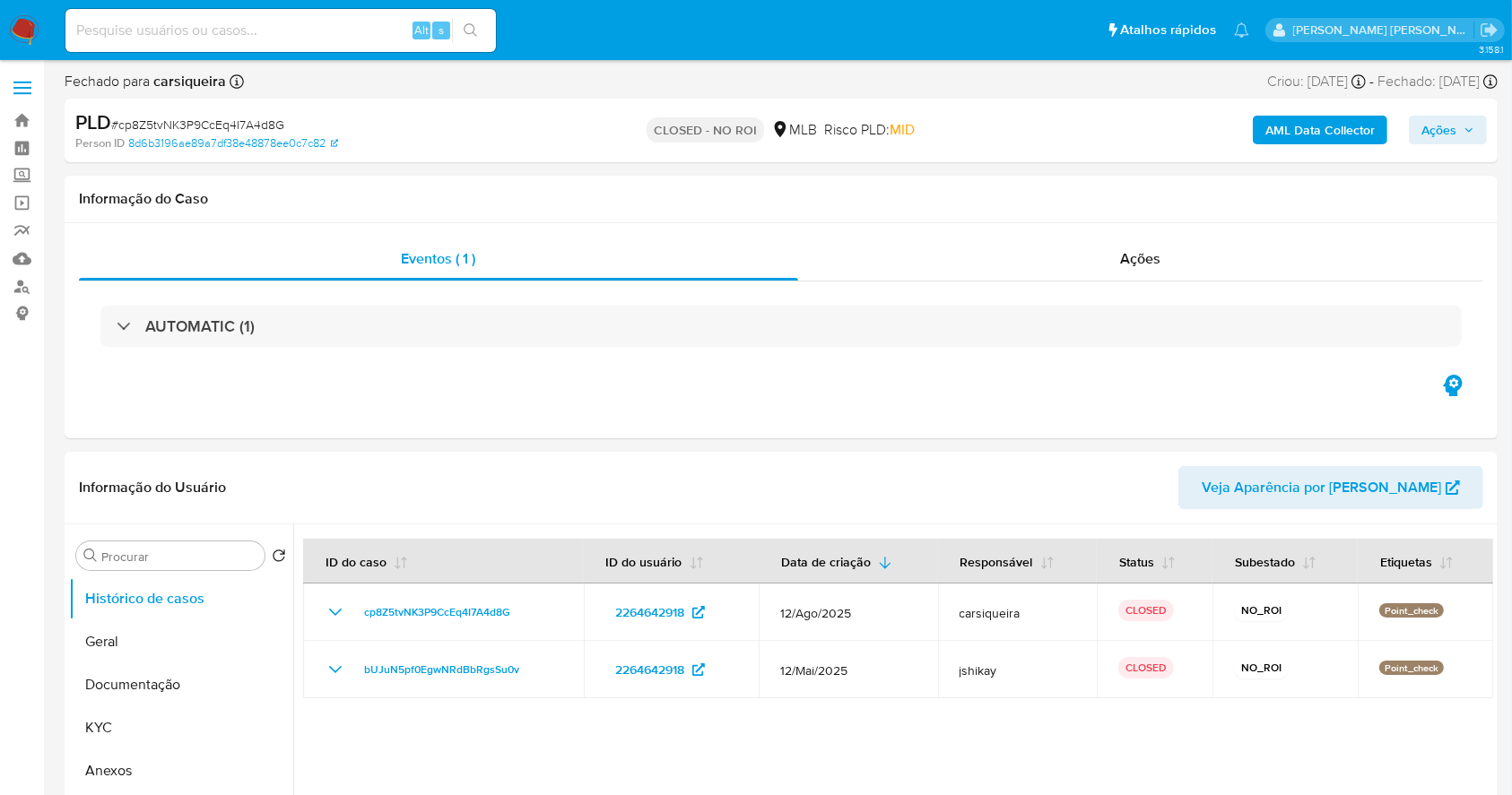
drag, startPoint x: 36, startPoint y: 31, endPoint x: 47, endPoint y: 40, distance: 14.2
click at [36, 30] on img at bounding box center [24, 31] width 31 height 31
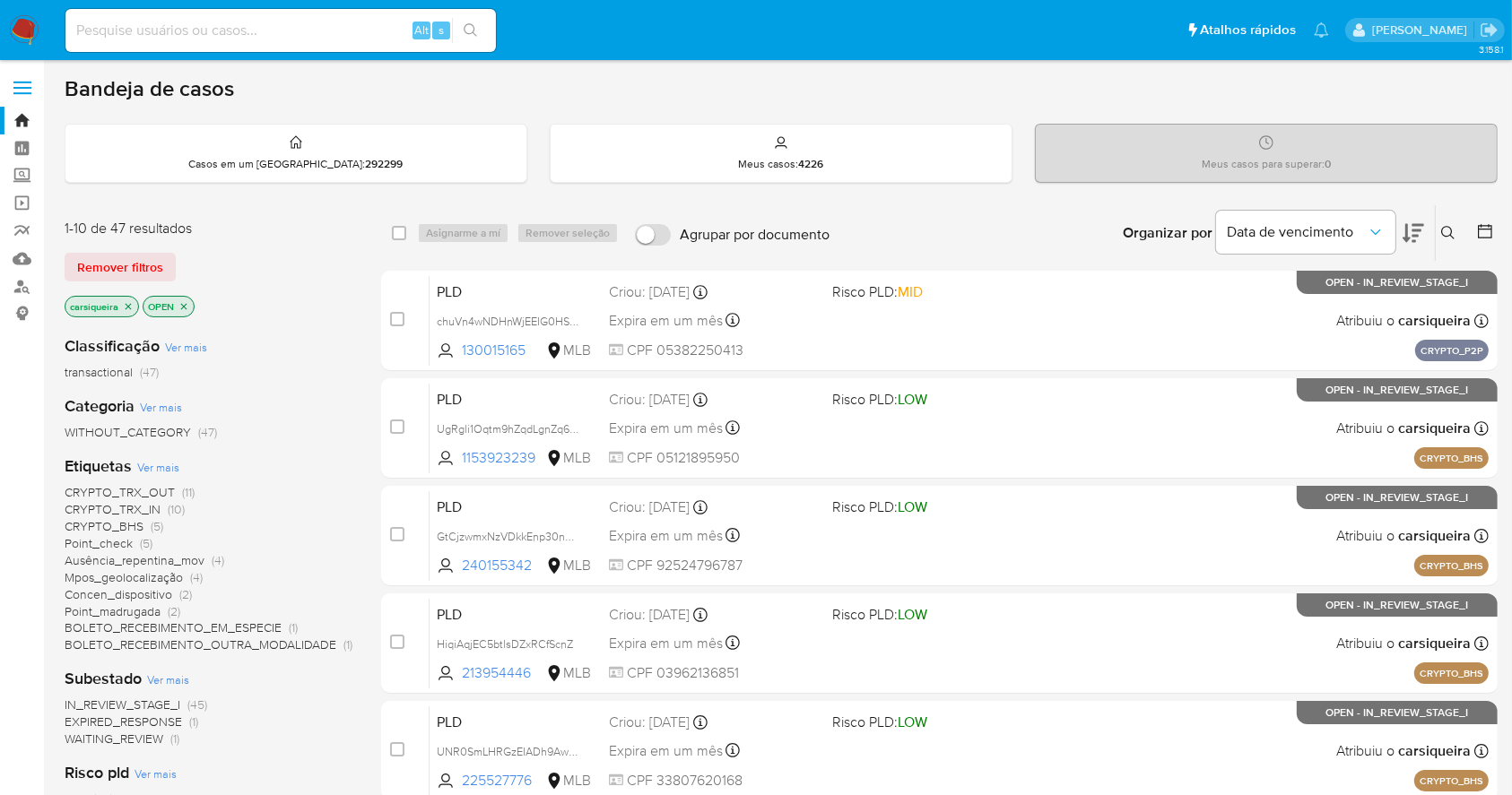
click at [1478, 232] on icon at bounding box center [1484, 230] width 18 height 18
click at [1486, 230] on icon at bounding box center [1484, 230] width 18 height 18
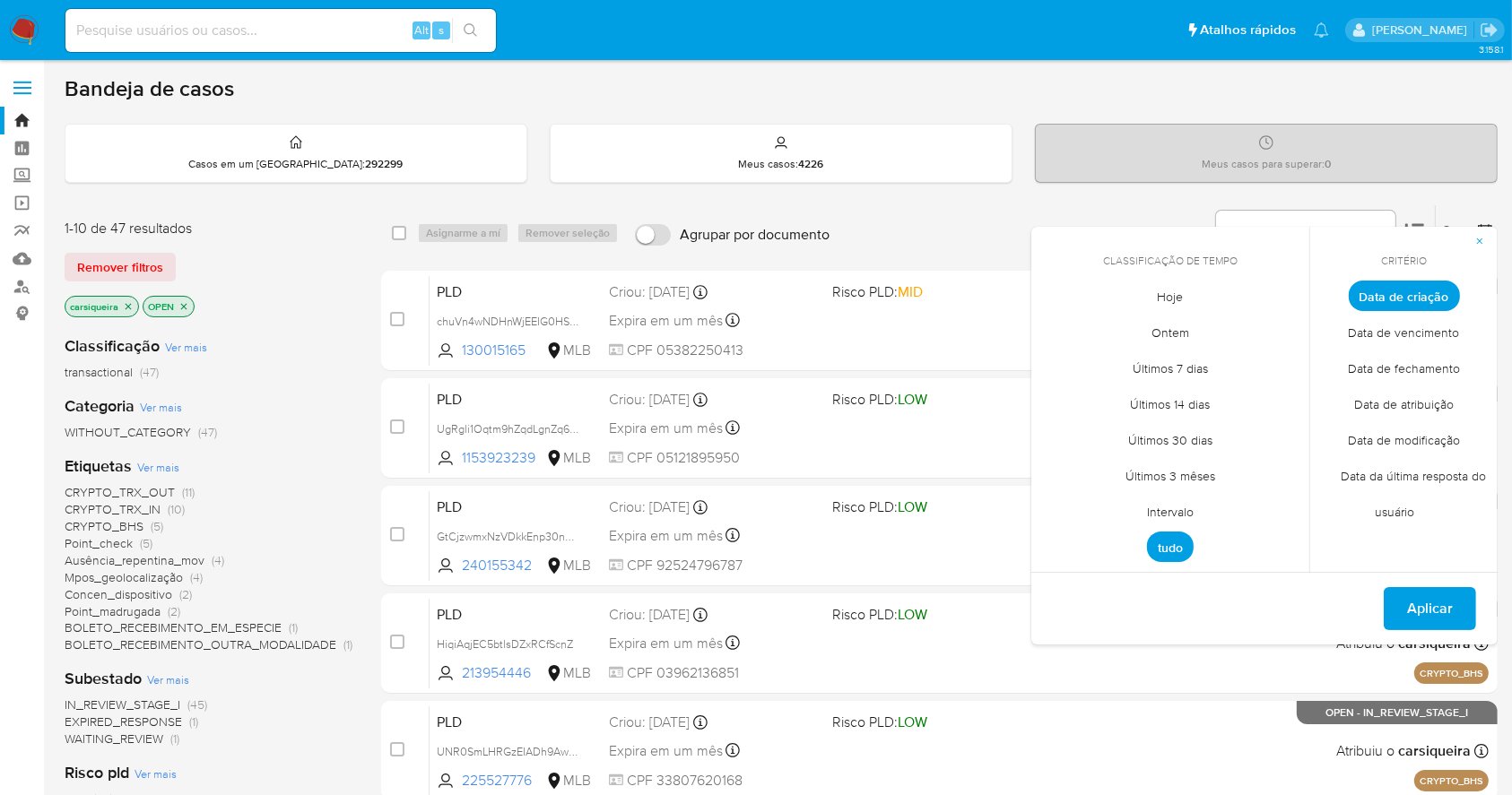
click at [1173, 513] on span "Intervalo" at bounding box center [1170, 512] width 85 height 36
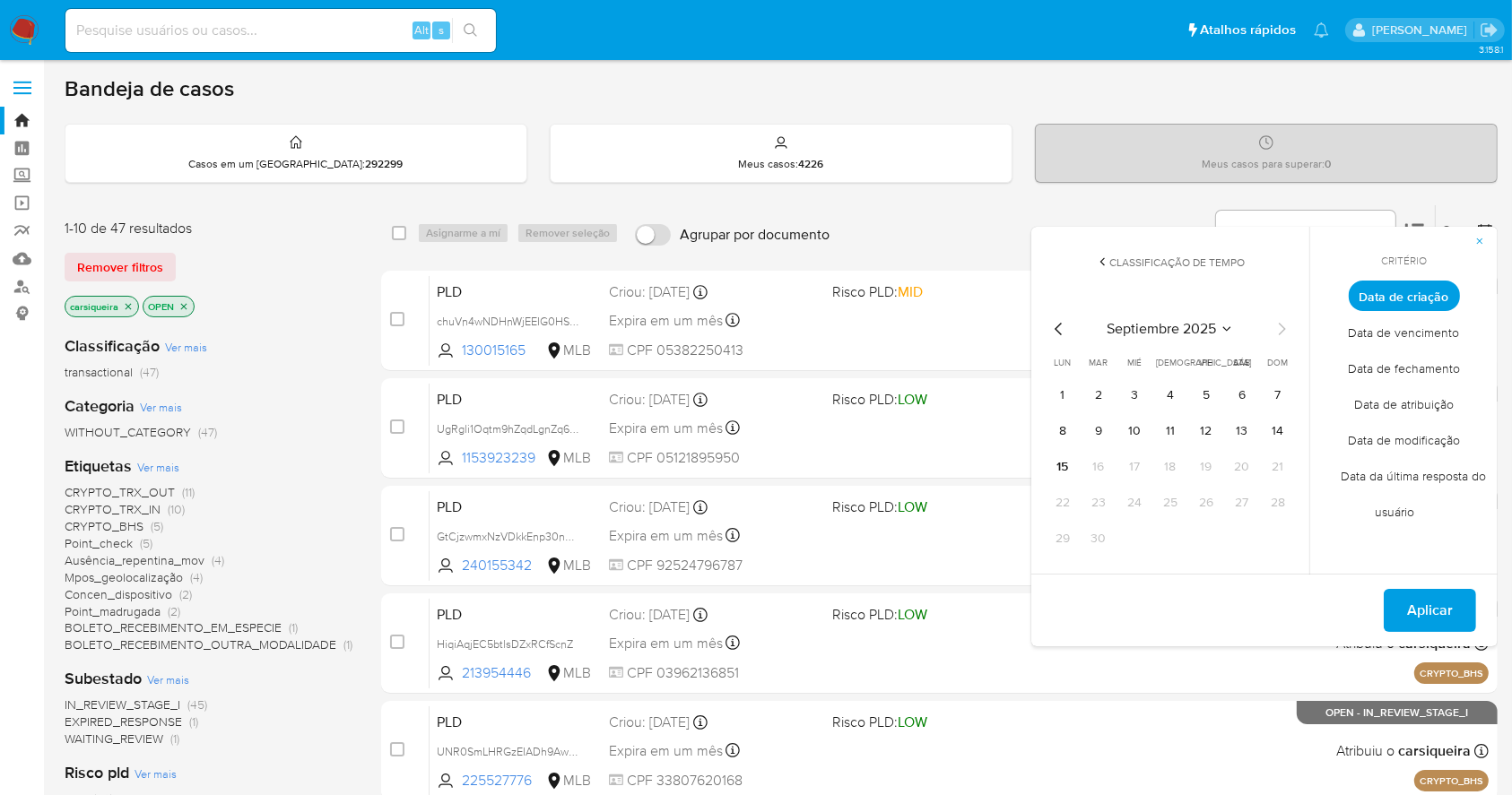
drag, startPoint x: 1061, startPoint y: 330, endPoint x: 1111, endPoint y: 355, distance: 55.9
click at [1061, 330] on icon "Mes anterior" at bounding box center [1059, 328] width 21 height 21
click at [1201, 405] on button "1" at bounding box center [1207, 396] width 29 height 29
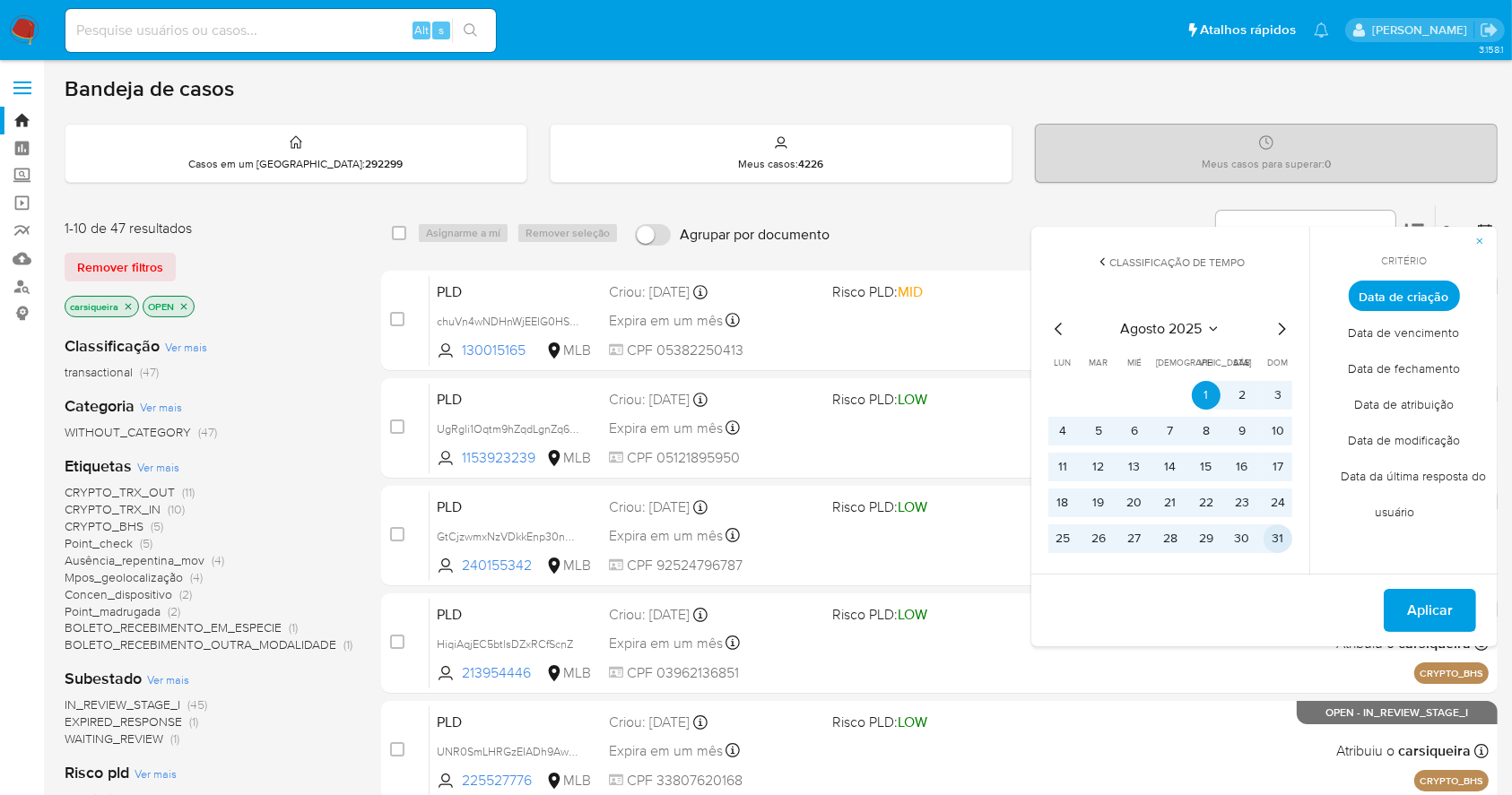
click at [1280, 534] on button "31" at bounding box center [1278, 539] width 29 height 29
click at [1406, 613] on button "Aplicar" at bounding box center [1429, 610] width 92 height 43
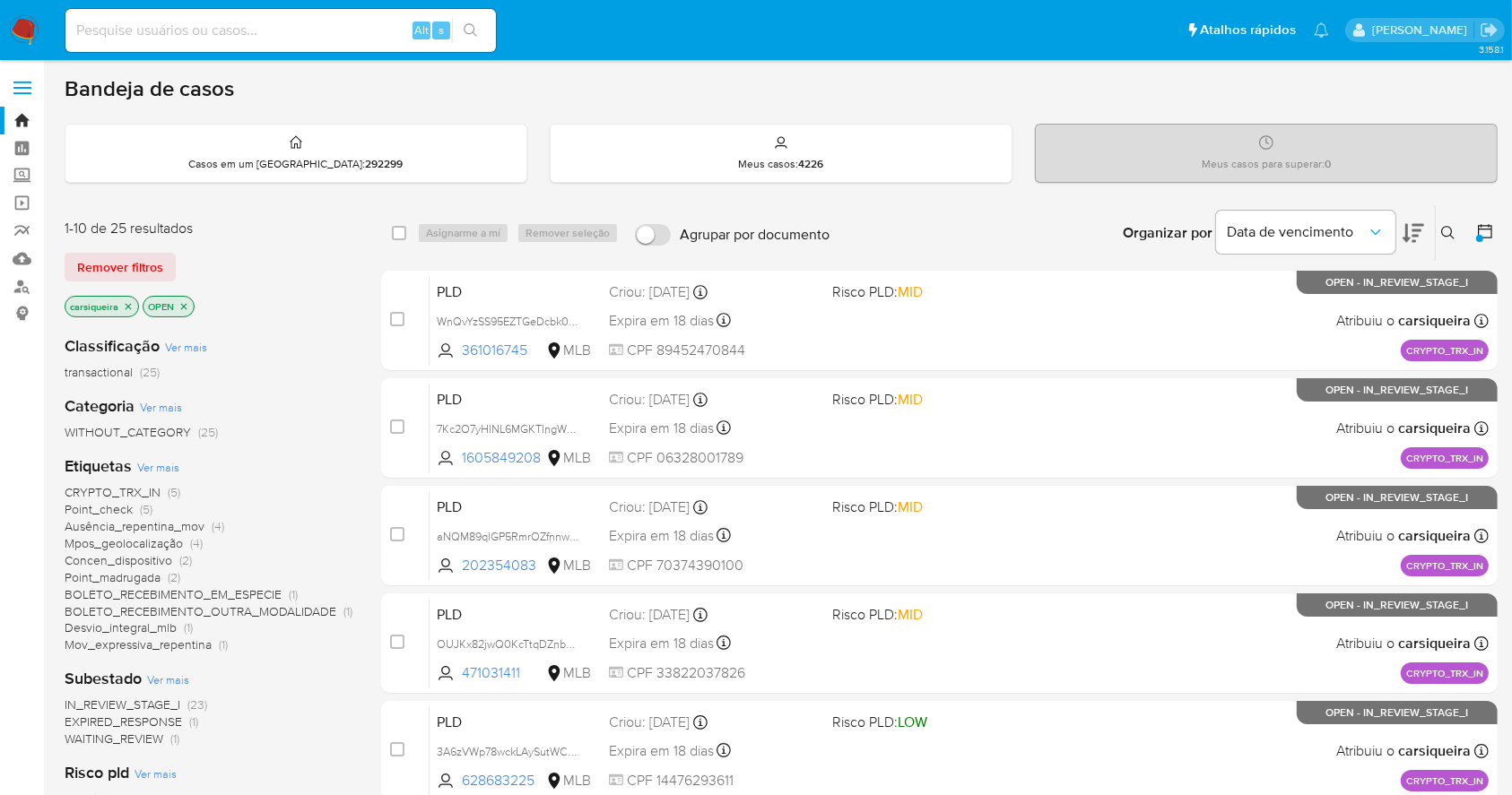
click at [165, 463] on span "Ver mais" at bounding box center [159, 467] width 42 height 16
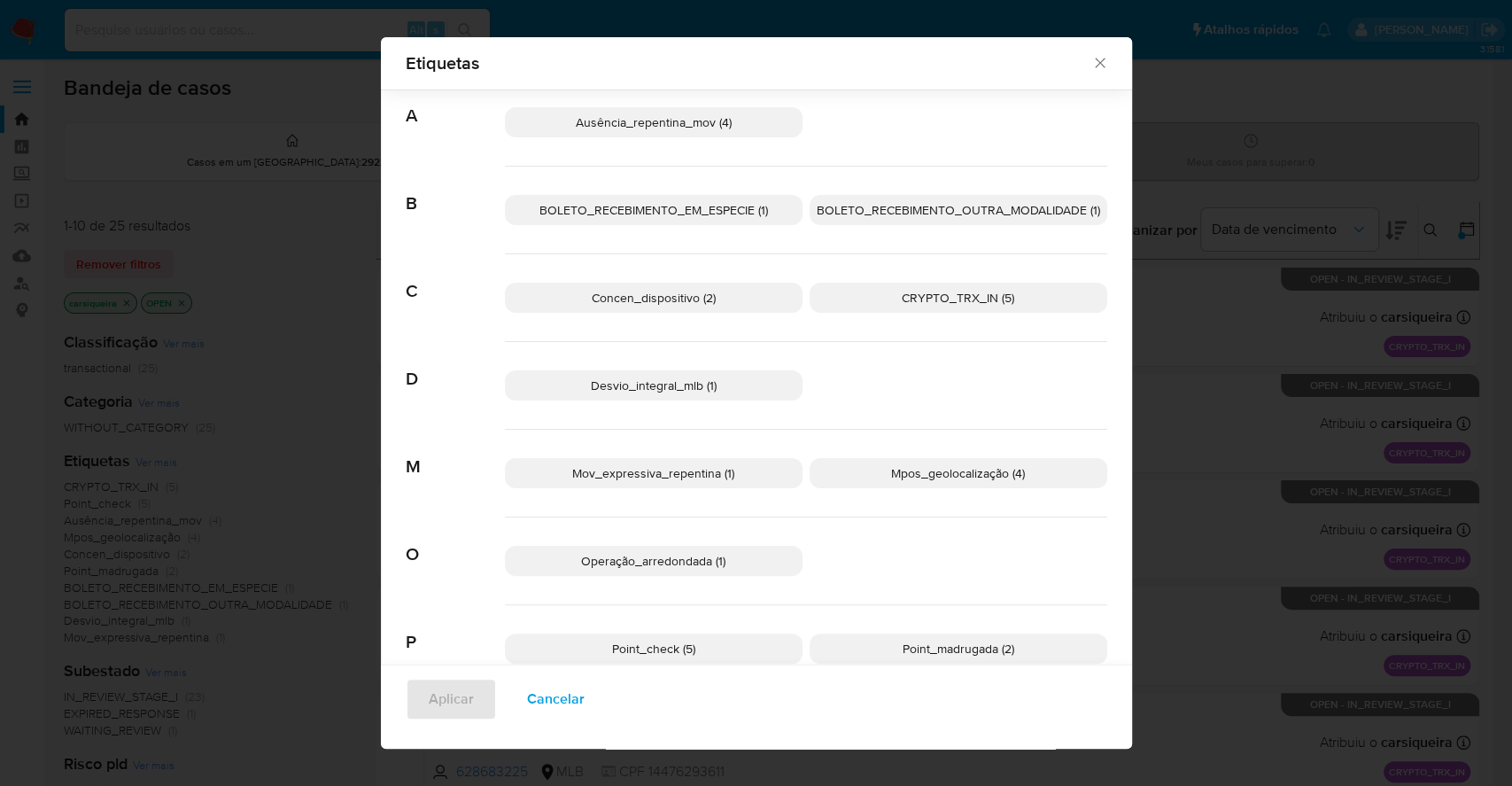
scroll to position [64, 0]
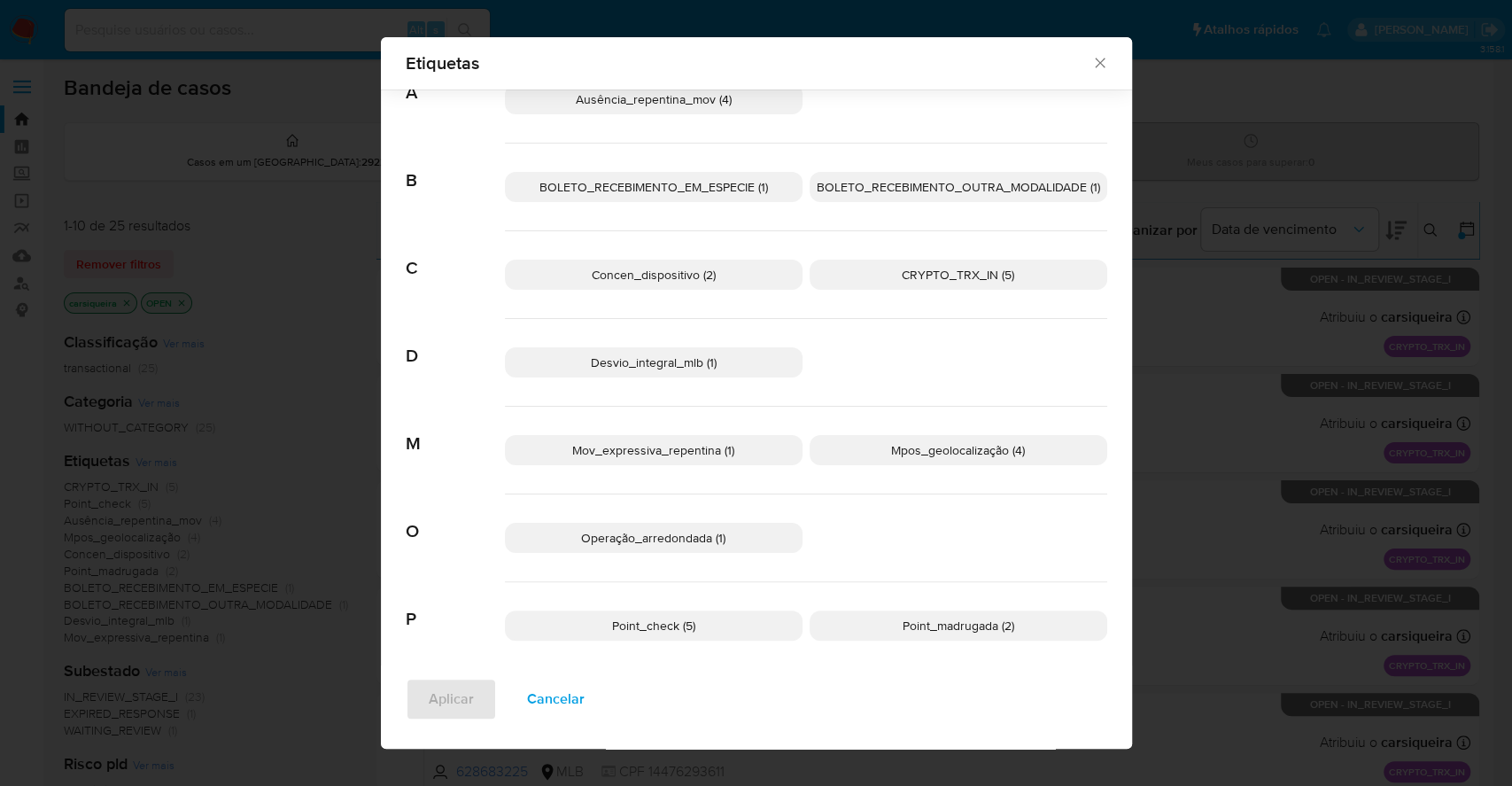
click at [544, 702] on span "Cancelar" at bounding box center [555, 699] width 58 height 39
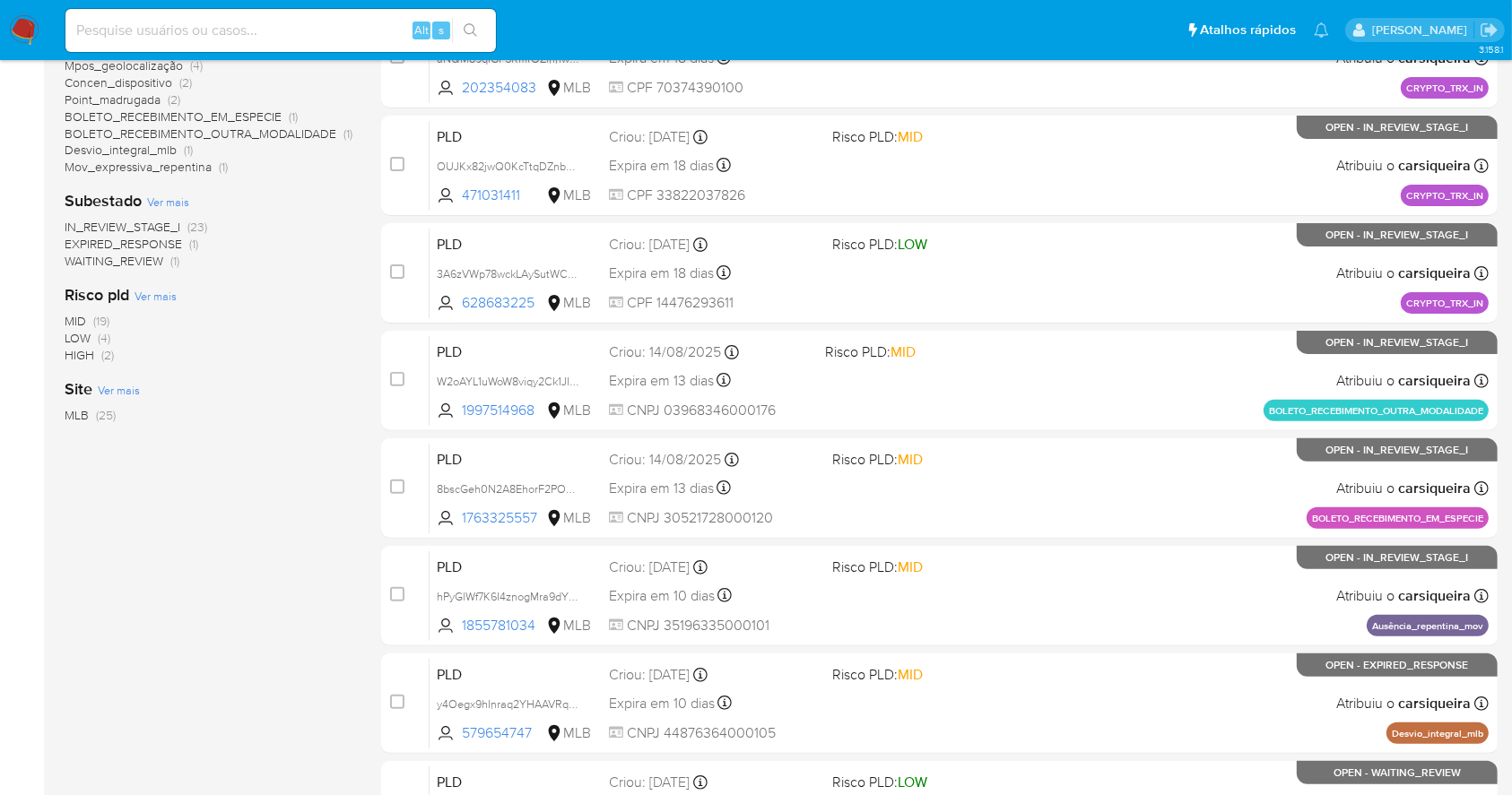
scroll to position [0, 0]
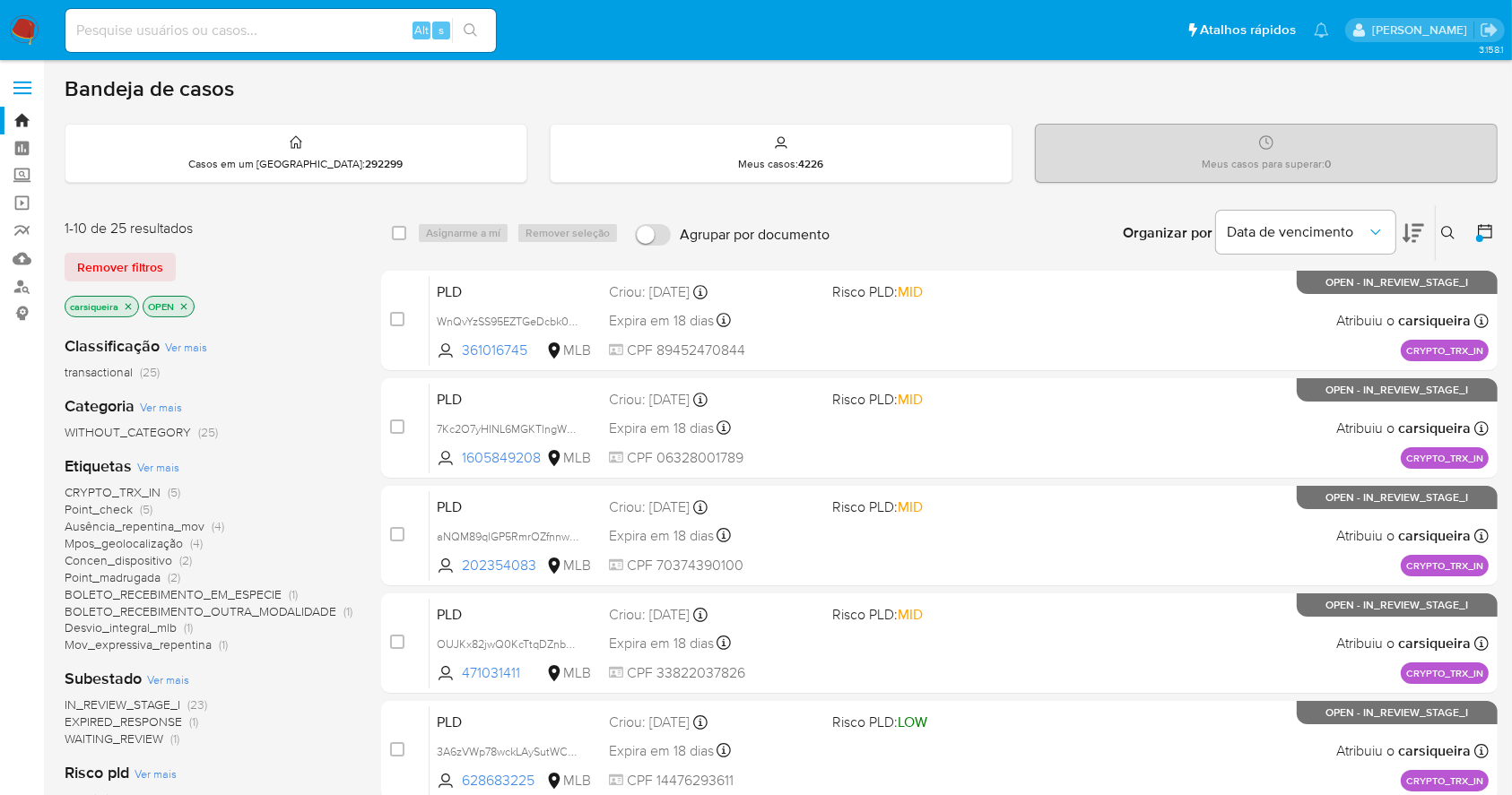
click at [21, 26] on img at bounding box center [24, 31] width 31 height 31
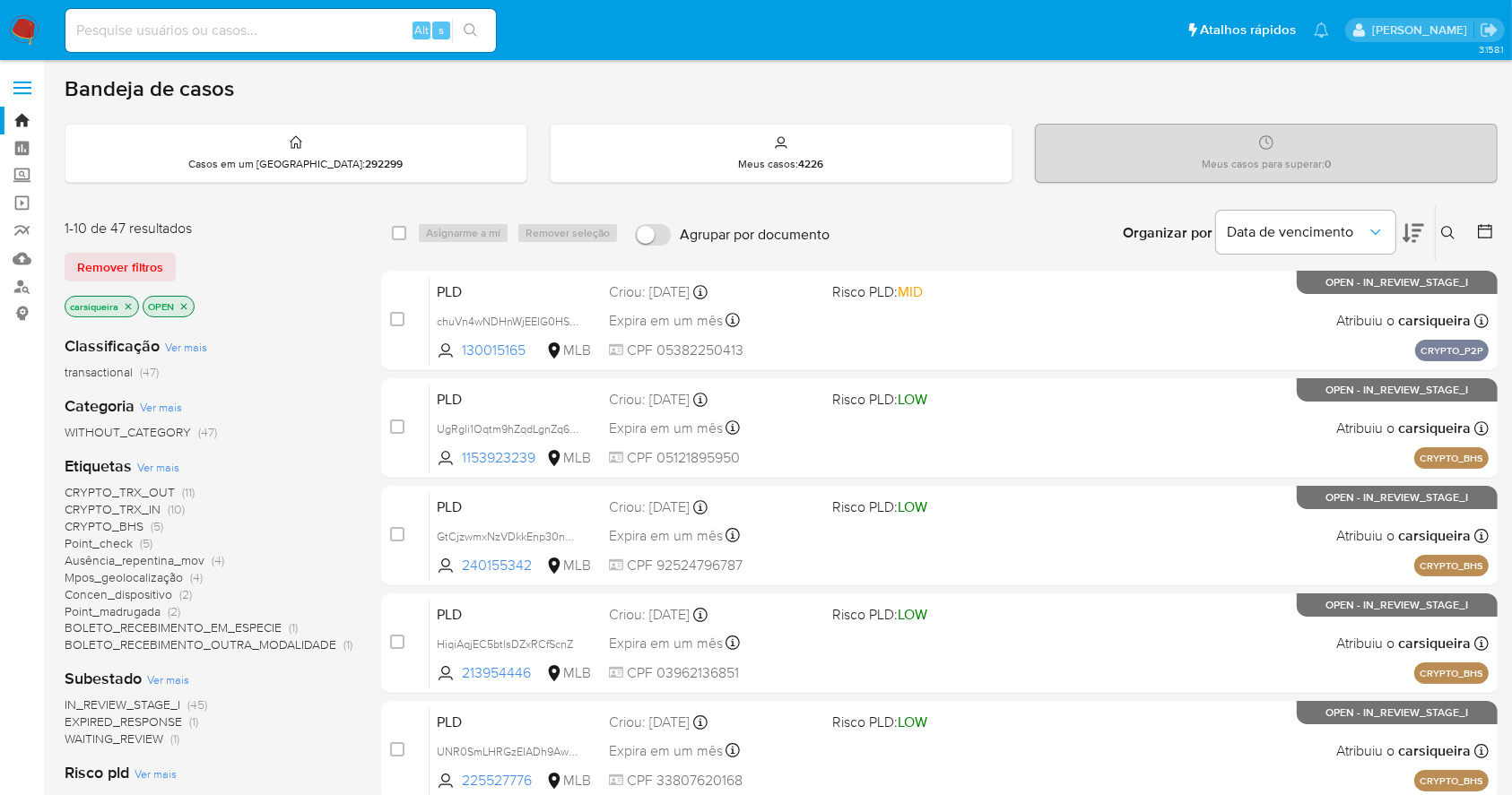
click at [1485, 228] on icon at bounding box center [1484, 230] width 14 height 14
click at [1483, 231] on icon at bounding box center [1484, 230] width 18 height 18
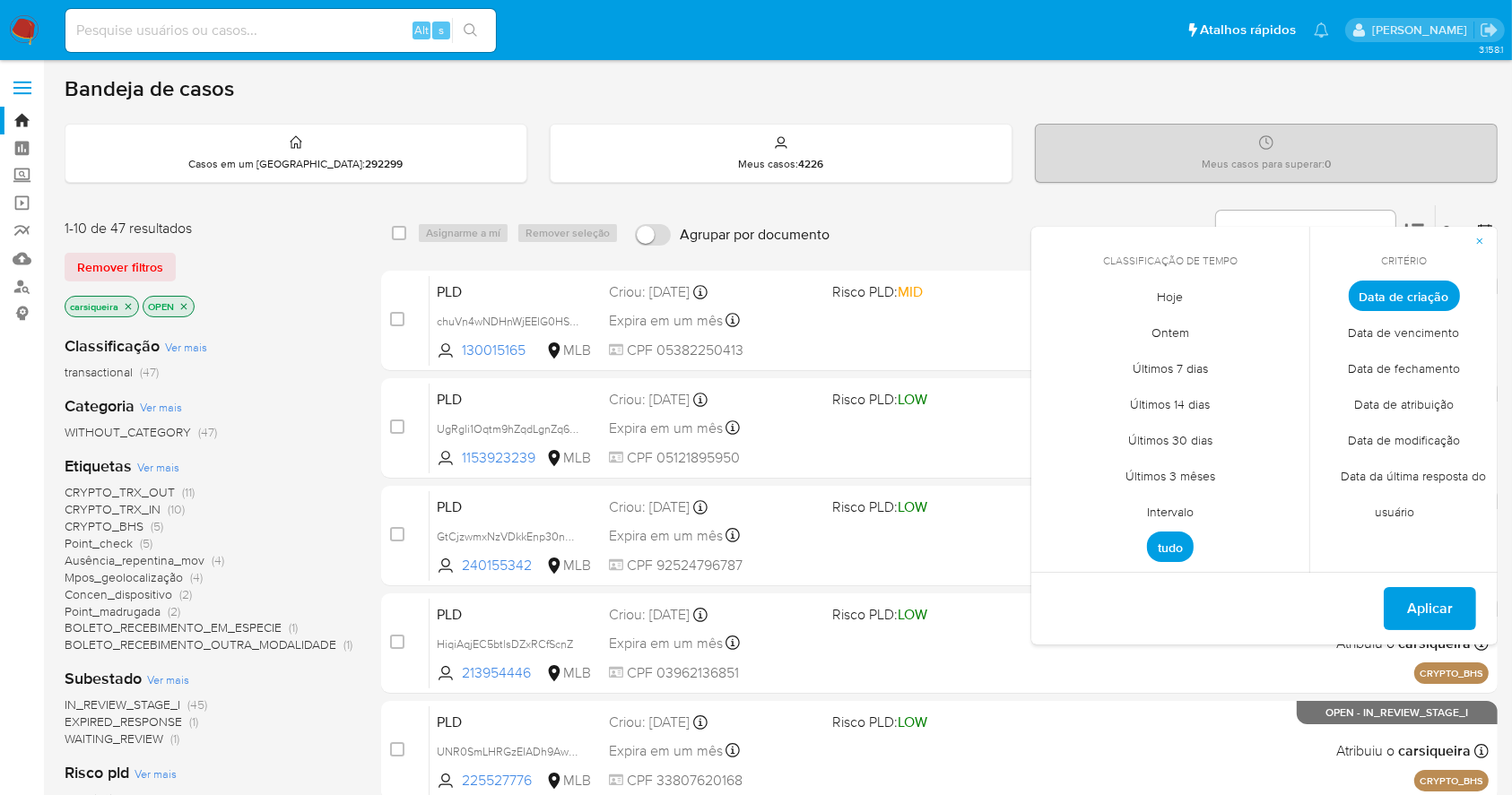
click at [1180, 505] on span "Intervalo" at bounding box center [1170, 512] width 85 height 36
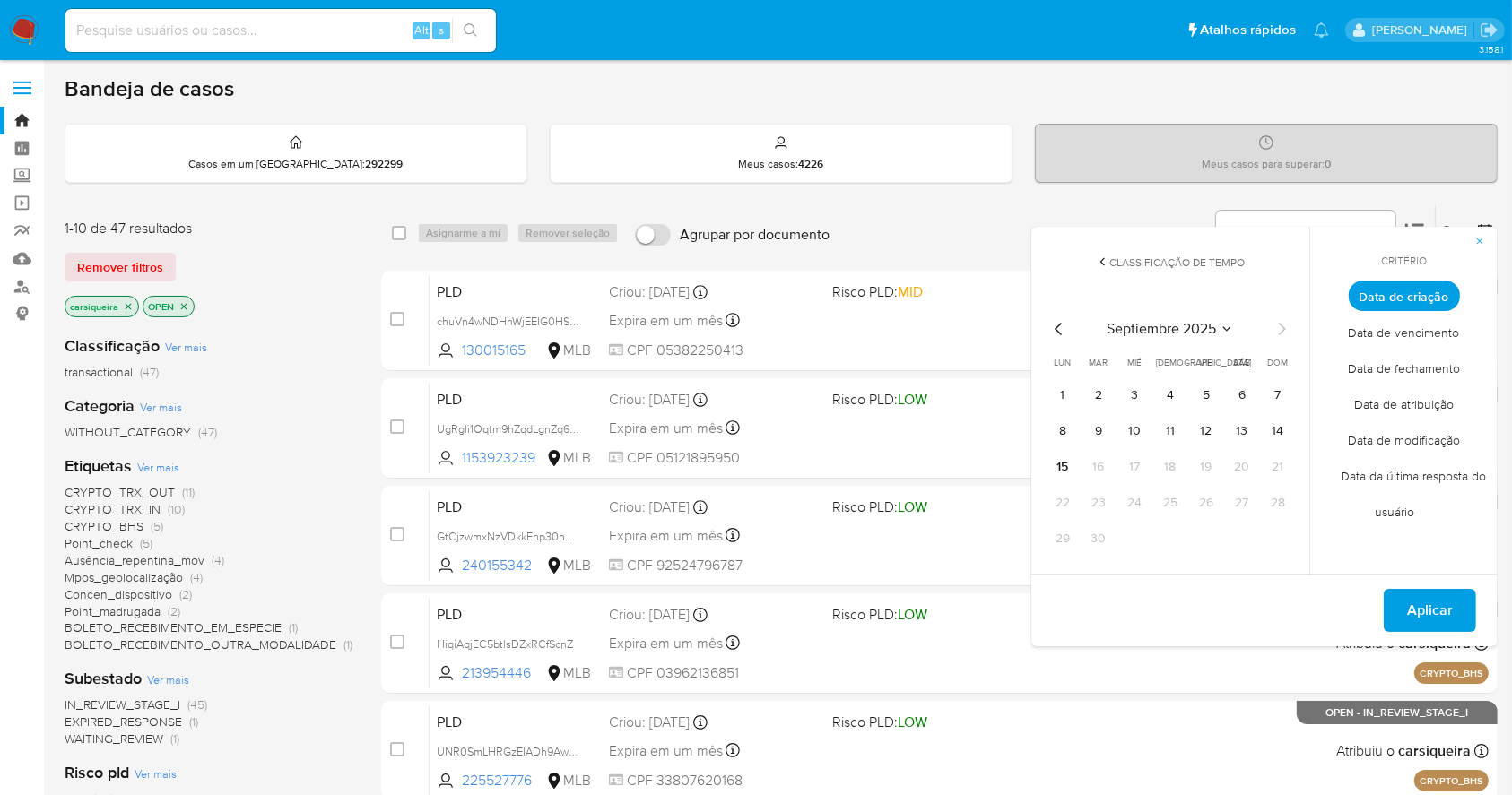
click at [1058, 326] on icon "Mes anterior" at bounding box center [1059, 328] width 21 height 21
click at [1481, 236] on icon "button" at bounding box center [1479, 241] width 11 height 11
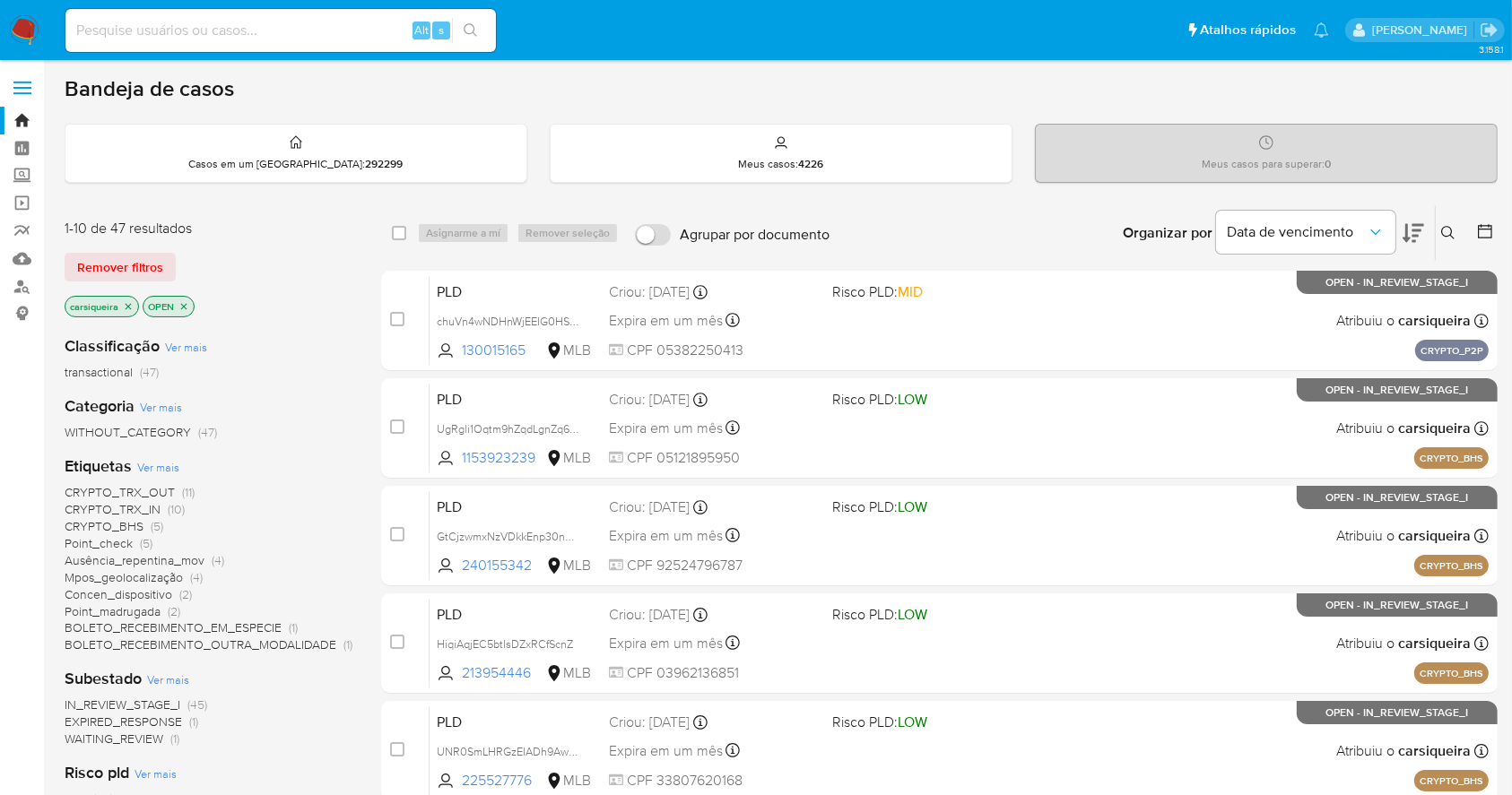
click at [1481, 229] on icon at bounding box center [1484, 230] width 18 height 18
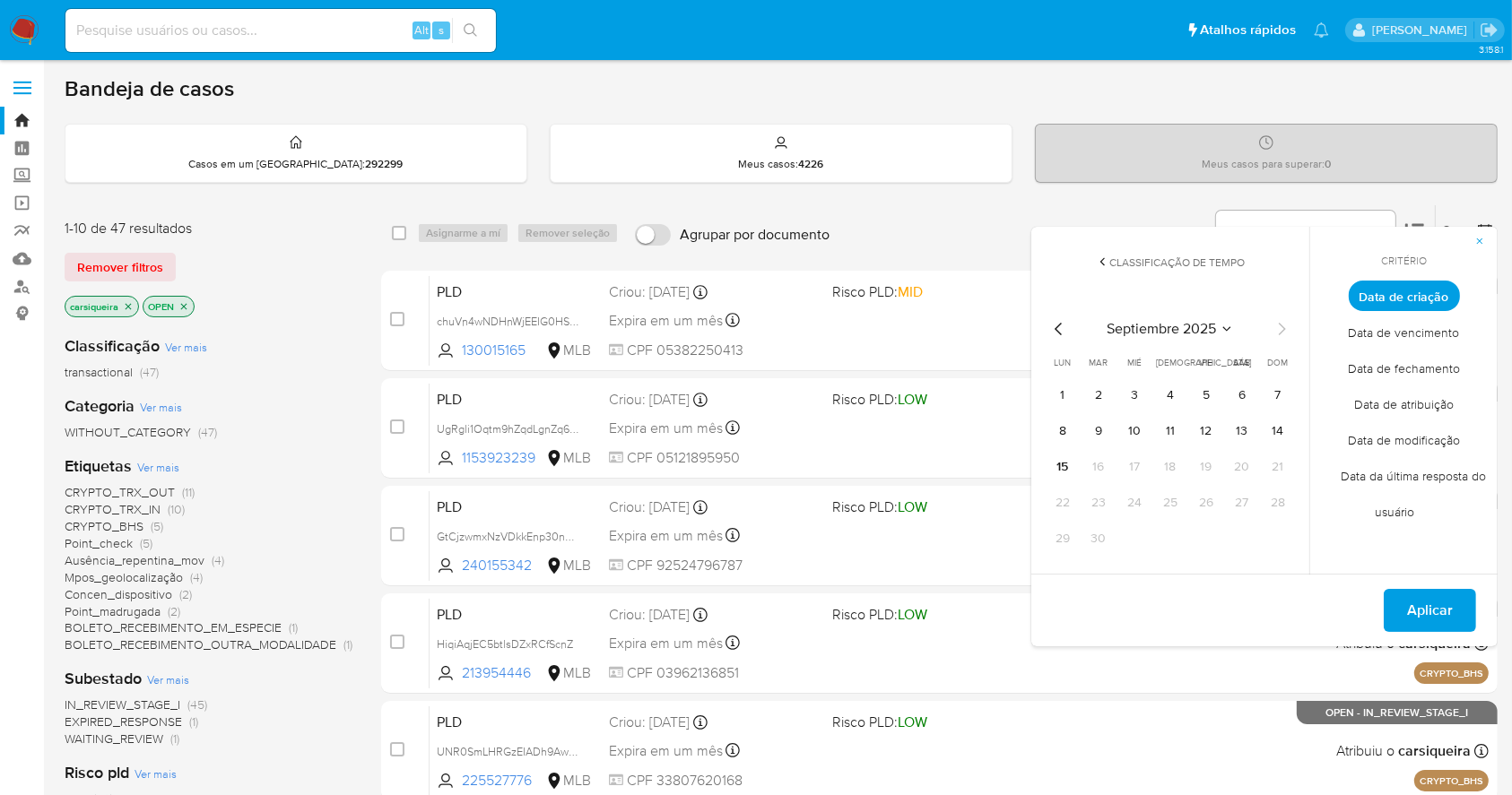
click at [1111, 263] on span "Classificação de tempo" at bounding box center [1178, 262] width 135 height 15
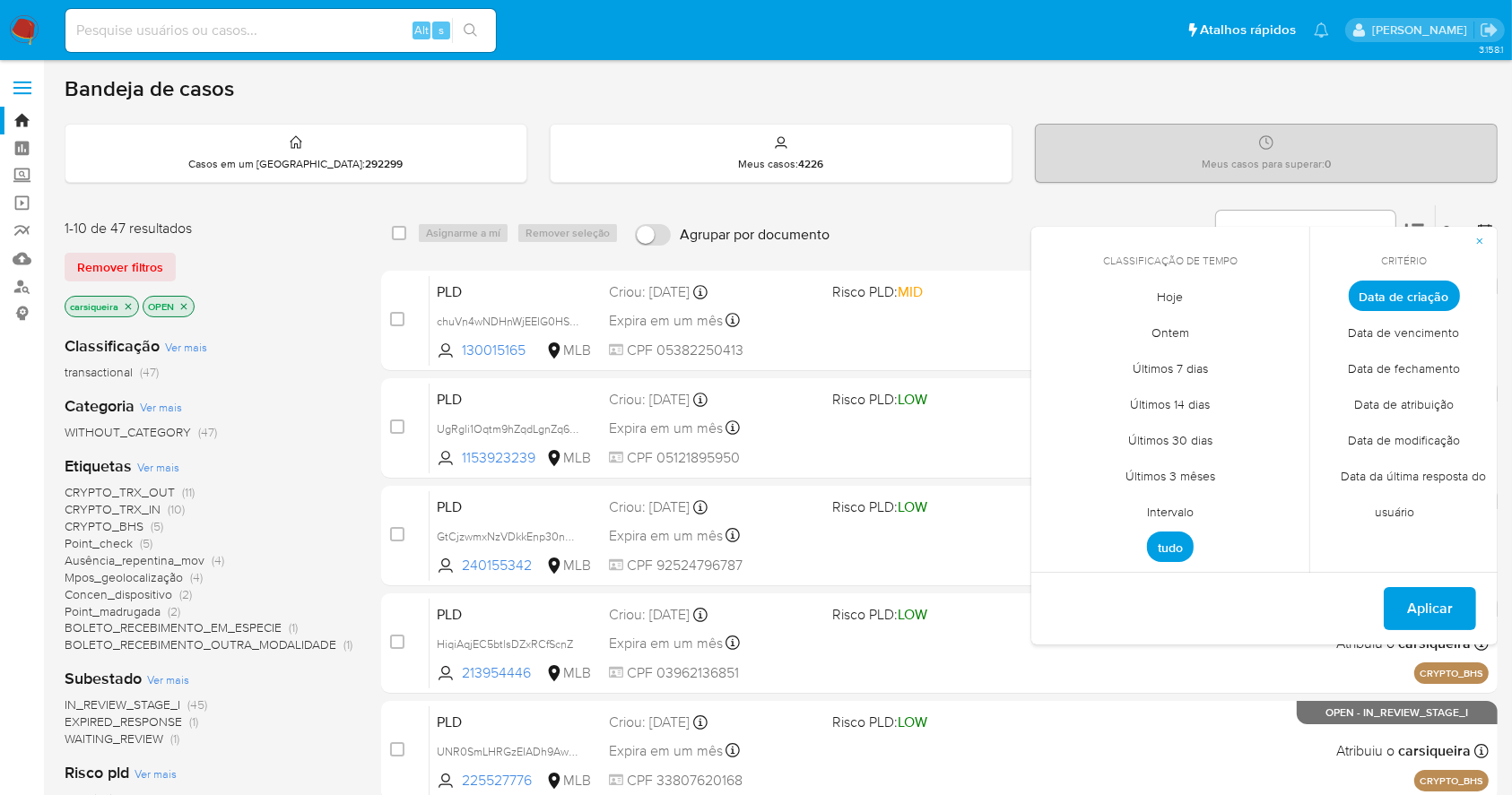
click at [1181, 293] on span "Hoje" at bounding box center [1171, 297] width 63 height 36
click at [1372, 362] on span "Data de fechamento" at bounding box center [1403, 369] width 150 height 36
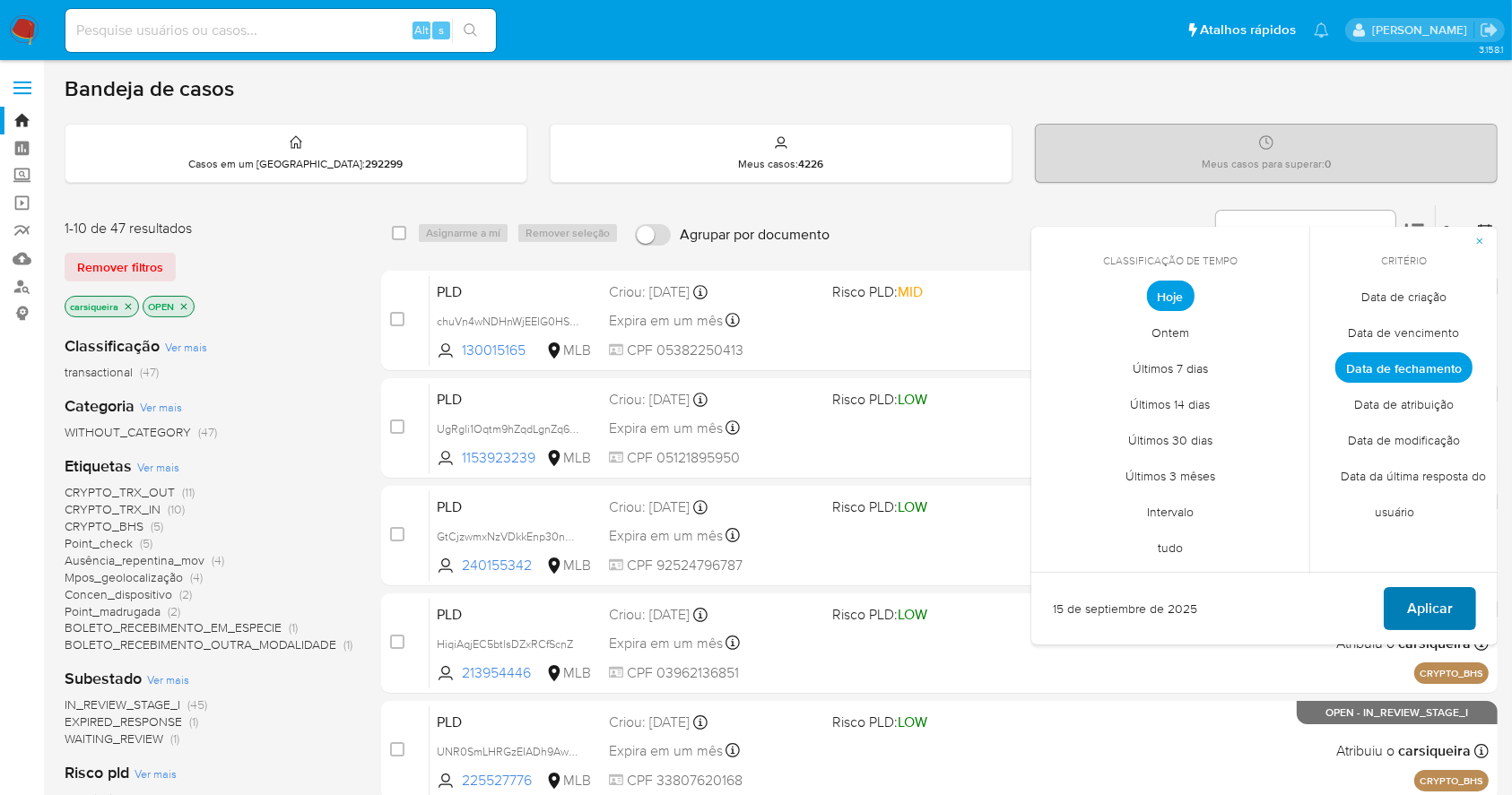
click at [1435, 613] on span "Aplicar" at bounding box center [1430, 608] width 46 height 39
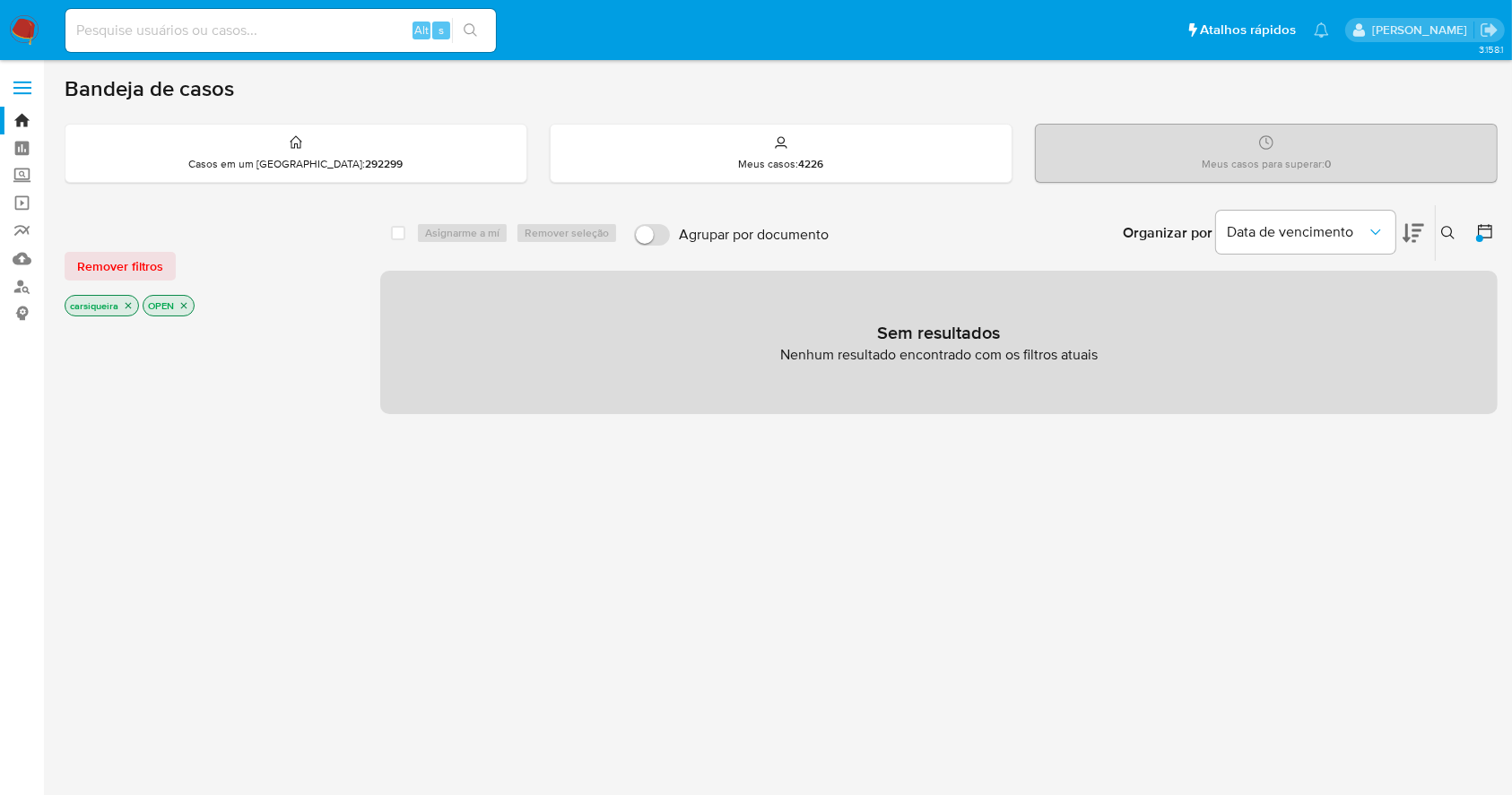
click at [181, 303] on icon "close-filter" at bounding box center [183, 305] width 11 height 11
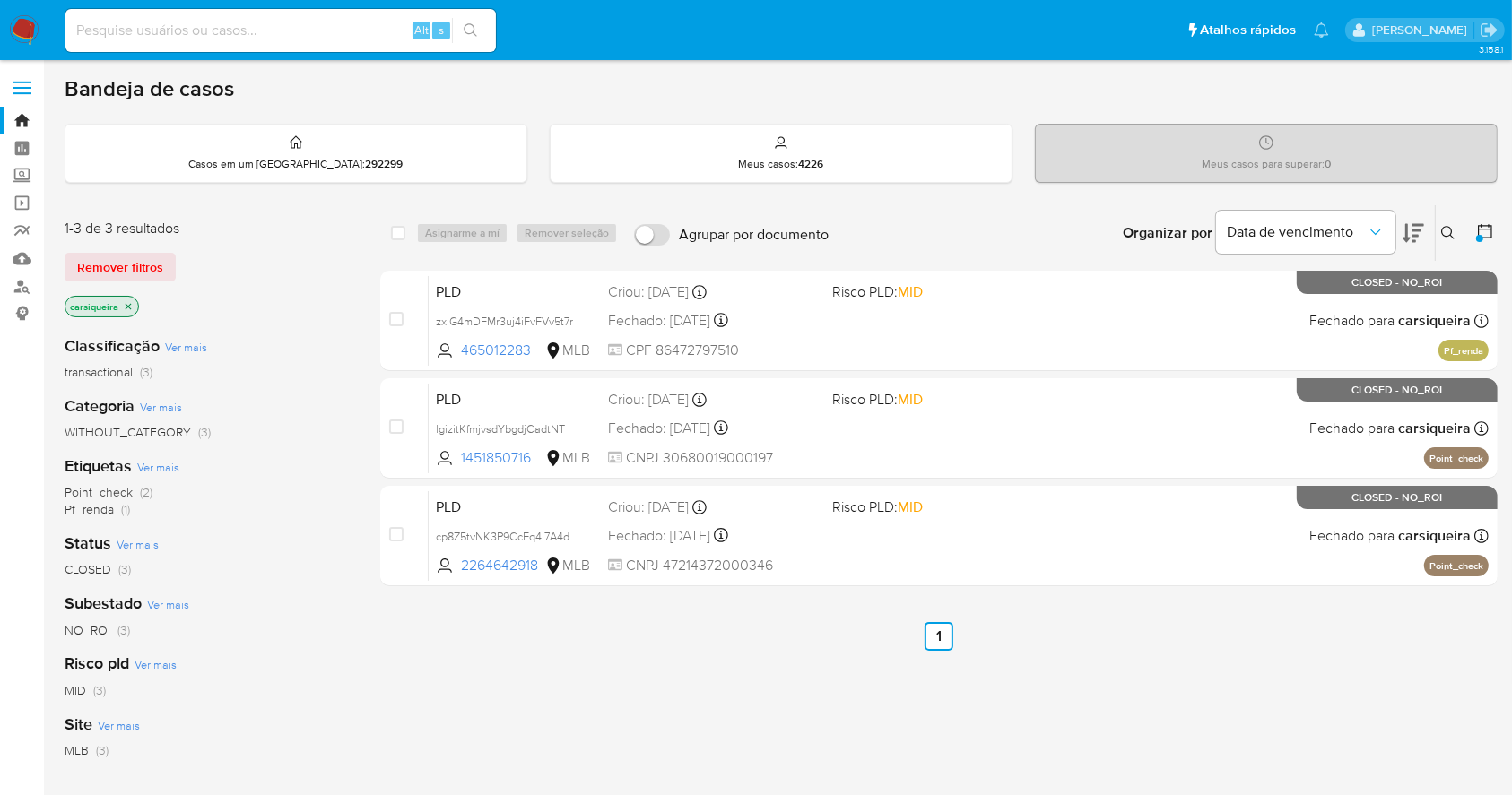
click at [147, 494] on span "(2)" at bounding box center [146, 492] width 12 height 18
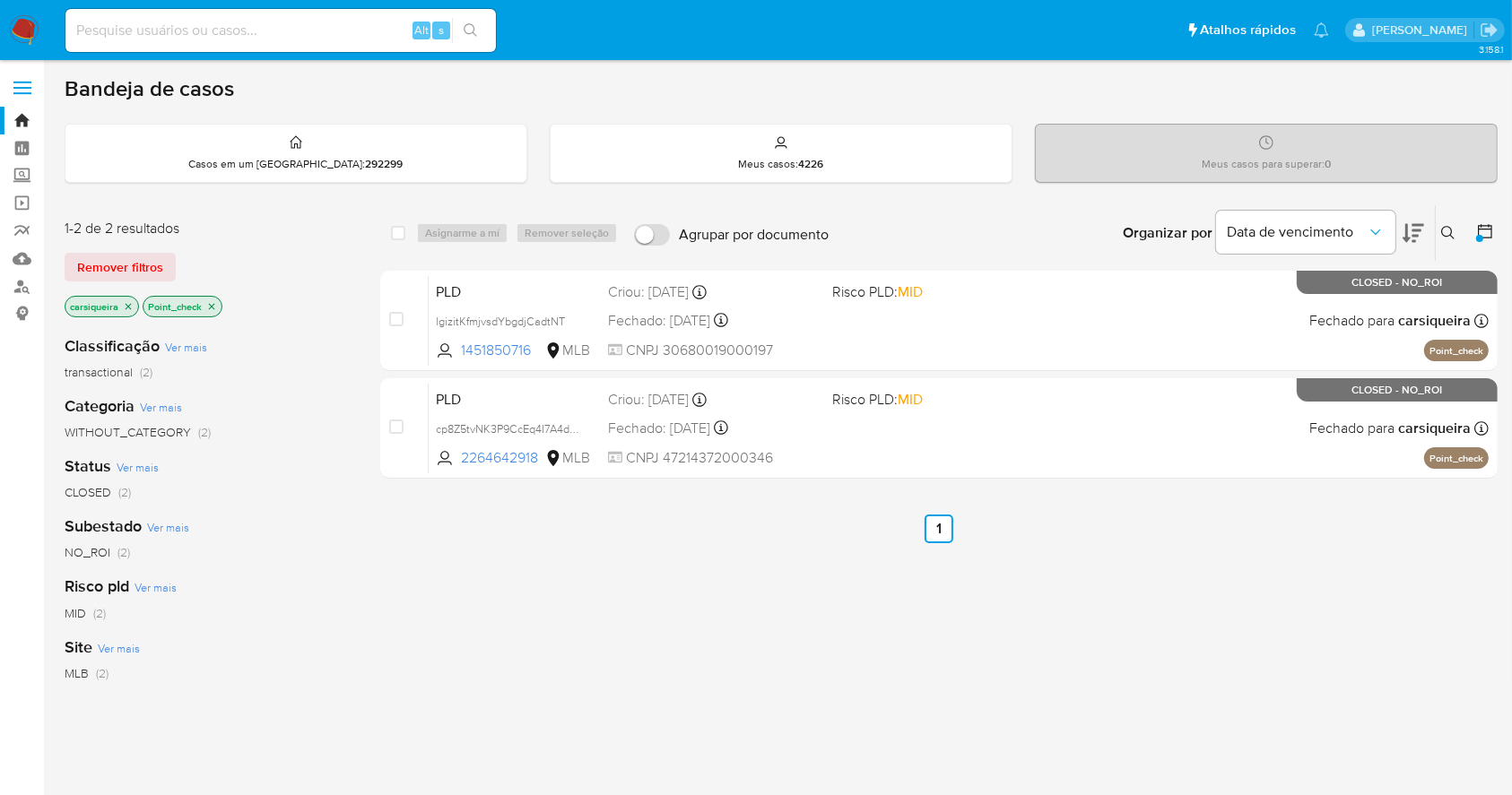
click at [21, 34] on img at bounding box center [24, 31] width 31 height 31
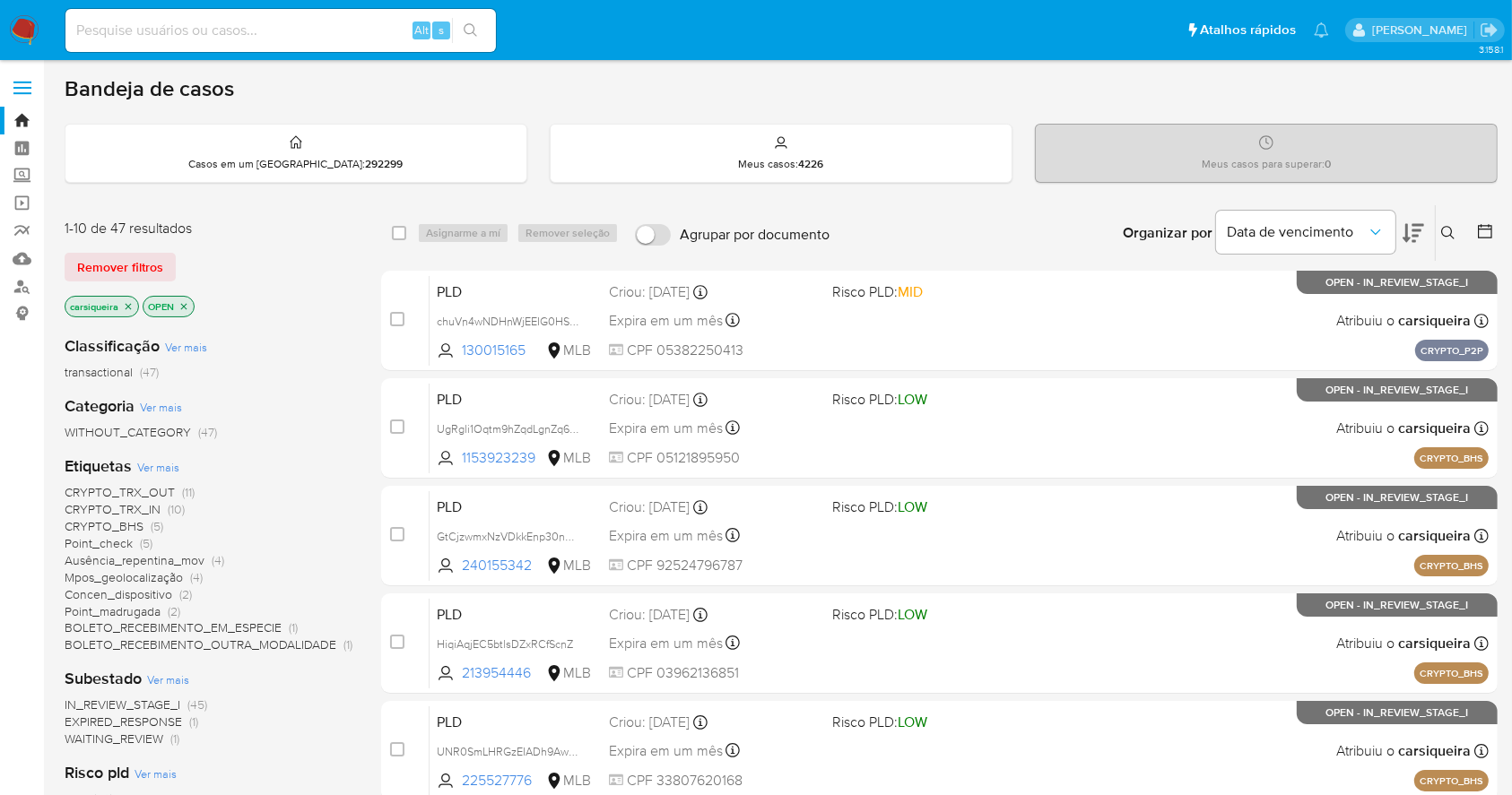
click at [141, 537] on span "(5)" at bounding box center [146, 542] width 12 height 18
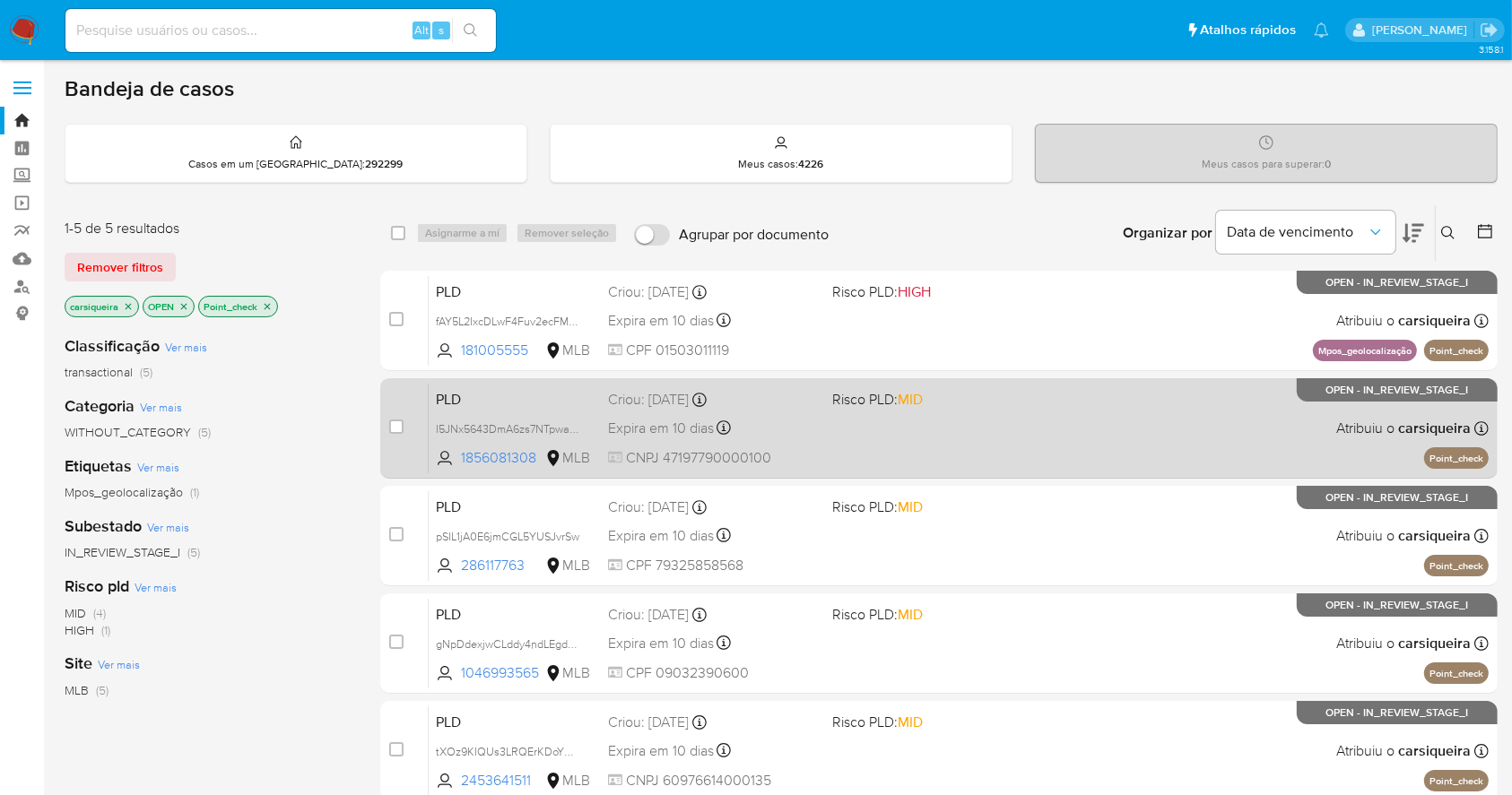
scroll to position [119, 0]
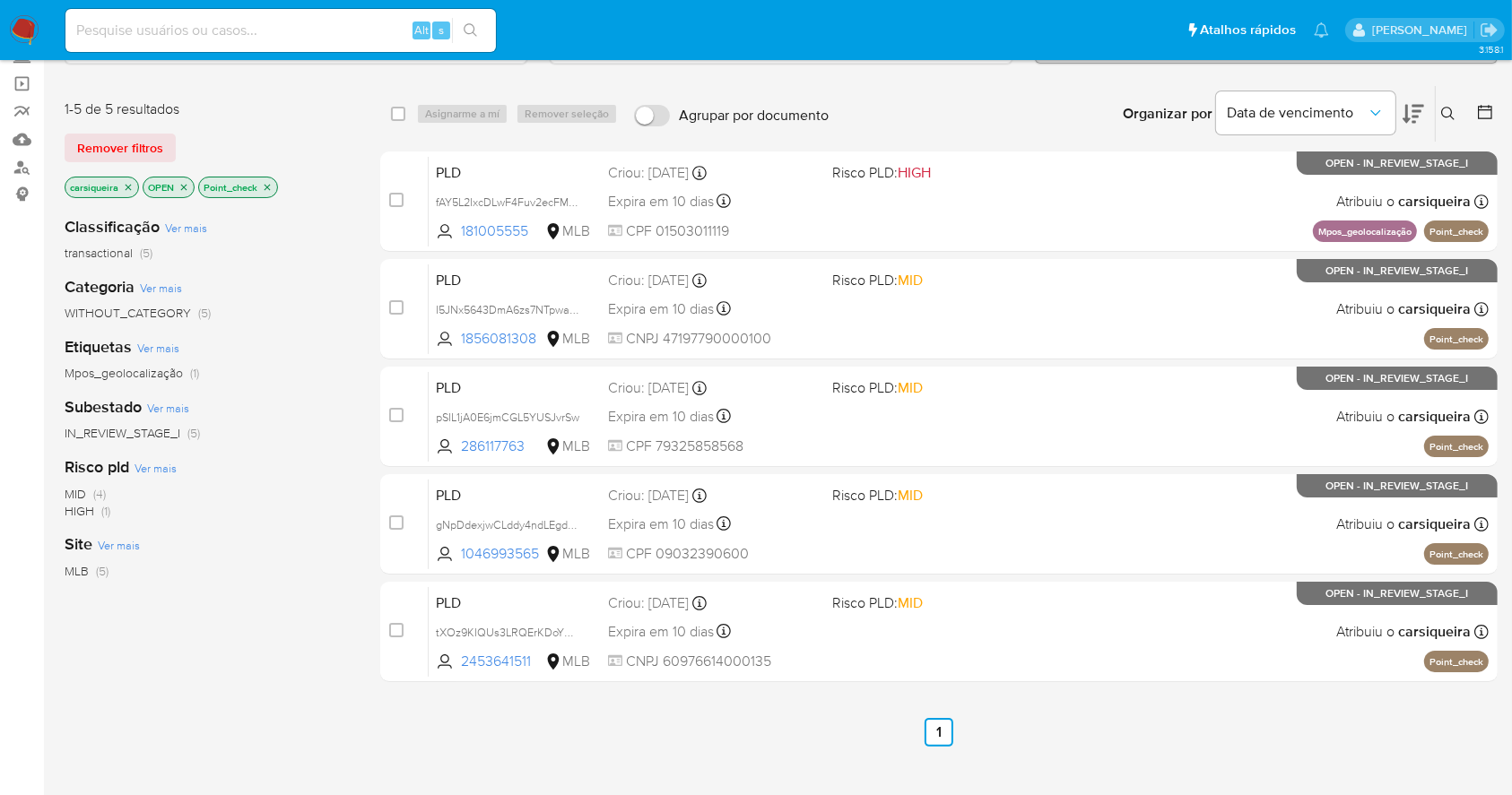
click at [290, 27] on input at bounding box center [280, 31] width 430 height 23
paste input "I5JNx5643DmA6zs7NTpwa5AF"
type input "I5JNx5643DmA6zs7NTpwa5AF"
click at [472, 26] on icon "search-icon" at bounding box center [471, 30] width 14 height 14
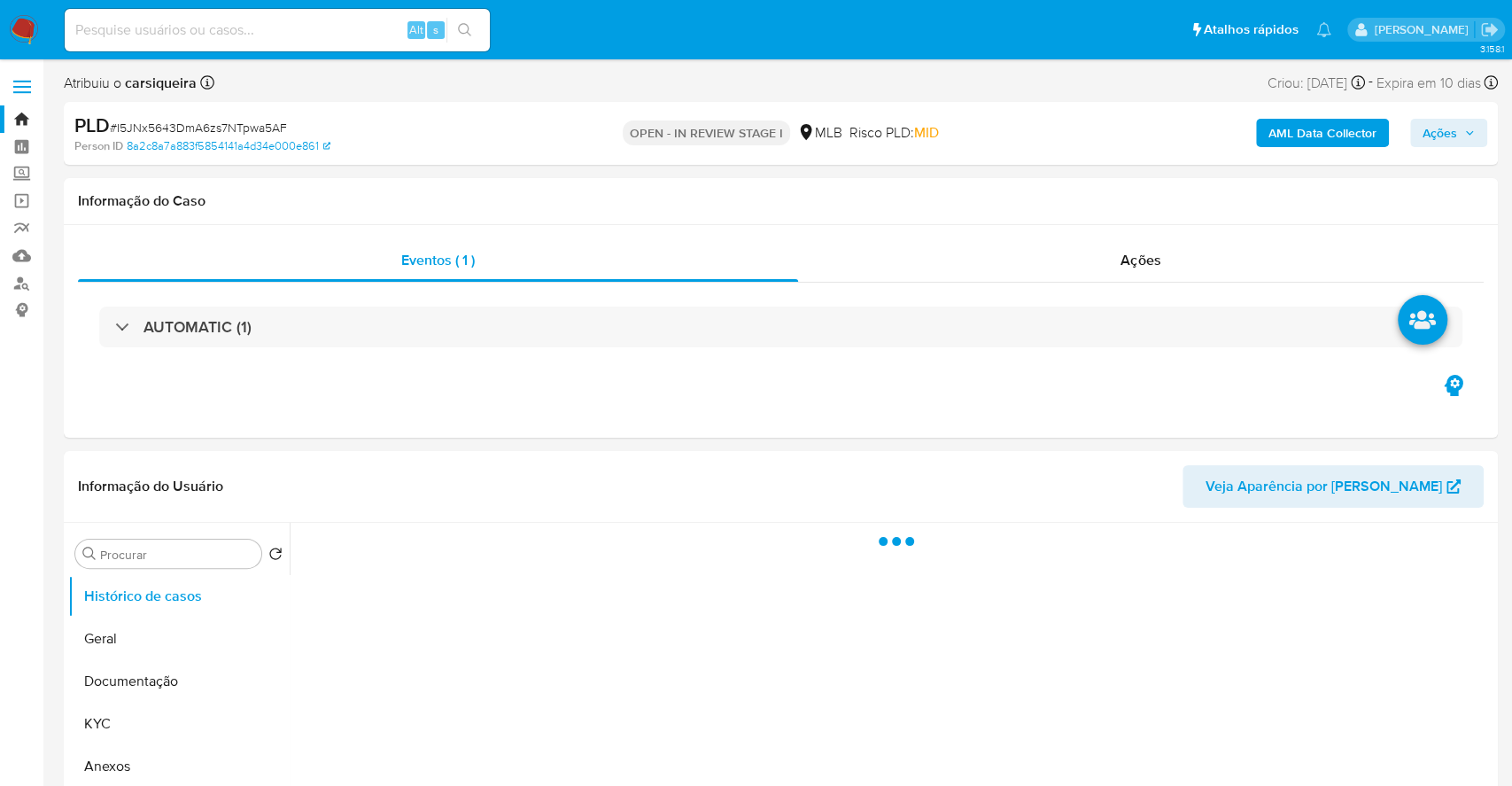
select select "10"
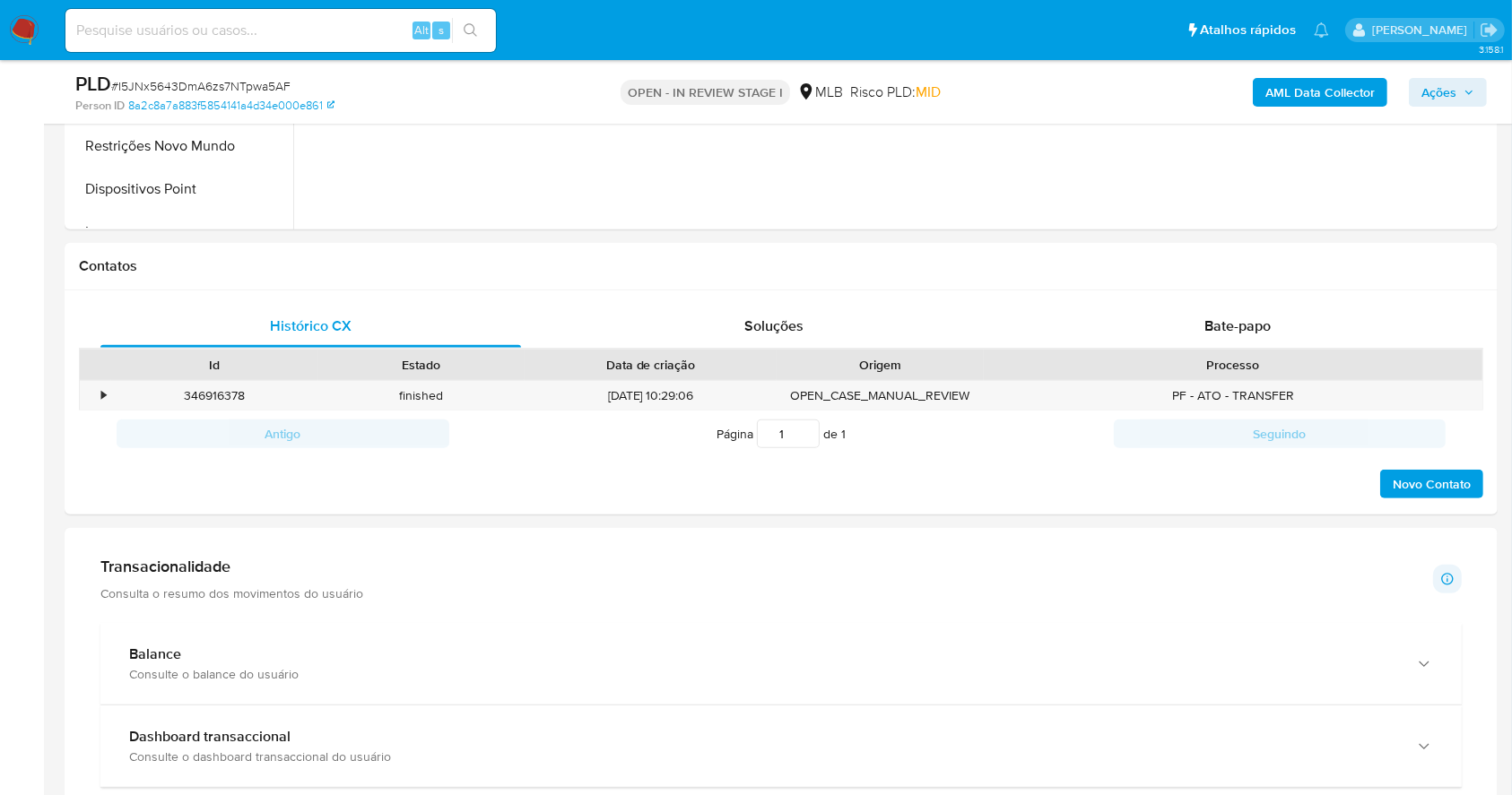
scroll to position [74, 0]
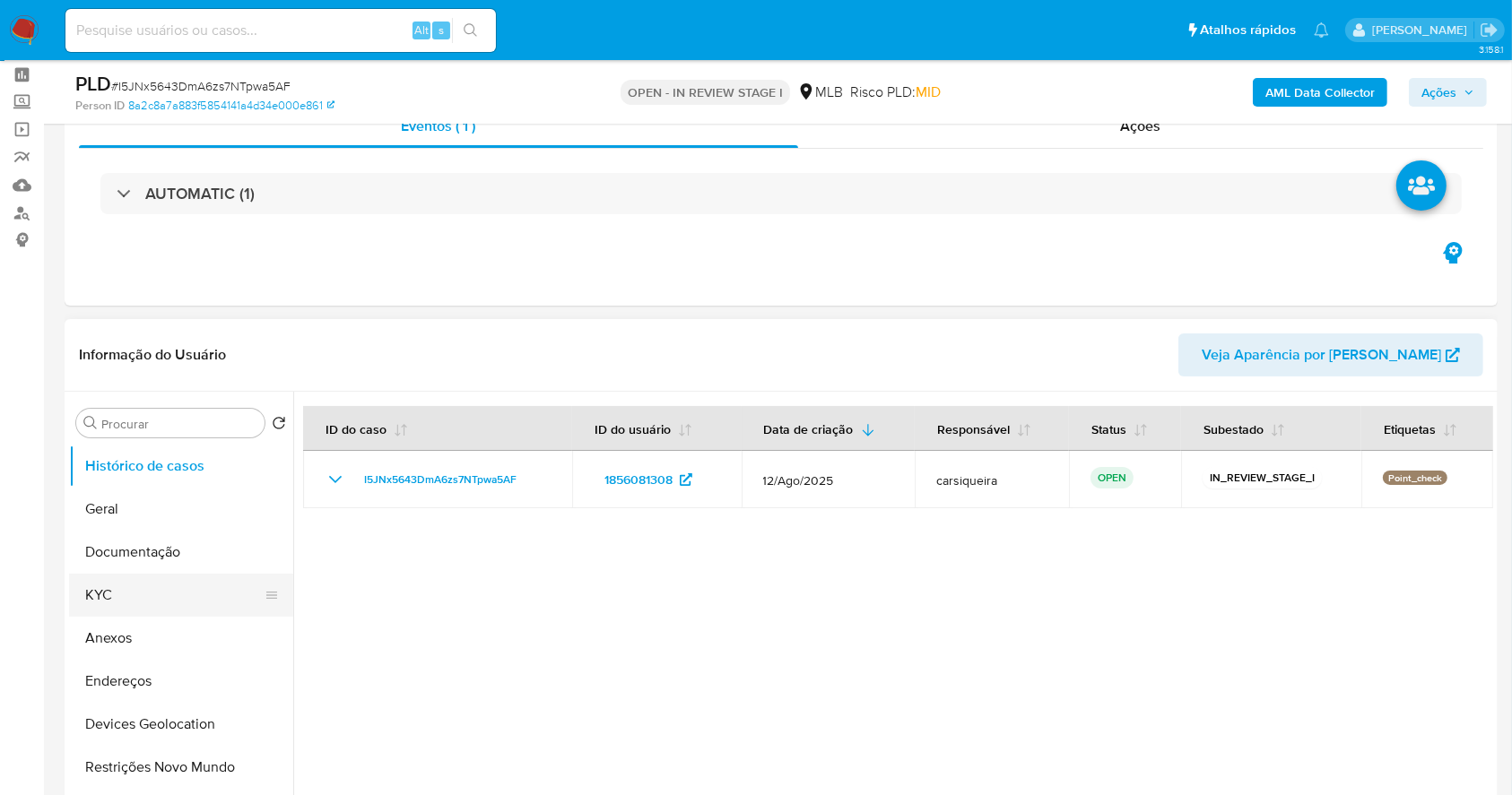
drag, startPoint x: 128, startPoint y: 594, endPoint x: 179, endPoint y: 576, distance: 54.1
click at [128, 591] on button "KYC" at bounding box center [174, 594] width 209 height 43
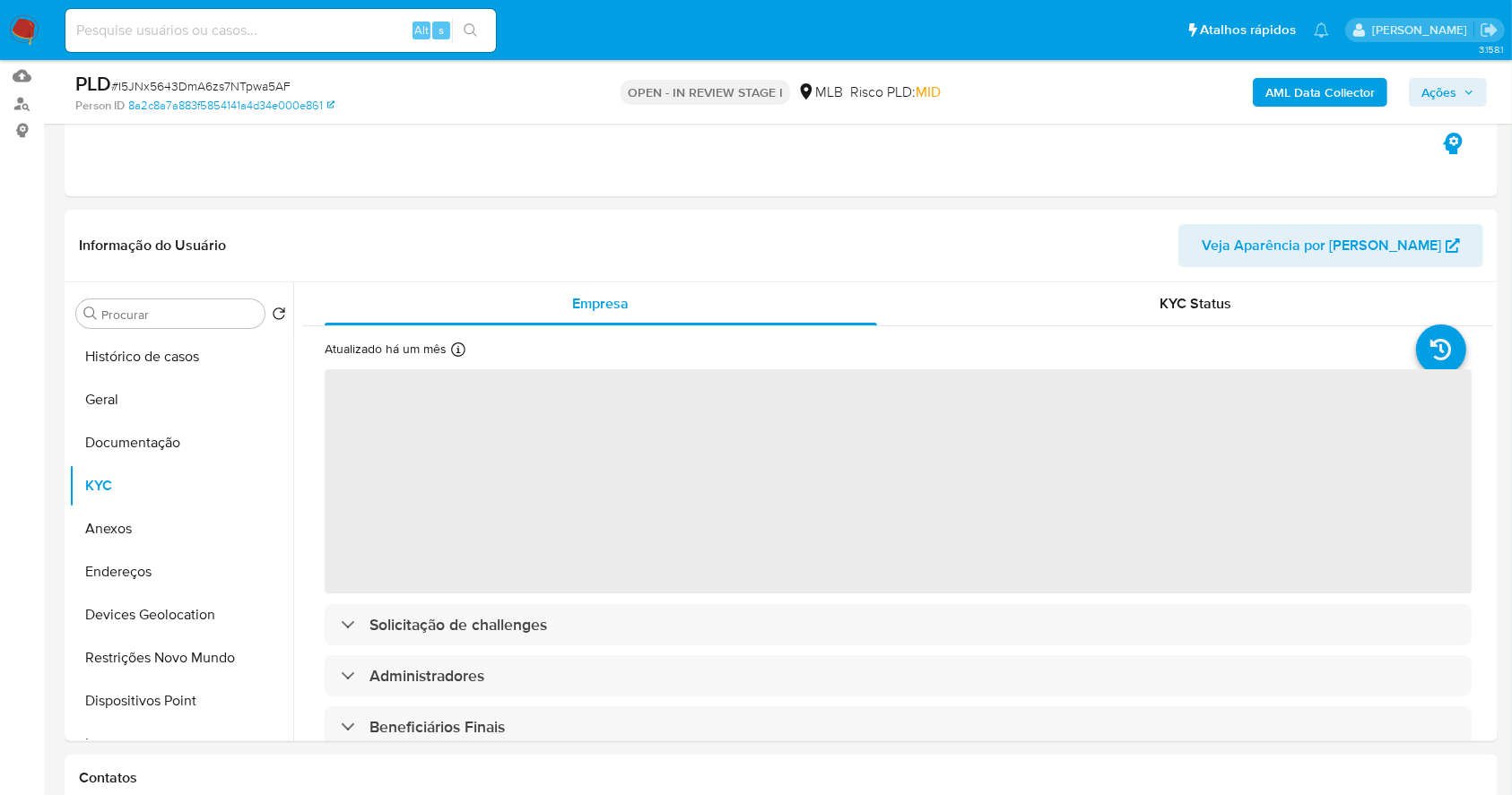
scroll to position [264, 0]
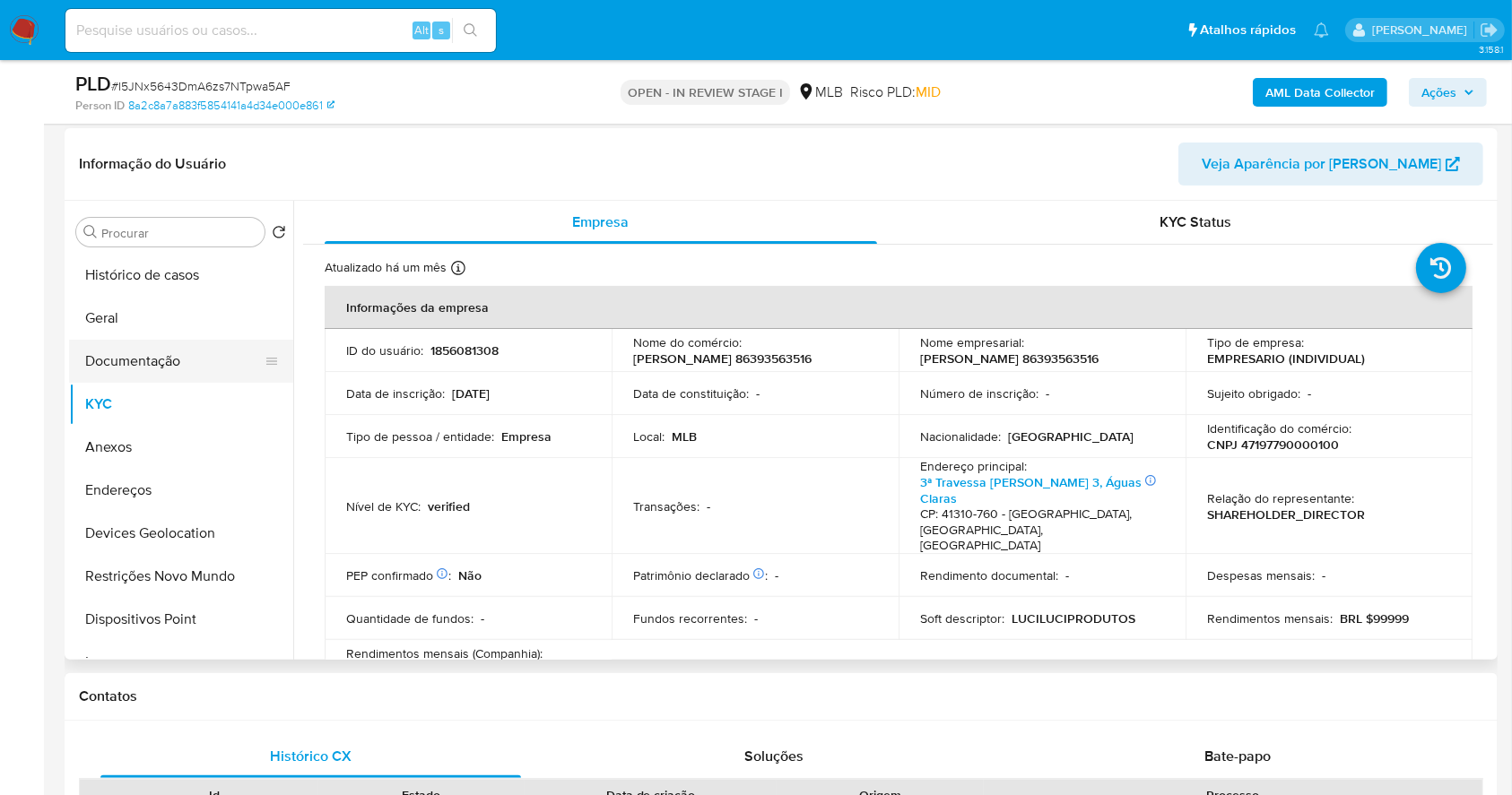
click at [186, 357] on button "Documentação" at bounding box center [174, 361] width 209 height 43
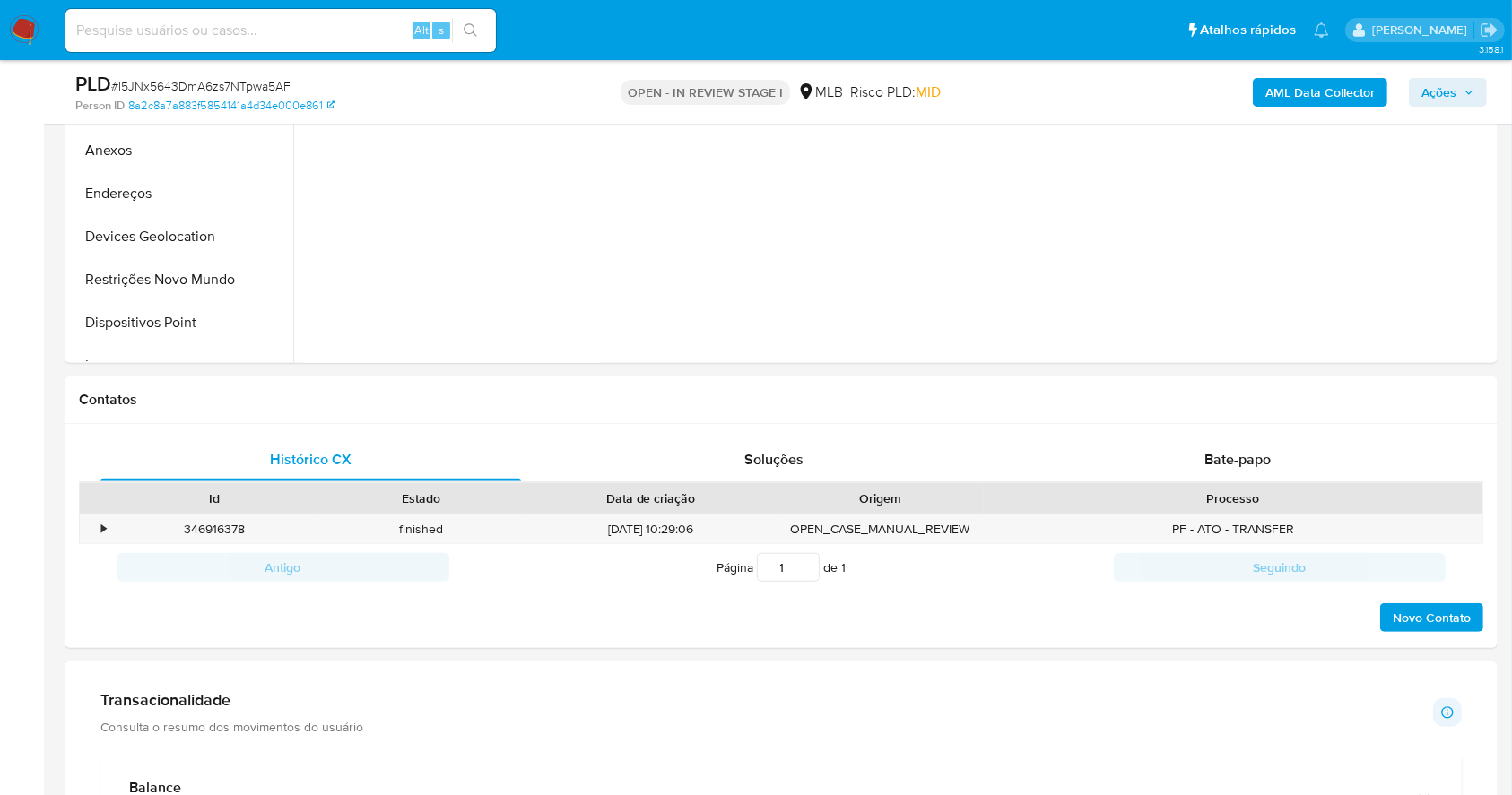
scroll to position [567, 0]
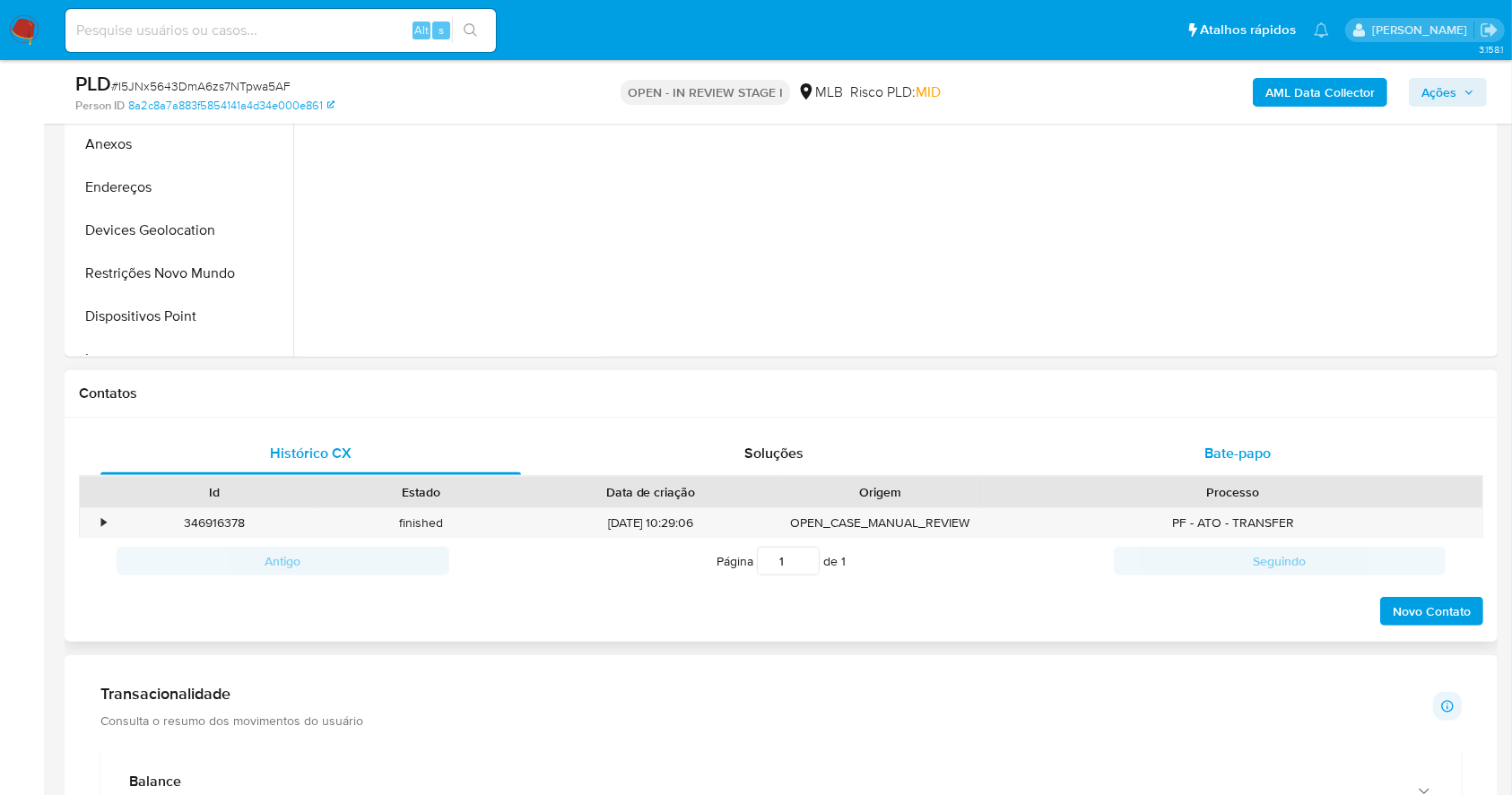
click at [1241, 452] on span "Bate-papo" at bounding box center [1237, 452] width 66 height 20
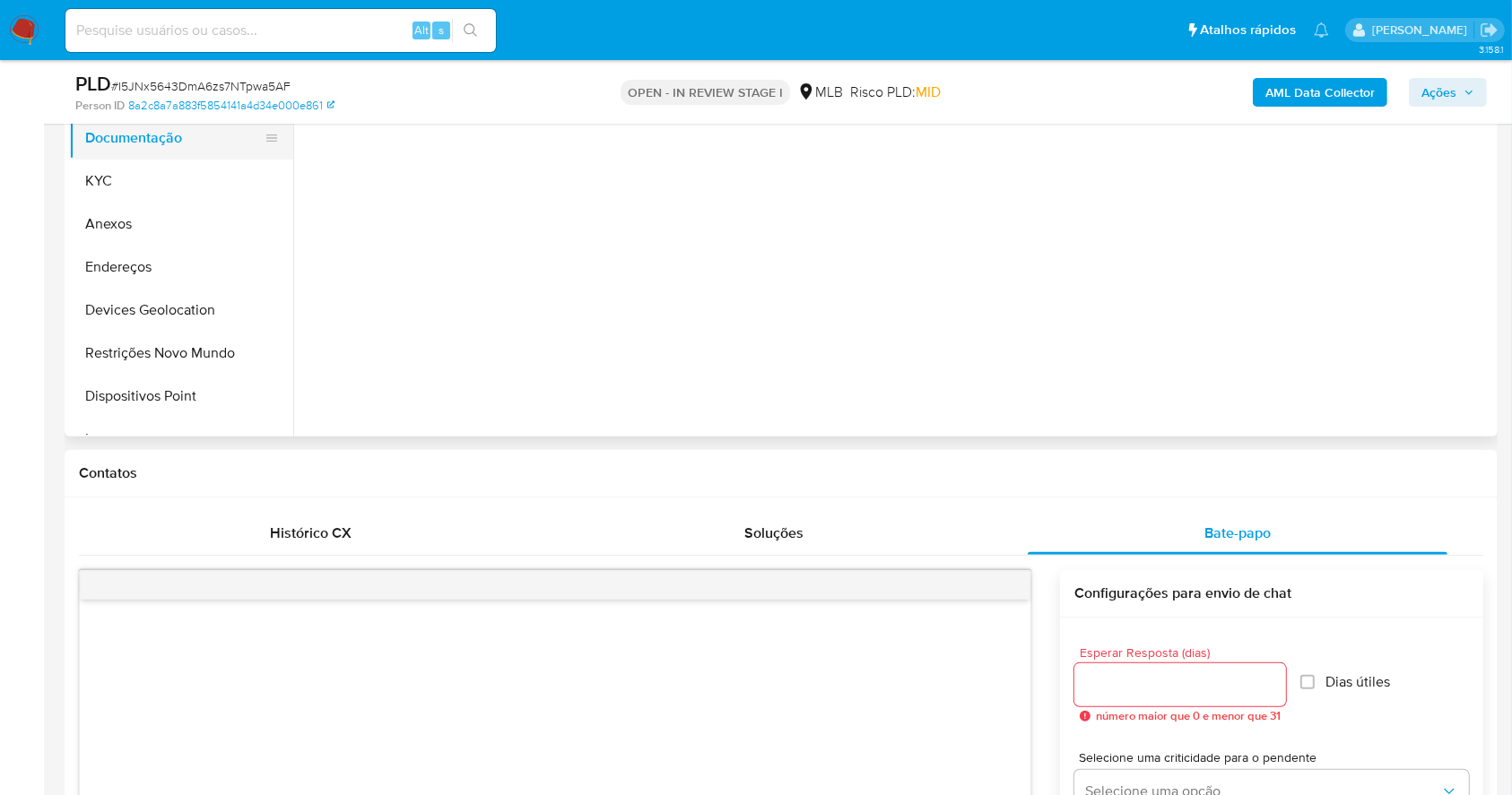
scroll to position [208, 0]
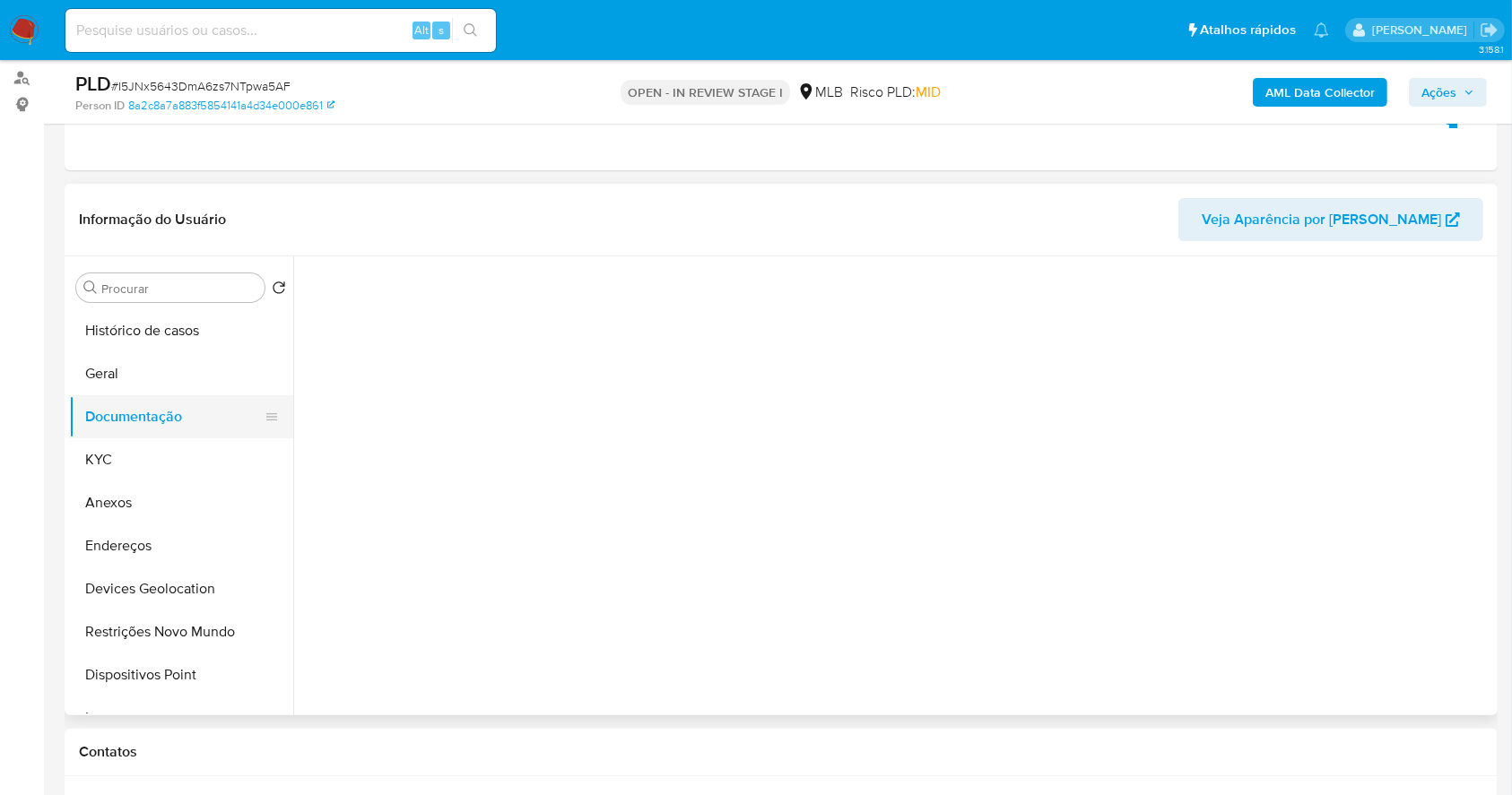
click at [164, 411] on button "Documentação" at bounding box center [174, 417] width 209 height 43
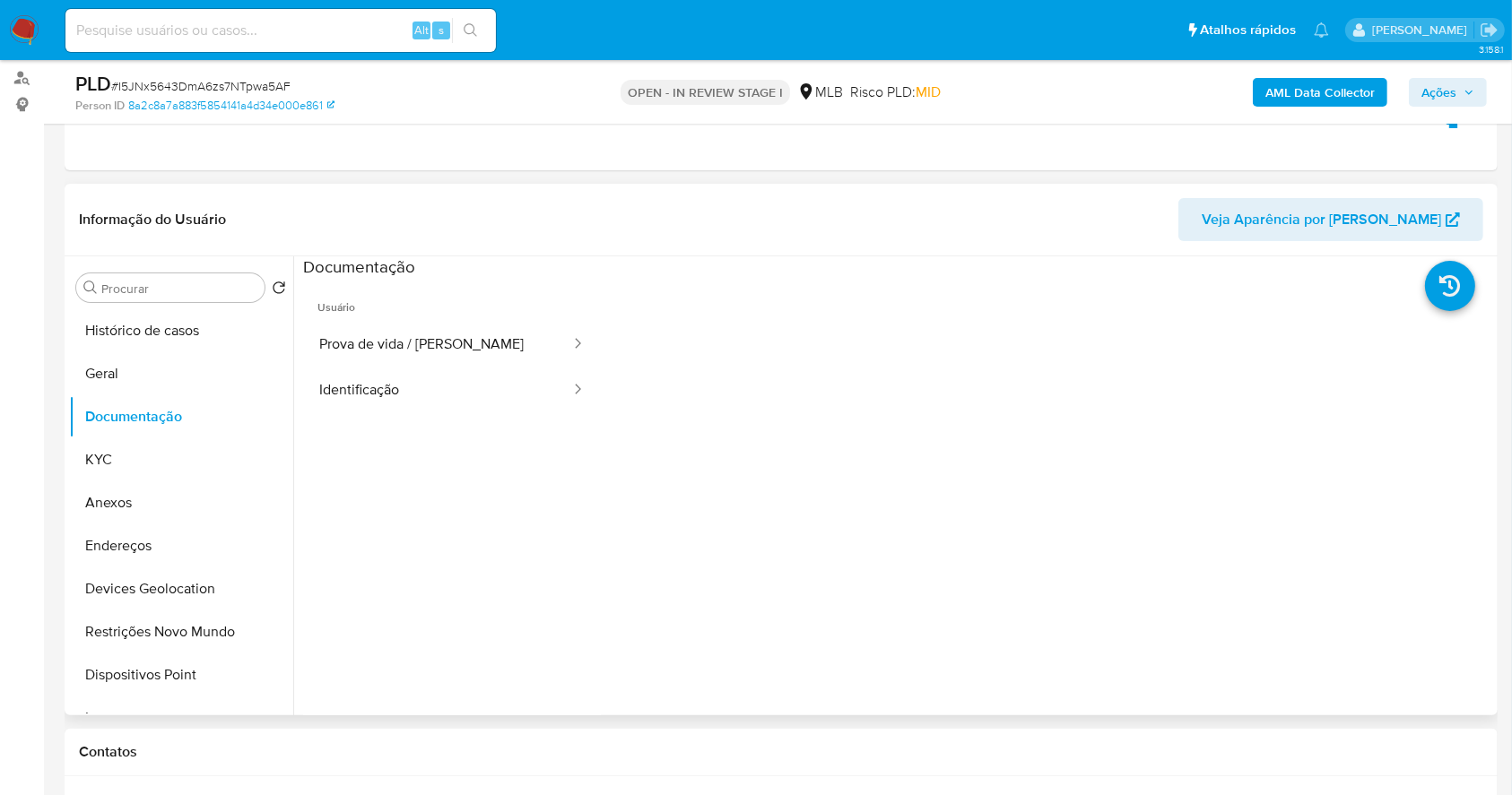
scroll to position [0, 0]
click at [1320, 87] on b "AML Data Collector" at bounding box center [1320, 92] width 110 height 29
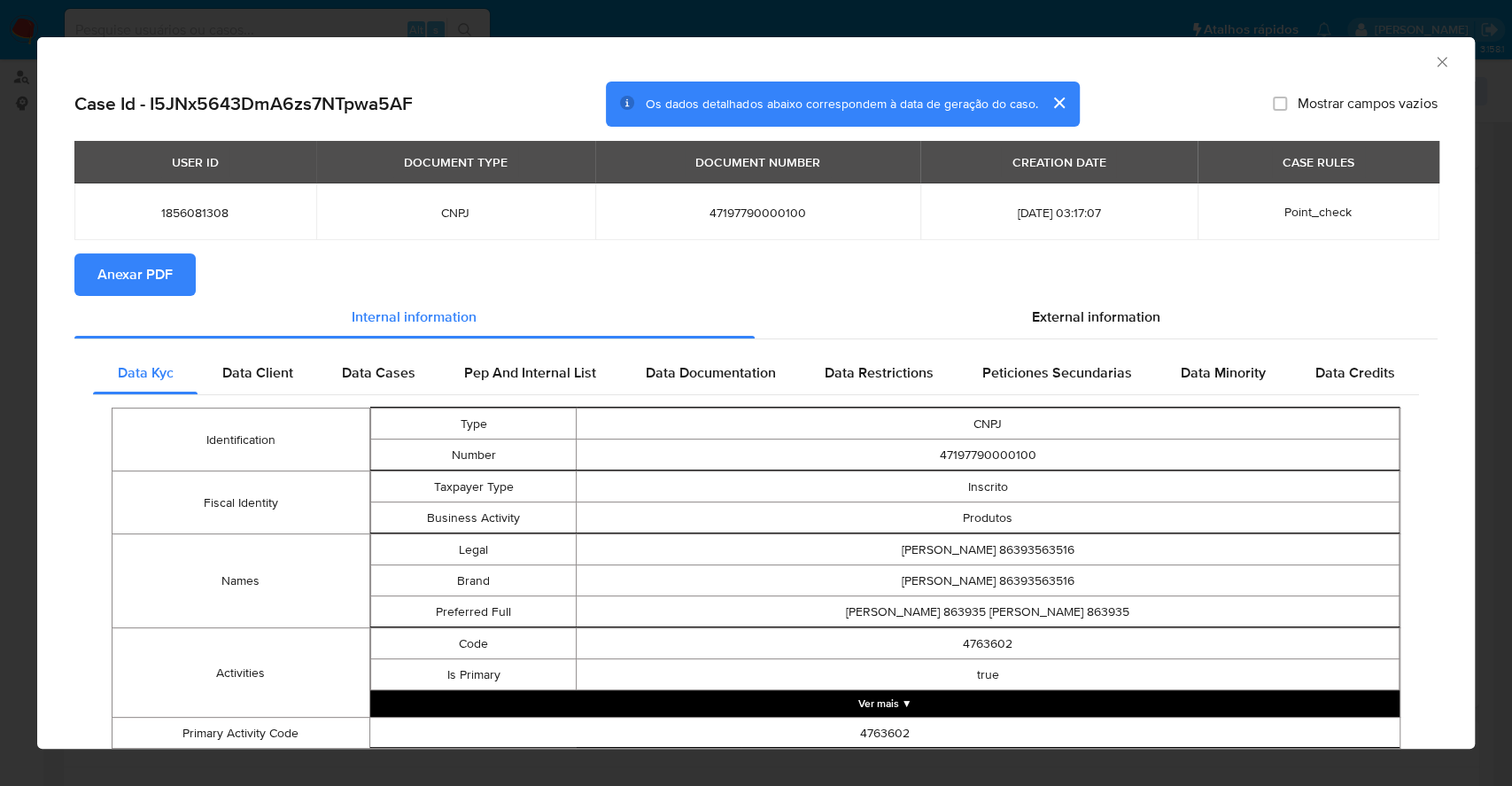
click at [96, 271] on button "Anexar PDF" at bounding box center [135, 274] width 121 height 43
click at [0, 347] on div "AML Data Collector Case Id - I5JNx5643DmA6zs7NTpwa5AF Os dados detalhados abaix…" at bounding box center [756, 393] width 1512 height 786
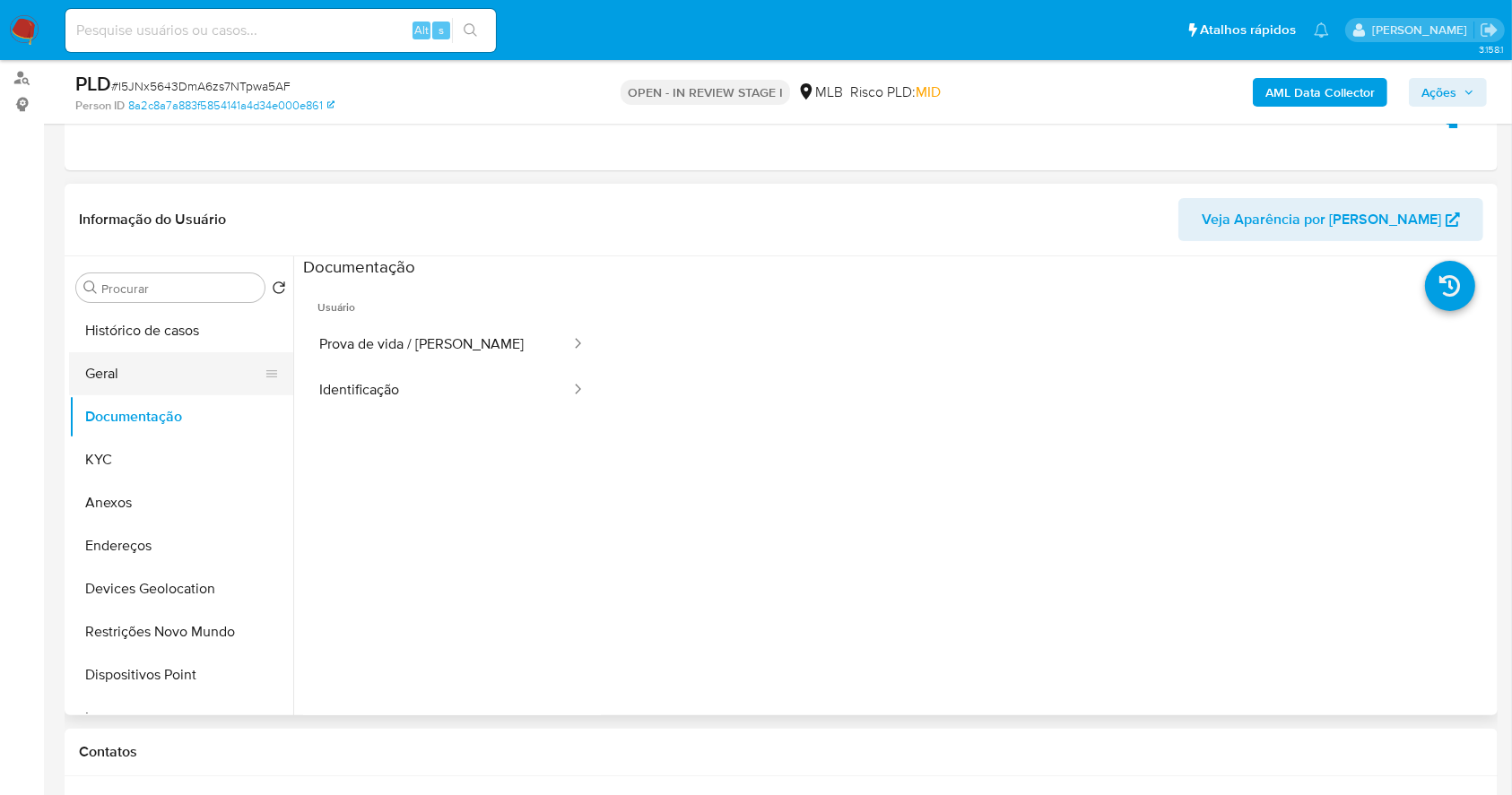
click at [136, 371] on button "Geral" at bounding box center [174, 373] width 209 height 43
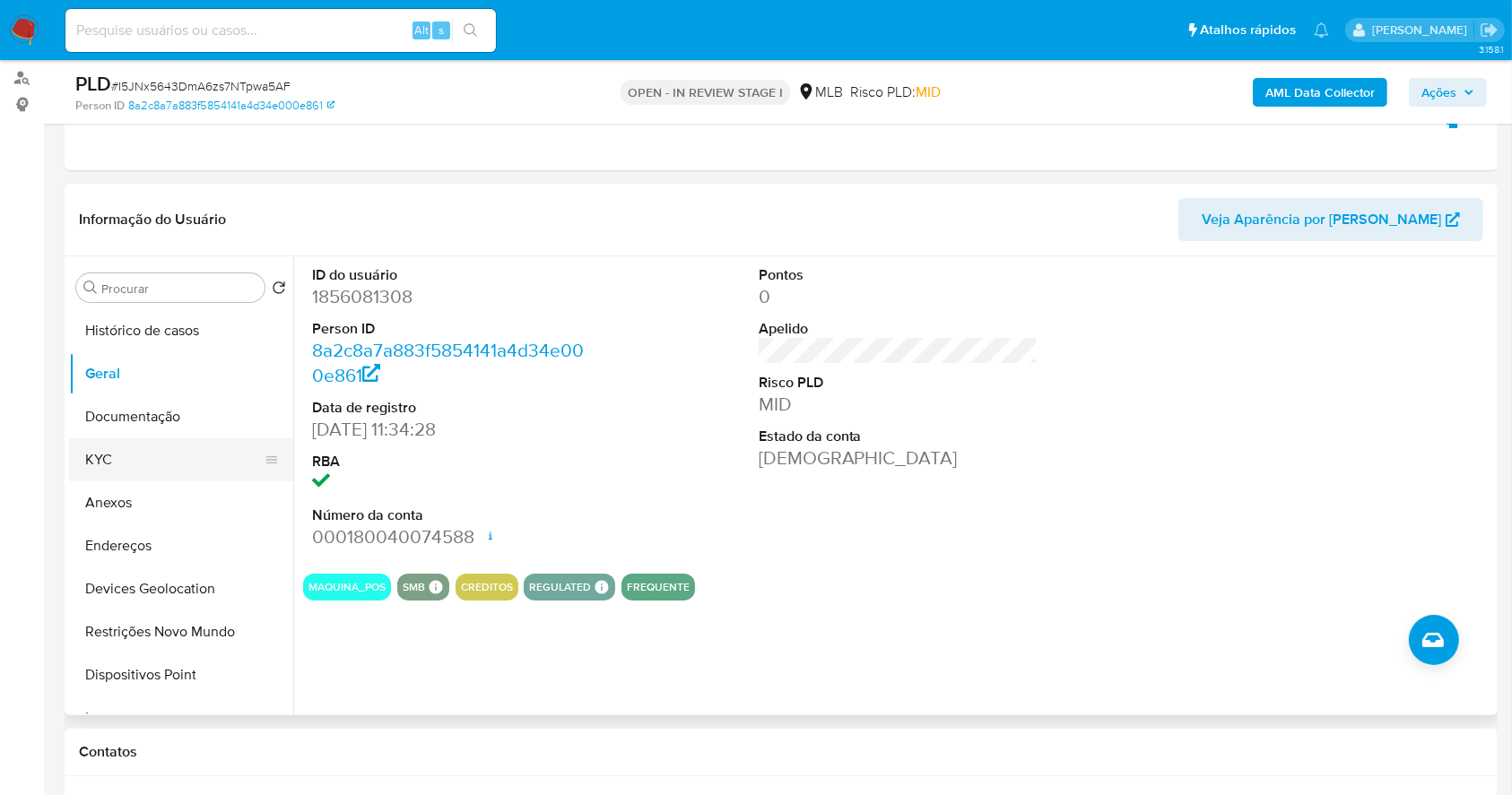
click at [187, 453] on button "KYC" at bounding box center [174, 459] width 209 height 43
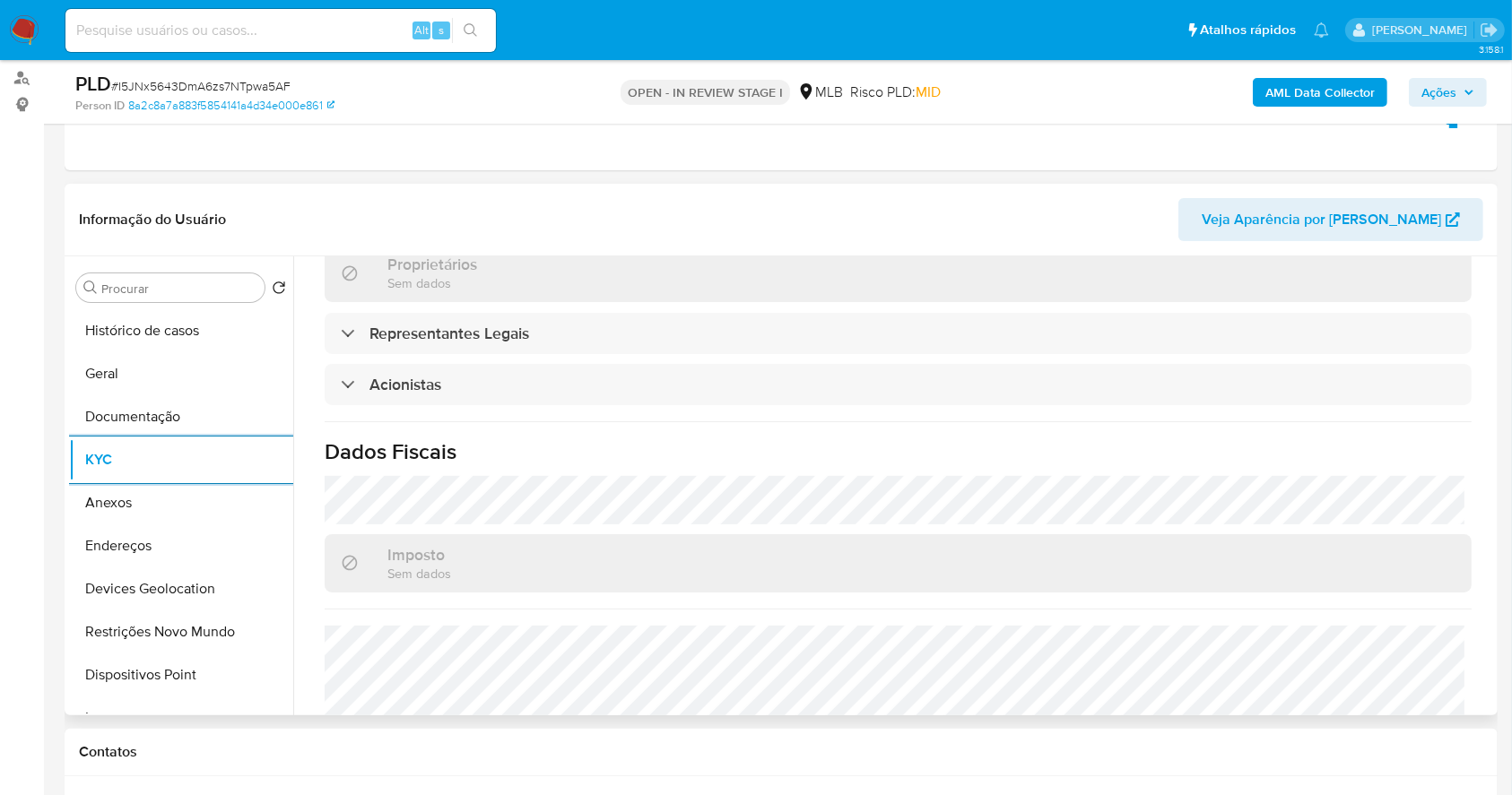
scroll to position [984, 0]
click at [187, 540] on button "Endereços" at bounding box center [174, 545] width 209 height 43
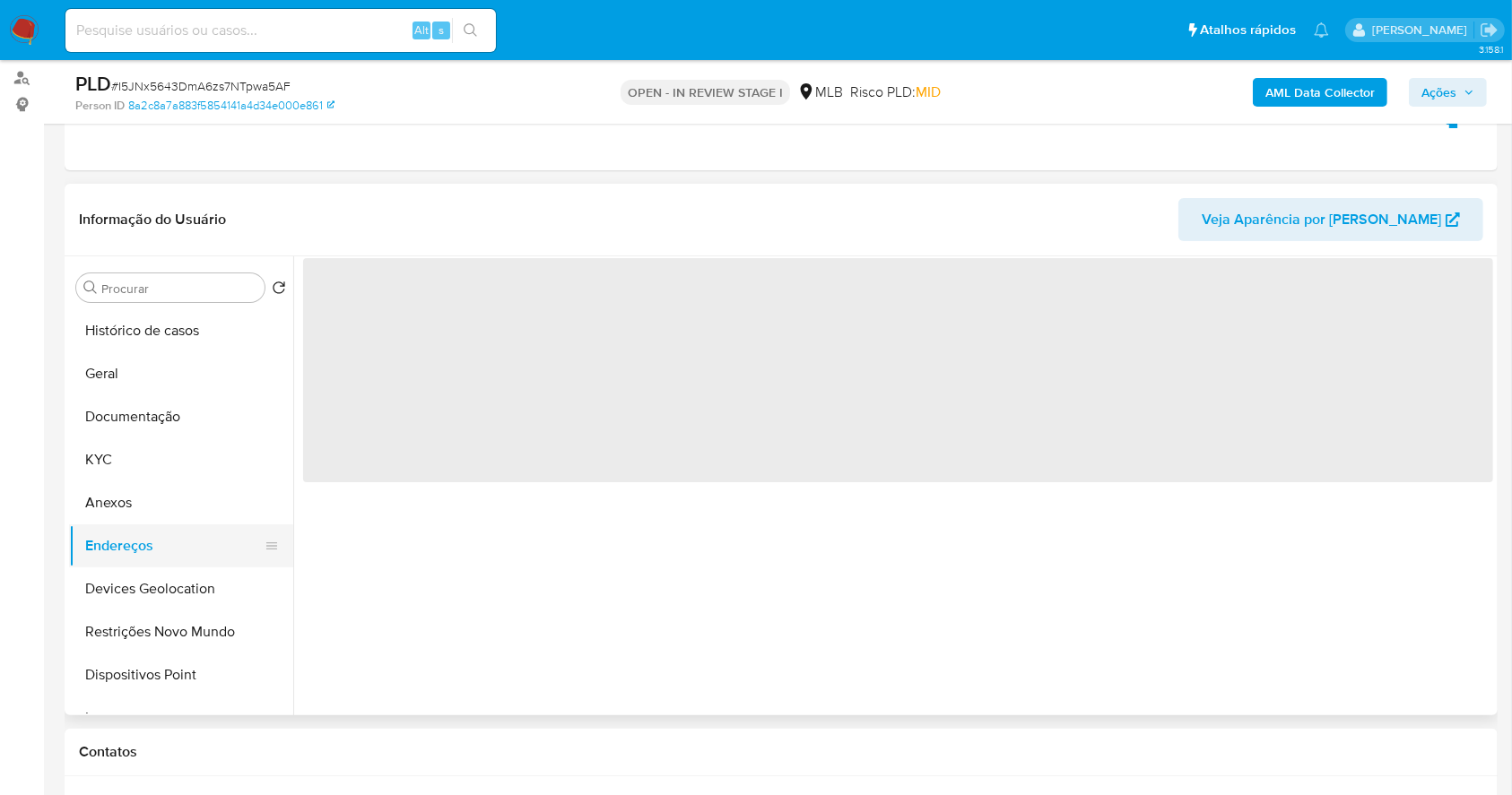
scroll to position [0, 0]
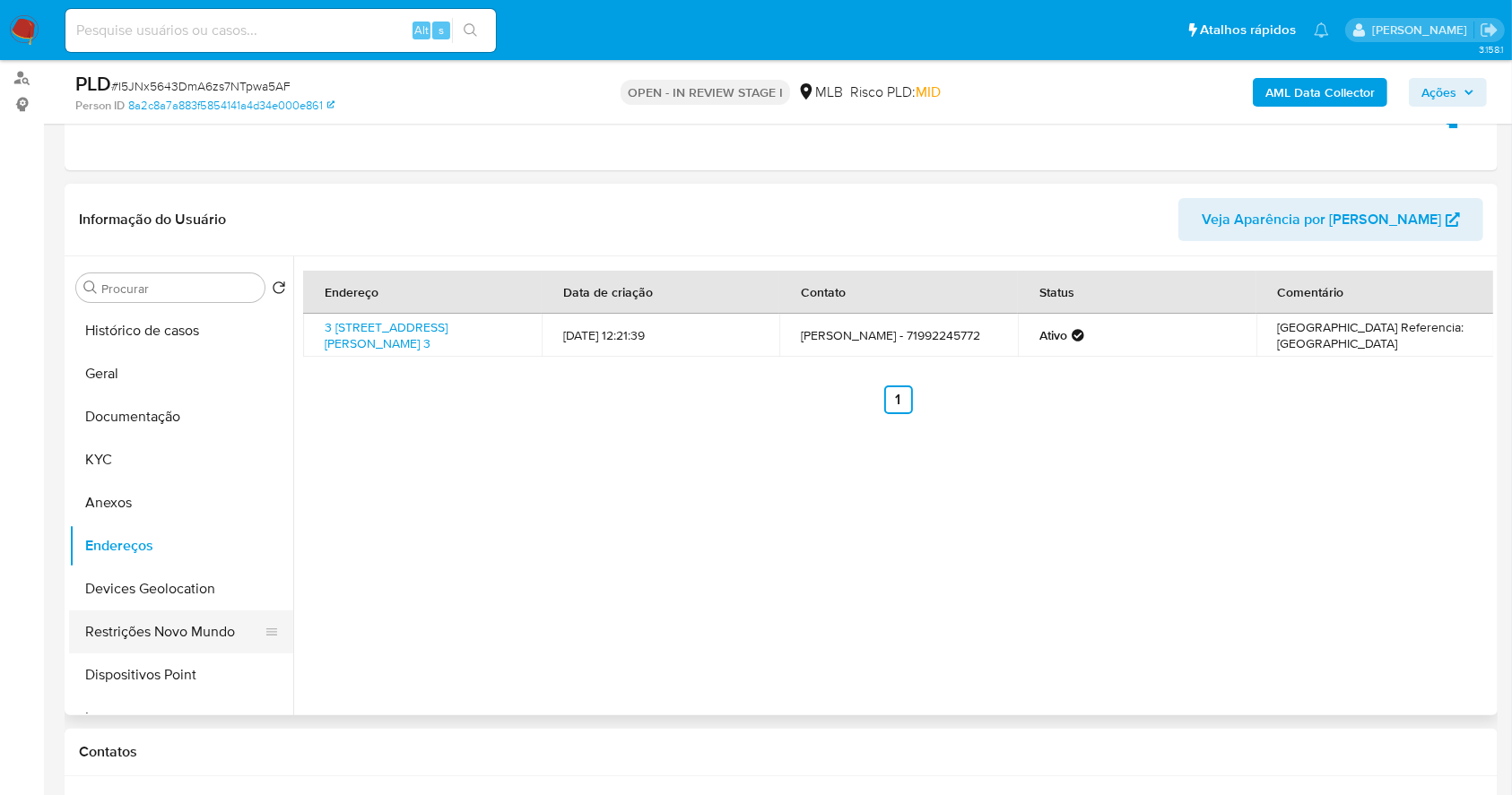
click at [207, 614] on button "Restrições Novo Mundo" at bounding box center [174, 632] width 209 height 43
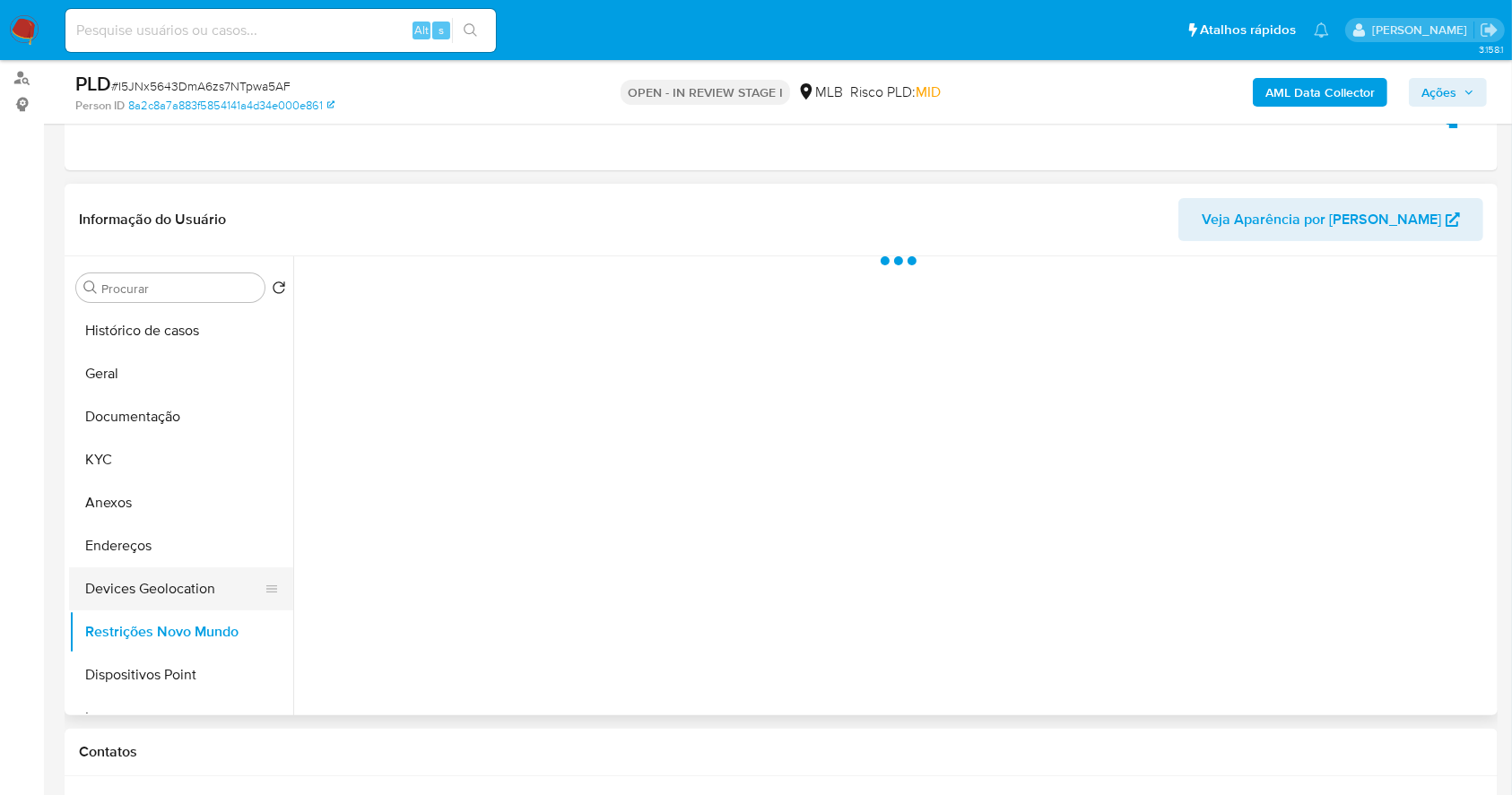
click at [172, 581] on button "Devices Geolocation" at bounding box center [174, 589] width 209 height 43
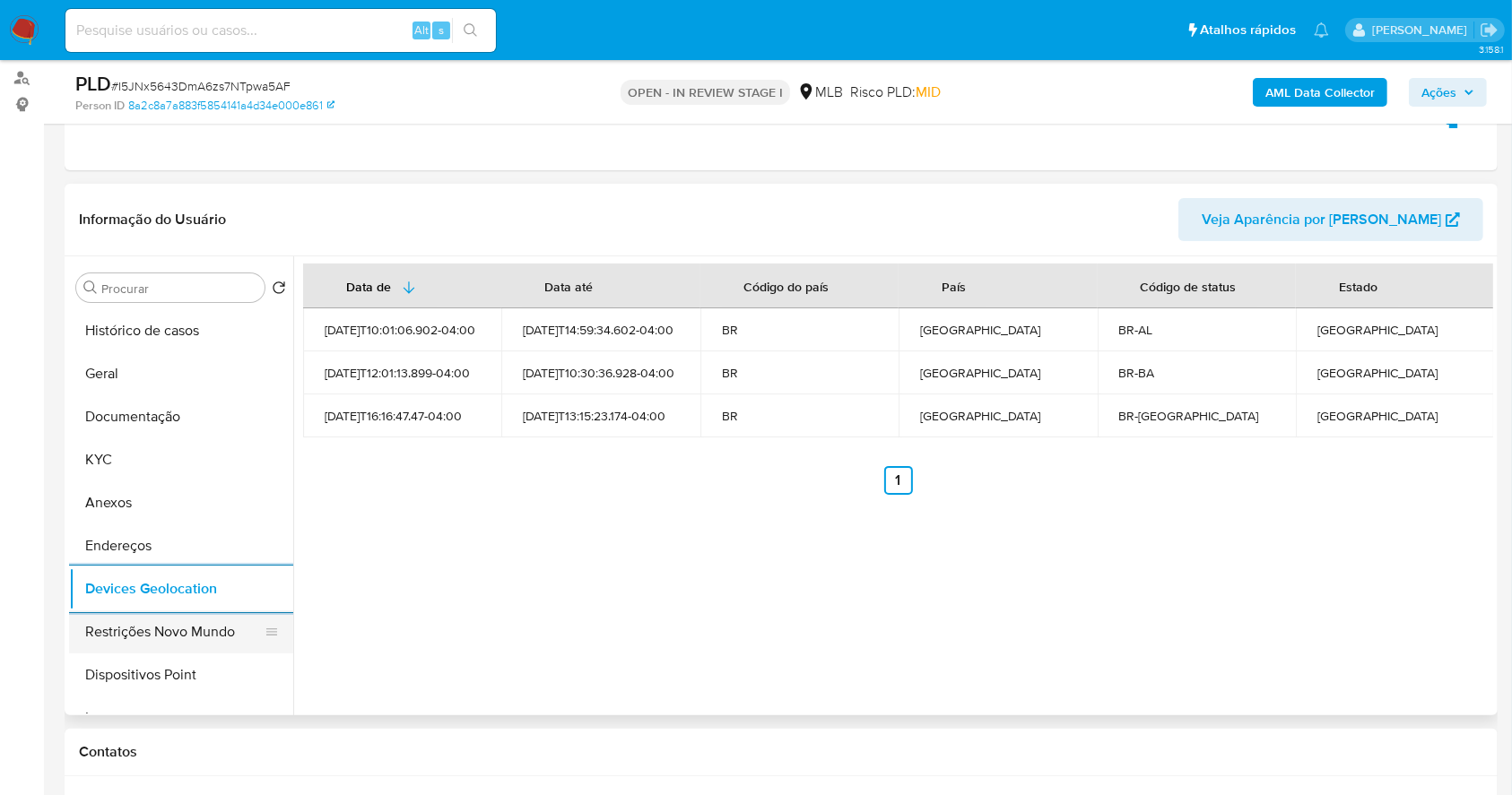
click at [188, 635] on button "Restrições Novo Mundo" at bounding box center [174, 632] width 209 height 43
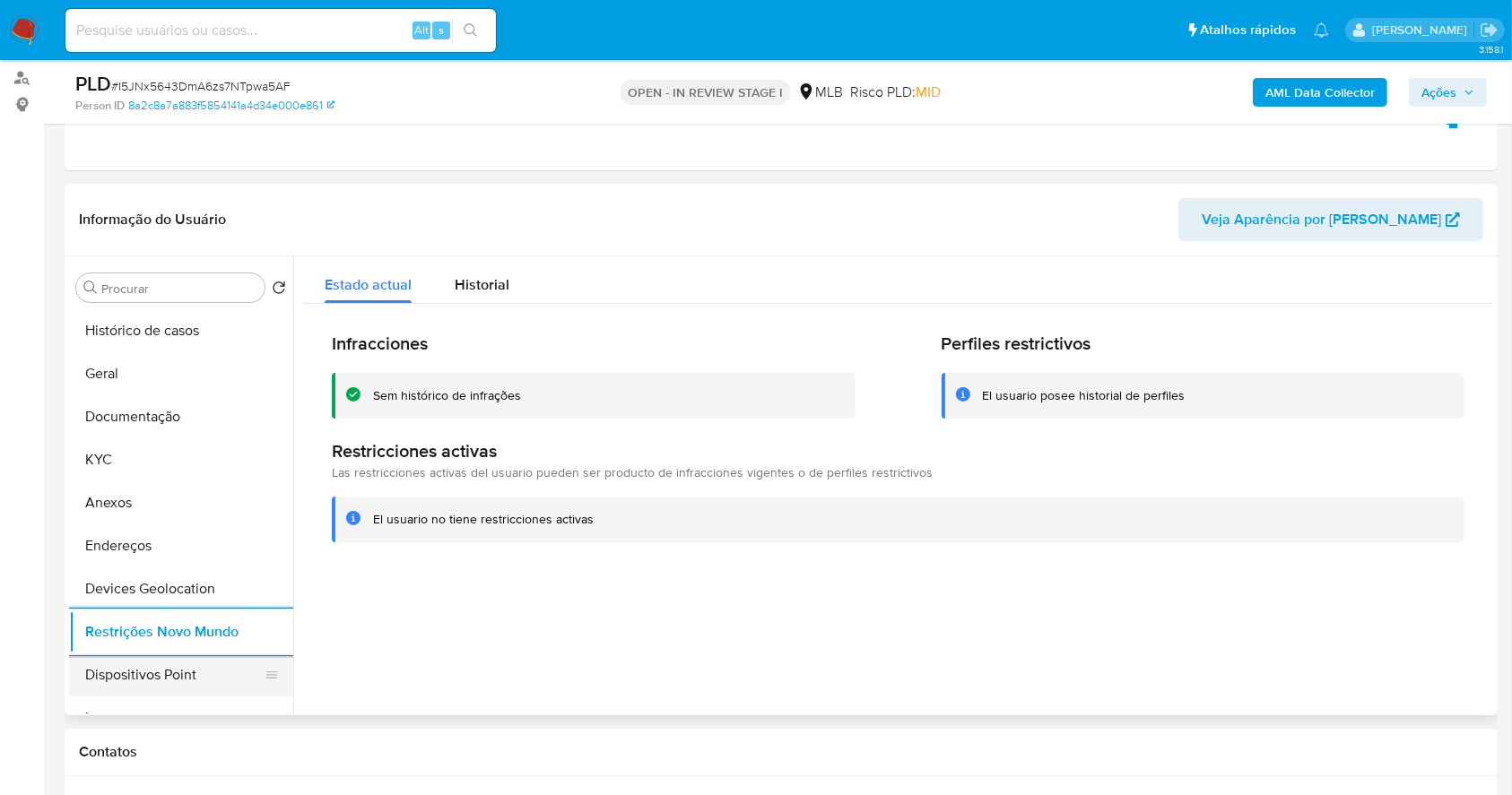
click at [184, 685] on button "Dispositivos Point" at bounding box center [174, 674] width 209 height 43
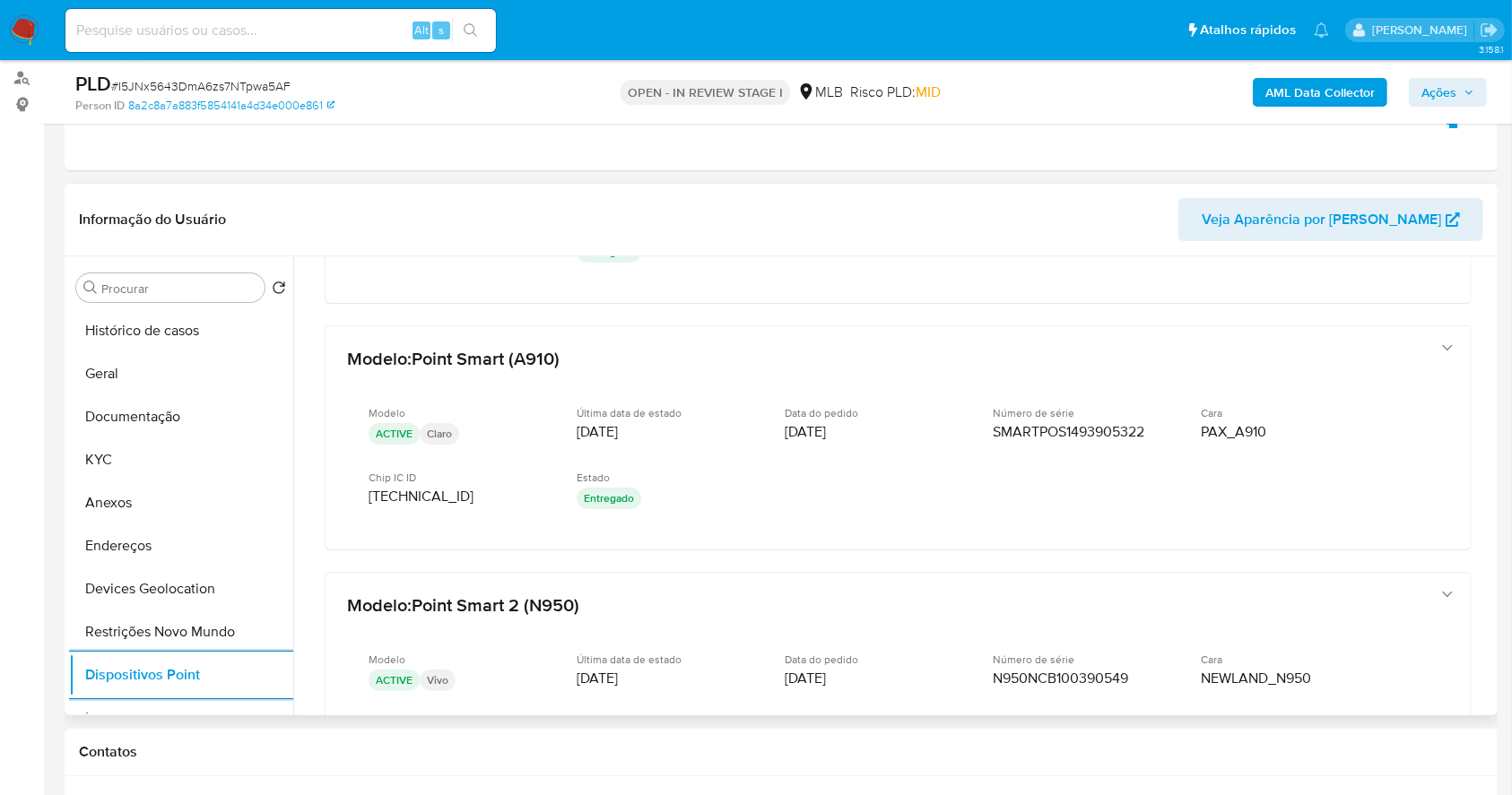
scroll to position [478, 0]
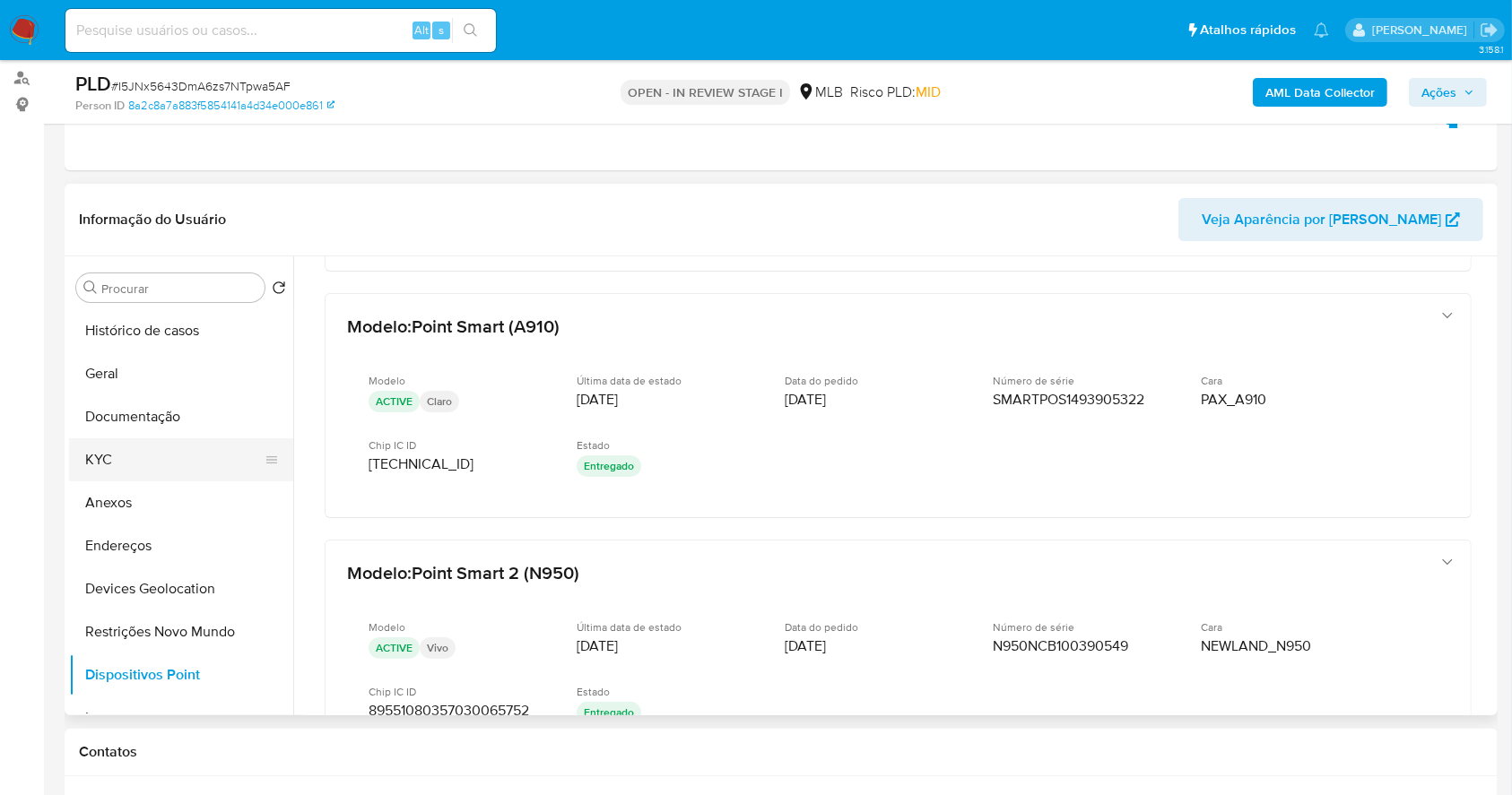
click at [158, 441] on button "KYC" at bounding box center [174, 459] width 209 height 43
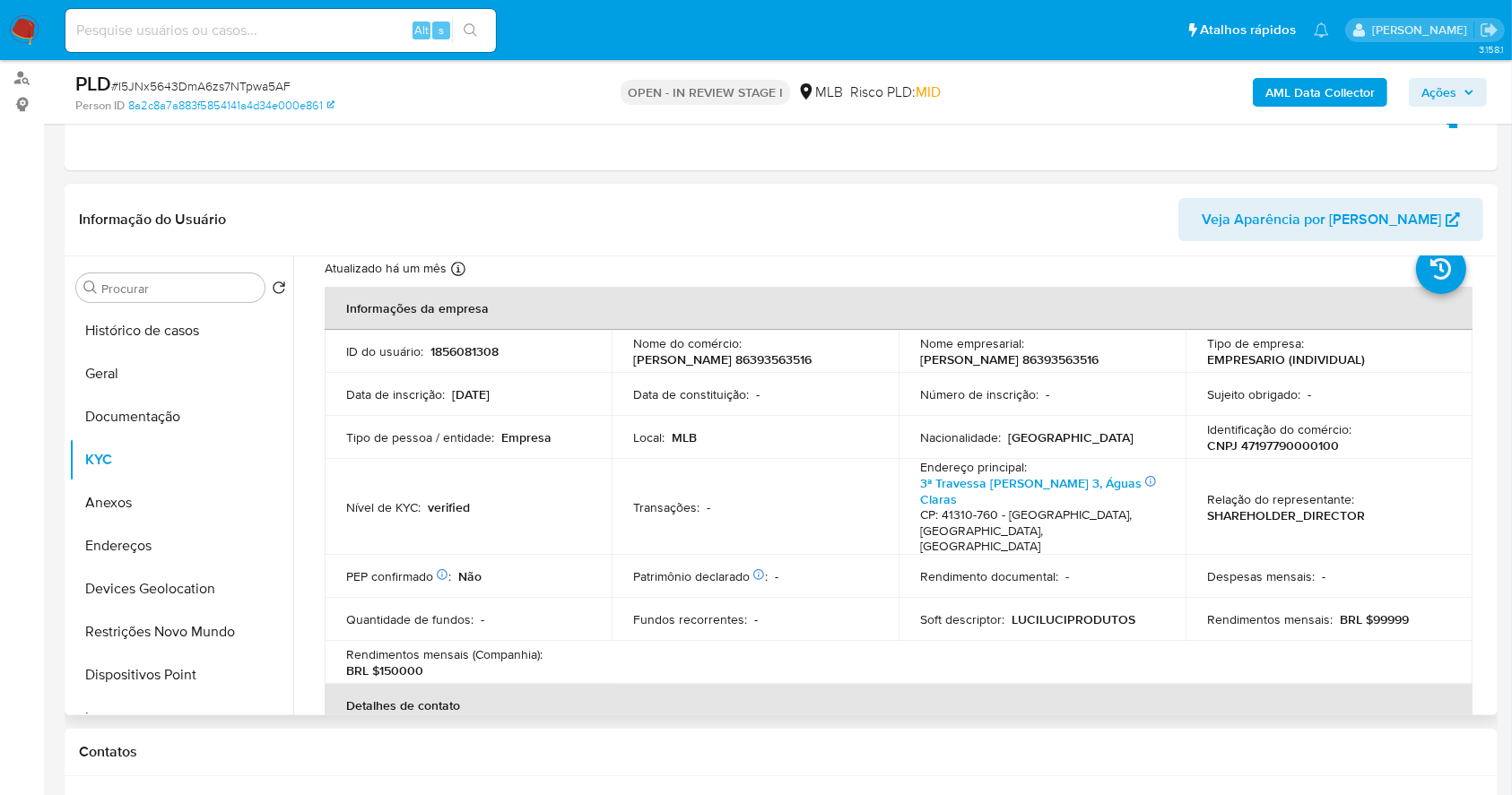
scroll to position [0, 0]
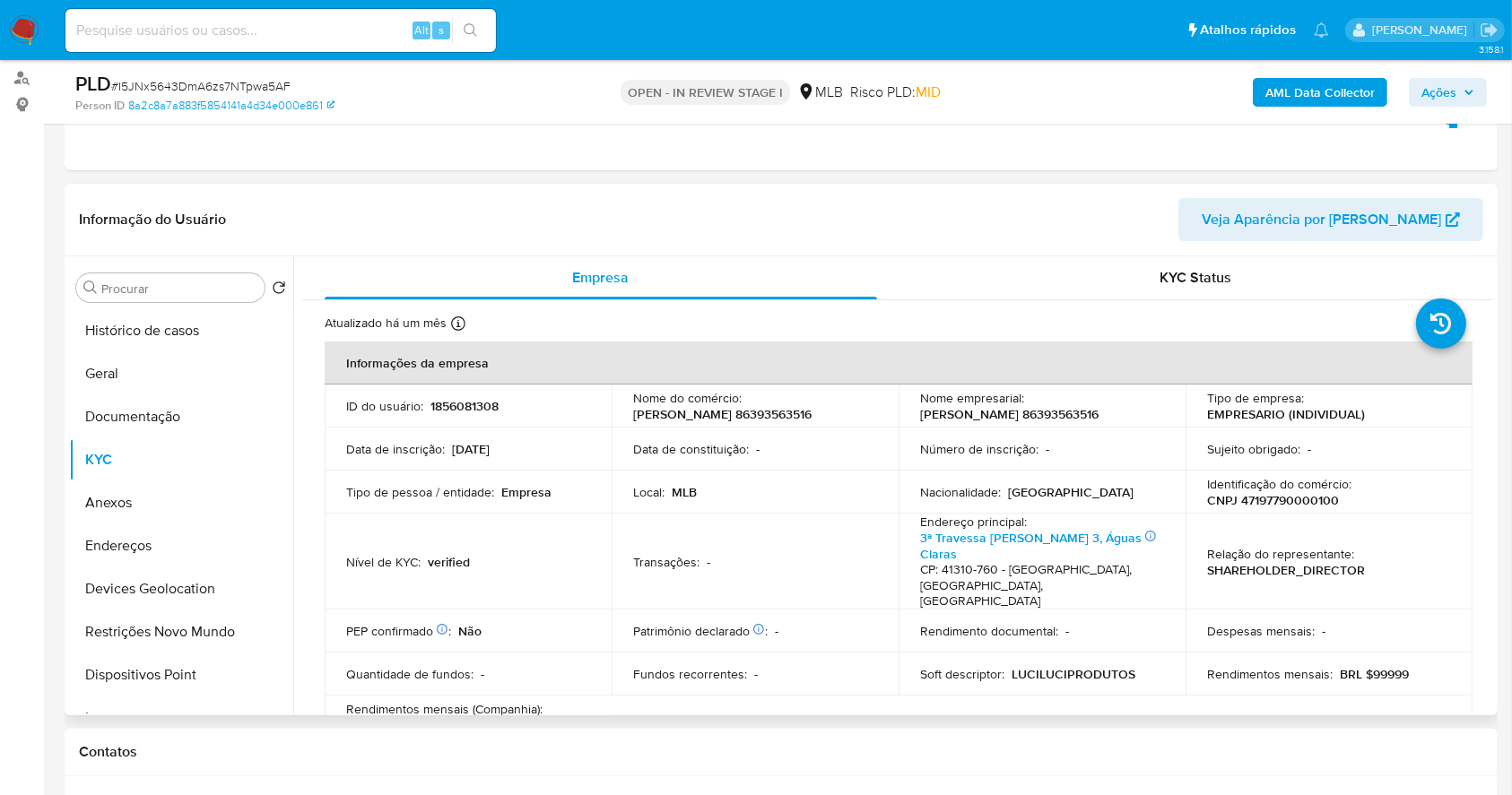
click at [1282, 508] on p "CNPJ 47197790000100" at bounding box center [1272, 499] width 132 height 16
copy p "47197790000100"
click at [175, 559] on button "Endereços" at bounding box center [174, 545] width 209 height 43
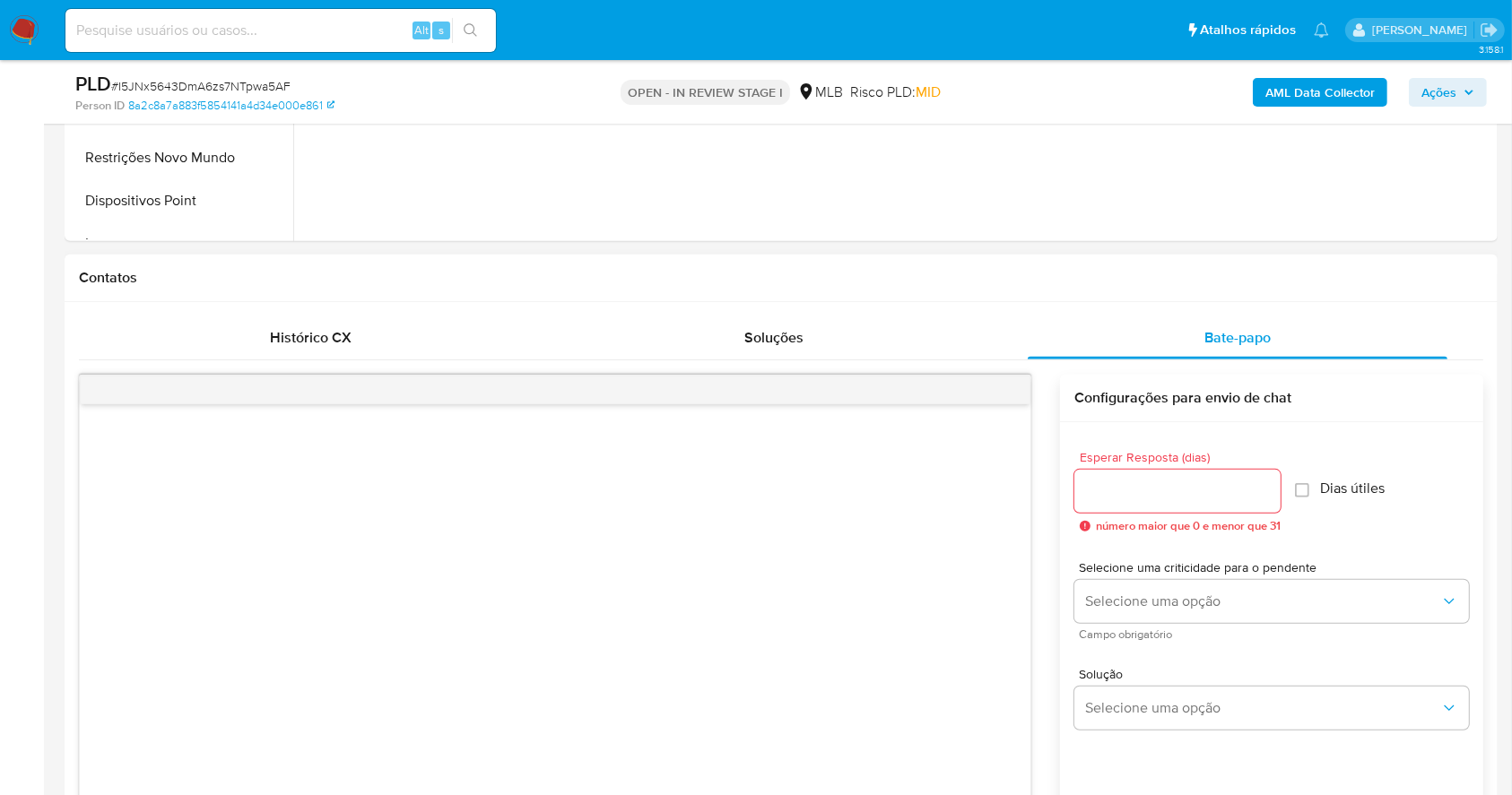
scroll to position [329, 0]
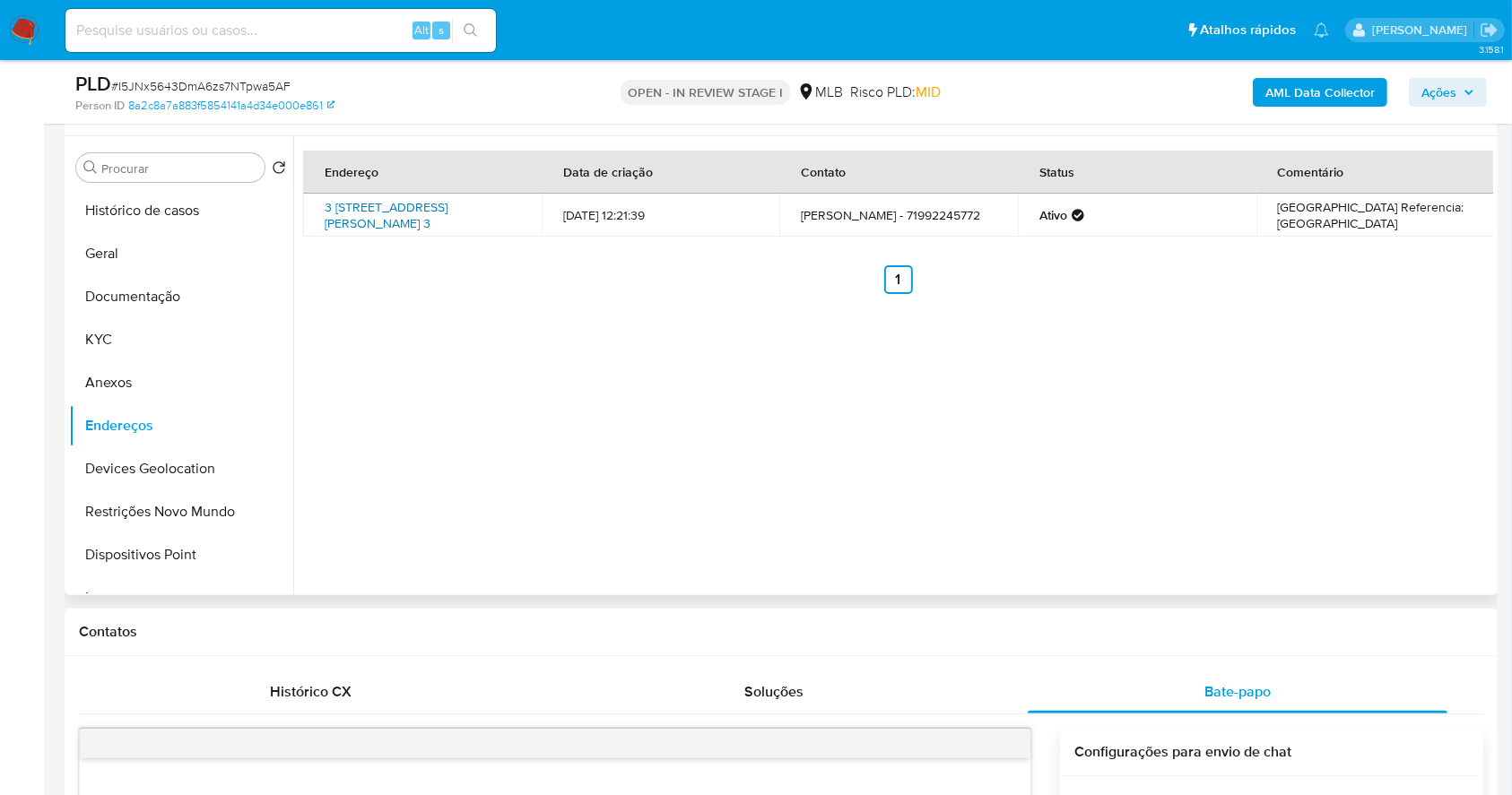
click at [445, 210] on link "3 Travessa Álvaro Ramos Batista 3, Salvador, Bahia, 41310760, Brasil 3" at bounding box center [386, 214] width 123 height 34
click at [134, 361] on button "Anexos" at bounding box center [174, 382] width 209 height 43
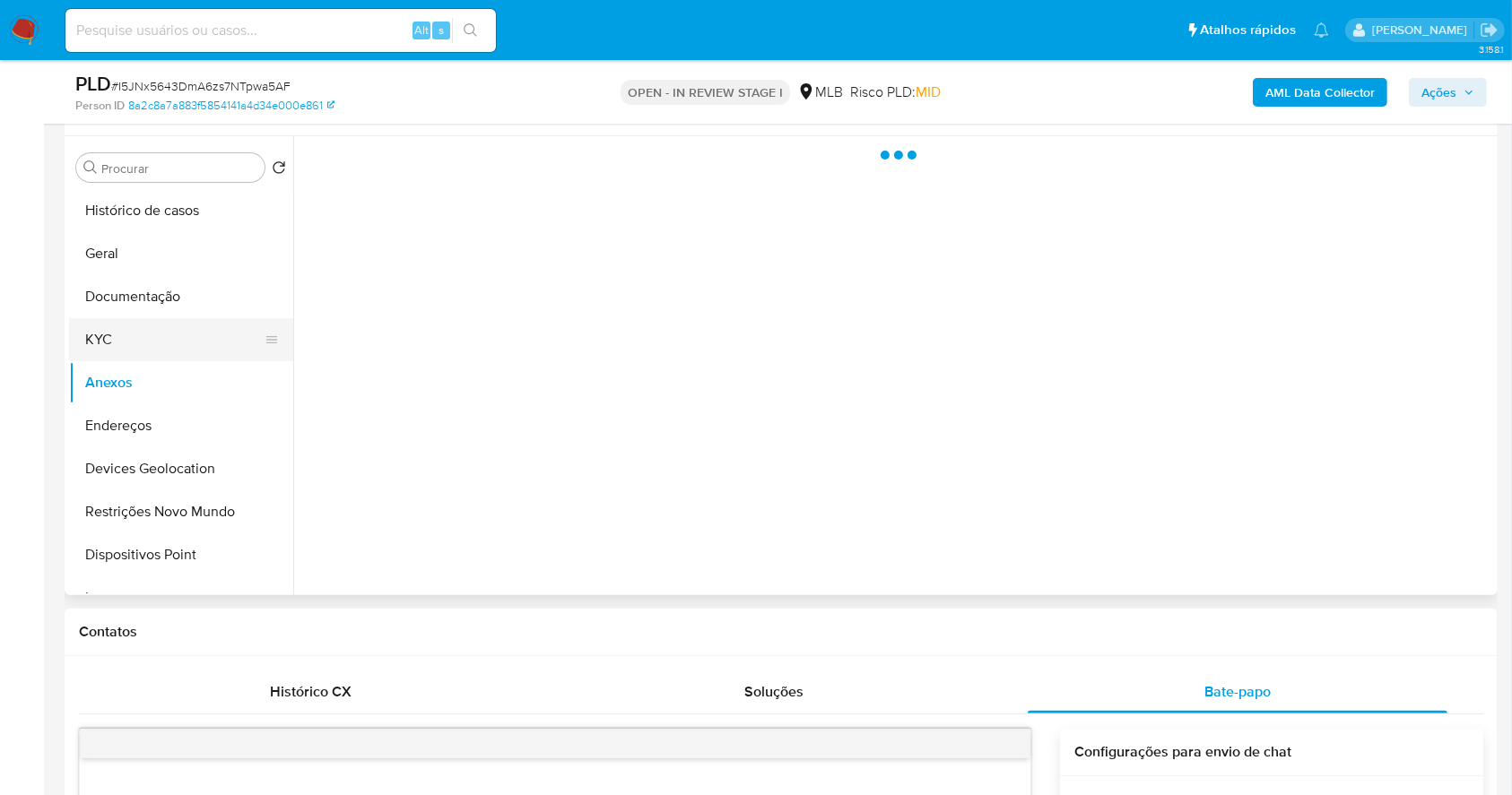
click at [117, 336] on button "KYC" at bounding box center [174, 339] width 209 height 43
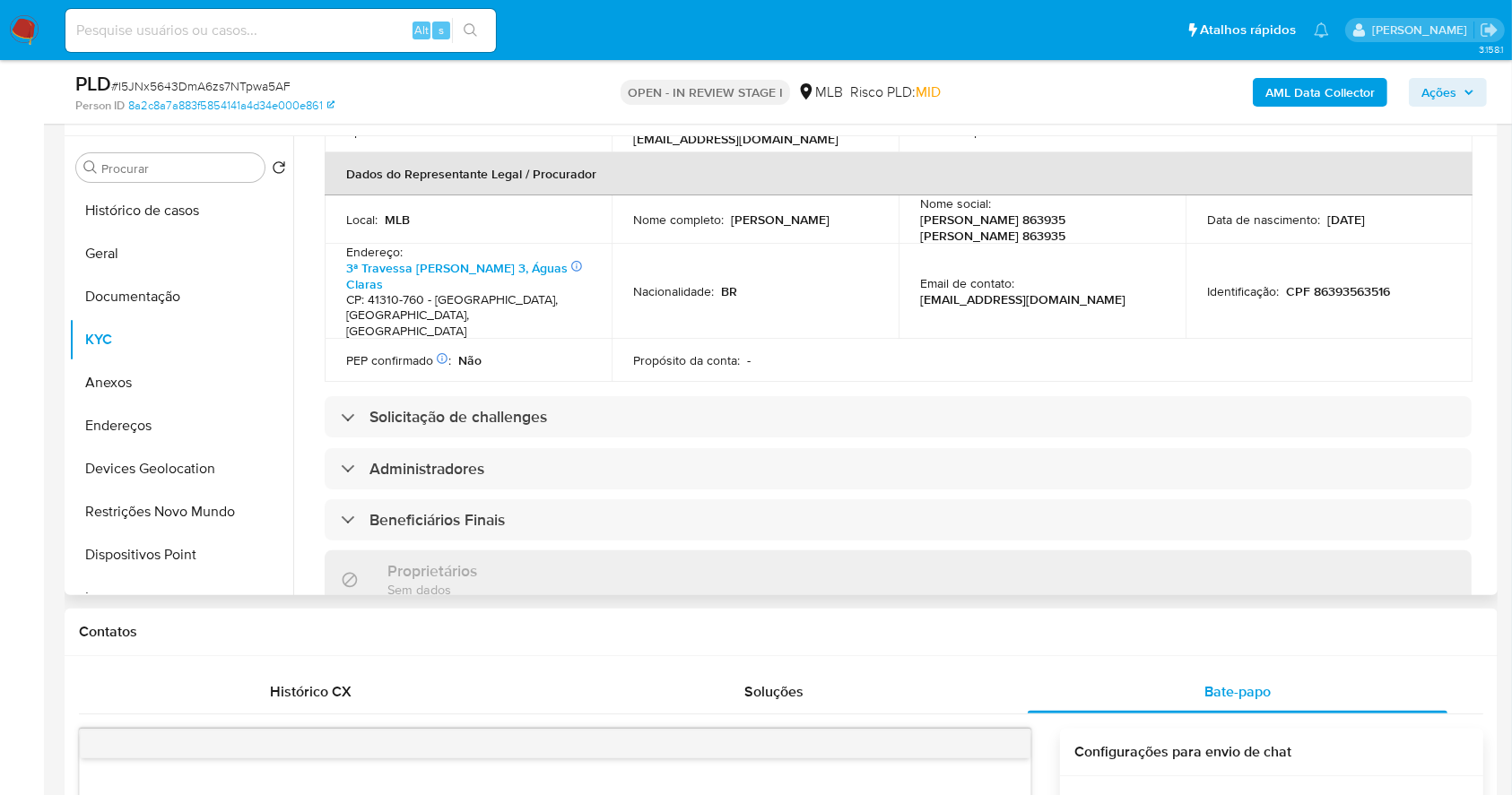
scroll to position [29, 0]
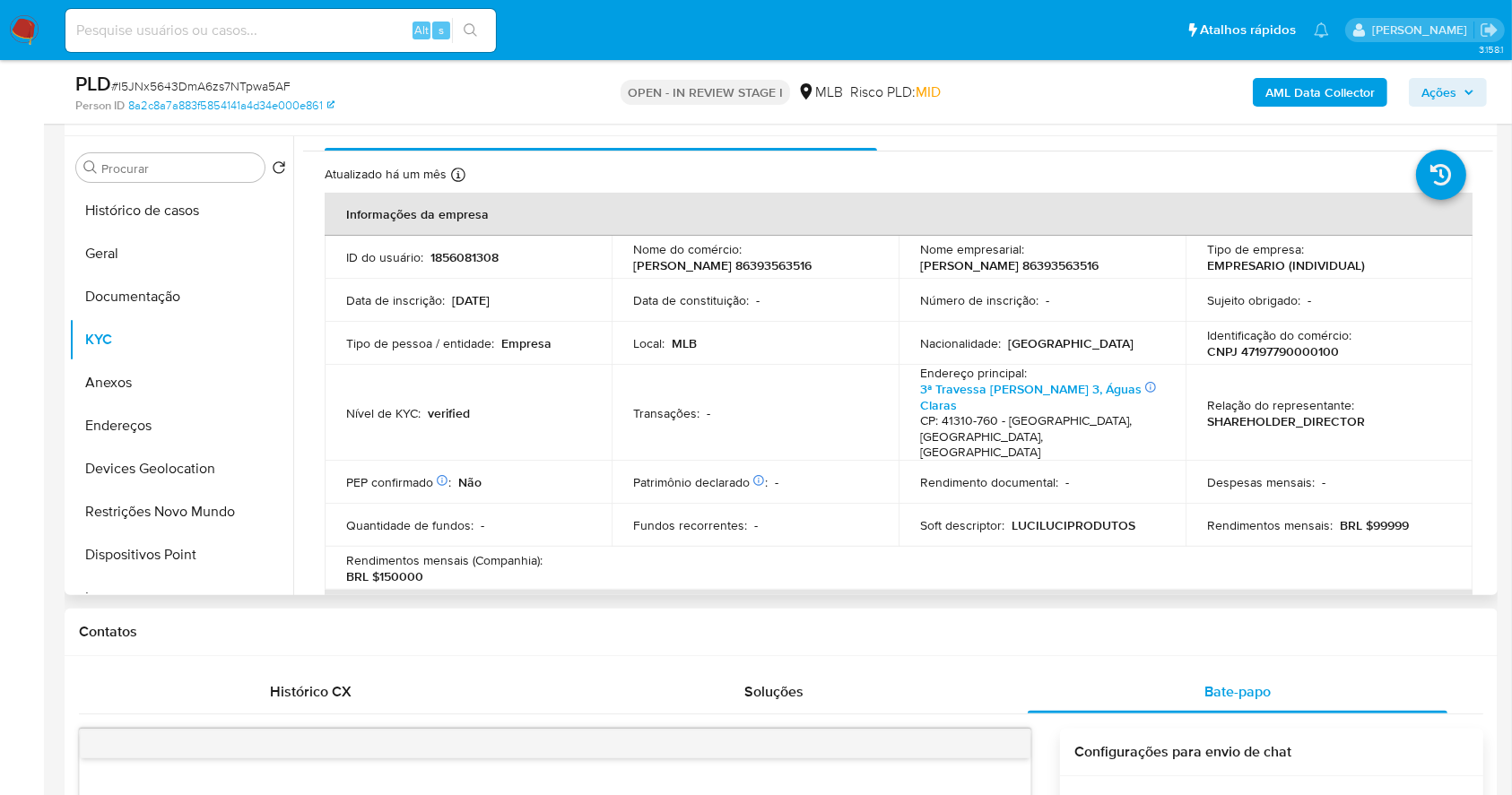
click at [1292, 353] on p "CNPJ 47197790000100" at bounding box center [1272, 351] width 132 height 16
copy p "47197790000100"
click at [154, 232] on button "Geral" at bounding box center [174, 253] width 209 height 43
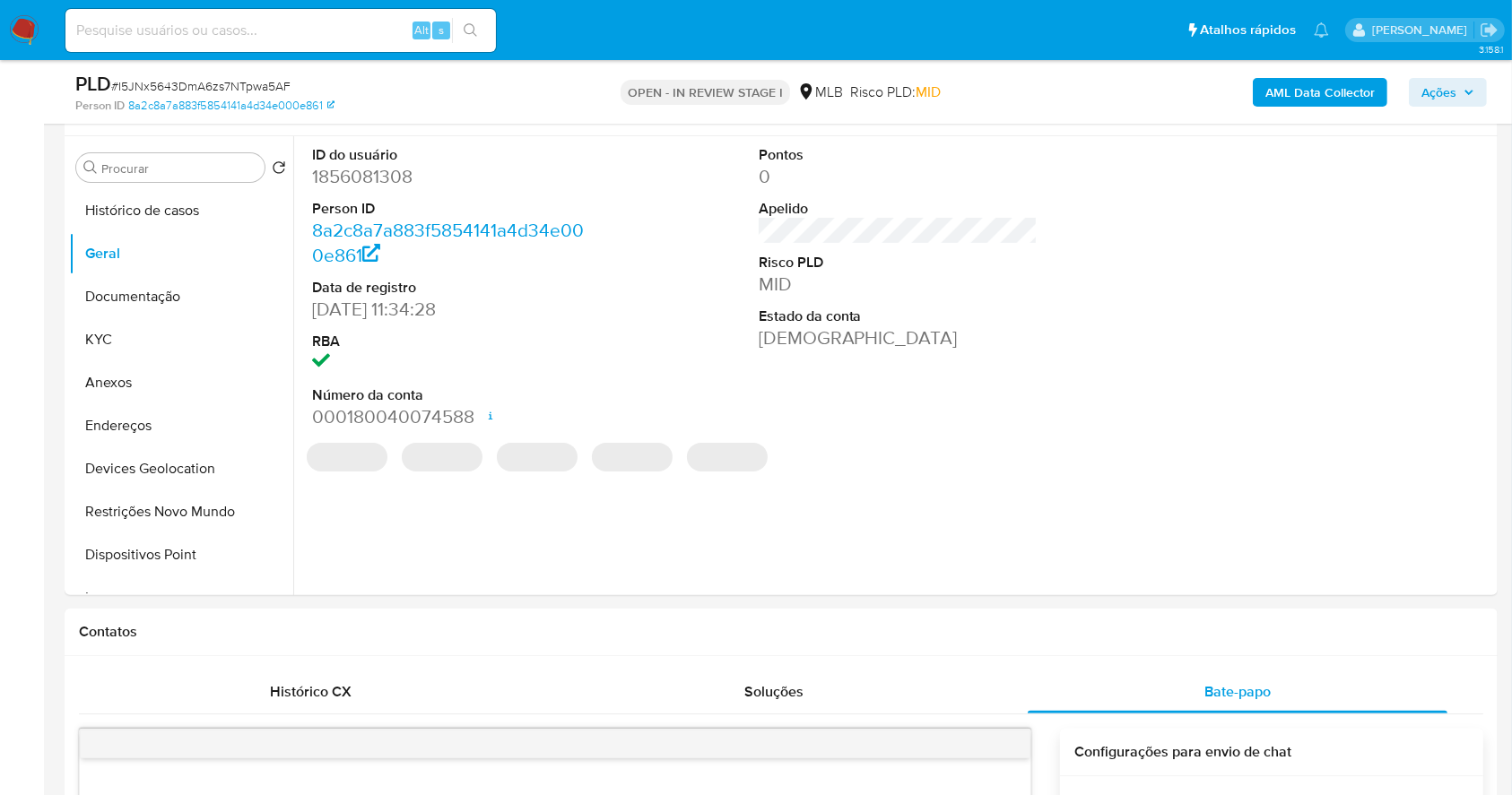
scroll to position [251, 0]
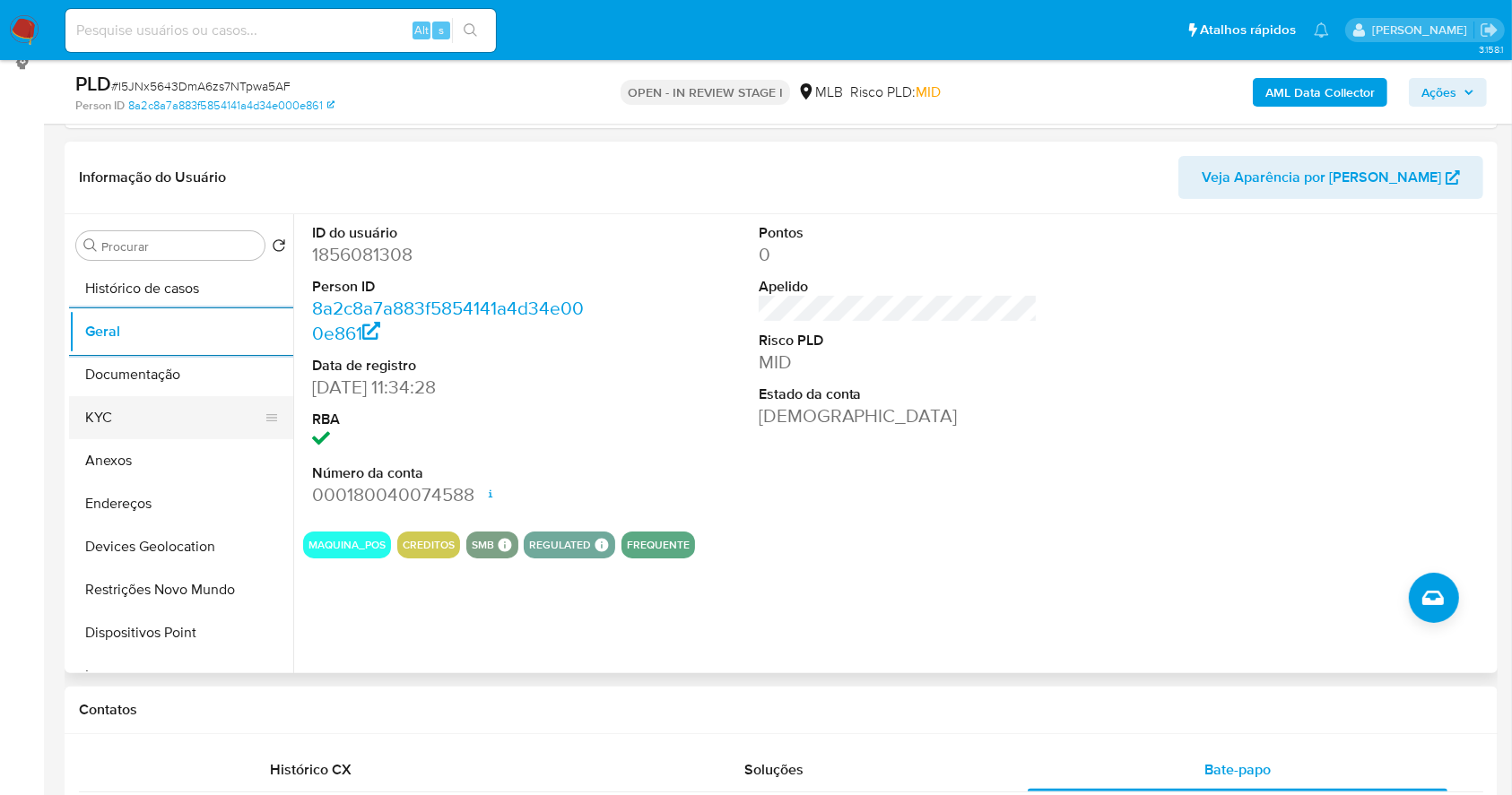
click at [143, 405] on button "KYC" at bounding box center [174, 418] width 209 height 43
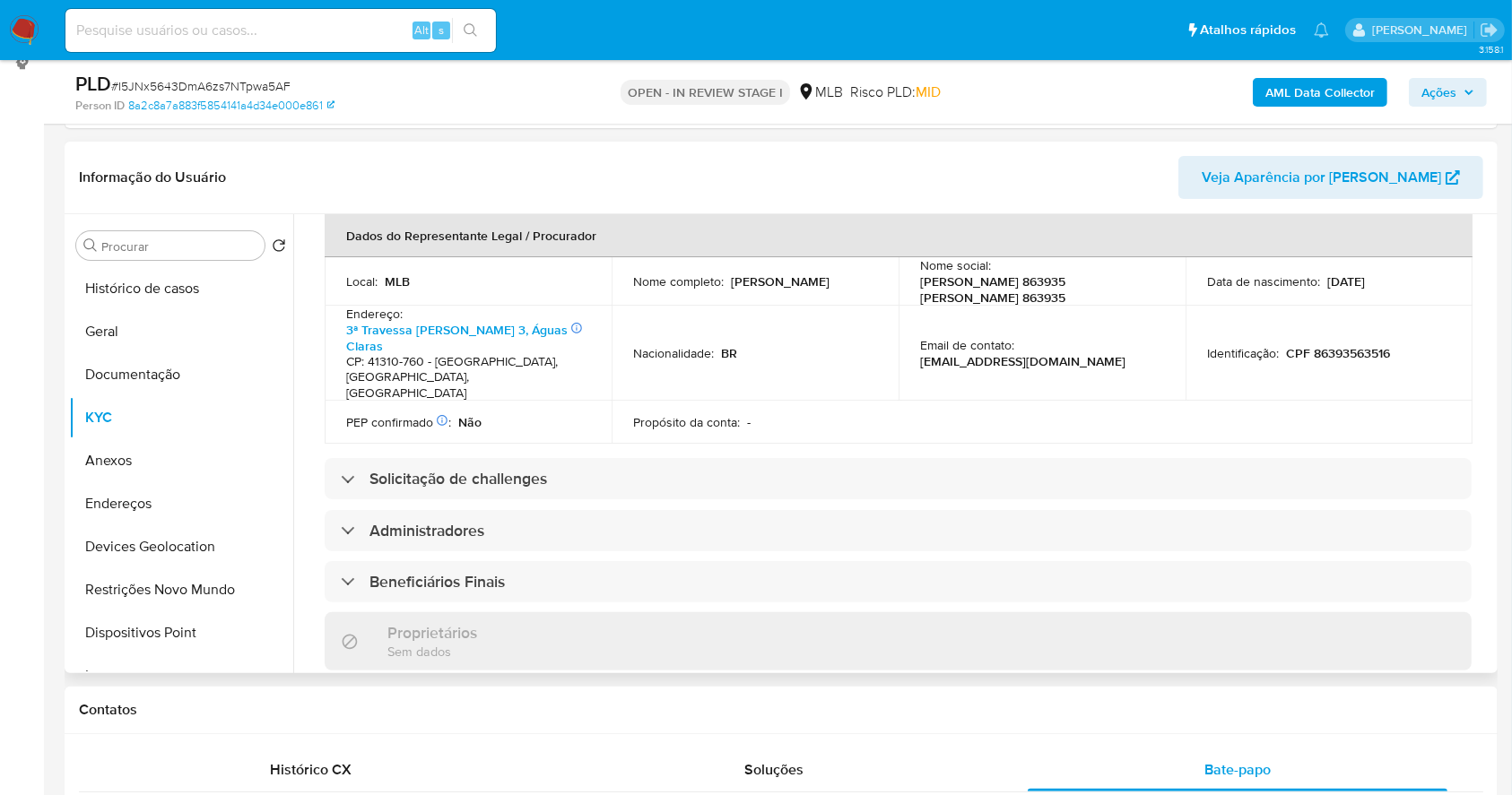
scroll to position [387, 0]
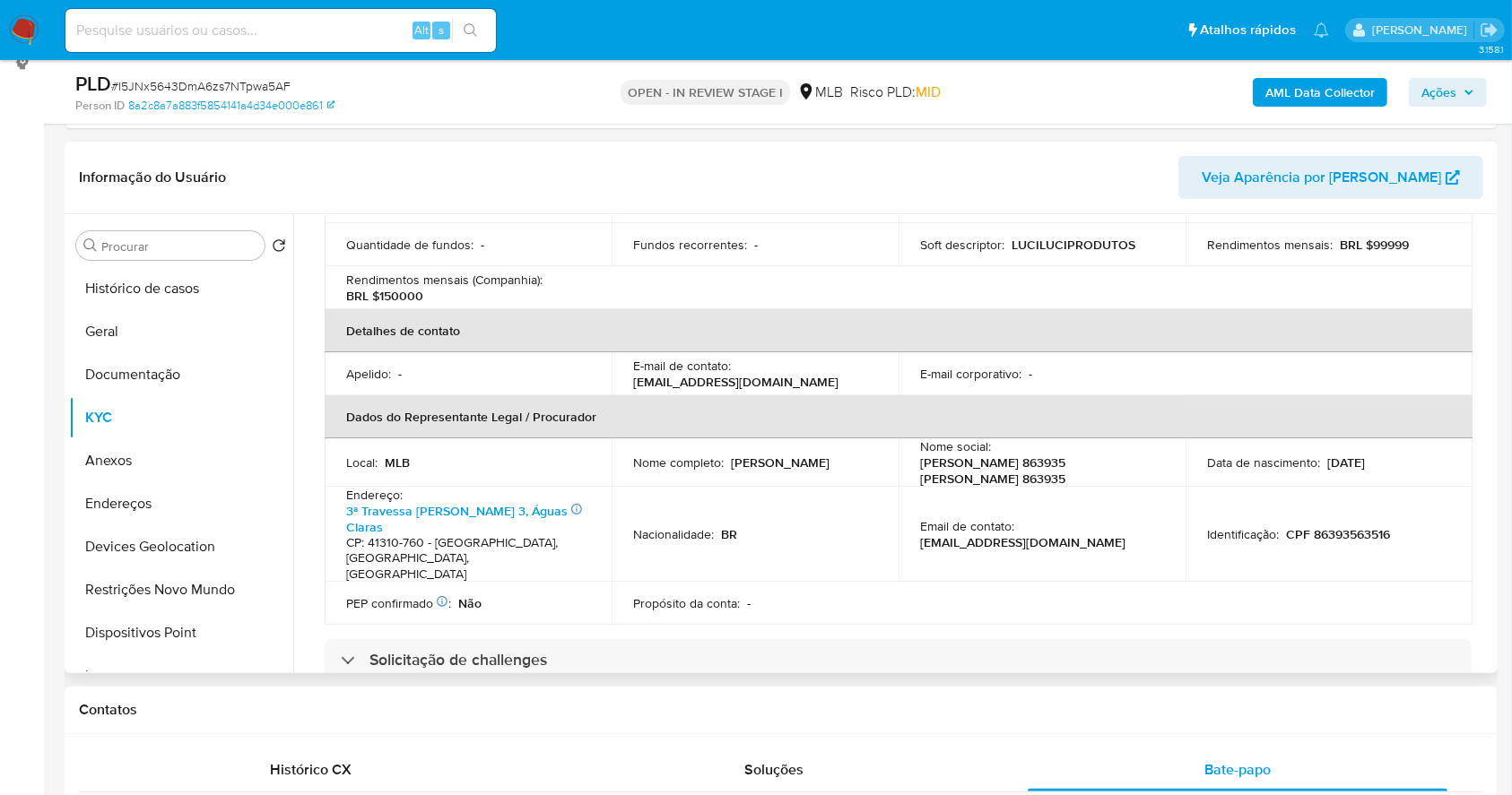
click at [1328, 526] on p "CPF 86393563516" at bounding box center [1338, 534] width 104 height 16
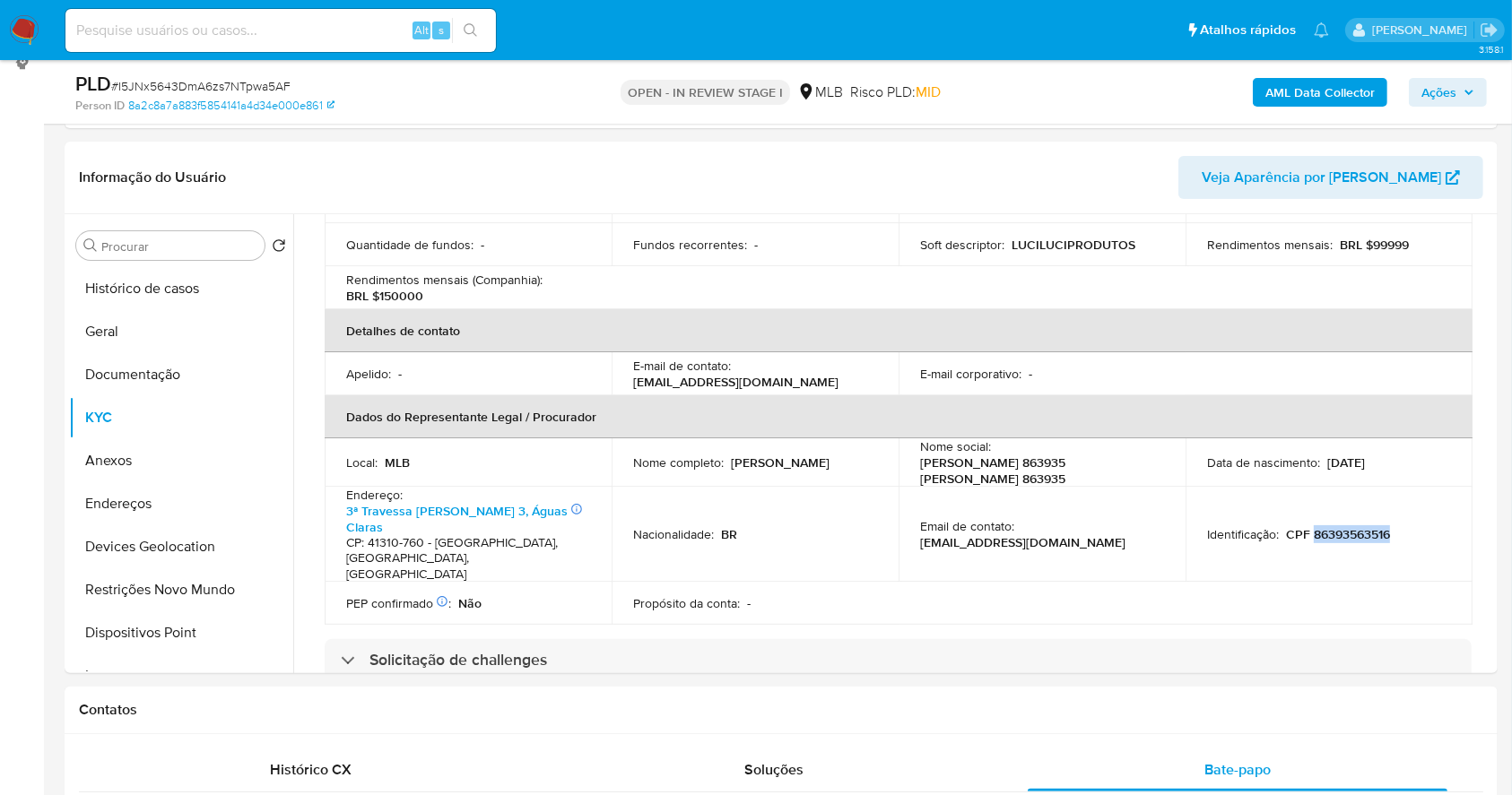
copy p "86393563516"
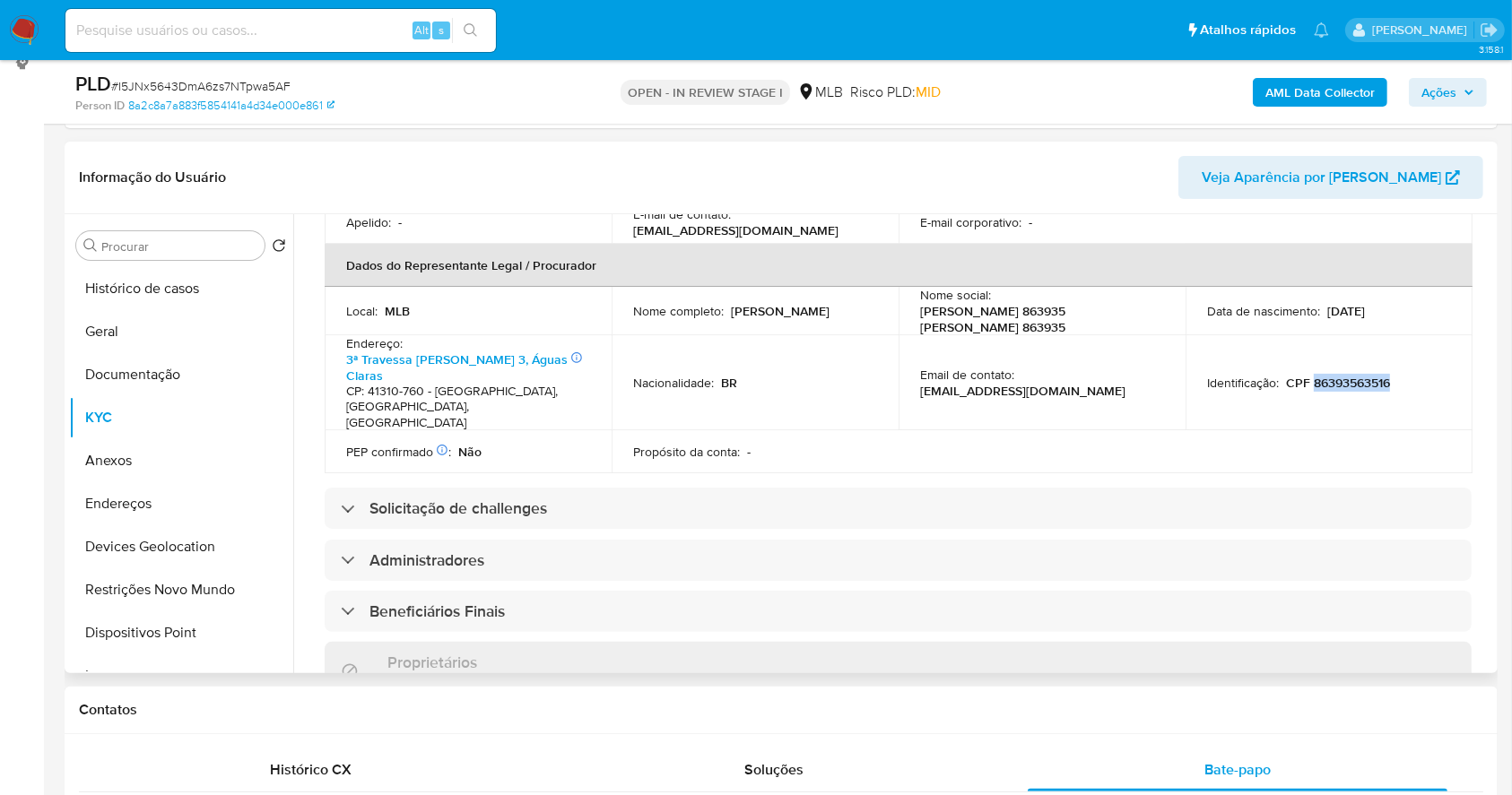
scroll to position [358, 0]
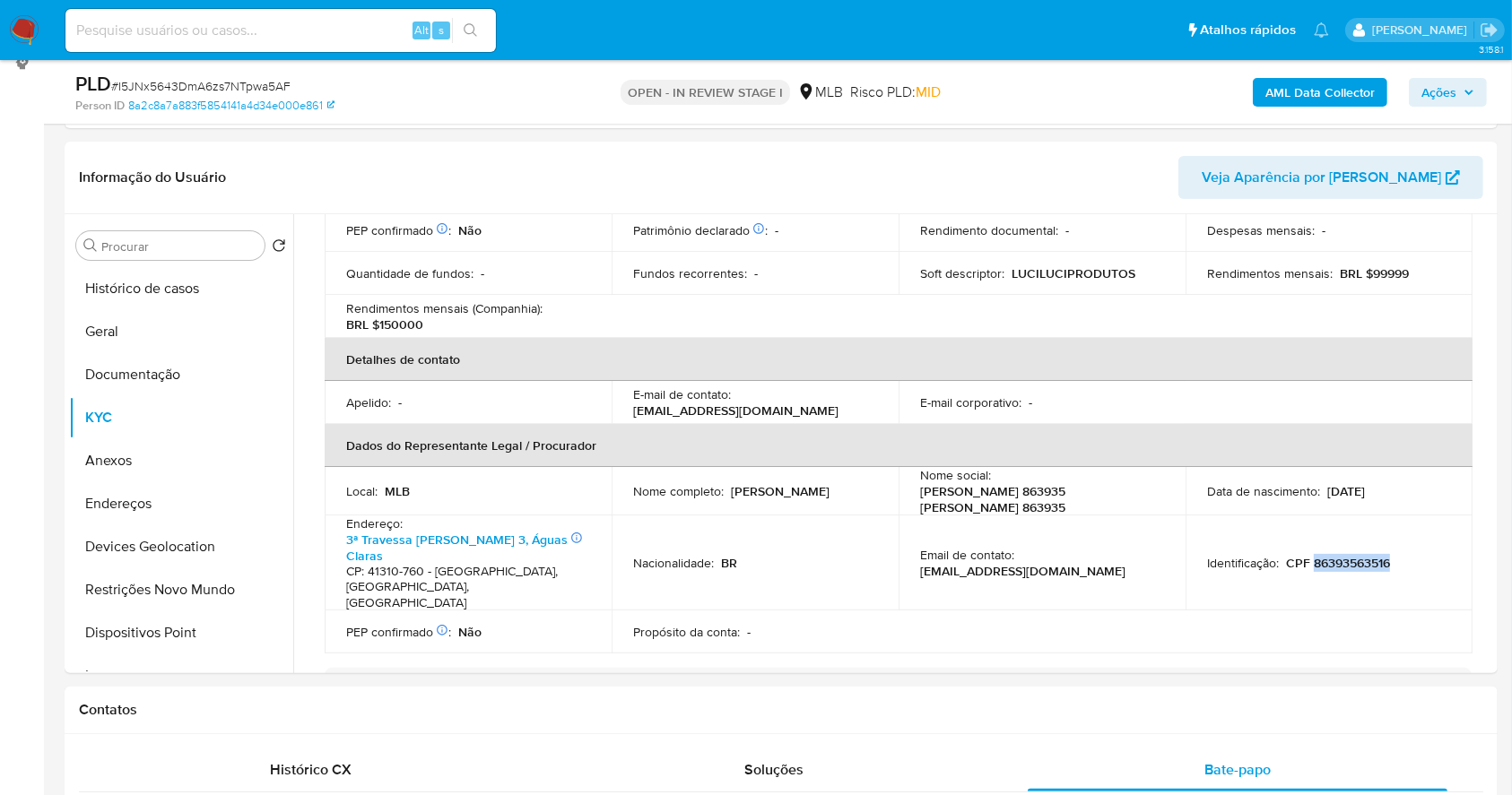
copy p "86393563516"
click at [132, 469] on button "Anexos" at bounding box center [174, 460] width 209 height 43
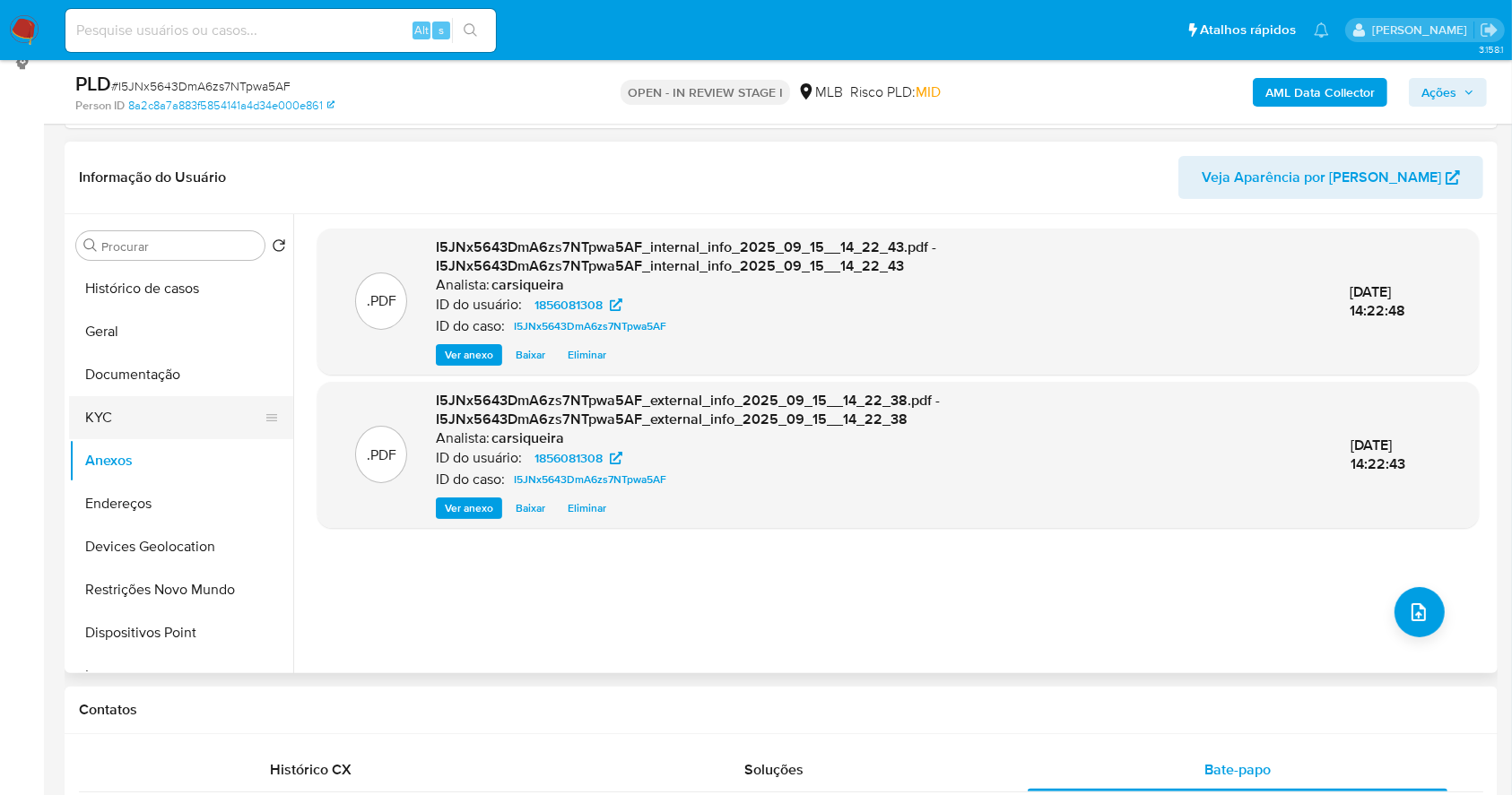
click at [108, 412] on button "KYC" at bounding box center [174, 418] width 209 height 43
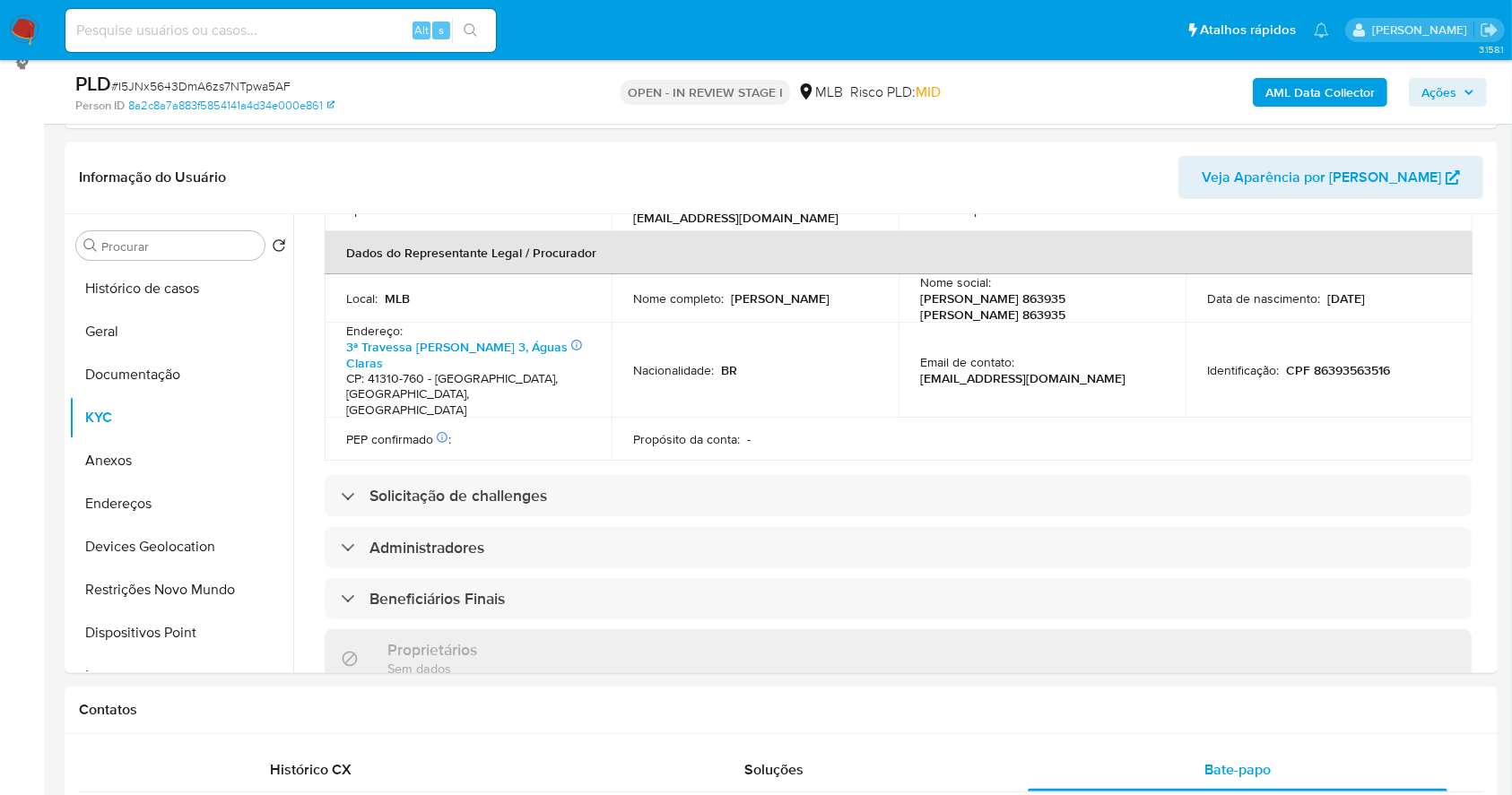
scroll to position [984, 0]
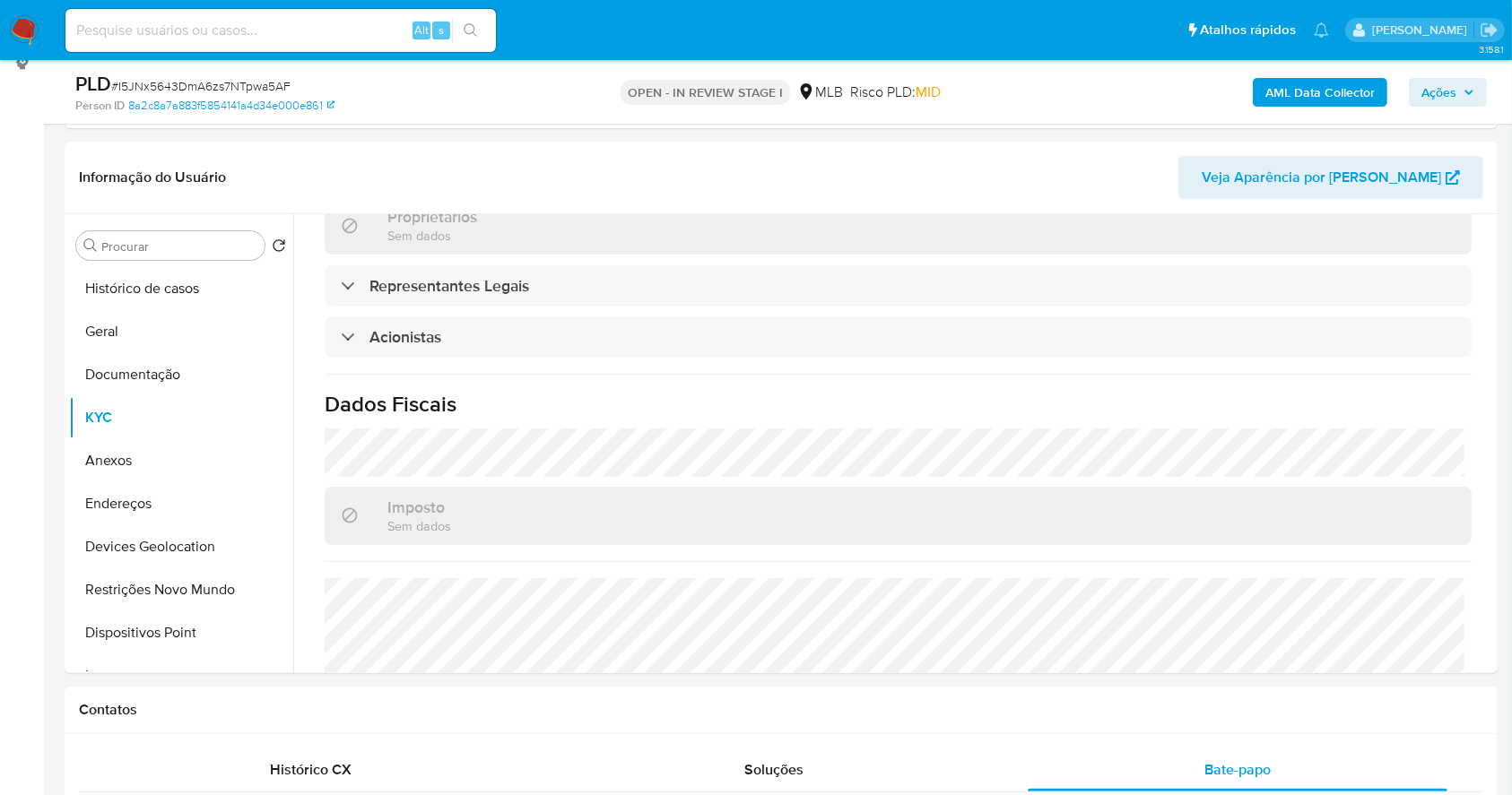
drag, startPoint x: 1456, startPoint y: 85, endPoint x: 1434, endPoint y: 89, distance: 22.4
click at [1434, 89] on span "Ações" at bounding box center [1448, 92] width 53 height 25
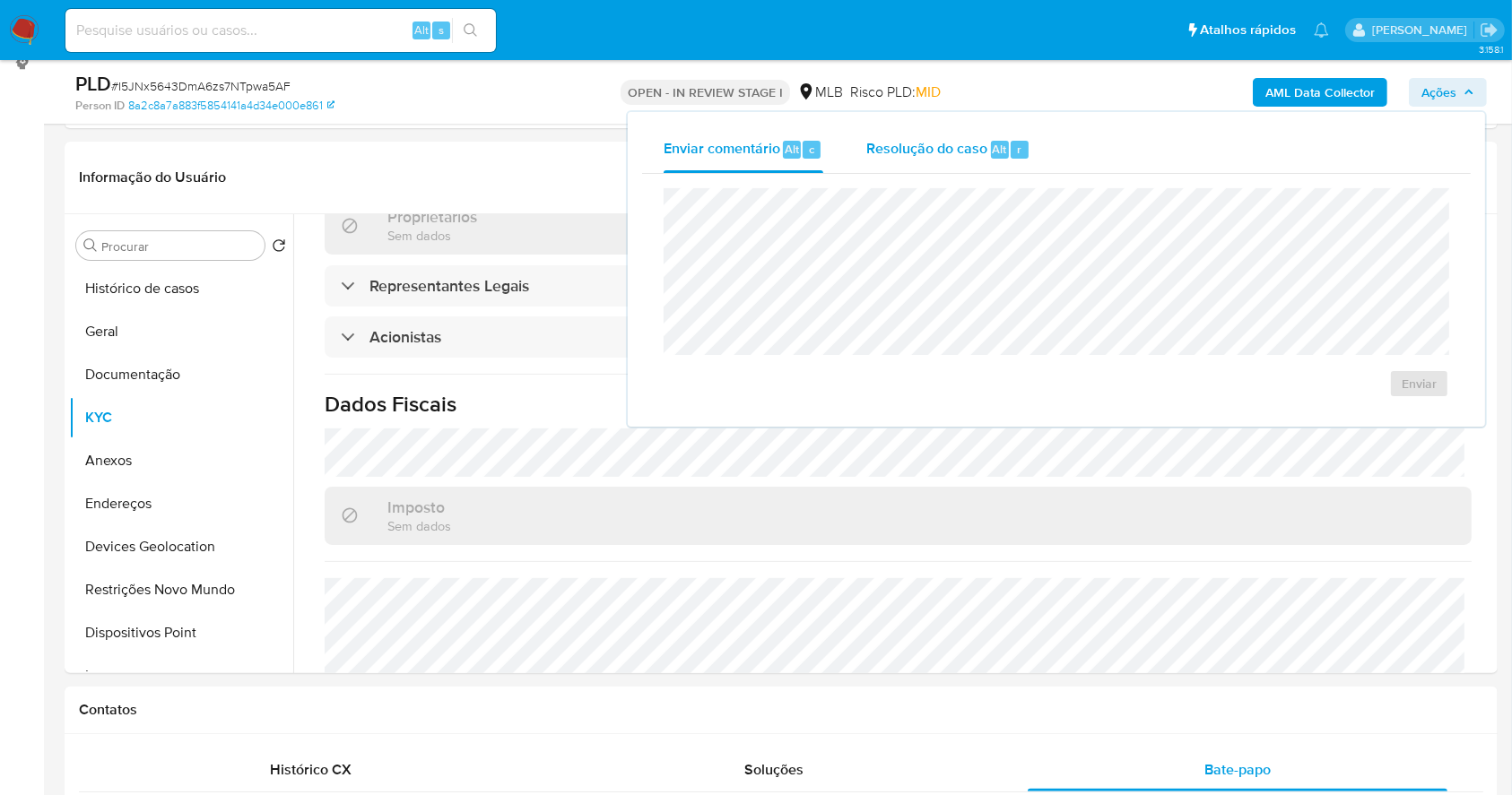
click at [909, 142] on span "Resolução do caso" at bounding box center [927, 148] width 121 height 20
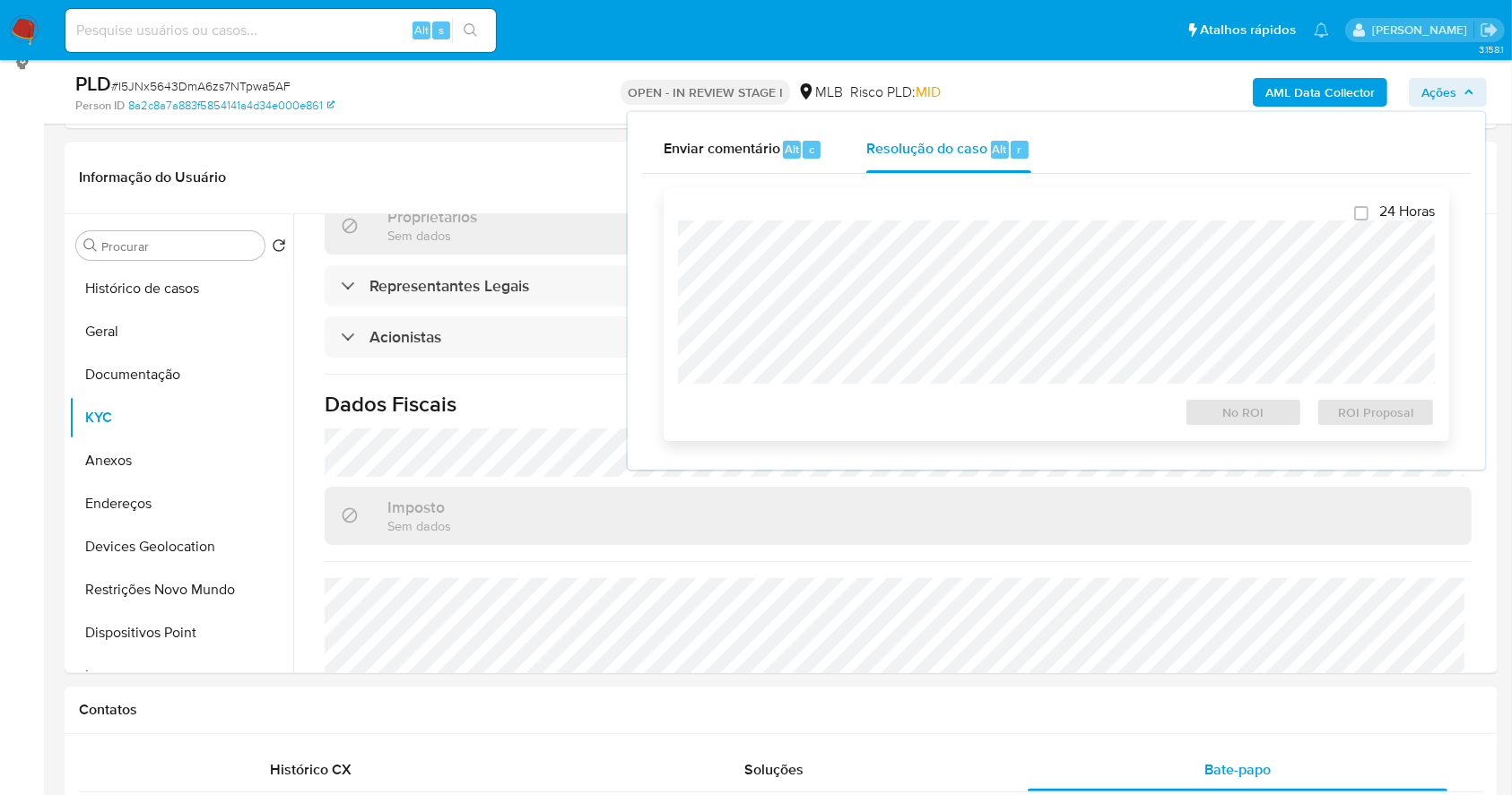
click at [929, 197] on div "24 Horas No ROI ROI Proposal" at bounding box center [1057, 314] width 786 height 253
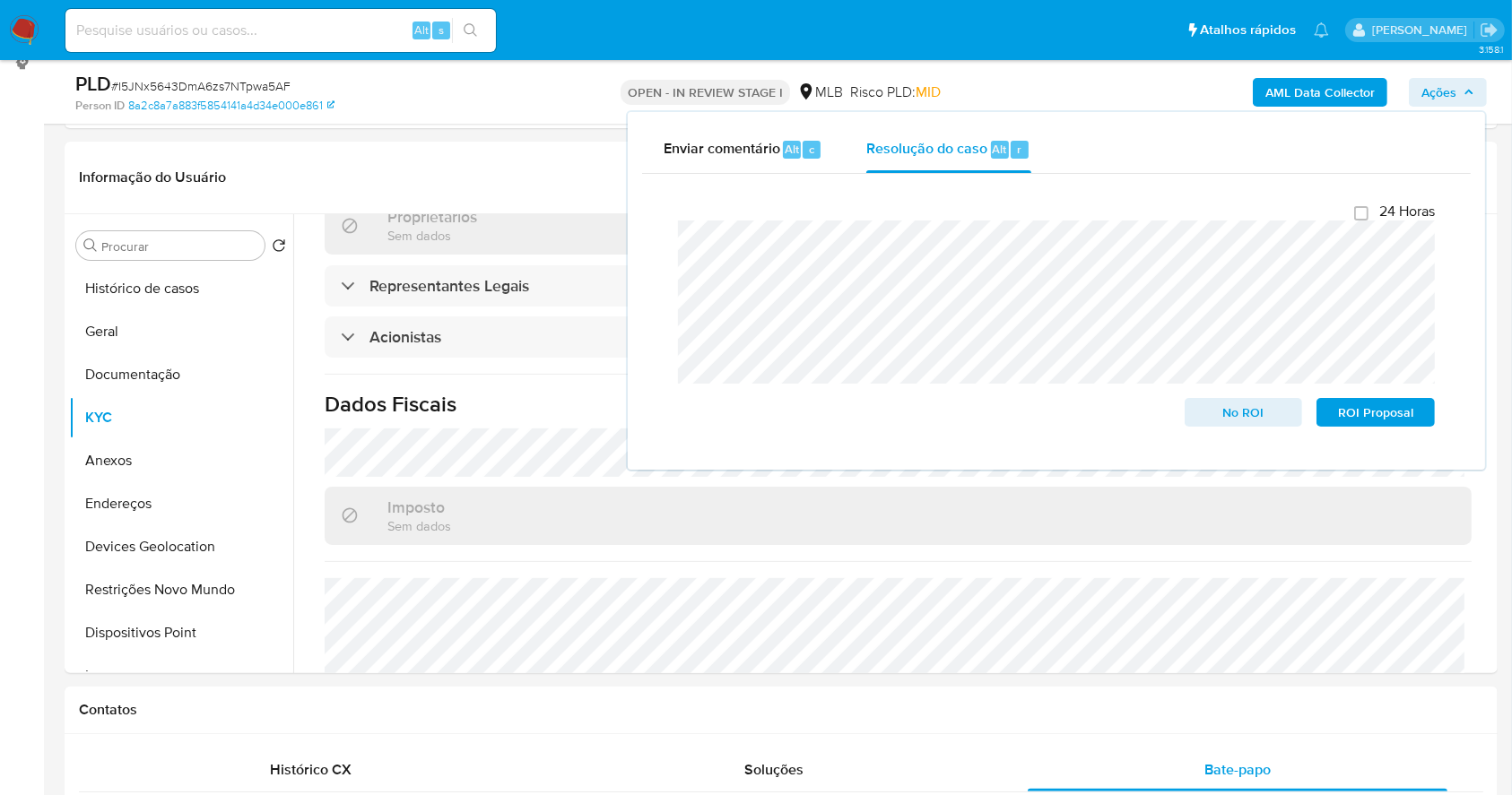
drag, startPoint x: 172, startPoint y: 454, endPoint x: 154, endPoint y: 87, distance: 367.4
click at [170, 453] on button "Anexos" at bounding box center [181, 460] width 224 height 43
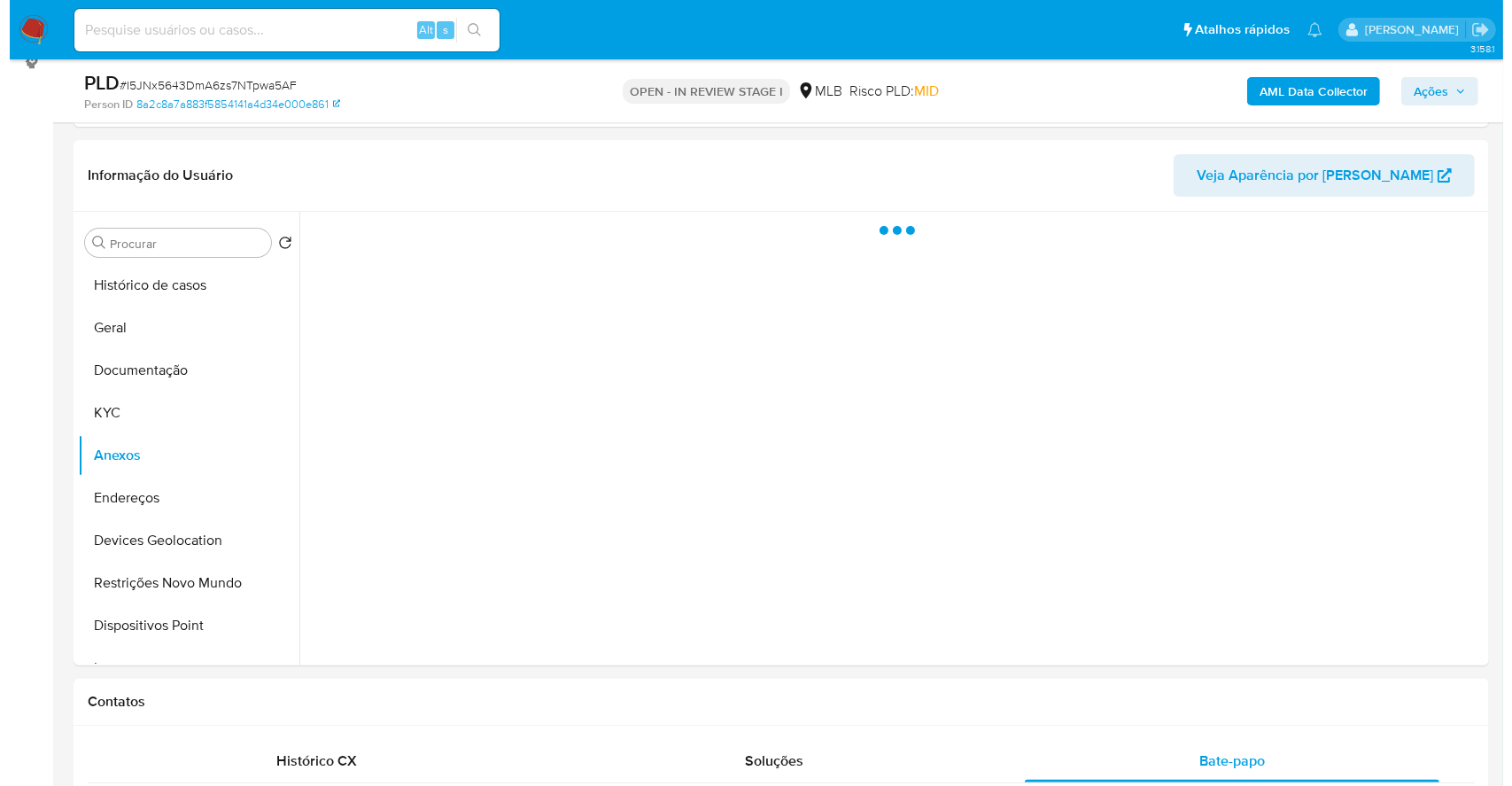
scroll to position [0, 0]
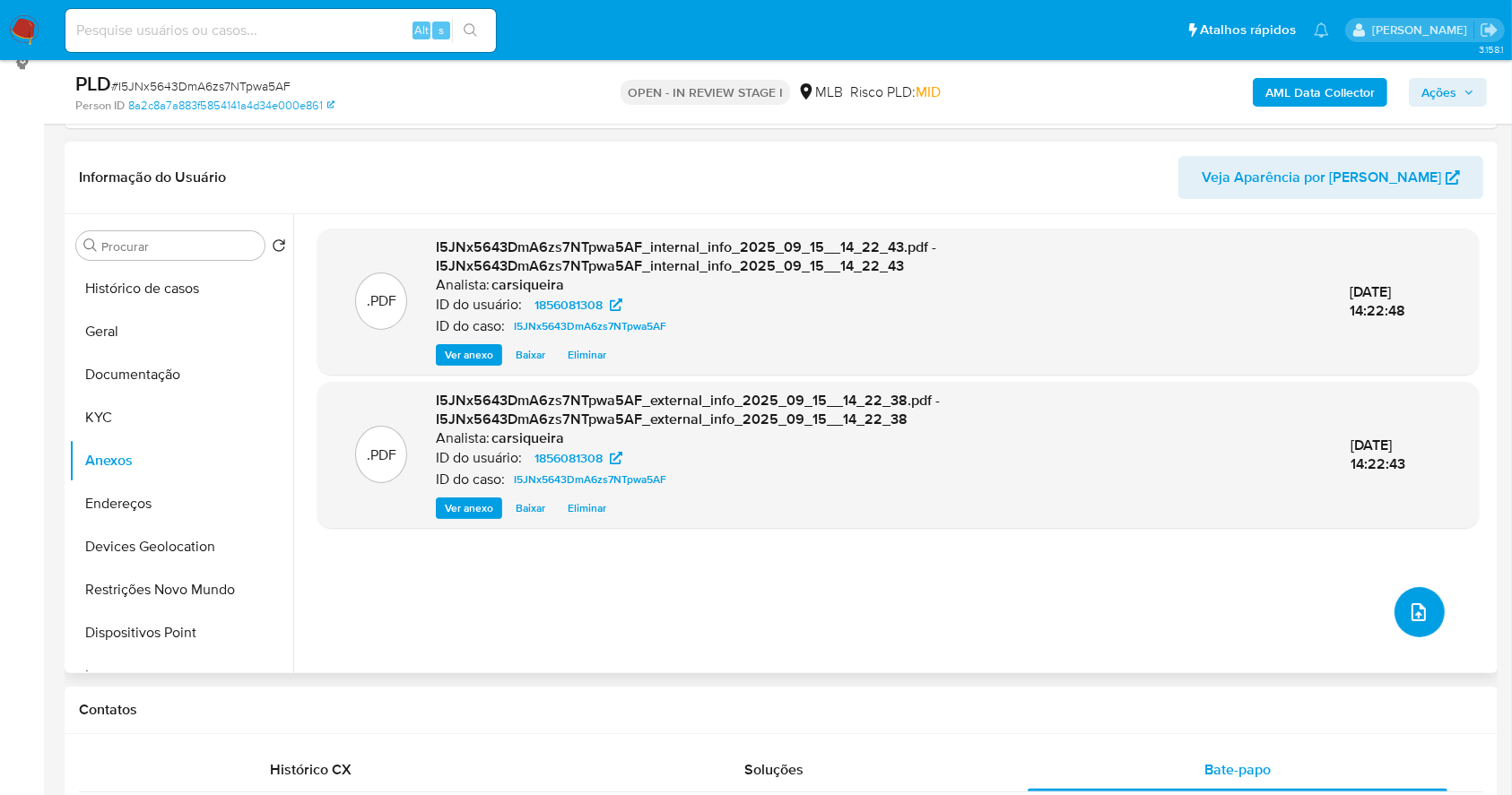
click at [1395, 602] on button "upload-file" at bounding box center [1420, 612] width 50 height 50
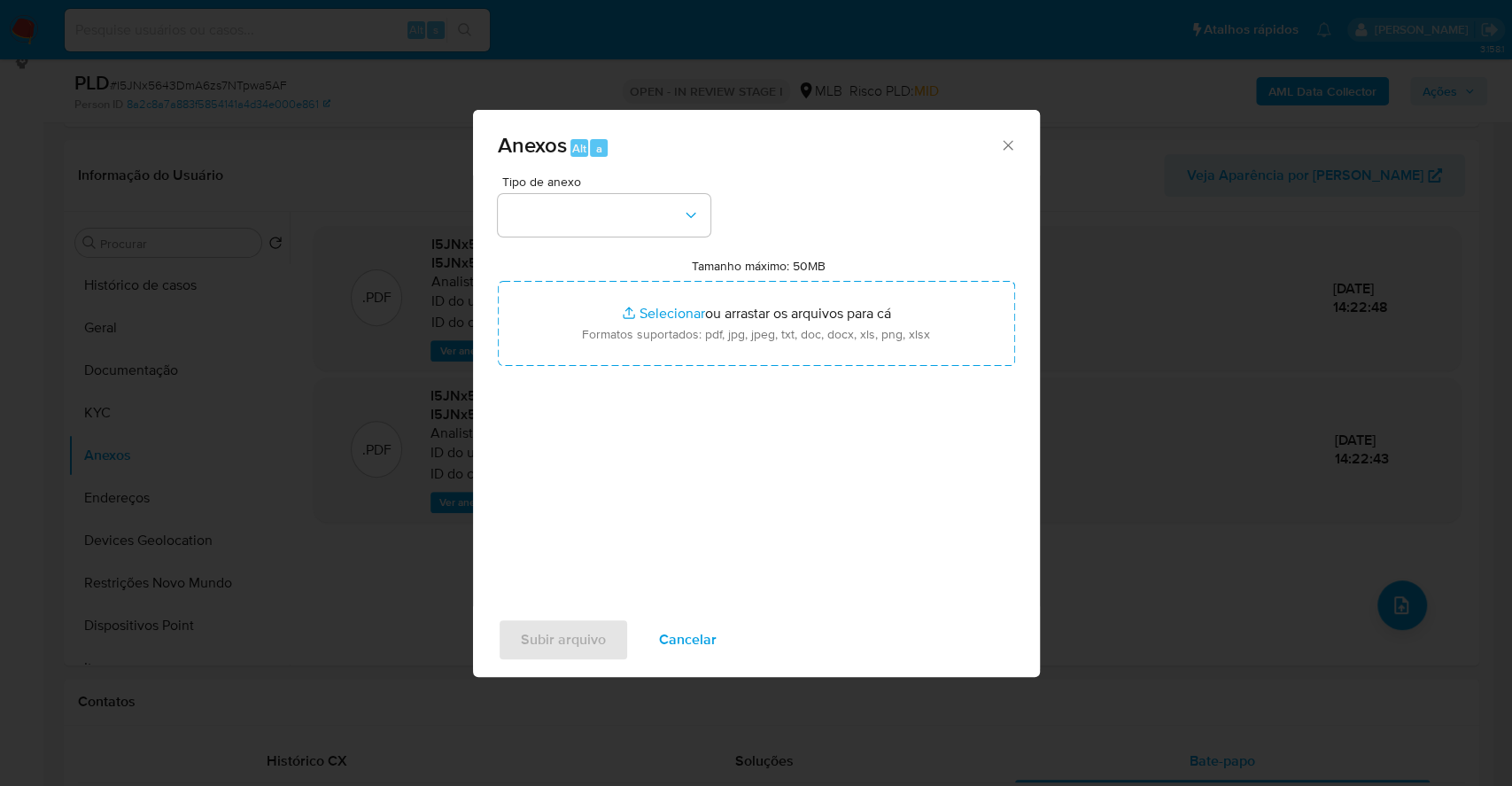
click at [556, 192] on div "Tipo de anexo" at bounding box center [605, 206] width 213 height 61
click at [584, 221] on button "button" at bounding box center [605, 215] width 213 height 43
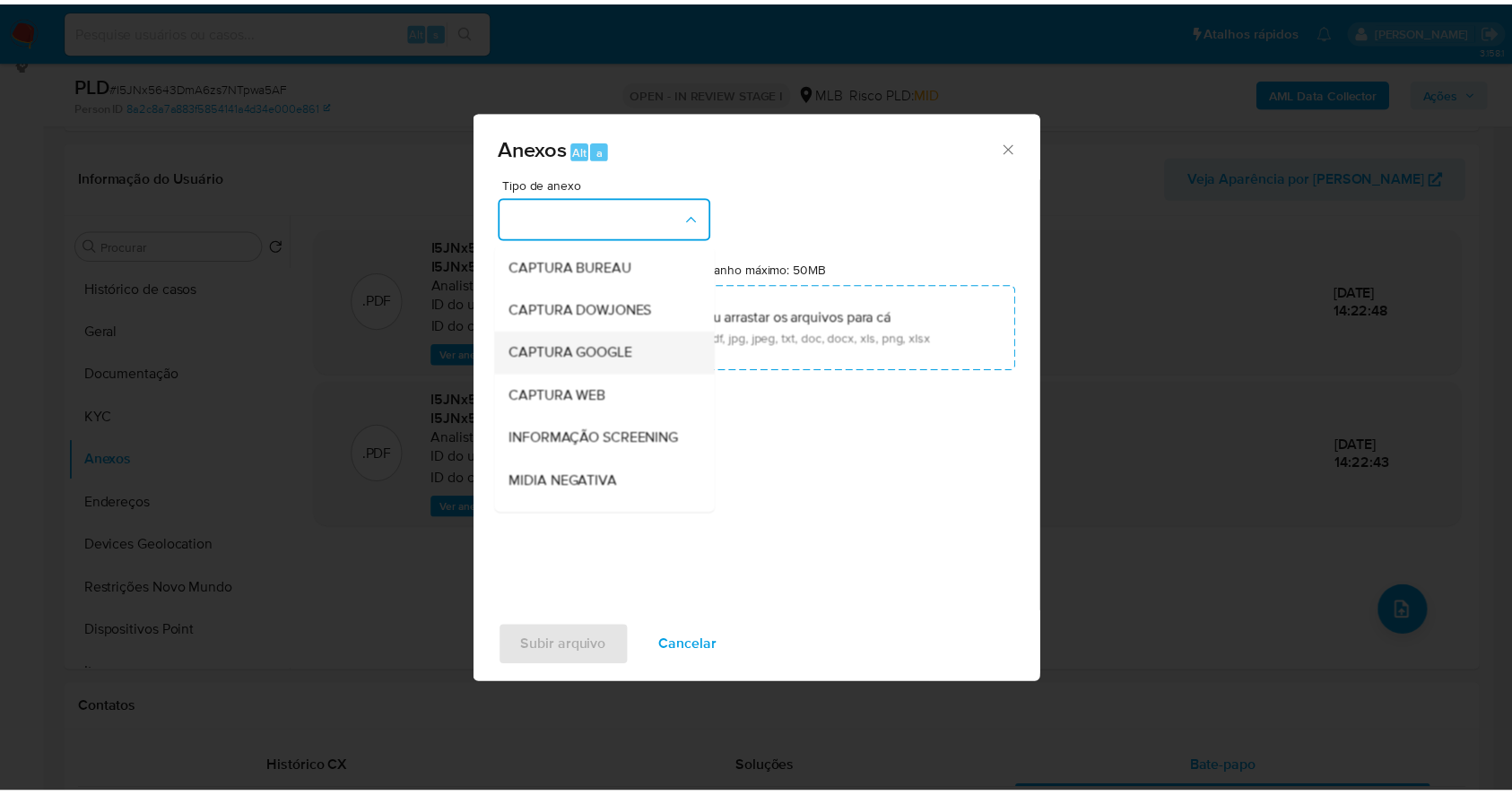
scroll to position [276, 0]
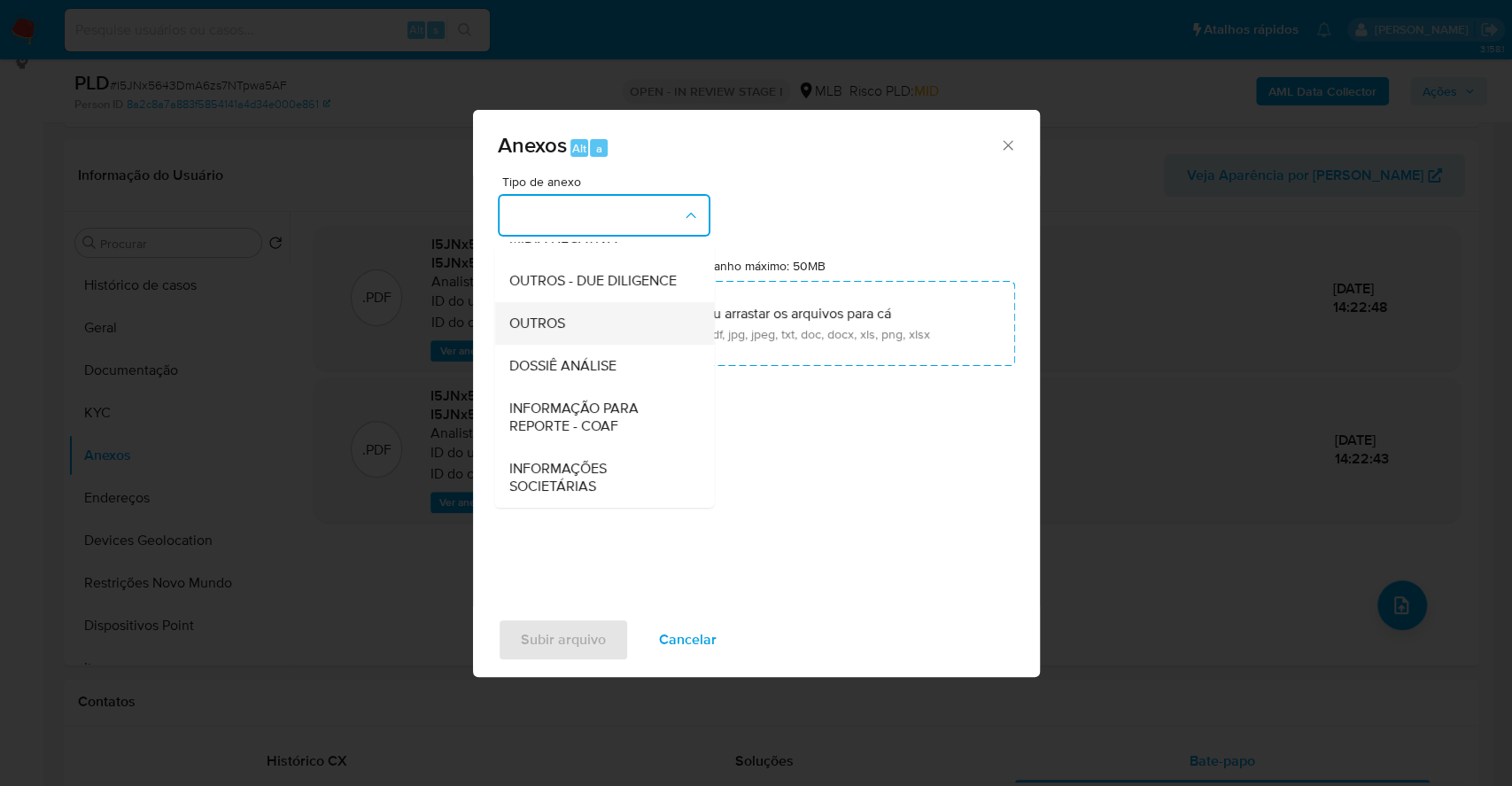
click at [588, 305] on div "OUTROS" at bounding box center [599, 323] width 180 height 43
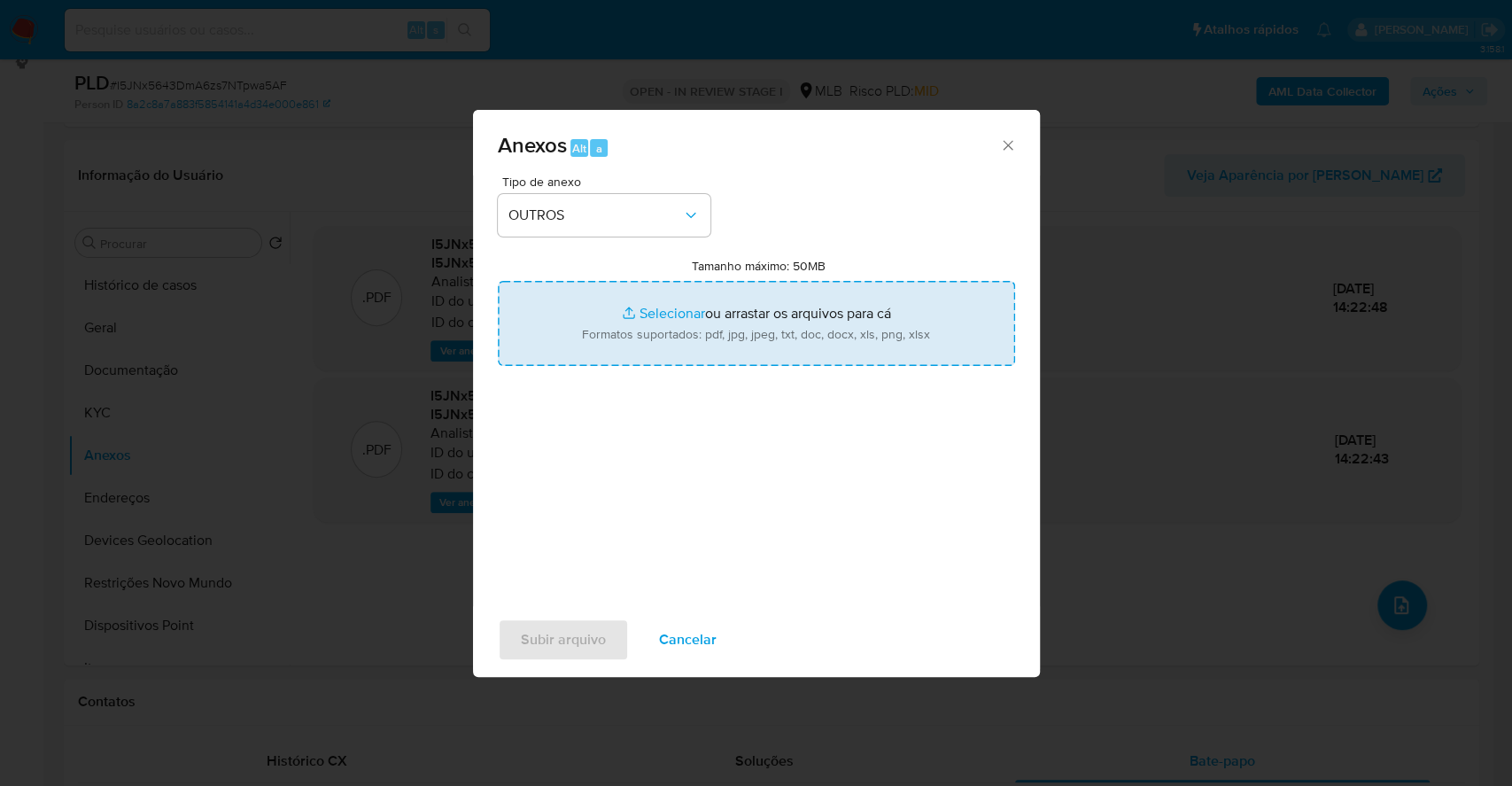
click at [679, 315] on input "Tamanho máximo: 50MB Selecionar arquivos" at bounding box center [756, 324] width 517 height 85
type input "C:\fakepath\Mulan 1856081308_2025_09_15_07_32_46.xlsx"
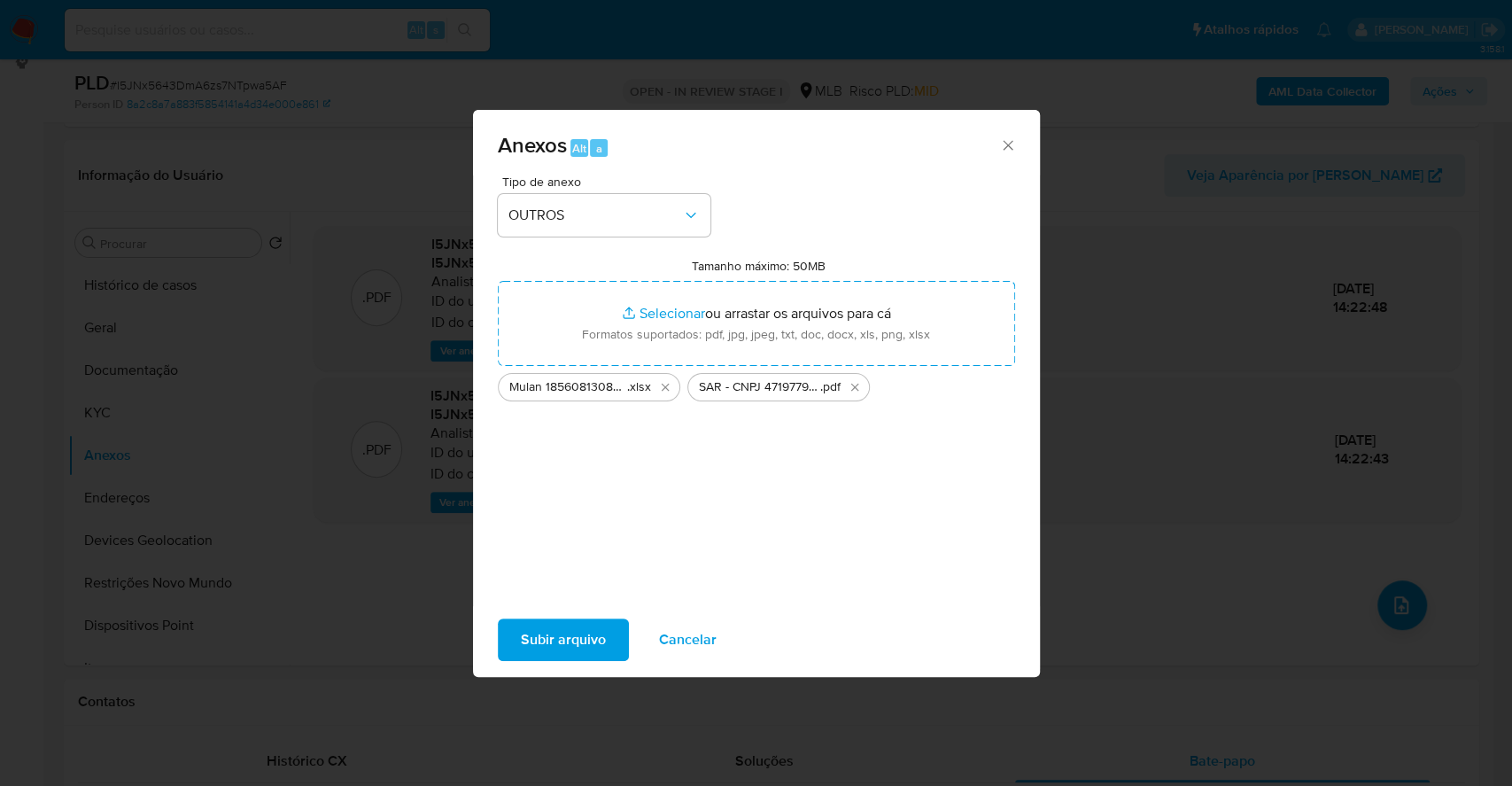
click at [572, 642] on span "Subir arquivo" at bounding box center [564, 639] width 85 height 39
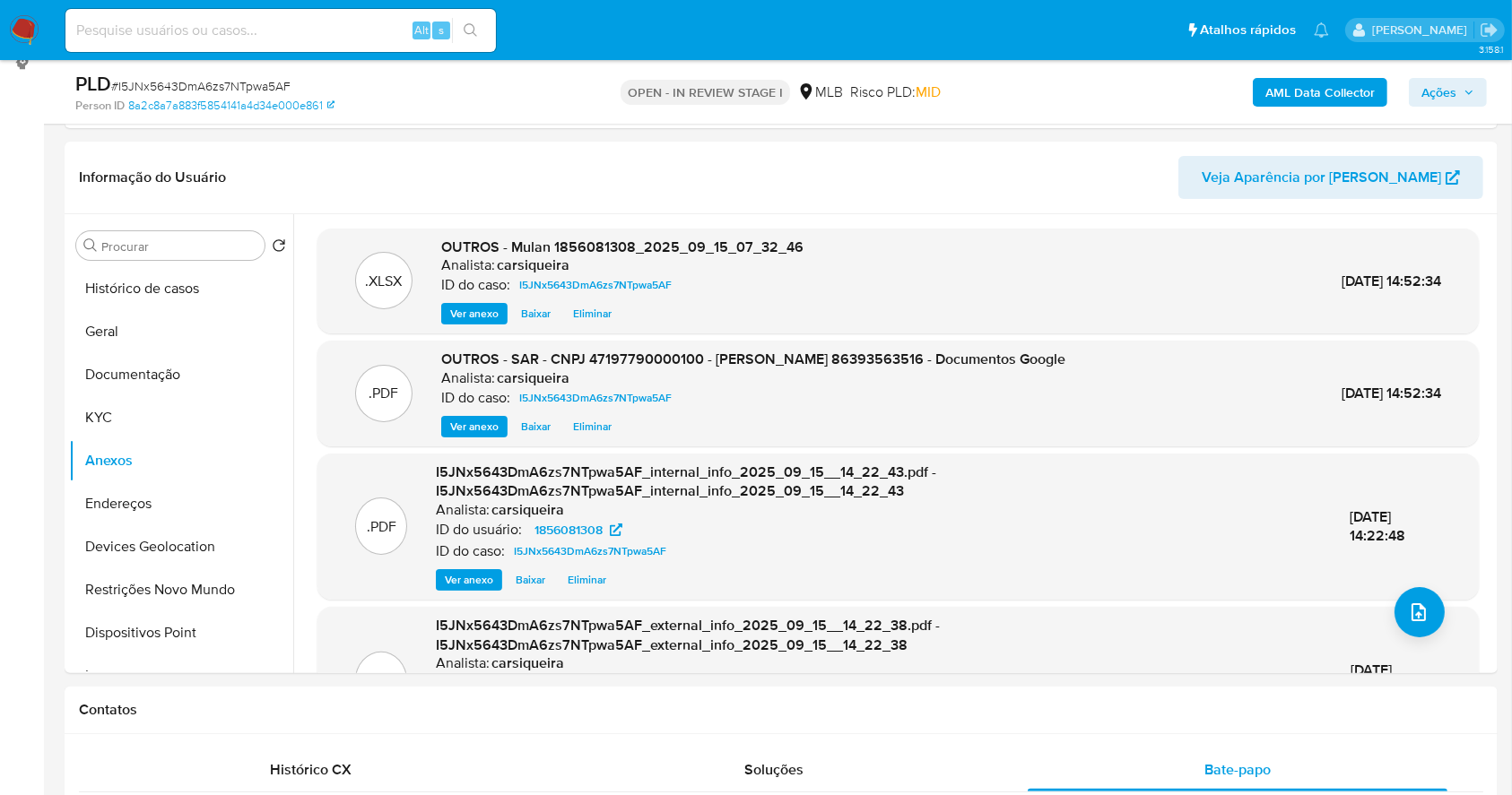
click at [1456, 81] on span "Ações" at bounding box center [1448, 92] width 53 height 25
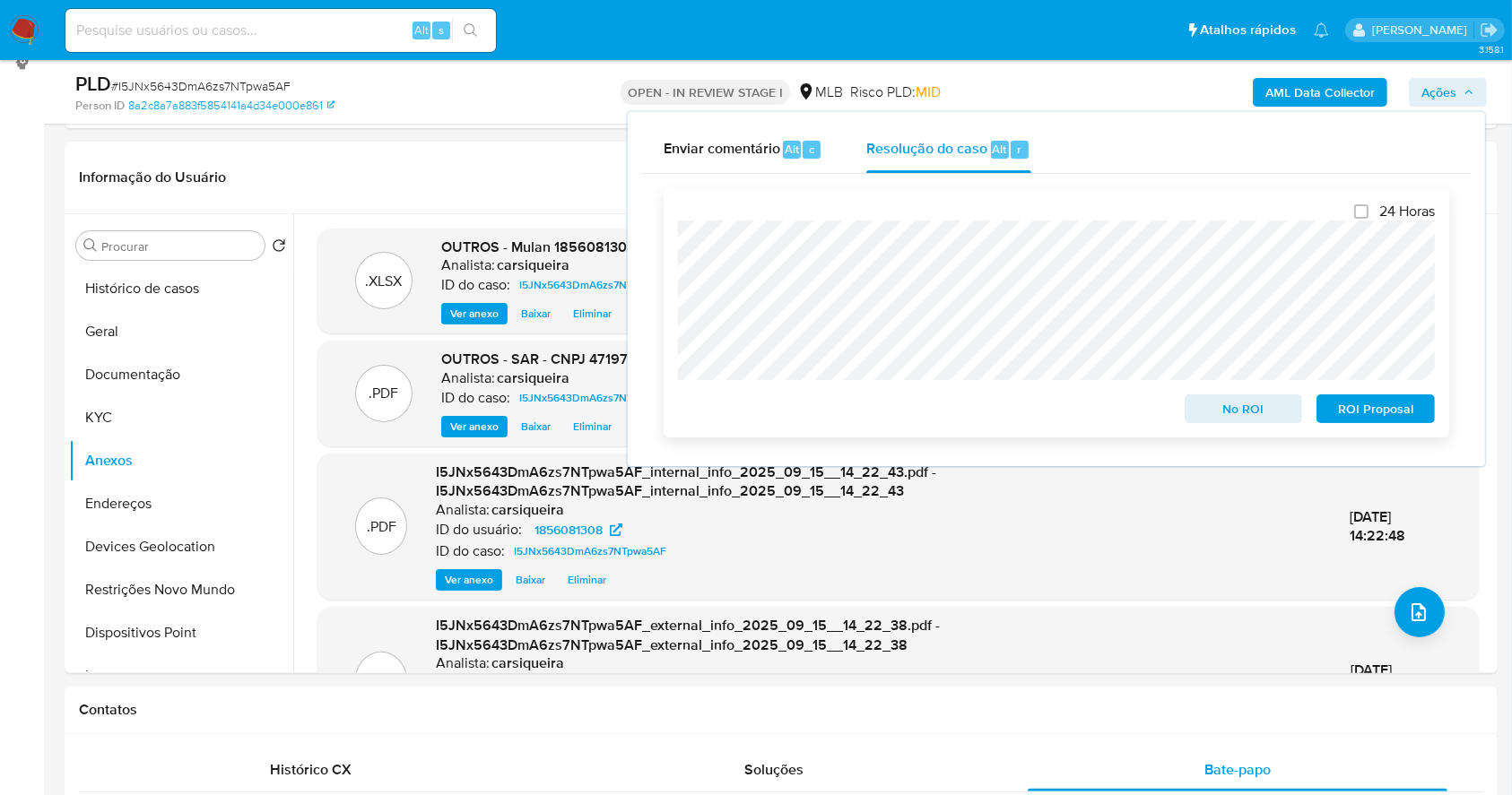
click at [1410, 406] on span "ROI Proposal" at bounding box center [1375, 409] width 93 height 25
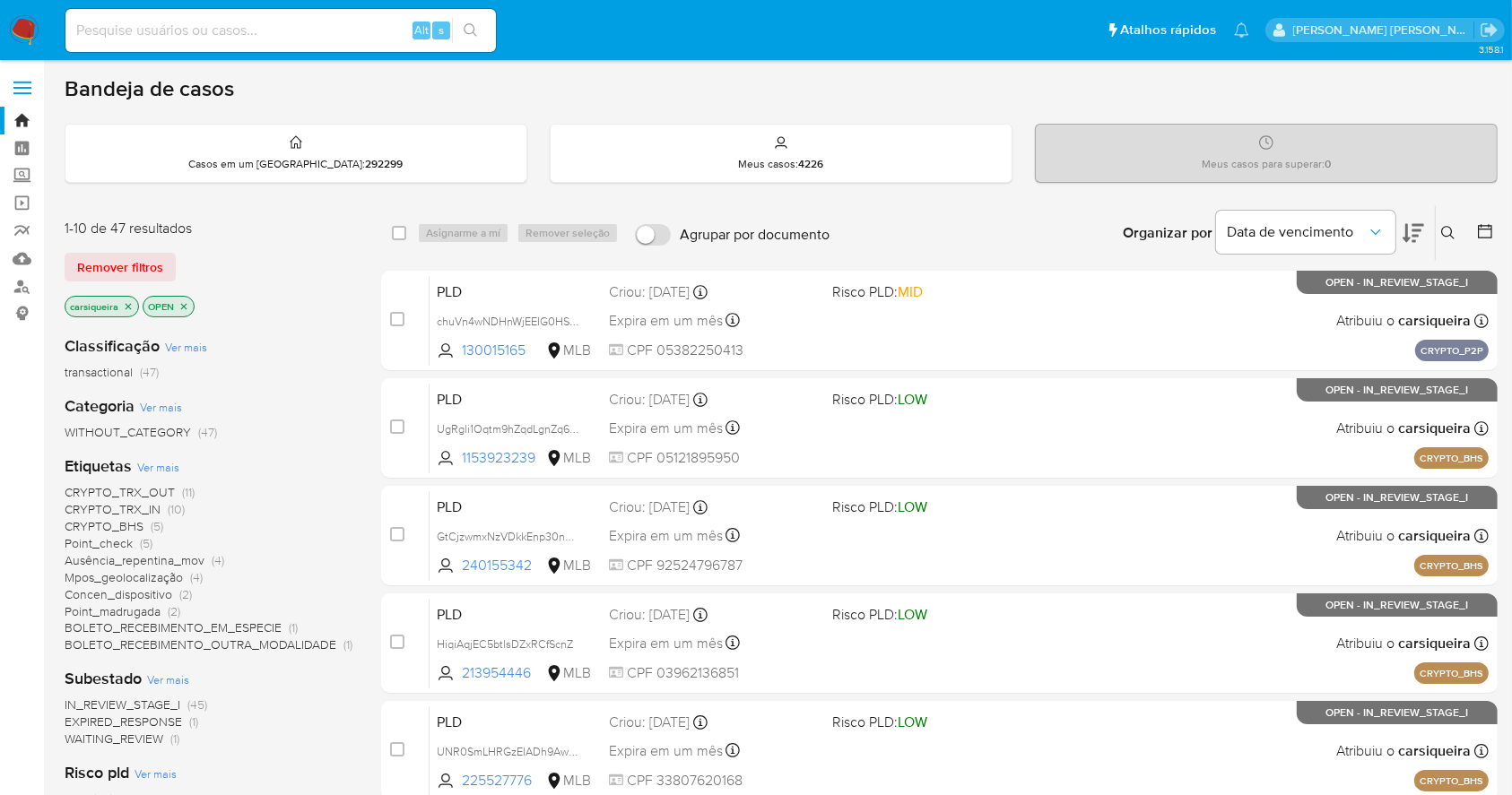
click at [239, 29] on input at bounding box center [280, 31] width 430 height 23
paste input "1022348517"
type input "1022348517"
click at [468, 25] on icon "search-icon" at bounding box center [471, 30] width 14 height 14
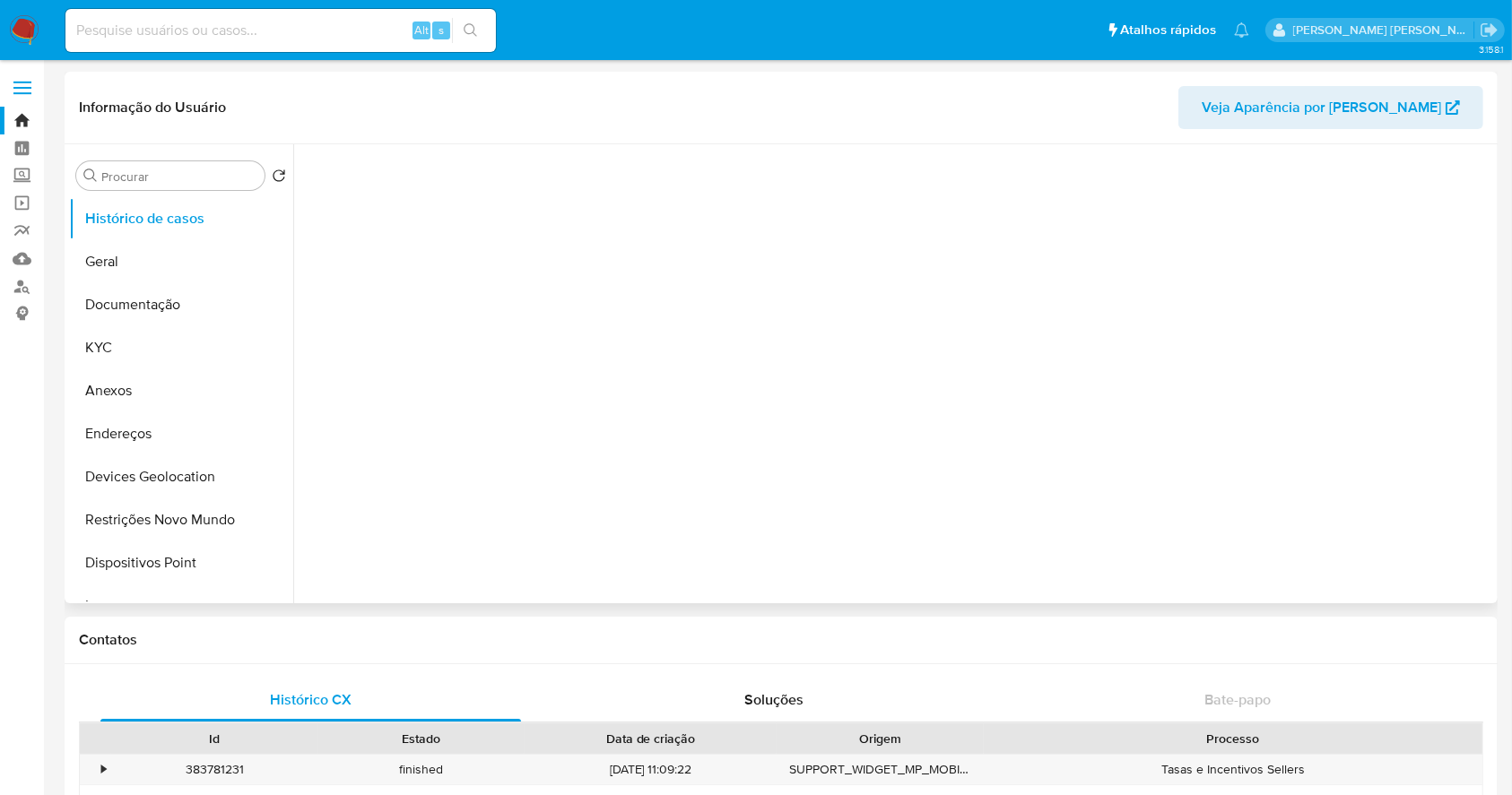
select select "10"
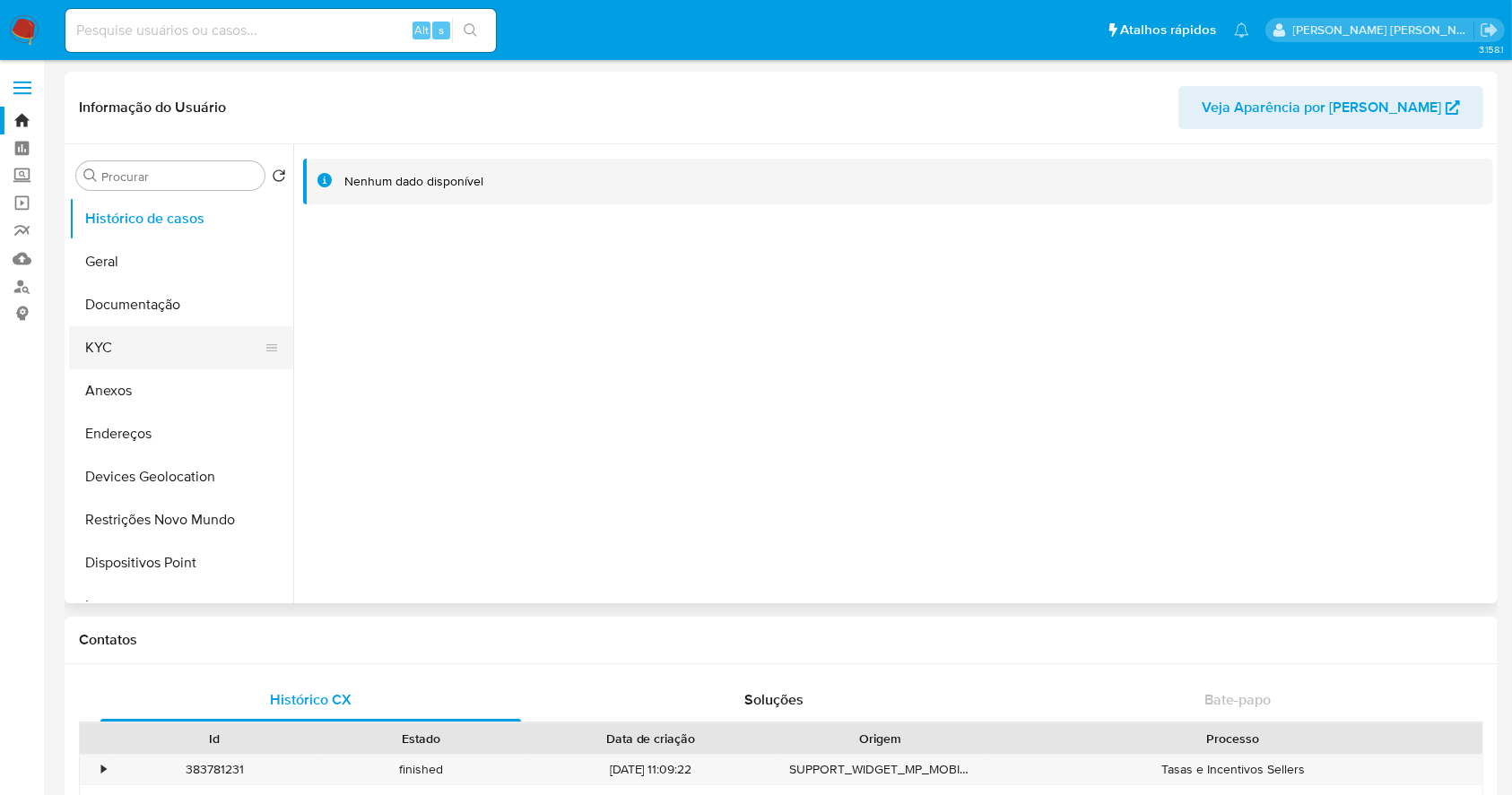
click at [128, 335] on button "KYC" at bounding box center [174, 348] width 209 height 43
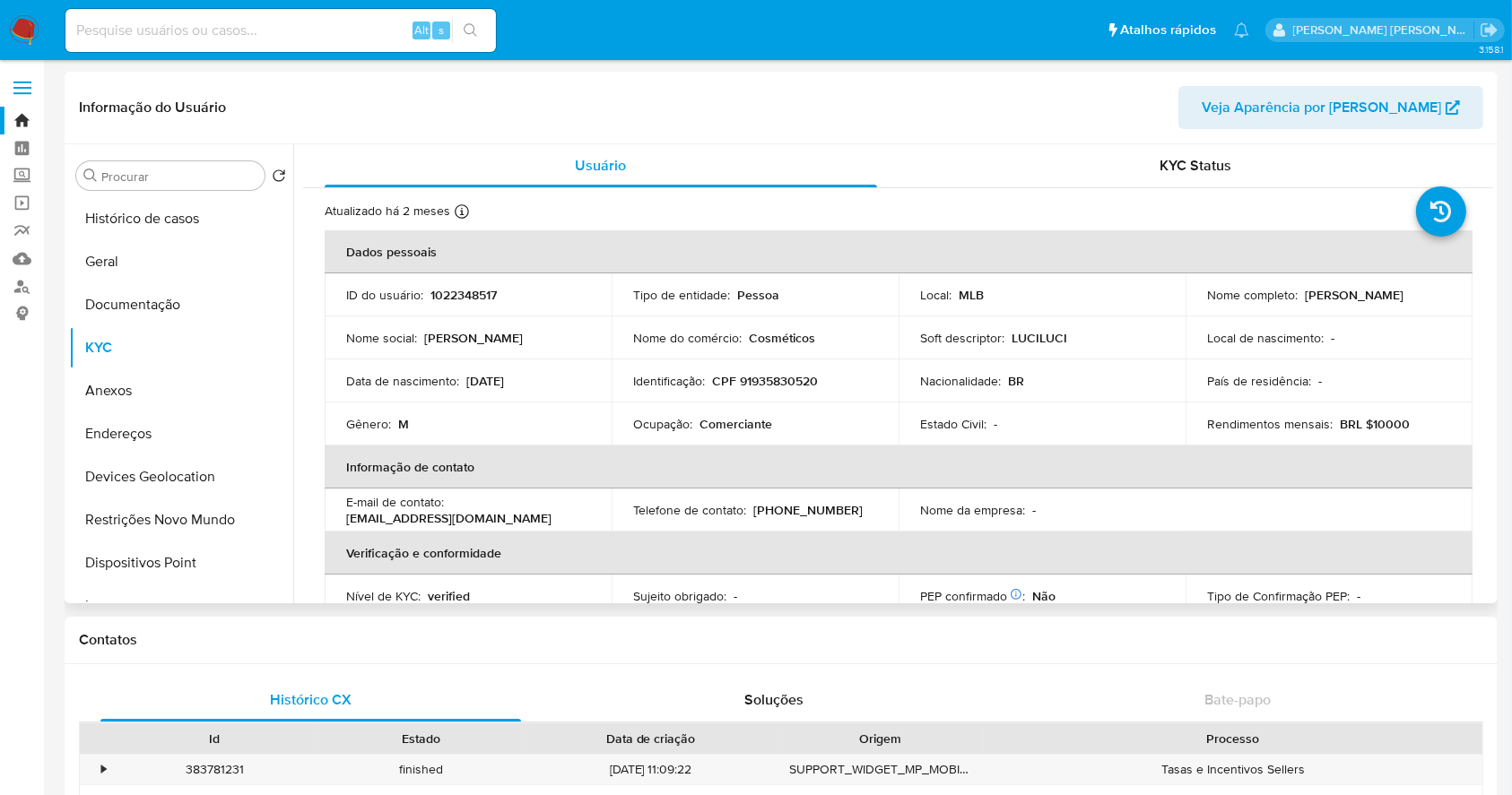
scroll to position [780, 0]
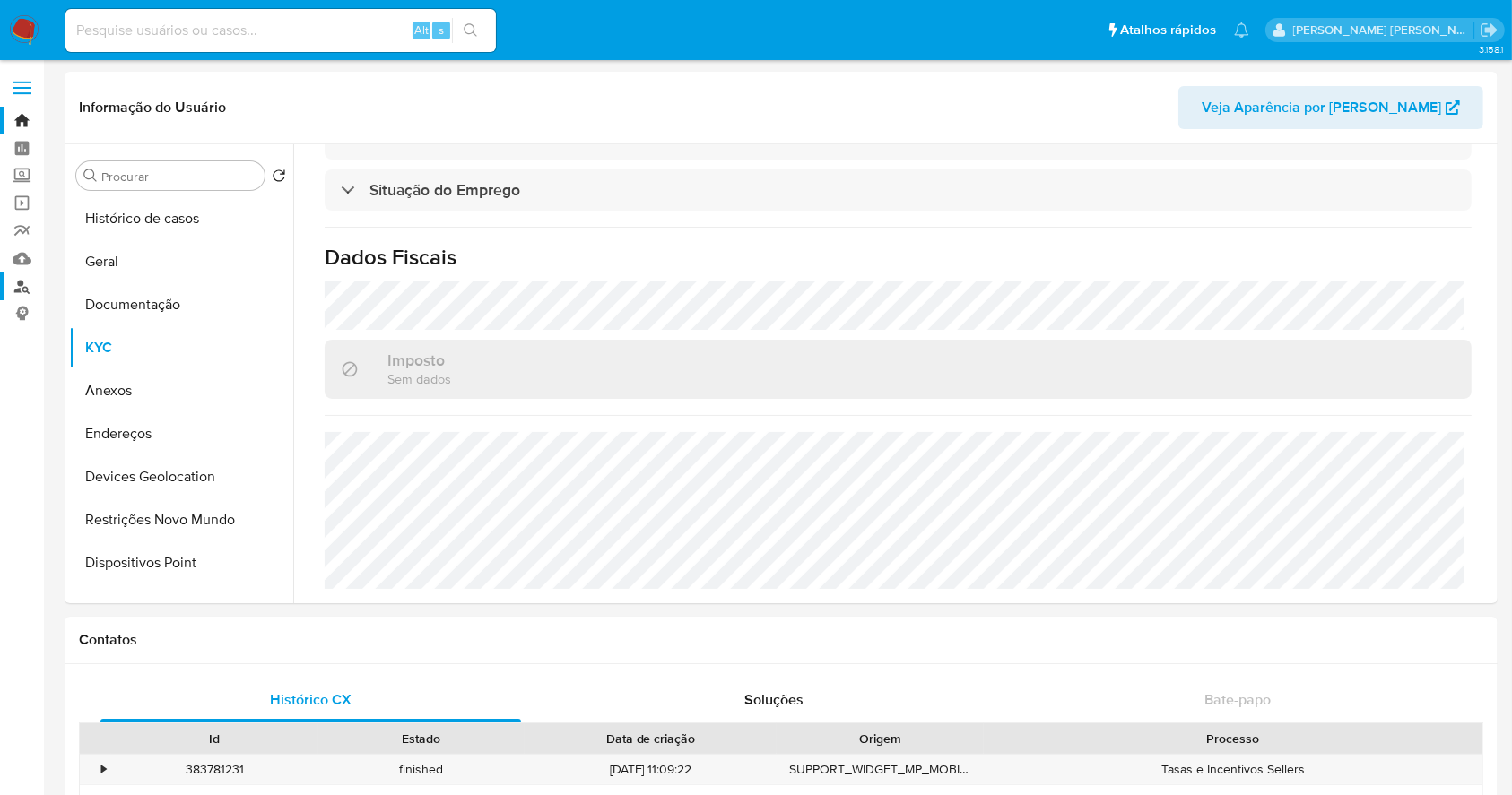
click at [20, 281] on link "Localizador de pessoas" at bounding box center [107, 286] width 213 height 28
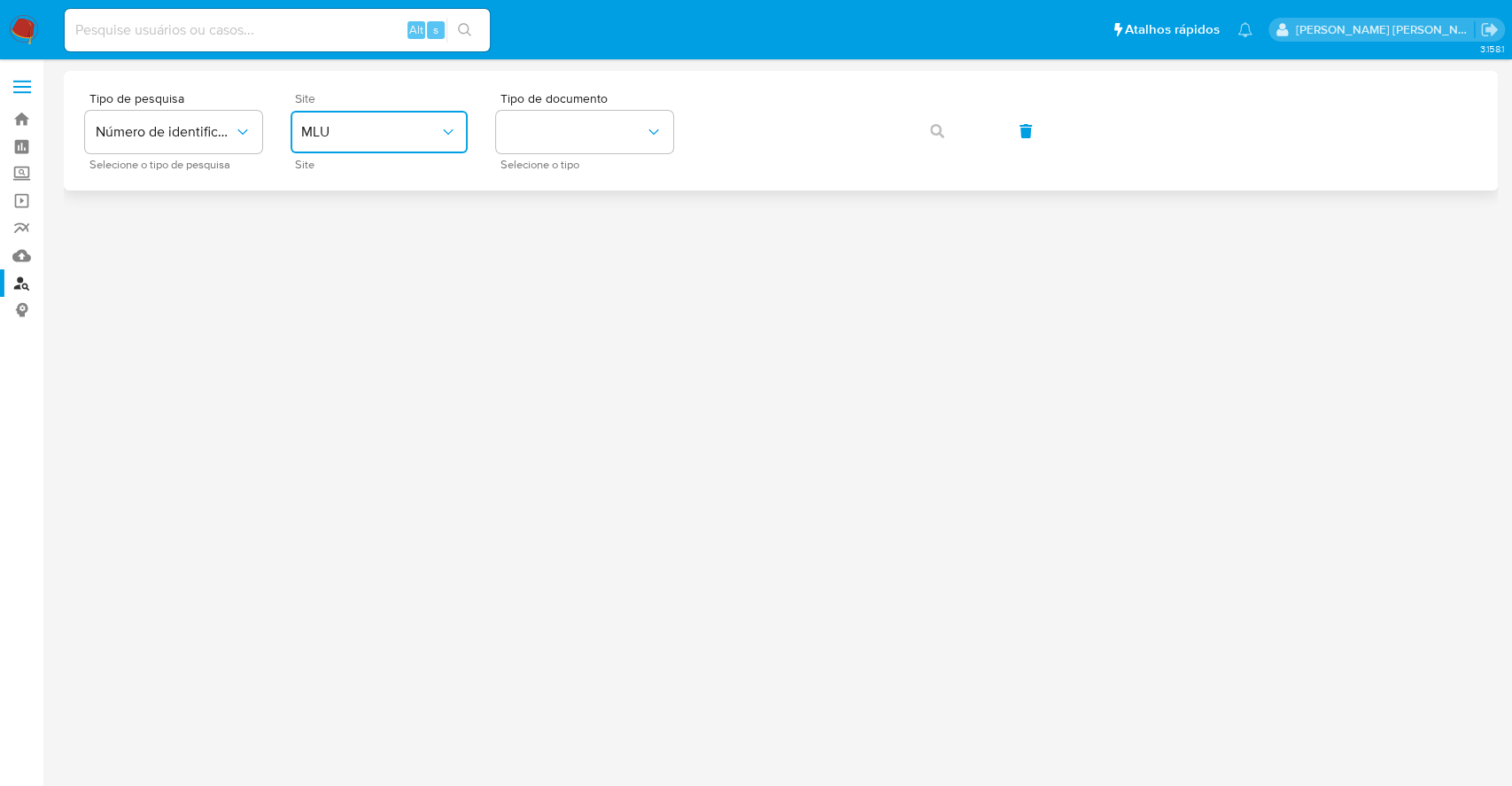
click at [427, 144] on button "MLU" at bounding box center [379, 132] width 177 height 43
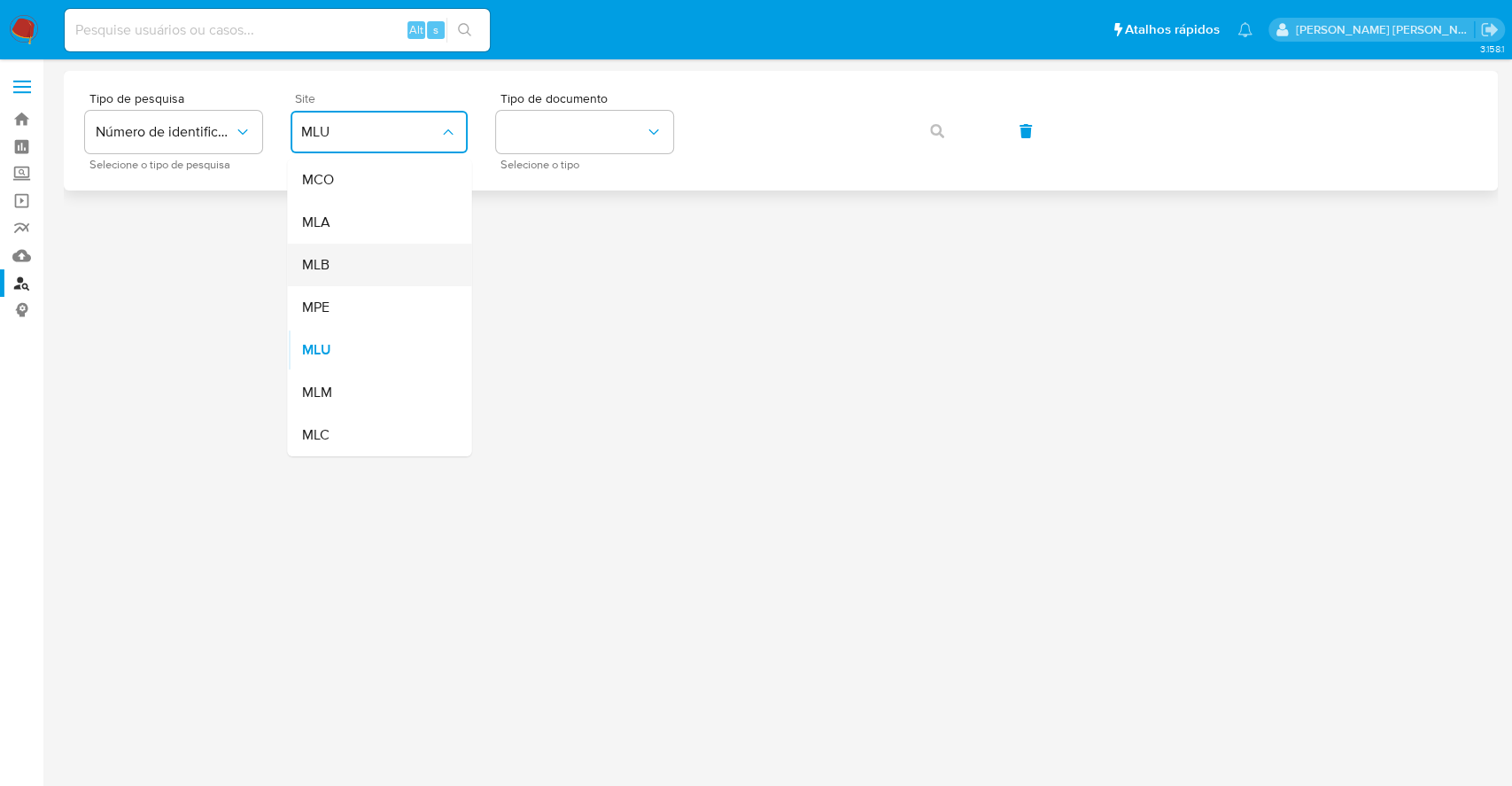
click at [390, 261] on div "MLB" at bounding box center [373, 265] width 145 height 43
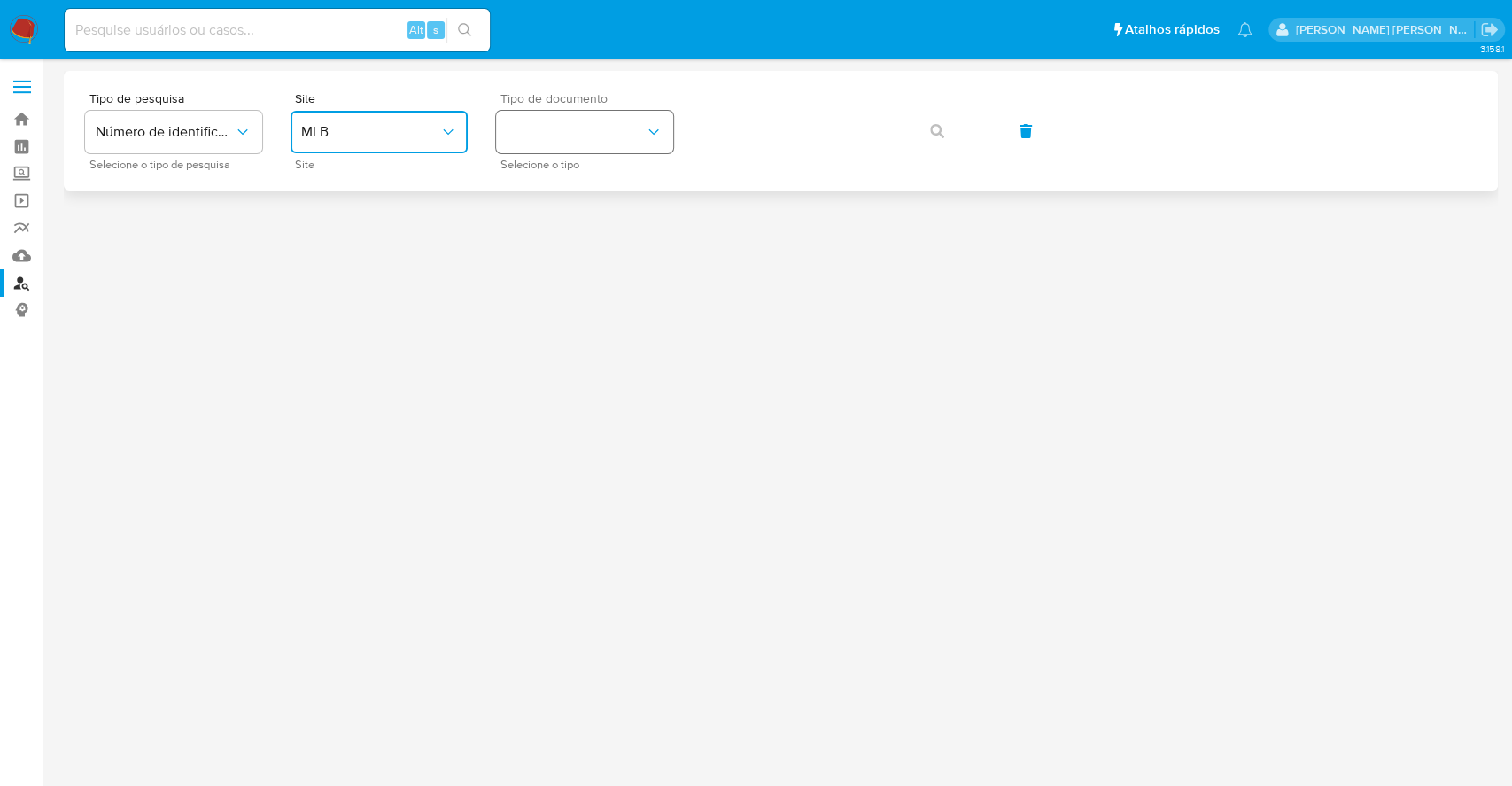
click at [611, 134] on button "identificationType" at bounding box center [585, 132] width 177 height 43
click at [609, 222] on div "CPF CPF" at bounding box center [579, 249] width 145 height 60
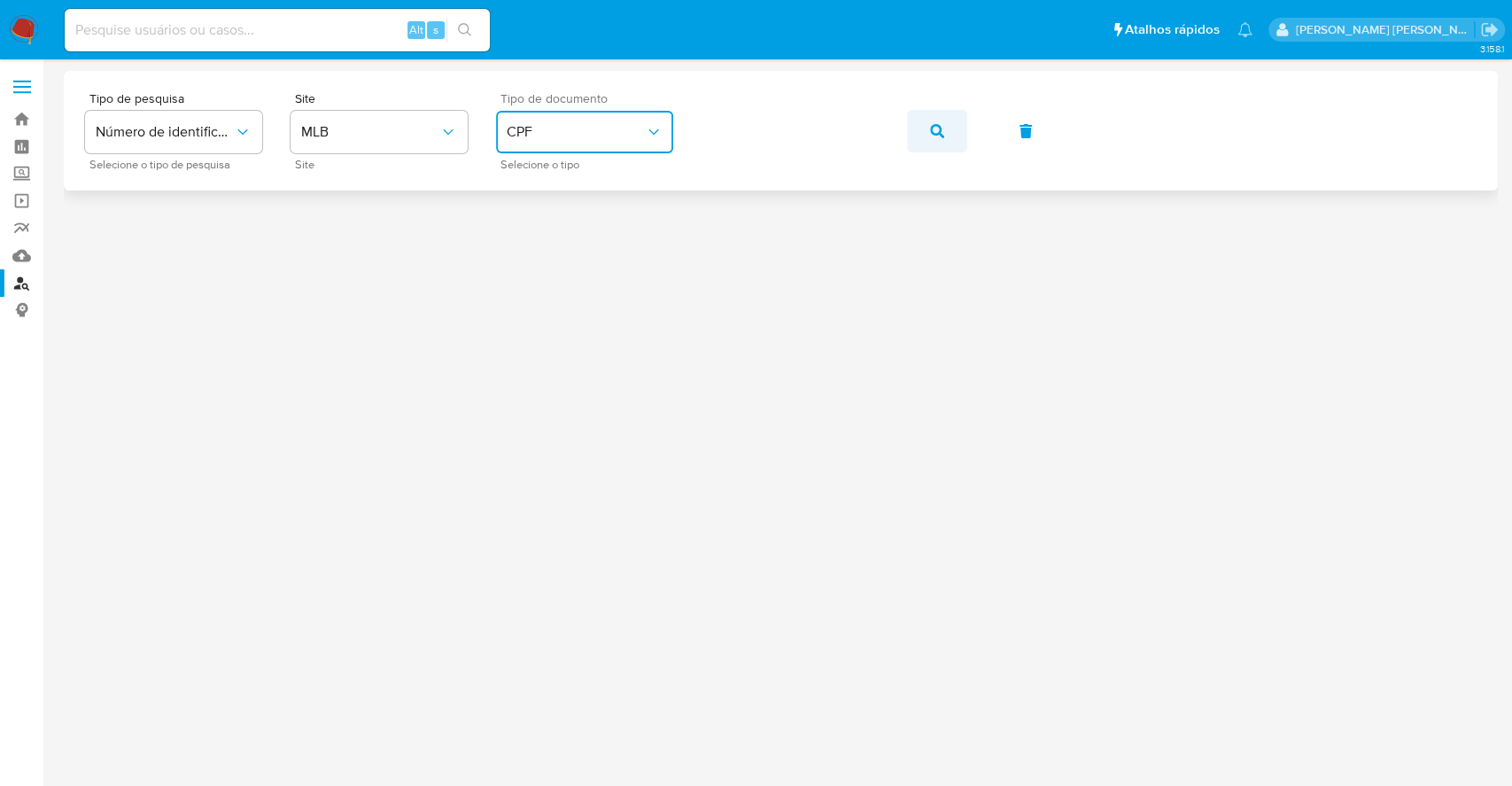
click at [937, 126] on icon "button" at bounding box center [937, 131] width 14 height 14
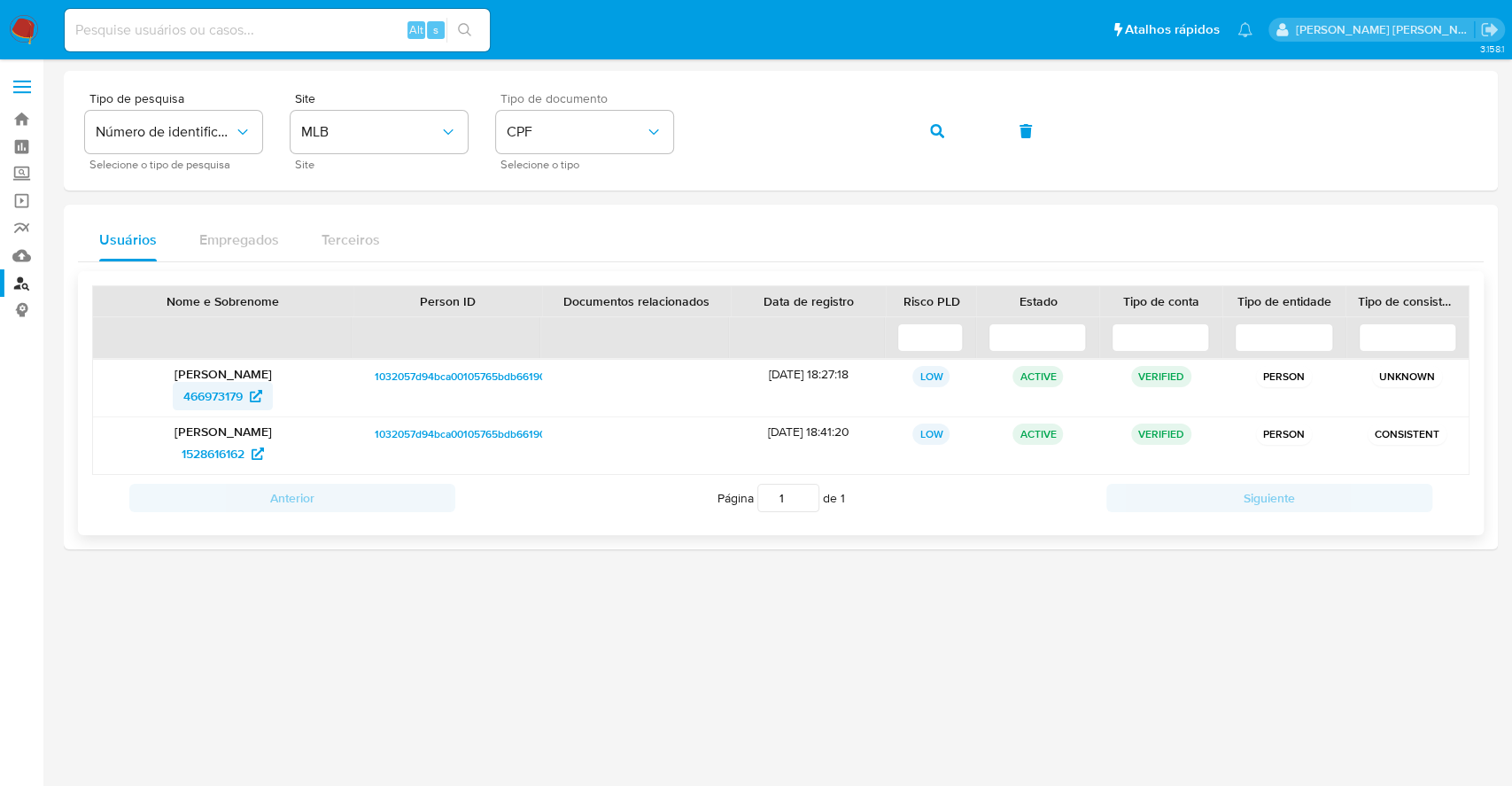
click at [227, 393] on span "466973179" at bounding box center [213, 396] width 60 height 28
click at [235, 452] on span "1528616162" at bounding box center [213, 454] width 63 height 28
click at [190, 20] on input at bounding box center [277, 30] width 425 height 23
paste input "593945540"
click at [446, 32] on button "search-icon" at bounding box center [464, 30] width 36 height 25
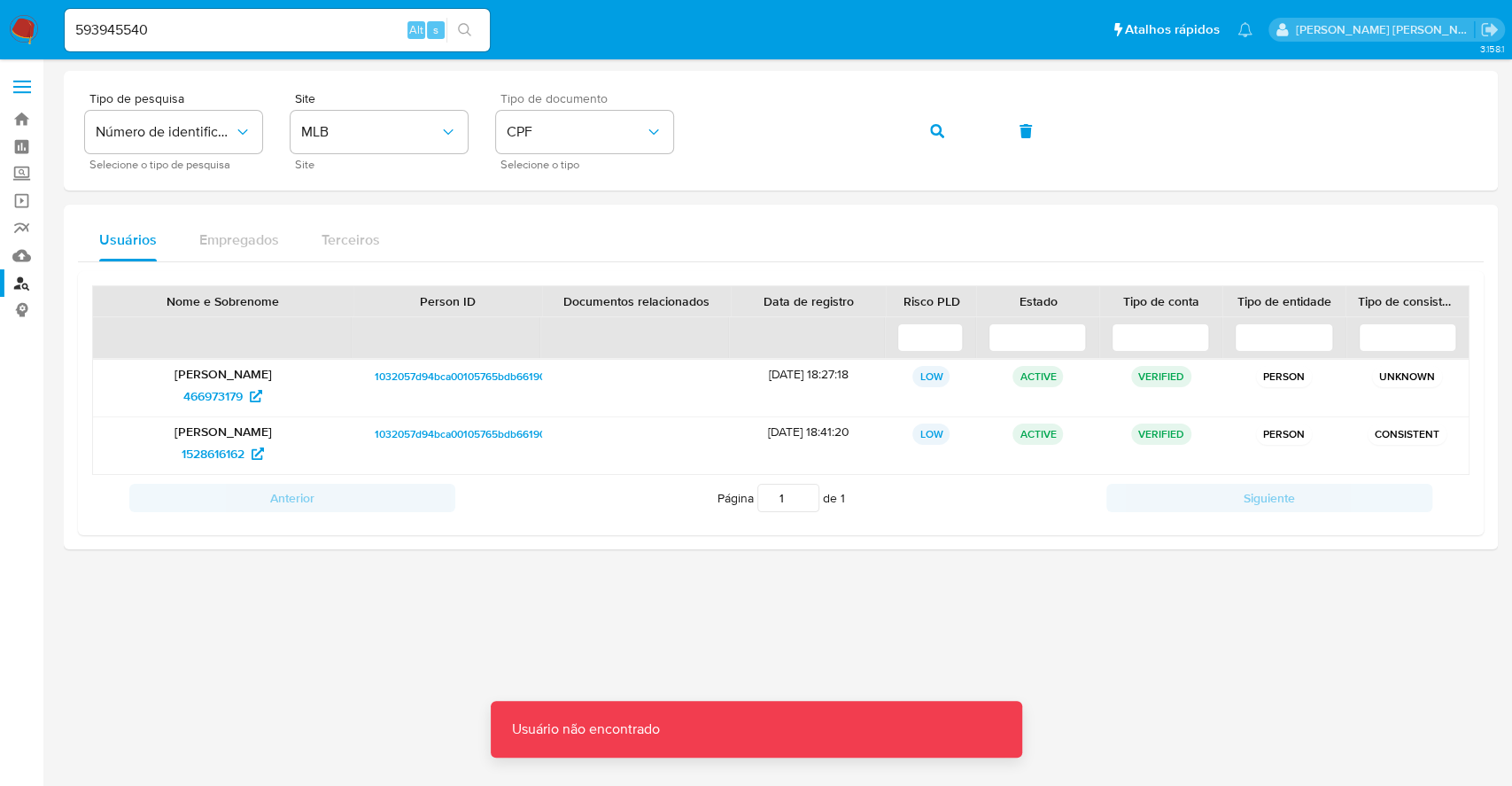
click at [213, 24] on input "593945540" at bounding box center [277, 30] width 425 height 23
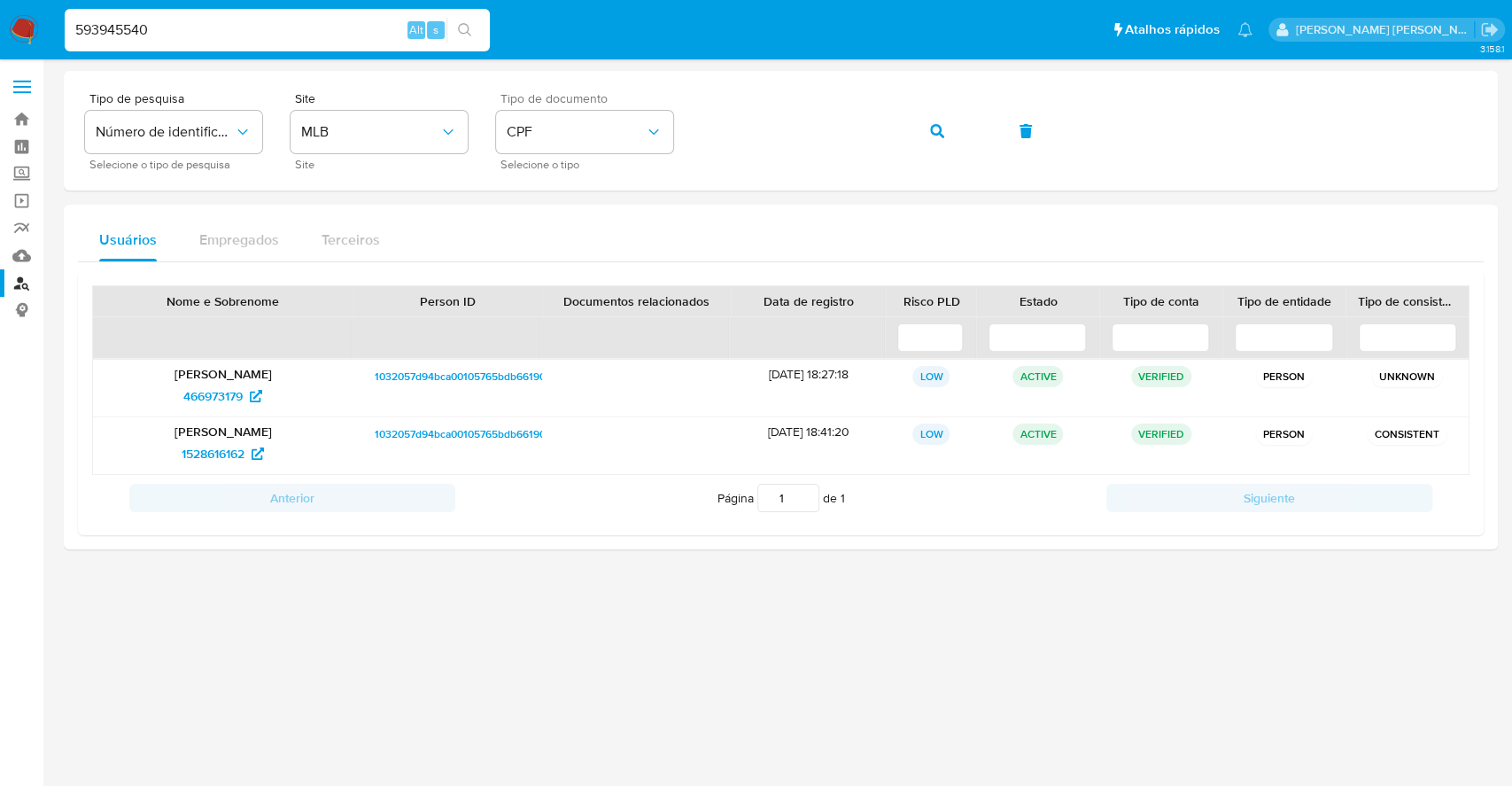
type input "593945540"
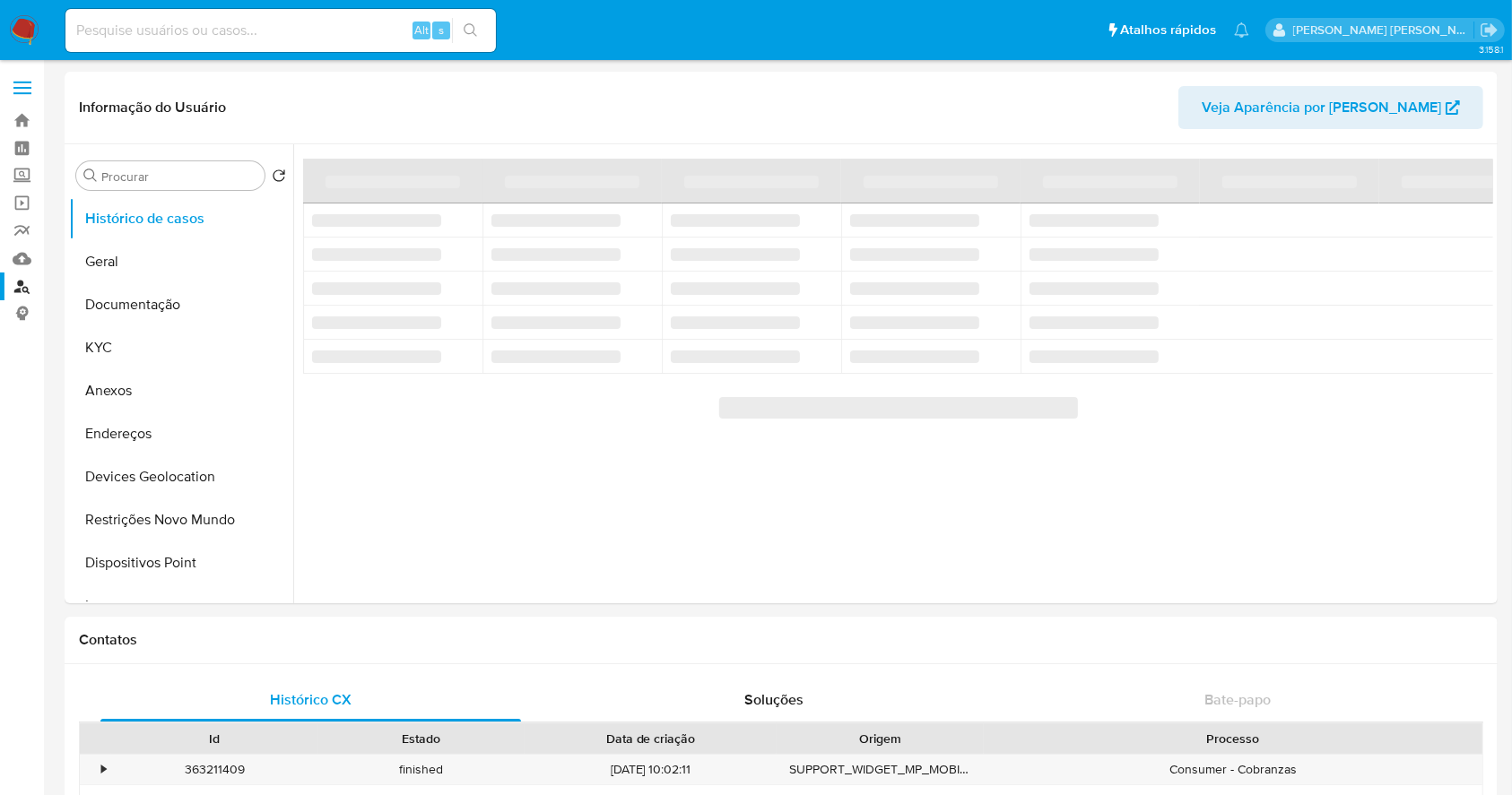
select select "10"
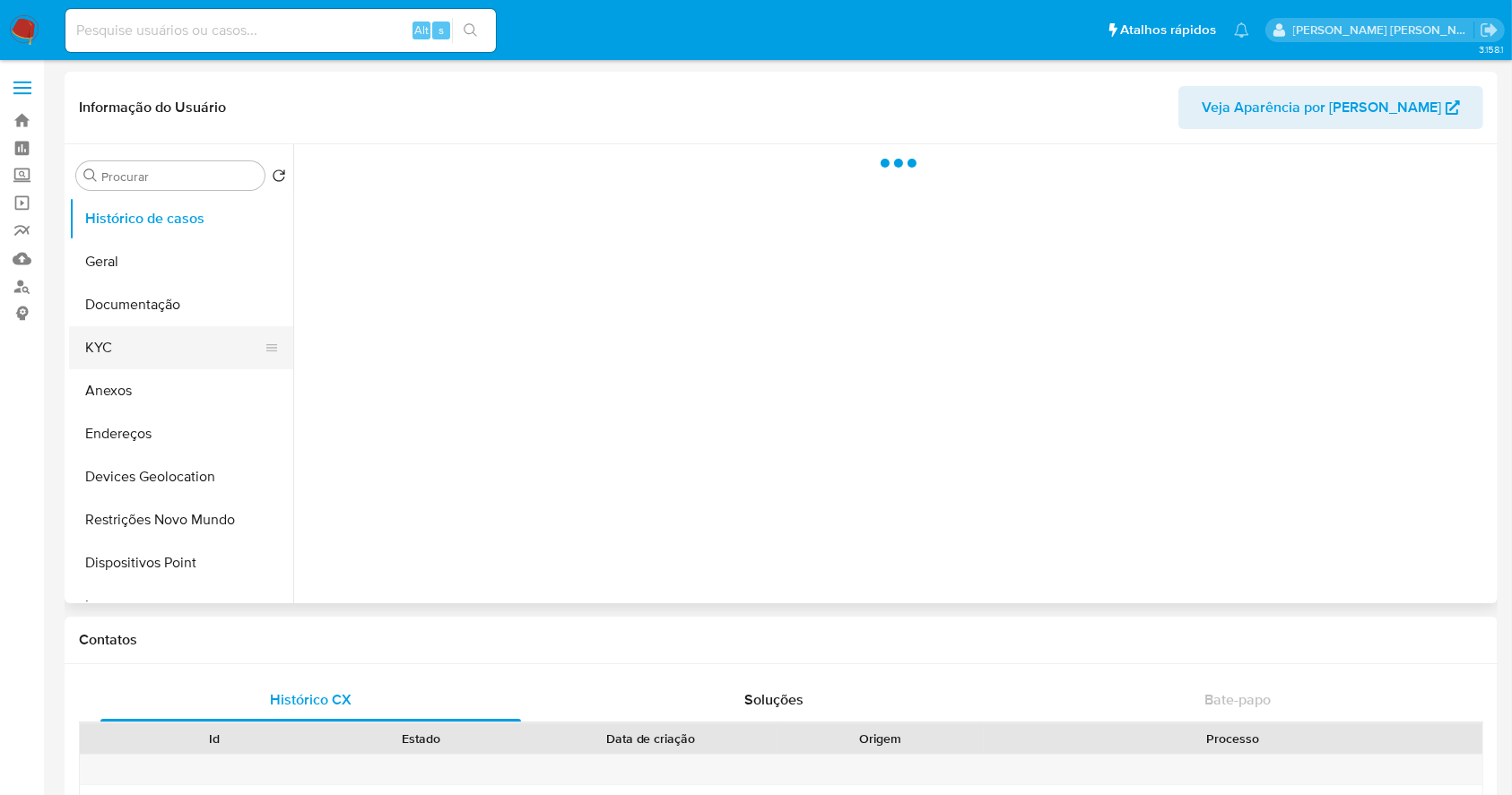
select select "10"
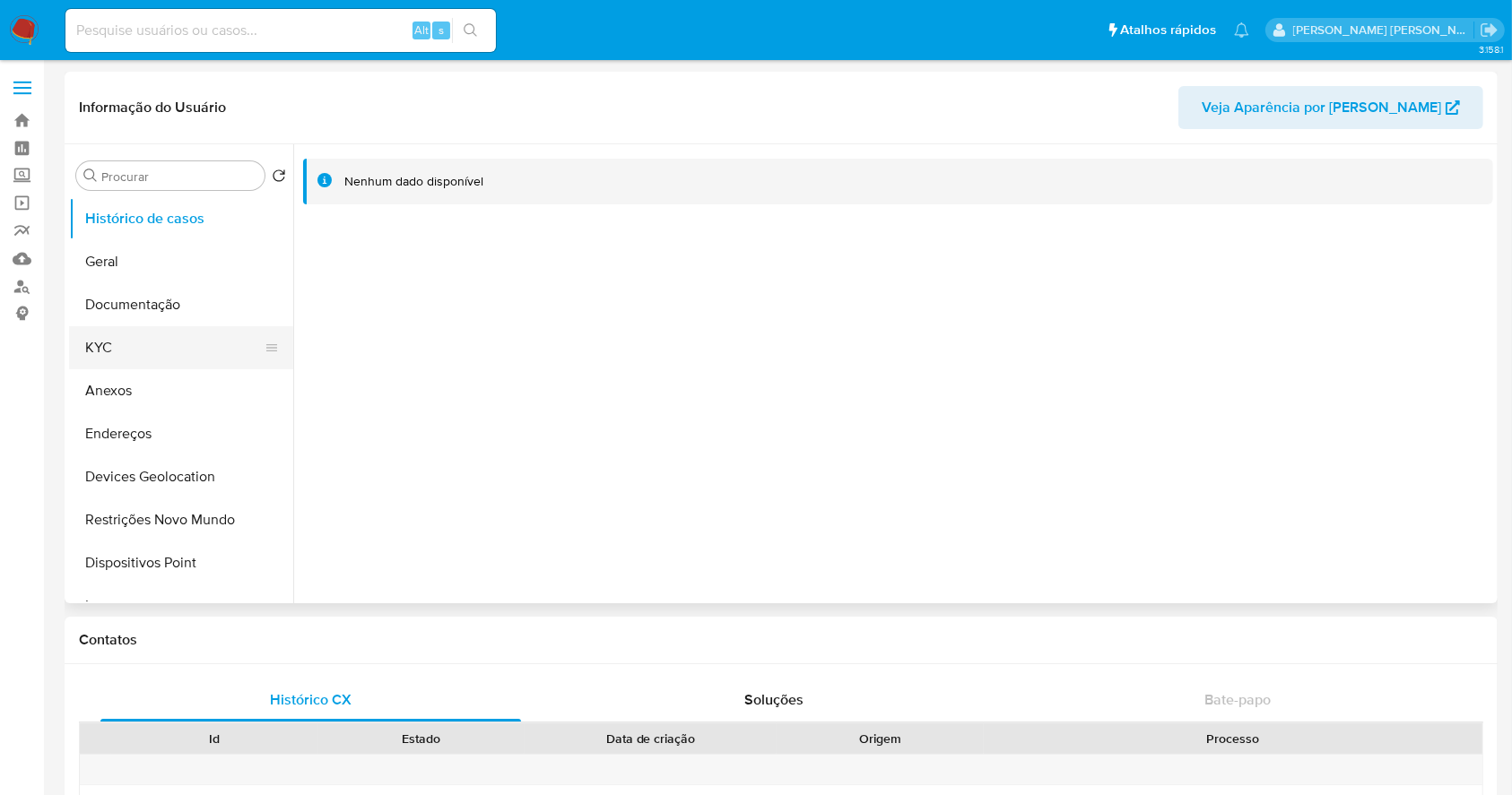
click at [133, 348] on button "KYC" at bounding box center [174, 348] width 209 height 43
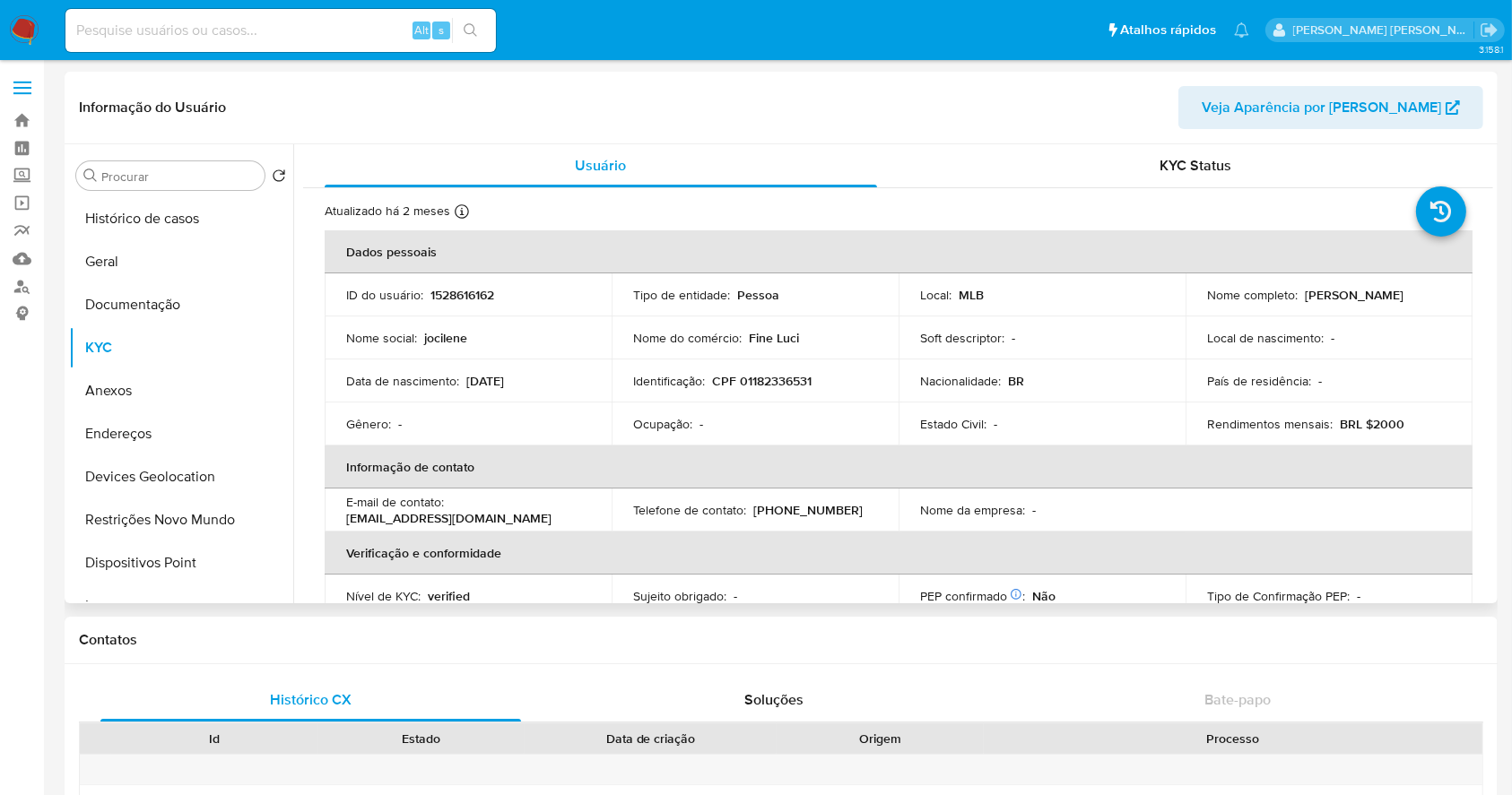
scroll to position [780, 0]
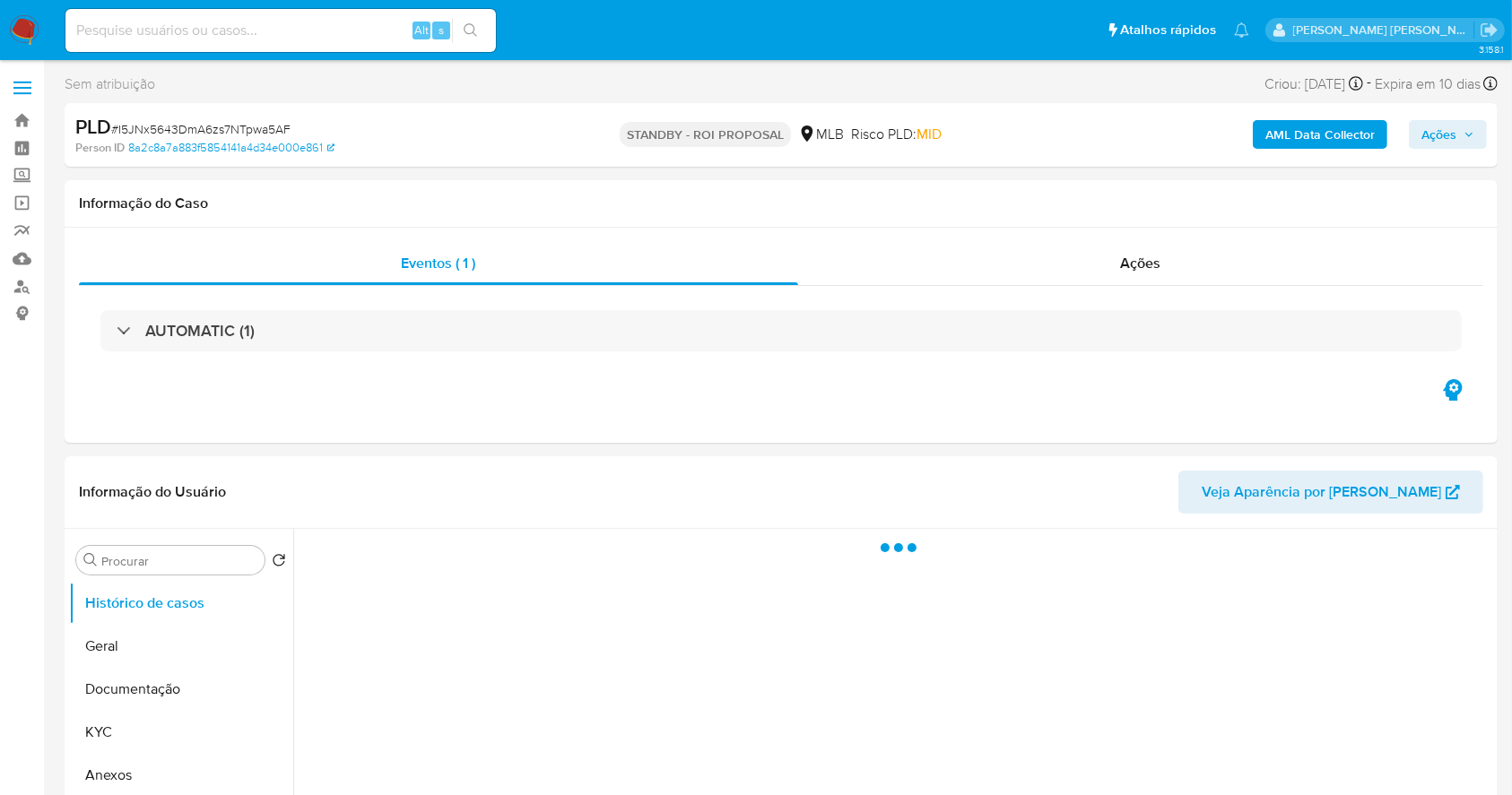
click at [232, 124] on span "# I5JNx5643DmA6zs7NTpwa5AF" at bounding box center [201, 129] width 180 height 18
select select "10"
copy span "I5JNx5643DmA6zs7NTpwa5AF"
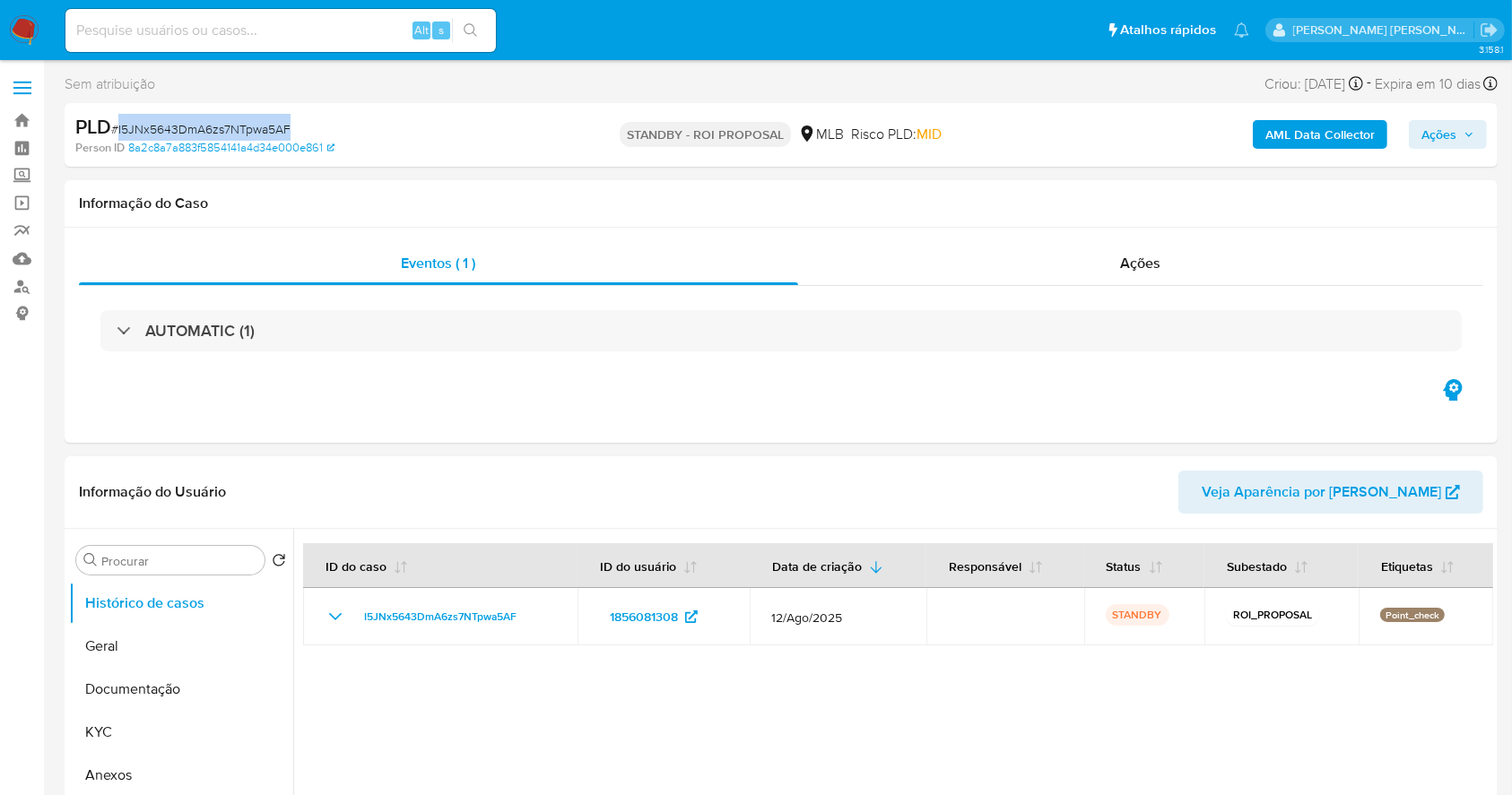
click at [36, 28] on img at bounding box center [24, 31] width 31 height 31
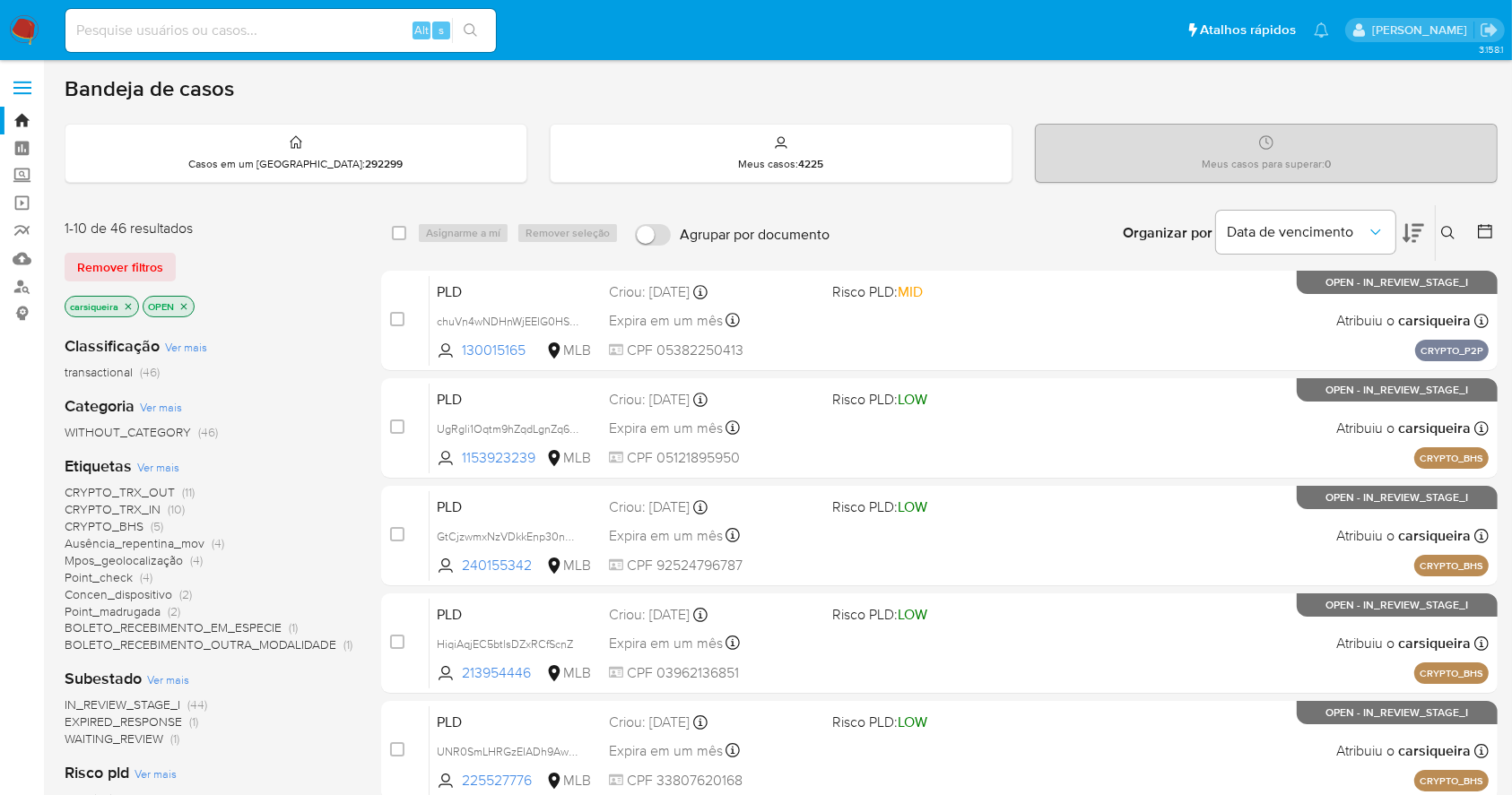
click at [1483, 236] on icon at bounding box center [1484, 230] width 14 height 14
click at [1489, 225] on icon at bounding box center [1484, 230] width 14 height 14
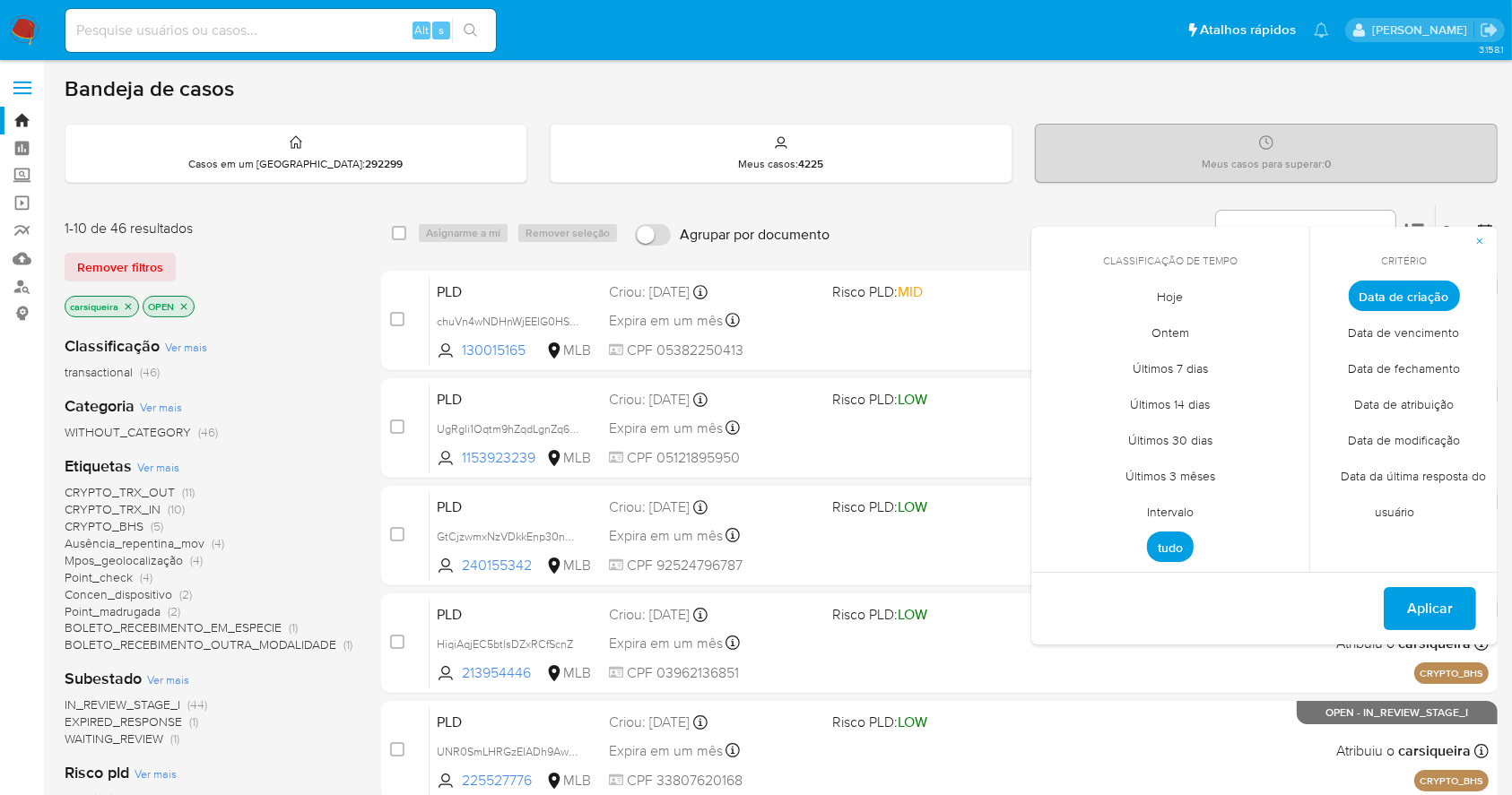
click at [1167, 510] on span "Intervalo" at bounding box center [1170, 512] width 85 height 36
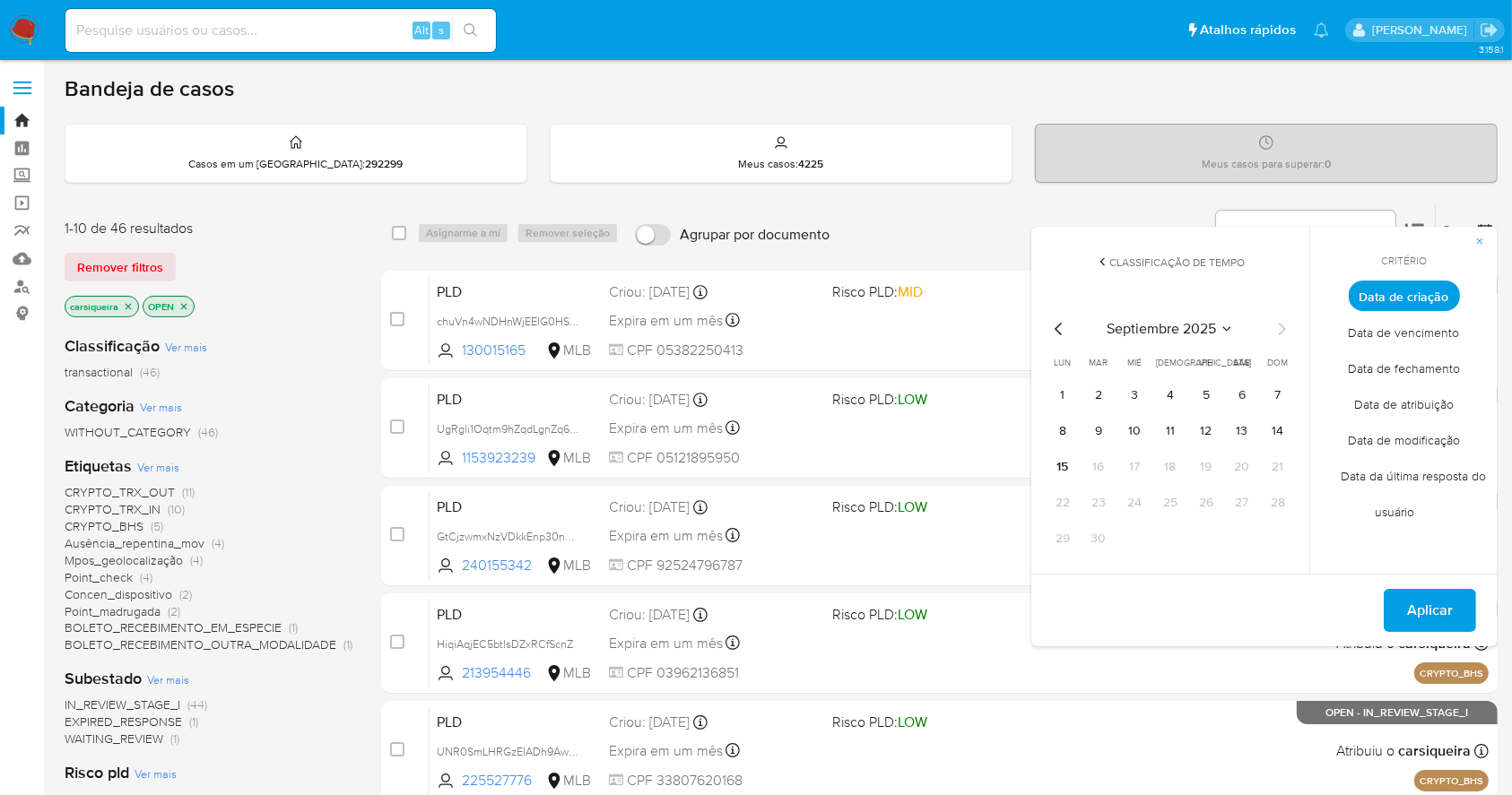
click at [1061, 325] on icon "Mes anterior" at bounding box center [1059, 328] width 21 height 21
click at [1201, 398] on button "1" at bounding box center [1207, 396] width 29 height 29
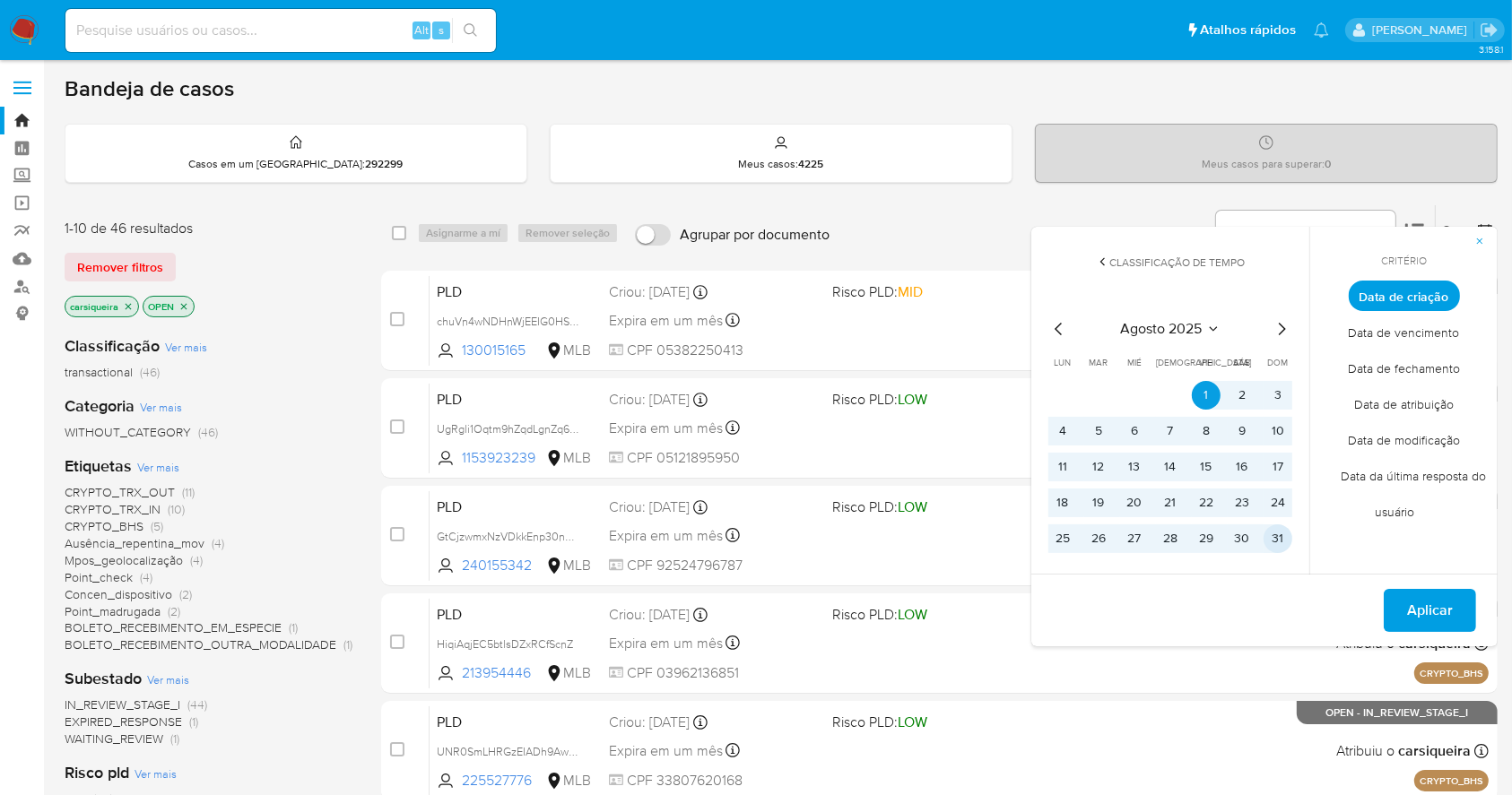
drag, startPoint x: 1272, startPoint y: 542, endPoint x: 1366, endPoint y: 573, distance: 99.0
click at [1273, 542] on button "31" at bounding box center [1278, 539] width 29 height 29
click at [1451, 613] on span "Aplicar" at bounding box center [1430, 610] width 46 height 39
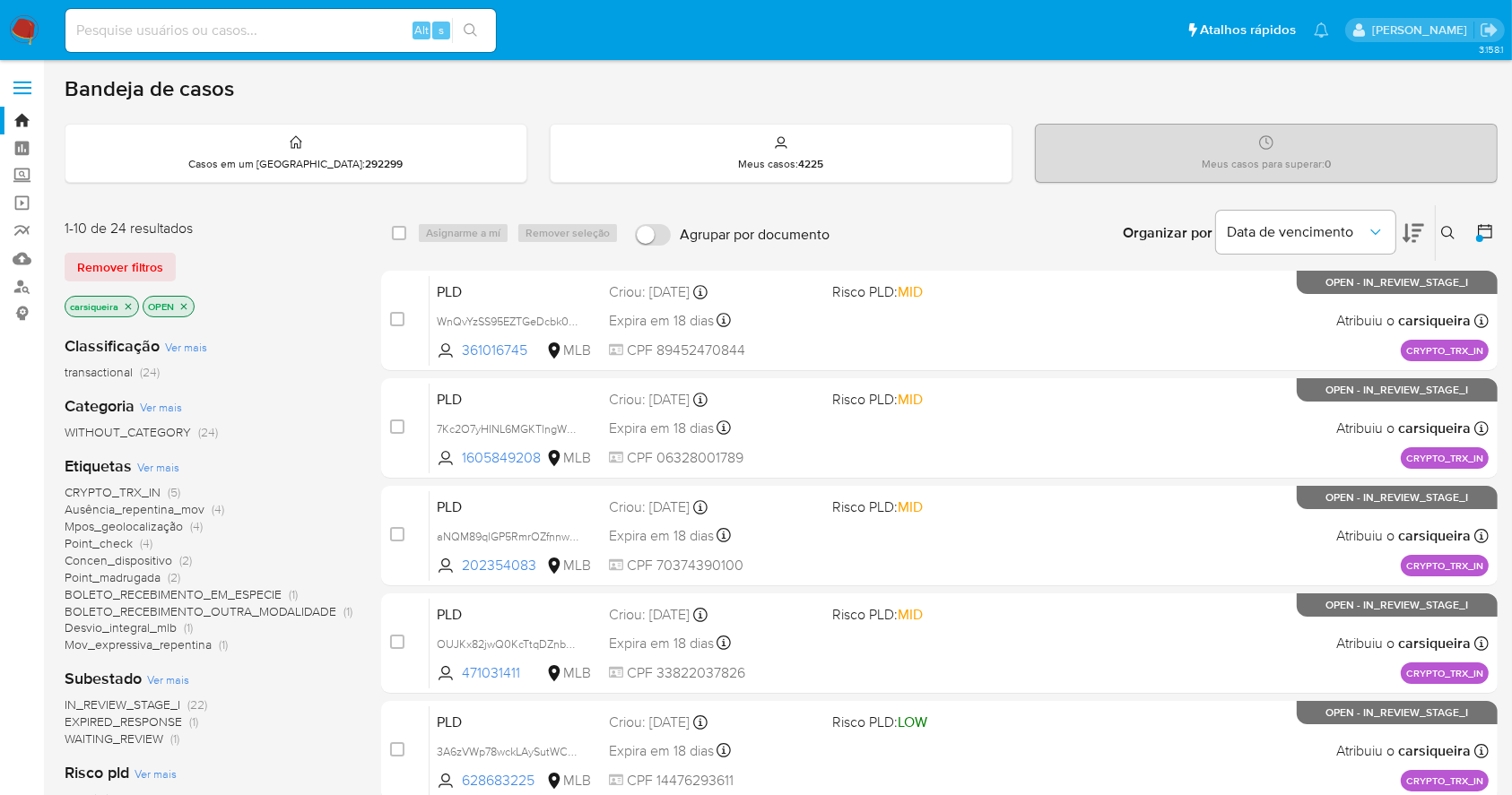
click at [127, 301] on icon "close-filter" at bounding box center [128, 306] width 11 height 11
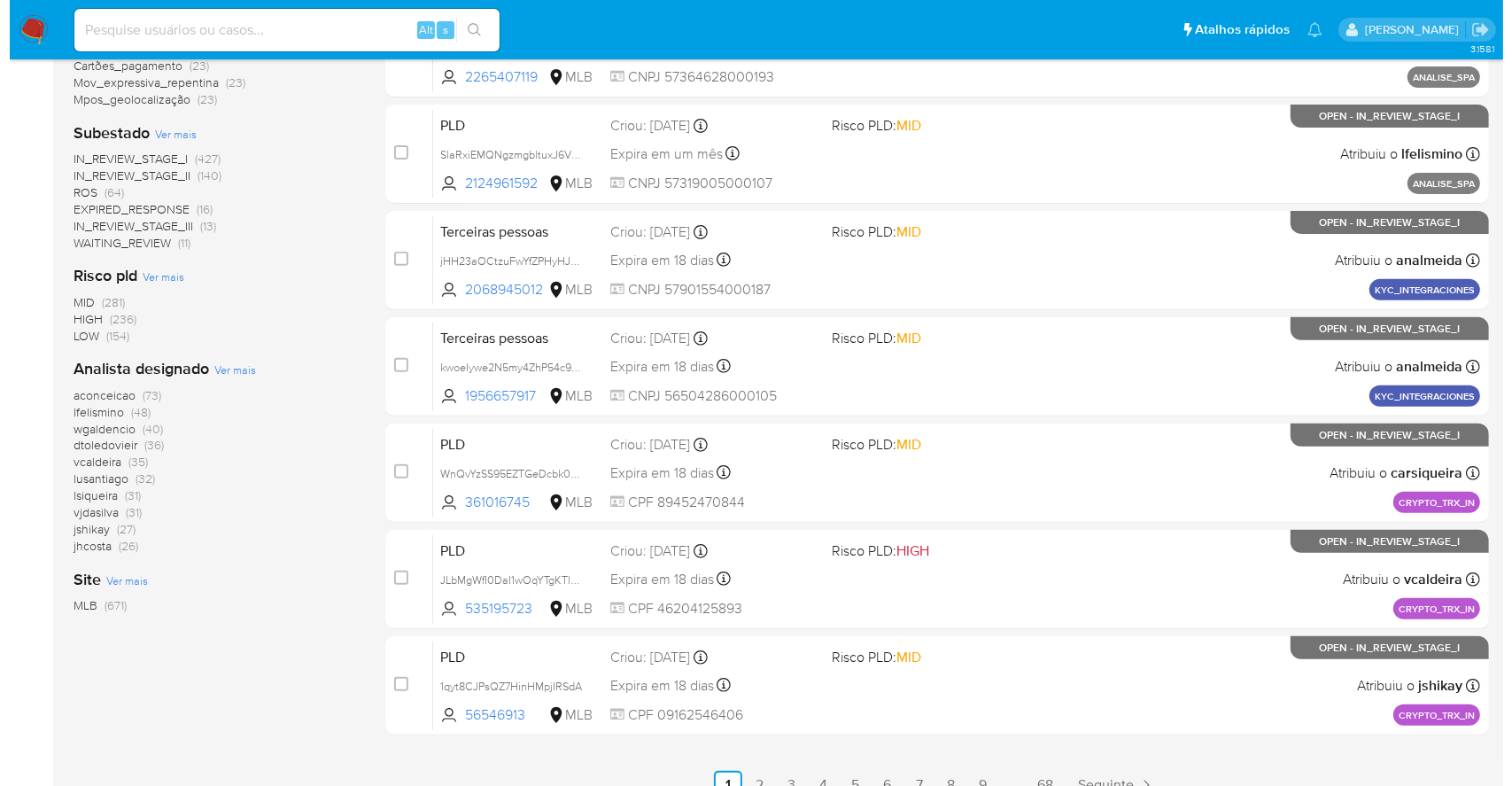
scroll to position [590, 0]
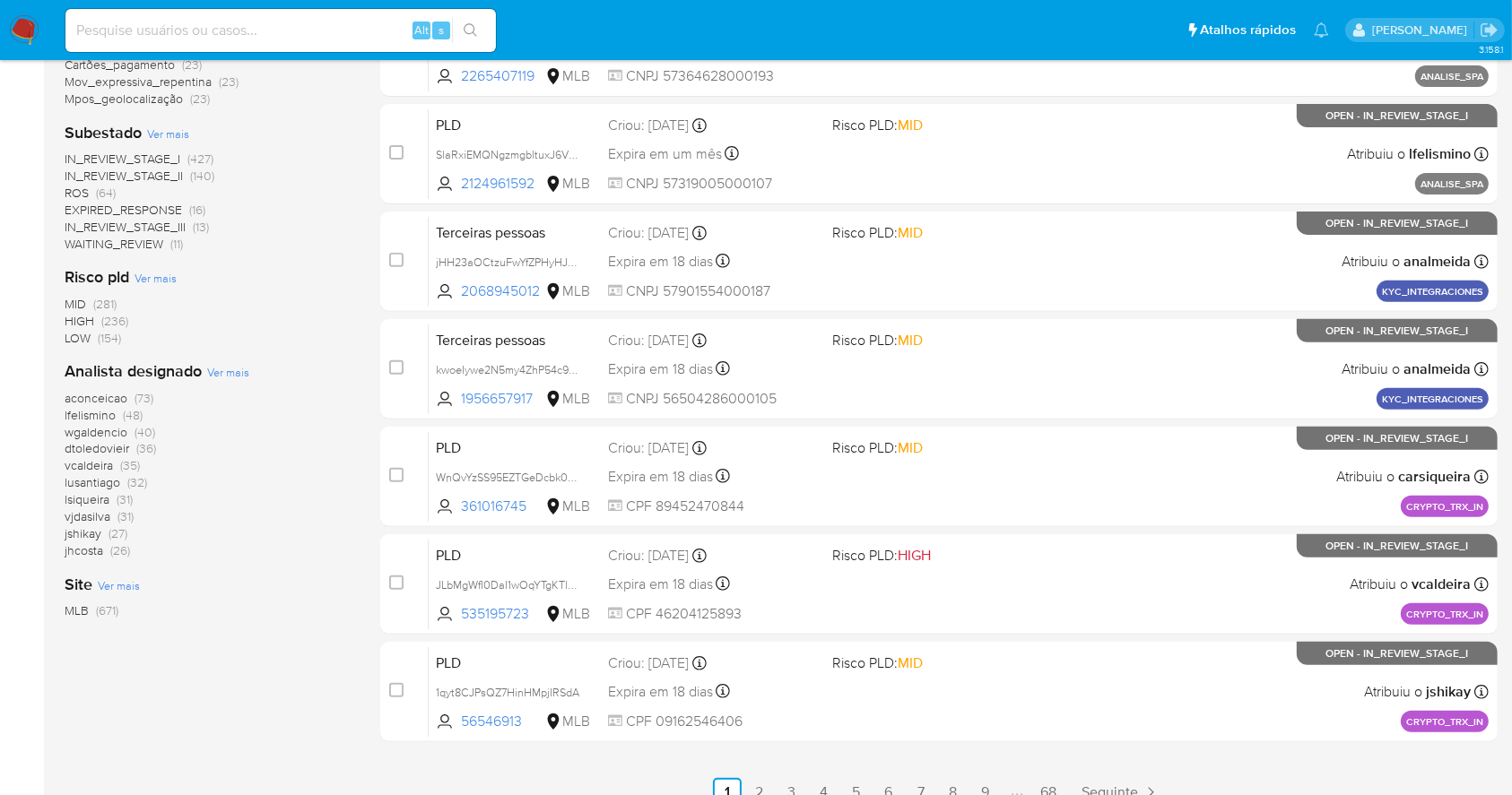
click at [234, 375] on span "Ver mais" at bounding box center [229, 372] width 42 height 16
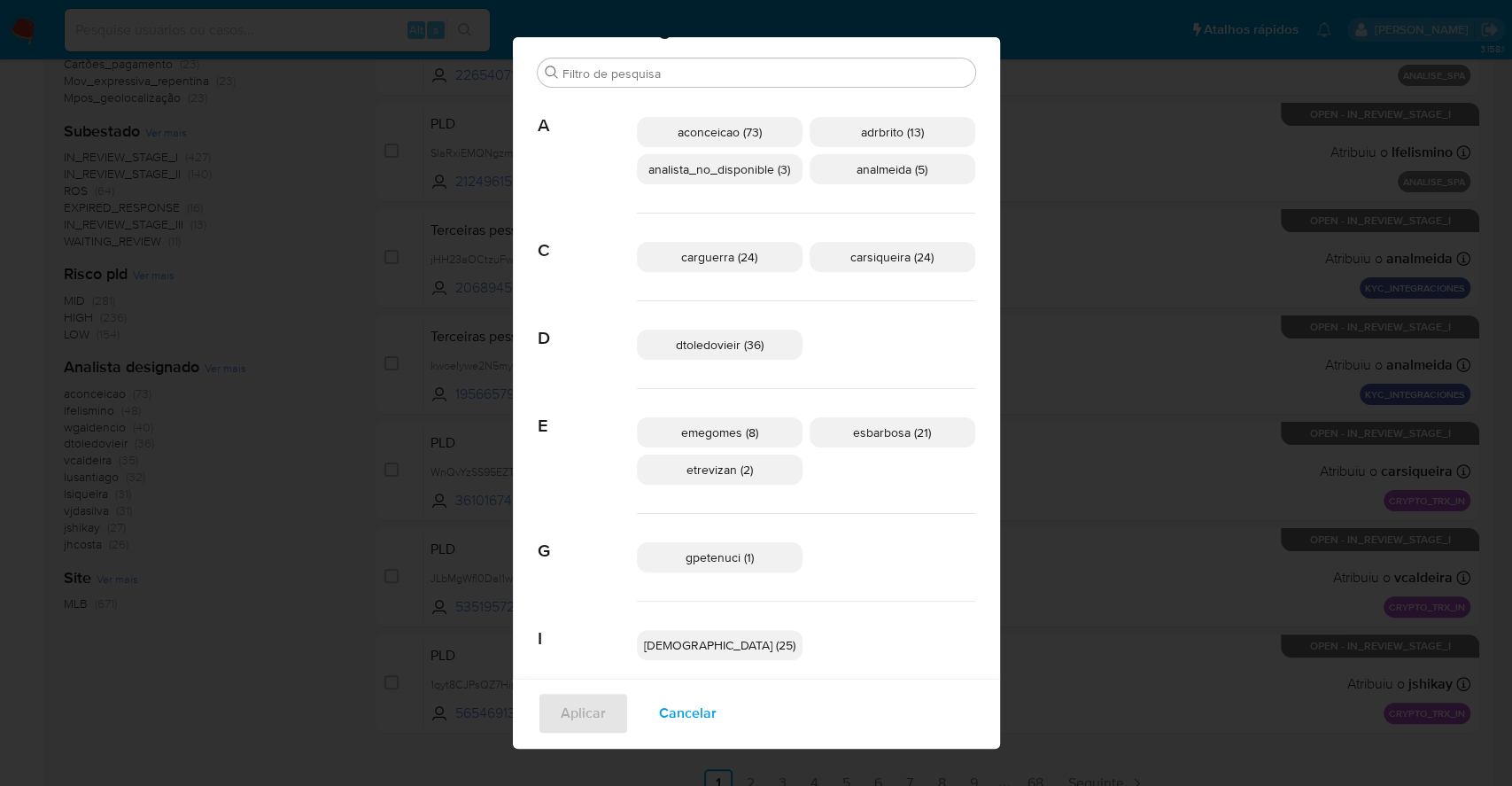
scroll to position [35, 0]
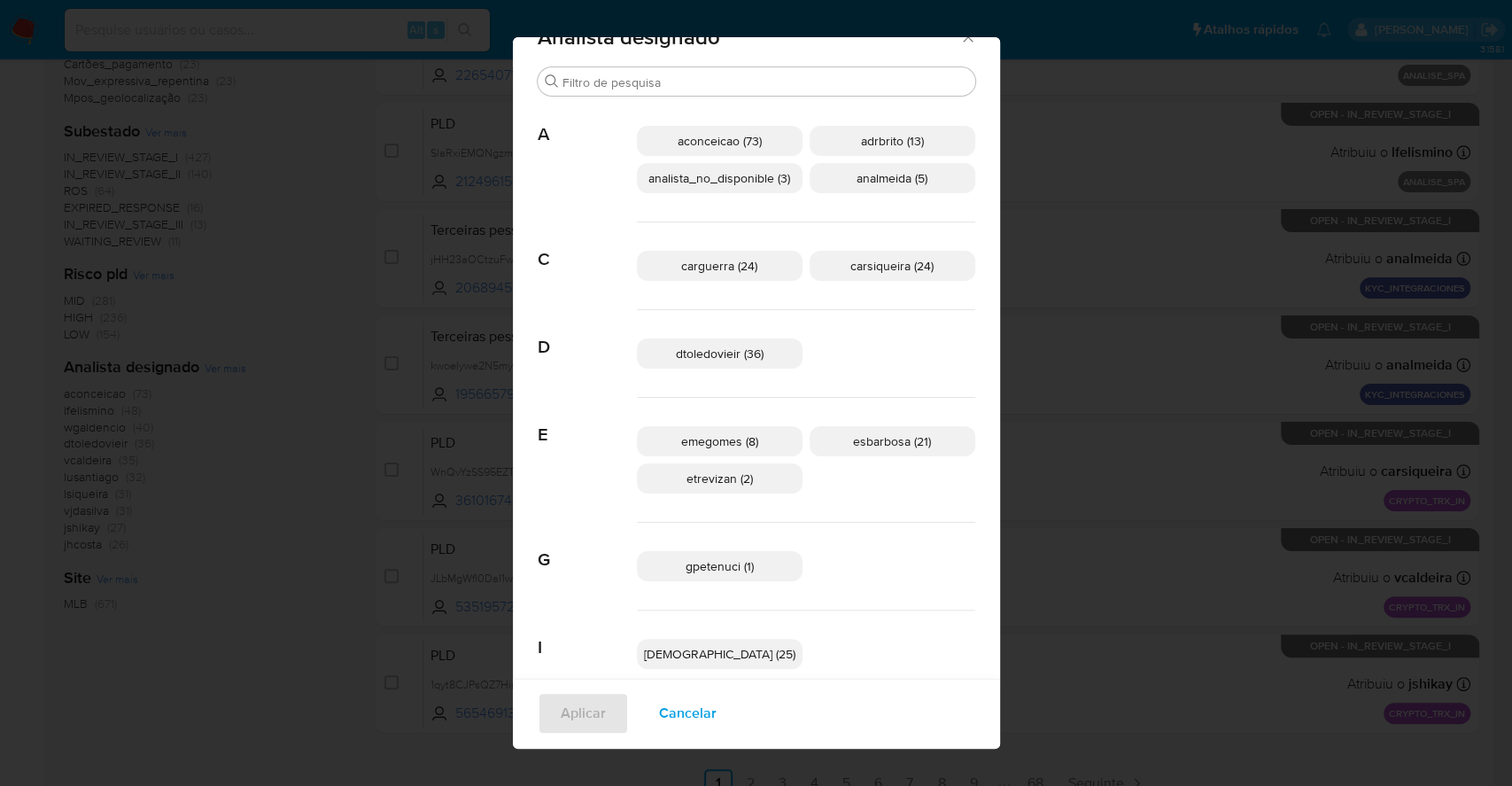
click at [653, 722] on button "Cancelar" at bounding box center [687, 713] width 103 height 43
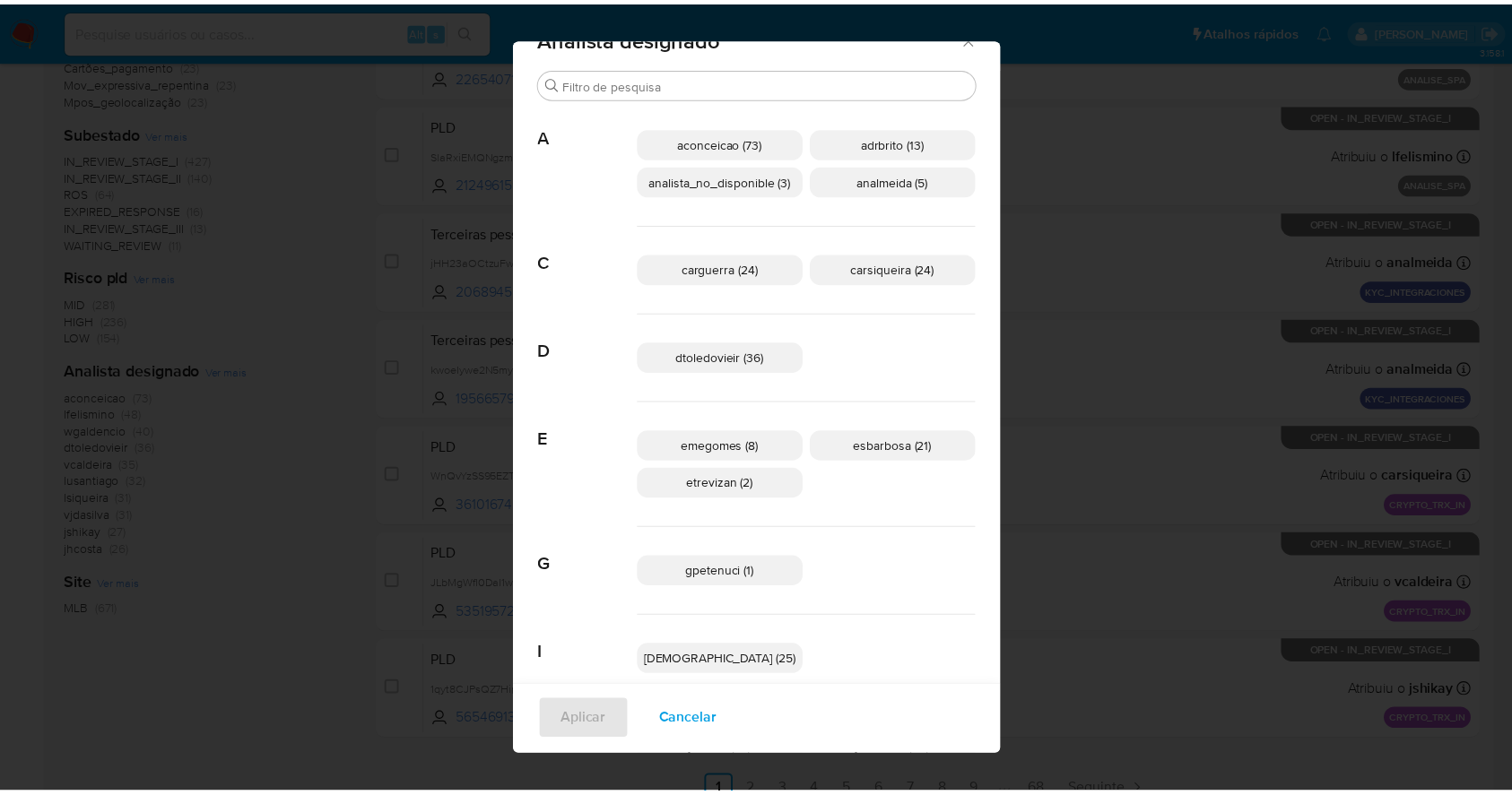
scroll to position [0, 0]
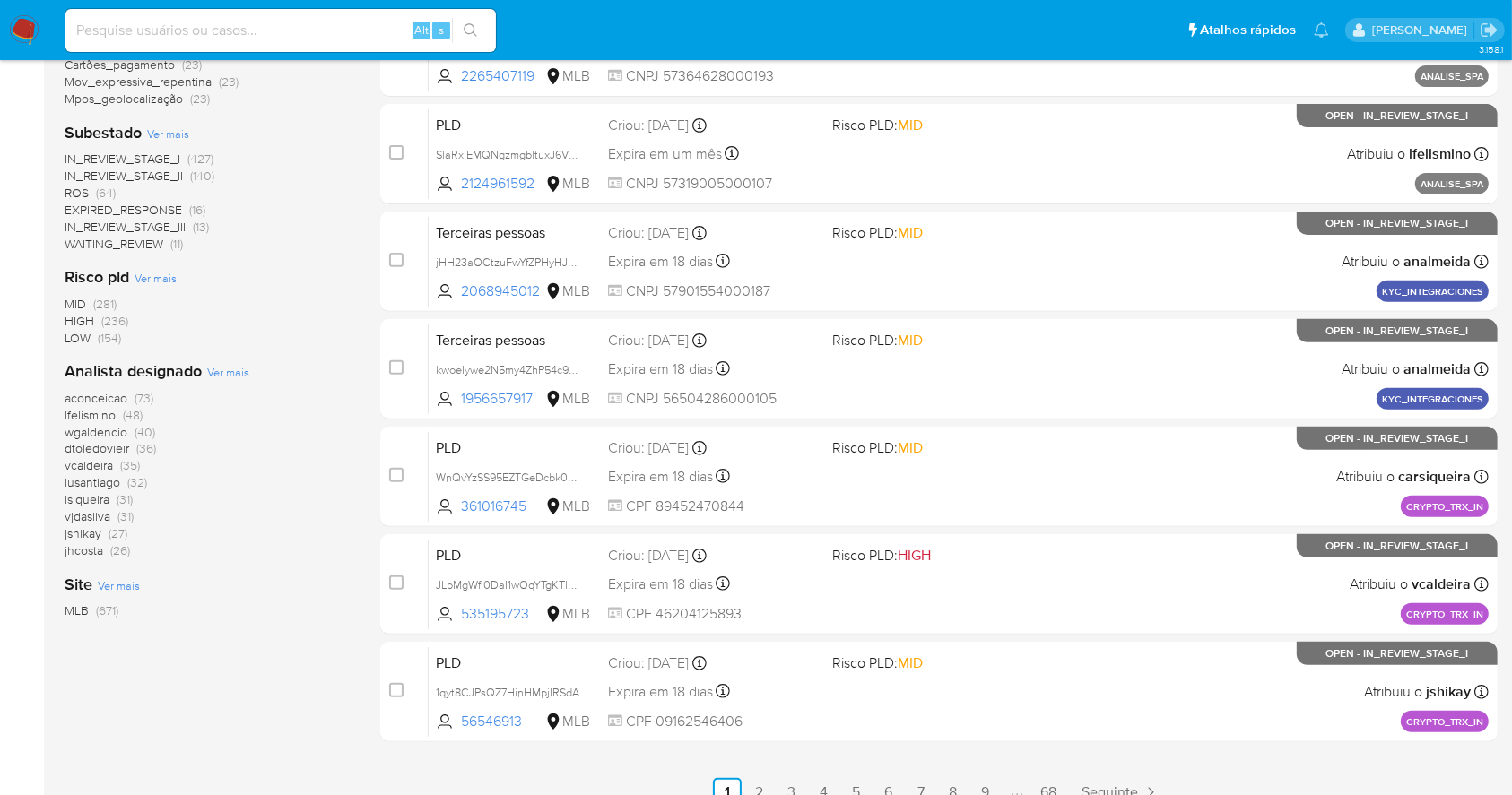
click at [34, 25] on img at bounding box center [24, 31] width 31 height 31
click at [34, 24] on img at bounding box center [24, 31] width 31 height 31
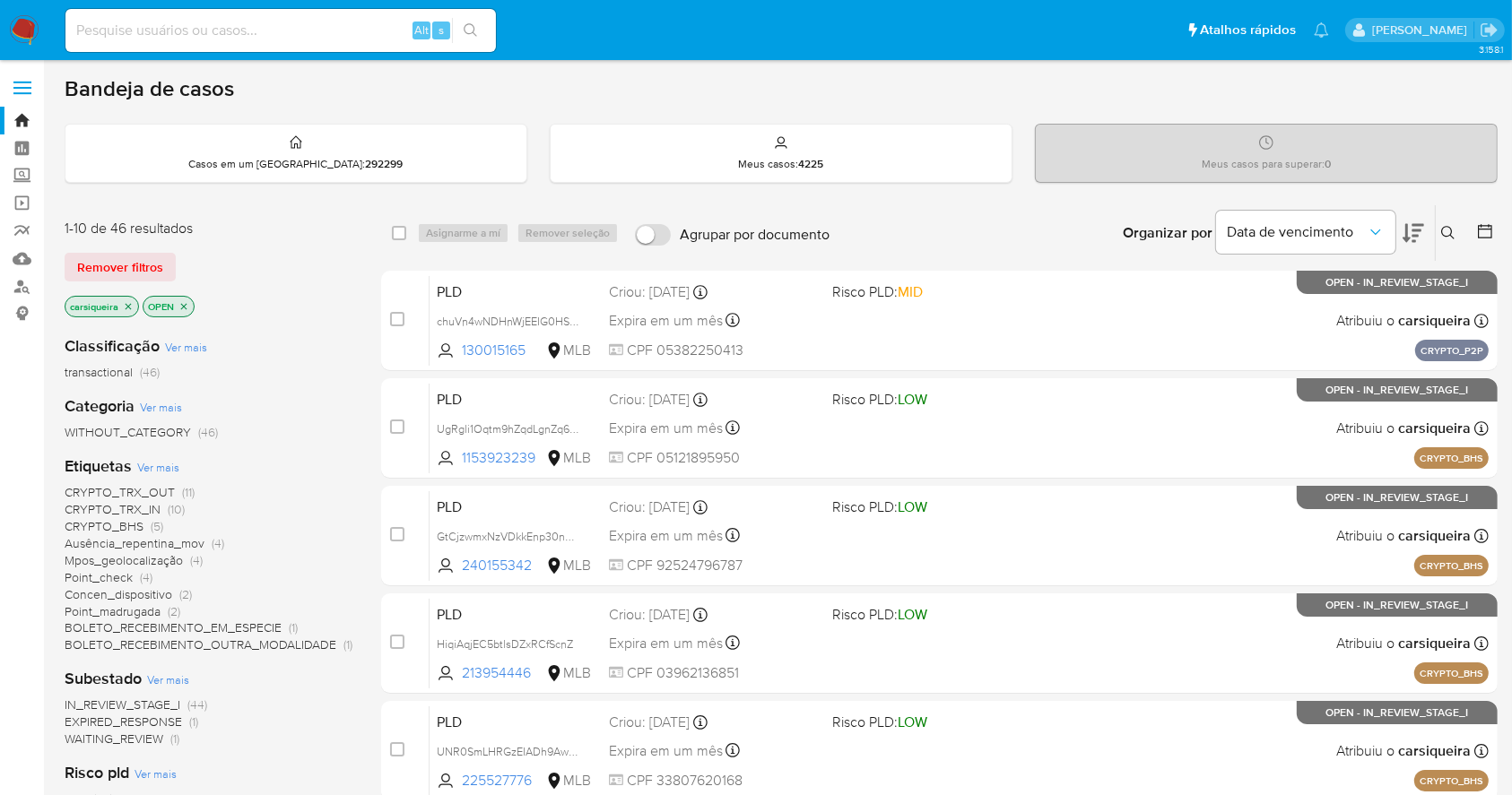
click at [28, 36] on img at bounding box center [24, 31] width 31 height 31
click at [143, 573] on span "(4)" at bounding box center [146, 577] width 12 height 18
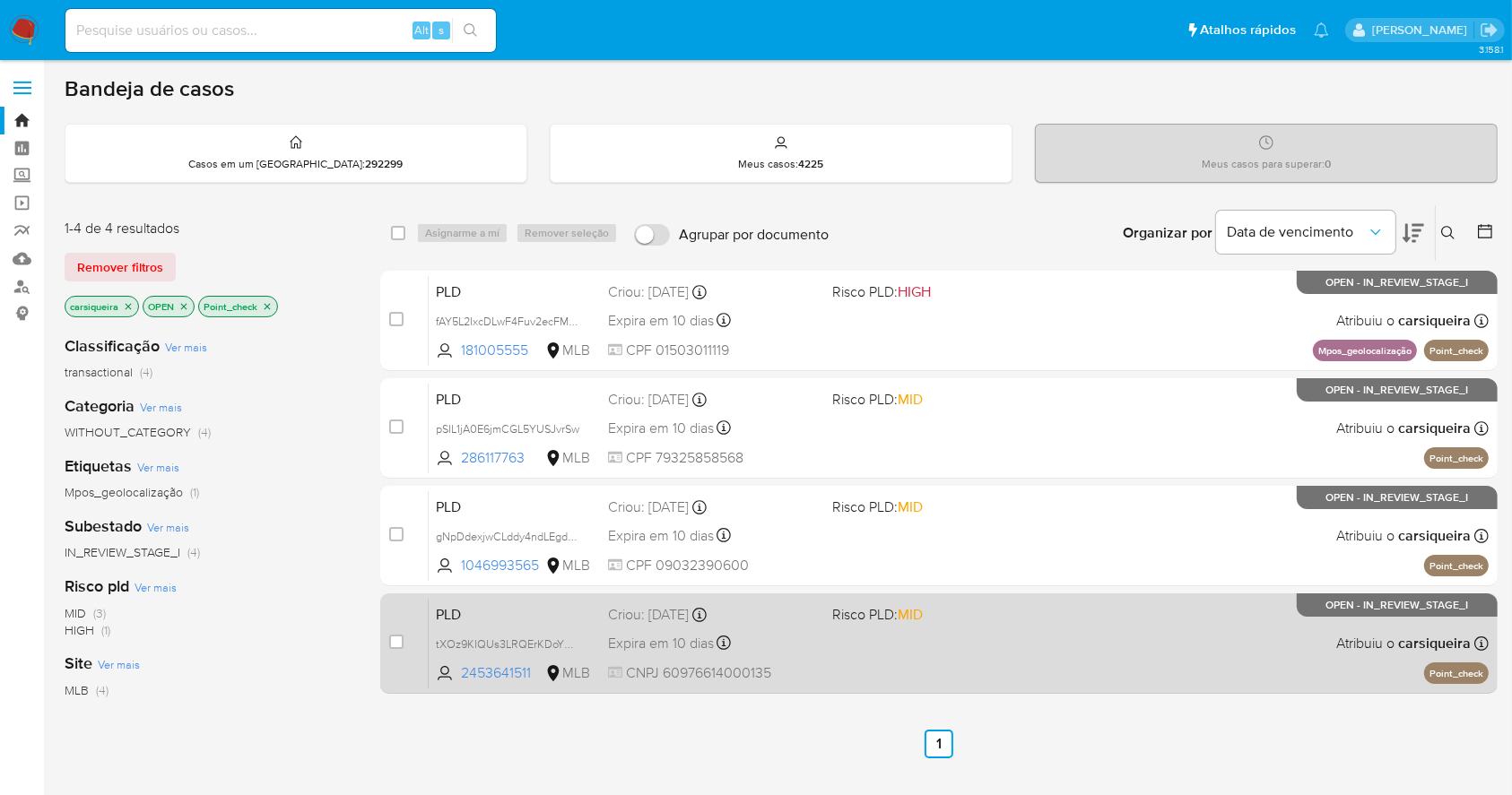
click at [834, 663] on div "PLD tXOz9KIQUs3LRQErKDoYU63F 2453641511 MLB Risco PLD: MID Criou: [DATE] Criou:…" at bounding box center [958, 643] width 1060 height 90
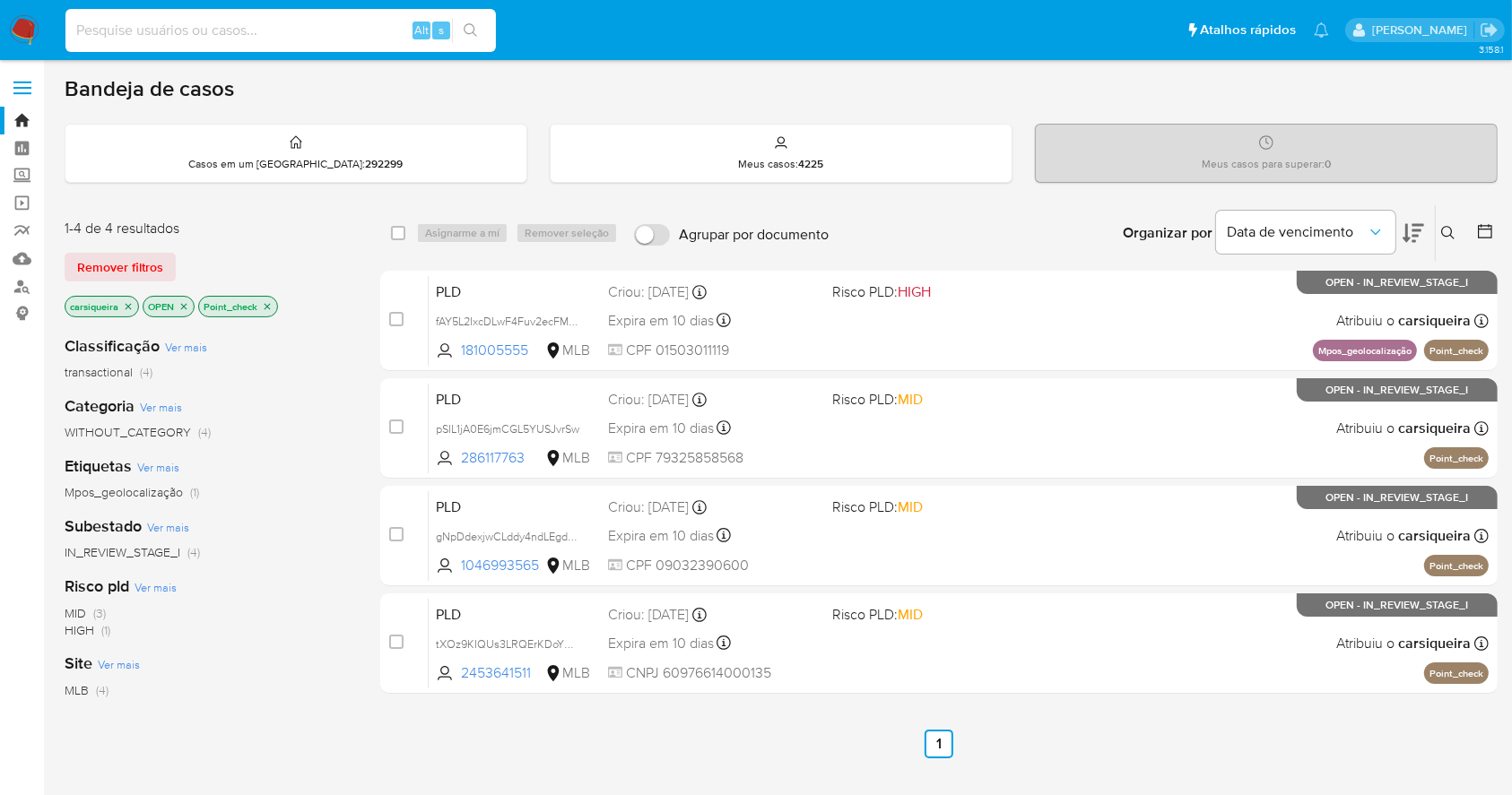
click at [348, 28] on input at bounding box center [280, 31] width 430 height 23
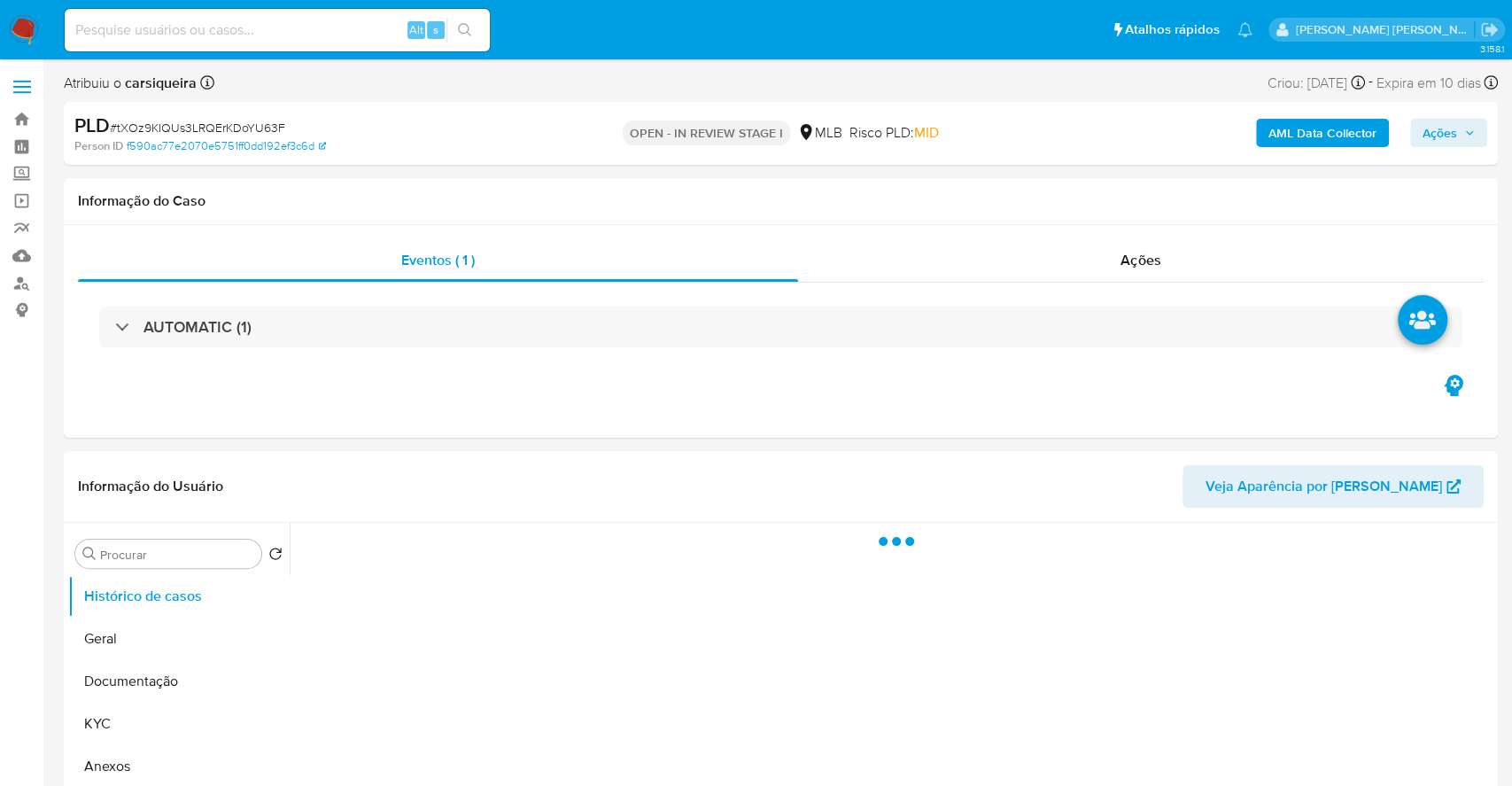
select select "10"
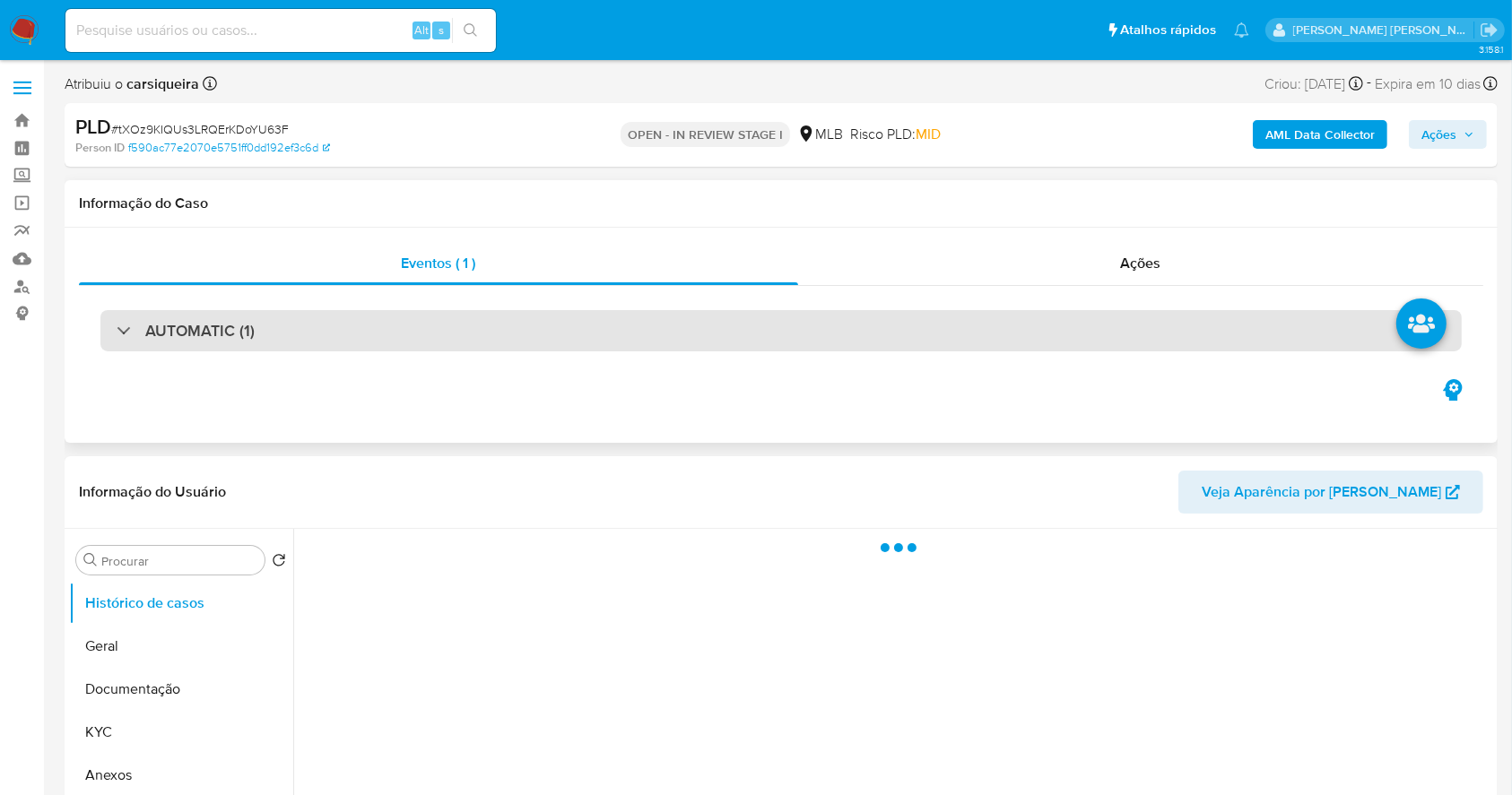
select select "10"
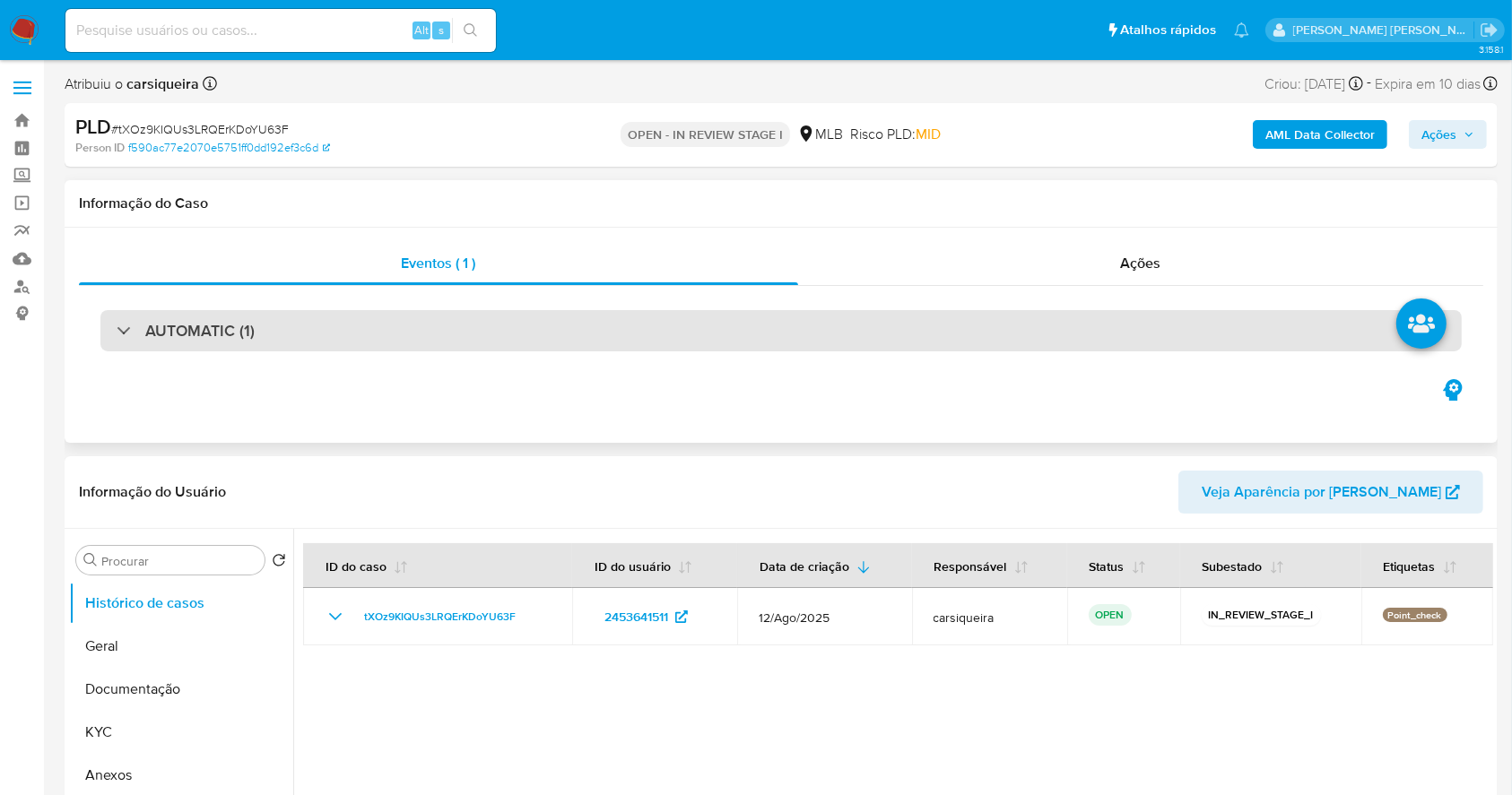
click at [451, 338] on div "AUTOMATIC (1)" at bounding box center [781, 330] width 1361 height 41
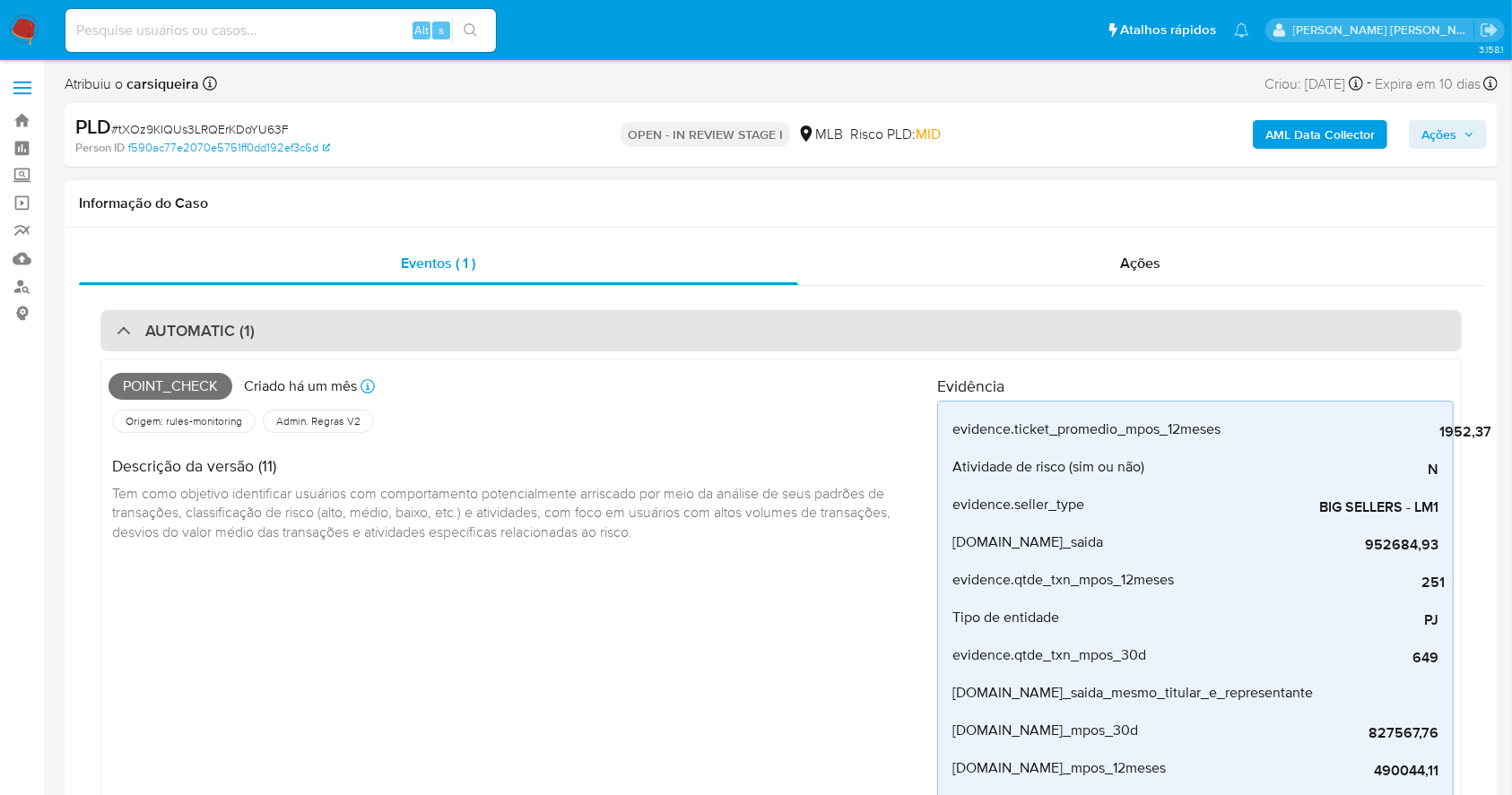
click at [344, 324] on div "AUTOMATIC (1)" at bounding box center [781, 330] width 1361 height 41
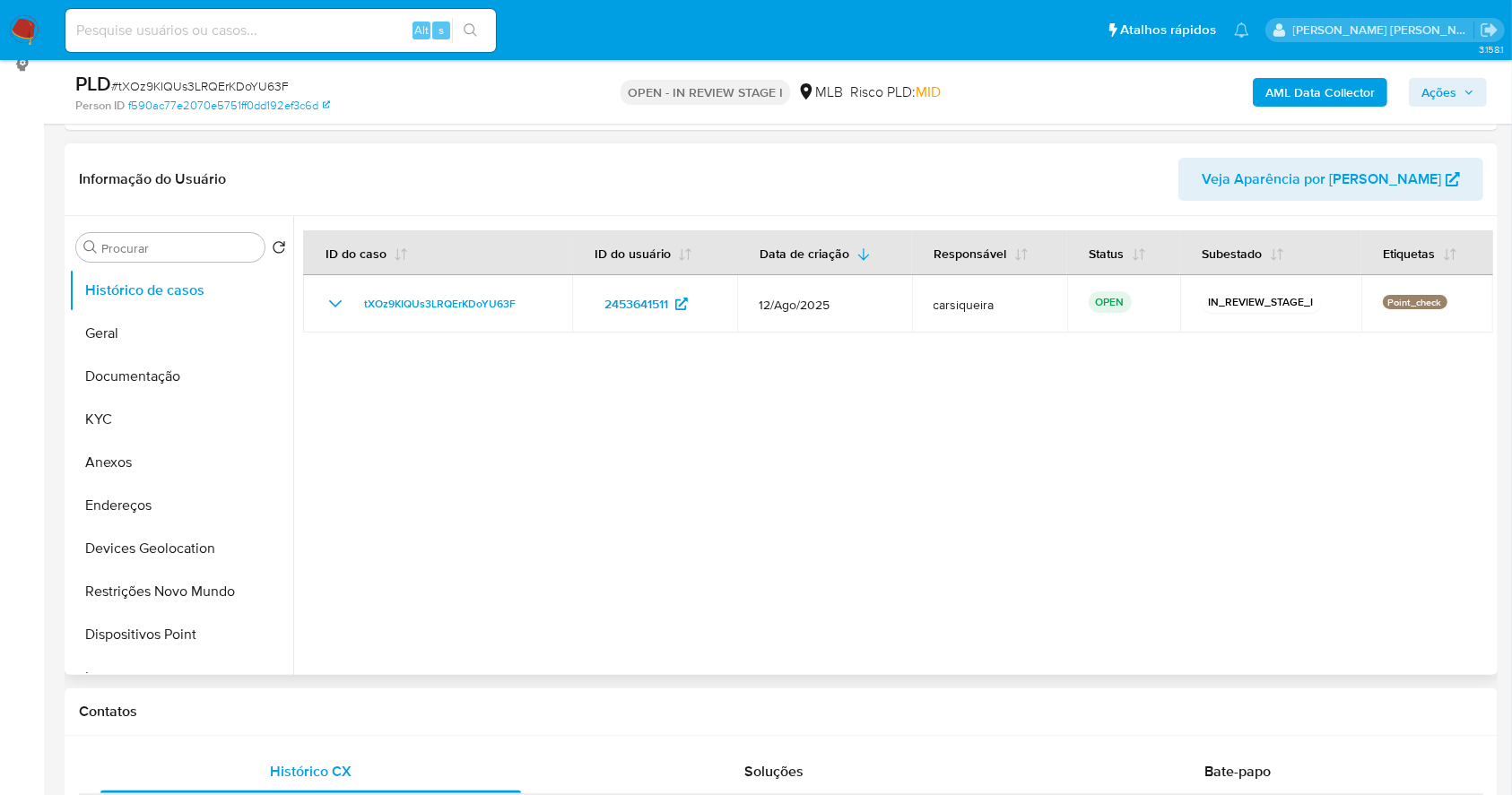
scroll to position [478, 0]
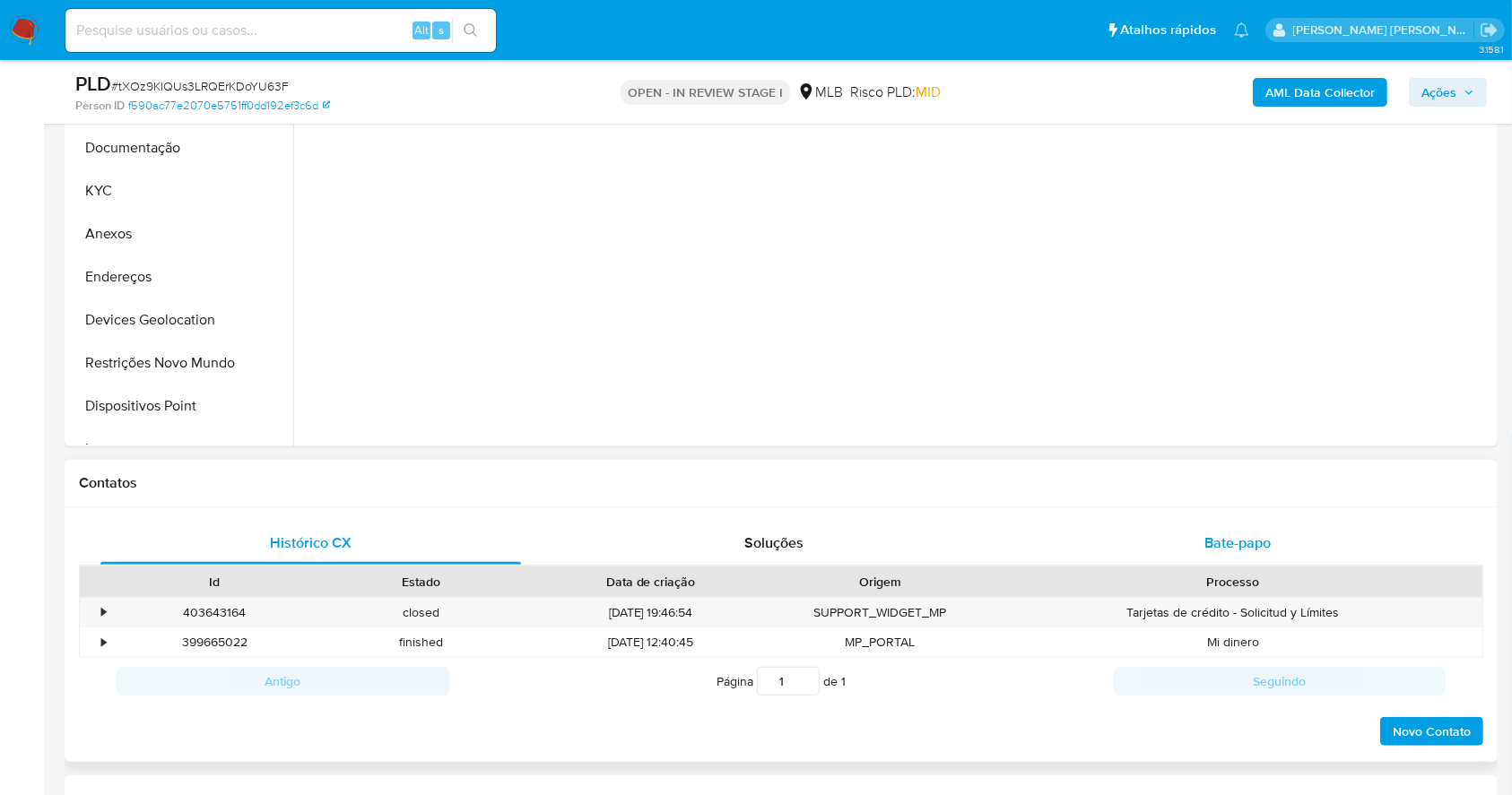
click at [1207, 554] on div "Bate-papo" at bounding box center [1238, 542] width 421 height 43
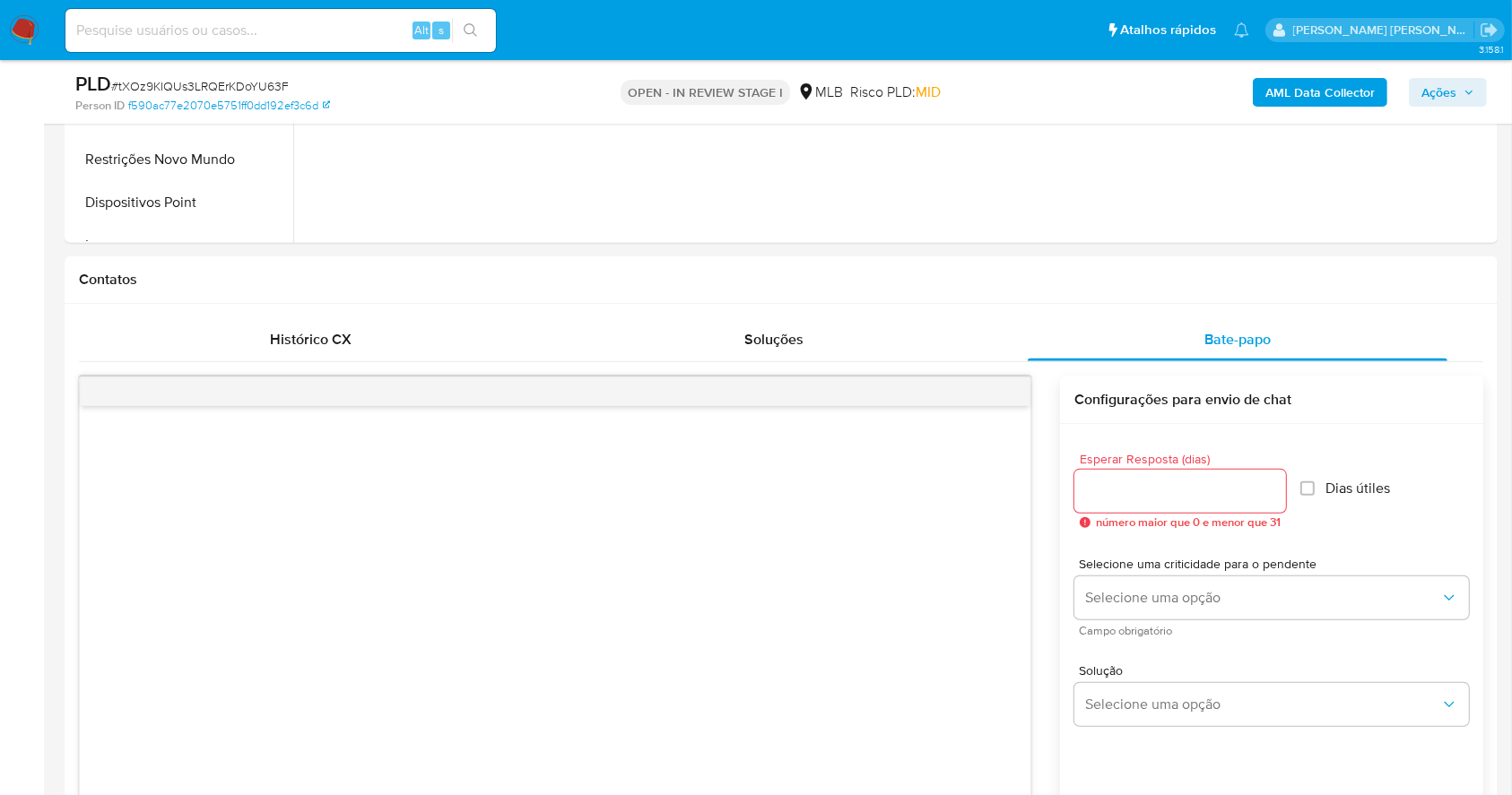
scroll to position [795, 0]
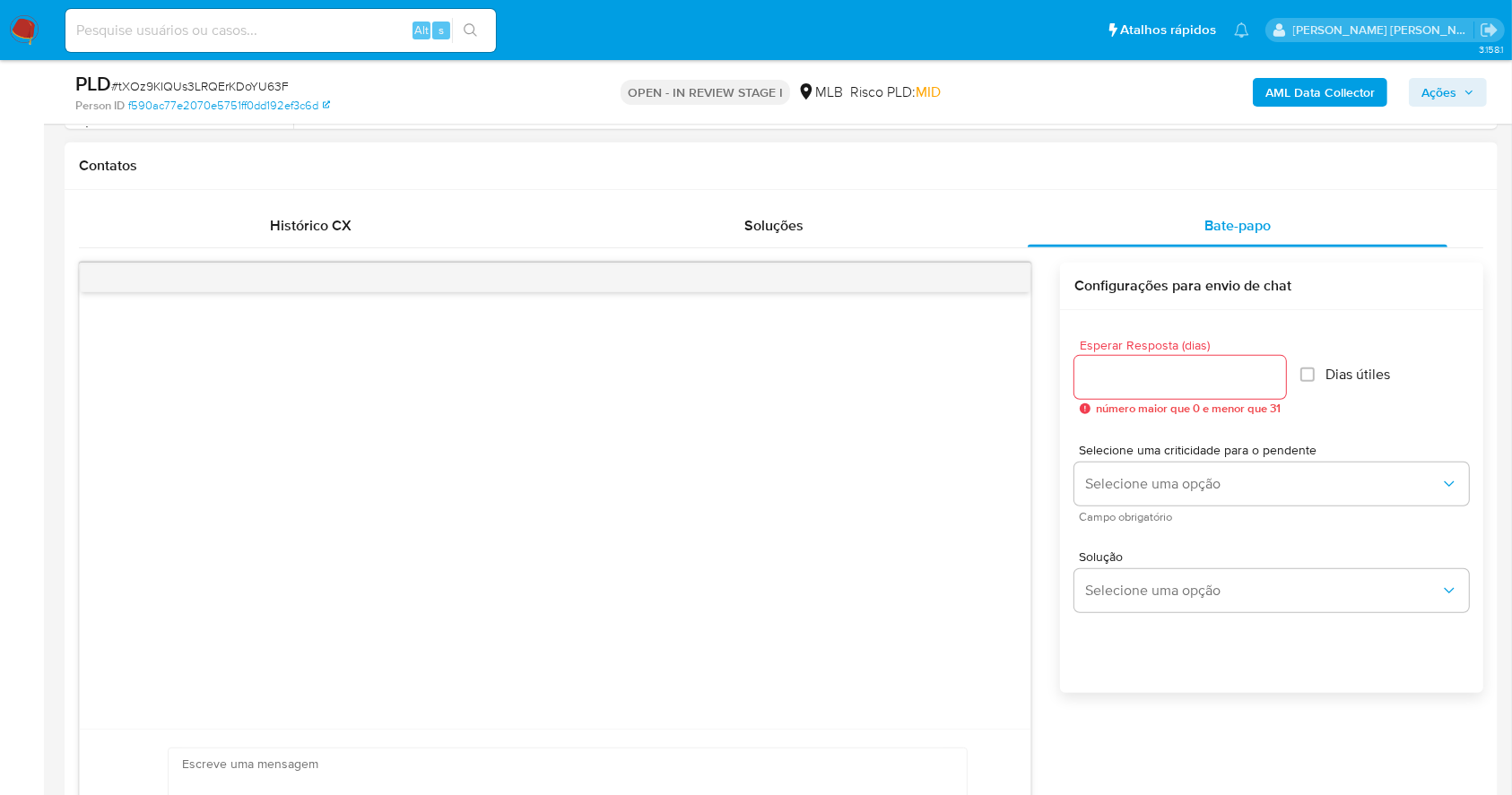
click at [1132, 374] on input "Esperar Resposta (dias)" at bounding box center [1180, 377] width 211 height 23
type input "3"
click at [554, 553] on div at bounding box center [554, 510] width 950 height 437
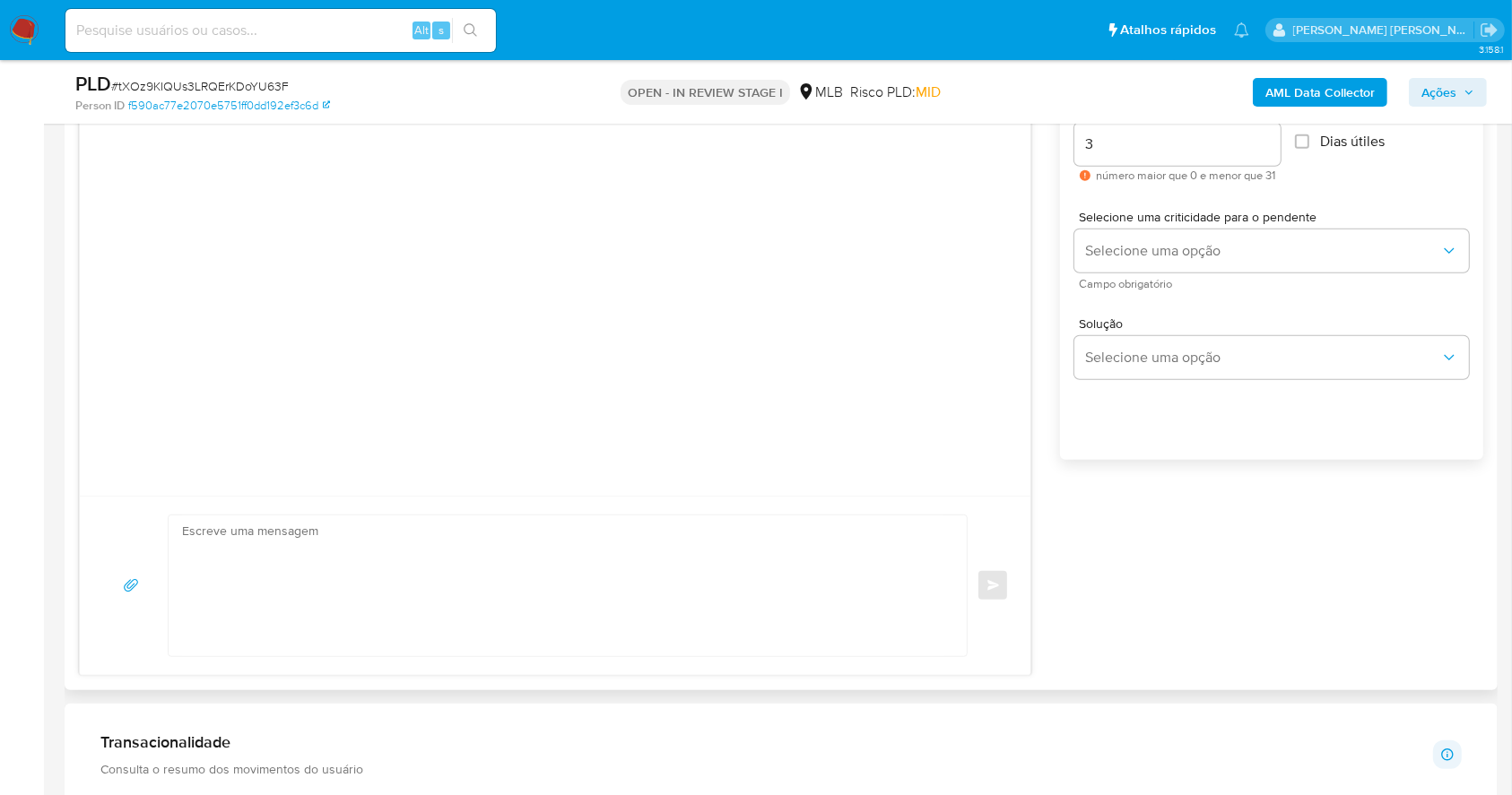
scroll to position [1033, 0]
click at [249, 537] on textarea at bounding box center [562, 580] width 762 height 141
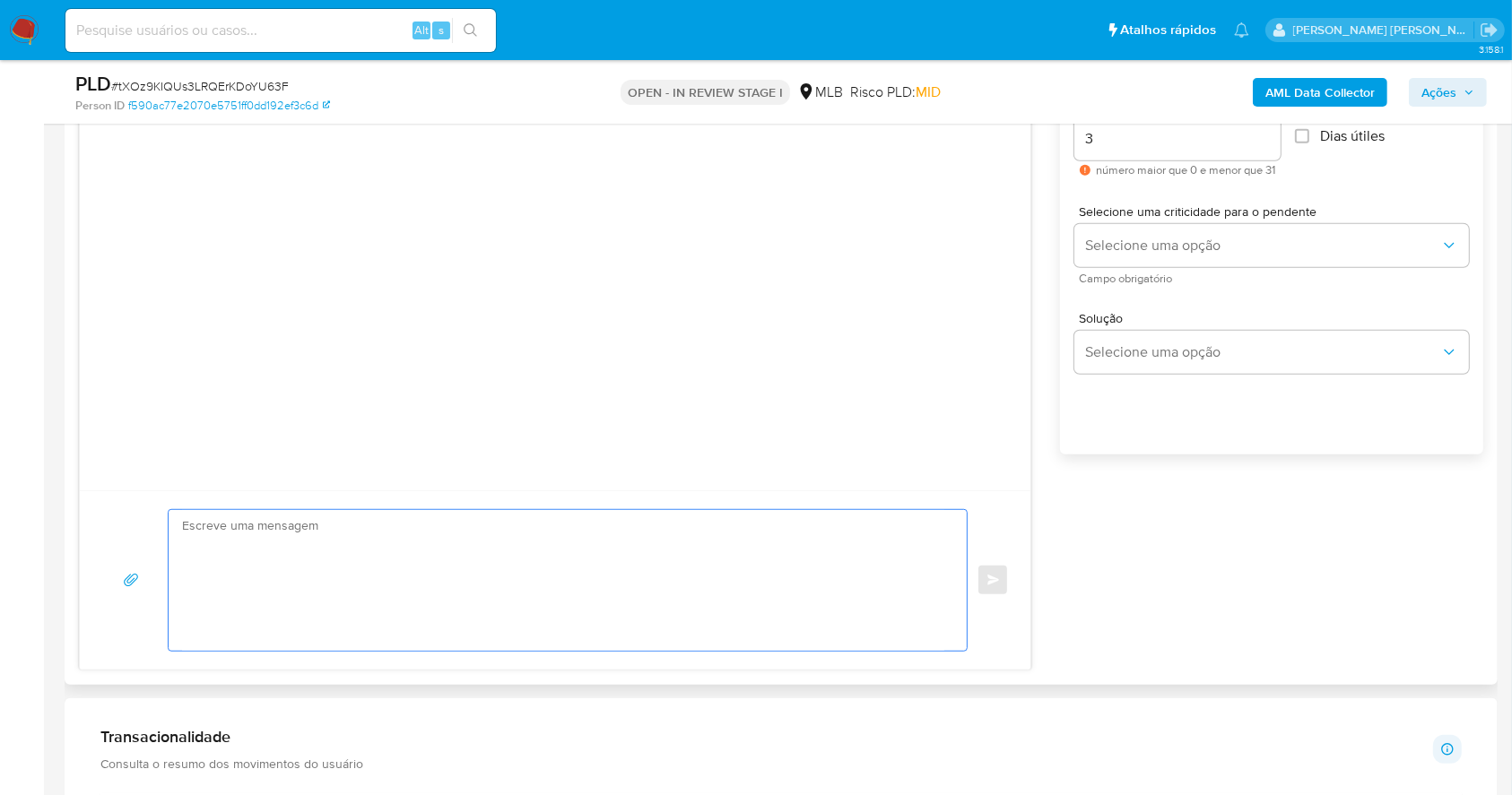
paste textarea "Olá, Estamos realizando uma verificação adicional de segurança em contas de usu…"
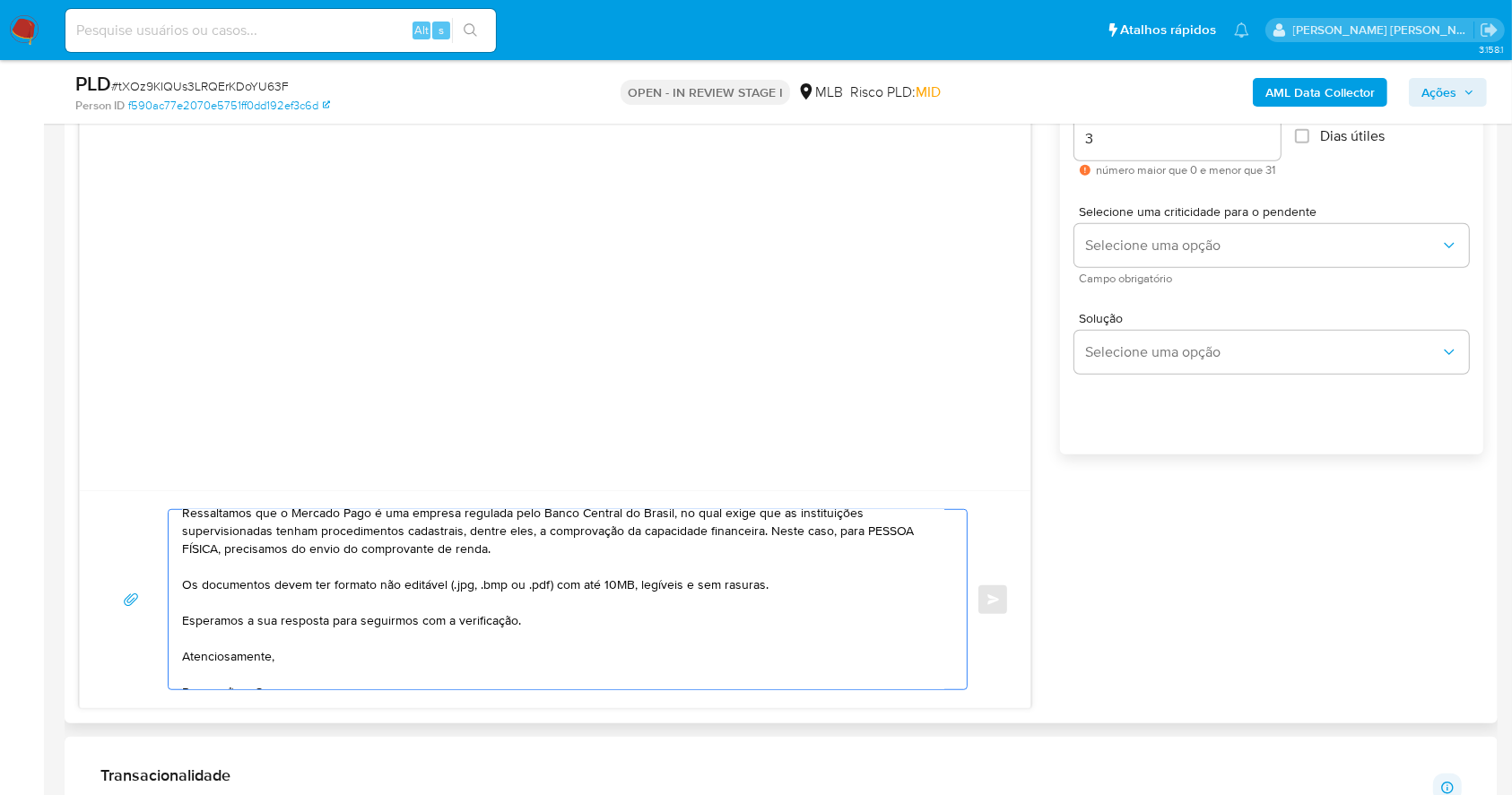
scroll to position [0, 0]
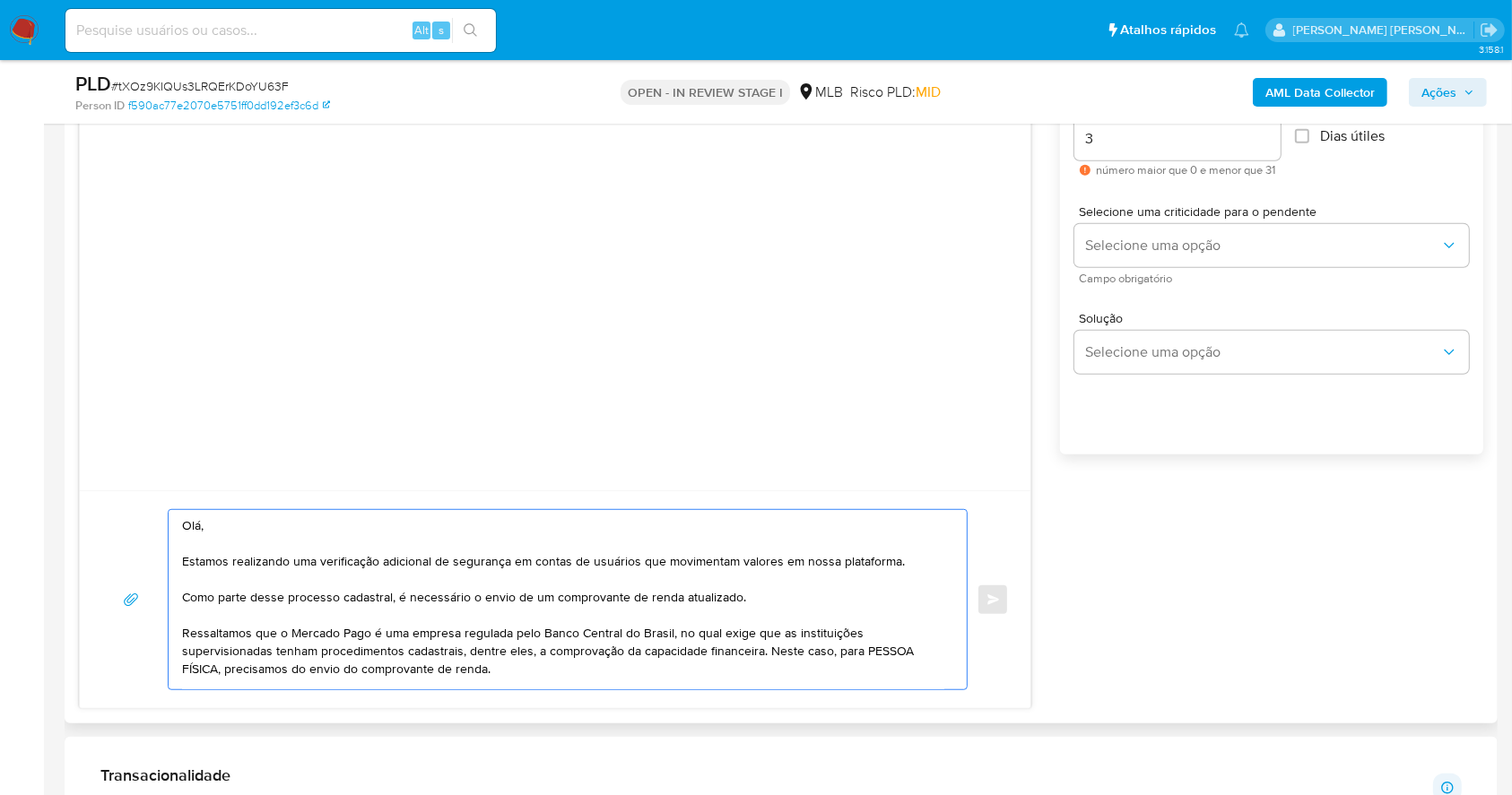
drag, startPoint x: 355, startPoint y: 660, endPoint x: 180, endPoint y: 526, distance: 220.4
click at [180, 526] on div "Olá, Estamos realizando uma verificação adicional de segurança em contas de usu…" at bounding box center [562, 599] width 789 height 180
paste textarea "faturamento atualizado. Ressaltamos que o Mercado Pago é uma empresa regulada p…"
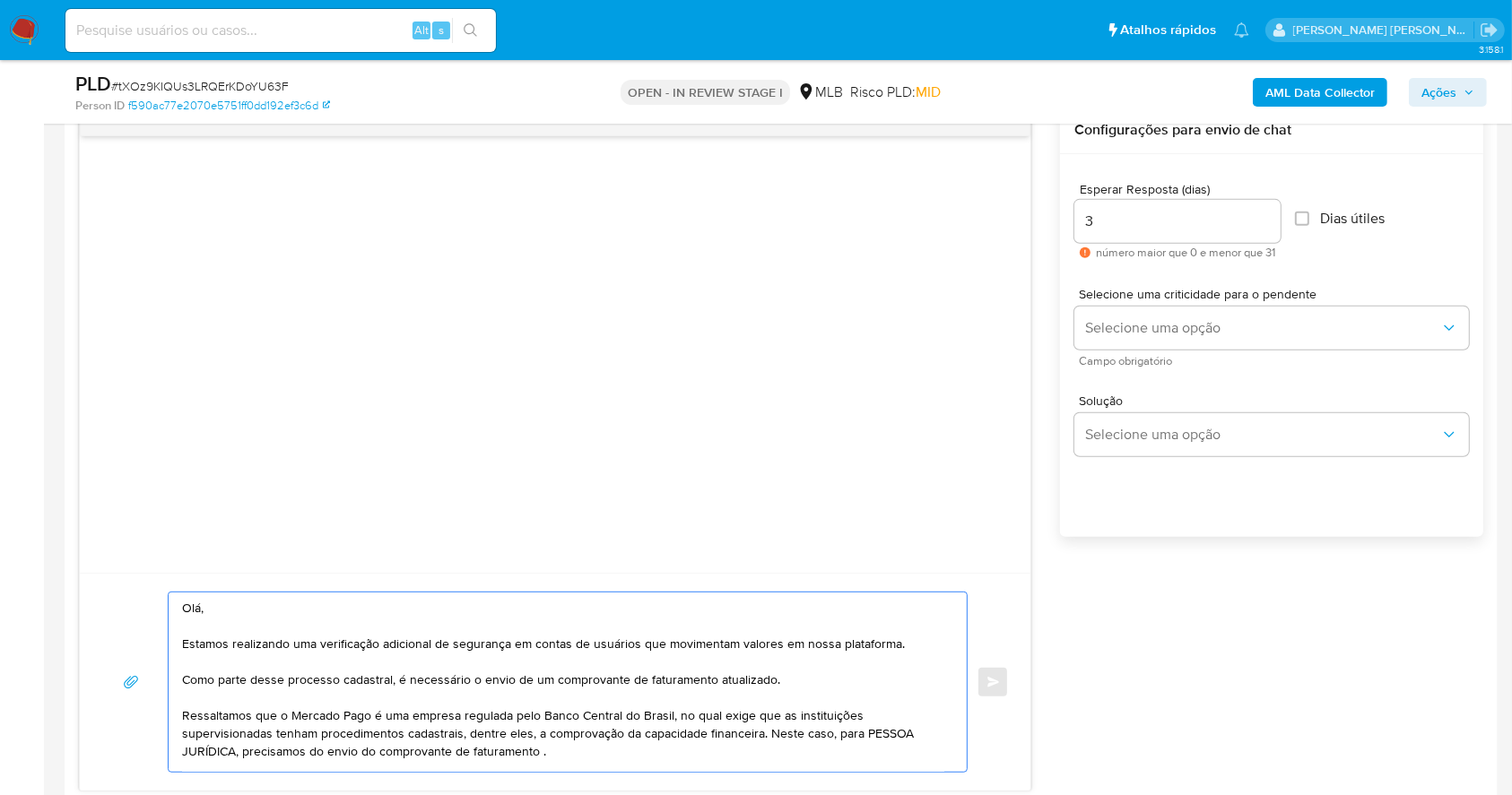
scroll to position [914, 0]
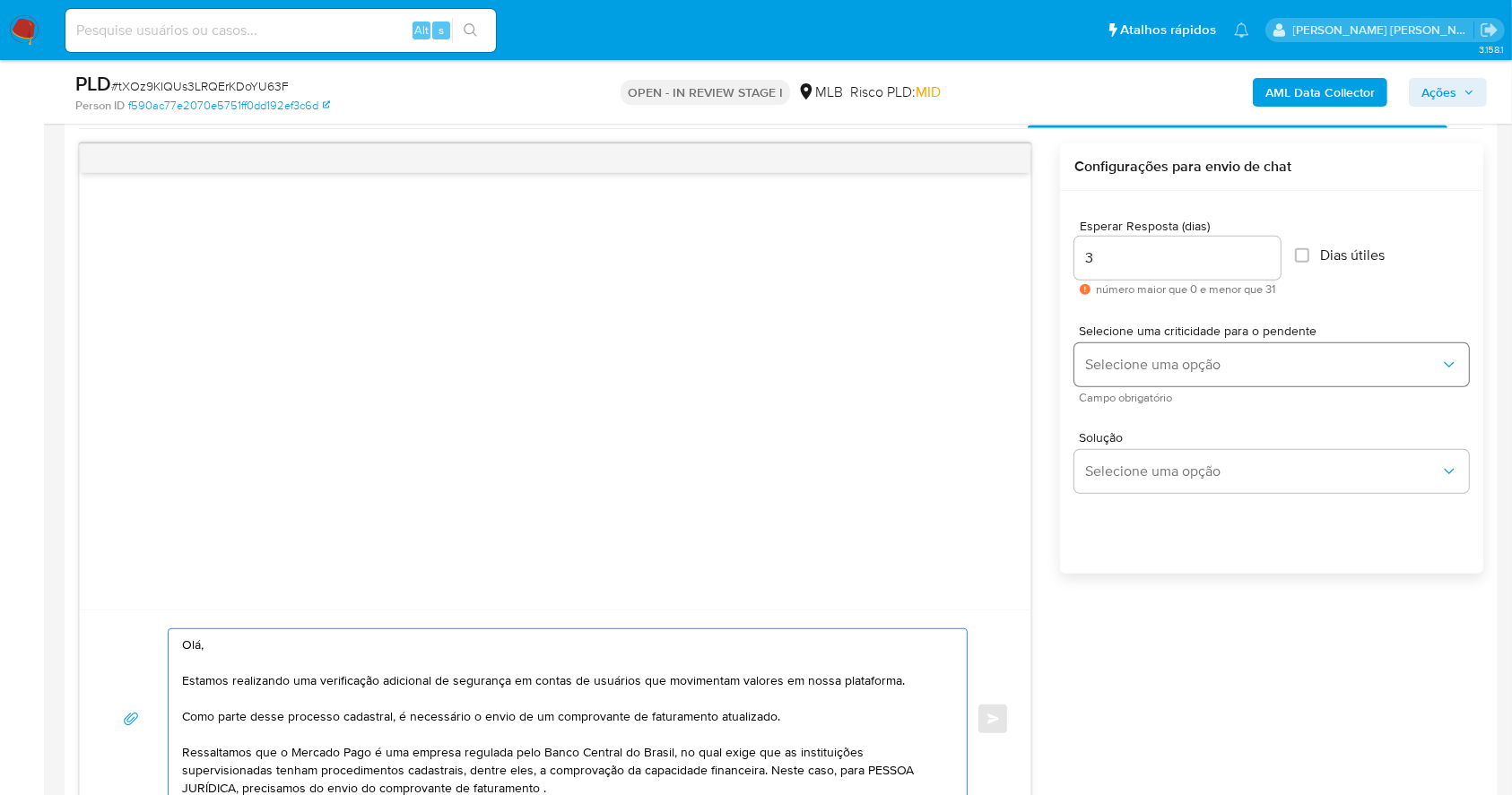
type textarea "Olá, Estamos realizando uma verificação adicional de segurança em contas de usu…"
click at [1178, 375] on button "Selecione uma opção" at bounding box center [1271, 365] width 395 height 43
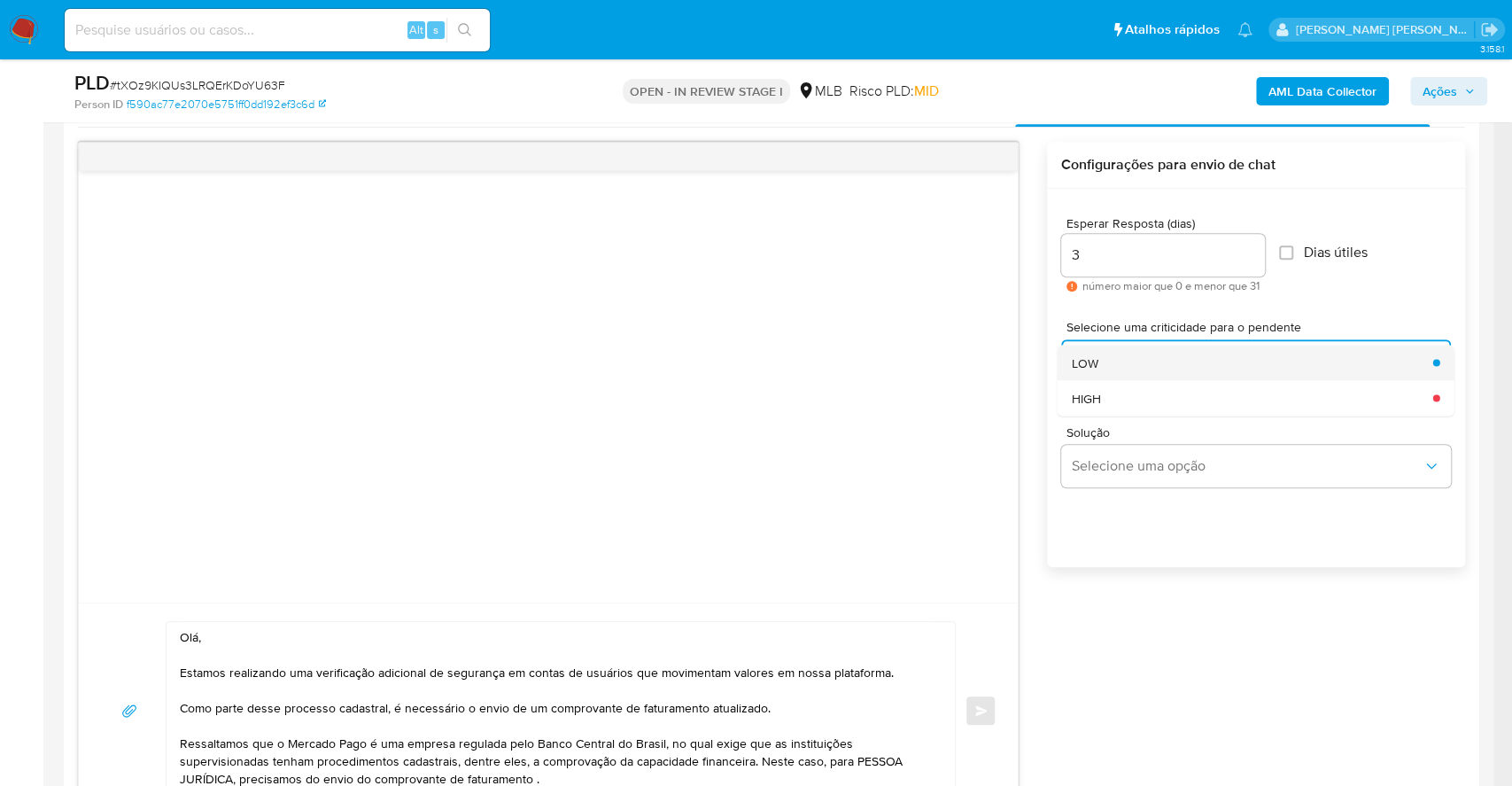
click at [1114, 367] on div "LOW" at bounding box center [1247, 362] width 351 height 35
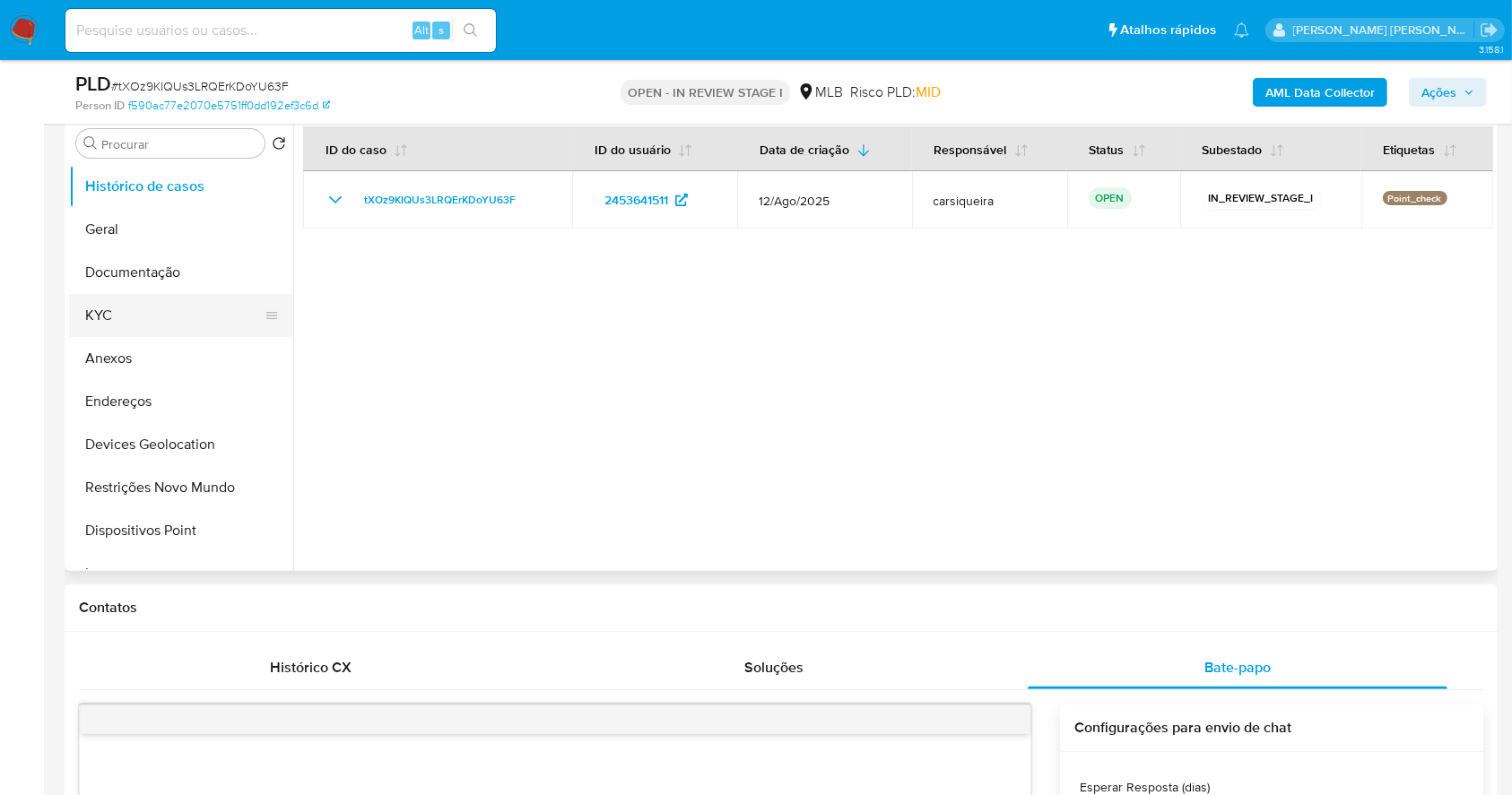
scroll to position [317, 0]
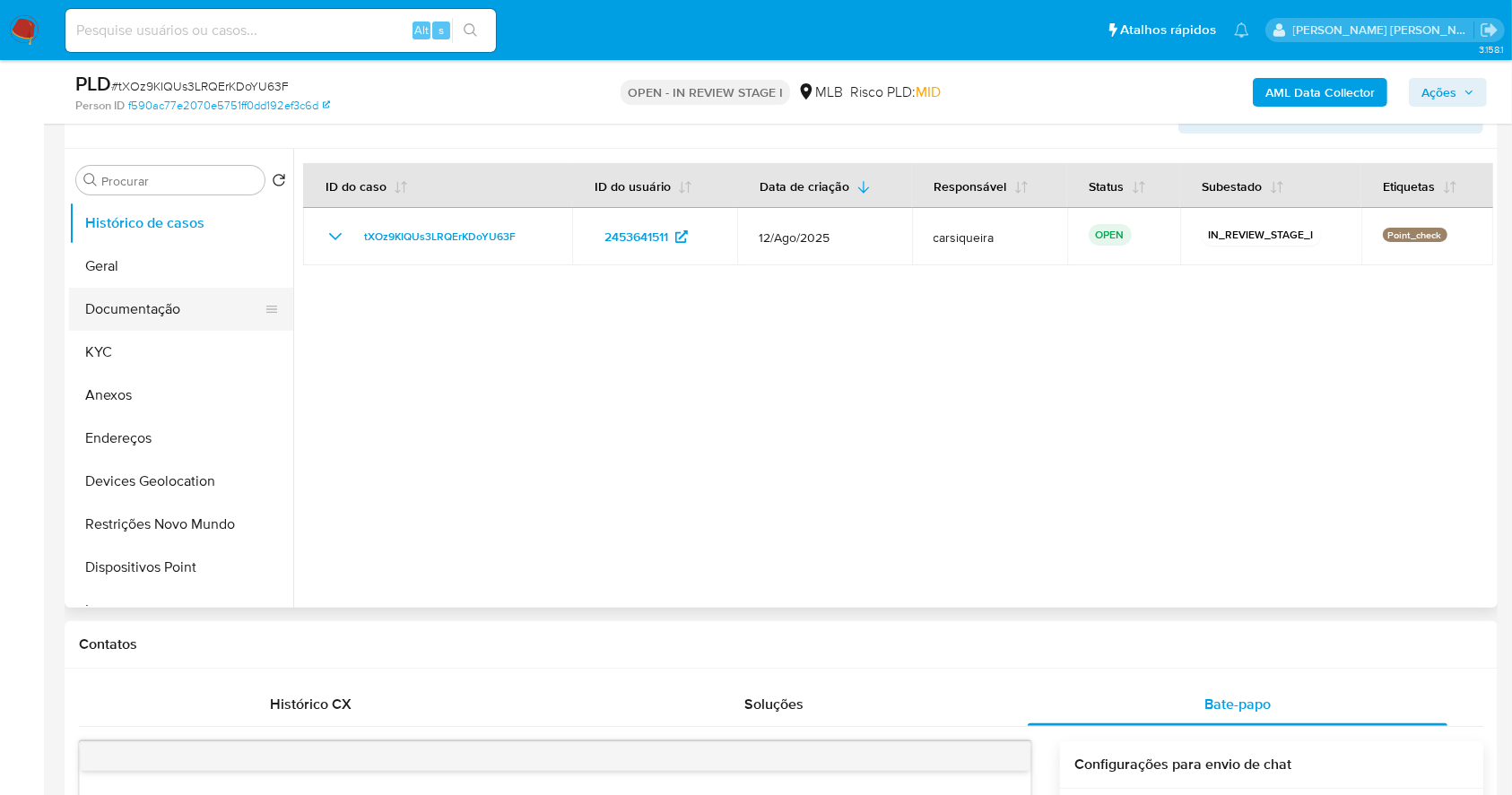
click at [139, 304] on button "Documentação" at bounding box center [174, 309] width 209 height 43
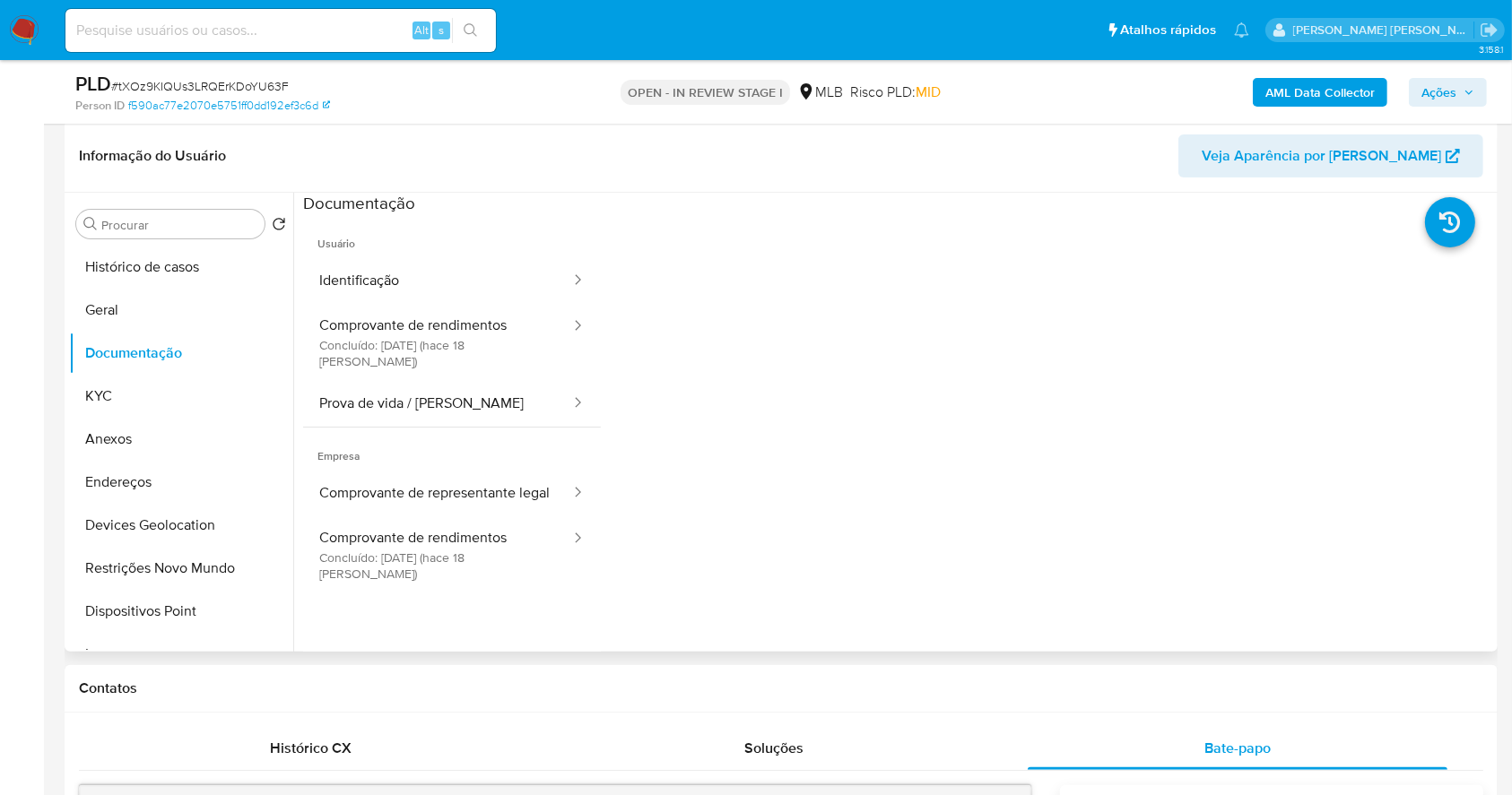
scroll to position [268, 0]
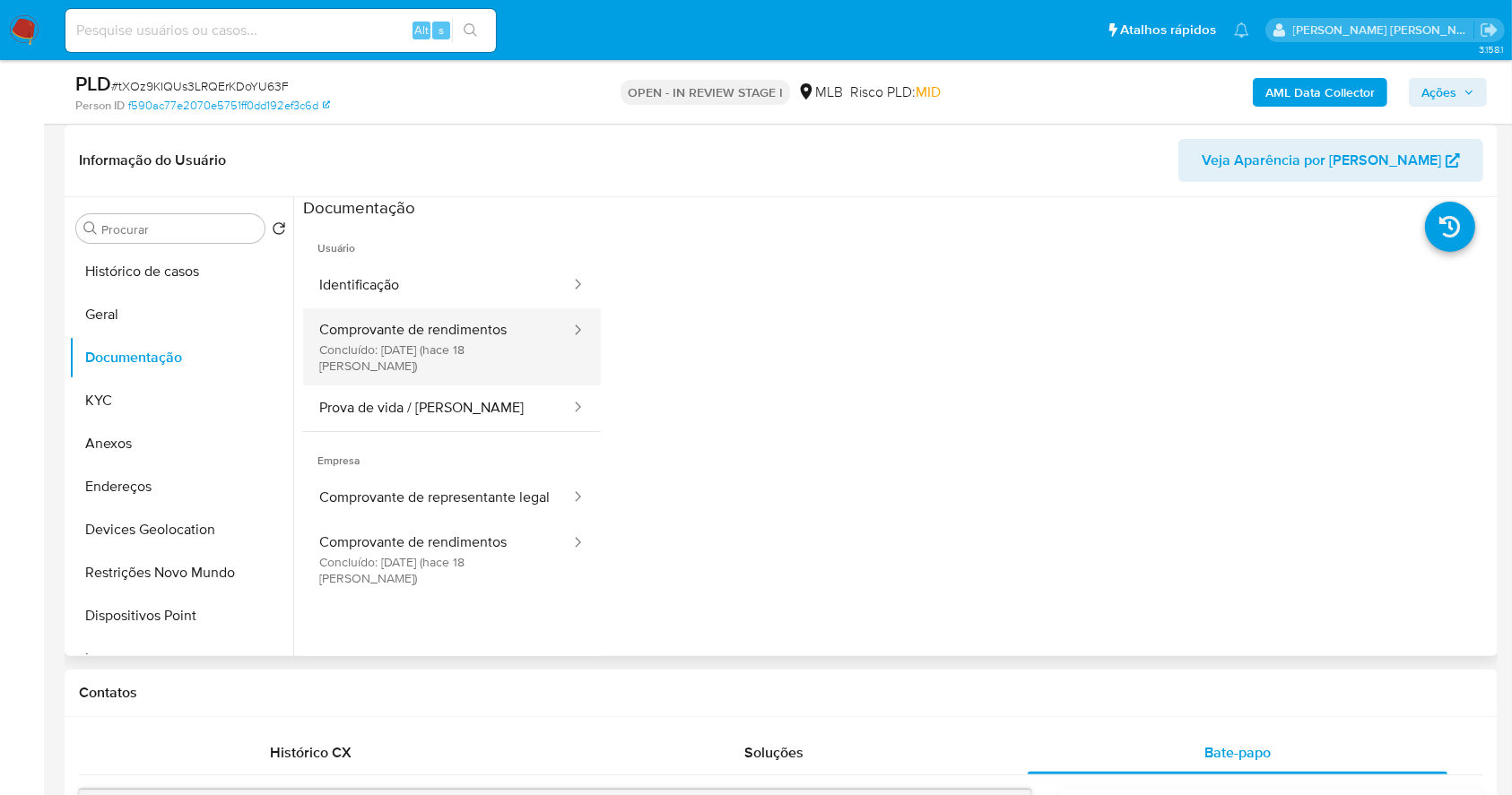
click at [412, 344] on button "Comprovante de rendimentos Concluído: [DATE] (hace 18 [PERSON_NAME])" at bounding box center [438, 347] width 269 height 77
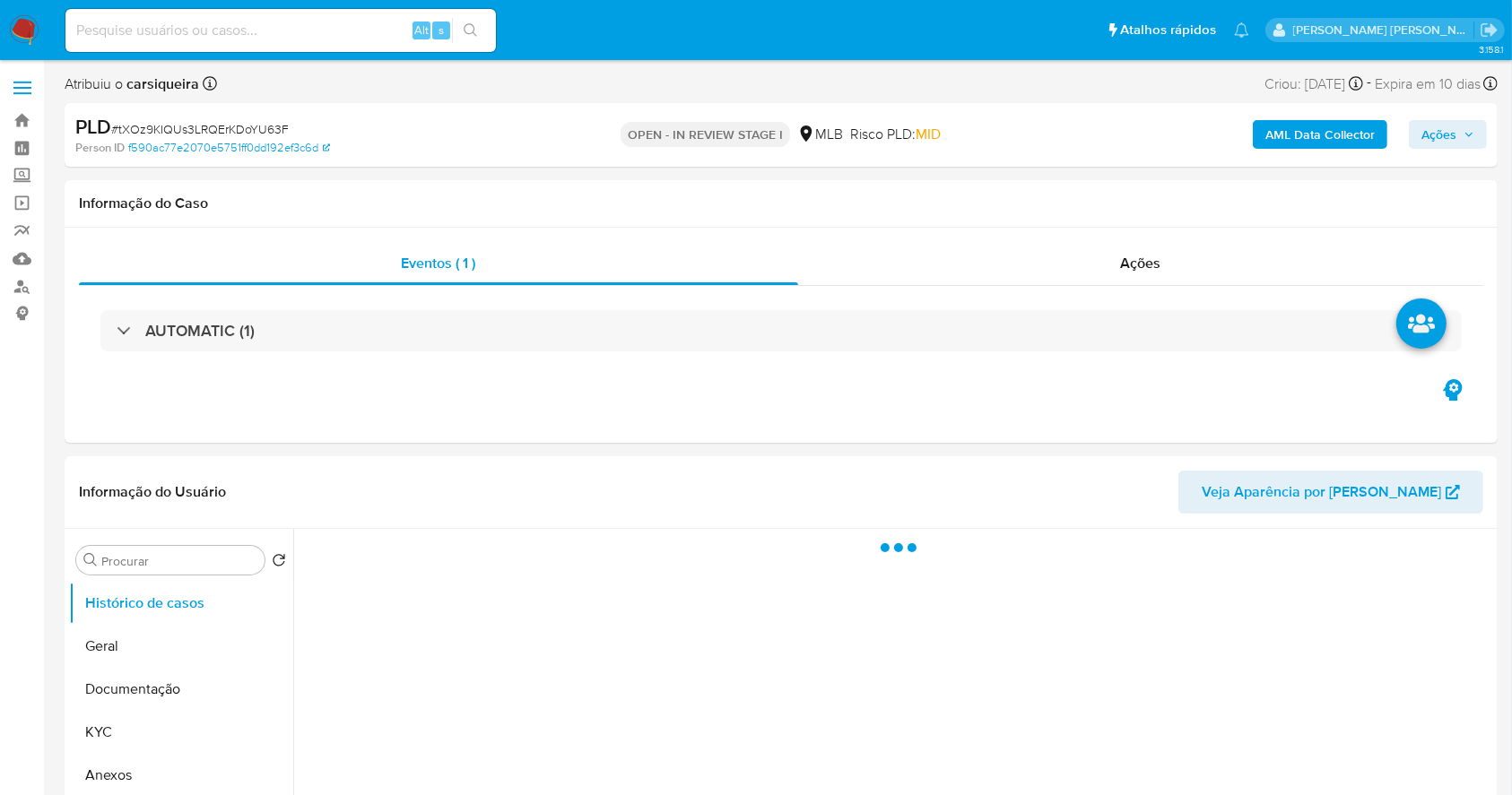
select select "10"
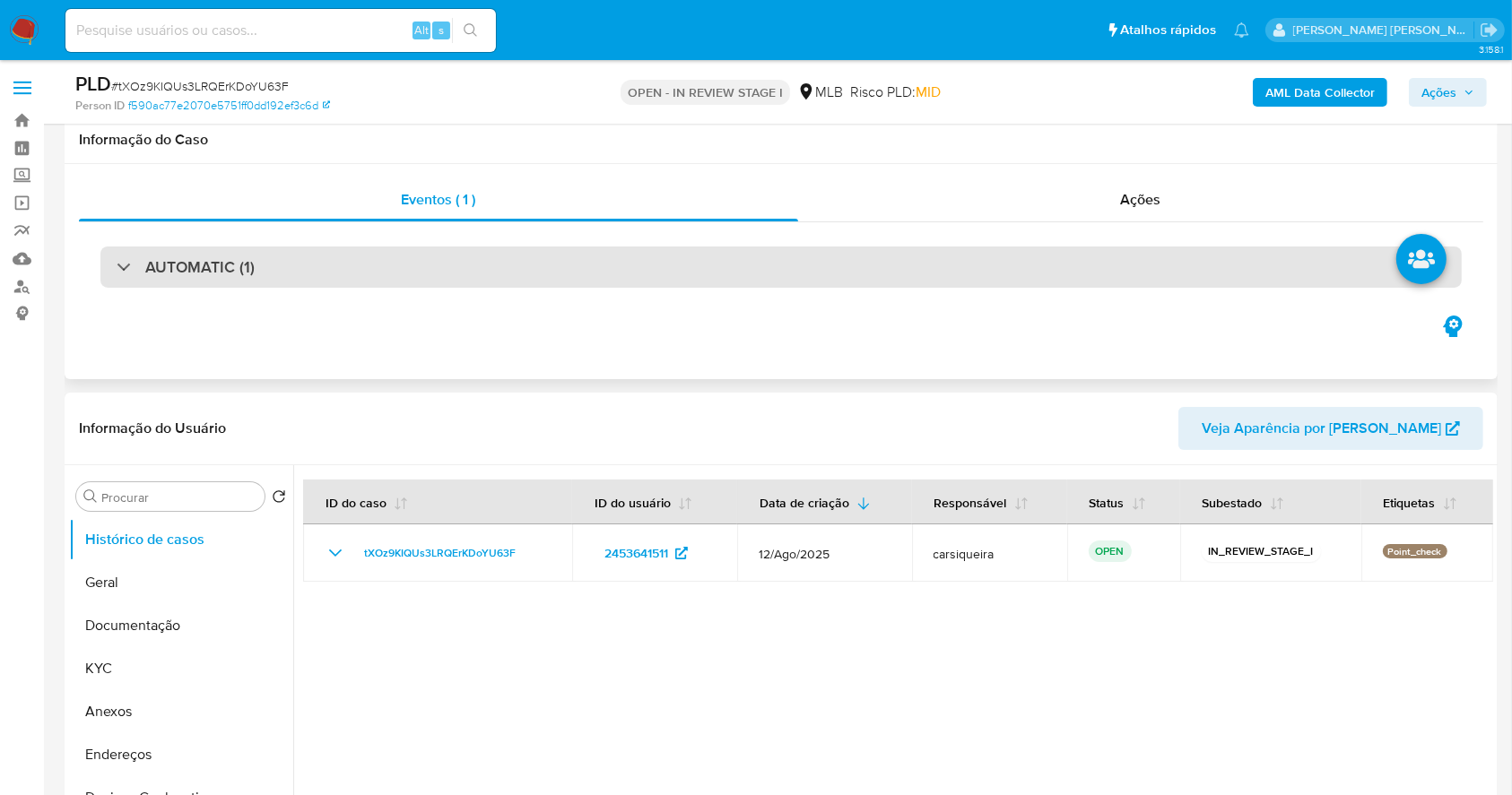
scroll to position [238, 0]
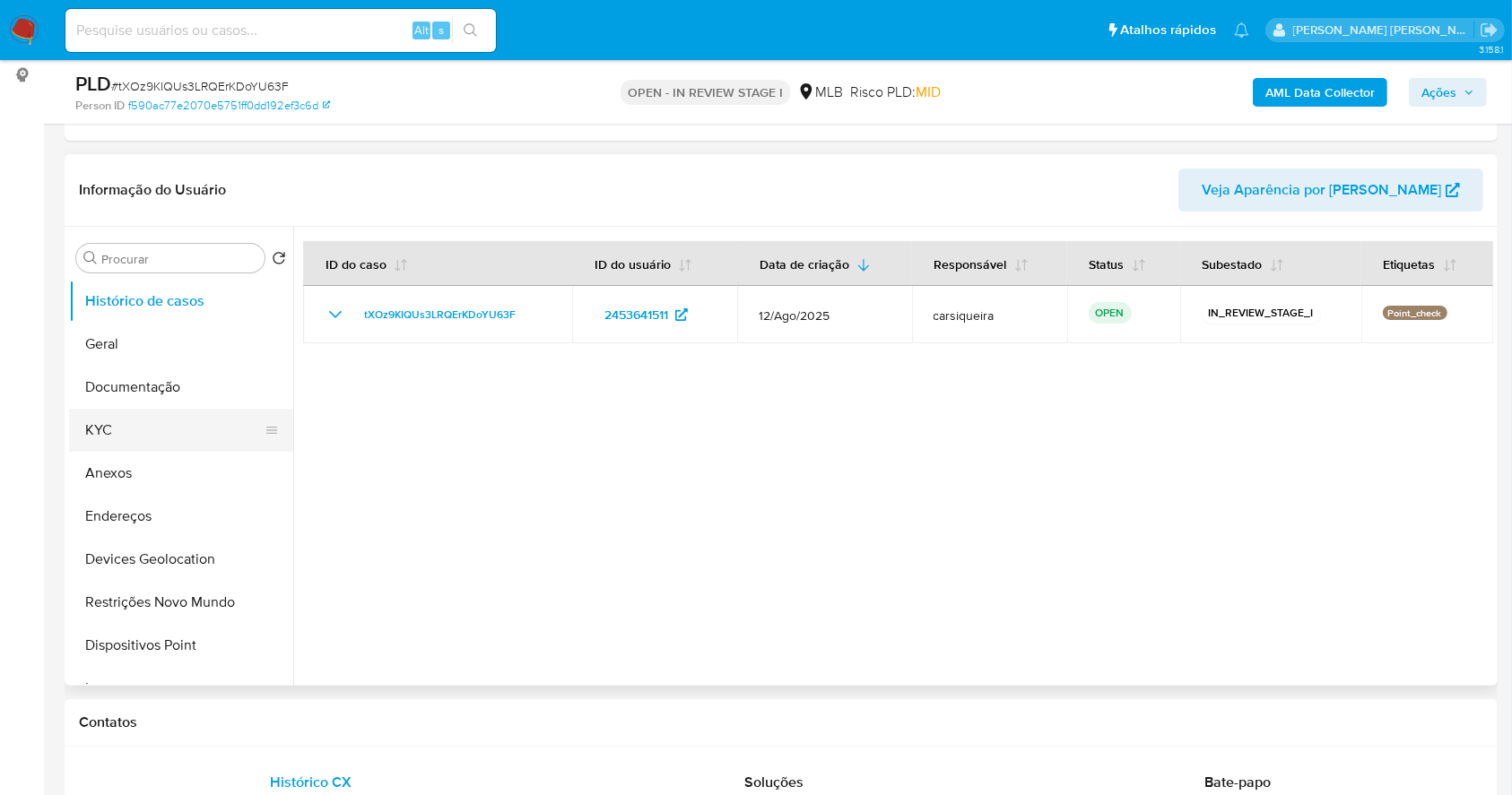
click at [126, 423] on button "KYC" at bounding box center [174, 430] width 209 height 43
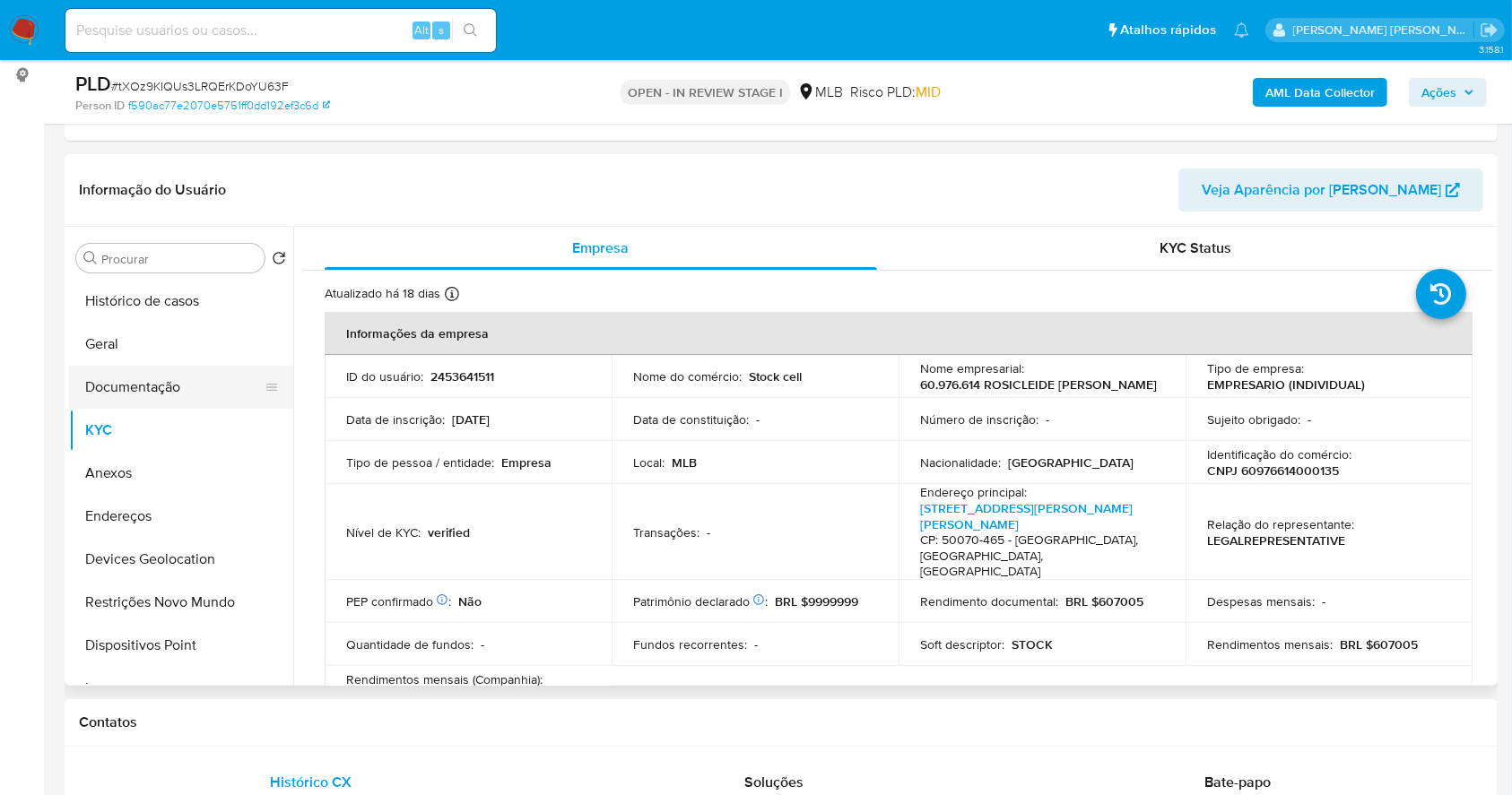
click at [159, 380] on button "Documentação" at bounding box center [174, 387] width 209 height 43
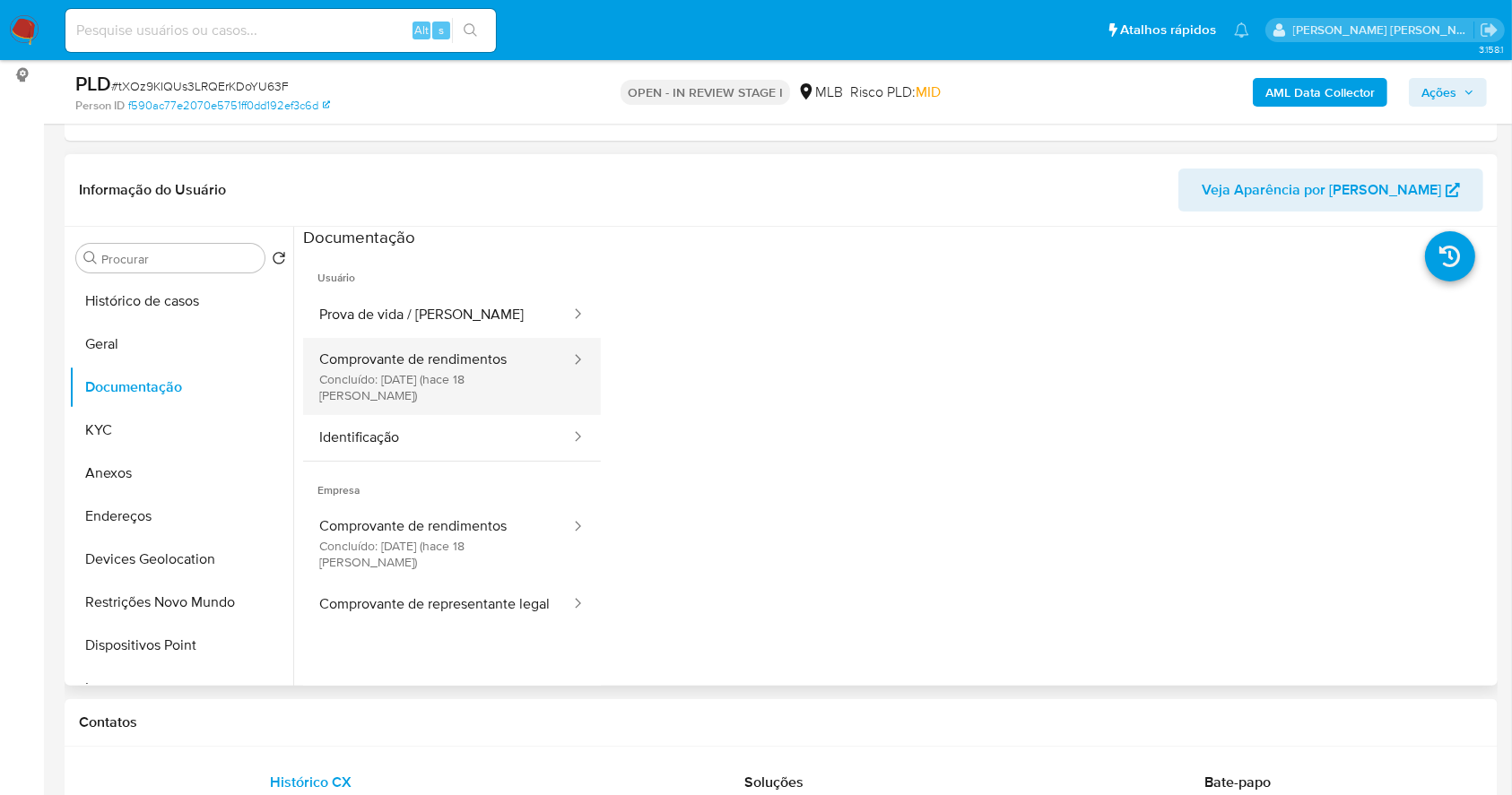
click at [465, 370] on button "Comprovante de rendimentos Concluído: [DATE] (hace 18 [PERSON_NAME])" at bounding box center [438, 376] width 269 height 77
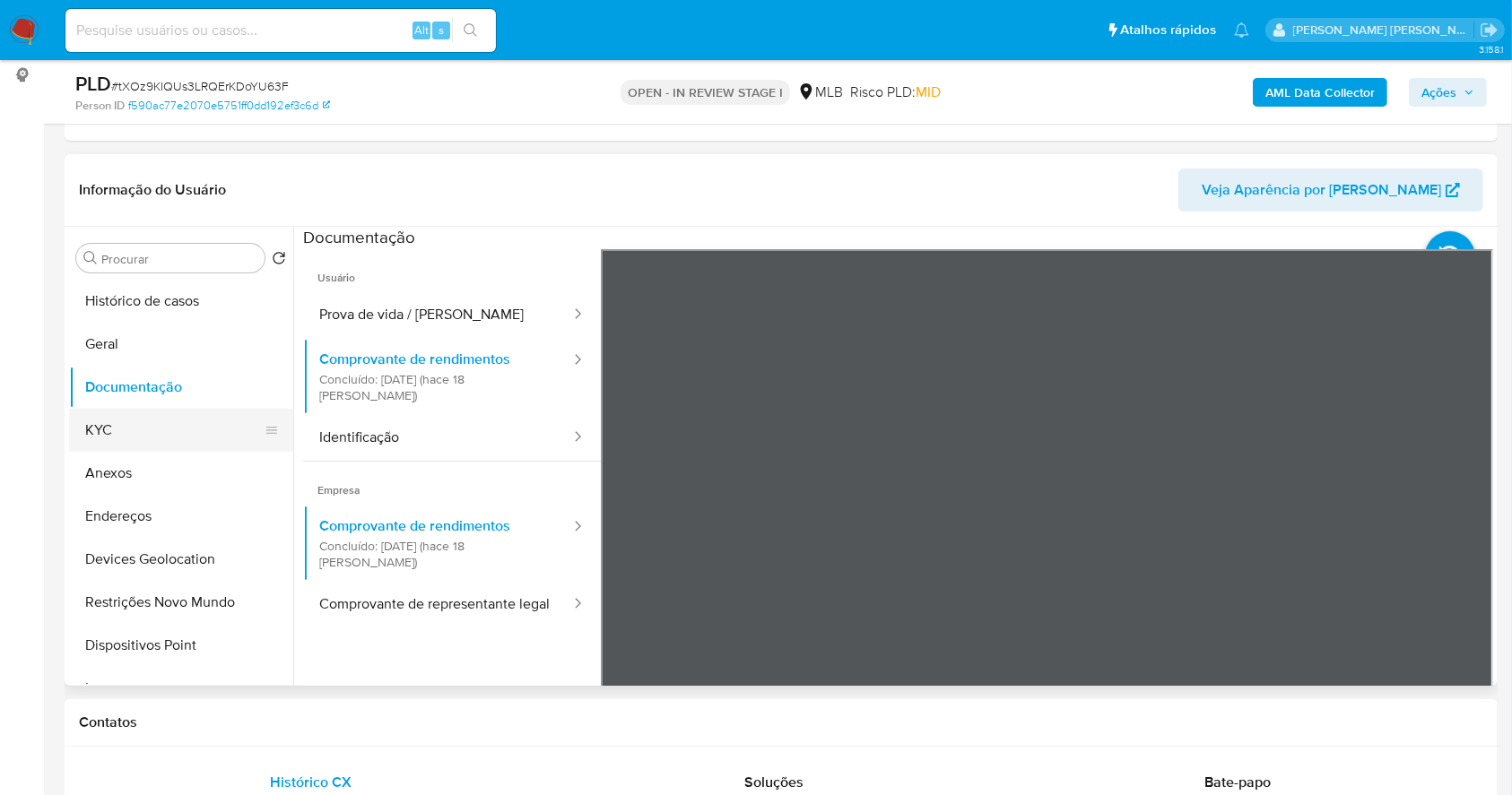
click at [141, 421] on button "KYC" at bounding box center [174, 430] width 209 height 43
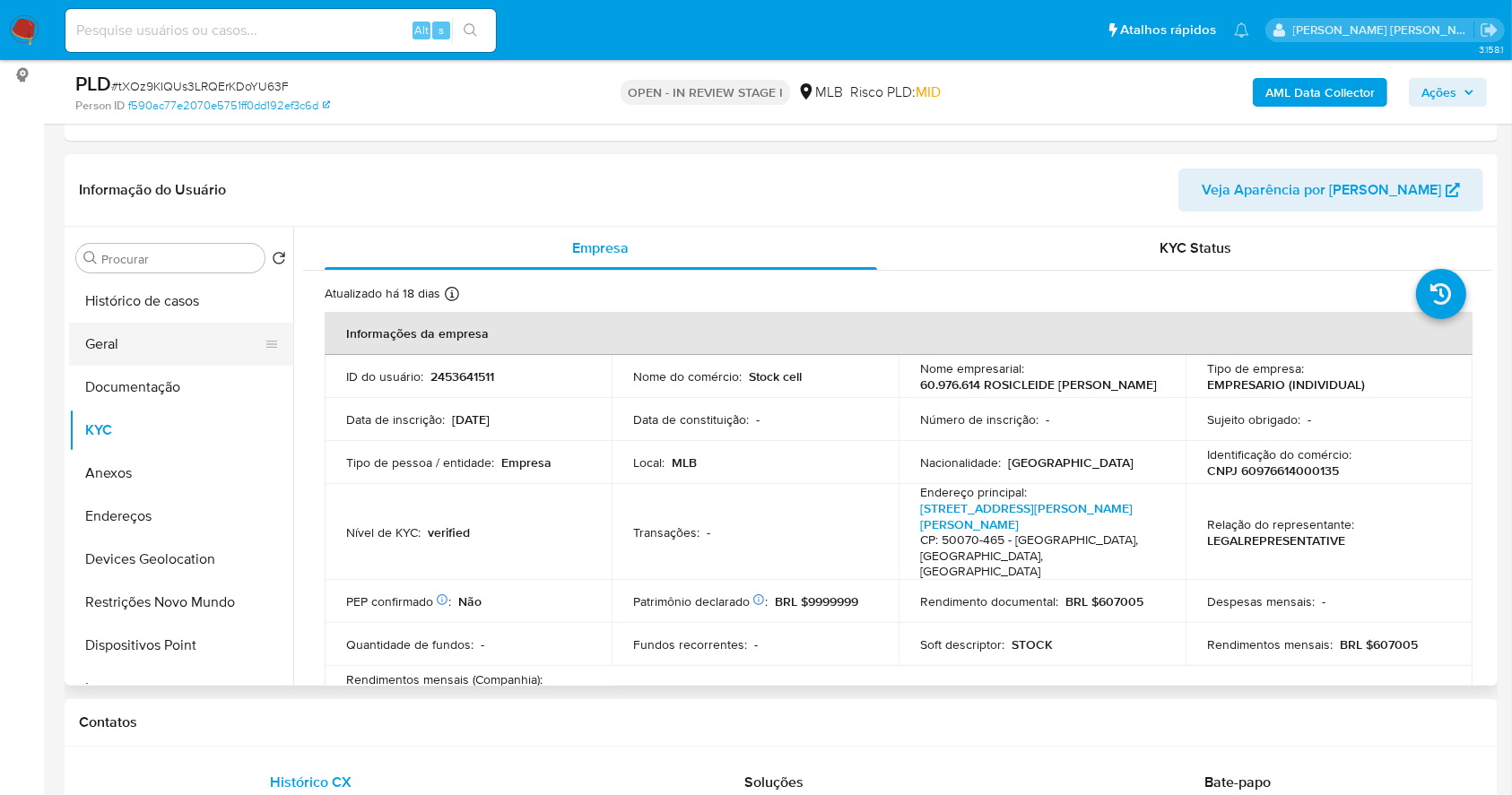
click at [169, 355] on button "Geral" at bounding box center [174, 344] width 209 height 43
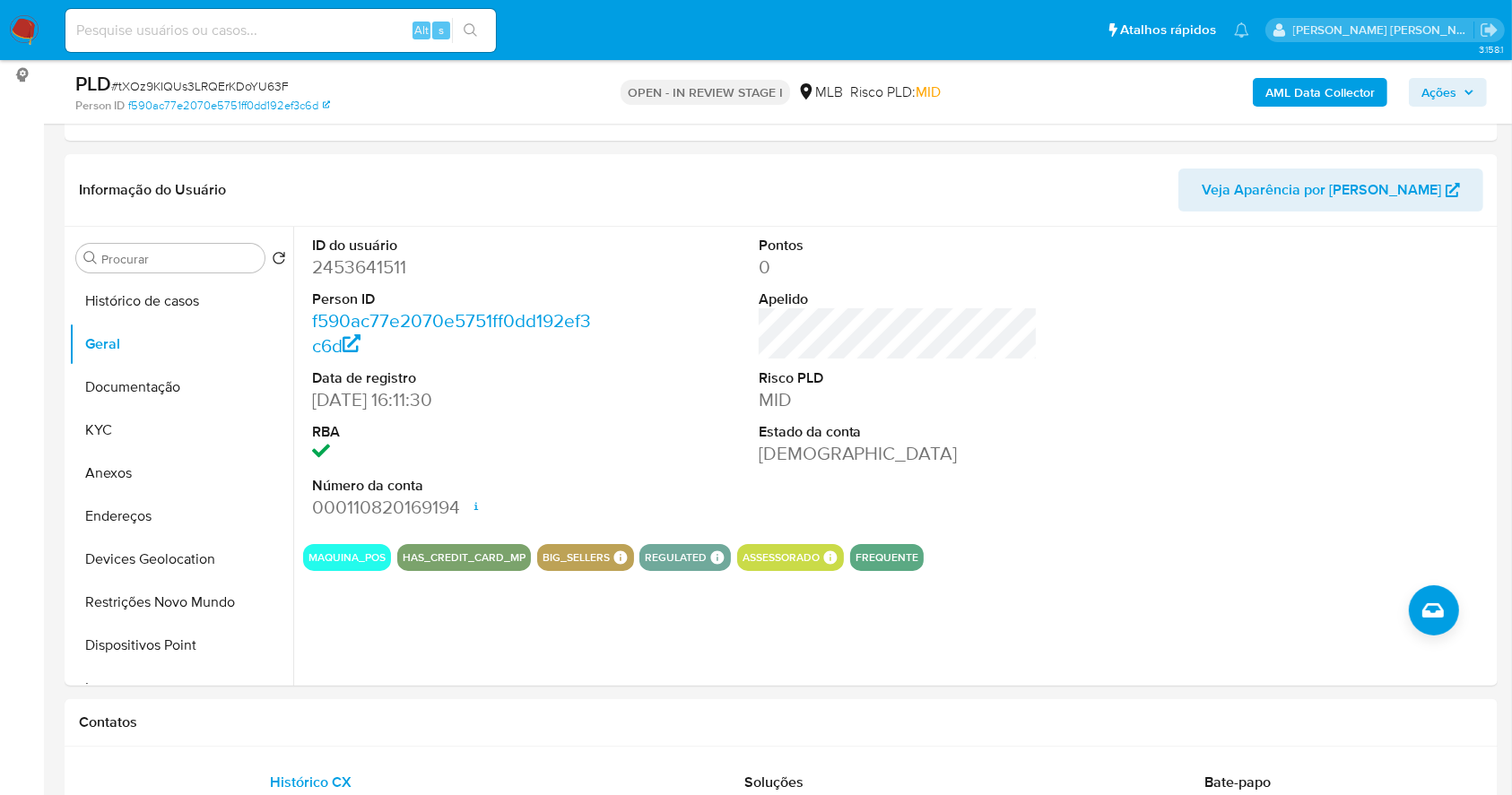
click at [1341, 89] on b "AML Data Collector" at bounding box center [1320, 92] width 110 height 29
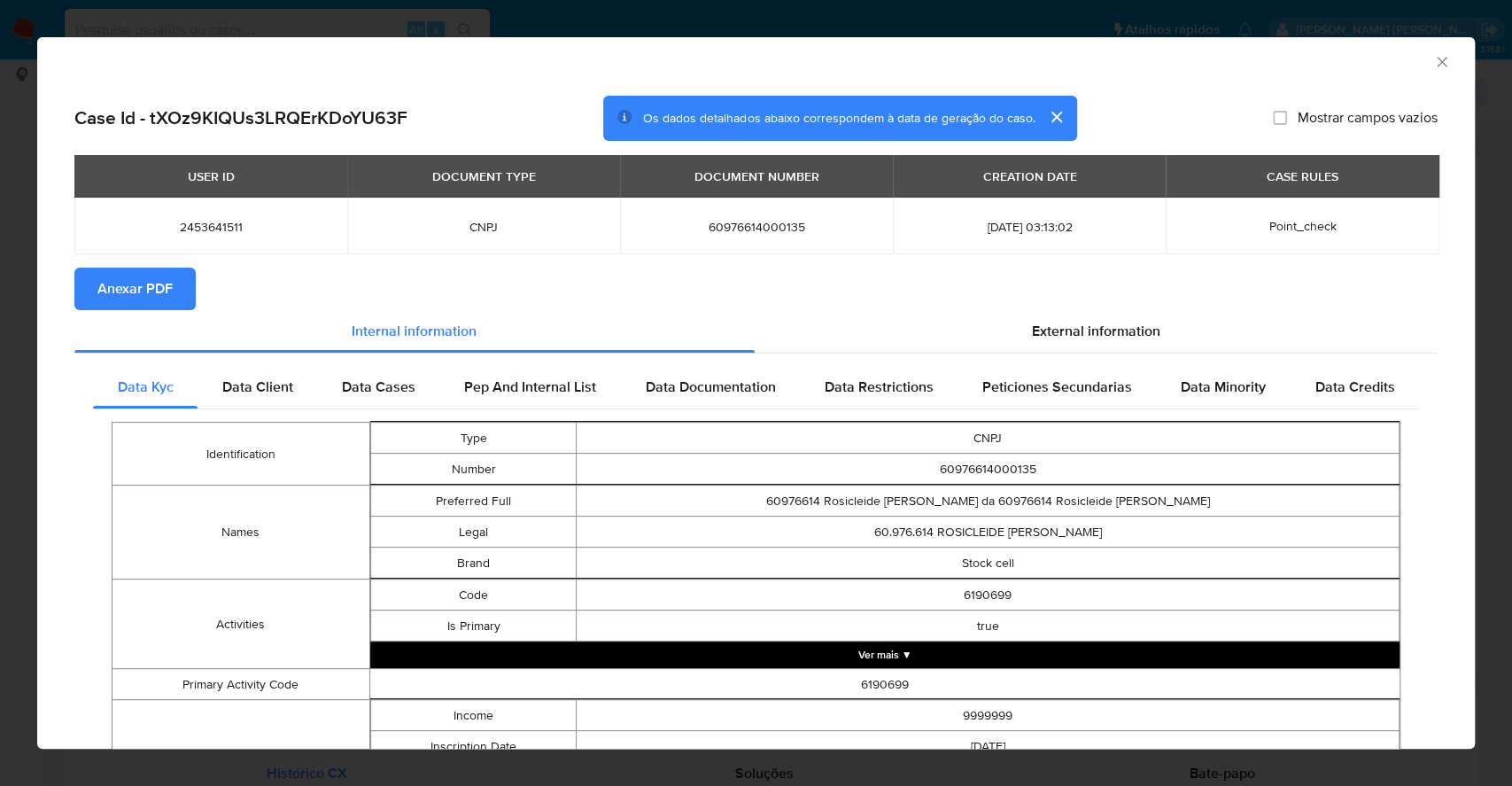
click at [144, 287] on span "Anexar PDF" at bounding box center [135, 289] width 75 height 39
click at [0, 390] on div "AML Data Collector Case Id - tXOz9KIQUs3LRQErKDoYU63F Os dados detalhados abaix…" at bounding box center [756, 393] width 1512 height 786
